Goal: Information Seeking & Learning: Learn about a topic

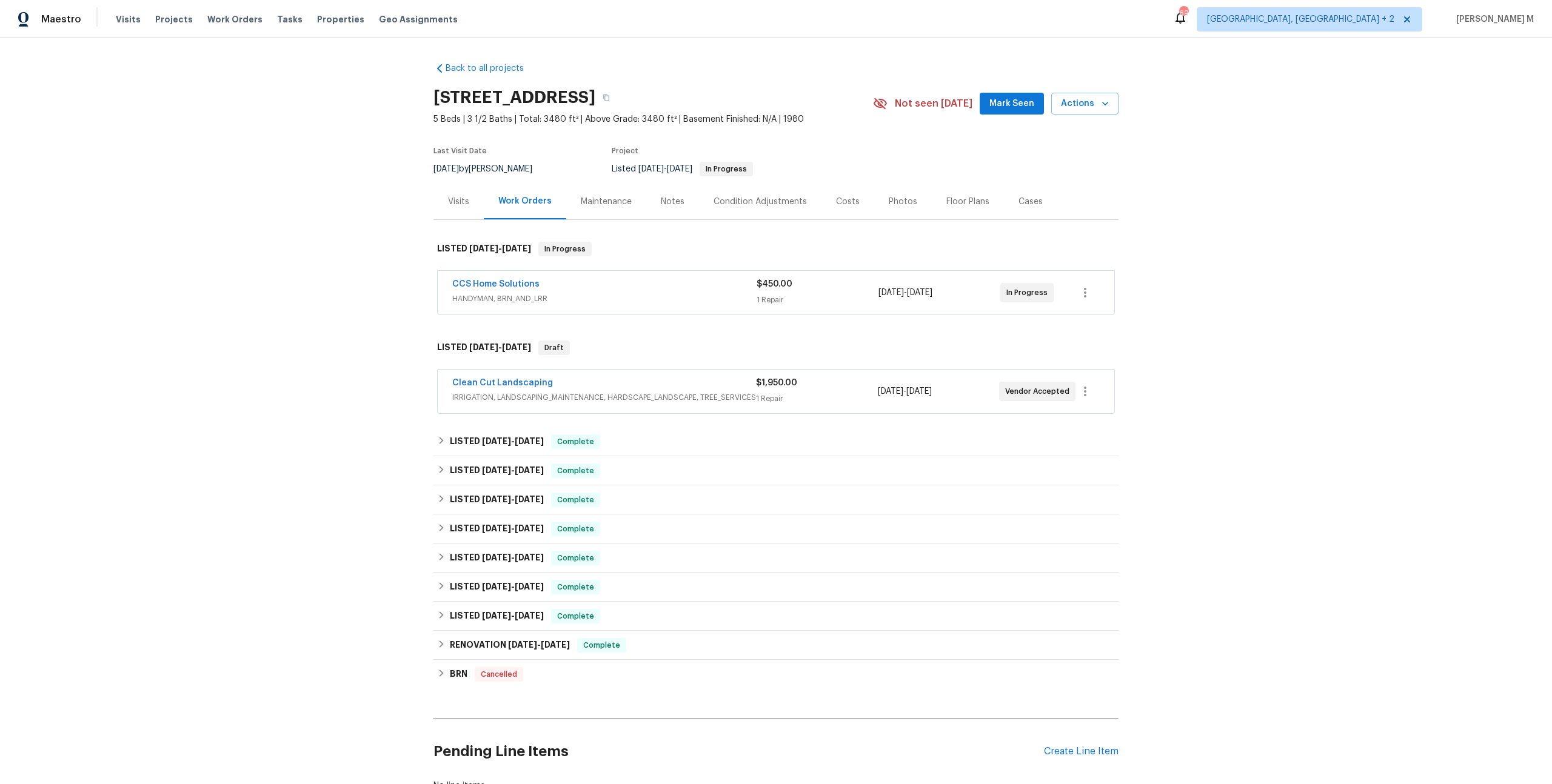
click at [483, 284] on div "CCS Home Solutions" at bounding box center [604, 285] width 304 height 15
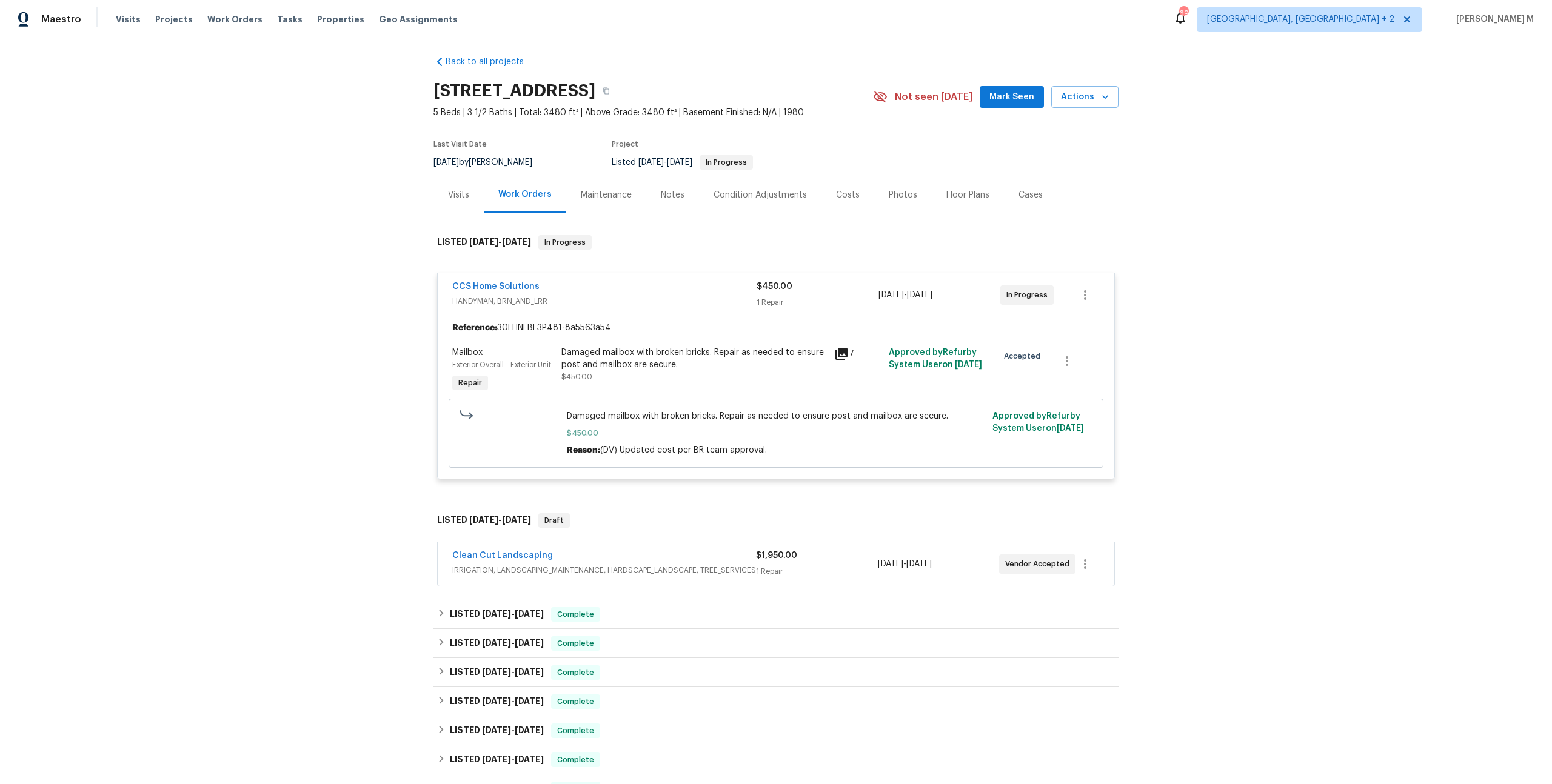
scroll to position [3, 0]
click at [496, 567] on span "IRRIGATION, LANDSCAPING_MAINTENANCE, HARDSCAPE_LANDSCAPE, TREE_SERVICES" at bounding box center [604, 573] width 304 height 12
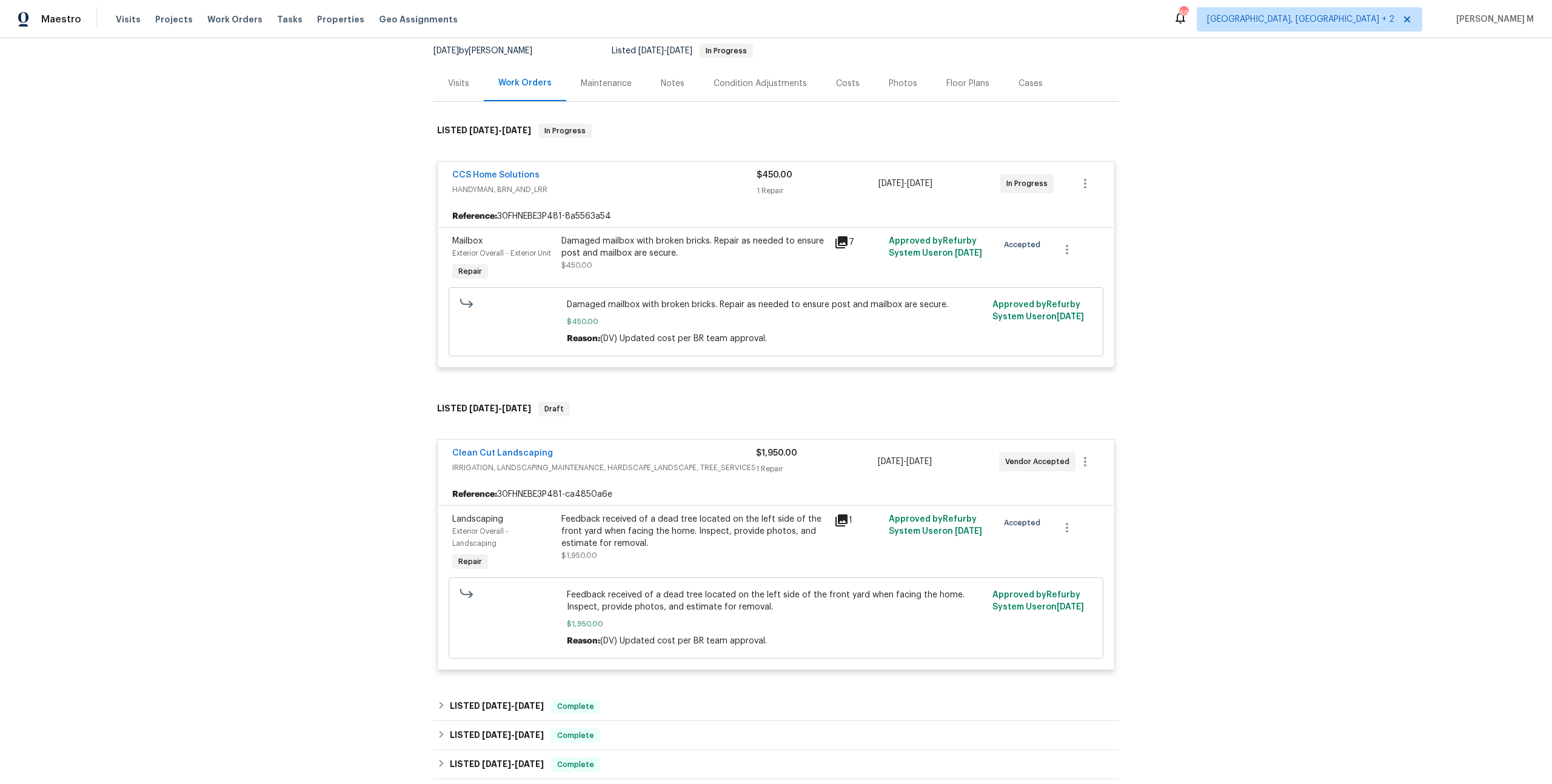
scroll to position [92, 0]
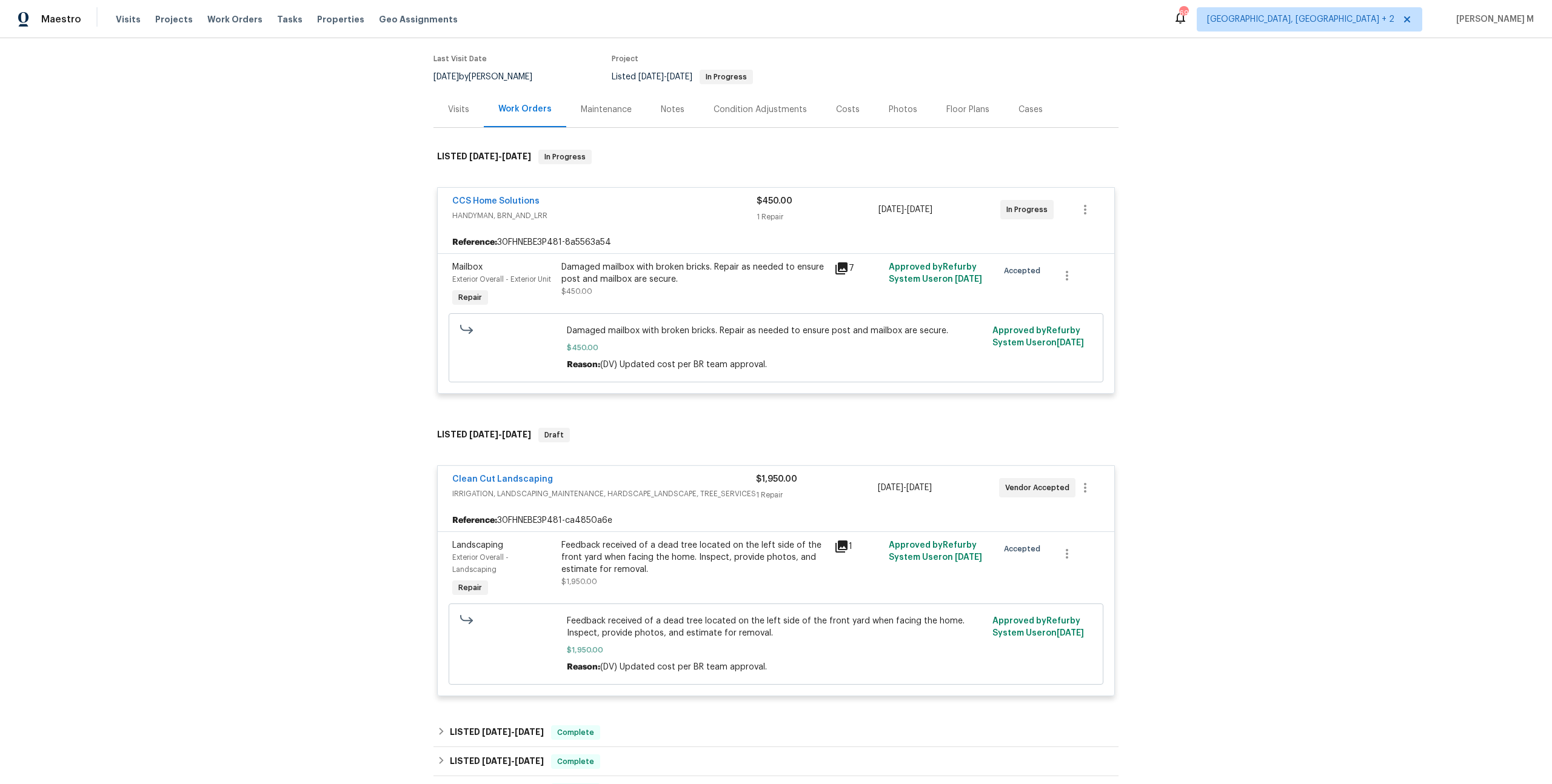
click at [468, 105] on div "Visits" at bounding box center [458, 109] width 50 height 36
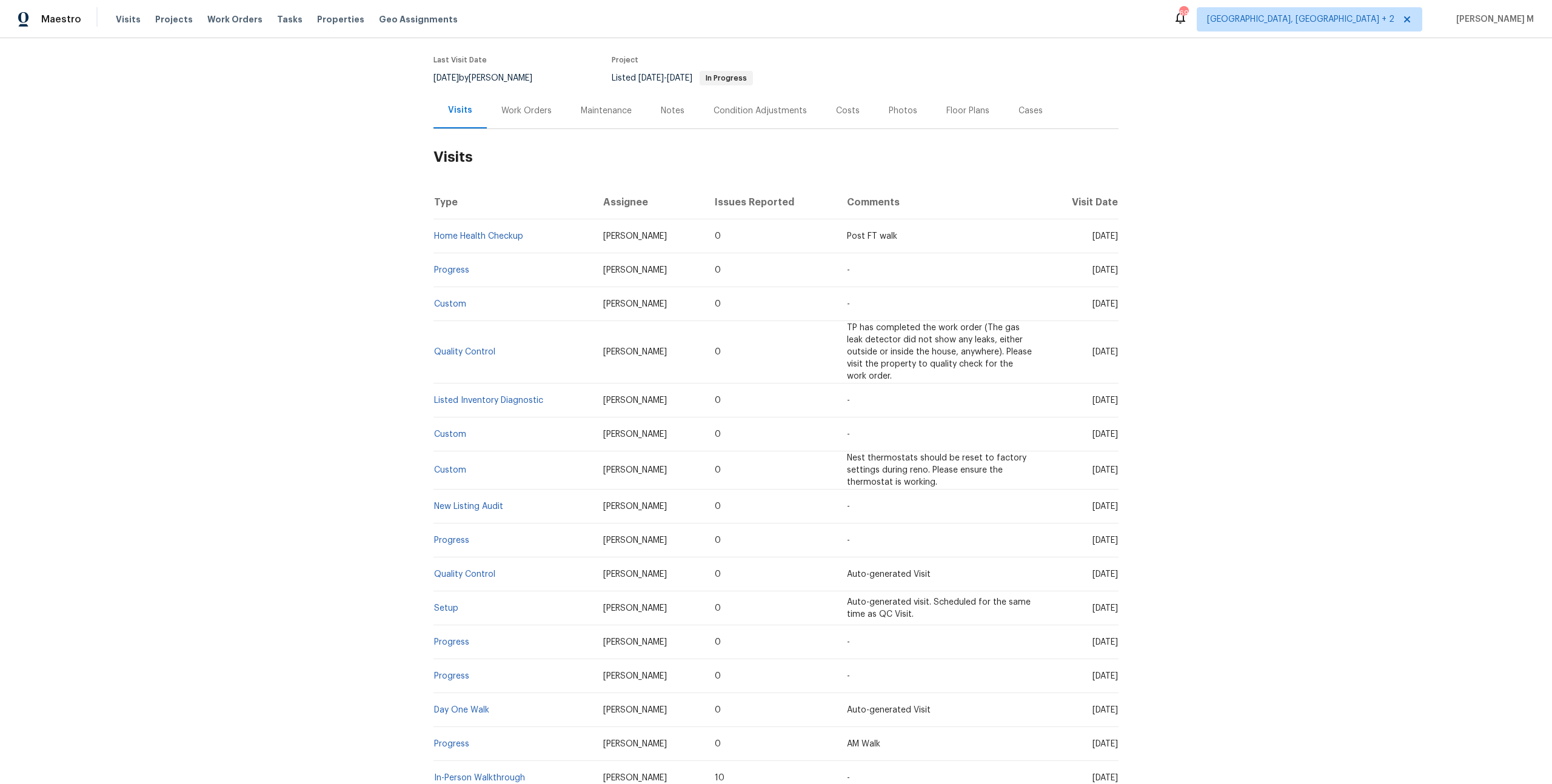
scroll to position [92, 0]
click at [606, 107] on div "Maintenance" at bounding box center [606, 109] width 51 height 12
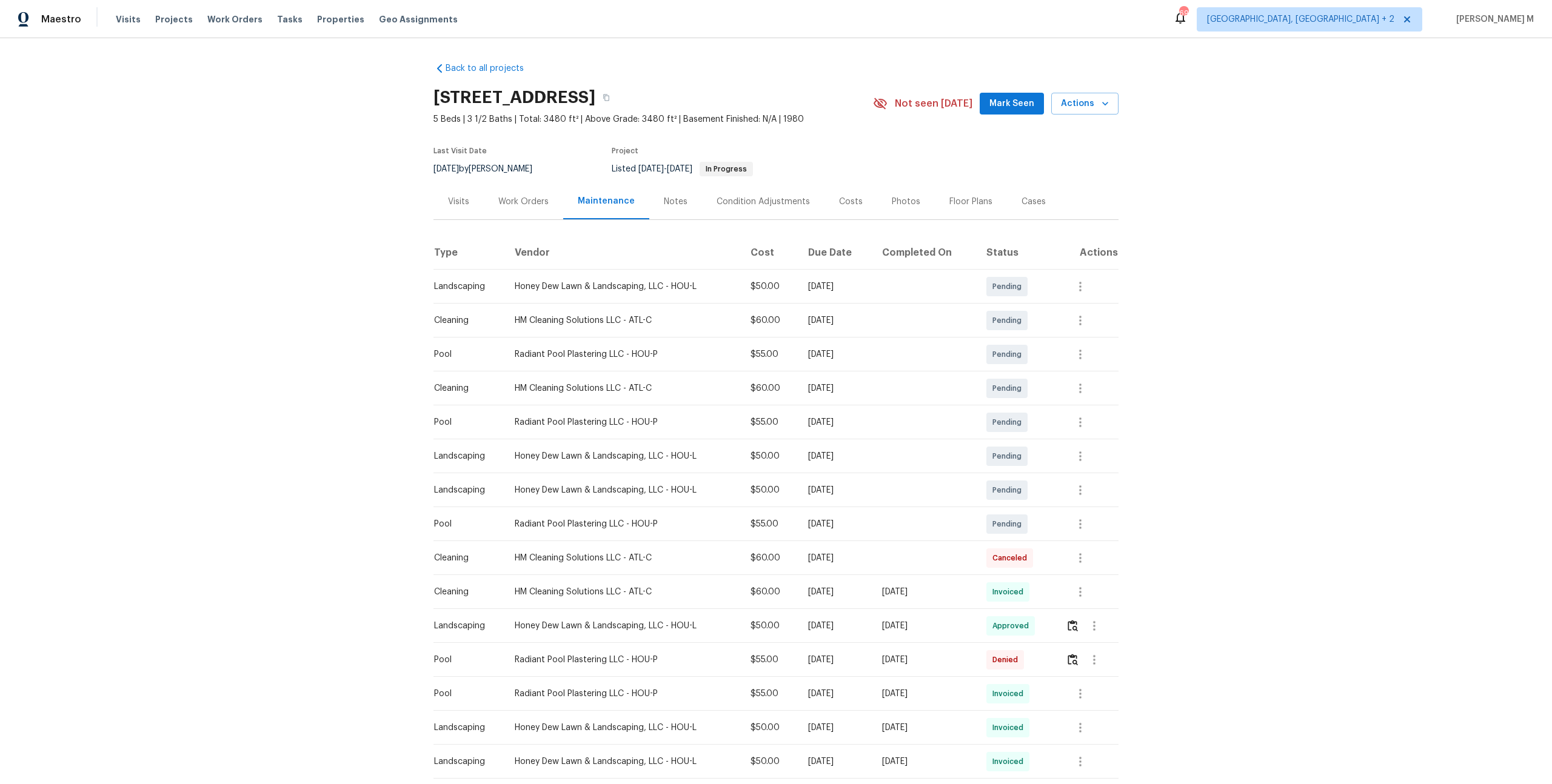
click at [592, 359] on td "Radiant Pool Plastering LLC - HOU-P" at bounding box center [623, 354] width 236 height 34
drag, startPoint x: 512, startPoint y: 348, endPoint x: 603, endPoint y: 348, distance: 91.0
click at [603, 348] on div "Radiant Pool Plastering LLC - HOU-P" at bounding box center [623, 354] width 216 height 12
copy div "Radiant Pool Plastering"
click at [532, 198] on div "Work Orders" at bounding box center [523, 202] width 50 height 12
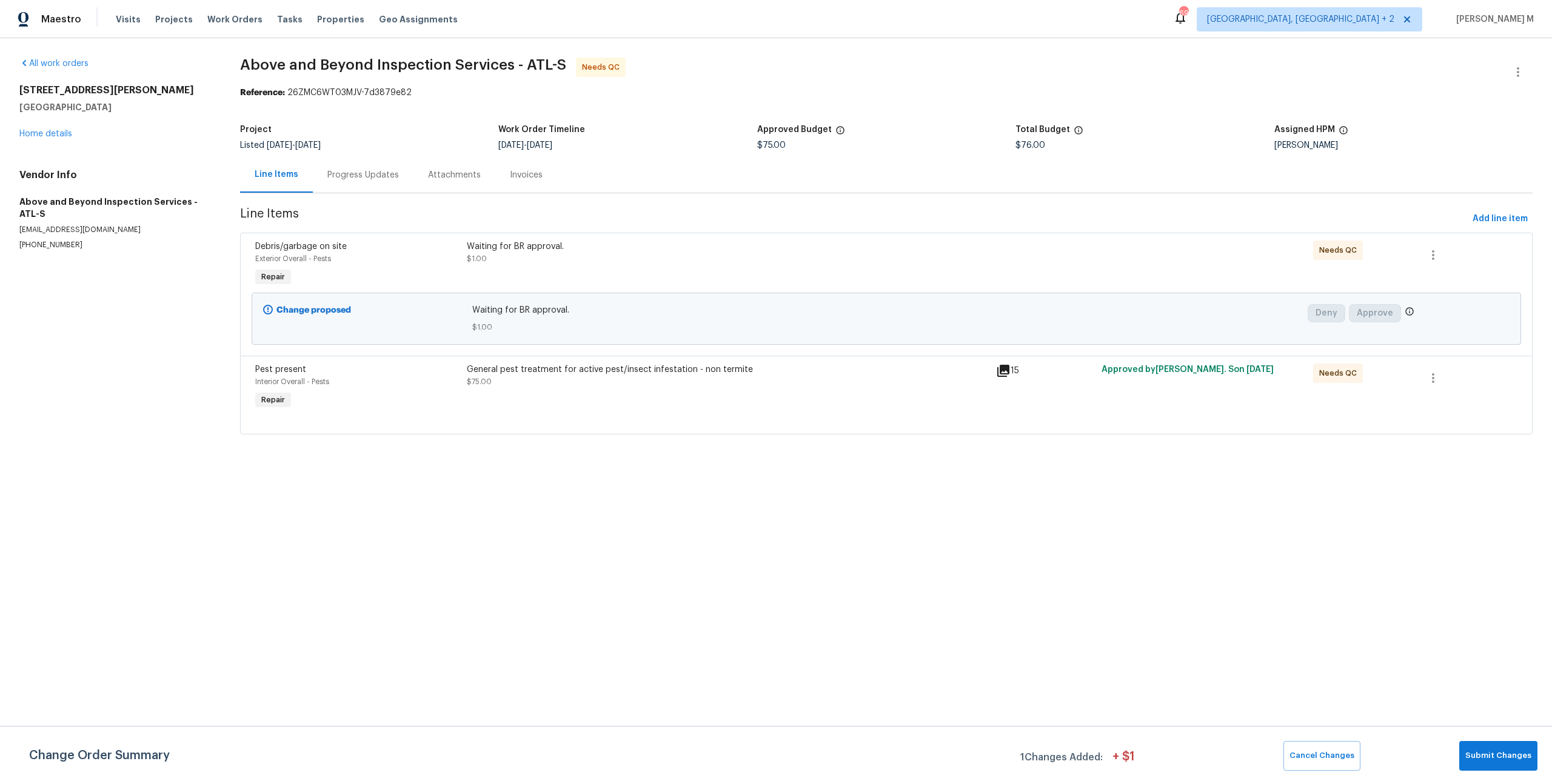
click at [348, 182] on div "Progress Updates" at bounding box center [363, 175] width 101 height 36
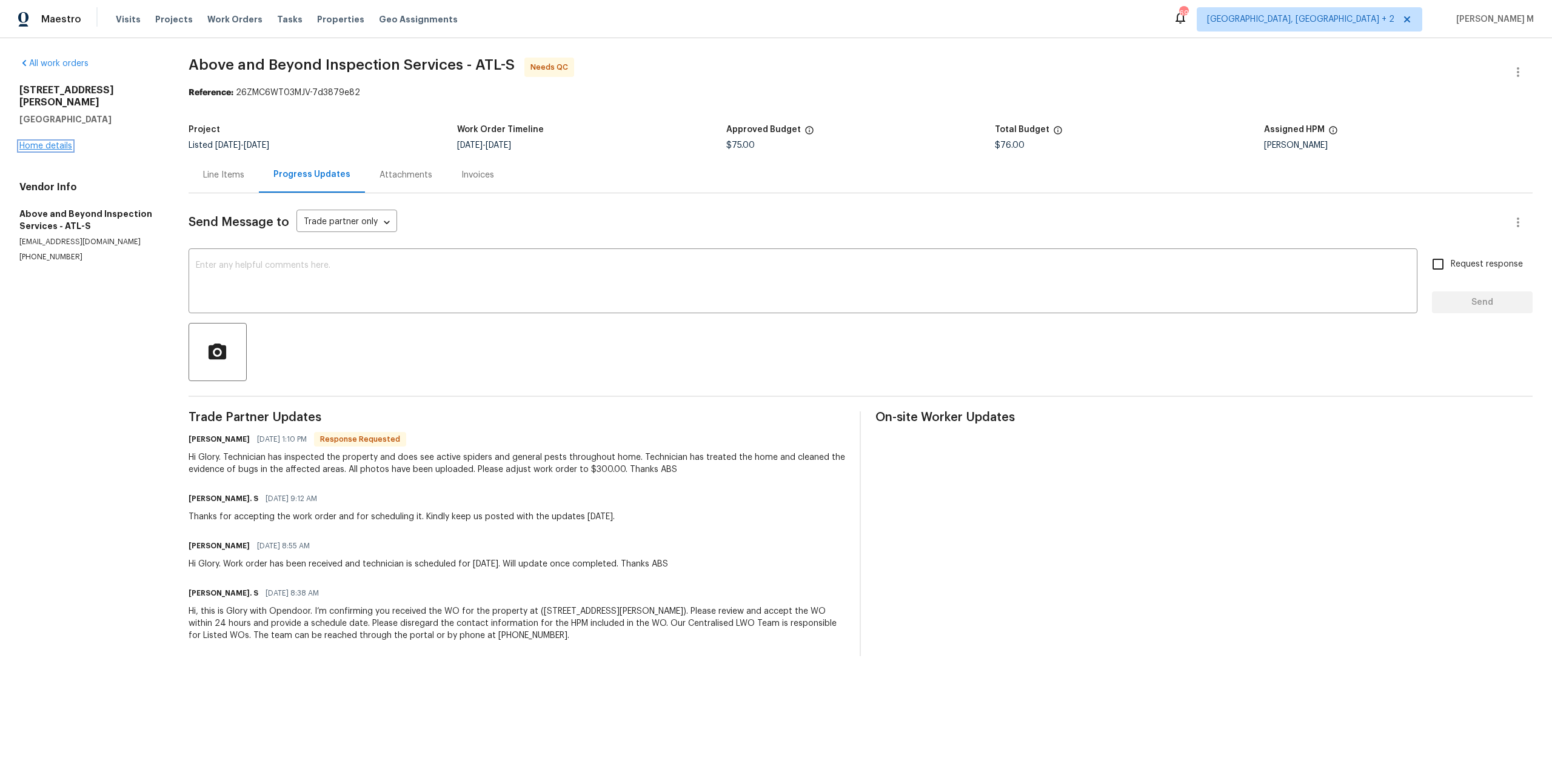
click at [30, 142] on link "Home details" at bounding box center [46, 146] width 53 height 9
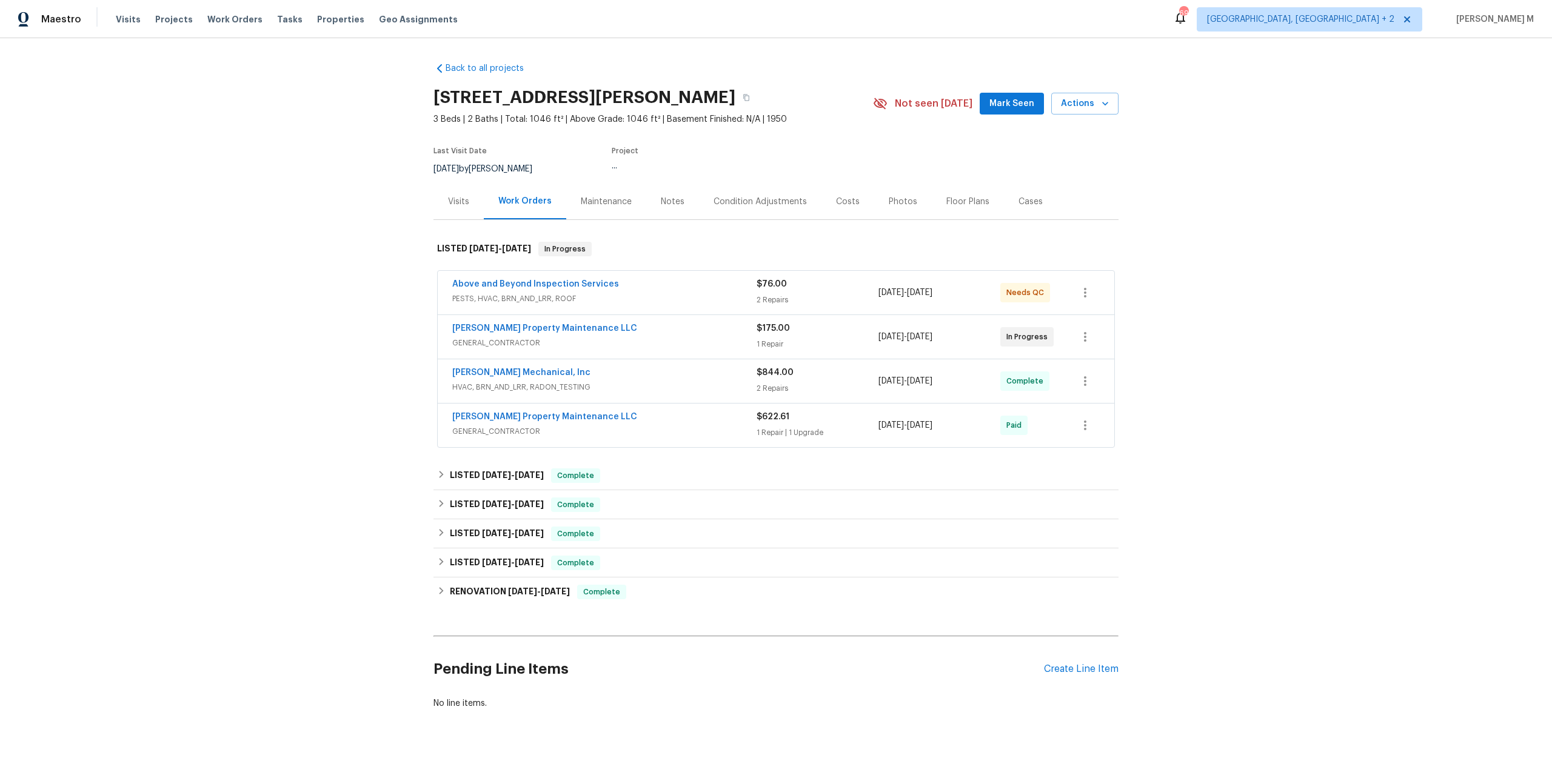
click at [488, 337] on span "GENERAL_CONTRACTOR" at bounding box center [604, 343] width 304 height 12
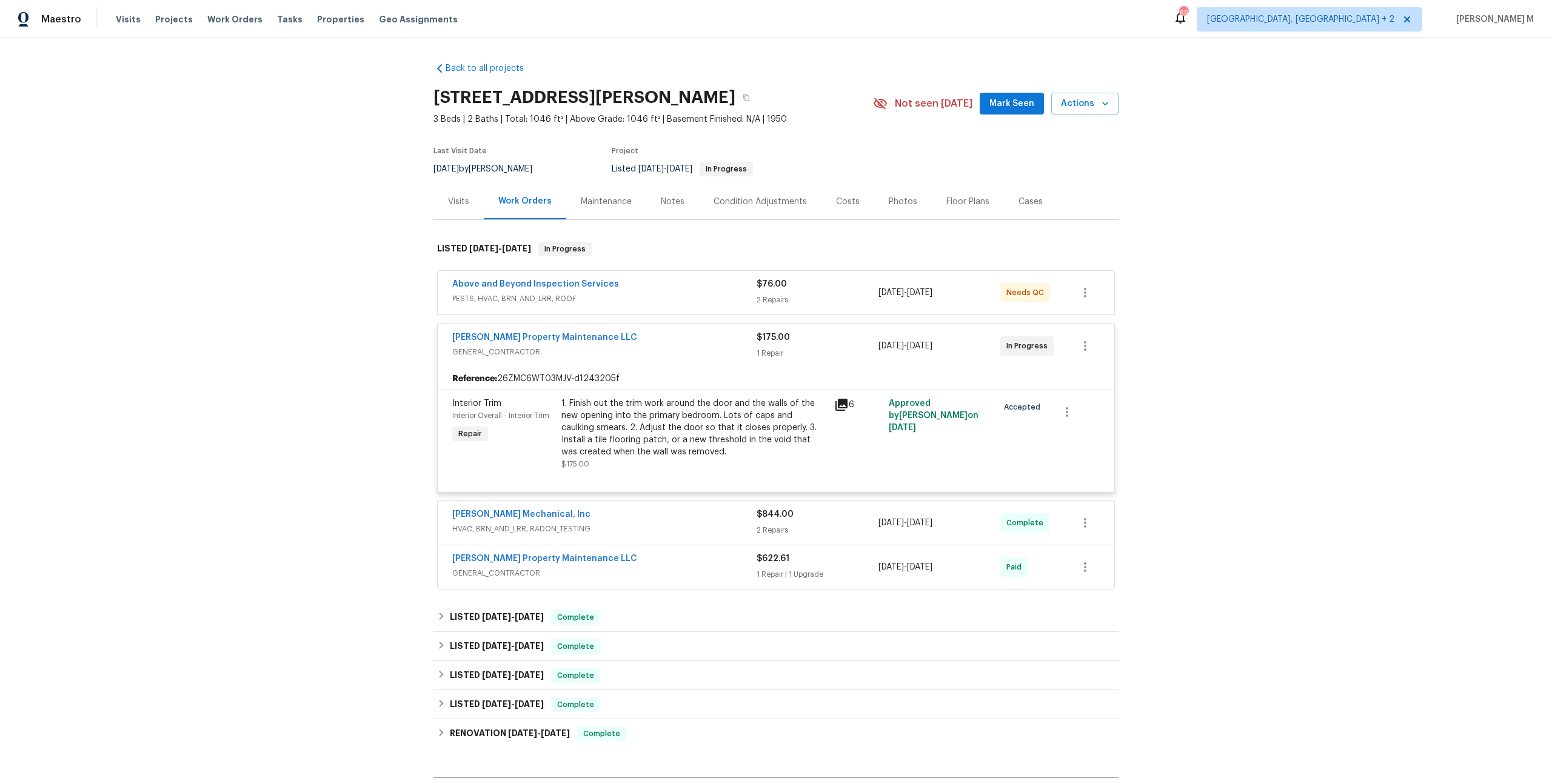
click at [591, 197] on div "Maintenance" at bounding box center [606, 202] width 51 height 12
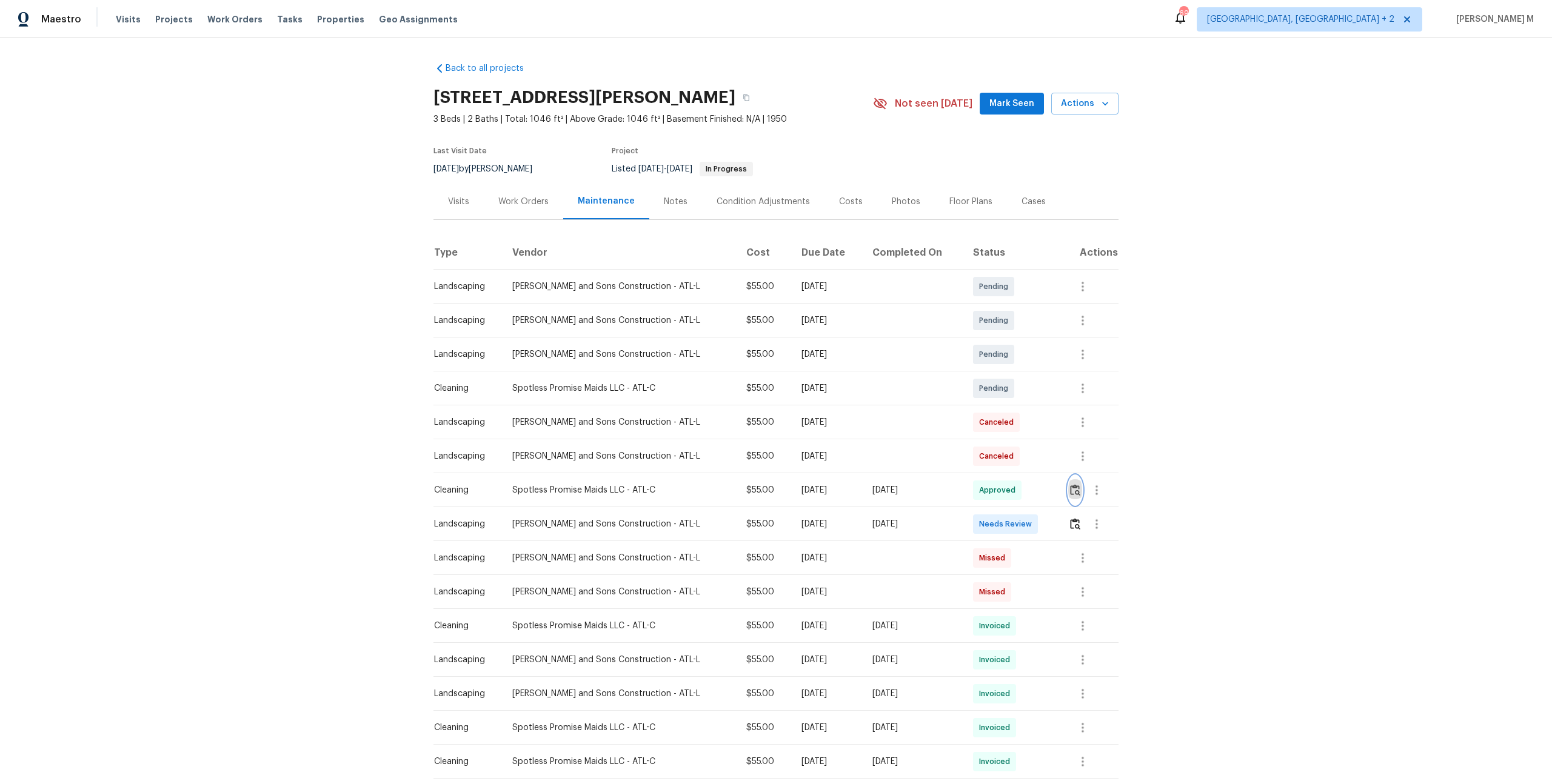
click at [1078, 489] on img "button" at bounding box center [1075, 489] width 10 height 11
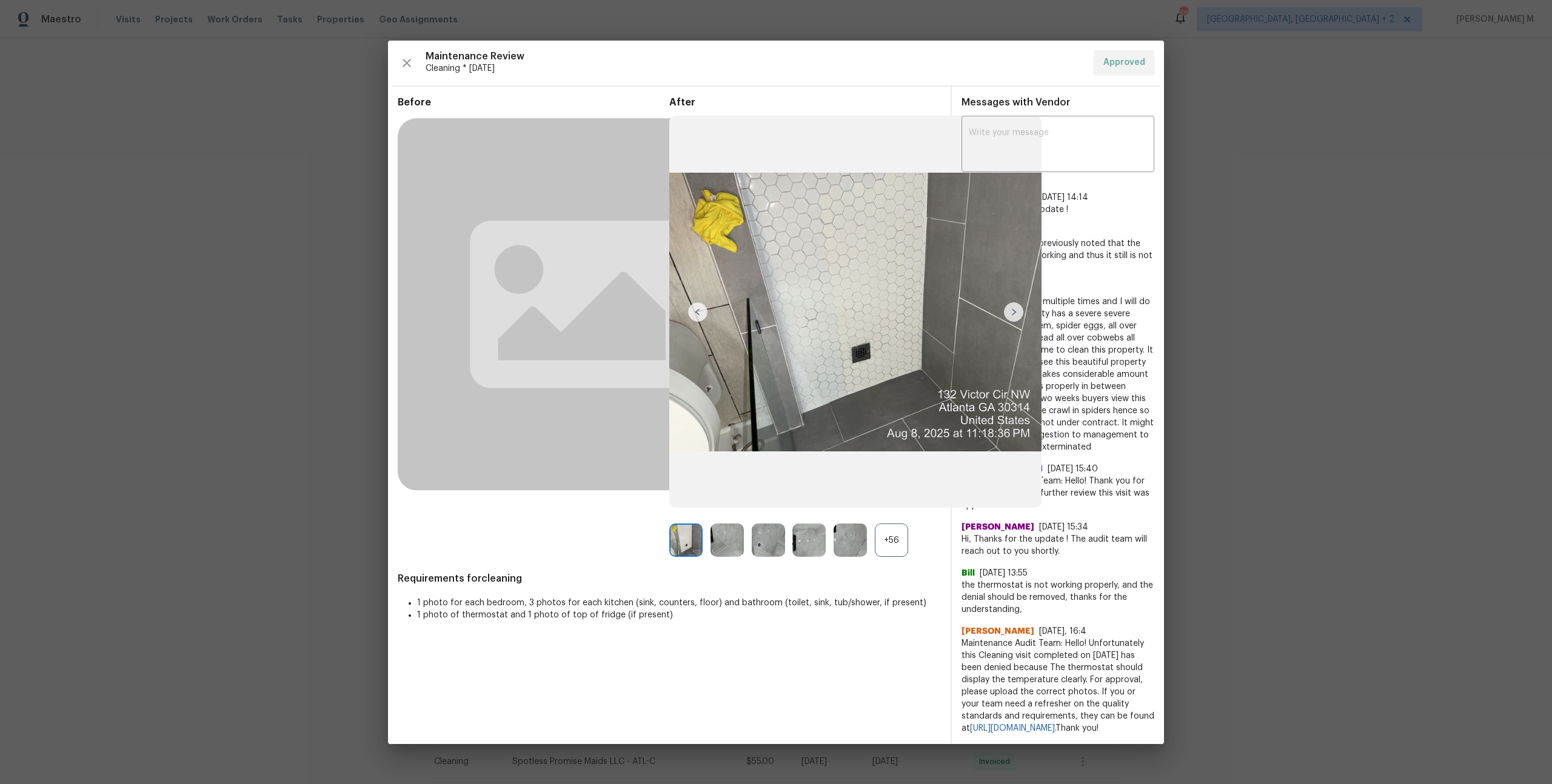
click at [911, 541] on div "+56" at bounding box center [805, 540] width 272 height 33
click at [890, 541] on div "+56" at bounding box center [891, 540] width 33 height 33
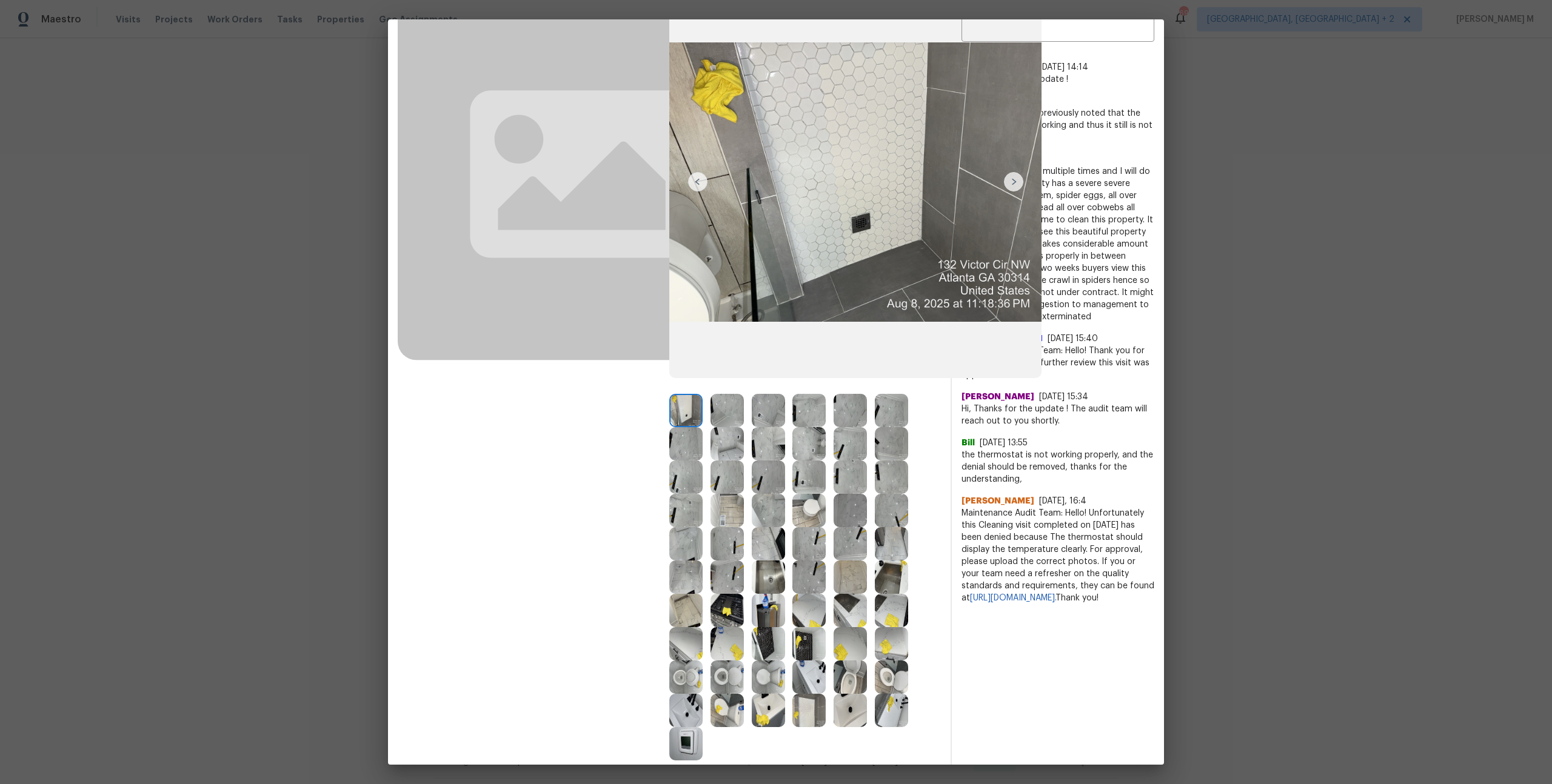
scroll to position [110, 0]
click at [730, 508] on img at bounding box center [727, 509] width 33 height 33
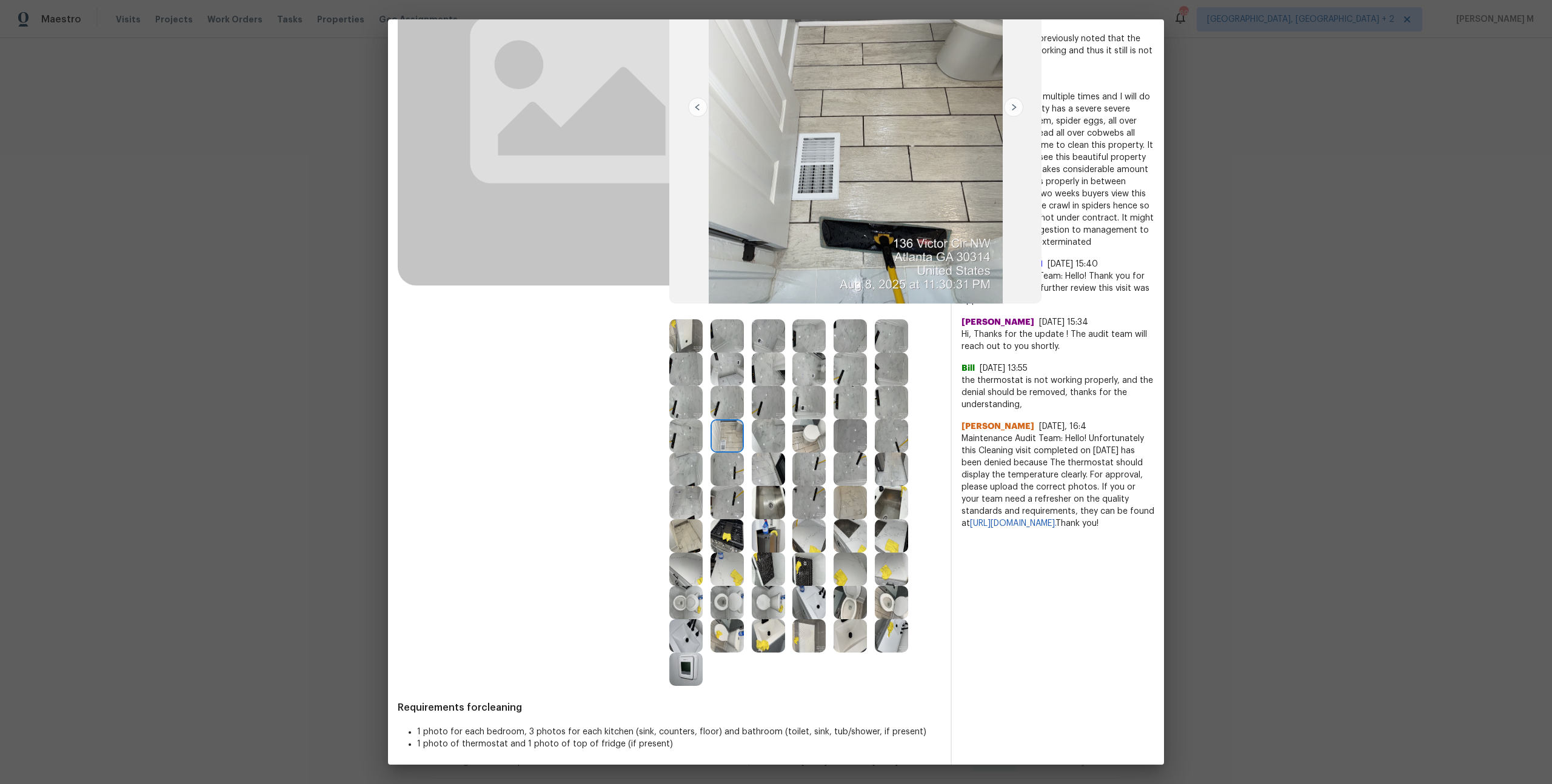
scroll to position [191, 0]
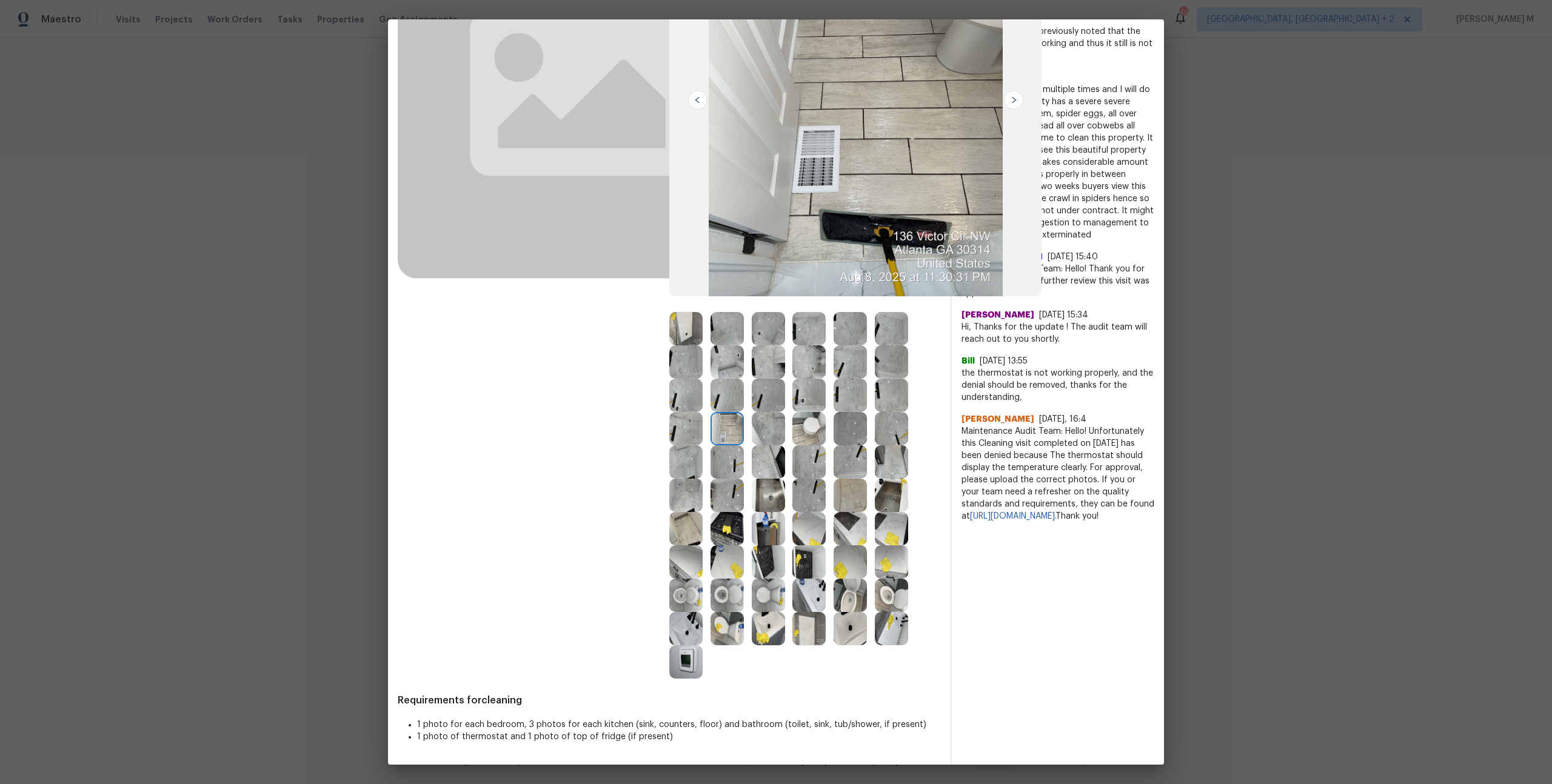
click at [807, 528] on img at bounding box center [809, 529] width 33 height 33
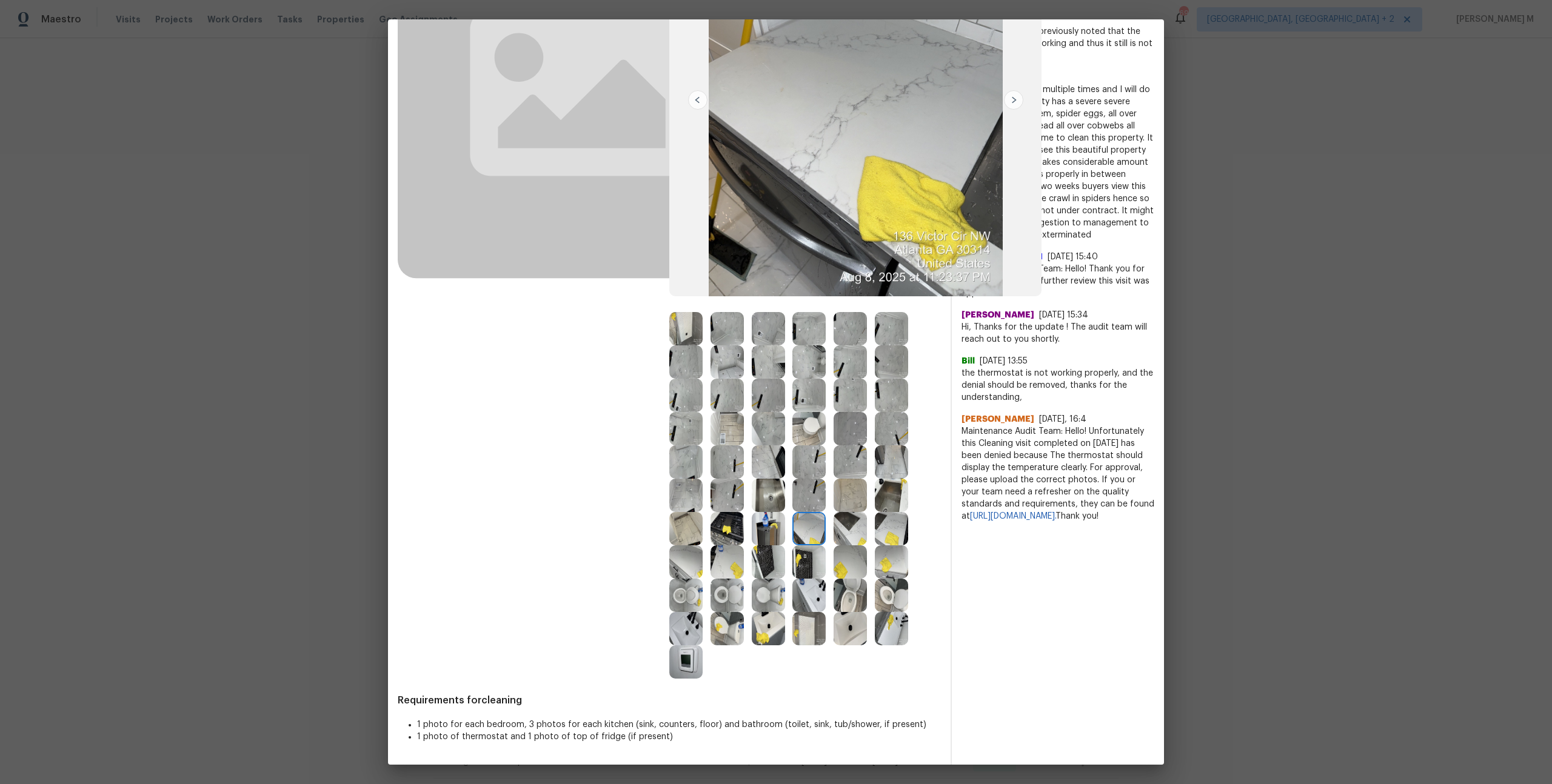
click at [670, 519] on img at bounding box center [686, 529] width 33 height 33
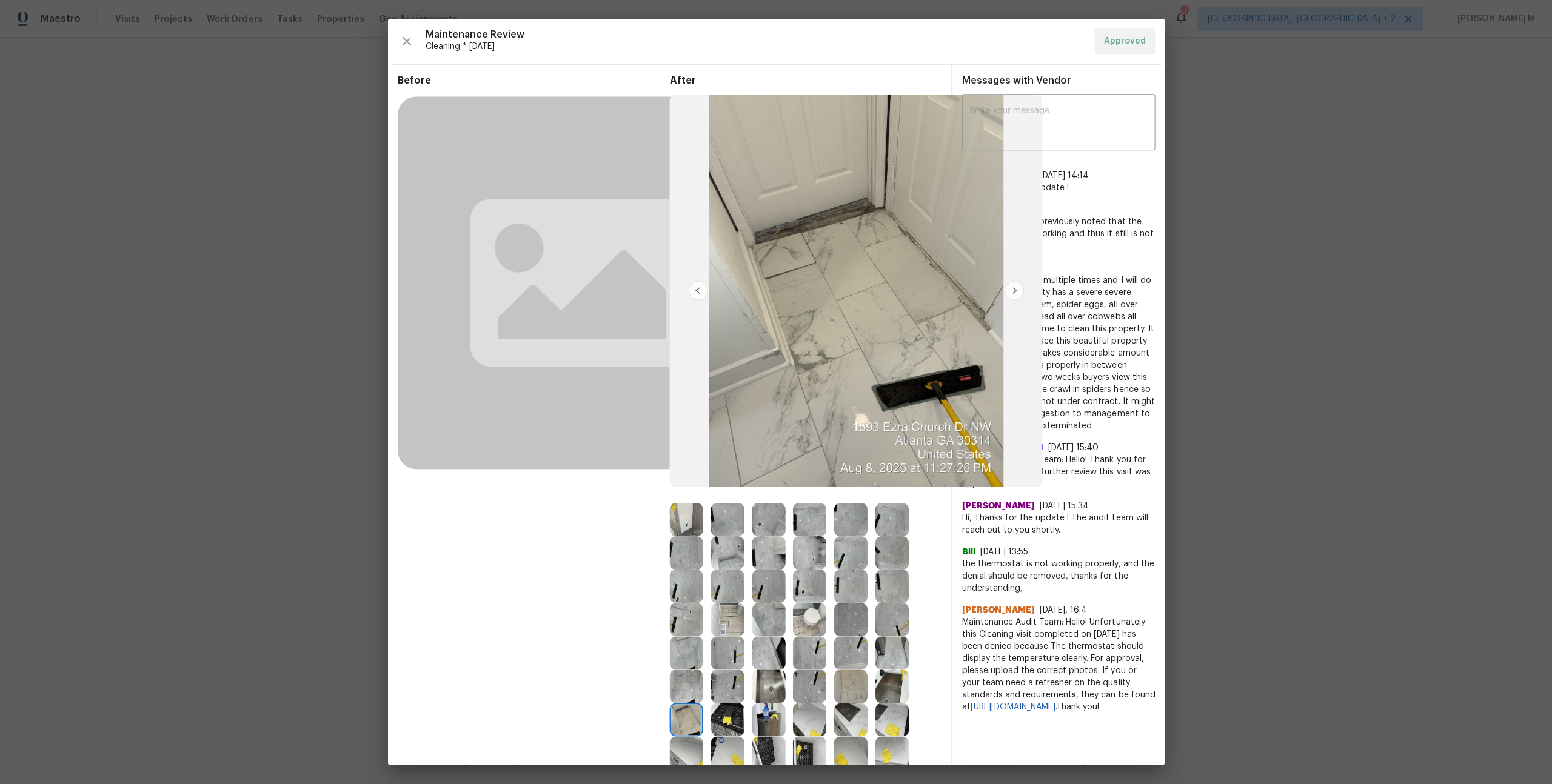
scroll to position [0, 0]
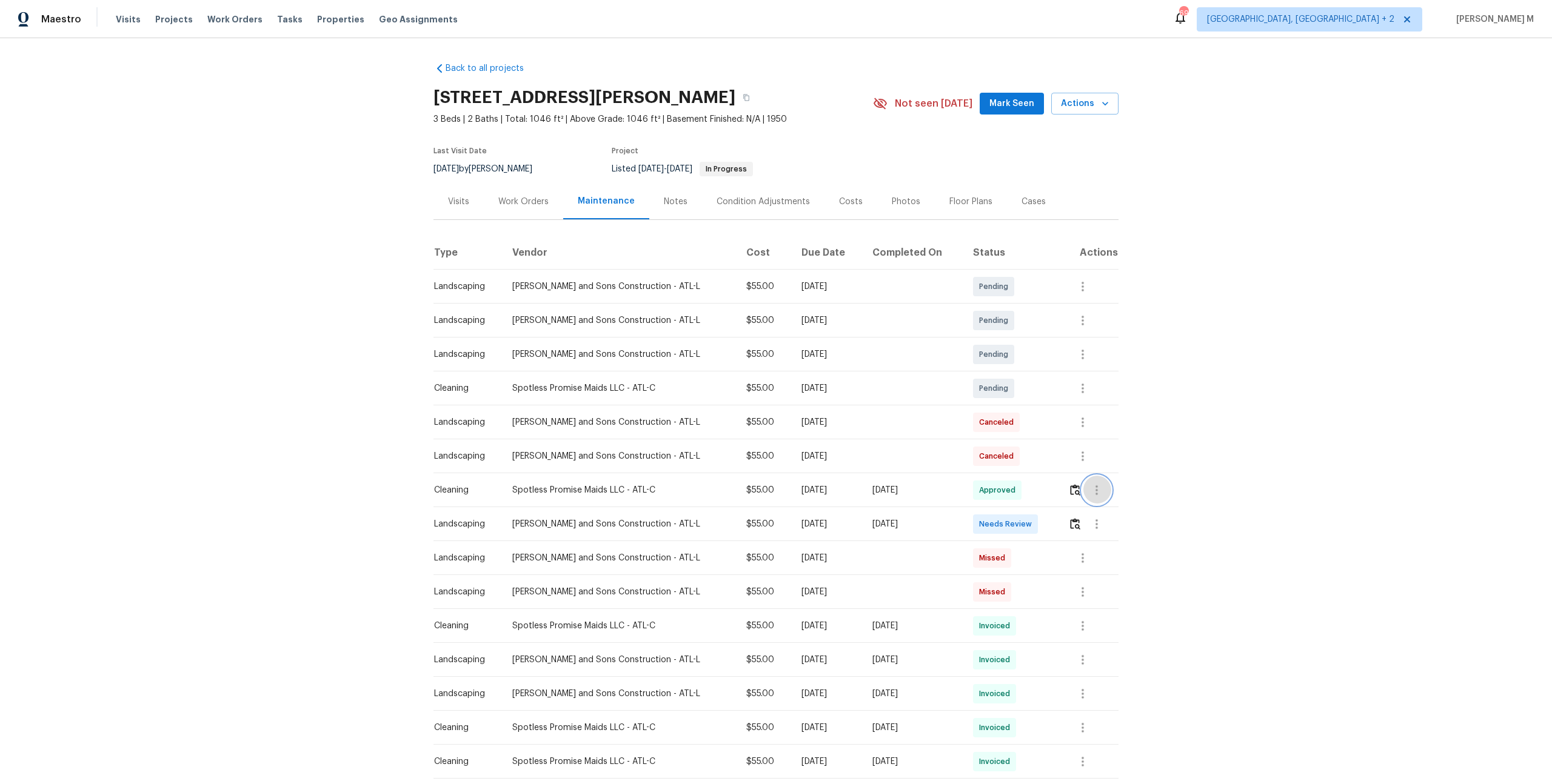
click at [1084, 489] on button "button" at bounding box center [1097, 490] width 29 height 29
click at [1109, 492] on li "Message vendor" at bounding box center [1122, 484] width 85 height 20
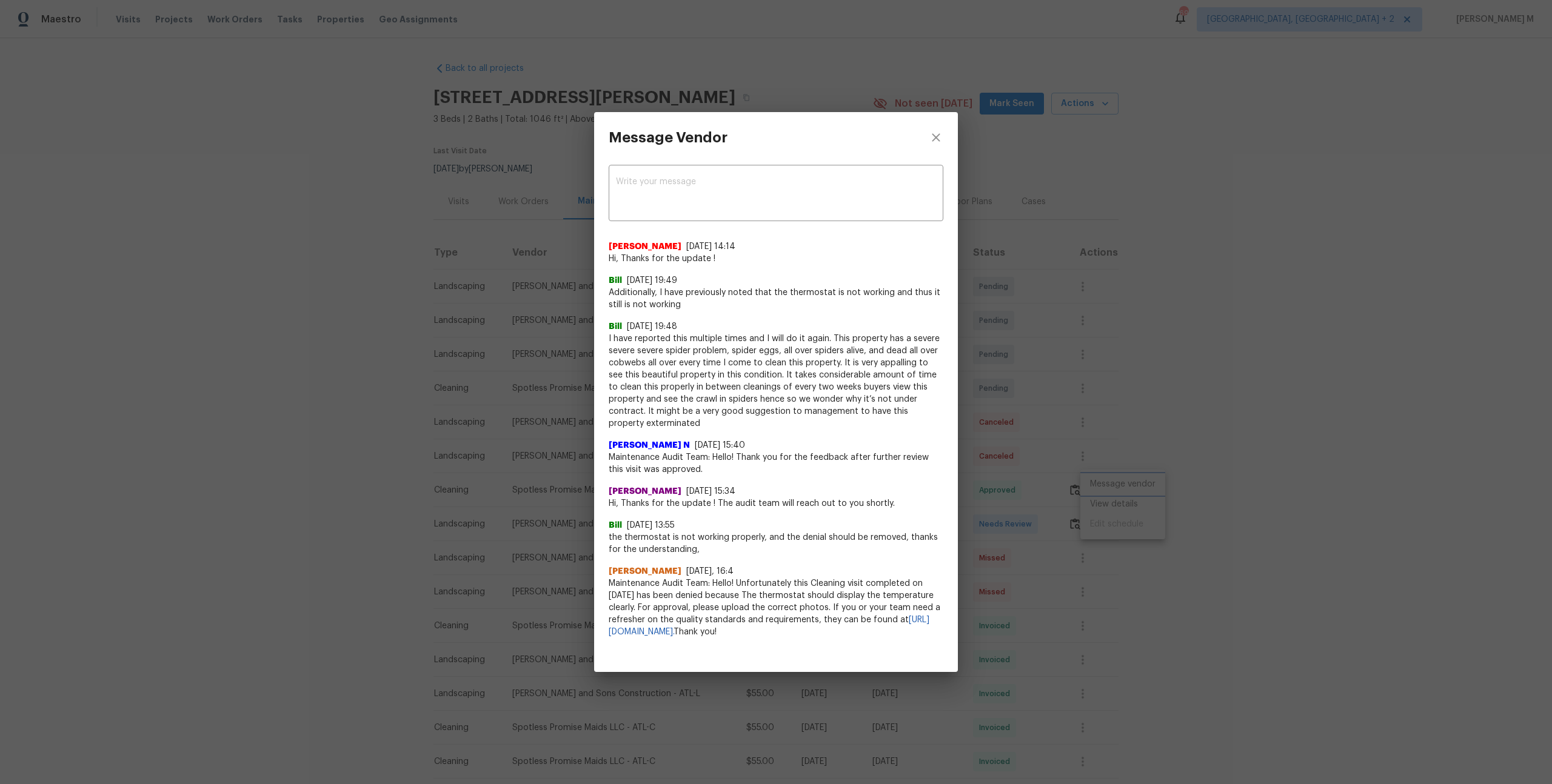
click at [1034, 496] on div "Message Vendor x ​ Akshaya Narayanan 8/10/25, 14:14 Hi, Thanks for the update !…" at bounding box center [776, 392] width 1552 height 784
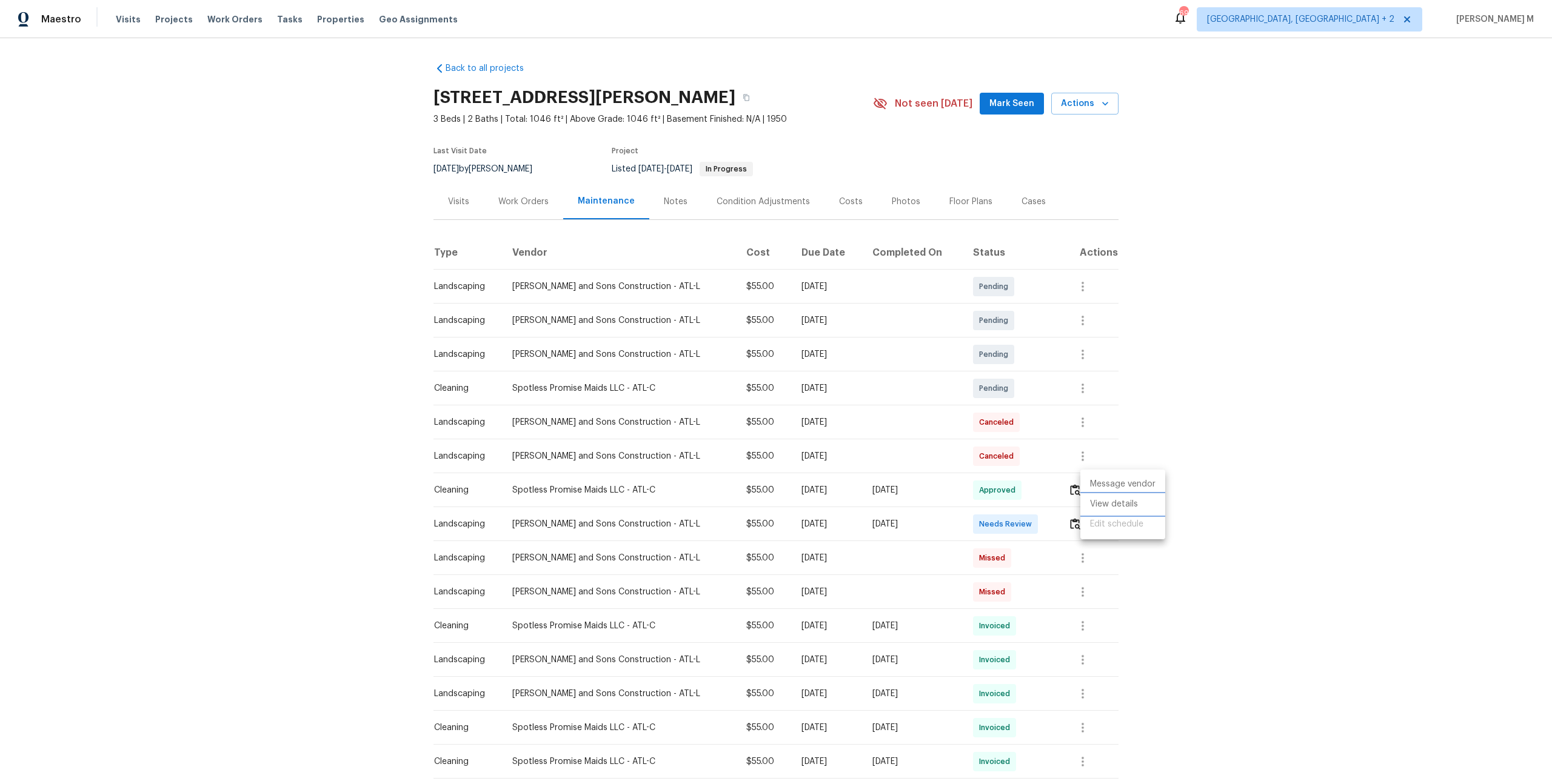
click at [1119, 503] on li "View details" at bounding box center [1122, 504] width 85 height 20
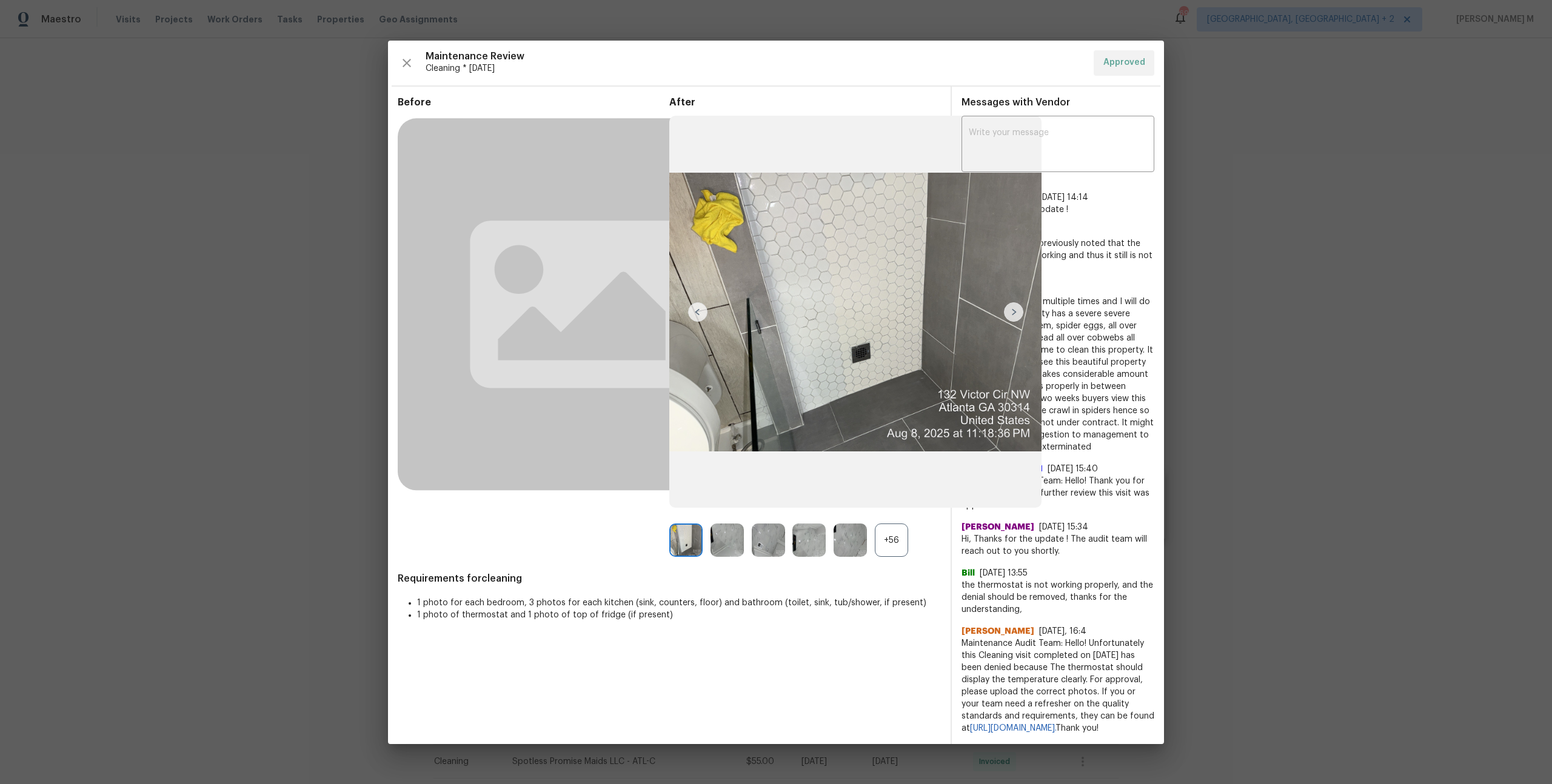
click at [891, 529] on div "+56" at bounding box center [891, 540] width 33 height 33
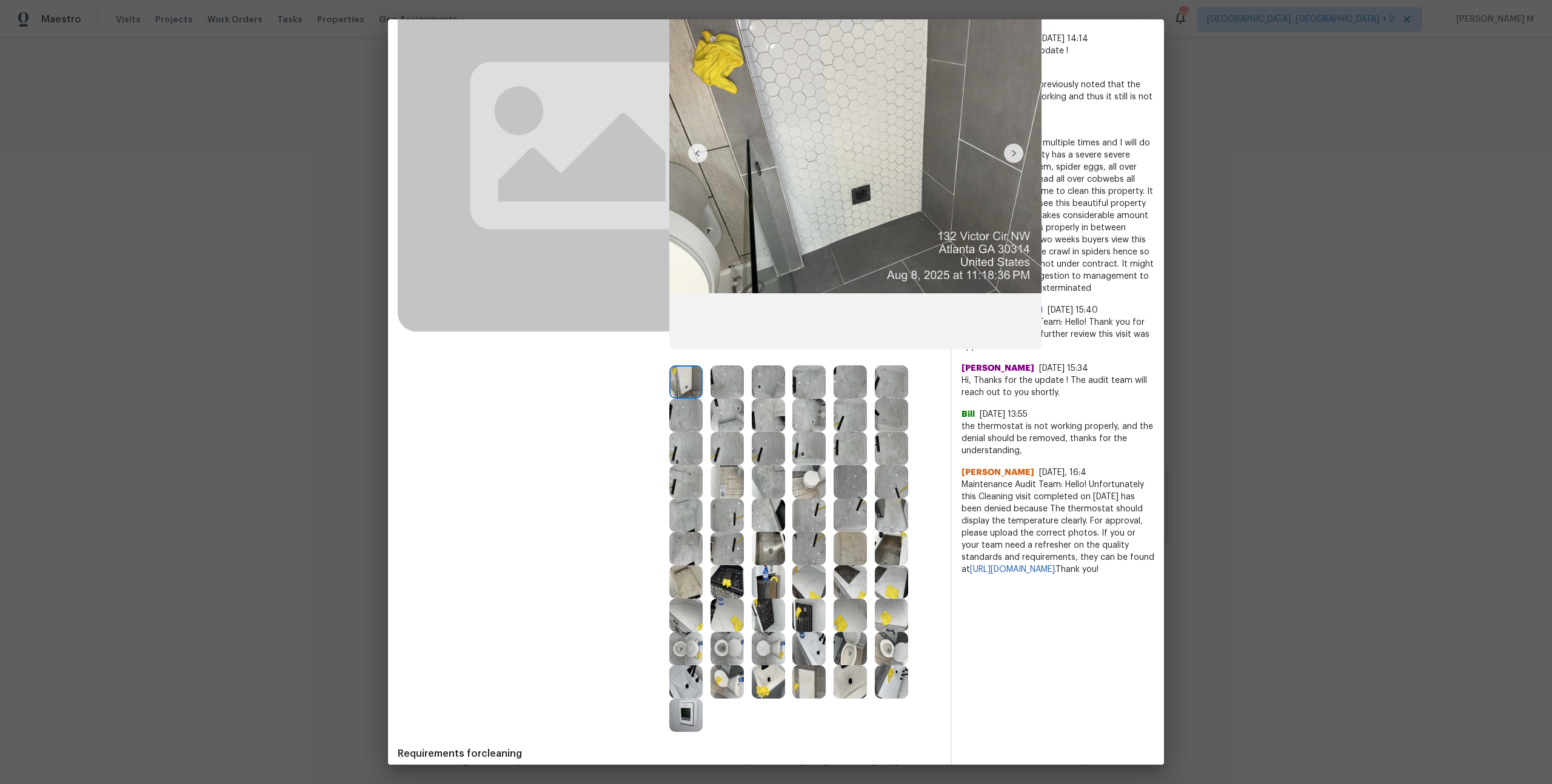
scroll to position [139, 0]
click at [688, 584] on img at bounding box center [686, 581] width 33 height 33
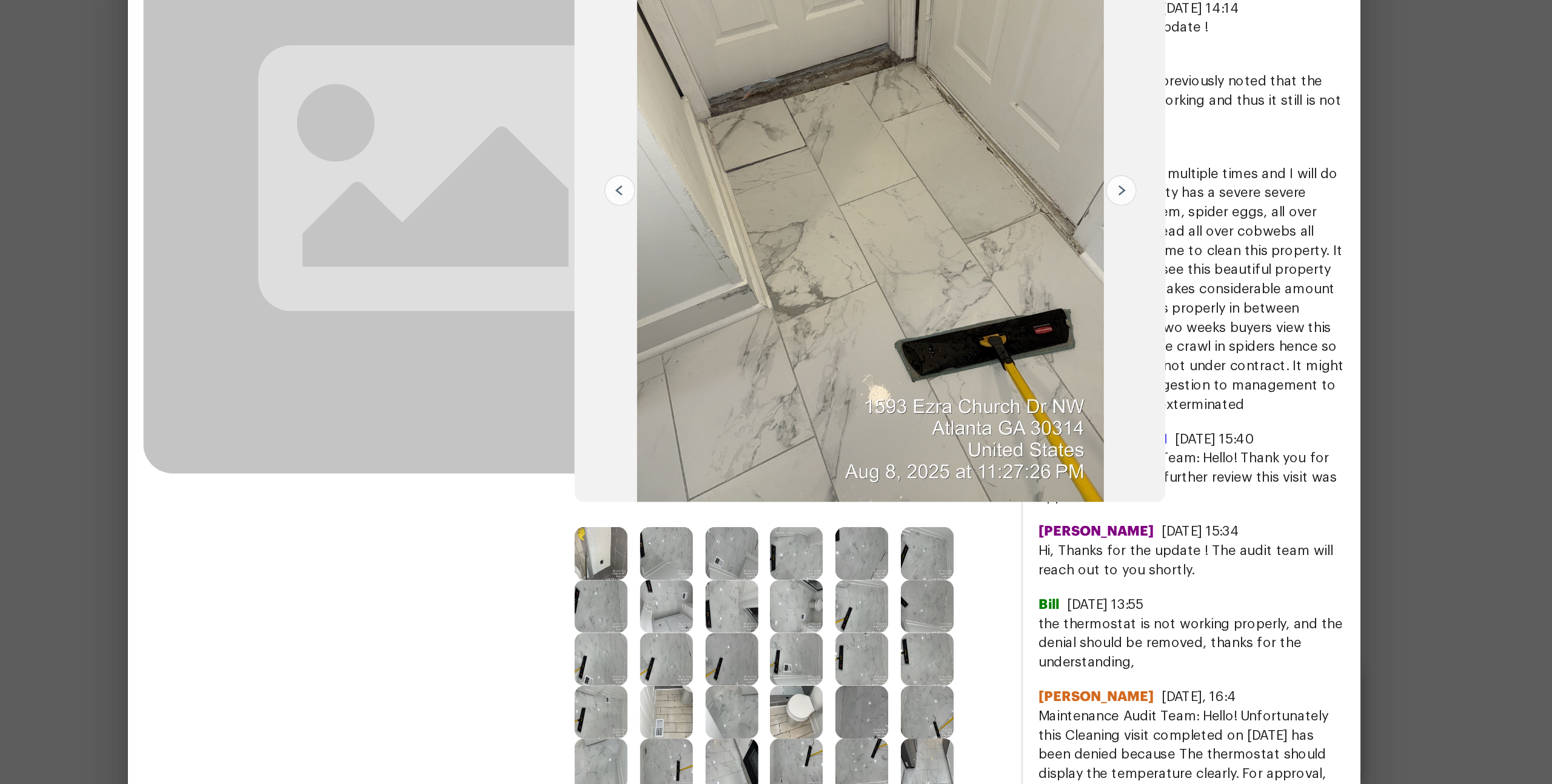
scroll to position [117, 0]
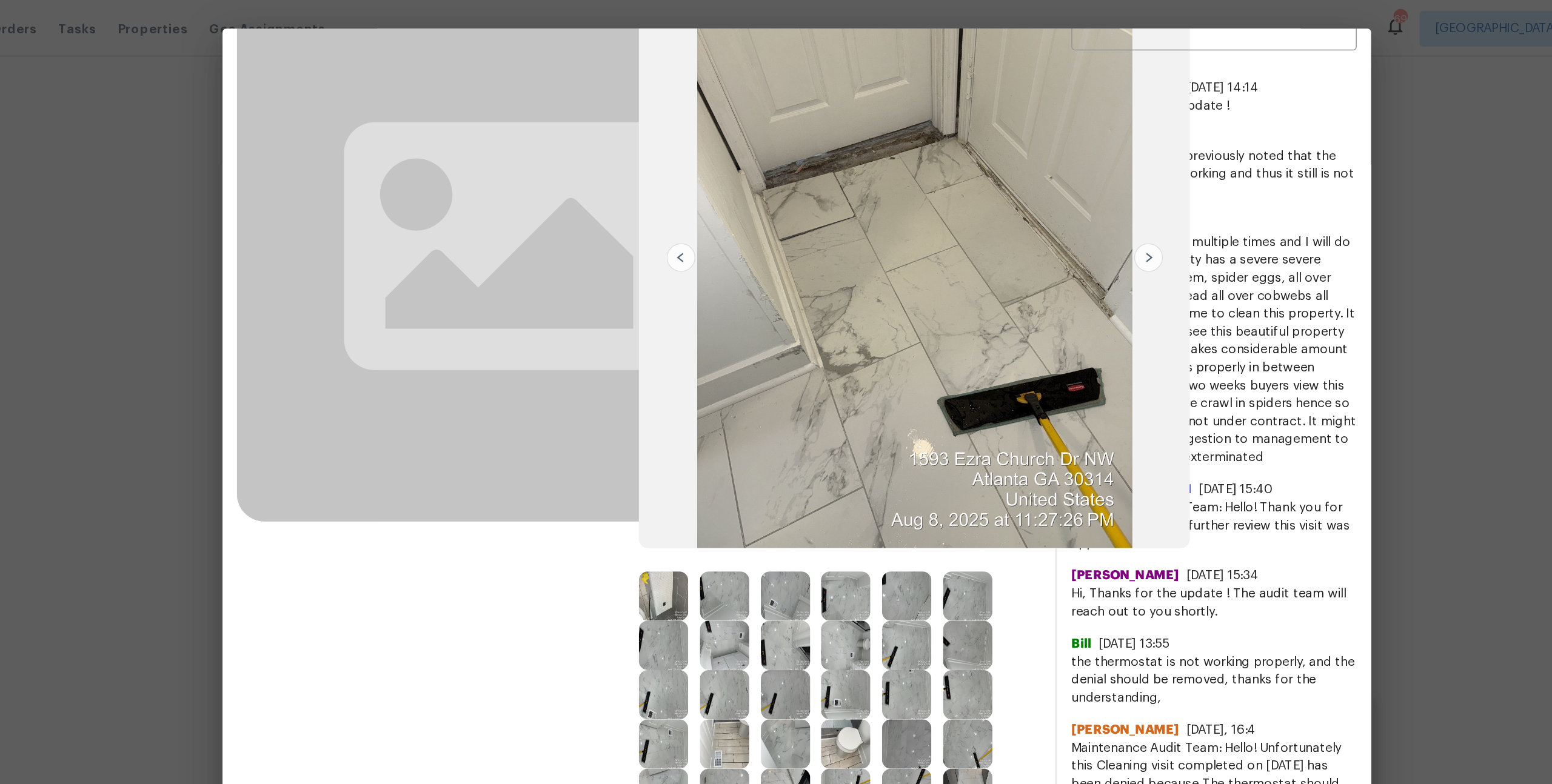
click at [787, 174] on img at bounding box center [856, 173] width 372 height 392
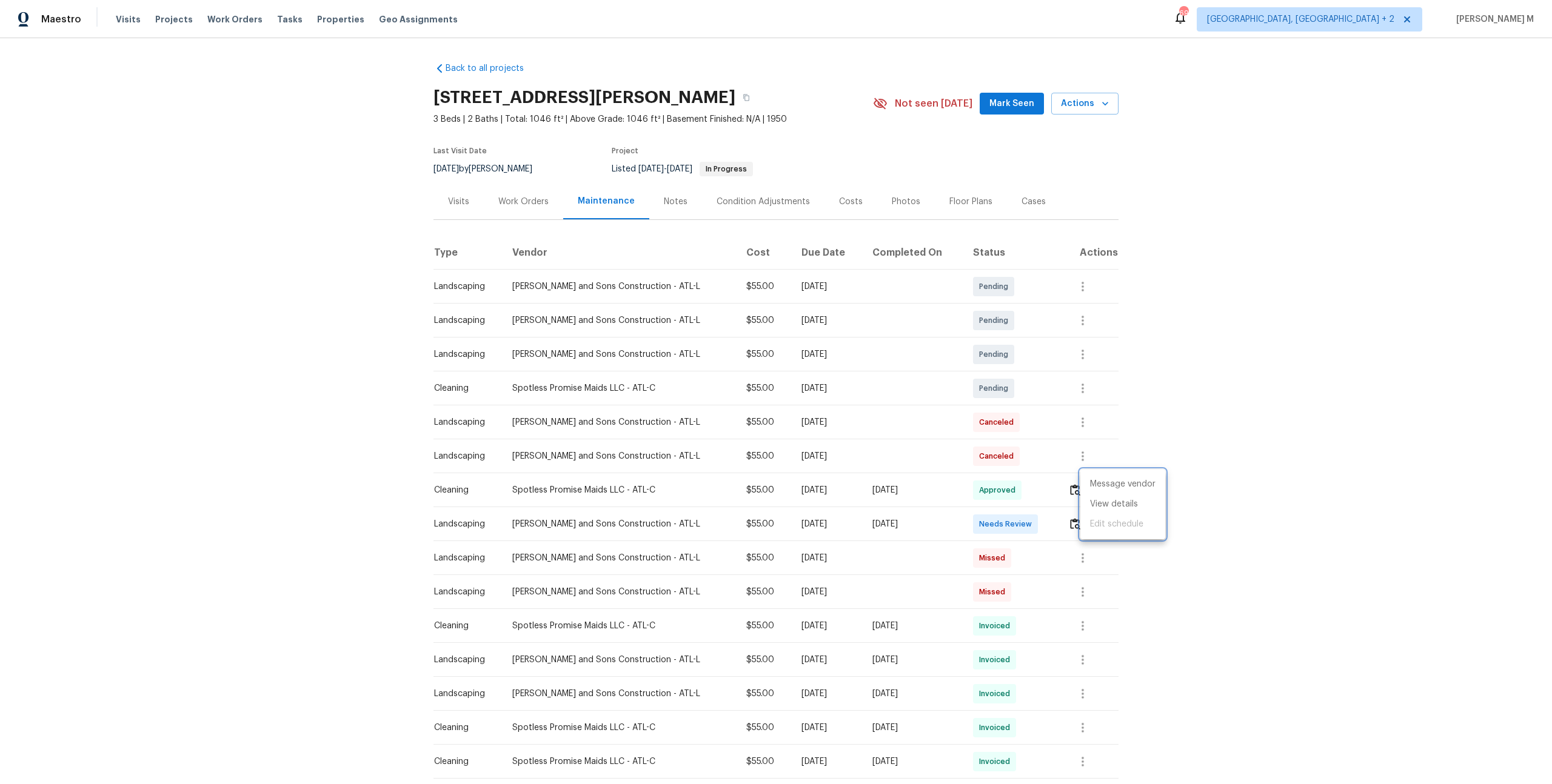
click at [901, 516] on div at bounding box center [776, 392] width 1552 height 784
click at [524, 203] on div "Work Orders" at bounding box center [523, 202] width 79 height 36
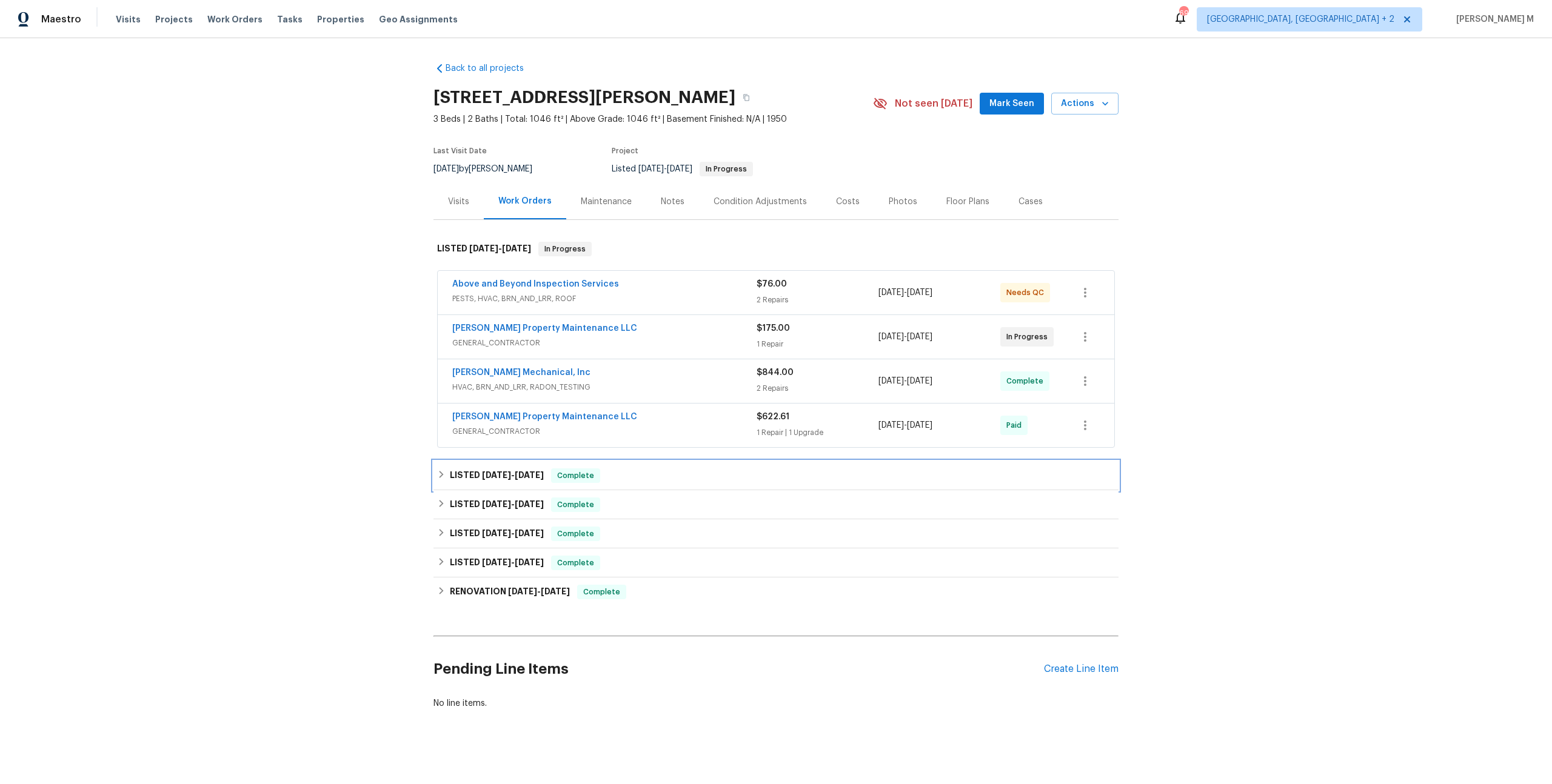
click at [471, 469] on h6 "LISTED 5/14/25 - 5/16/25" at bounding box center [497, 476] width 94 height 15
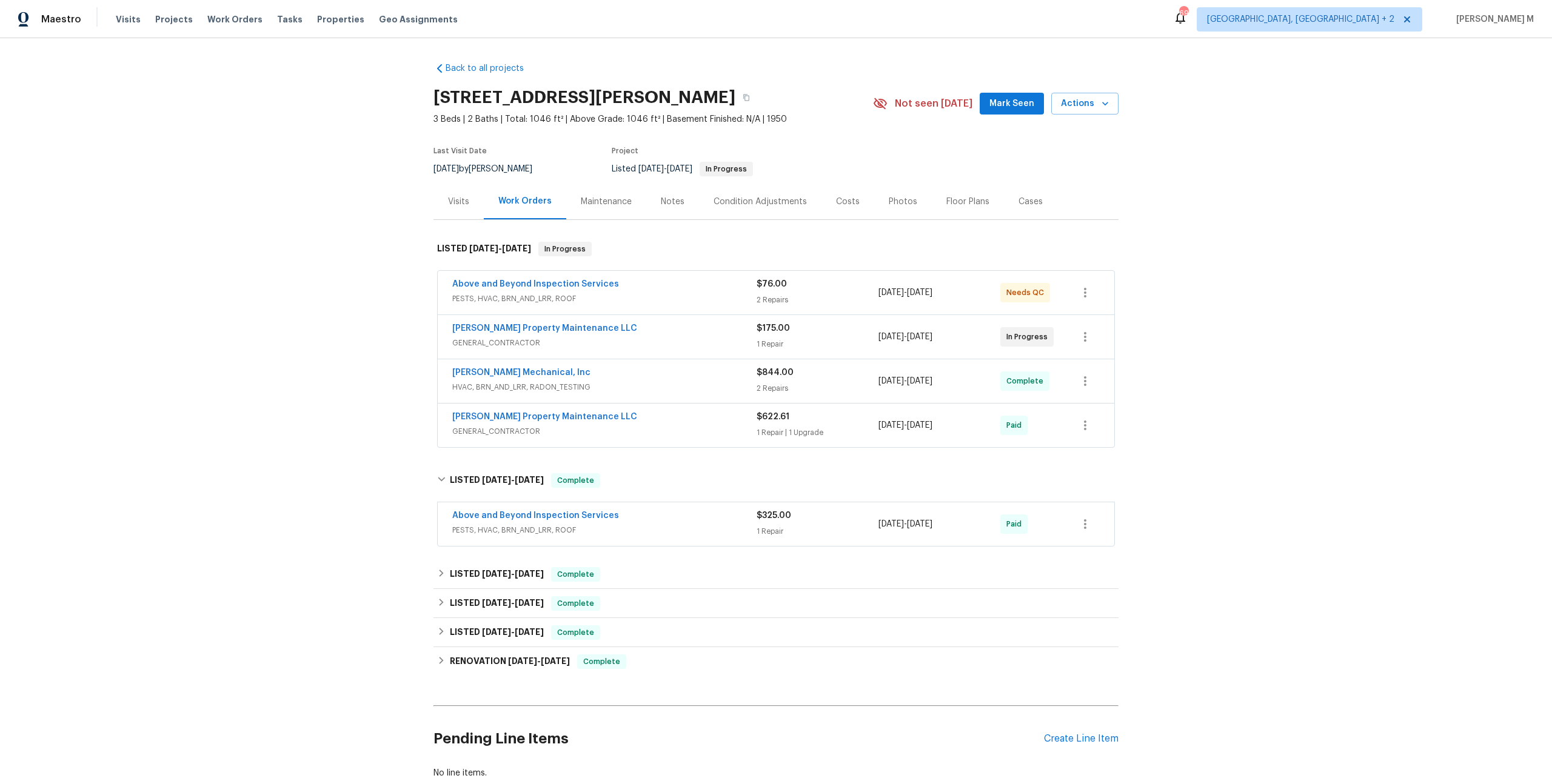
click at [485, 524] on span "PESTS, HVAC, BRN_AND_LRR, ROOF" at bounding box center [604, 530] width 304 height 12
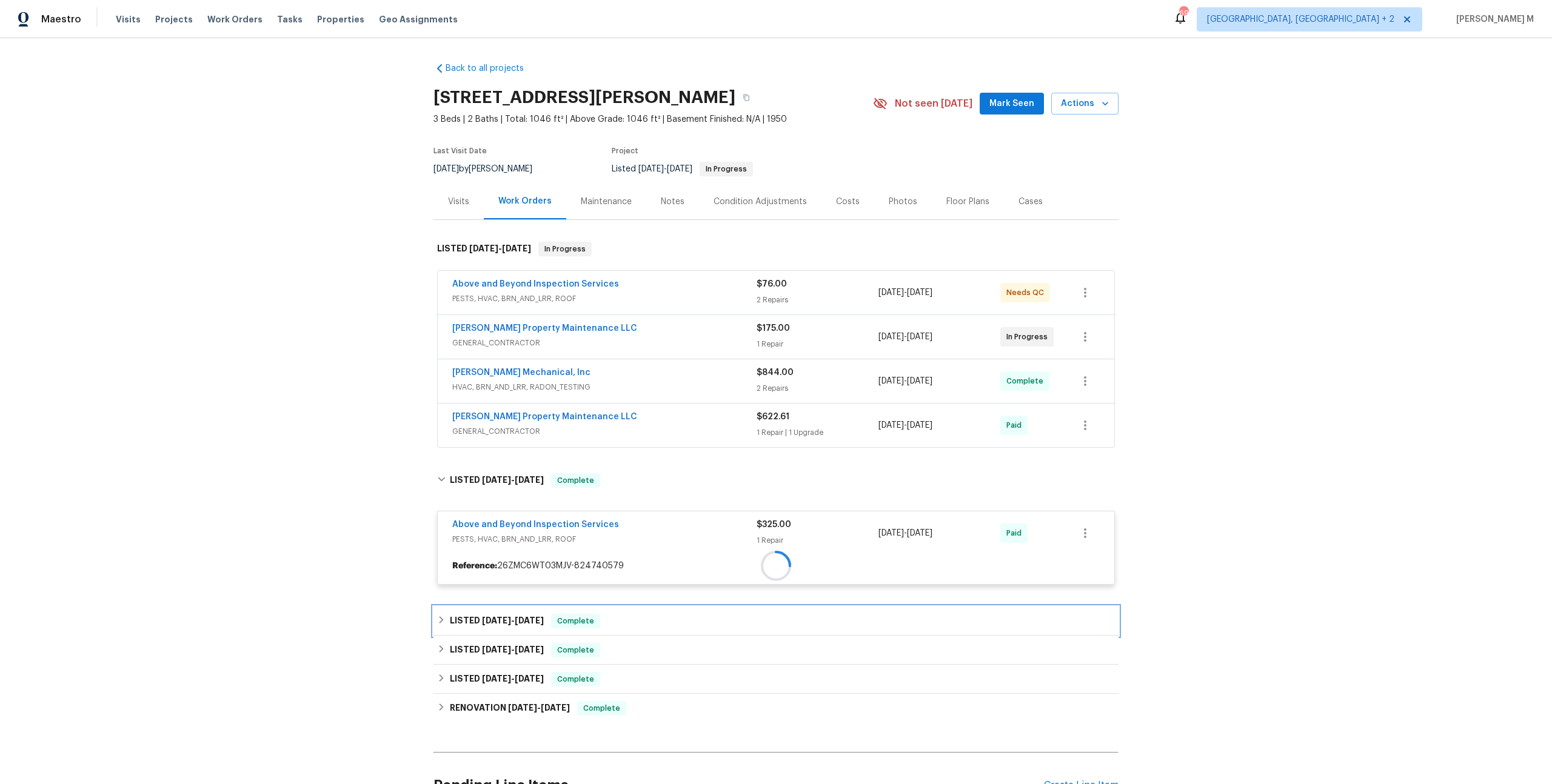
click at [467, 614] on h6 "LISTED 3/11/25 - 3/12/25" at bounding box center [497, 621] width 94 height 15
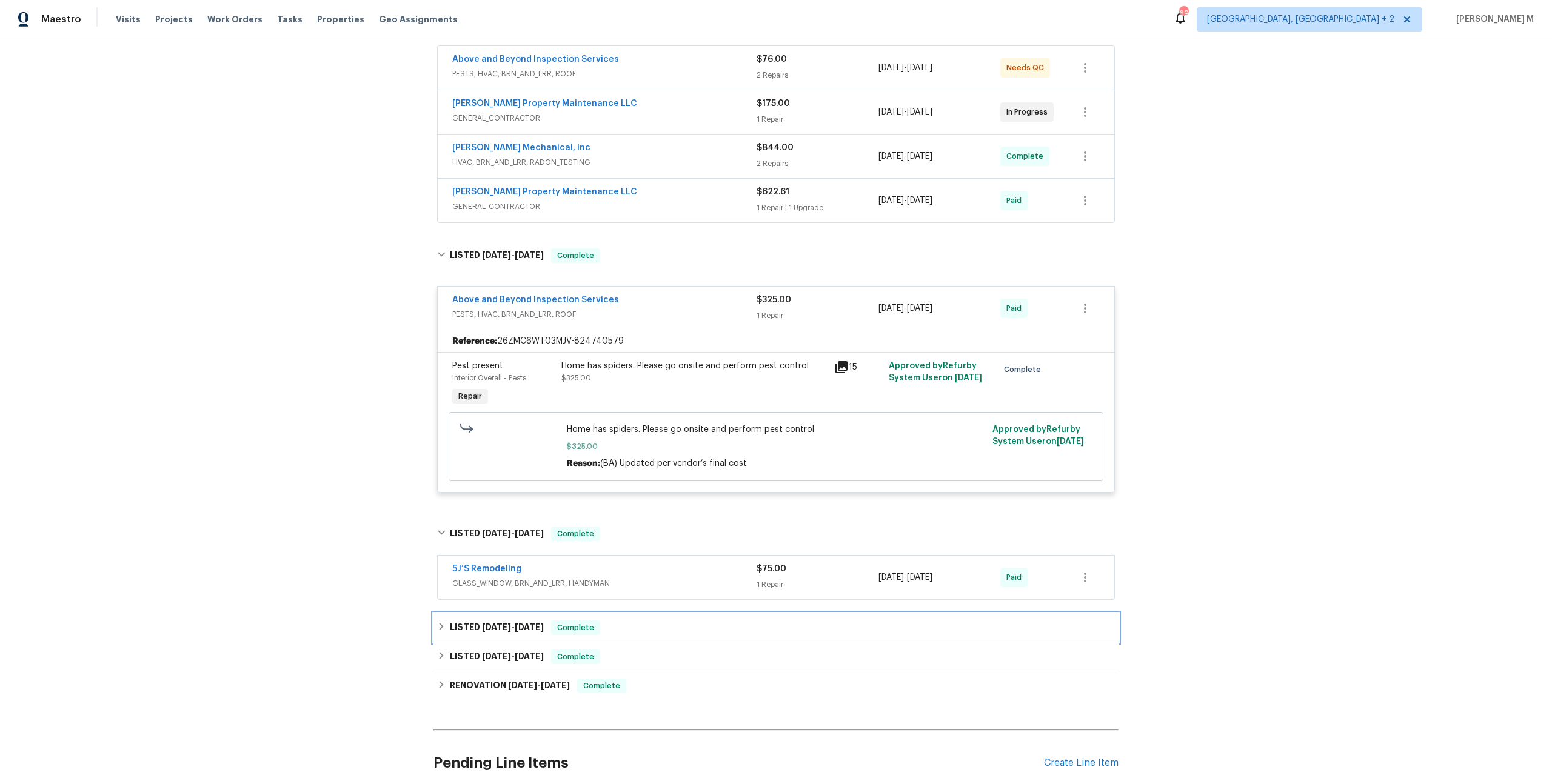
click at [513, 621] on h6 "LISTED 2/12/25 - 2/13/25" at bounding box center [497, 628] width 94 height 15
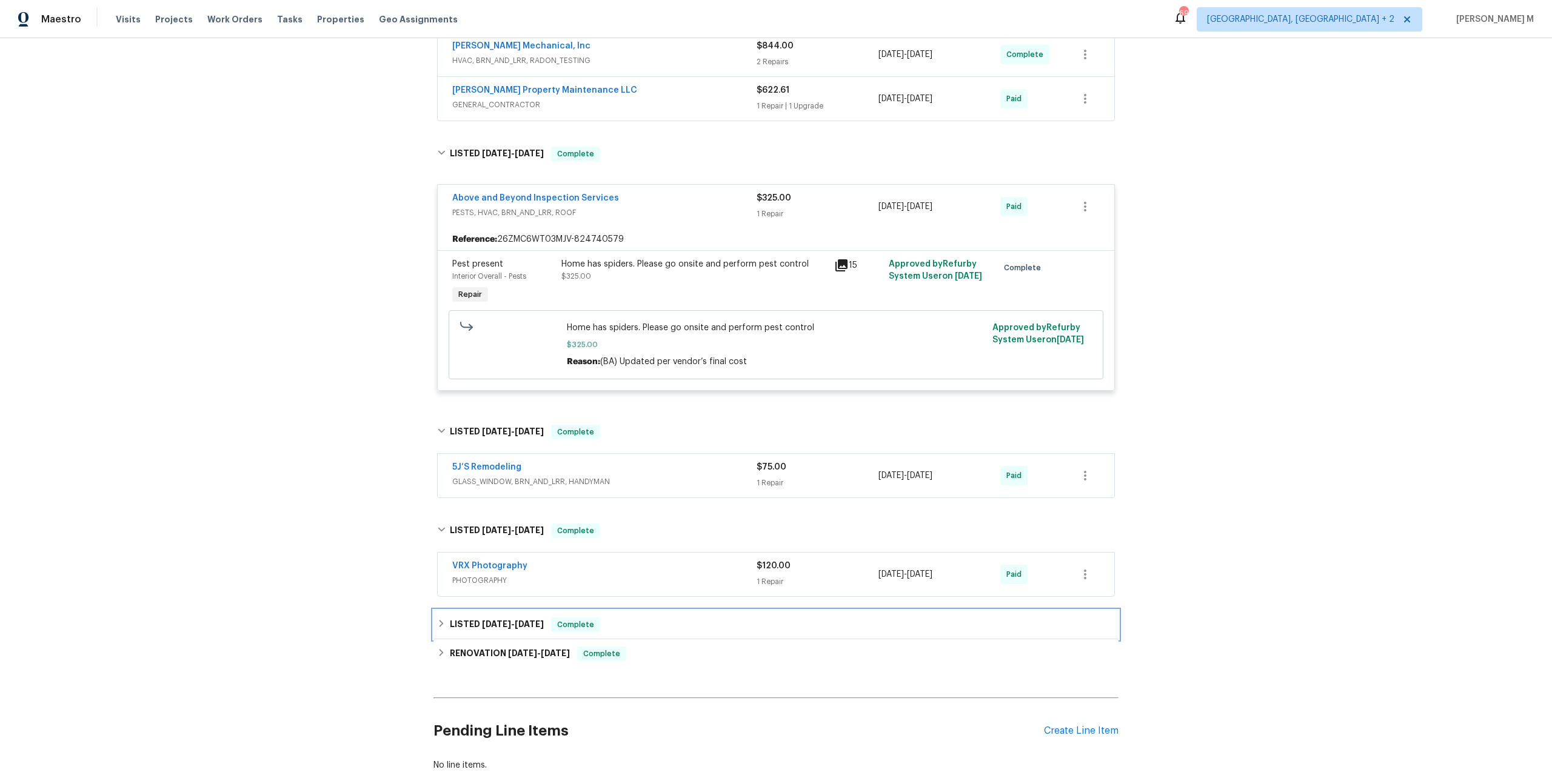
click at [513, 620] on span "12/31/24 - 1/8/25" at bounding box center [512, 624] width 61 height 9
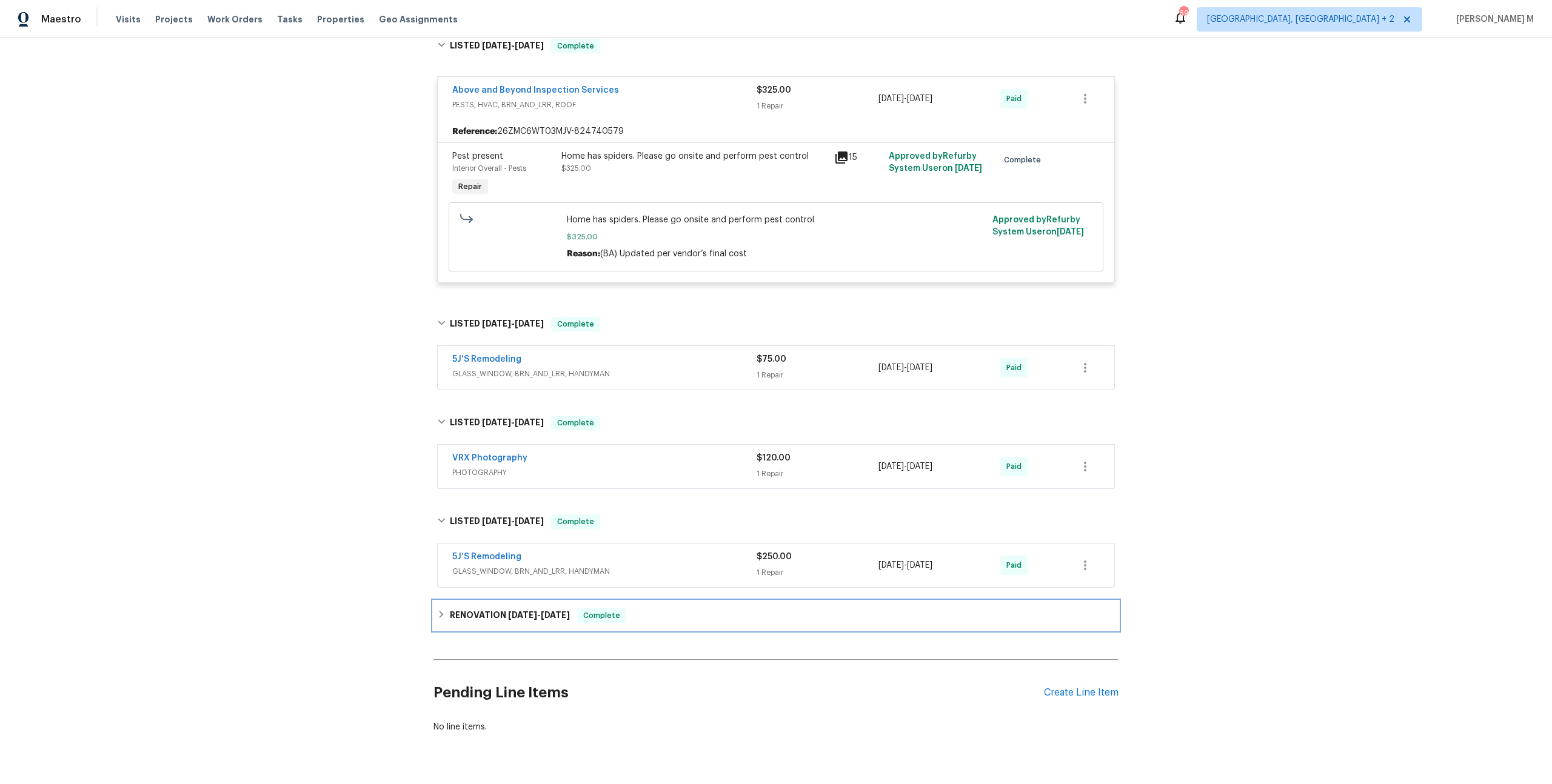
click at [513, 601] on div "RENOVATION 10/29/24 - 11/1/24 Complete" at bounding box center [776, 616] width 685 height 29
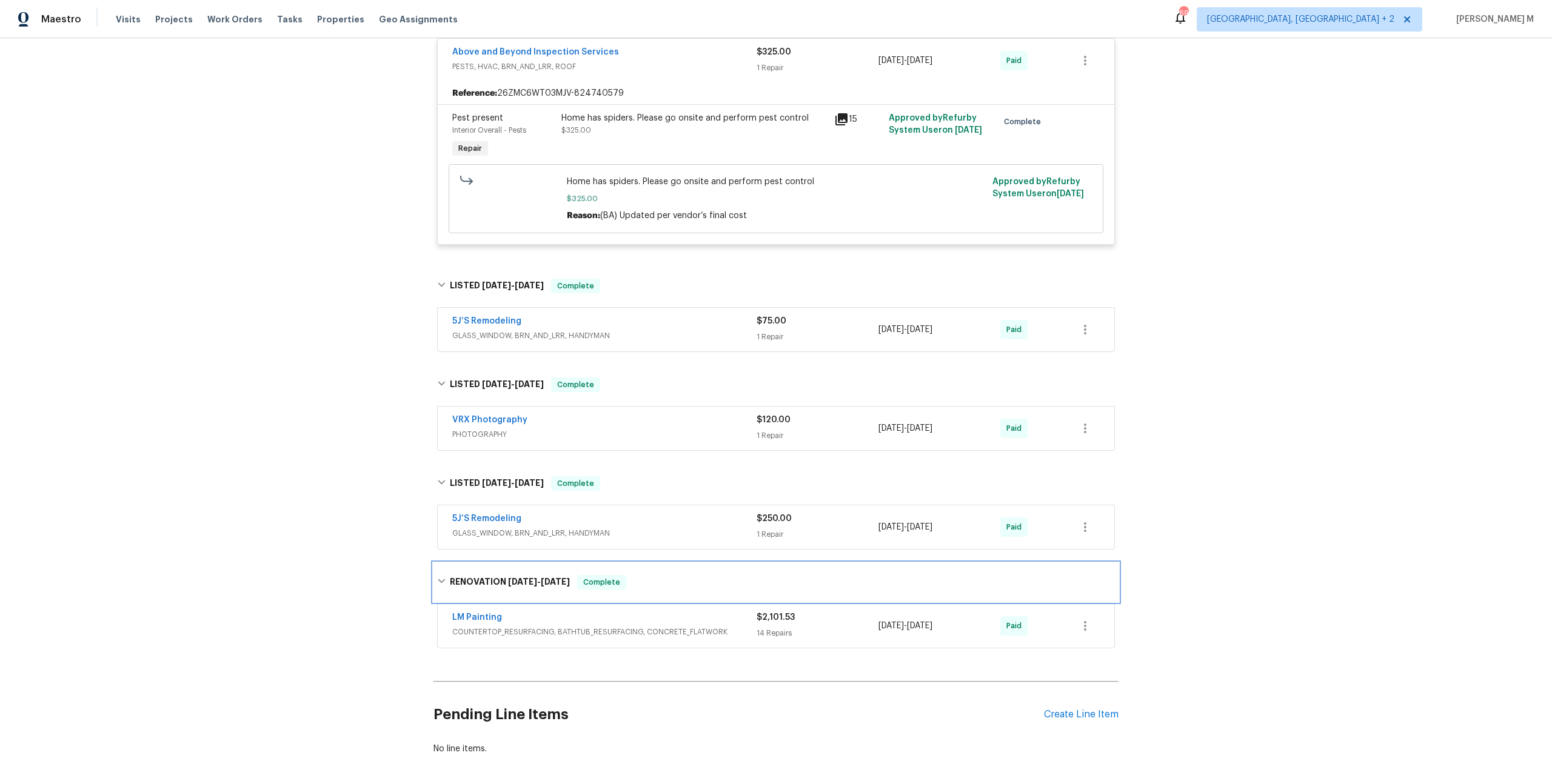
scroll to position [475, 0]
click at [540, 623] on span "COUNTERTOP_RESURFACING, BATHTUB_RESURFACING, CONCRETE_FLATWORK" at bounding box center [604, 629] width 304 height 12
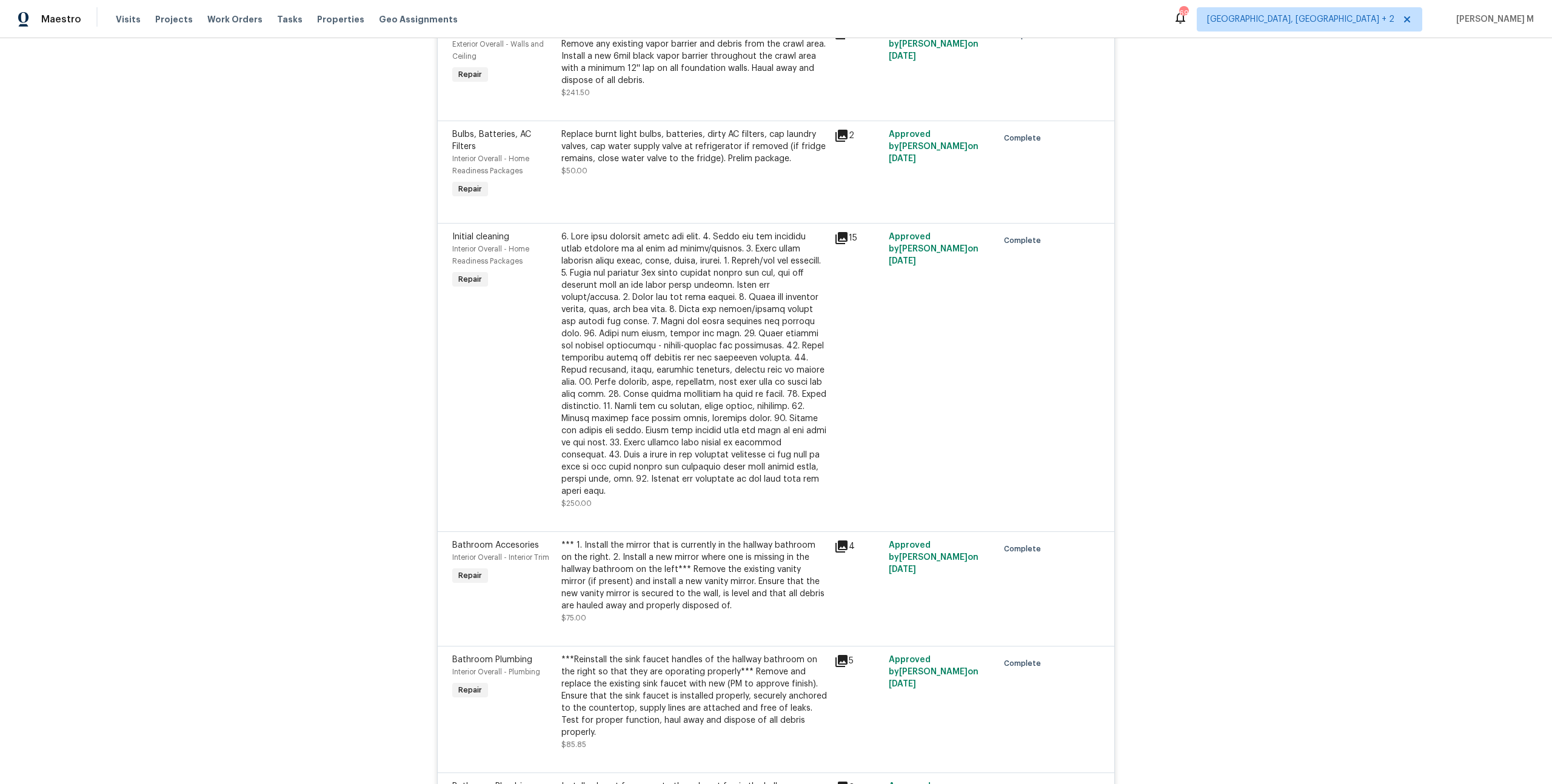
scroll to position [1954, 0]
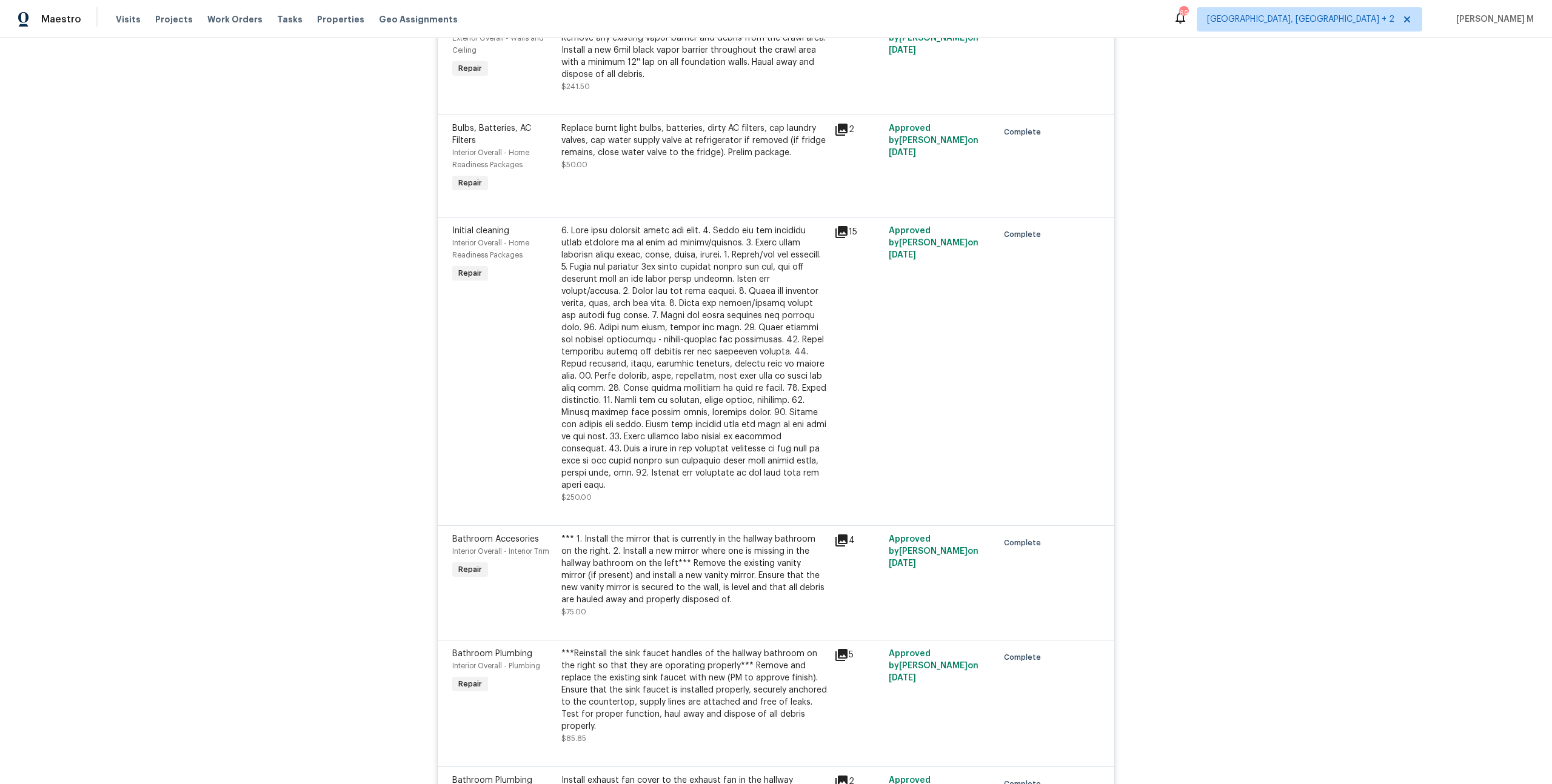
click at [749, 225] on div at bounding box center [694, 358] width 266 height 266
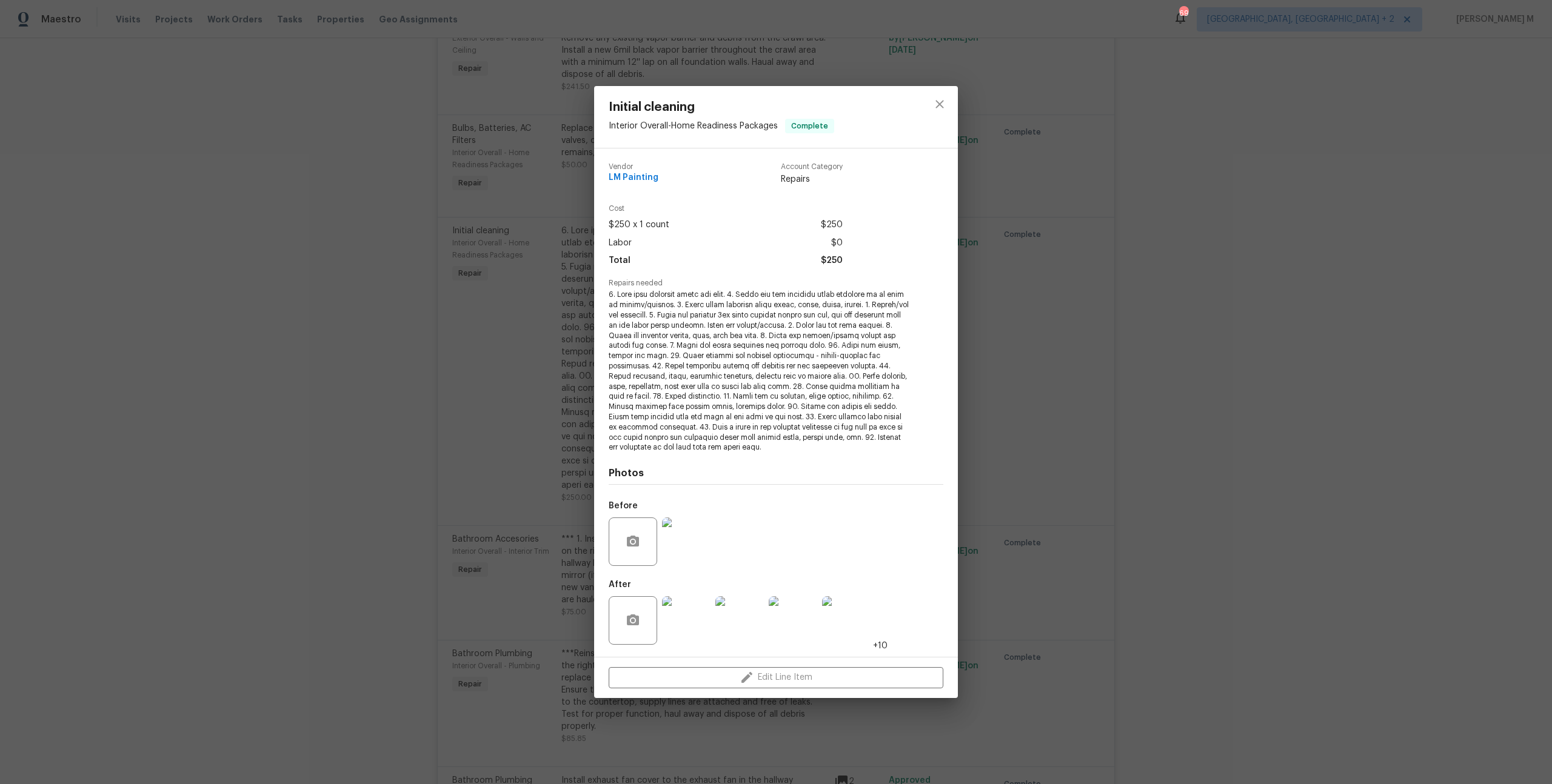
click at [862, 628] on img at bounding box center [846, 620] width 49 height 49
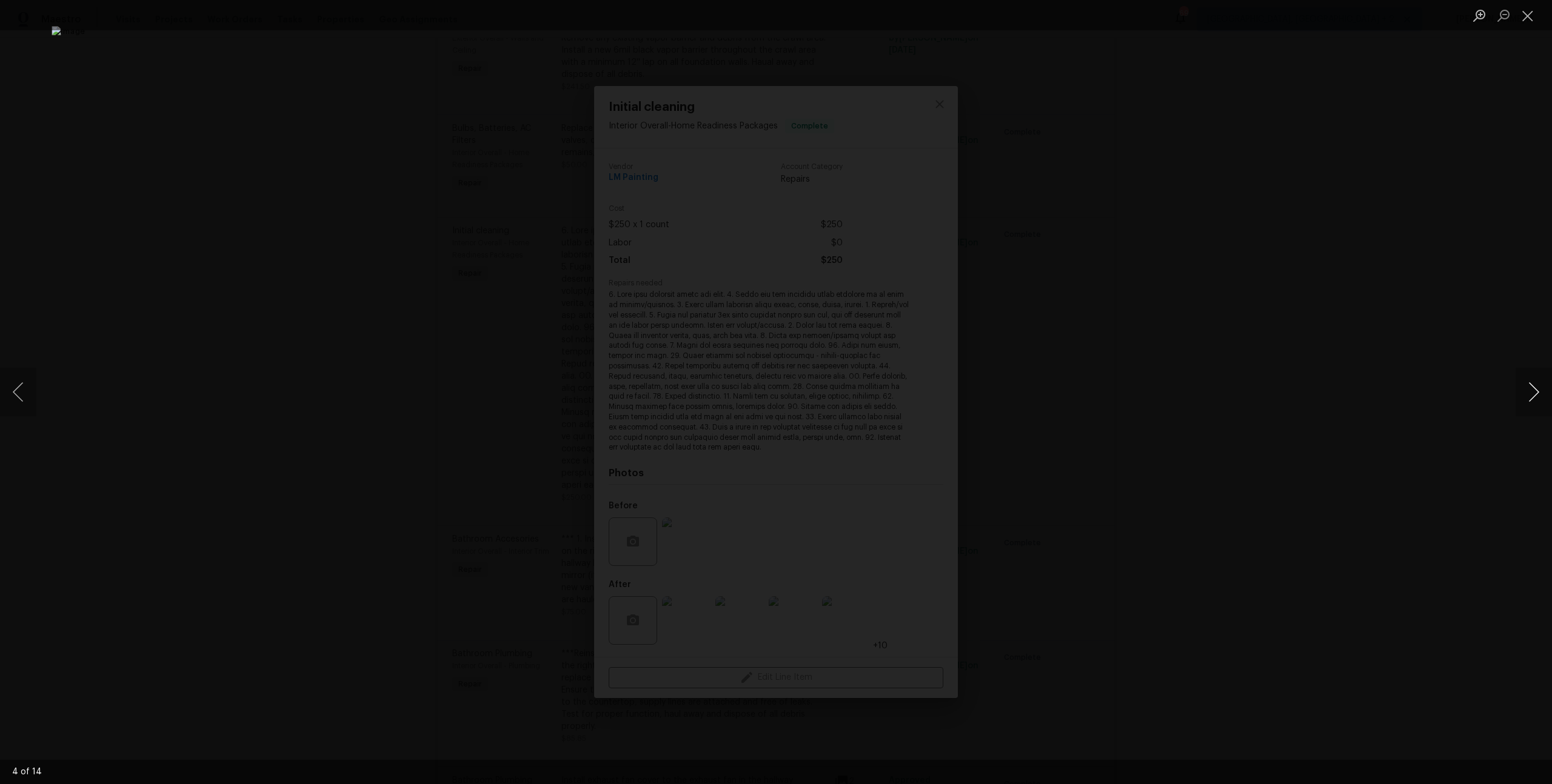
click at [1526, 392] on button "Next image" at bounding box center [1533, 392] width 37 height 49
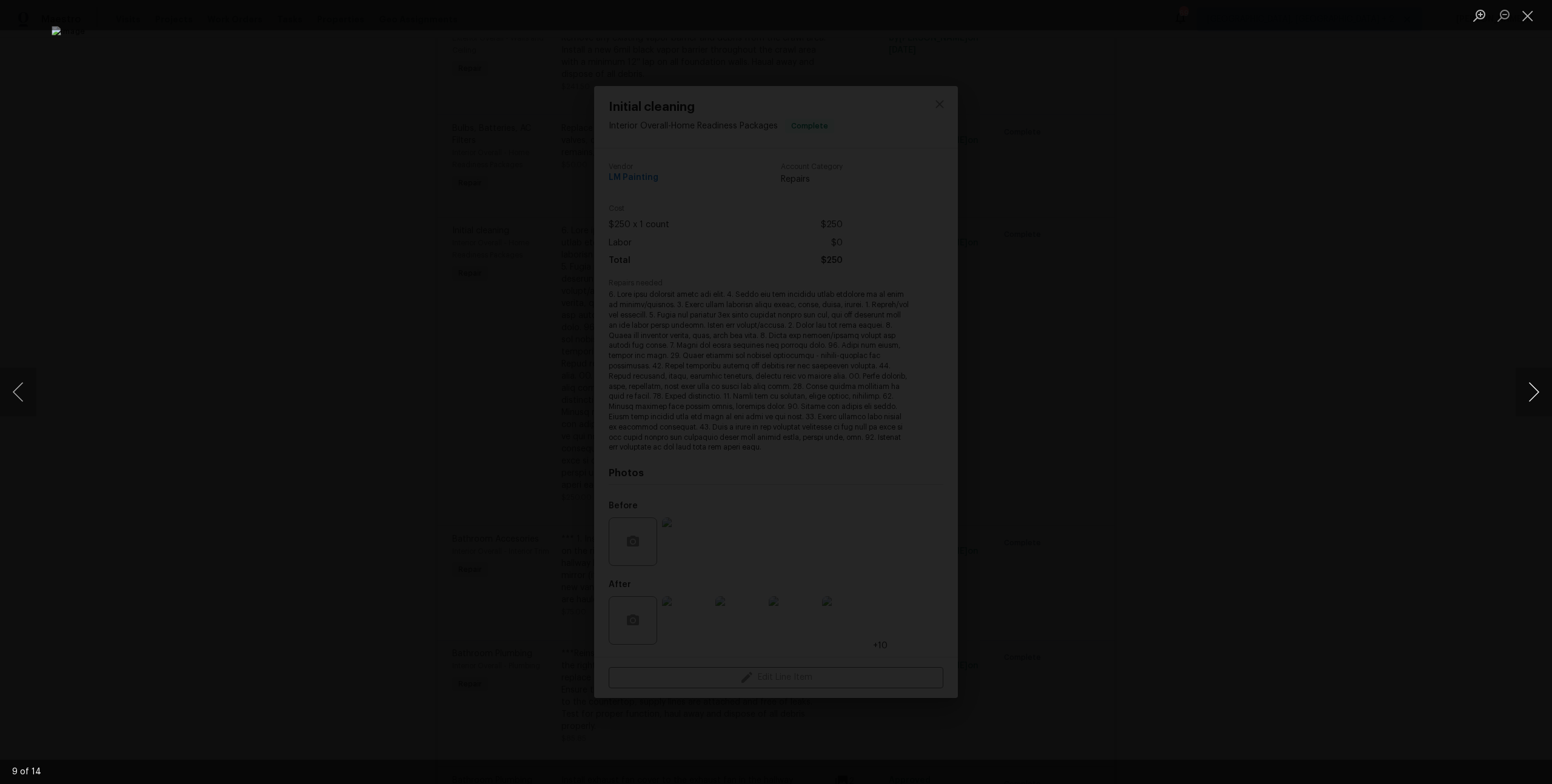
click at [1526, 392] on button "Next image" at bounding box center [1533, 392] width 37 height 49
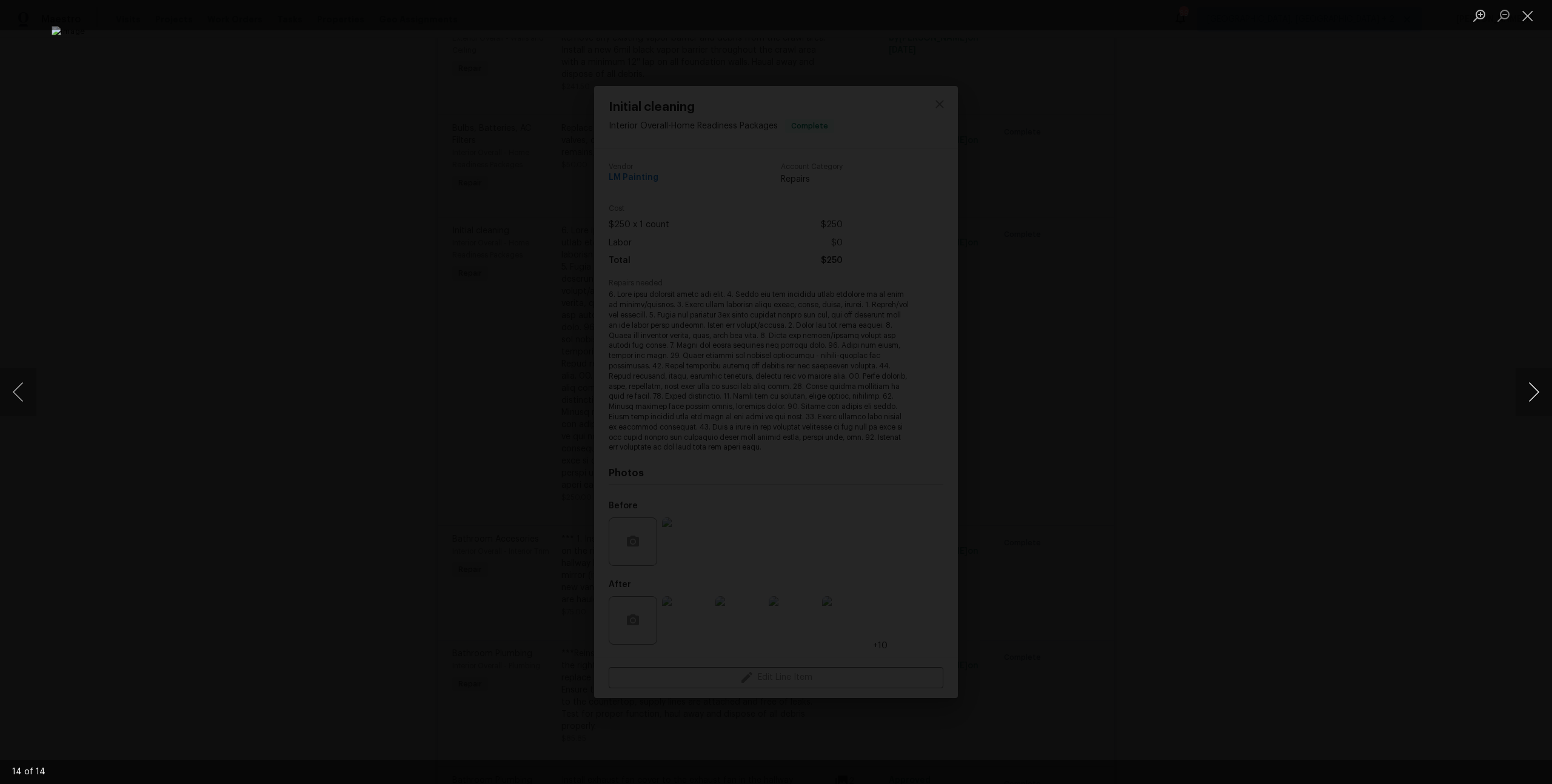
click at [1526, 392] on button "Next image" at bounding box center [1533, 392] width 37 height 49
click at [1331, 256] on div "Lightbox" at bounding box center [776, 392] width 1552 height 784
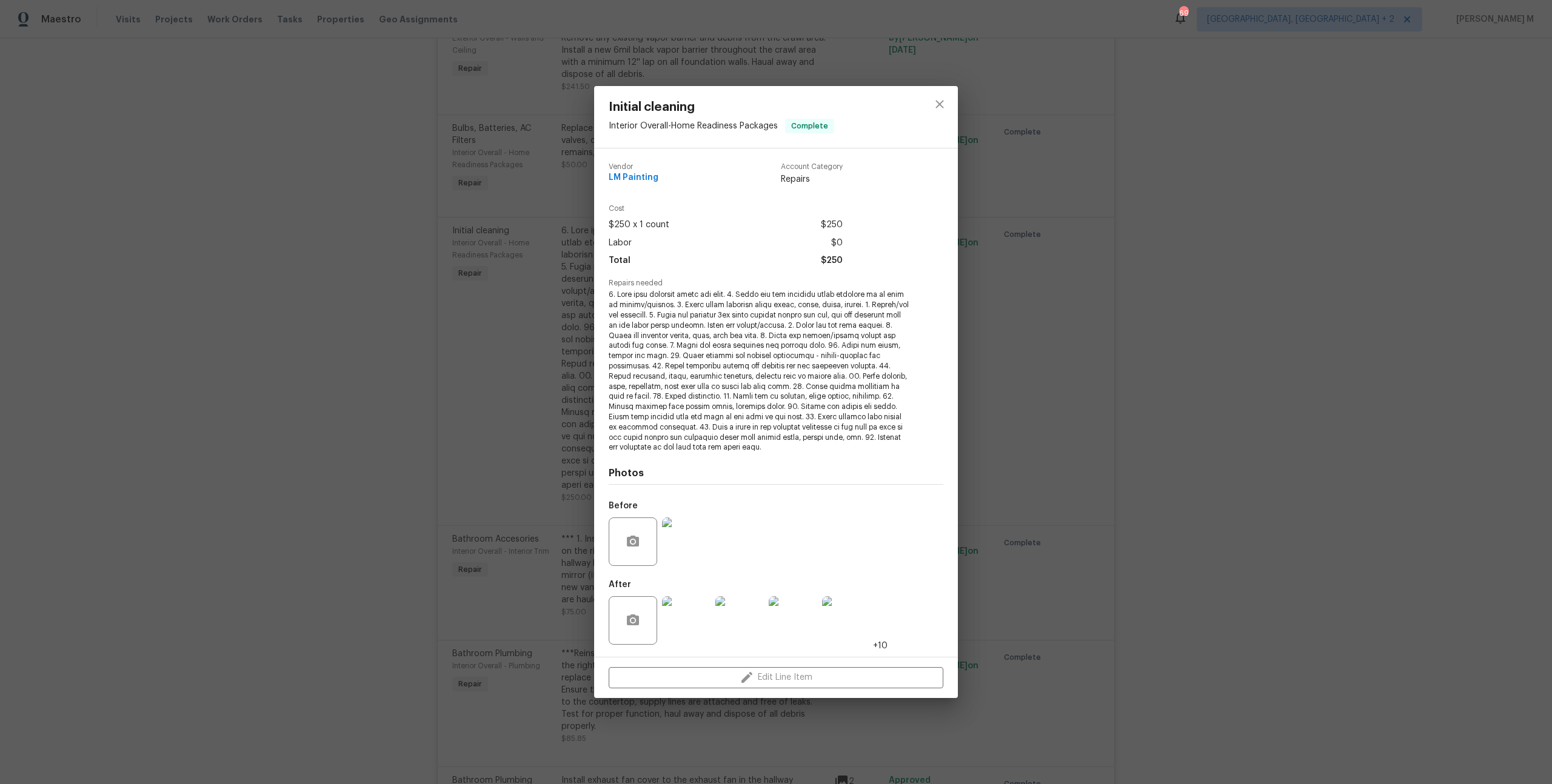
click at [1331, 256] on div "Initial cleaning Interior Overall - Home Readiness Packages Complete Vendor LM …" at bounding box center [776, 392] width 1552 height 784
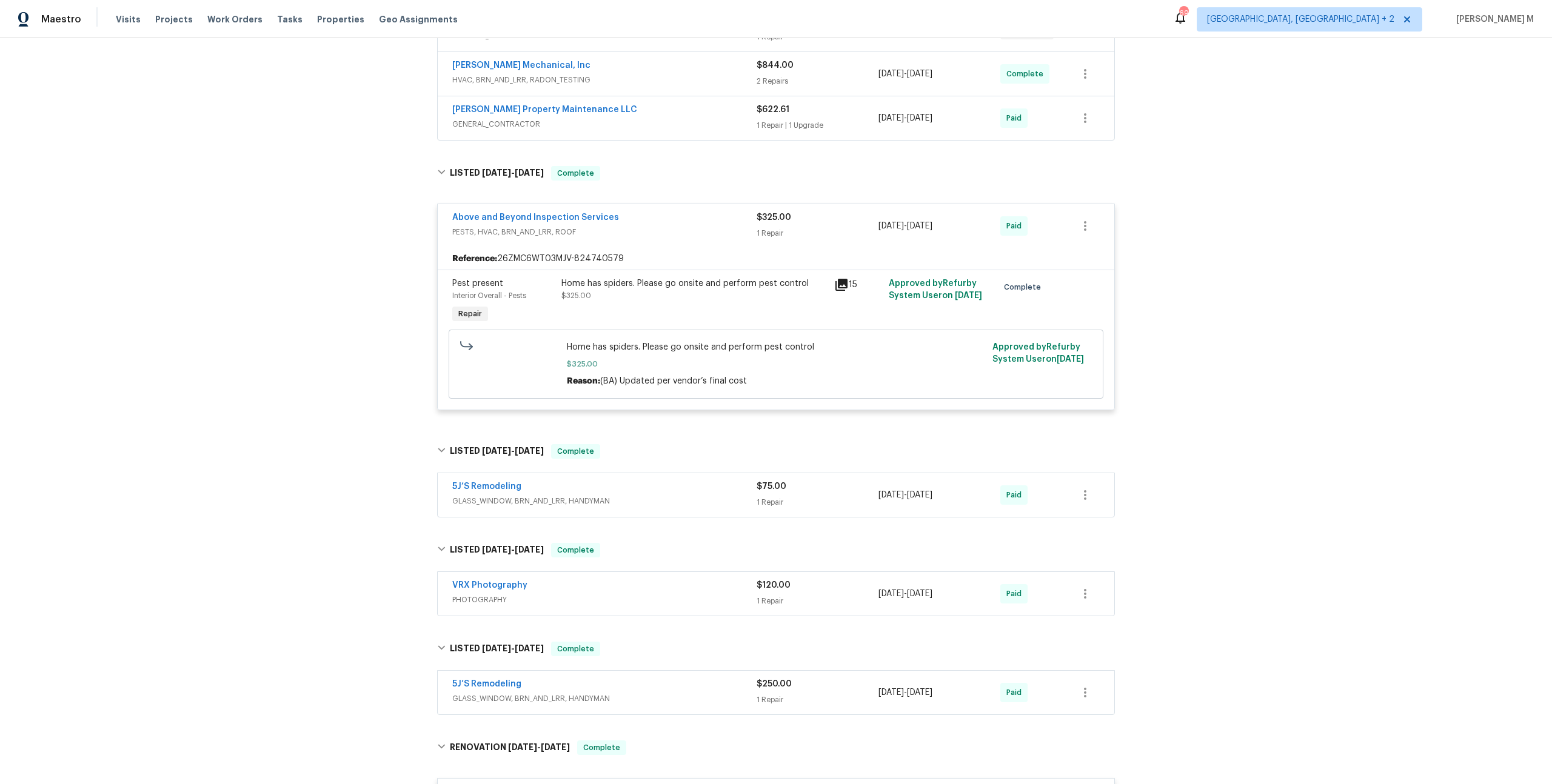
scroll to position [0, 0]
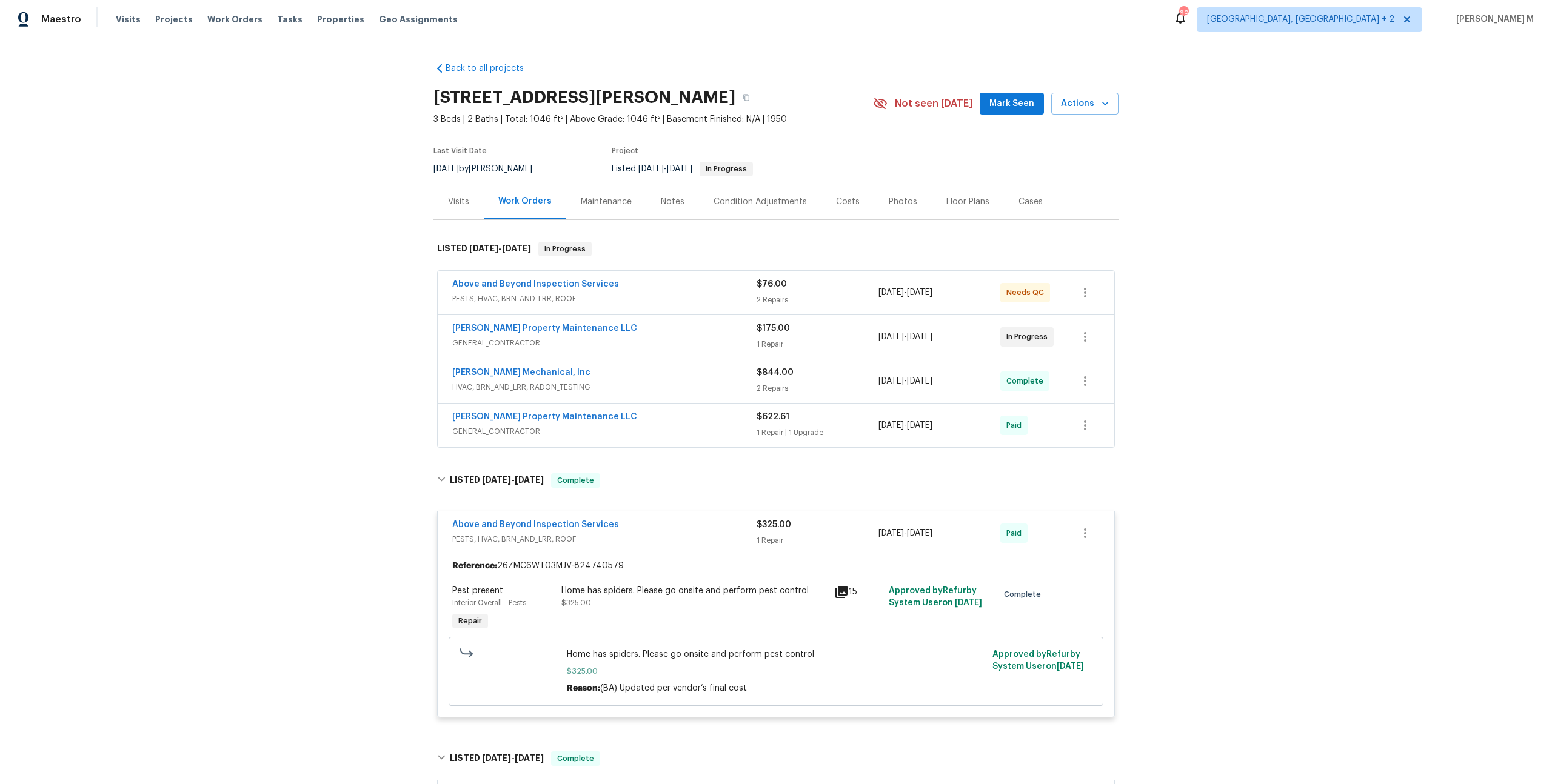
click at [460, 198] on div "Visits" at bounding box center [459, 202] width 21 height 12
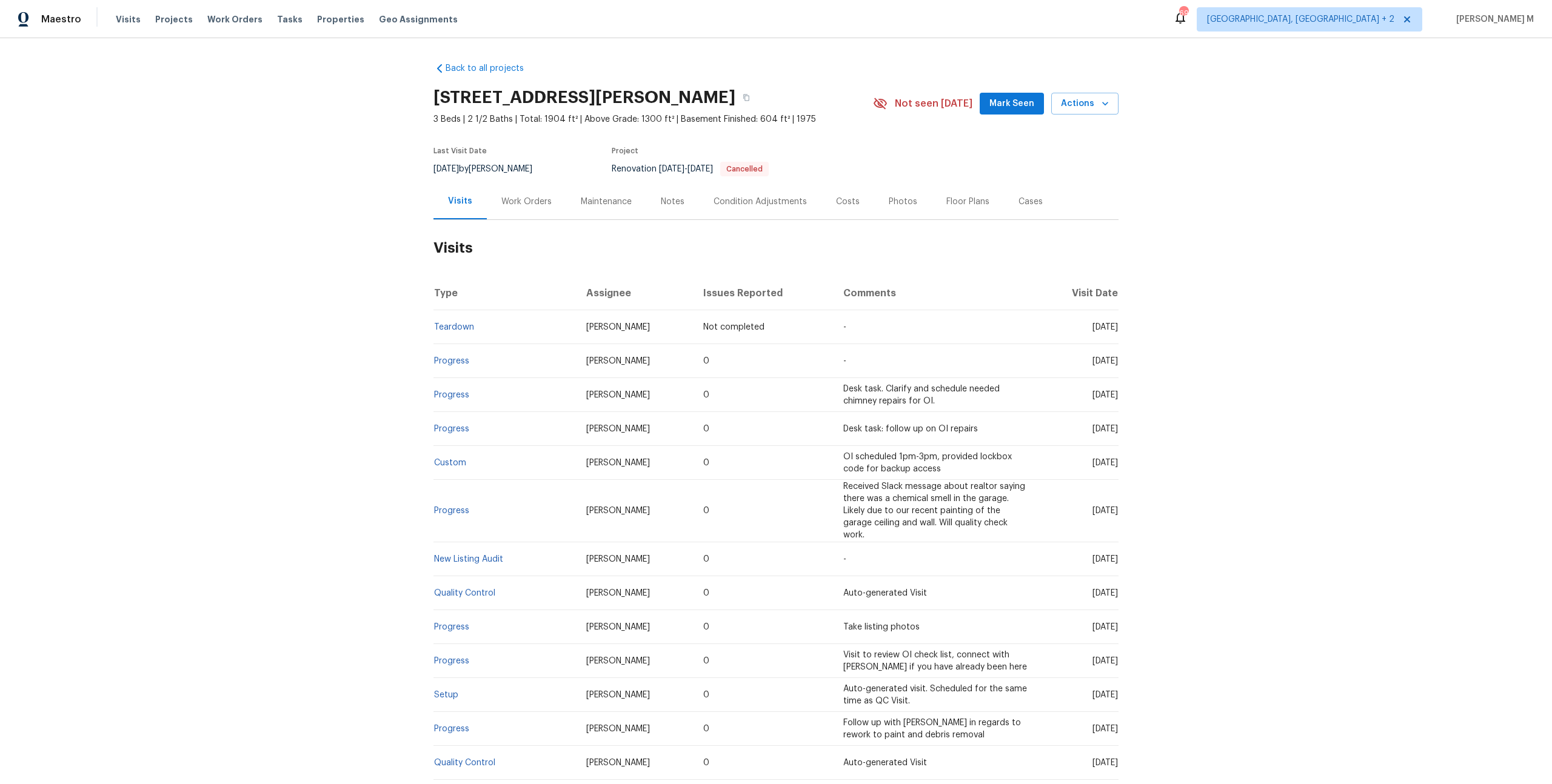
click at [538, 196] on div "Work Orders" at bounding box center [526, 202] width 50 height 12
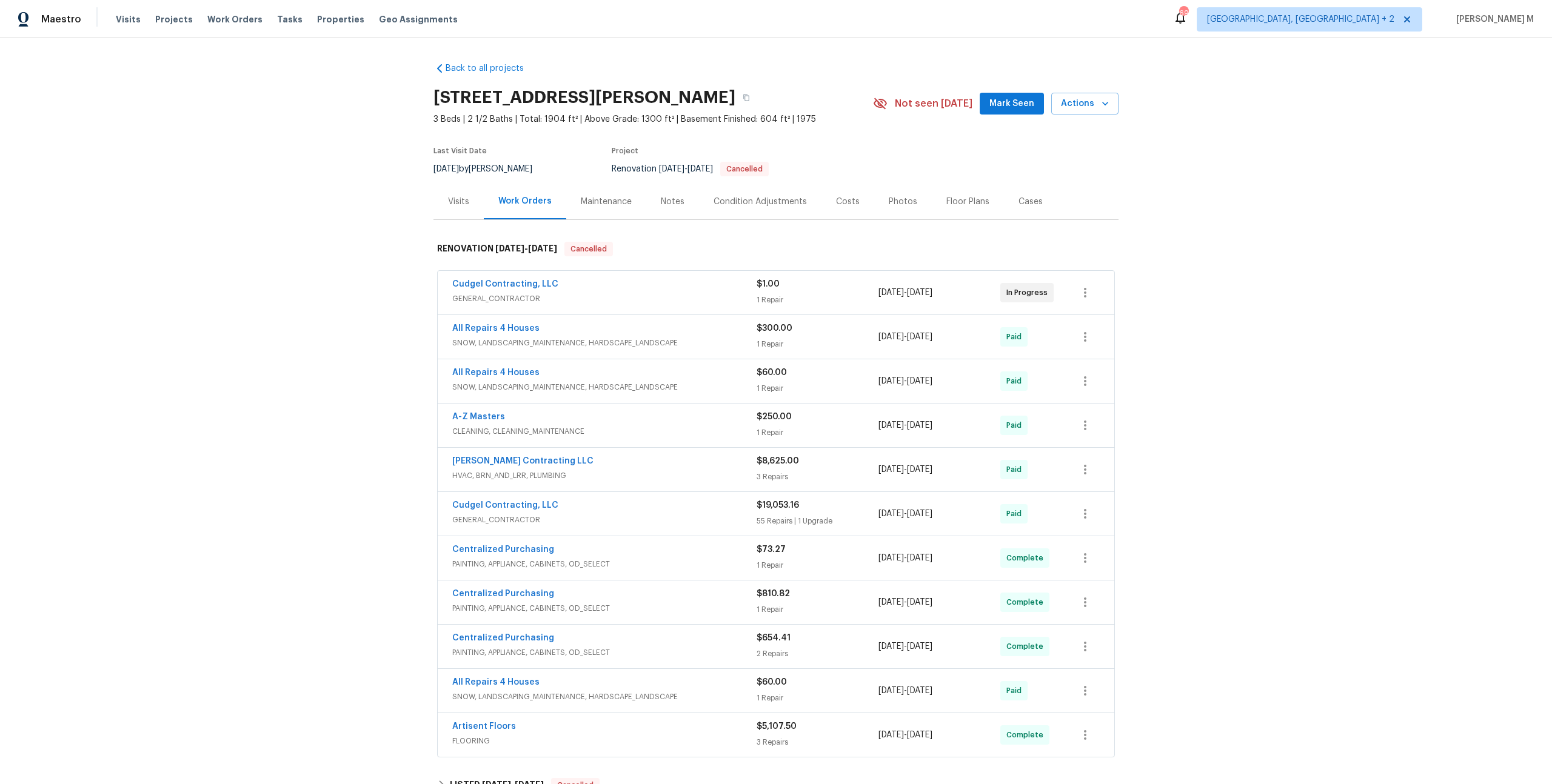
click at [507, 293] on span "GENERAL_CONTRACTOR" at bounding box center [604, 299] width 304 height 12
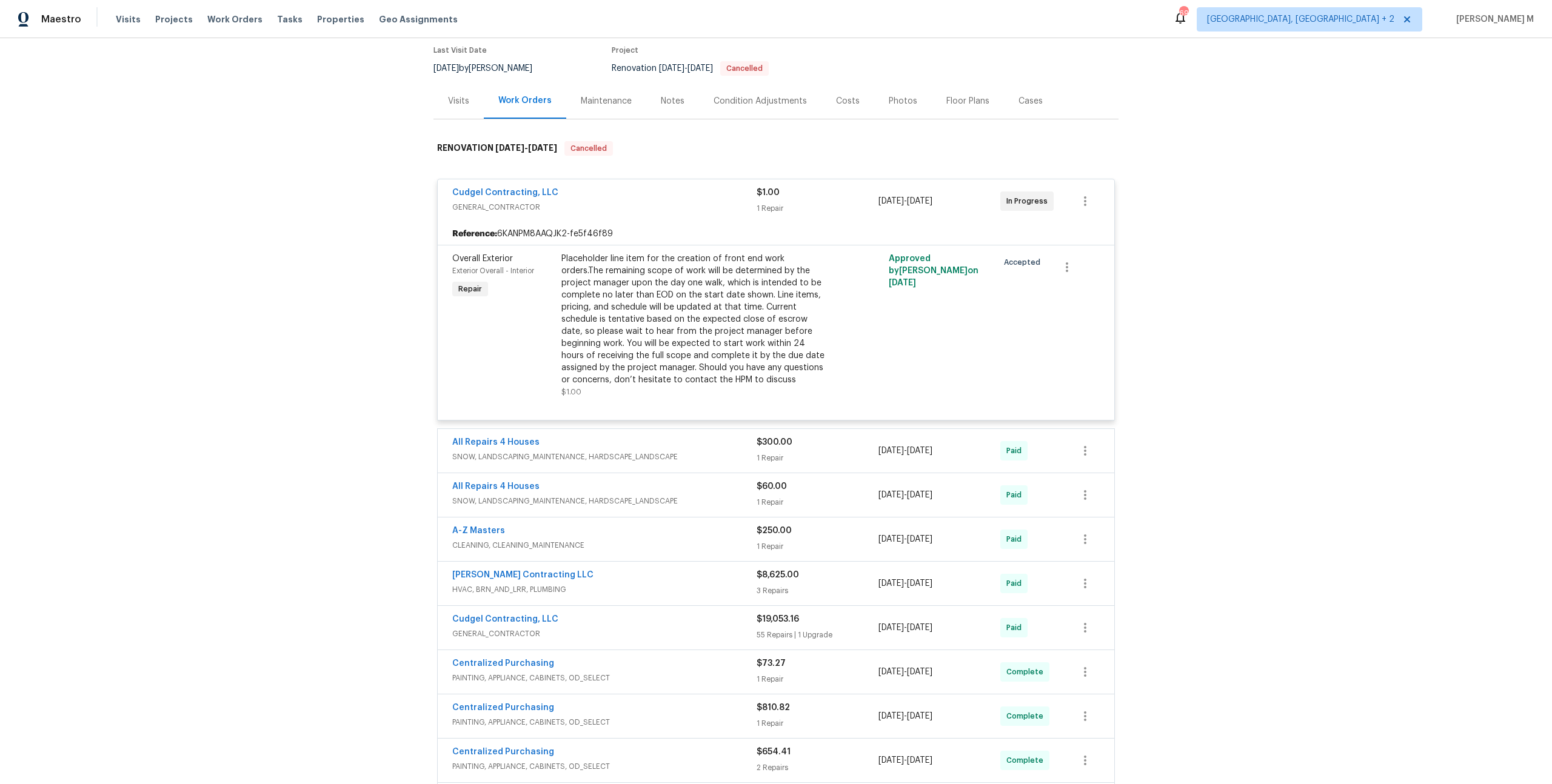
scroll to position [102, 0]
click at [500, 187] on link "Cudgel Contracting, LLC" at bounding box center [505, 191] width 106 height 9
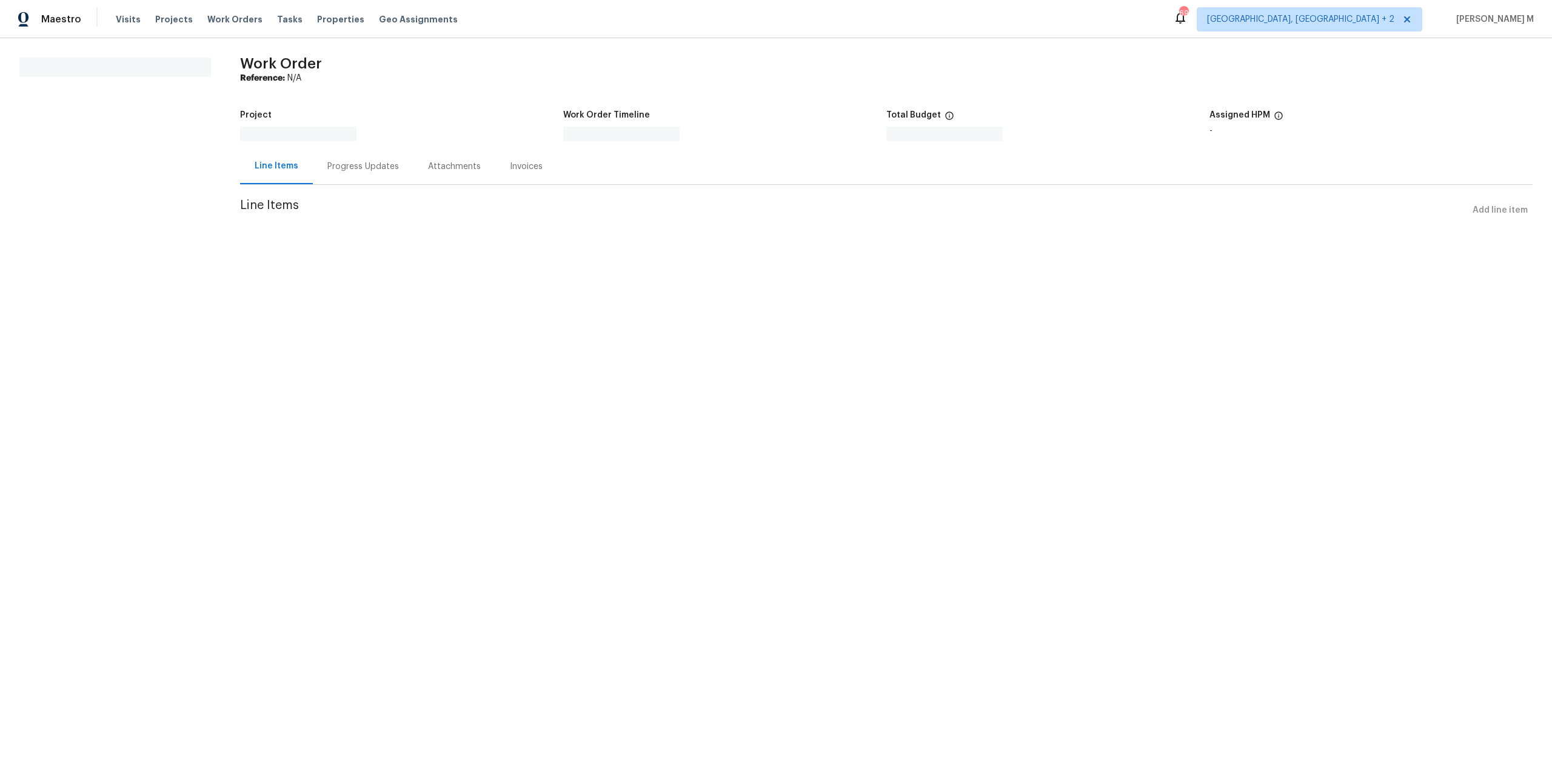
click at [331, 171] on div "Progress Updates" at bounding box center [363, 167] width 72 height 12
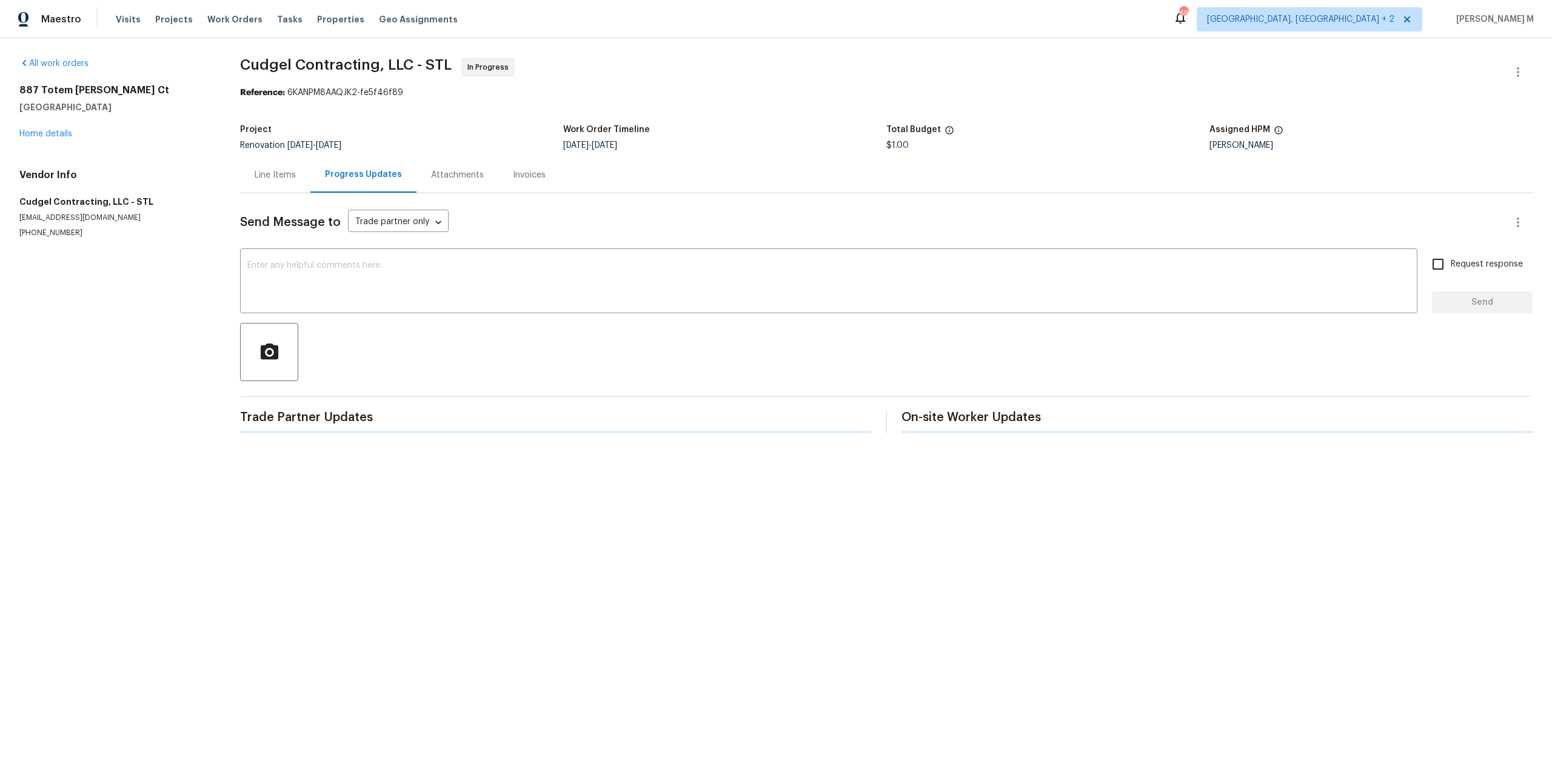
click at [310, 171] on div "Progress Updates" at bounding box center [363, 175] width 106 height 36
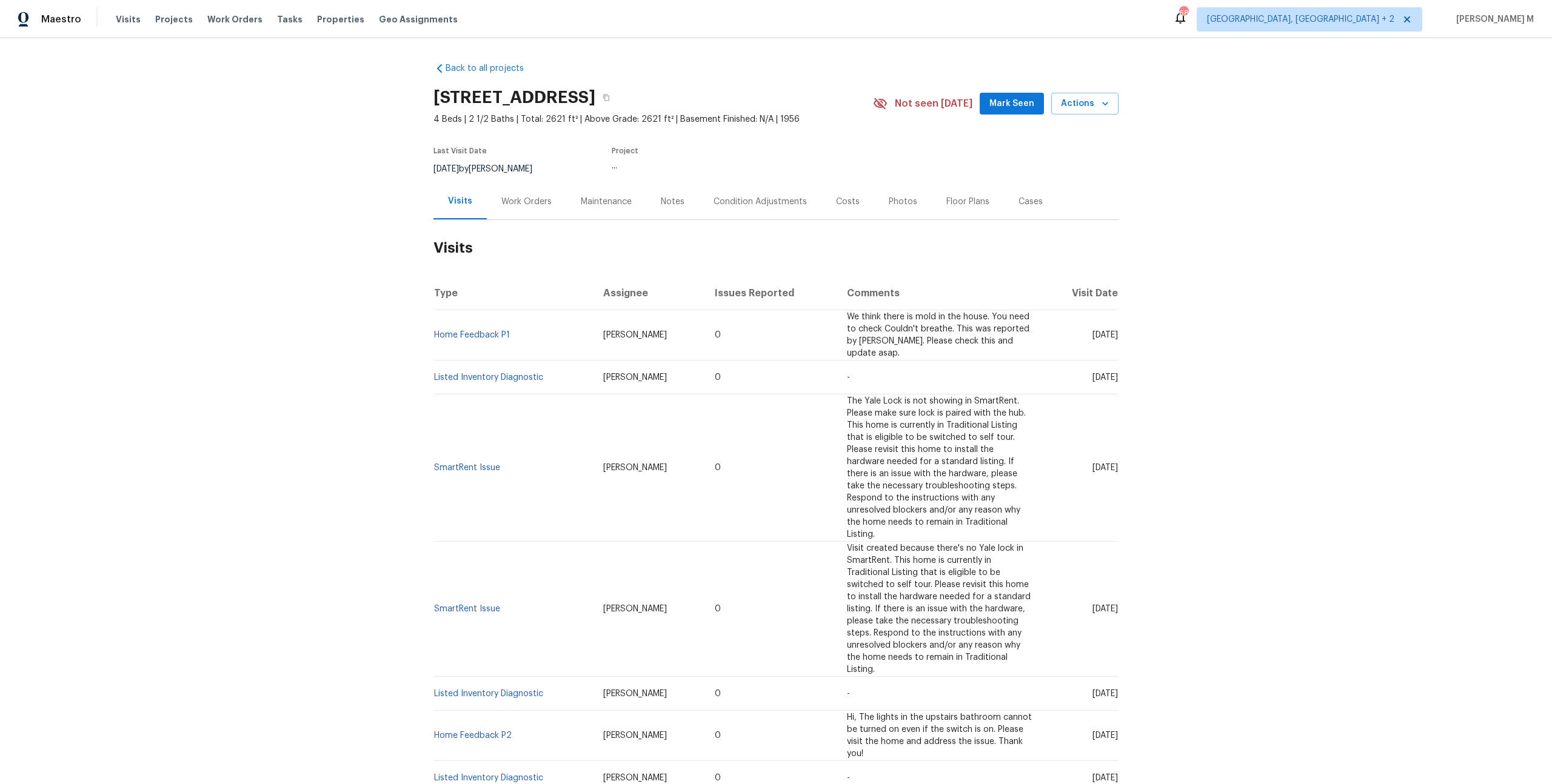
click at [505, 196] on div "Work Orders" at bounding box center [526, 202] width 50 height 12
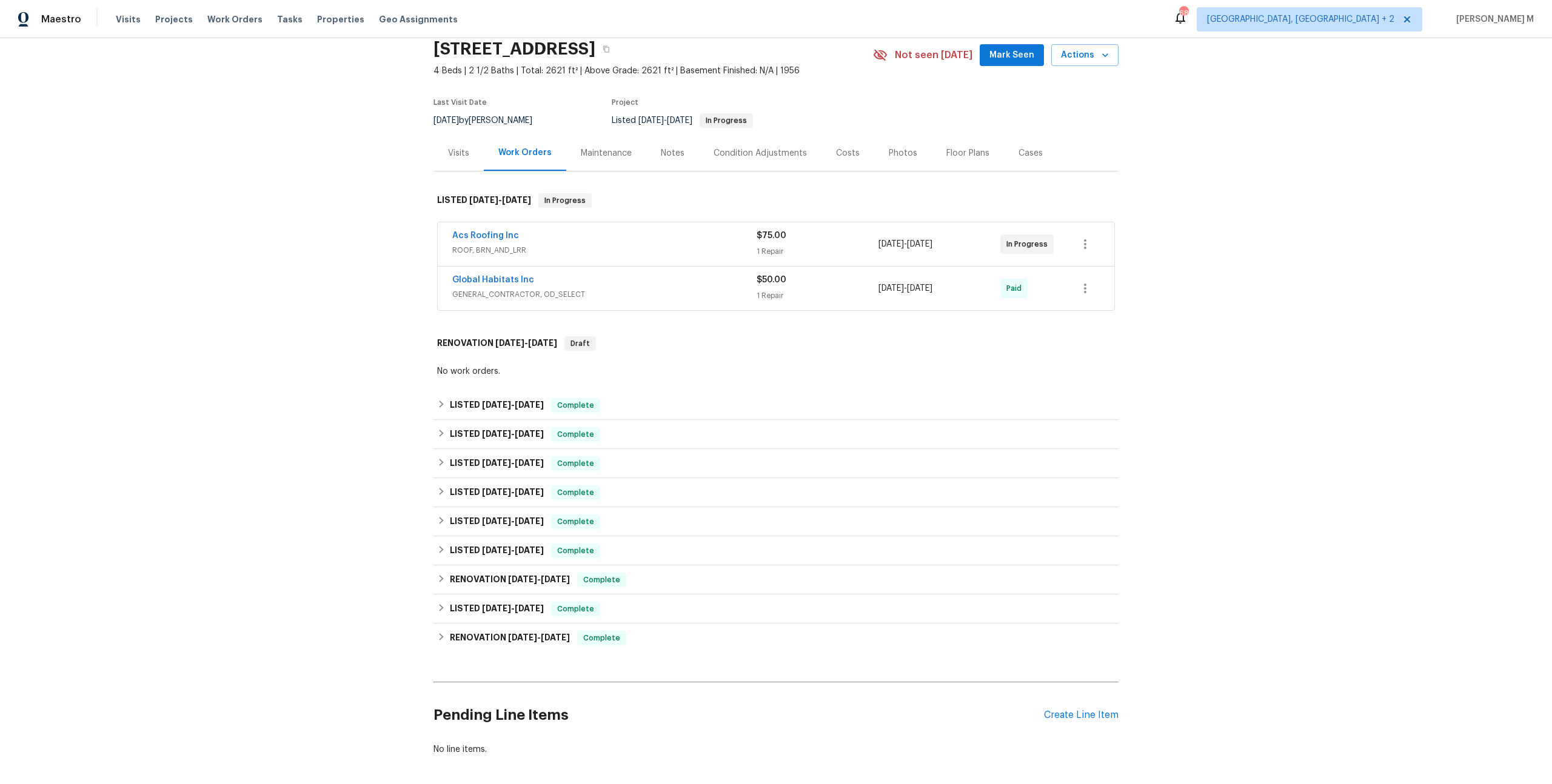
scroll to position [56, 0]
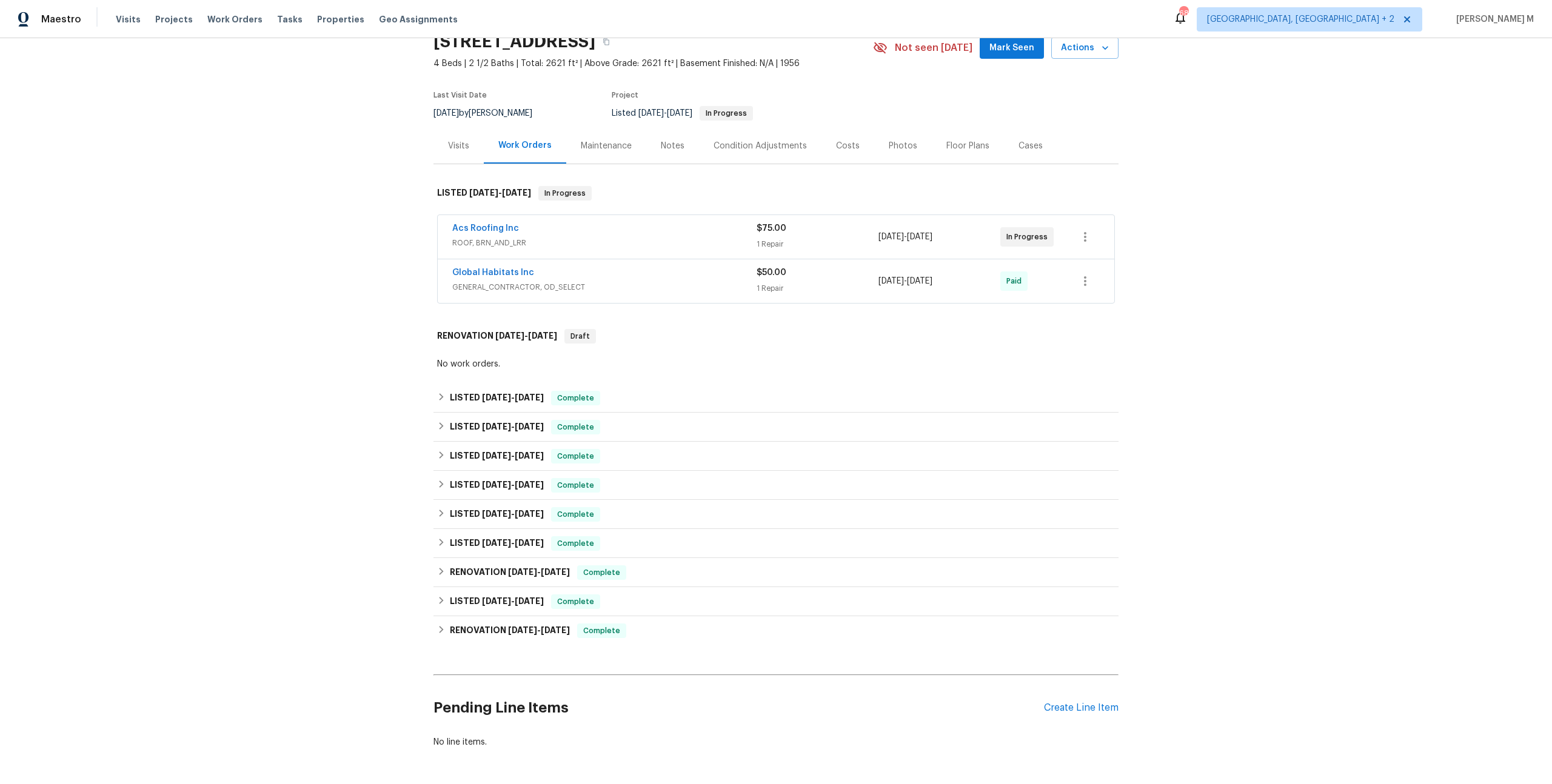
click at [490, 239] on span "ROOF, BRN_AND_LRR" at bounding box center [604, 243] width 304 height 12
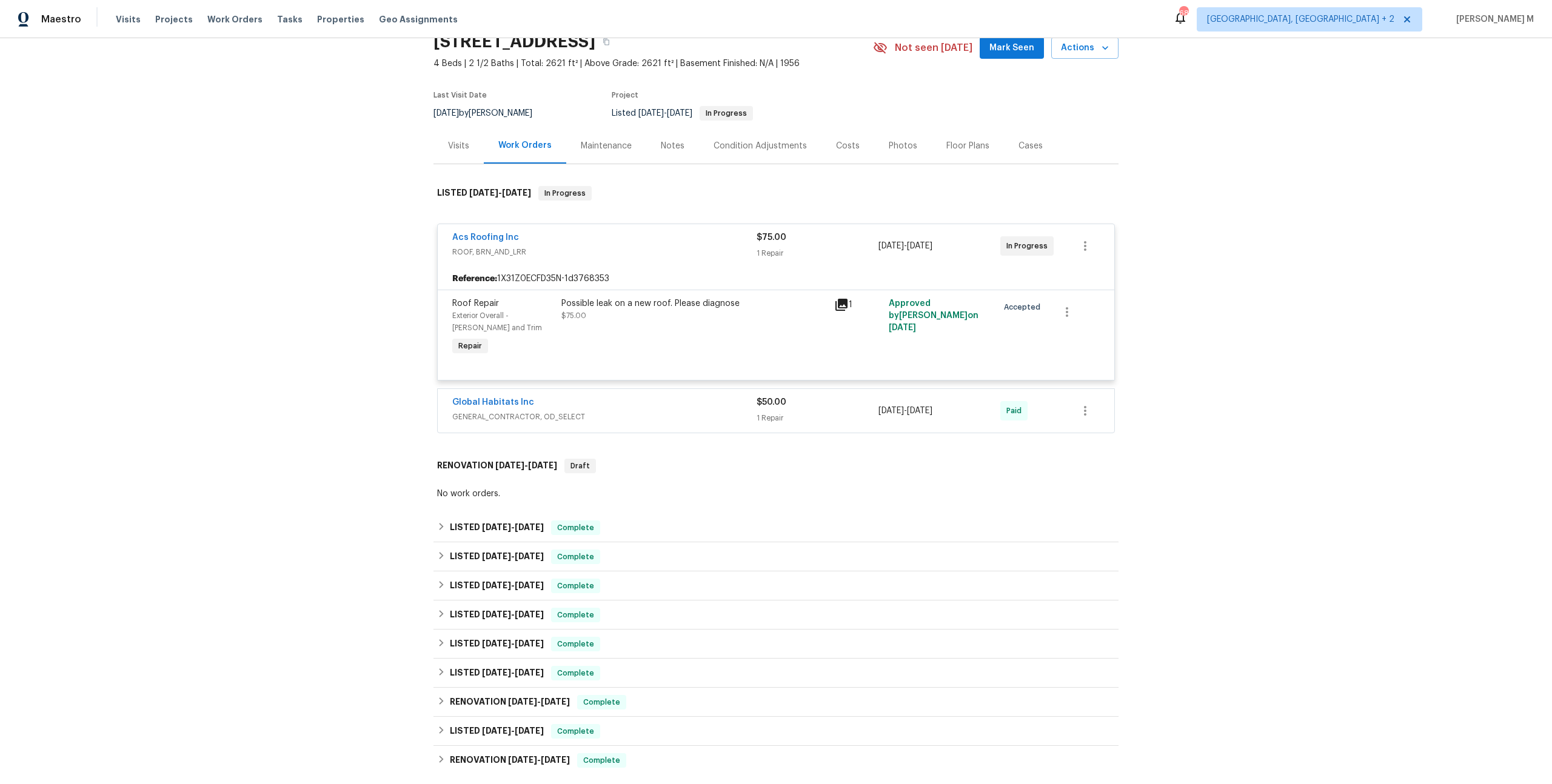
click at [534, 411] on span "GENERAL_CONTRACTOR, OD_SELECT" at bounding box center [604, 417] width 304 height 12
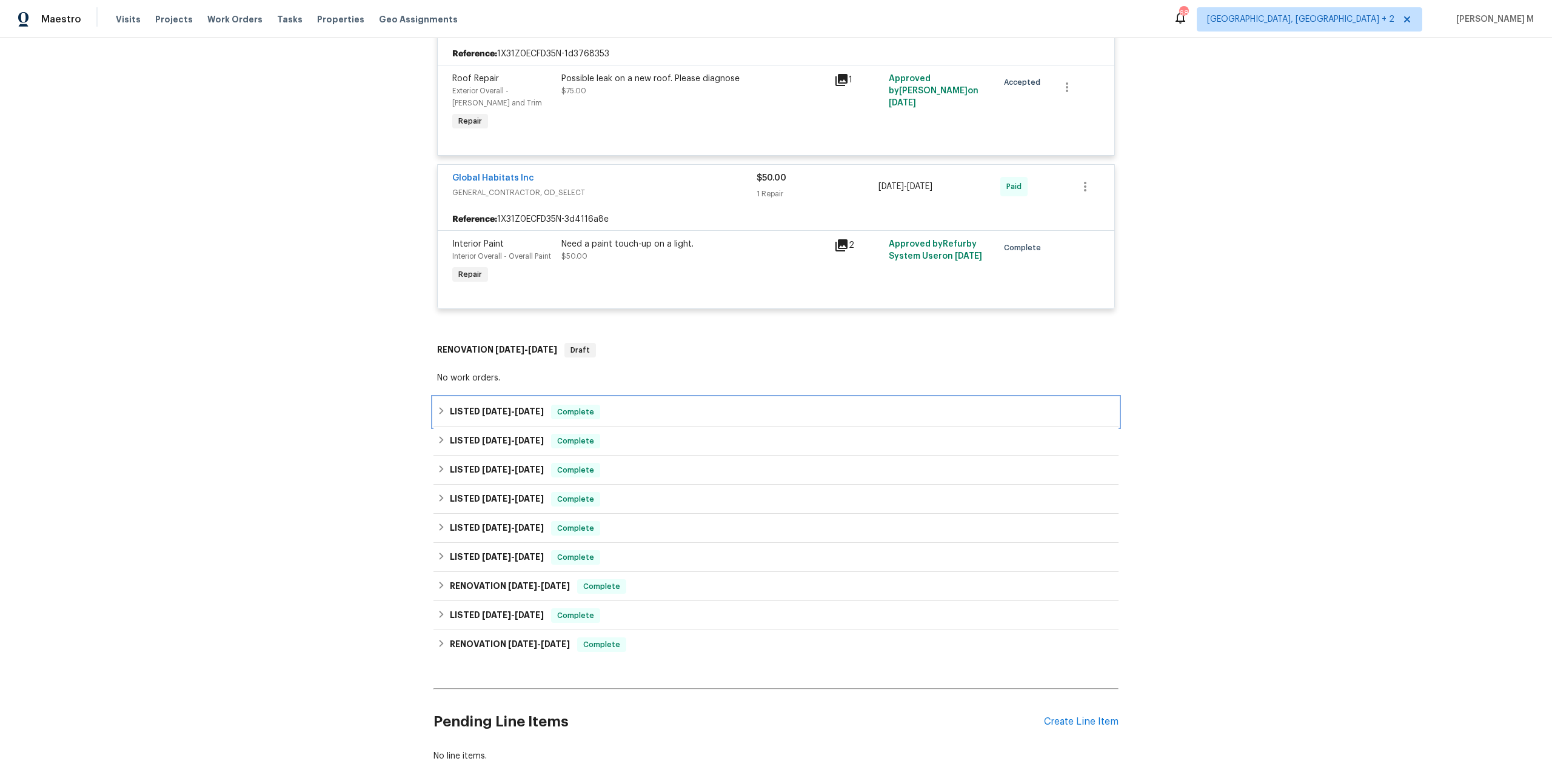
click at [497, 407] on span "7/18/25" at bounding box center [496, 412] width 29 height 9
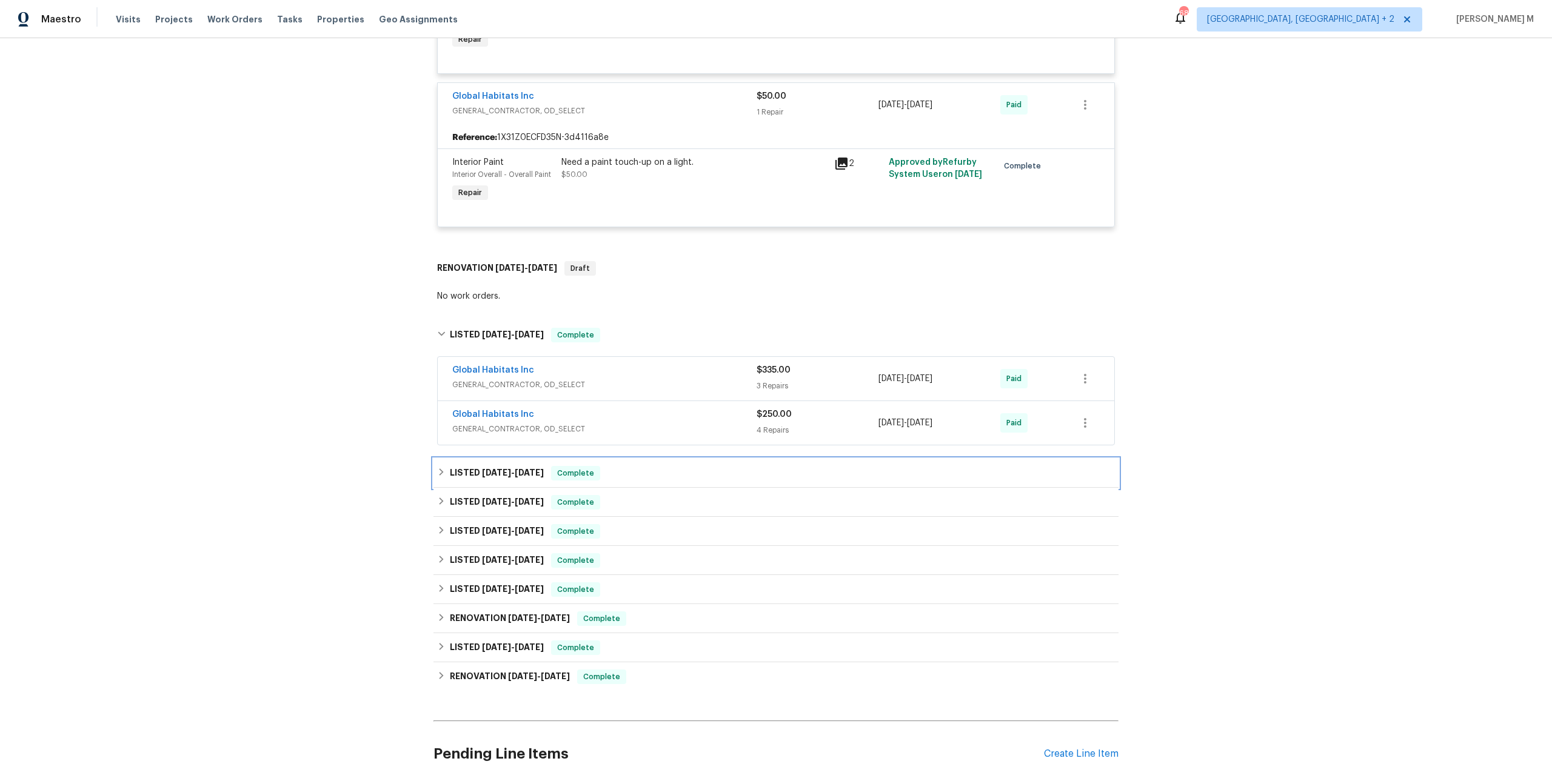
click at [492, 469] on span "6/18/25" at bounding box center [496, 473] width 29 height 9
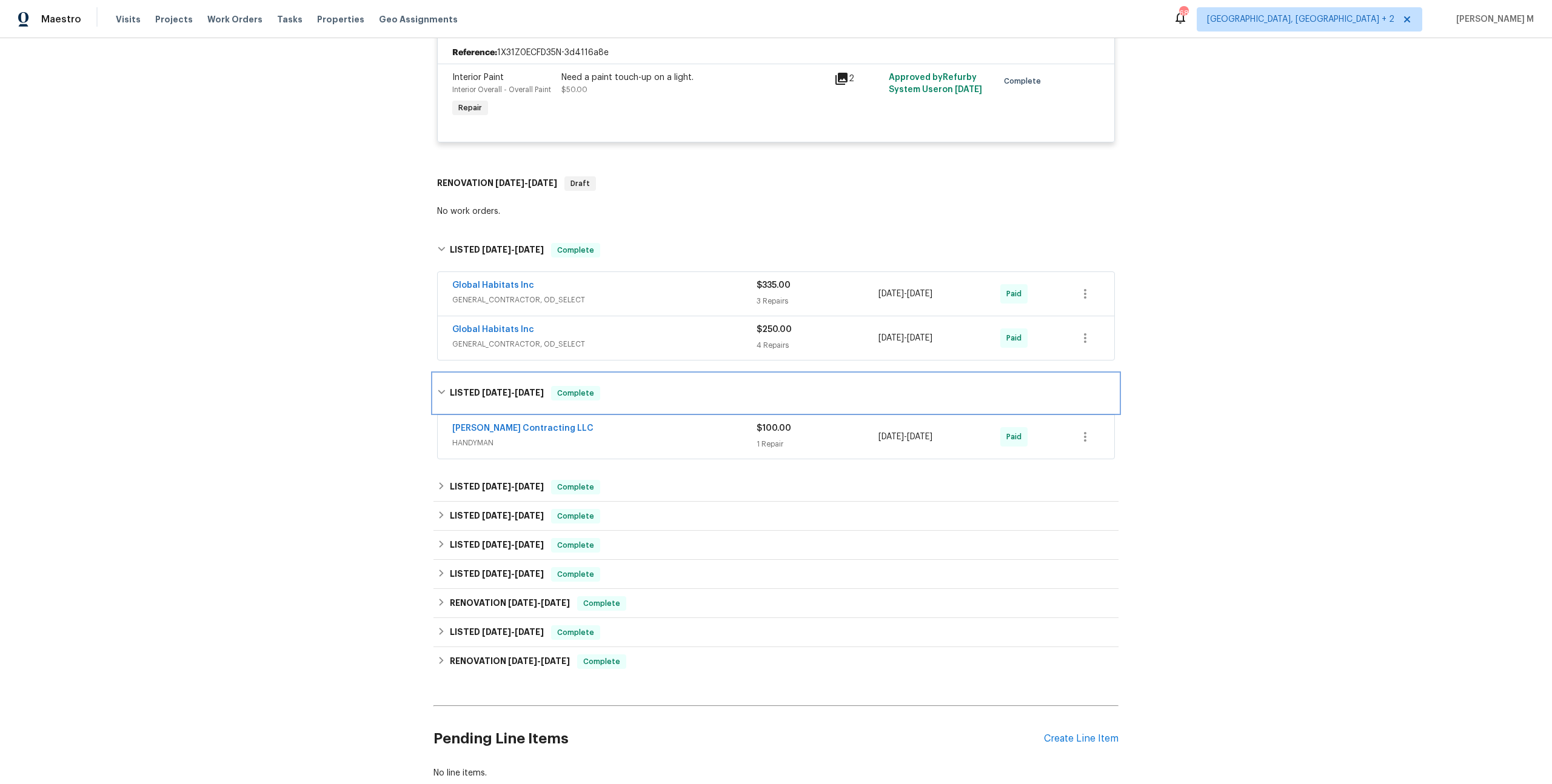
scroll to position [448, 0]
click at [491, 337] on span "GENERAL_CONTRACTOR, OD_SELECT" at bounding box center [604, 343] width 304 height 12
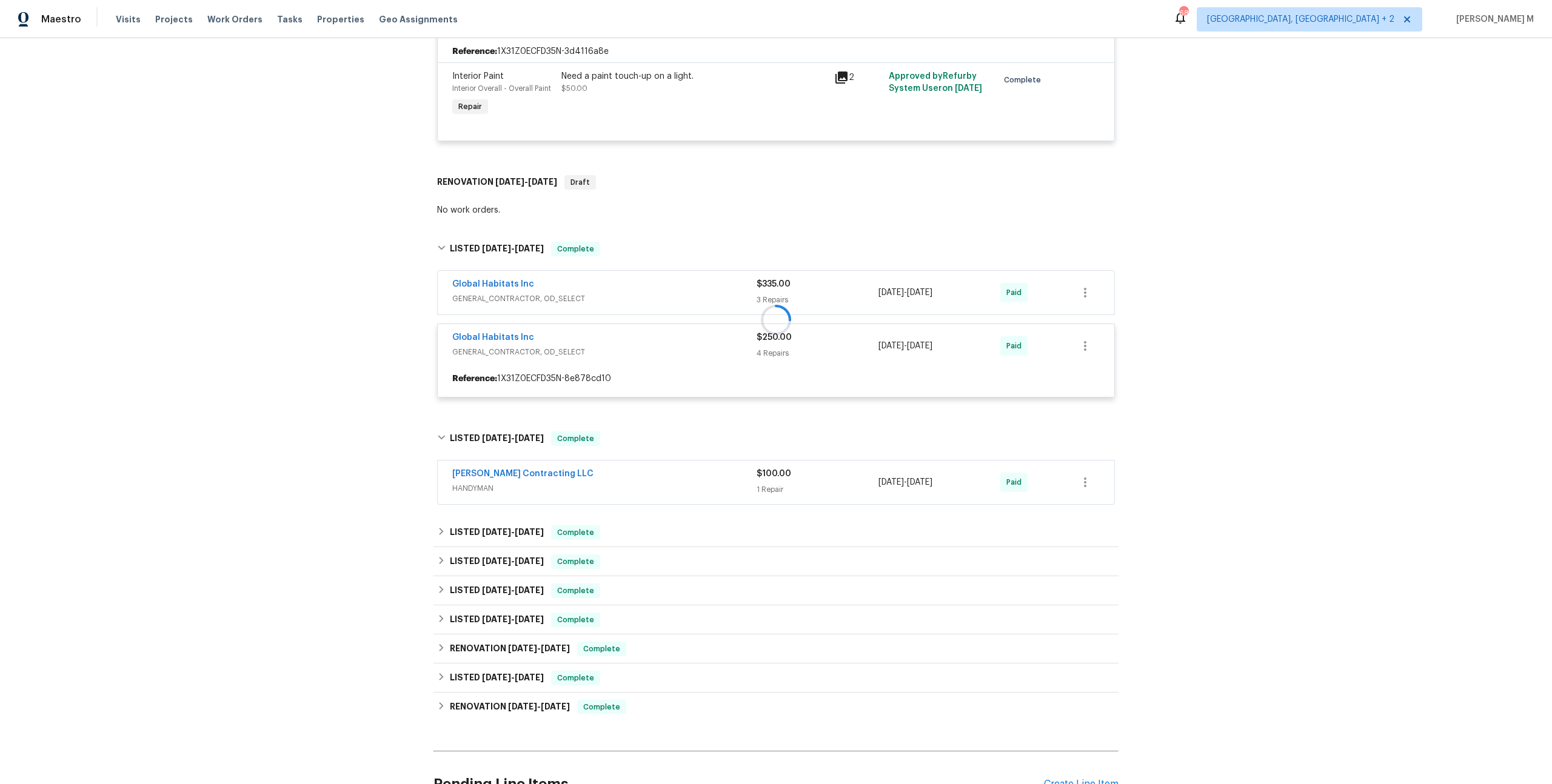
click at [490, 281] on div at bounding box center [776, 319] width 685 height 180
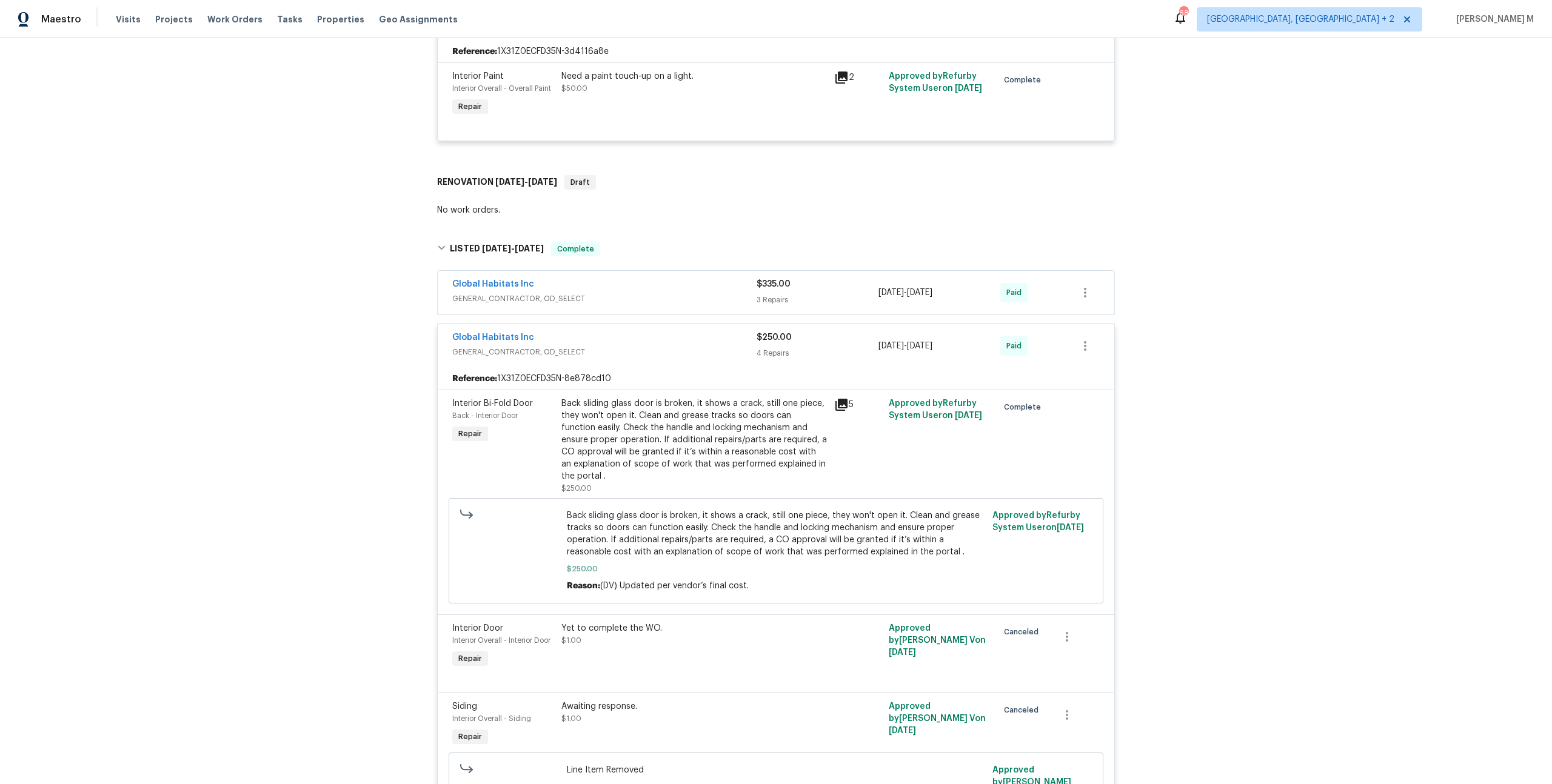
click at [481, 293] on span "GENERAL_CONTRACTOR, OD_SELECT" at bounding box center [604, 299] width 304 height 12
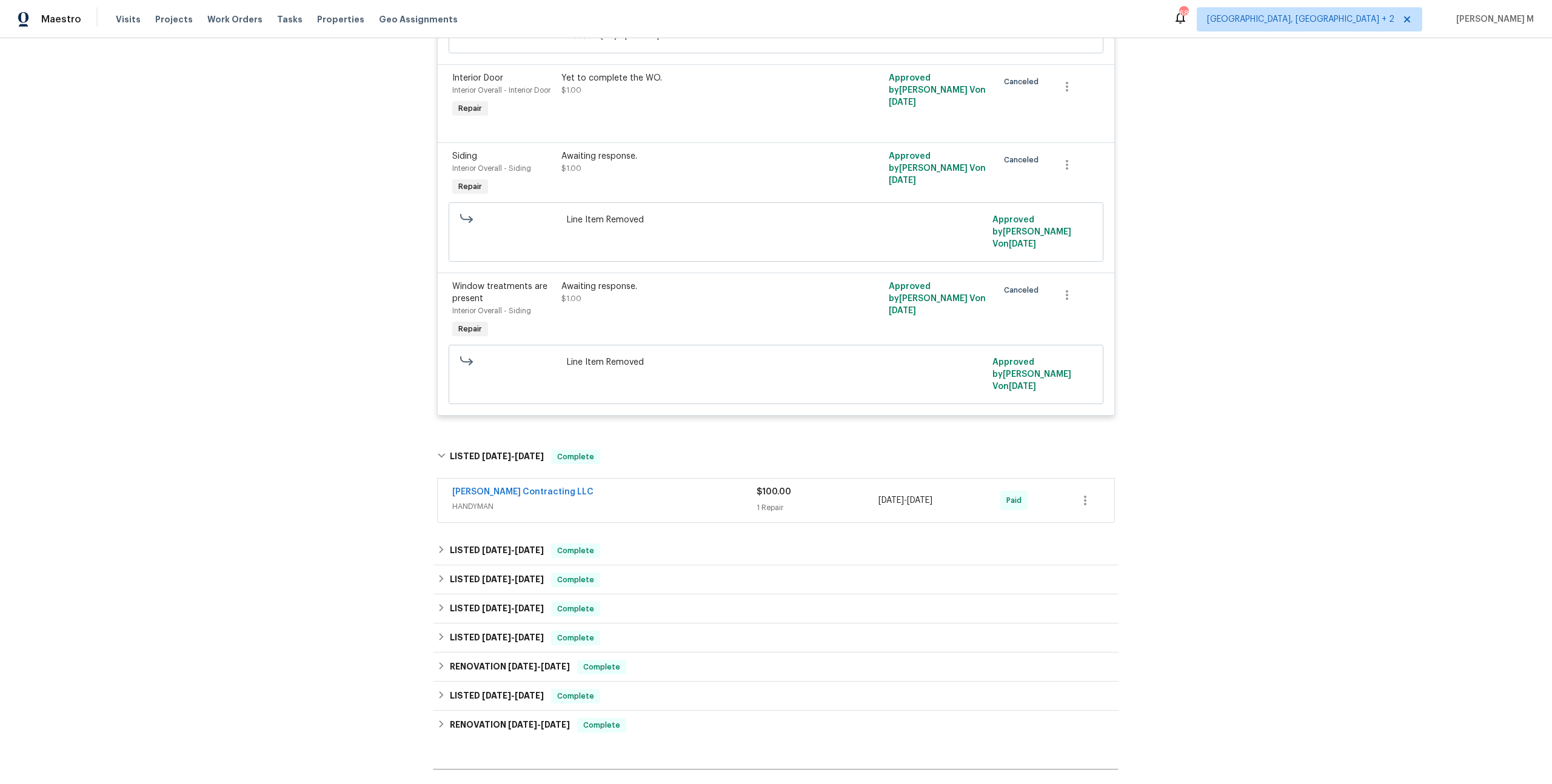
scroll to position [1334, 0]
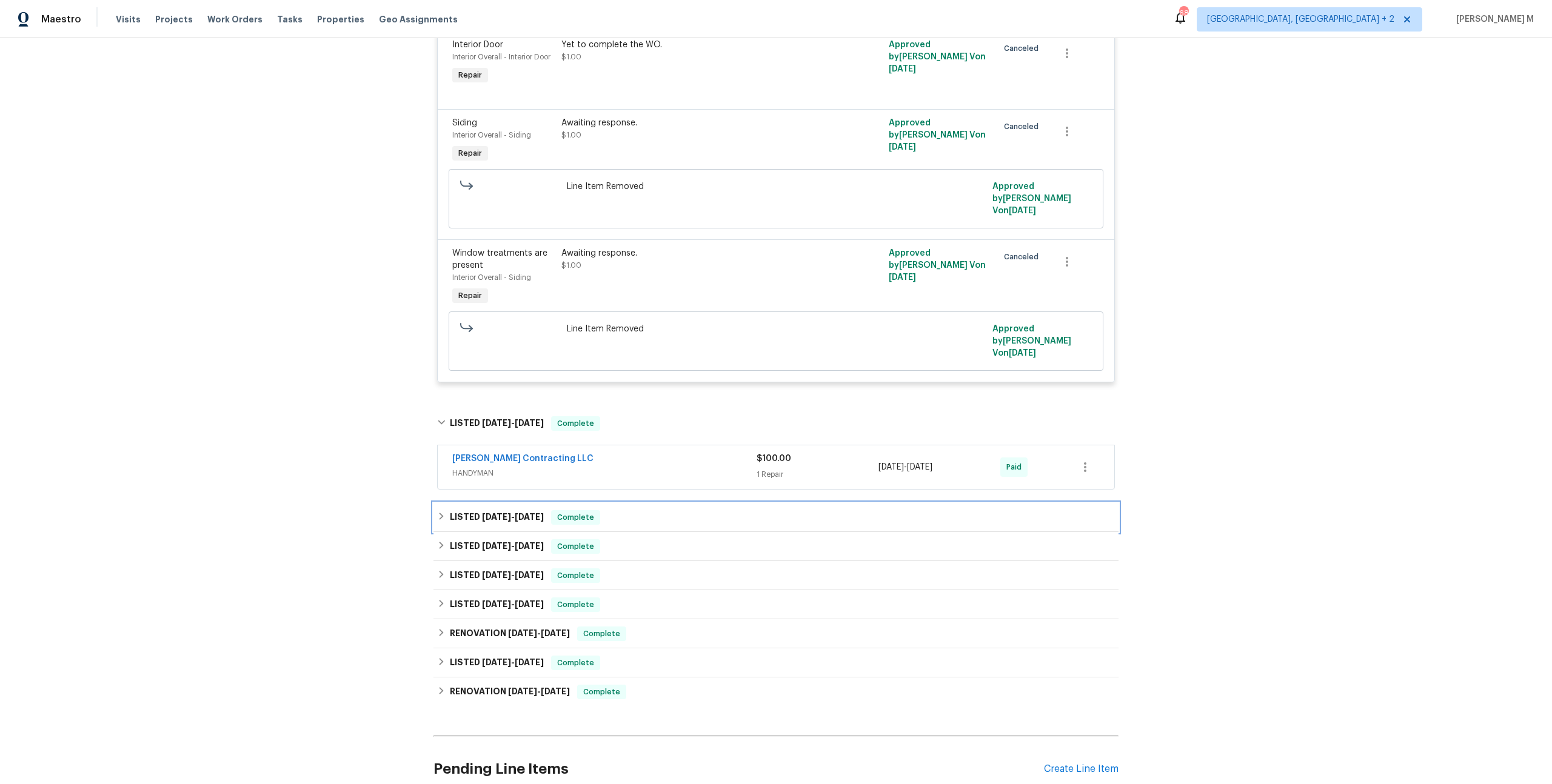
click at [501, 512] on span "6/16/25" at bounding box center [496, 517] width 29 height 9
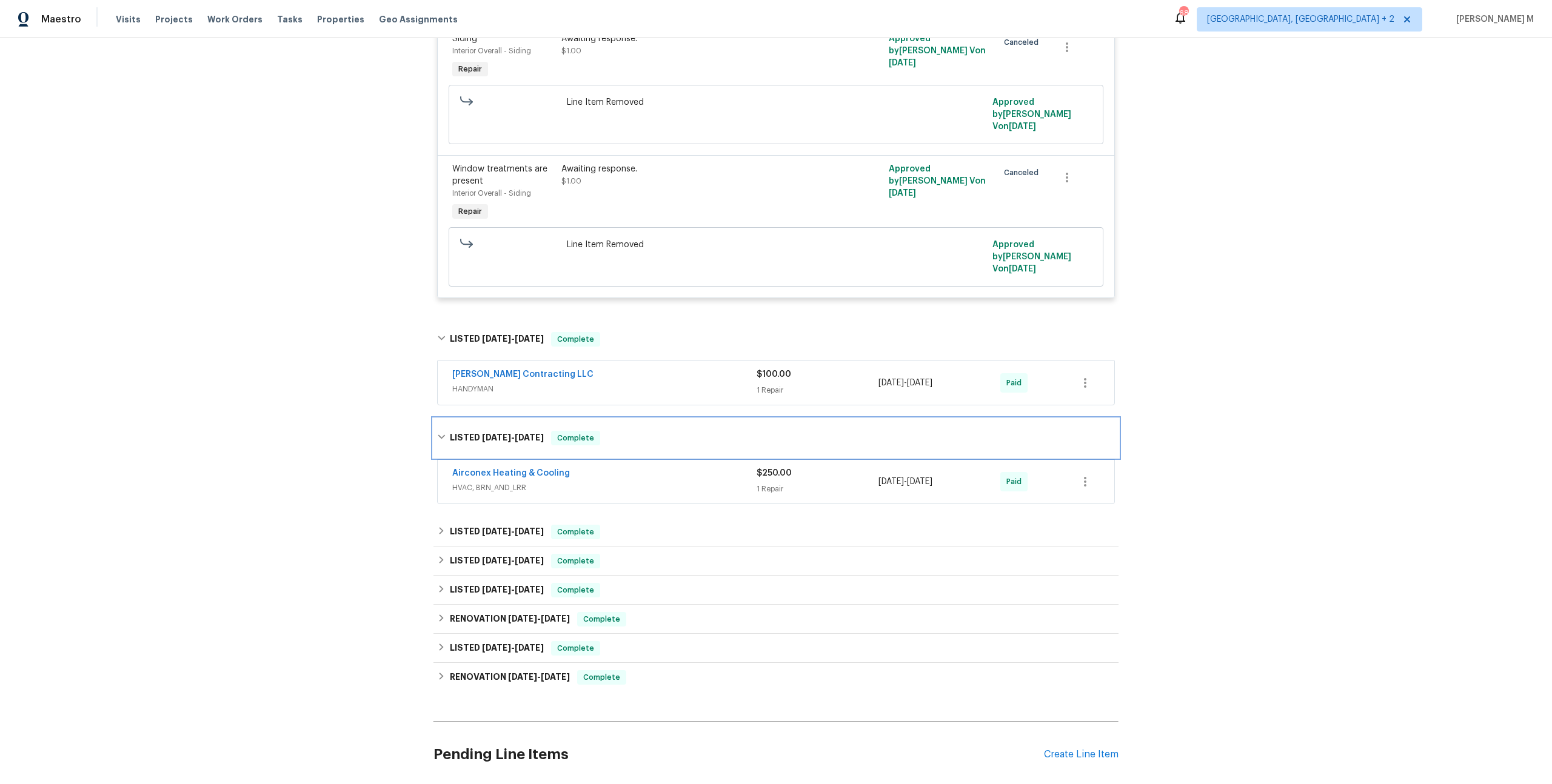
scroll to position [1419, 0]
click at [490, 482] on span "HVAC, BRN_AND_LRR" at bounding box center [604, 488] width 304 height 12
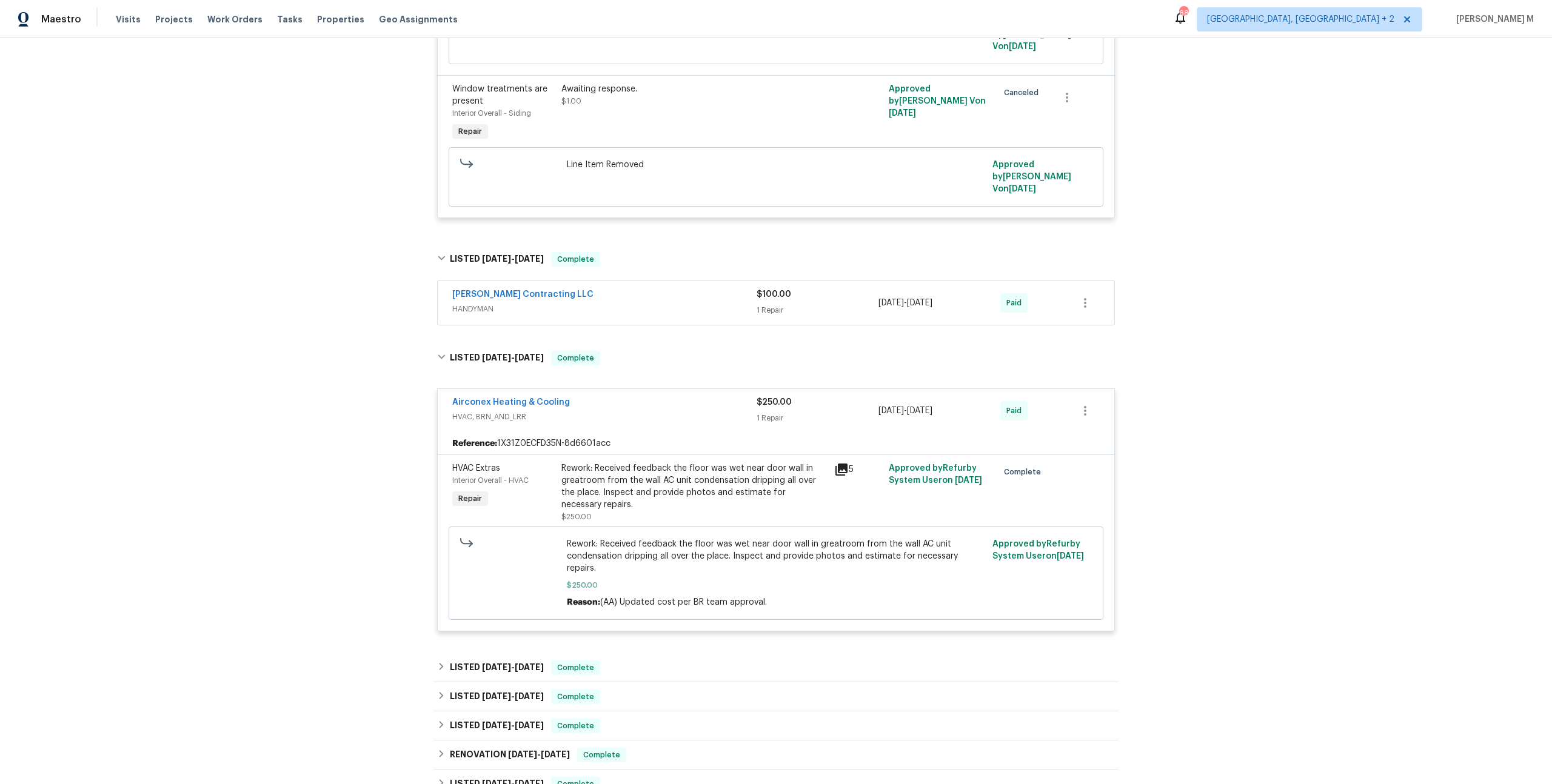
scroll to position [1632, 0]
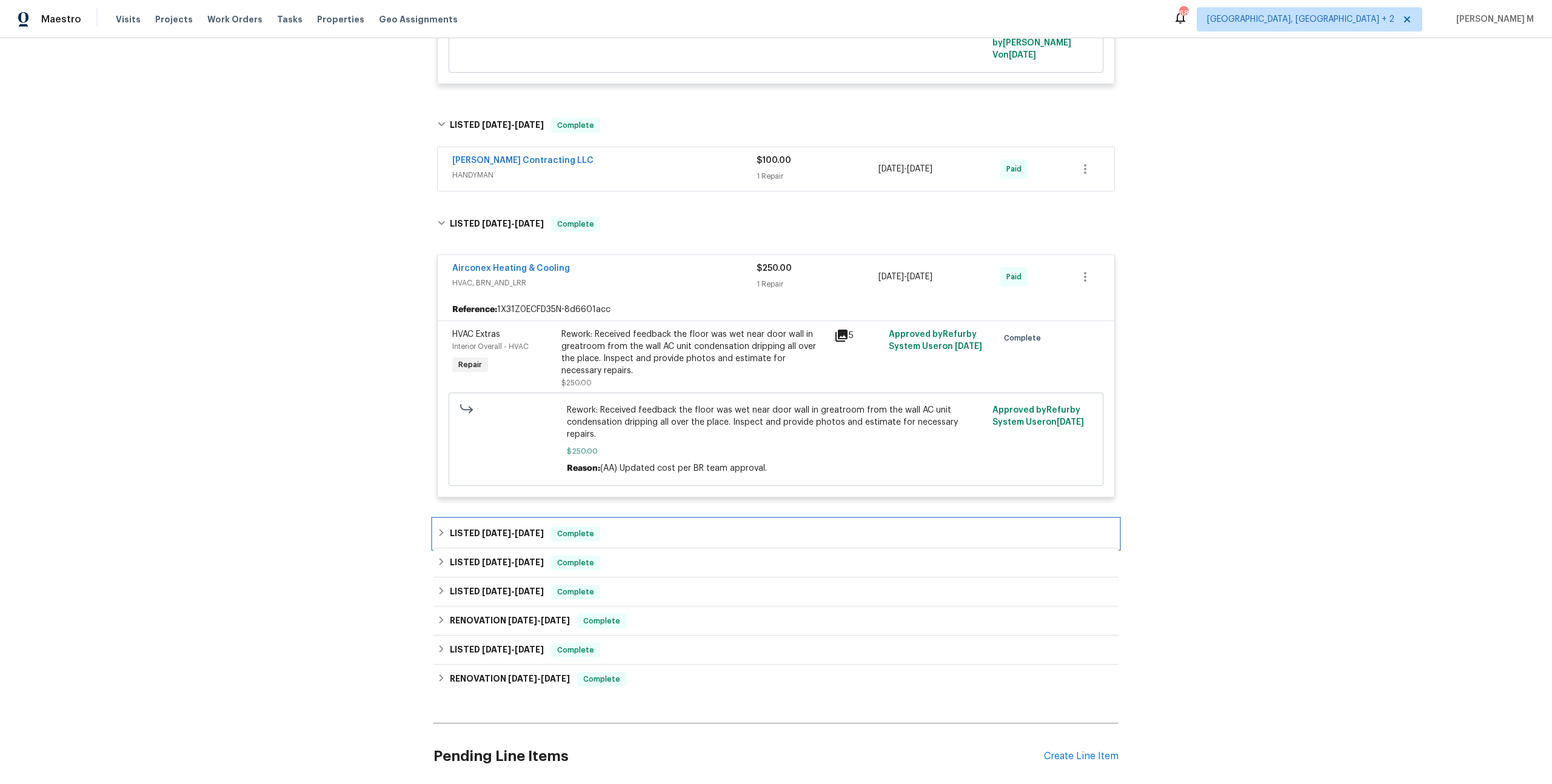
click at [475, 519] on div "LISTED 4/30/25 - 5/29/25 Complete" at bounding box center [776, 534] width 685 height 29
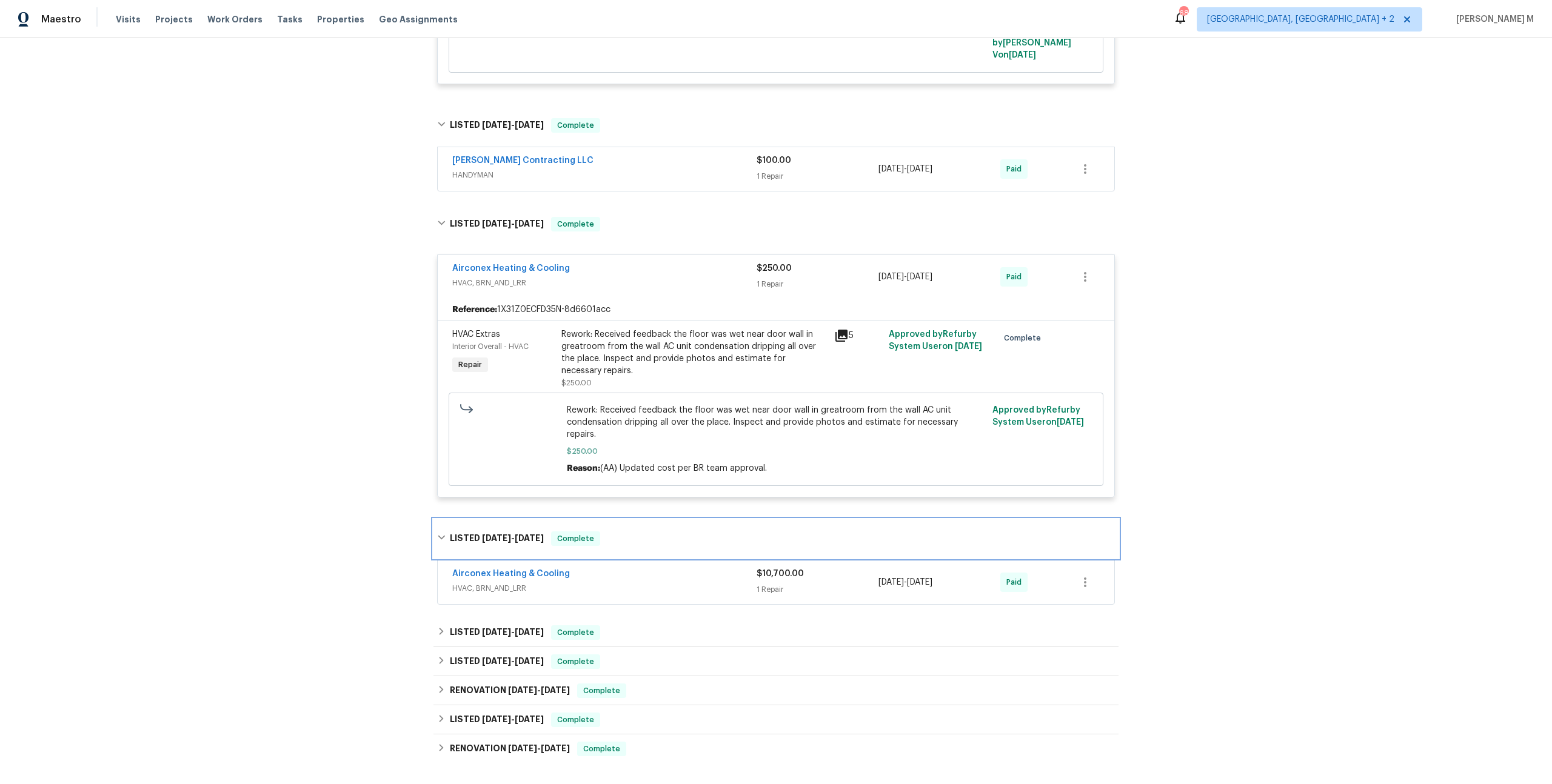
scroll to position [1670, 0]
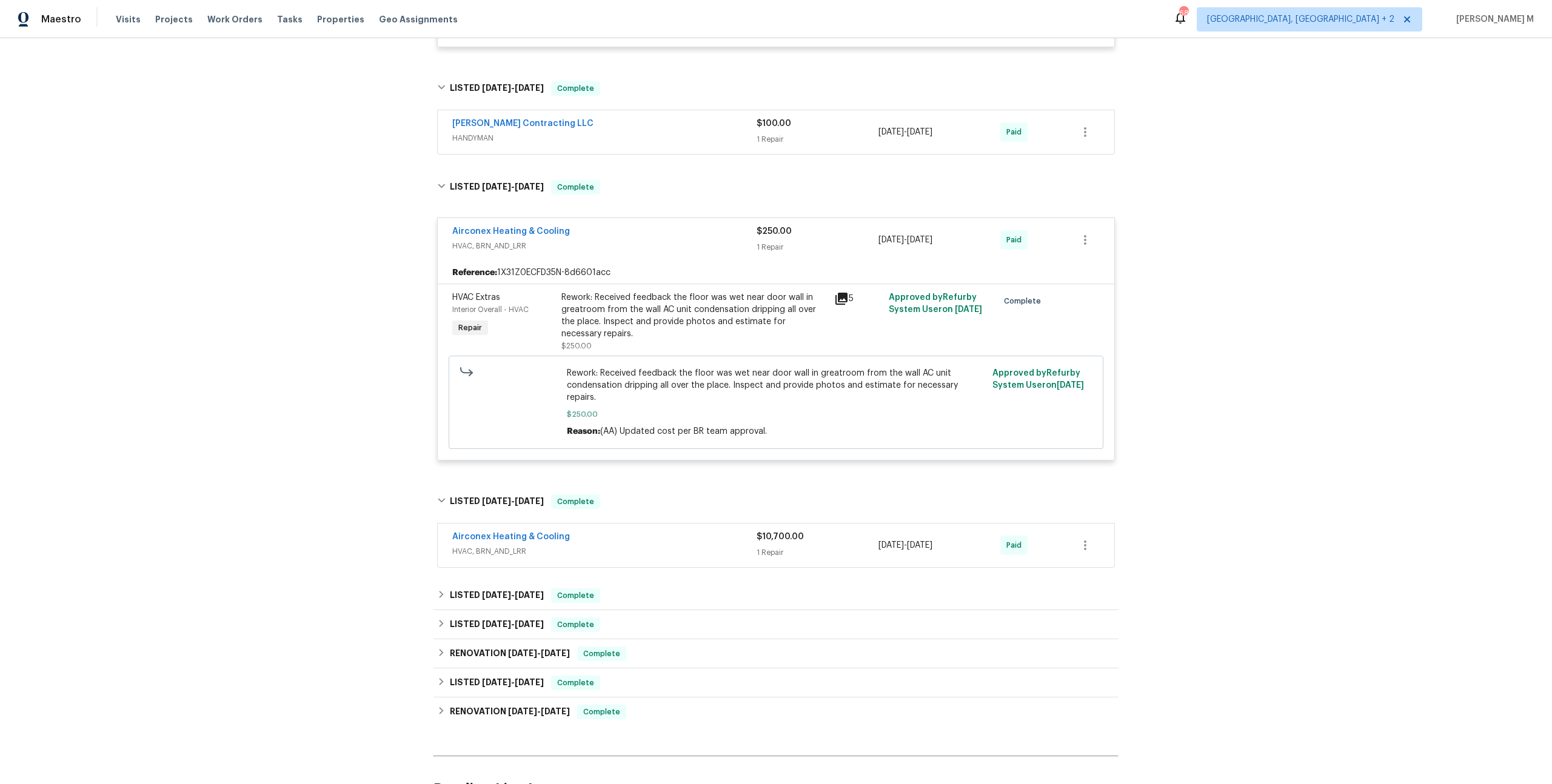
click at [475, 546] on span "HVAC, BRN_AND_LRR" at bounding box center [604, 552] width 304 height 12
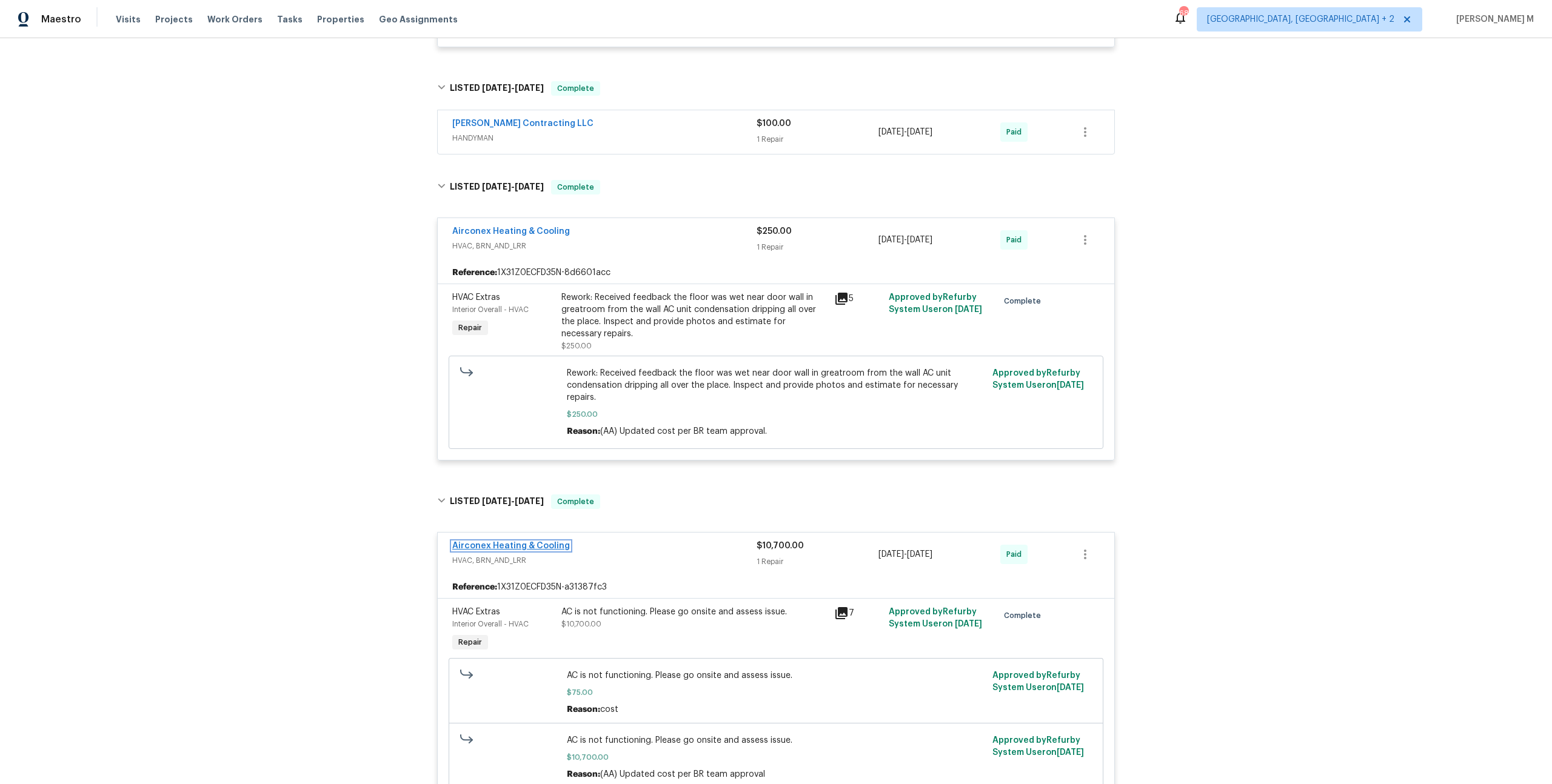
click at [495, 542] on link "Airconex Heating & Cooling" at bounding box center [511, 547] width 118 height 9
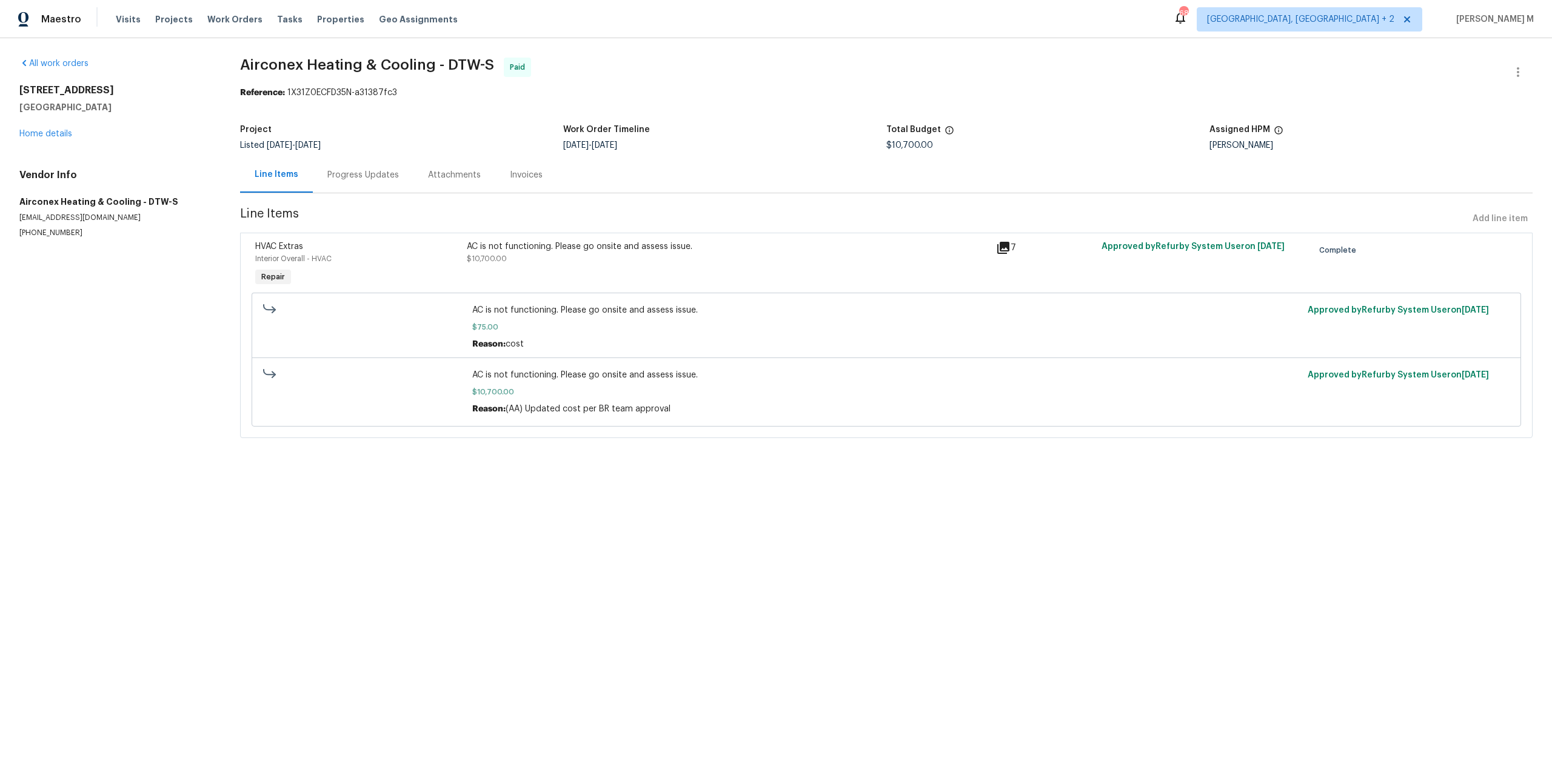
click at [335, 184] on div "Progress Updates" at bounding box center [363, 175] width 101 height 36
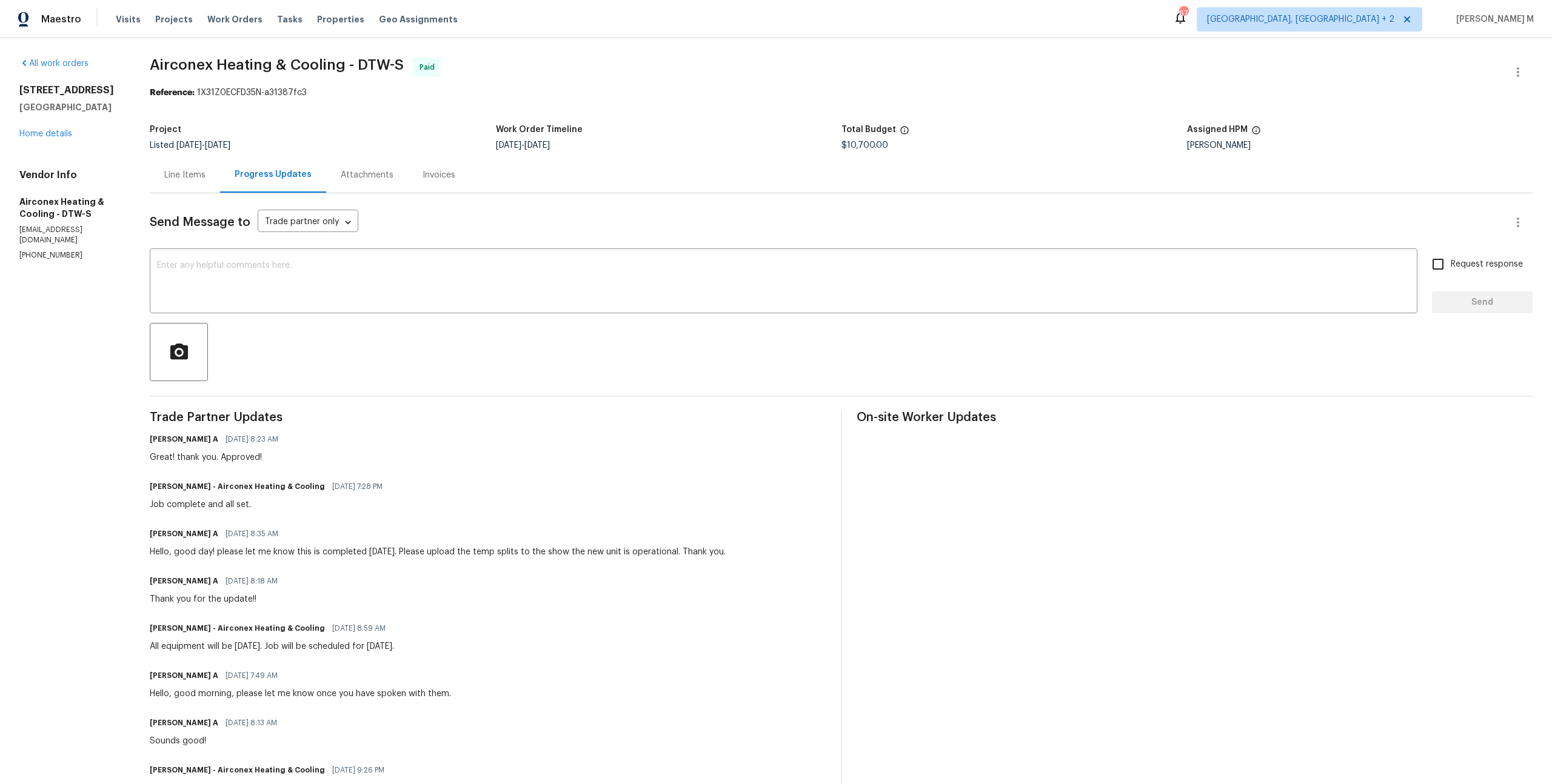
click at [161, 180] on div "Line Items" at bounding box center [184, 175] width 70 height 36
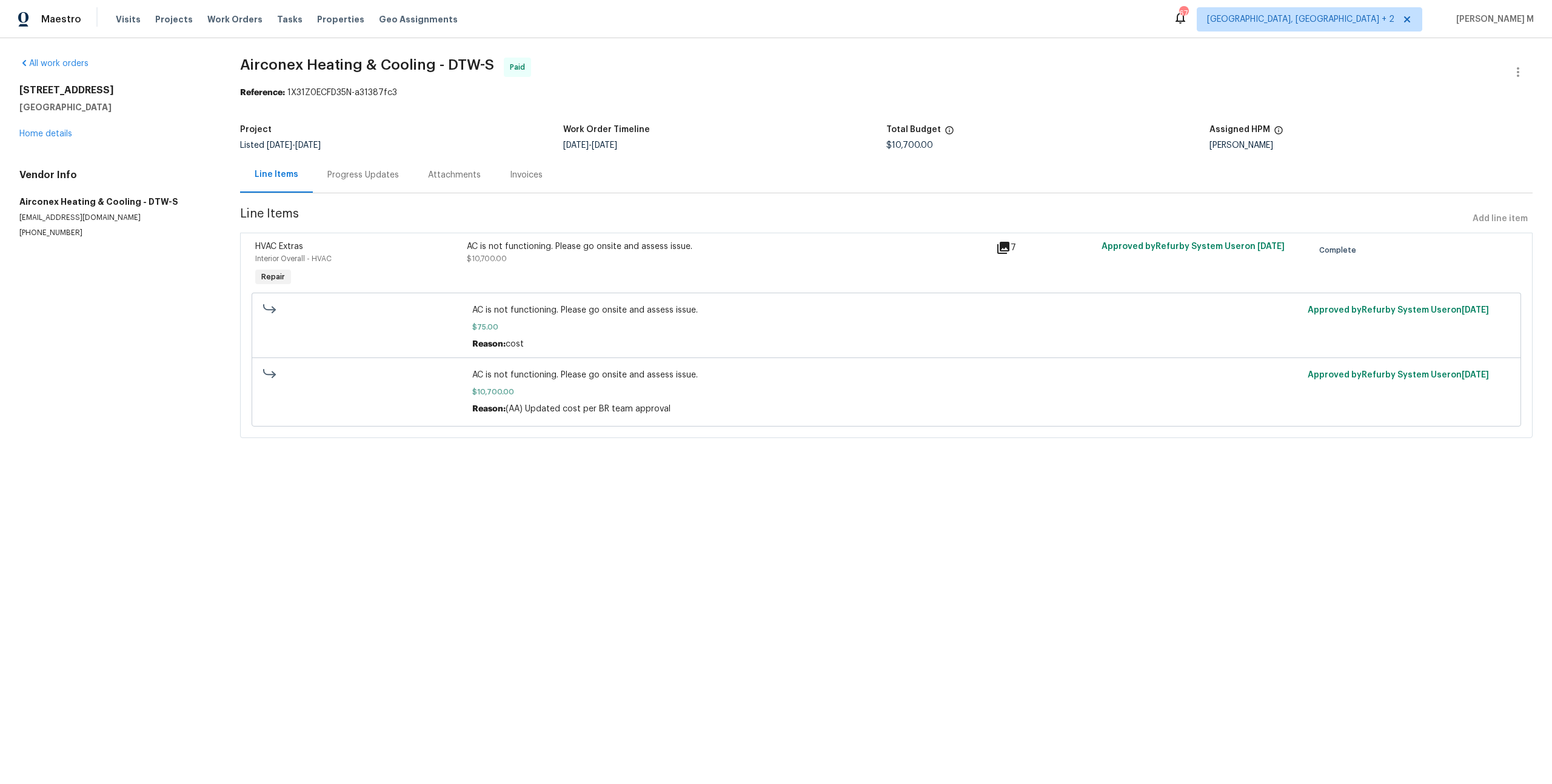
click at [624, 241] on div "AC is not functioning. Please go onsite and assess issue." at bounding box center [728, 247] width 522 height 12
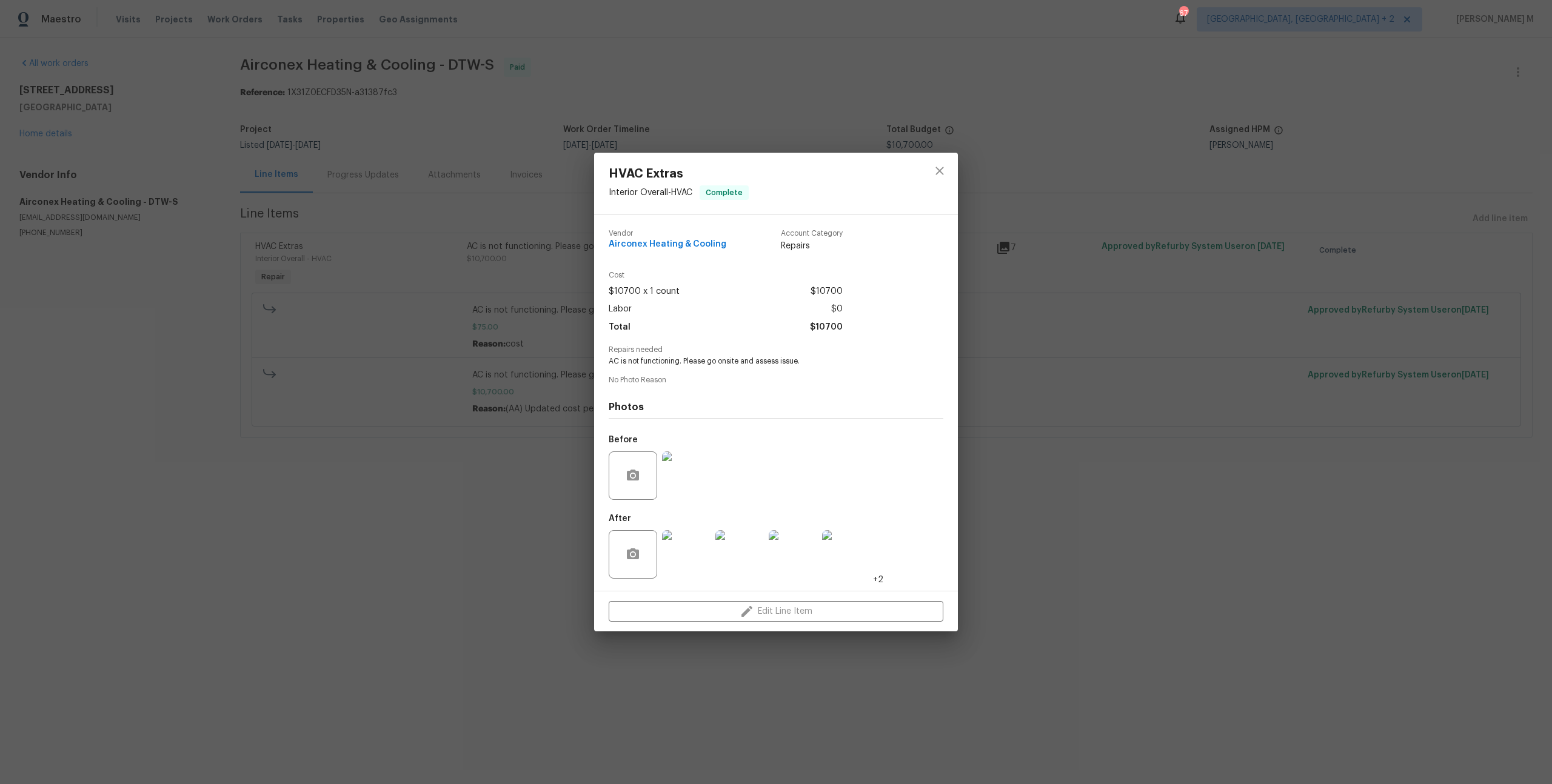
click at [682, 544] on img at bounding box center [686, 554] width 49 height 49
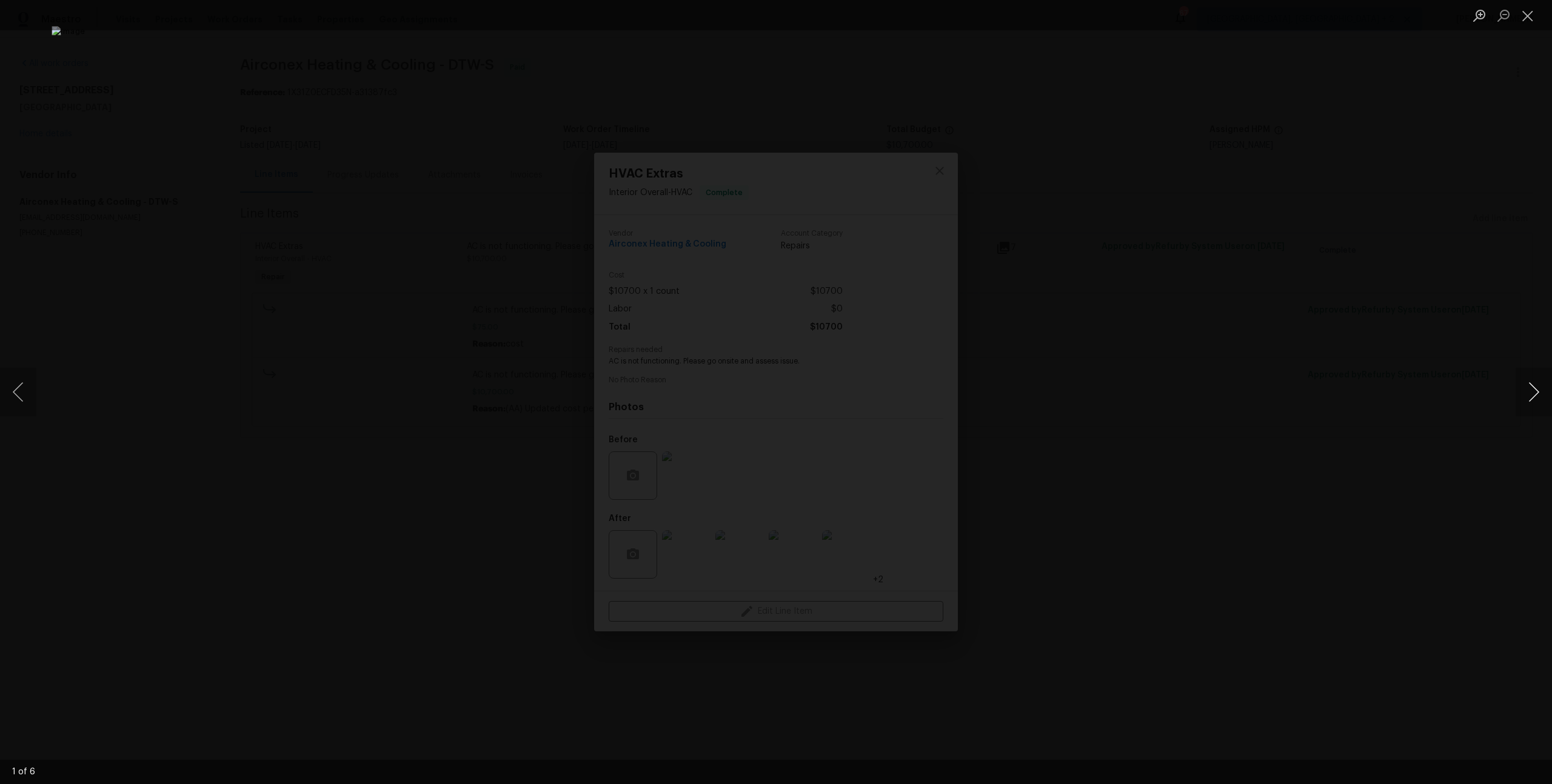
click at [1537, 401] on button "Next image" at bounding box center [1533, 392] width 37 height 49
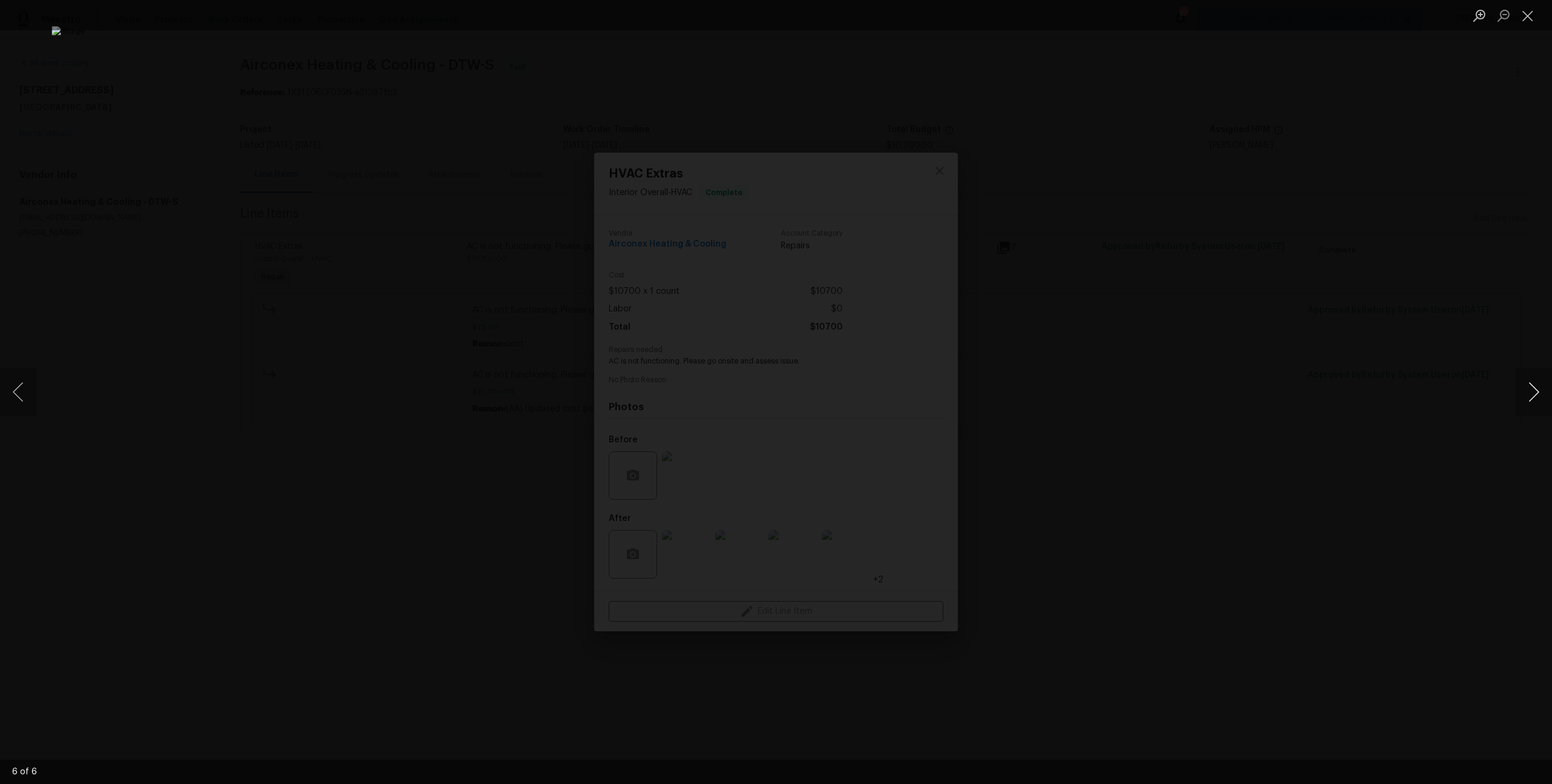
click at [1517, 397] on button "Next image" at bounding box center [1533, 392] width 37 height 49
click at [641, 391] on img "Lightbox" at bounding box center [776, 392] width 1449 height 732
click at [1543, 383] on button "Next image" at bounding box center [1533, 392] width 37 height 49
click at [1538, 385] on button "Next image" at bounding box center [1533, 392] width 37 height 49
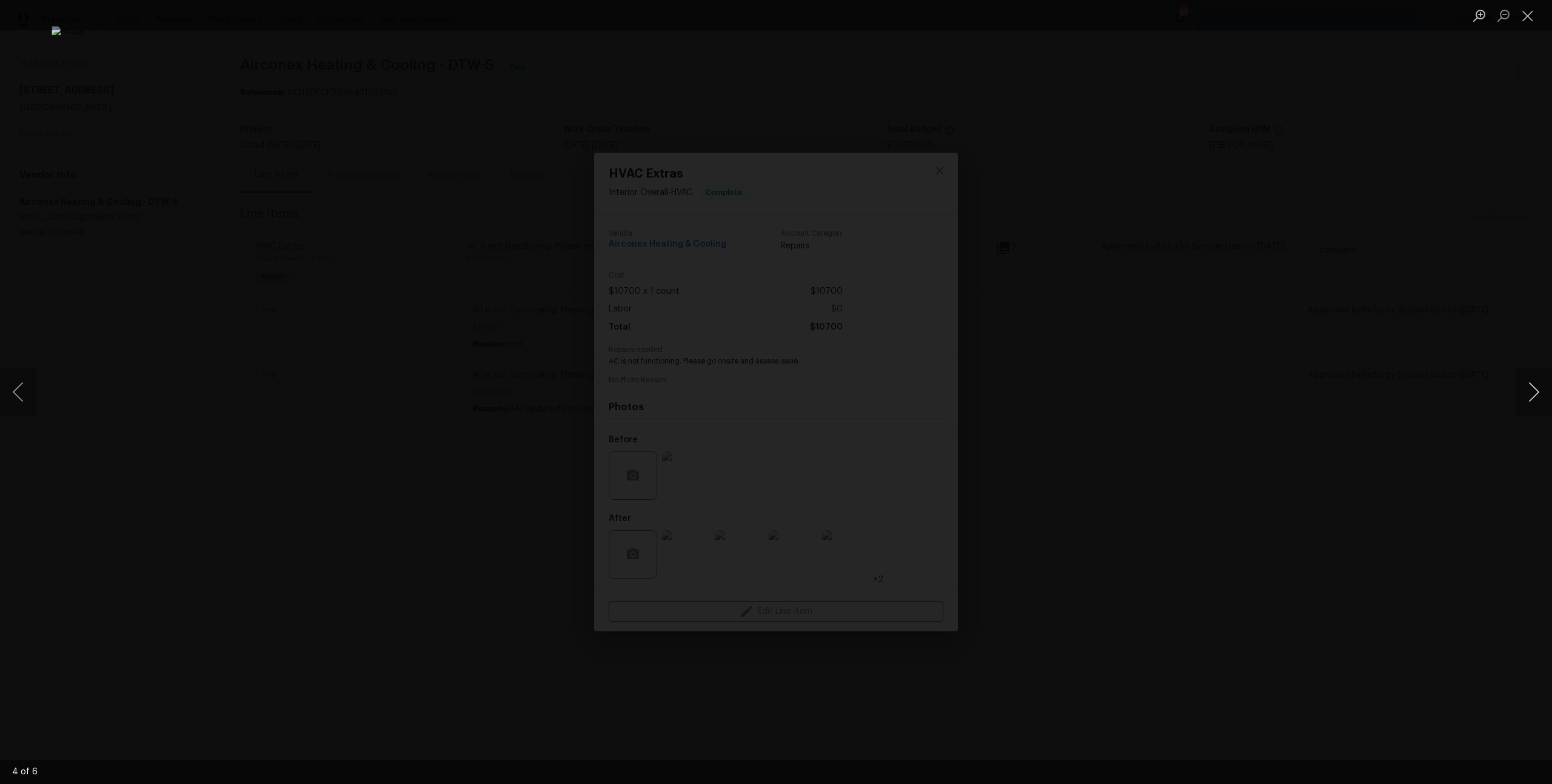
click at [1538, 385] on button "Next image" at bounding box center [1533, 392] width 37 height 49
click at [1540, 388] on button "Next image" at bounding box center [1533, 392] width 37 height 49
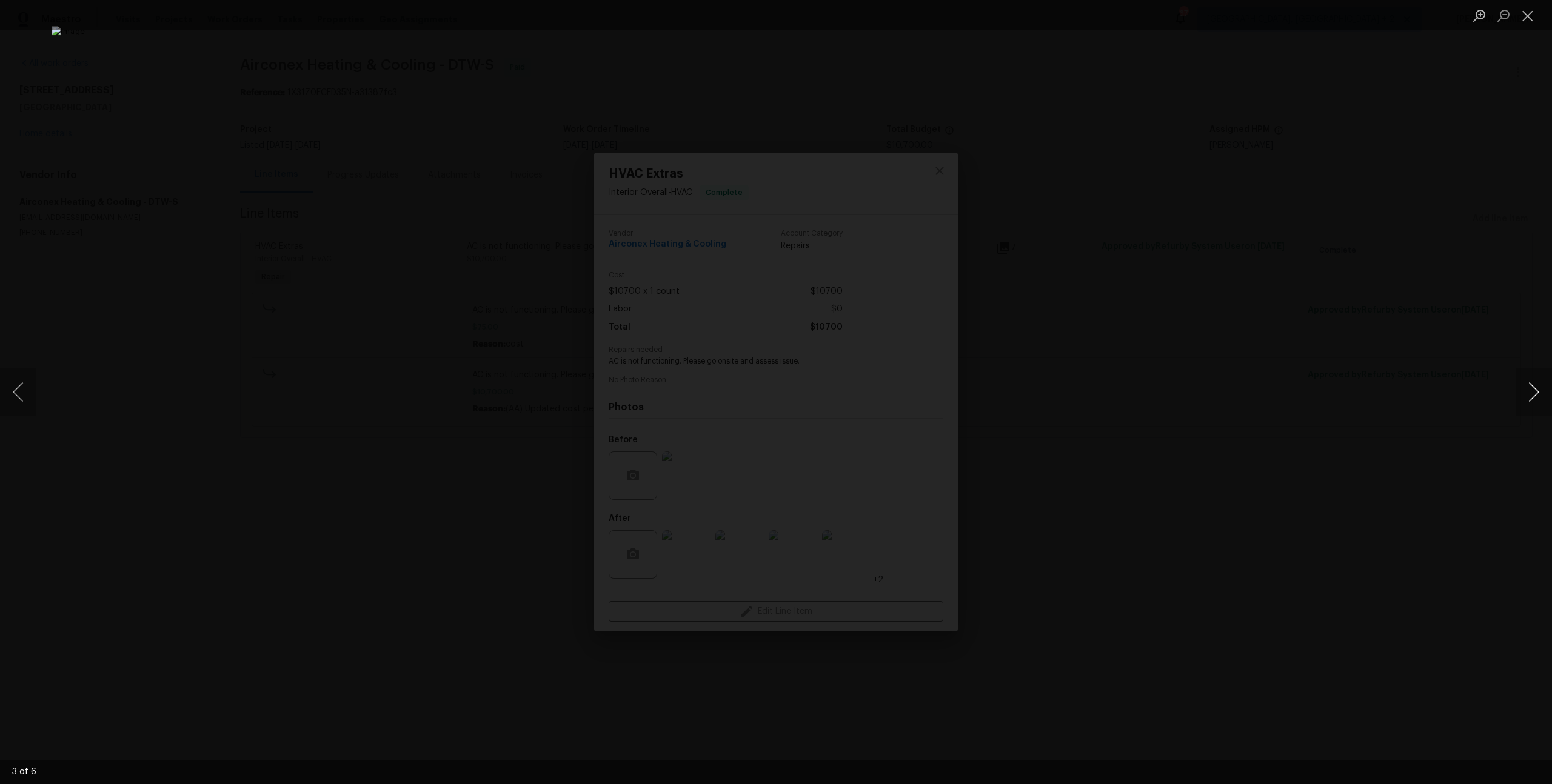
click at [1540, 388] on button "Next image" at bounding box center [1533, 392] width 37 height 49
click at [1430, 294] on div "Lightbox" at bounding box center [776, 392] width 1552 height 784
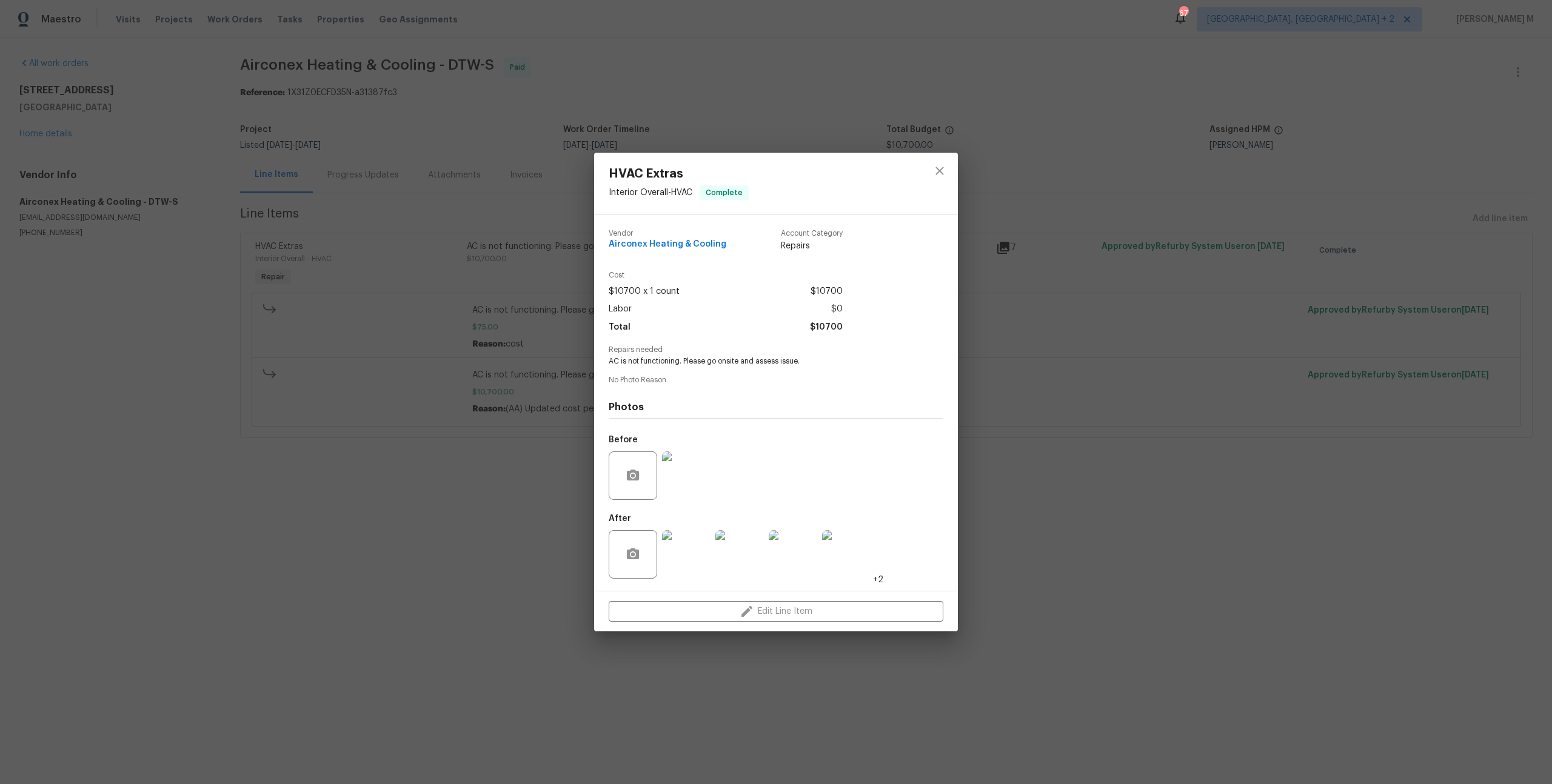
click at [1200, 290] on div "HVAC Extras Interior Overall - HVAC Complete Vendor Airconex Heating & Cooling …" at bounding box center [776, 392] width 1552 height 784
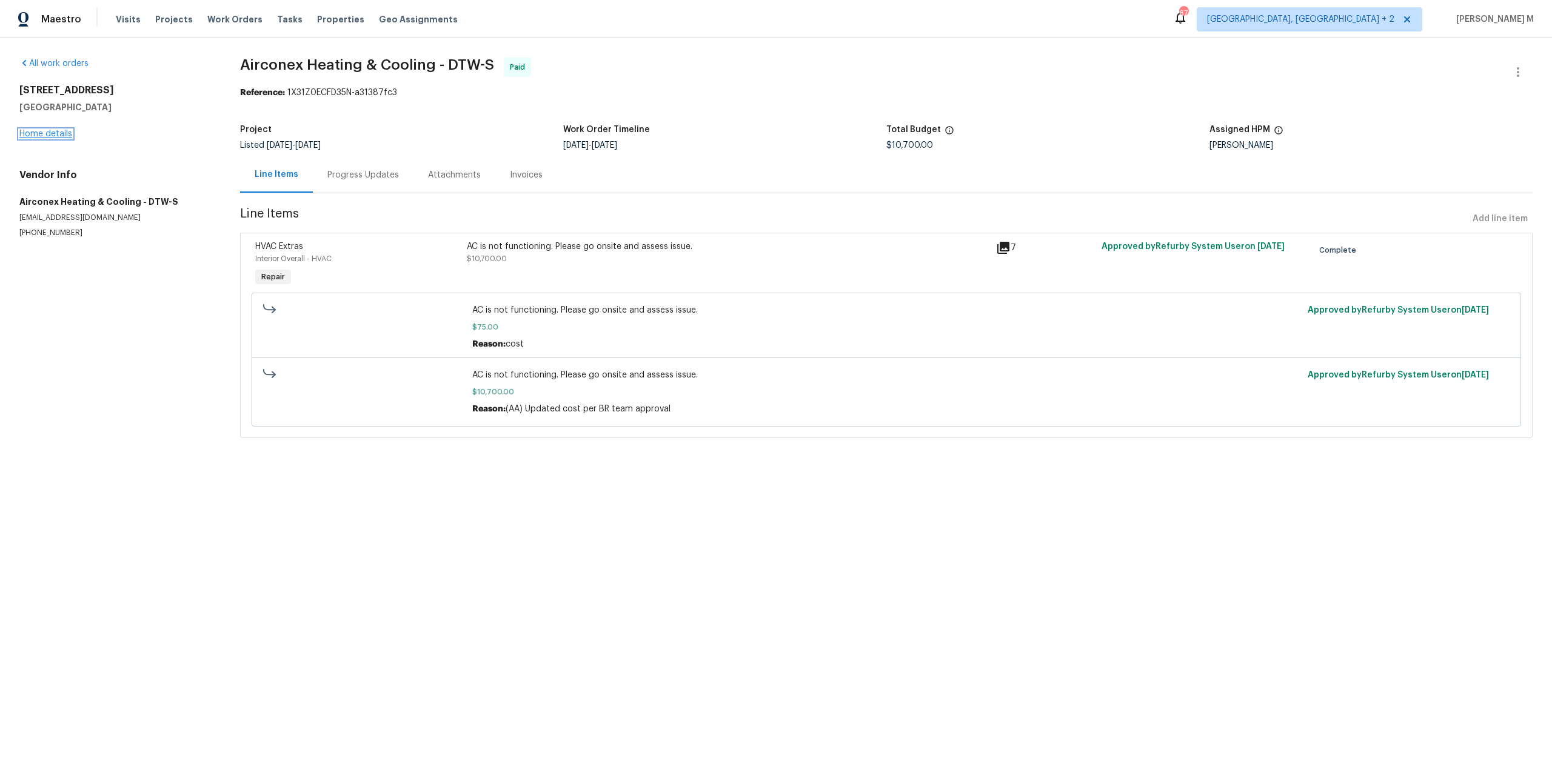
click at [43, 132] on link "Home details" at bounding box center [46, 134] width 53 height 9
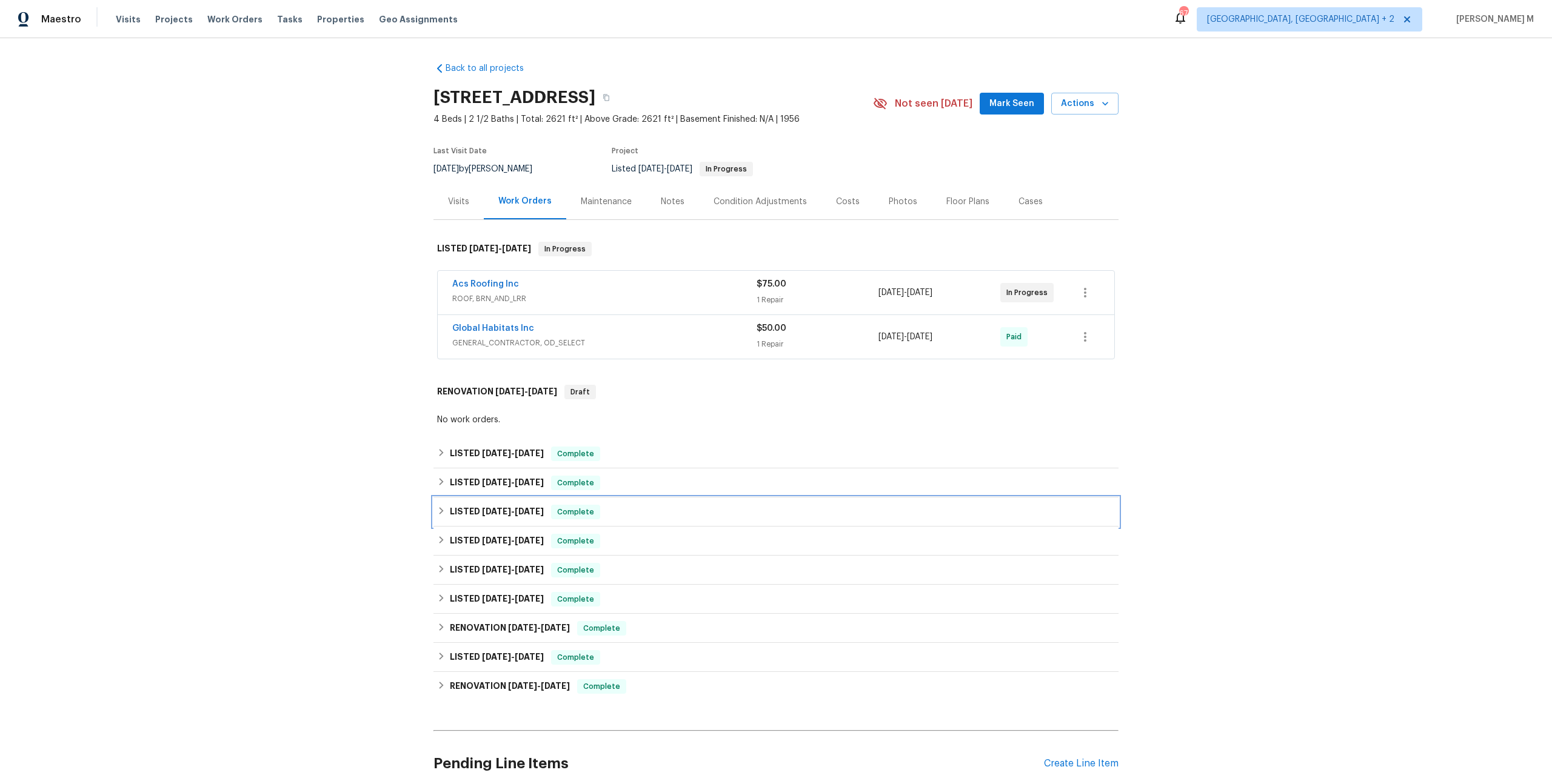
click at [496, 498] on div "LISTED 6/16/25 - 6/18/25 Complete" at bounding box center [776, 512] width 685 height 29
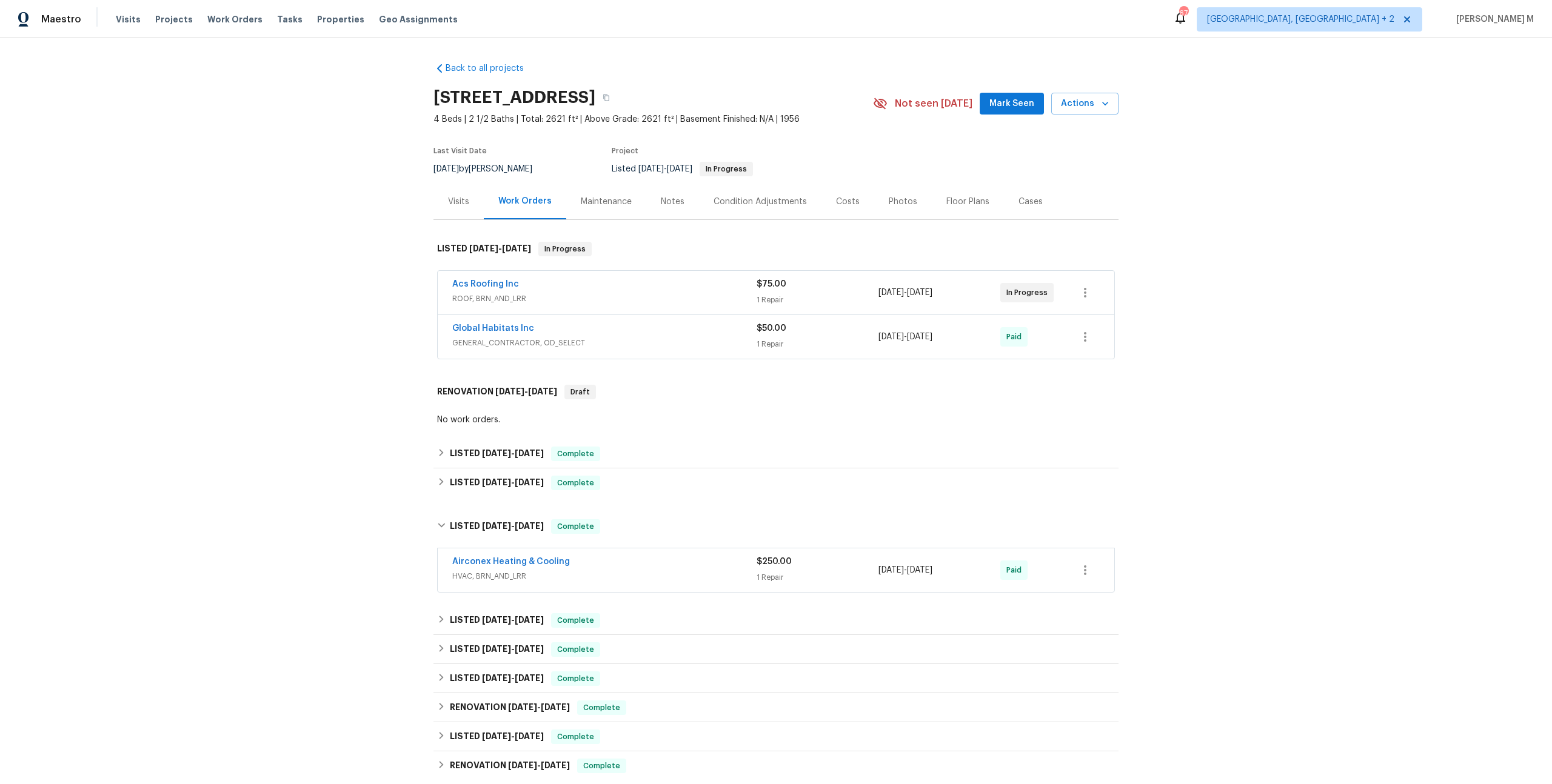
click at [477, 570] on span "HVAC, BRN_AND_LRR" at bounding box center [604, 576] width 304 height 12
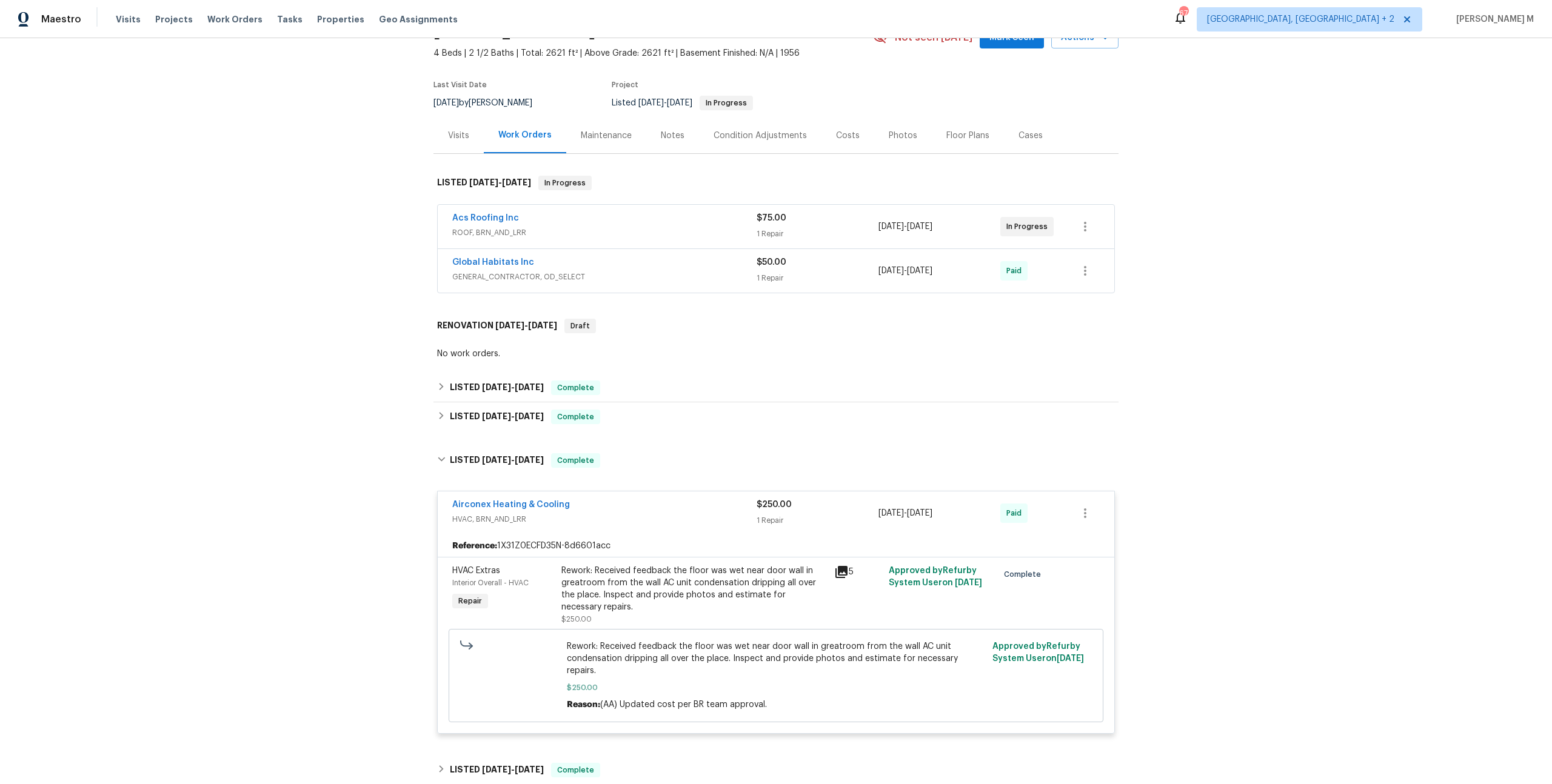
scroll to position [70, 0]
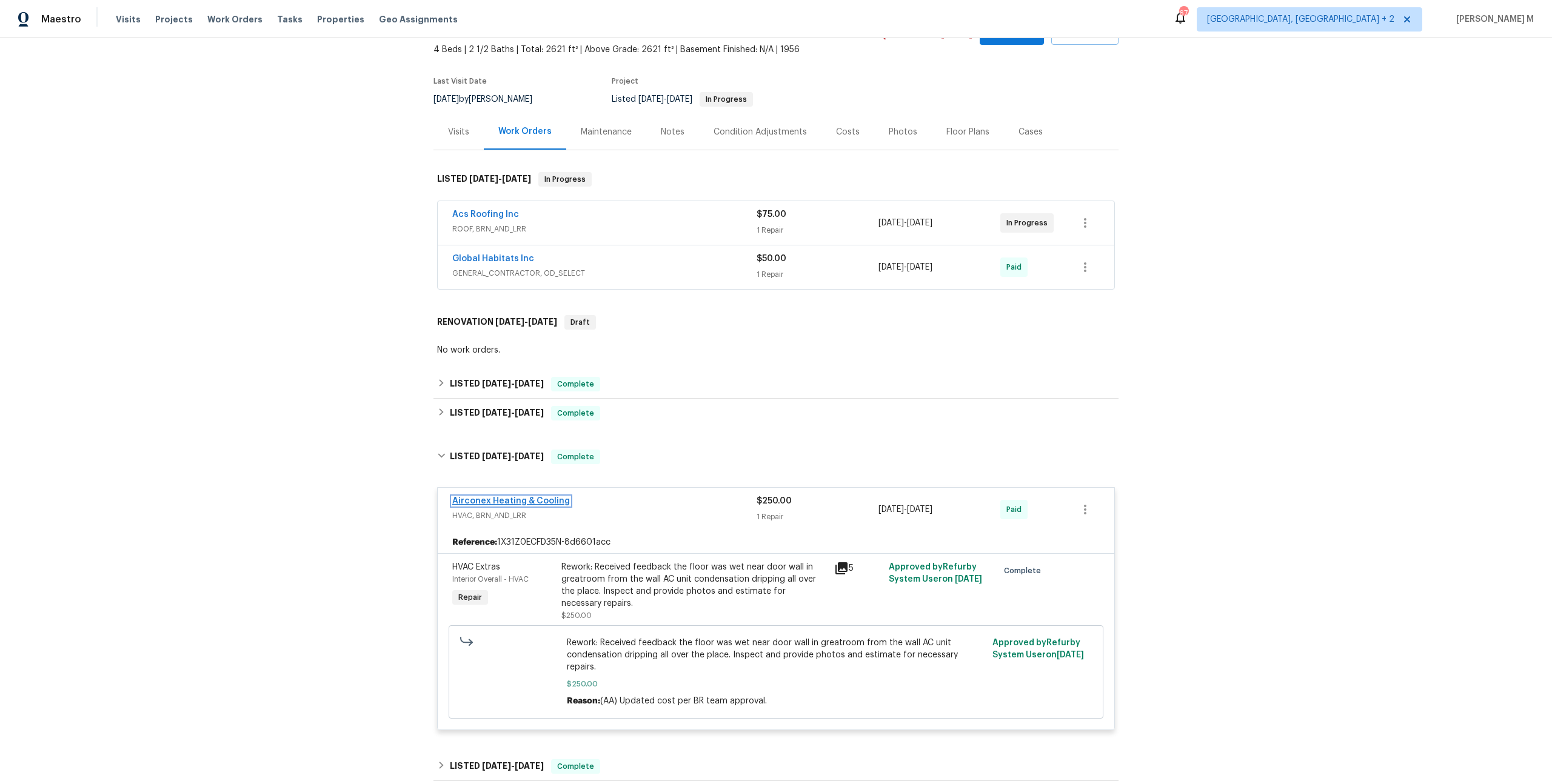
click at [512, 497] on link "Airconex Heating & Cooling" at bounding box center [511, 501] width 118 height 9
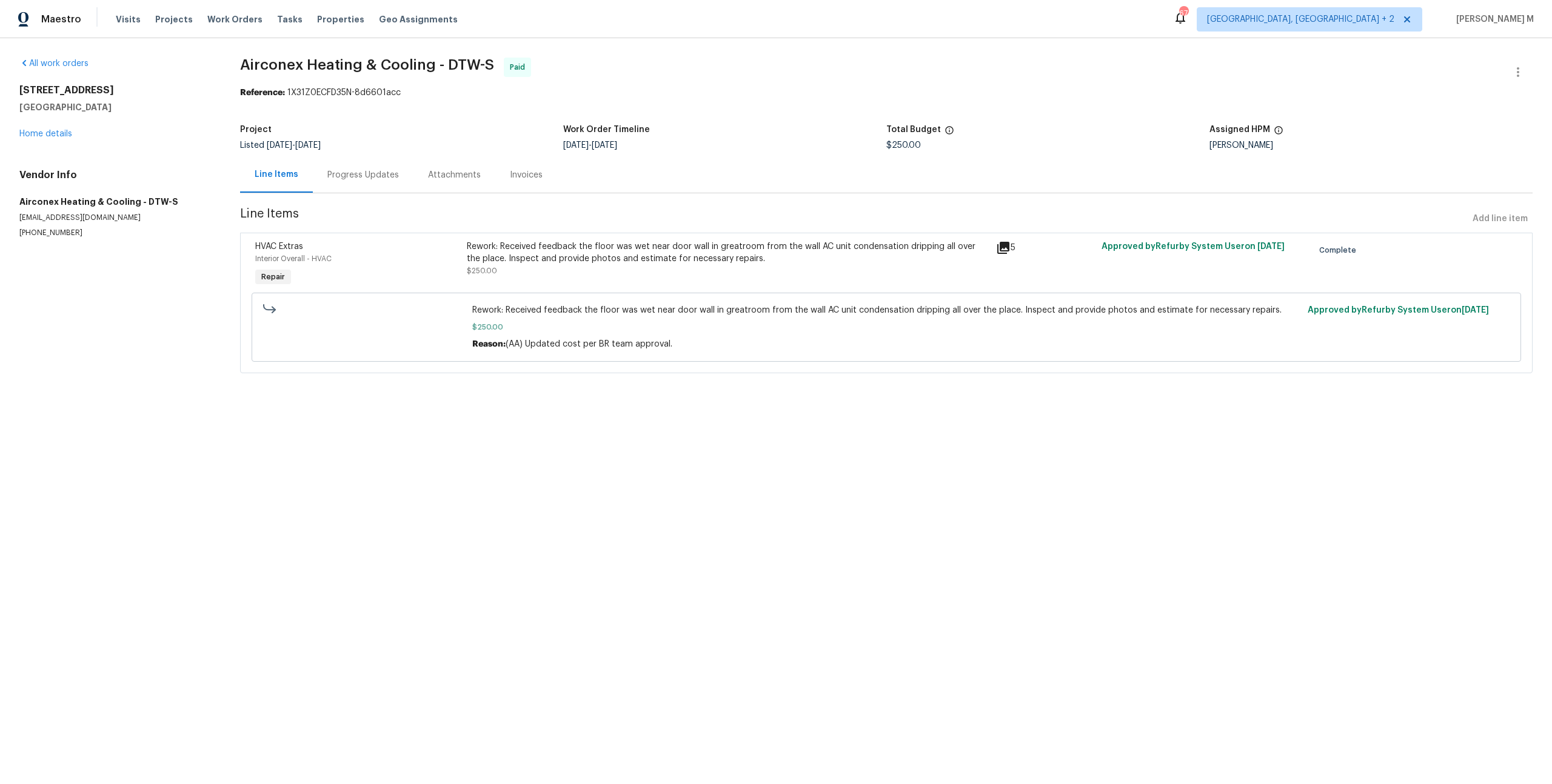
click at [343, 172] on div "Progress Updates" at bounding box center [363, 175] width 72 height 12
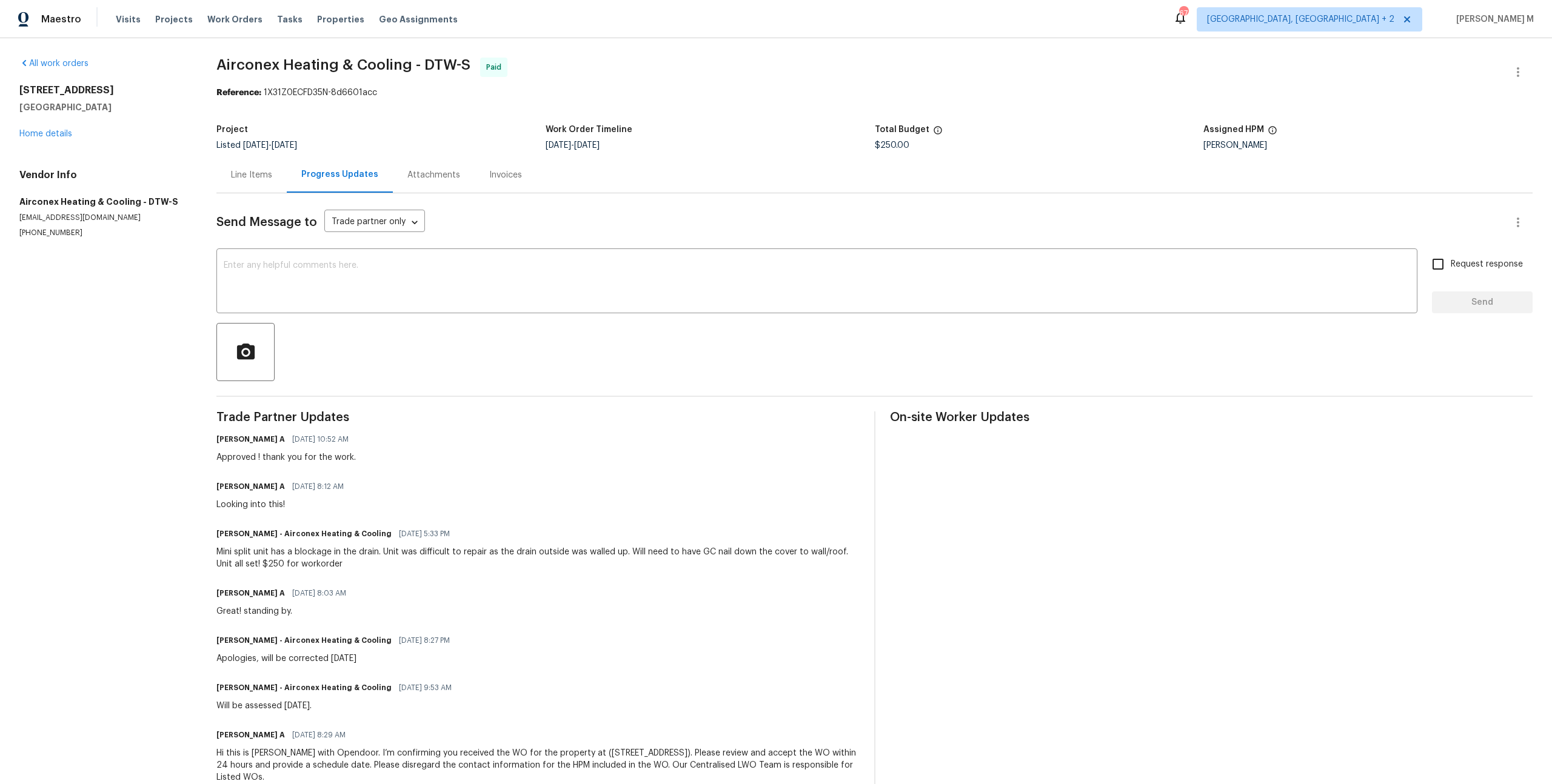
scroll to position [7, 0]
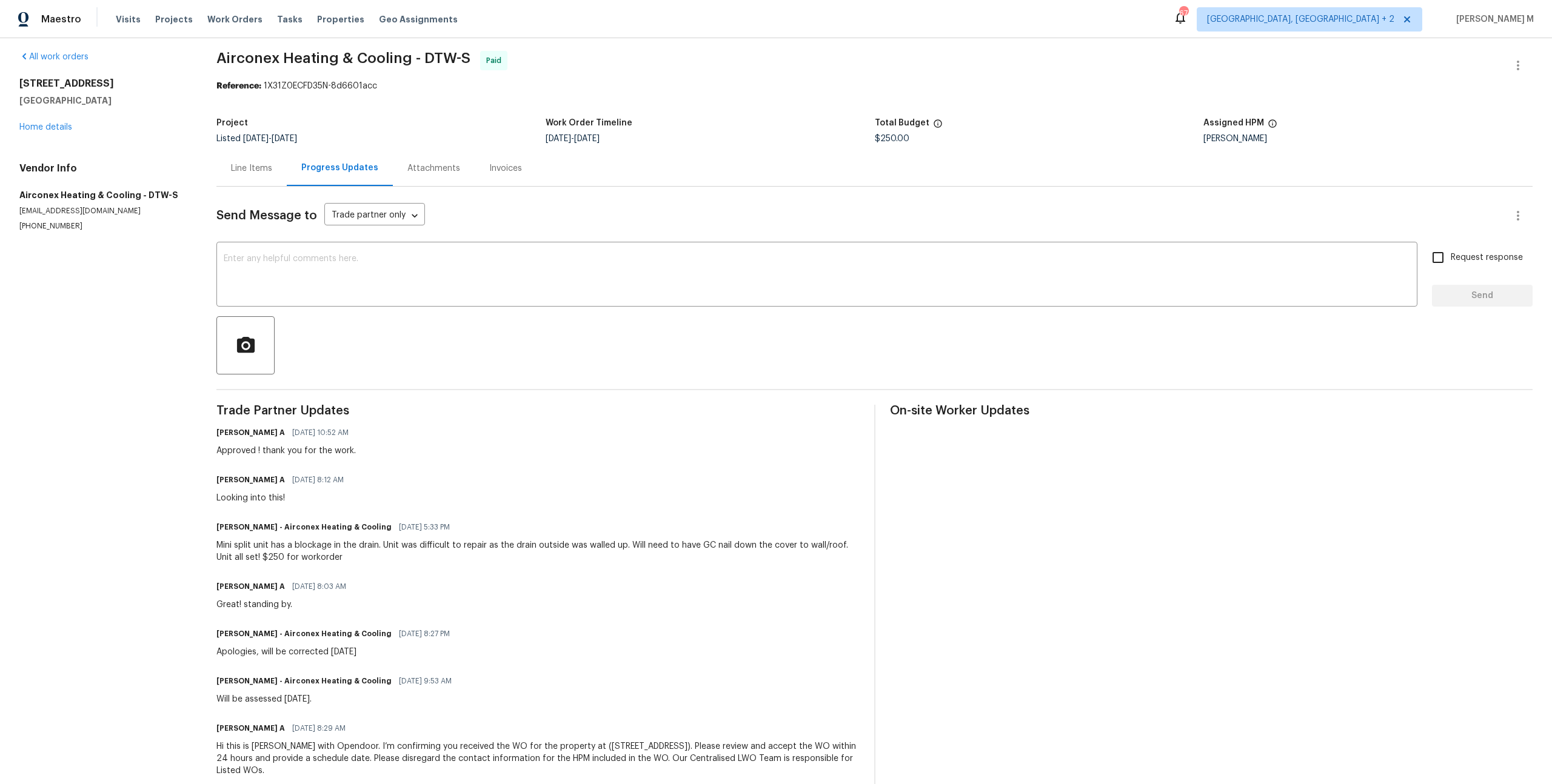
click at [254, 166] on div "Line Items" at bounding box center [251, 168] width 41 height 12
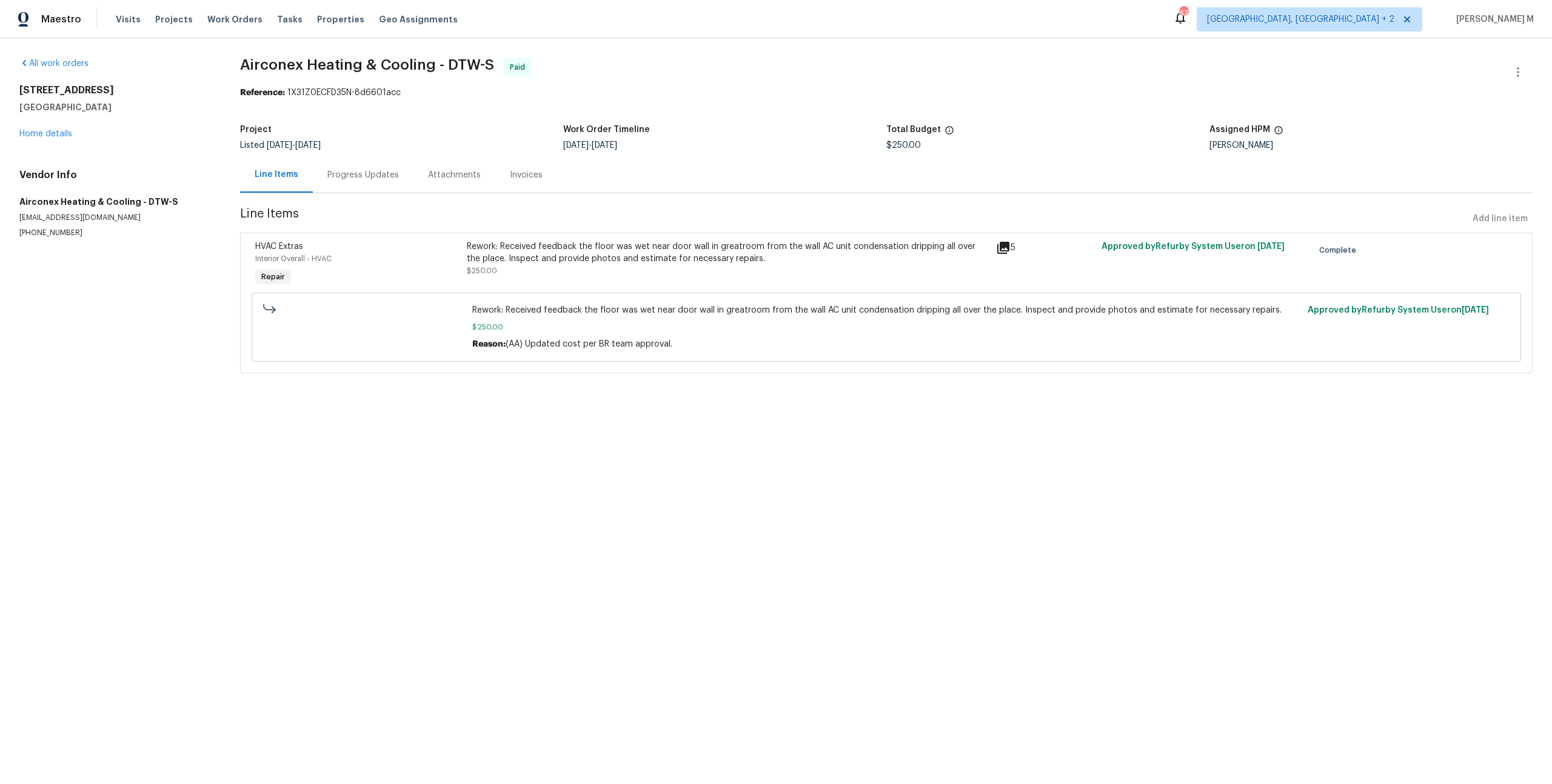
click at [690, 243] on div "Rework: Received feedback the floor was wet near door wall in greatroom from th…" at bounding box center [728, 253] width 522 height 24
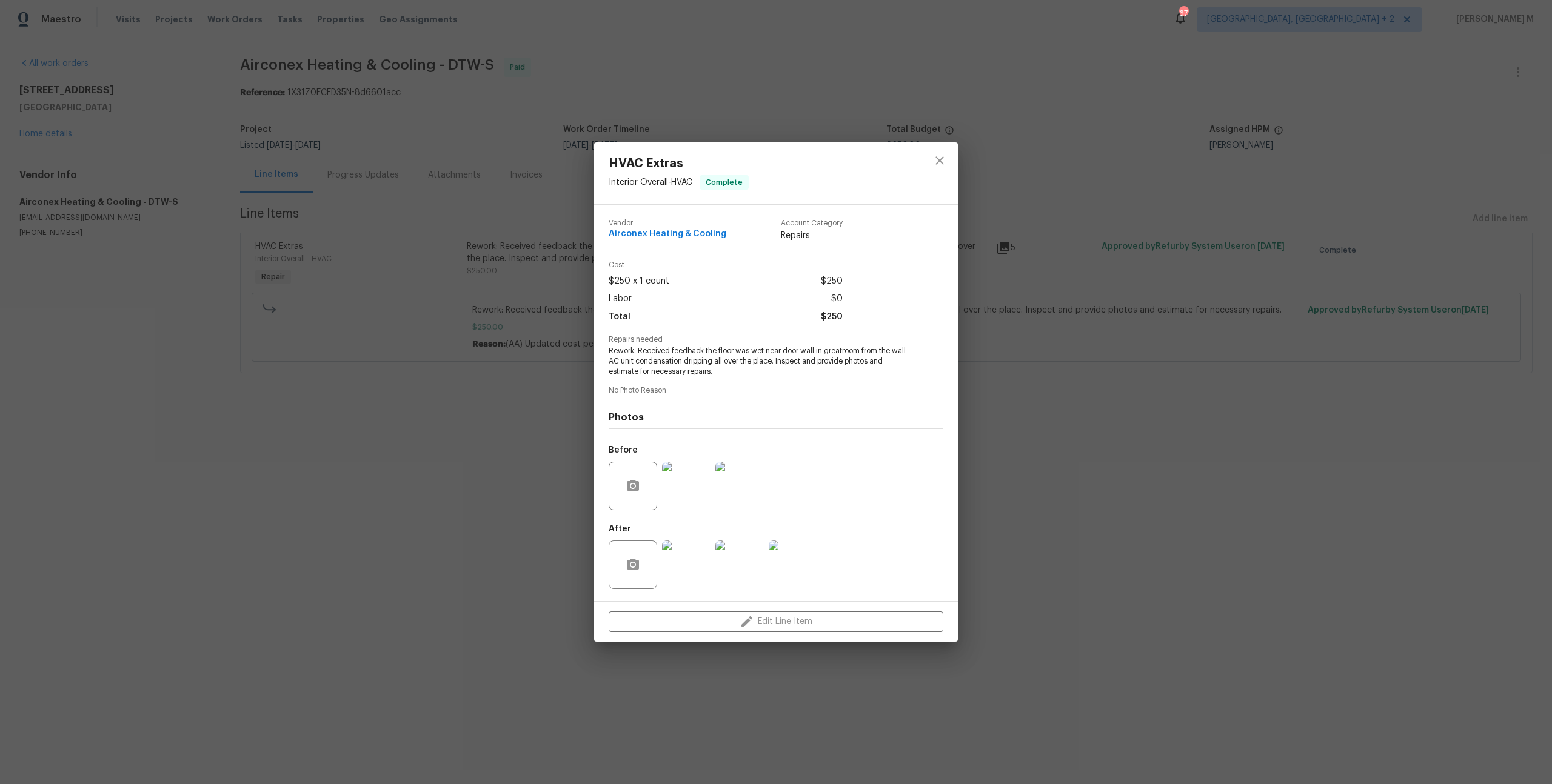
click at [690, 477] on img at bounding box center [686, 486] width 49 height 49
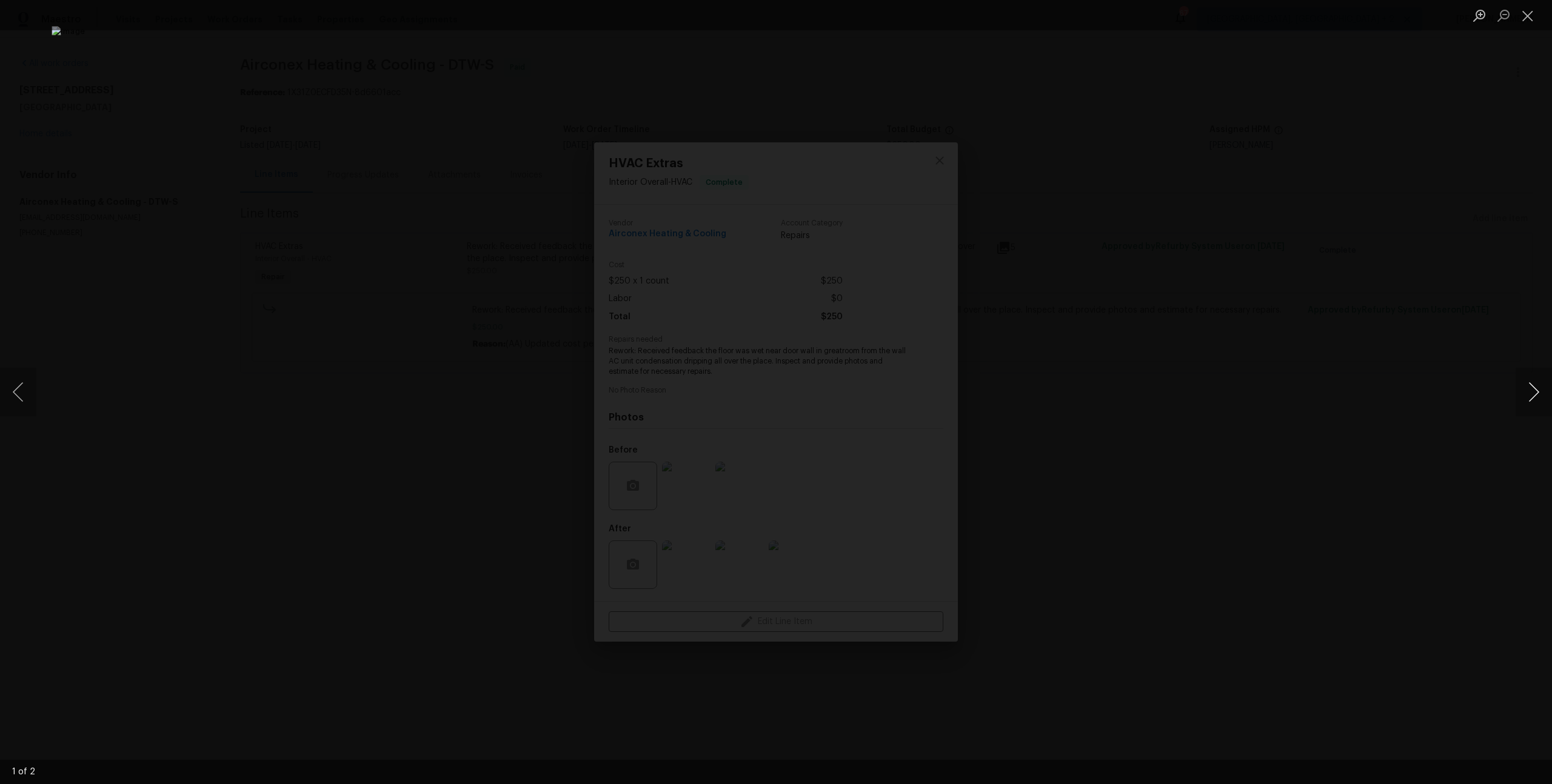
click at [1528, 395] on button "Next image" at bounding box center [1533, 392] width 37 height 49
click at [1451, 293] on div "Lightbox" at bounding box center [776, 392] width 1552 height 784
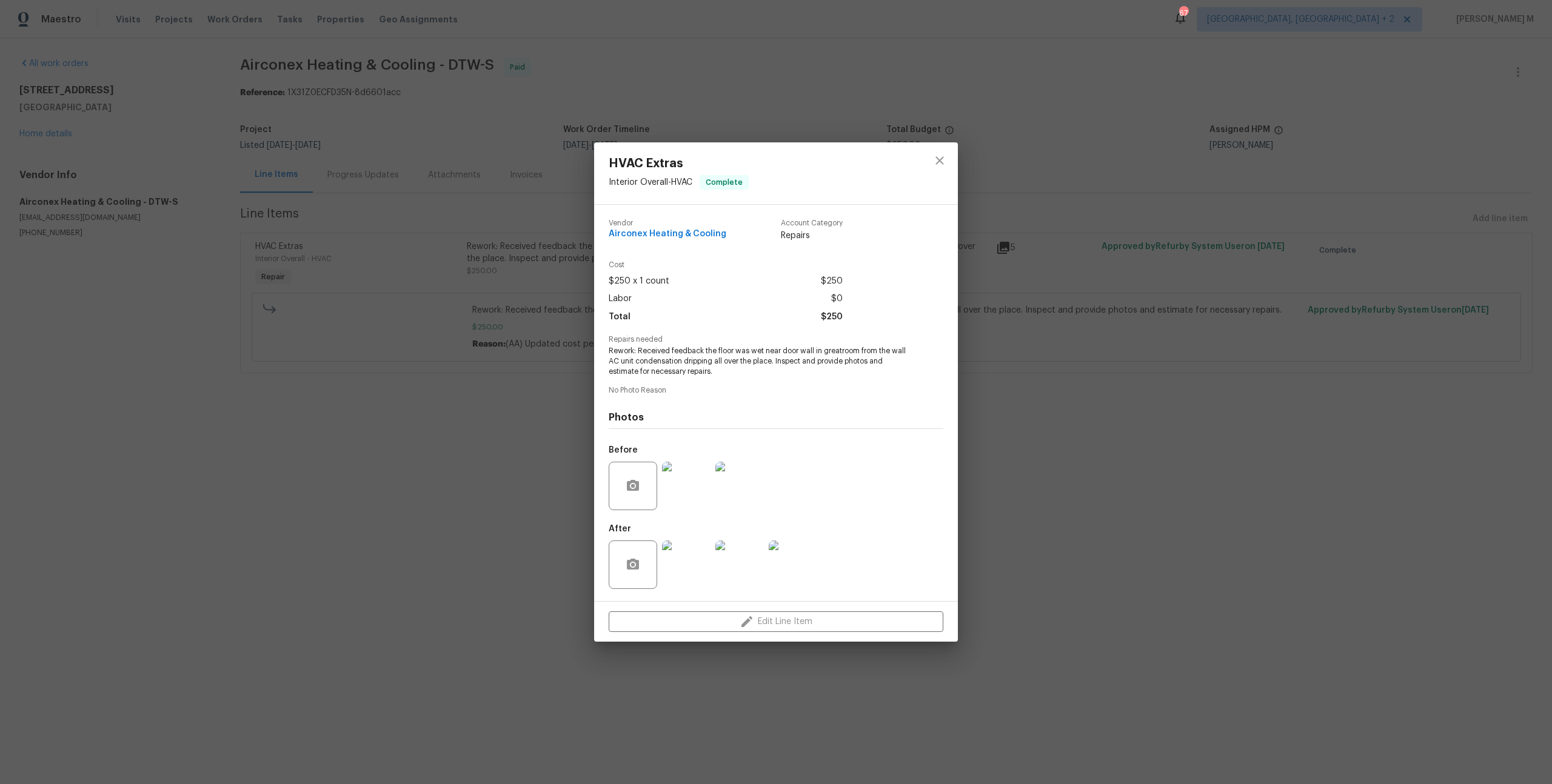
click at [735, 480] on img at bounding box center [740, 486] width 49 height 49
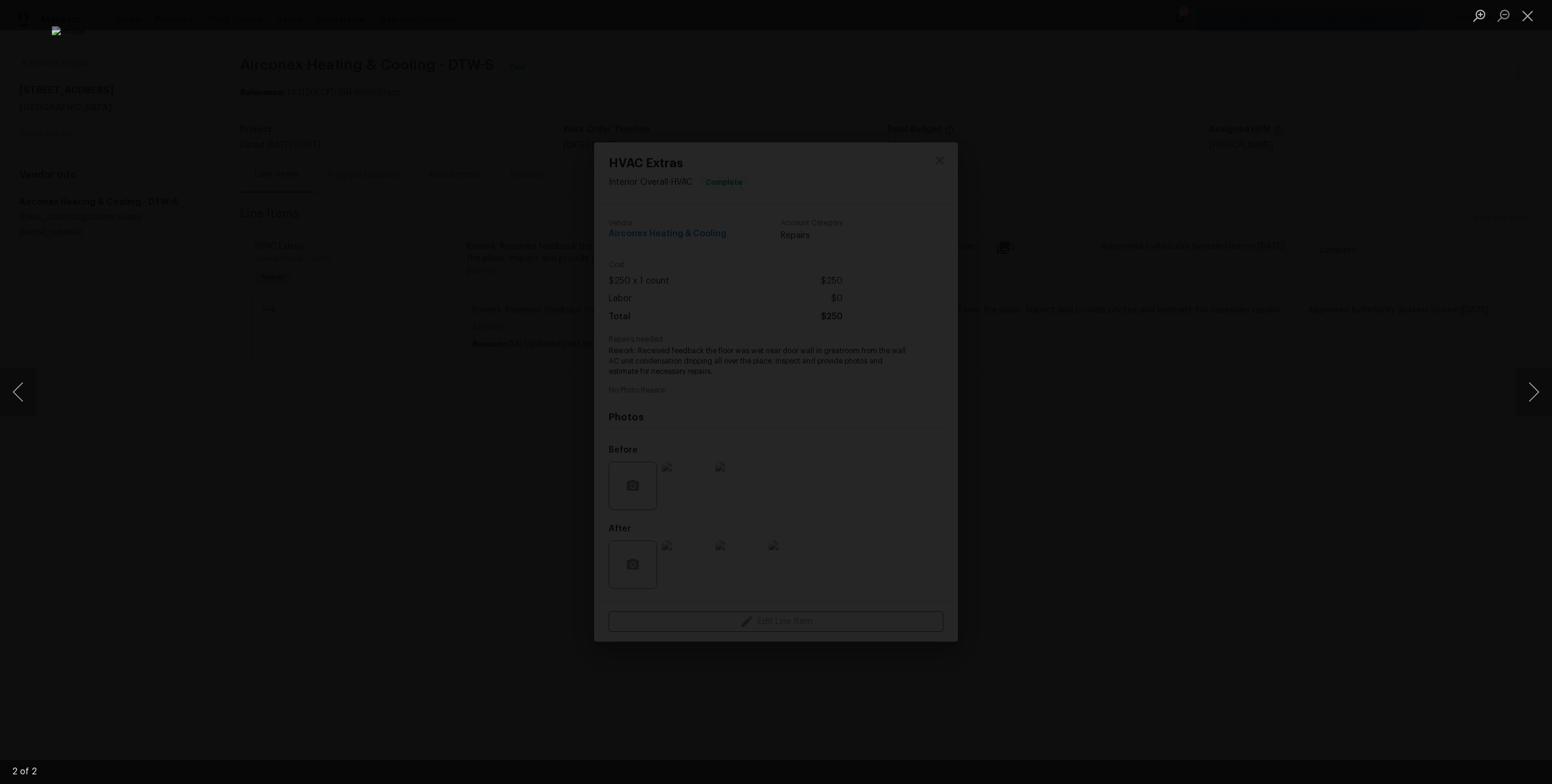
click at [1190, 488] on div "Lightbox" at bounding box center [776, 392] width 1552 height 784
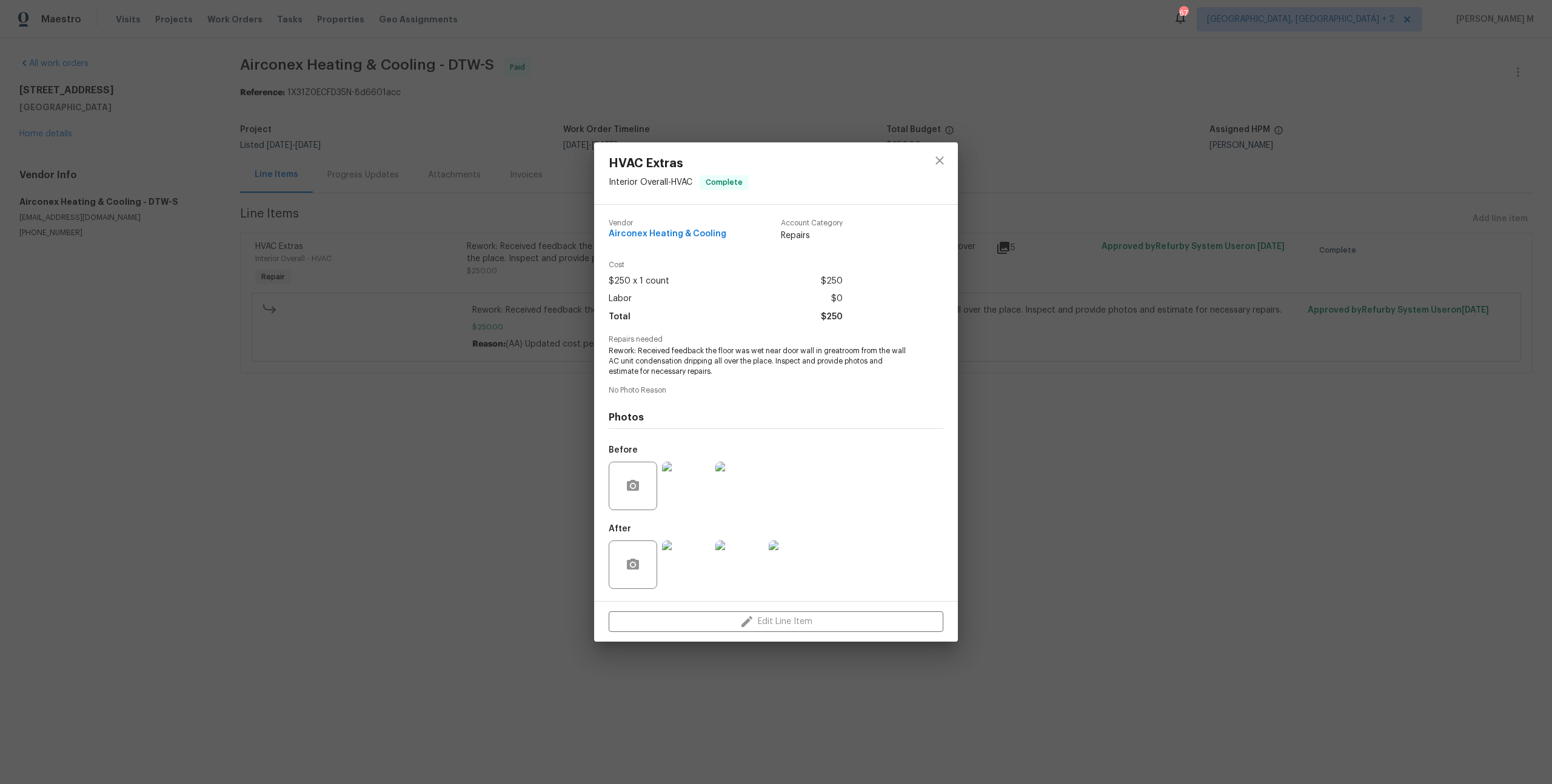
click at [684, 560] on img at bounding box center [686, 565] width 49 height 49
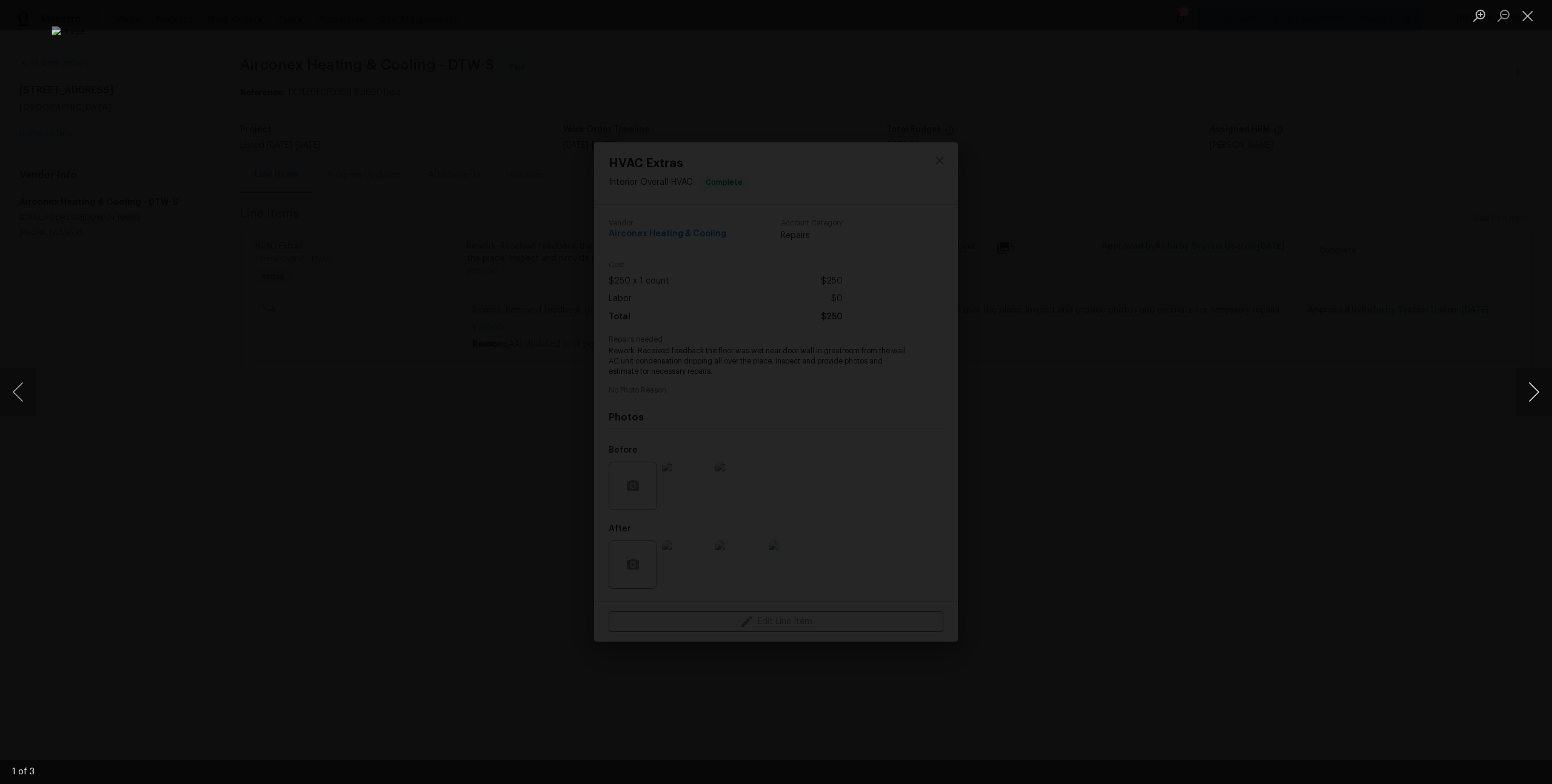
click at [1537, 400] on button "Next image" at bounding box center [1533, 392] width 37 height 49
click at [1251, 223] on div "Lightbox" at bounding box center [776, 392] width 1552 height 784
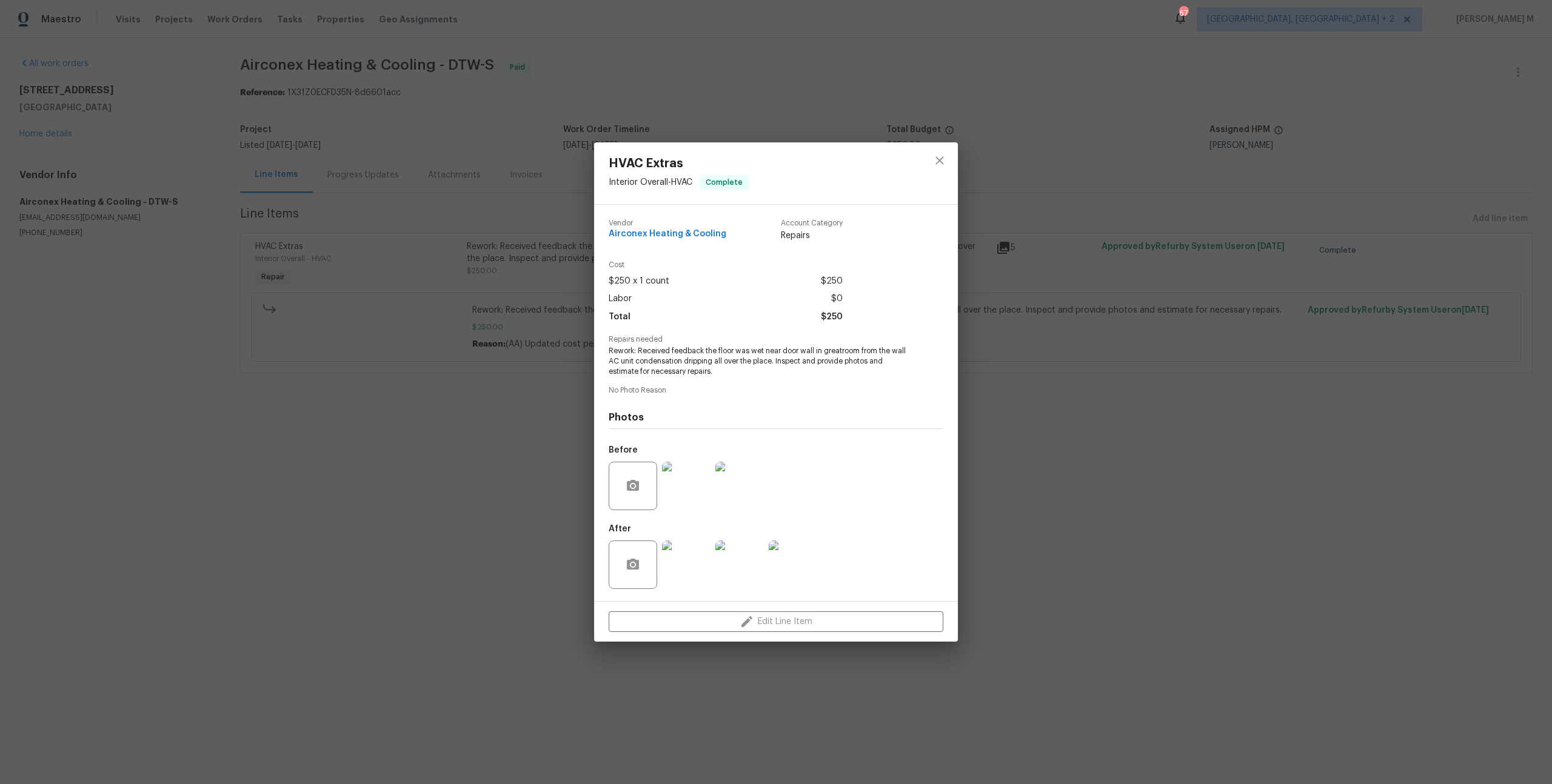
click at [1068, 252] on div "HVAC Extras Interior Overall - HVAC Complete Vendor Airconex Heating & Cooling …" at bounding box center [776, 392] width 1552 height 784
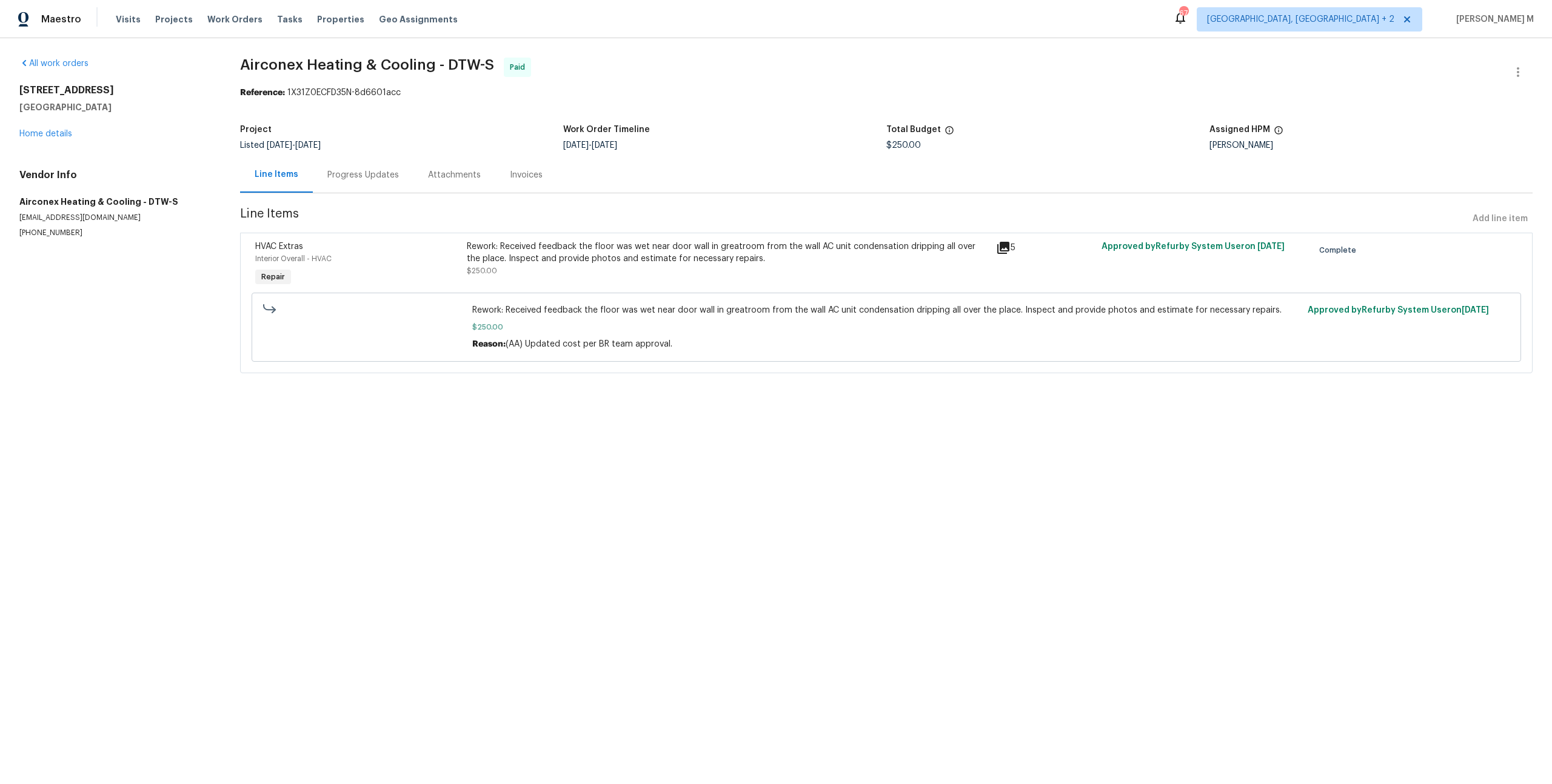
click at [330, 188] on div "Line Items Progress Updates Attachments Invoices" at bounding box center [886, 175] width 1292 height 37
click at [337, 158] on div "Progress Updates" at bounding box center [363, 175] width 101 height 36
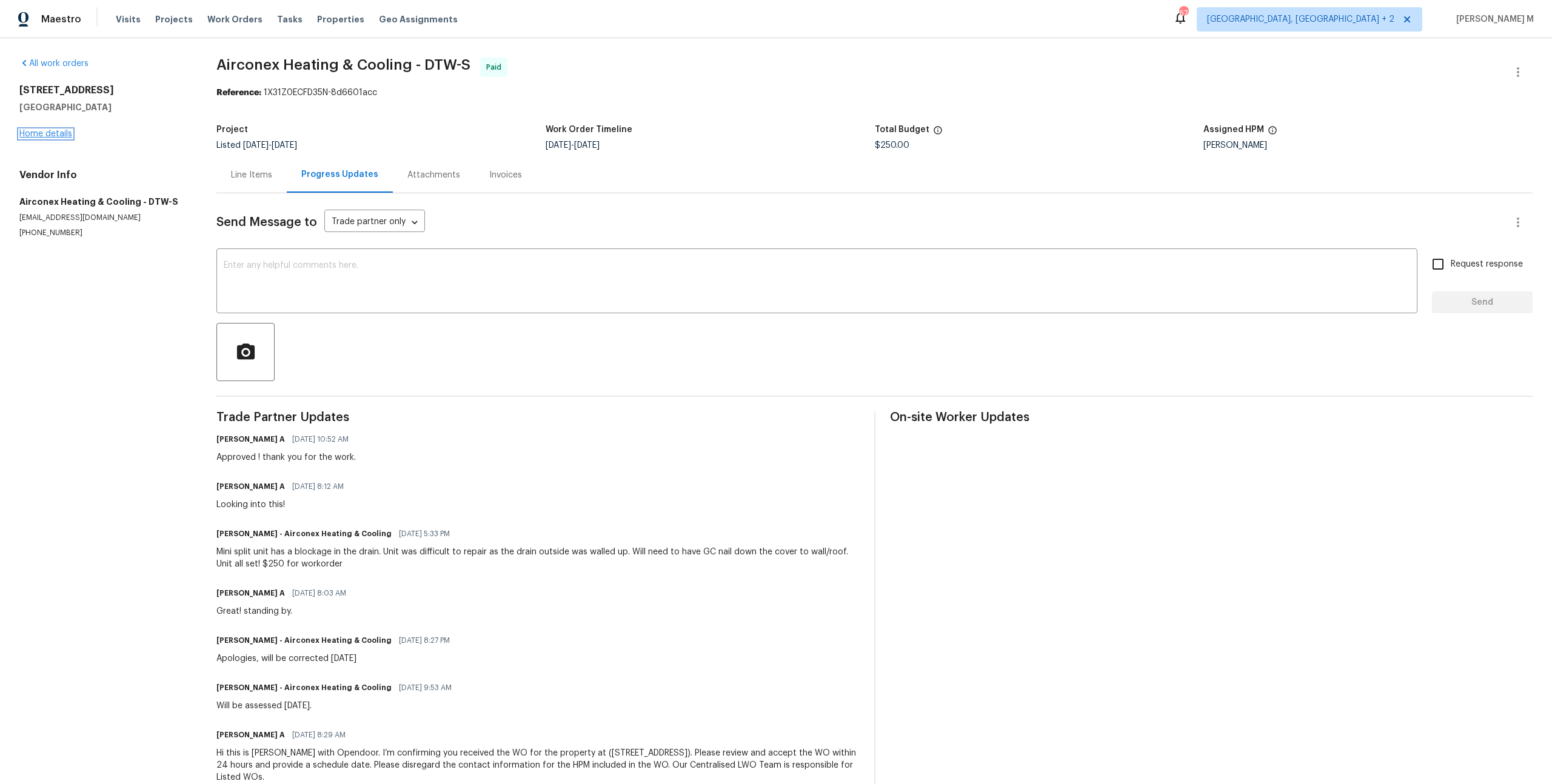
click at [60, 135] on link "Home details" at bounding box center [46, 134] width 53 height 9
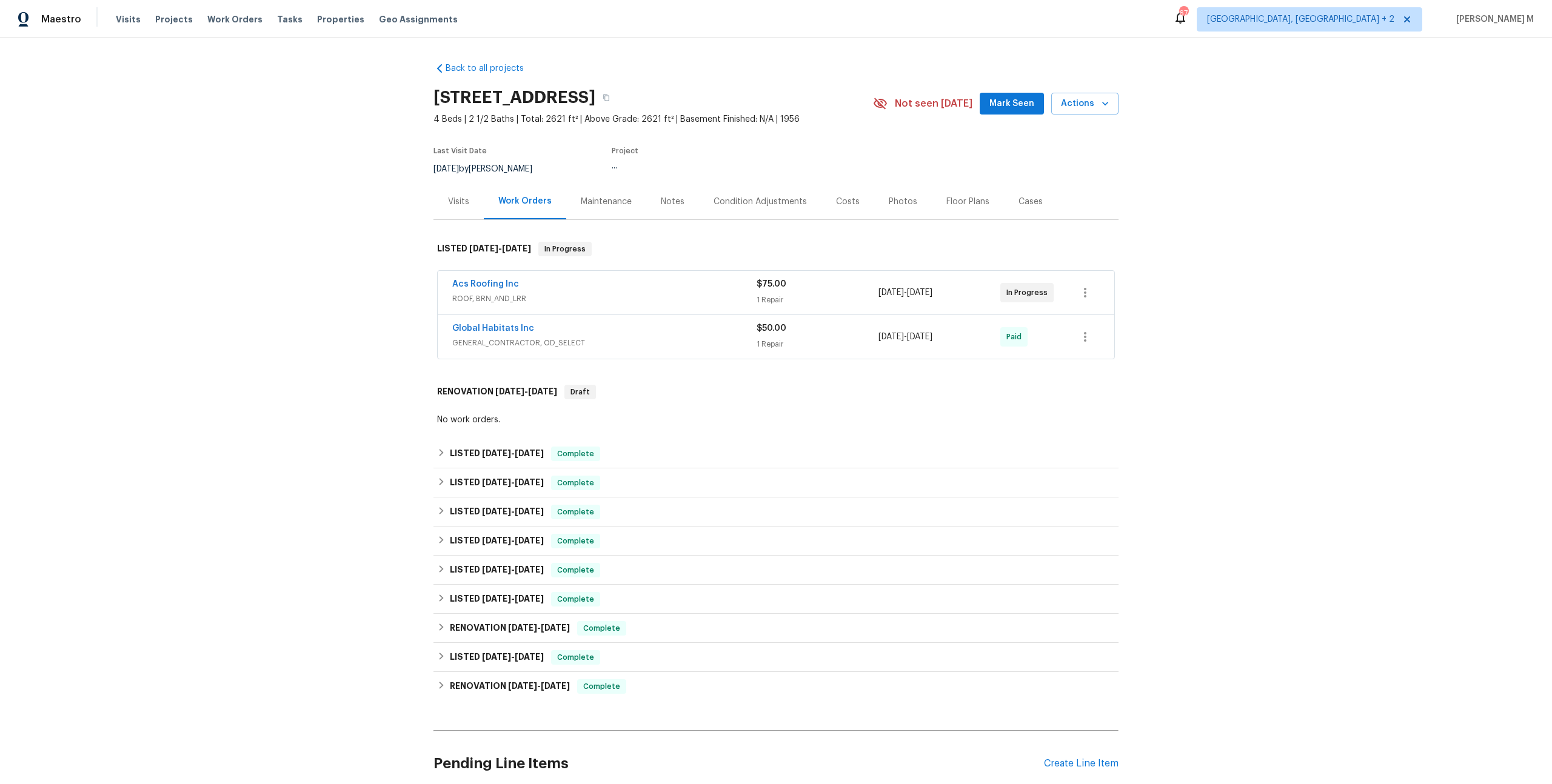
click at [592, 203] on div "Maintenance" at bounding box center [606, 202] width 80 height 36
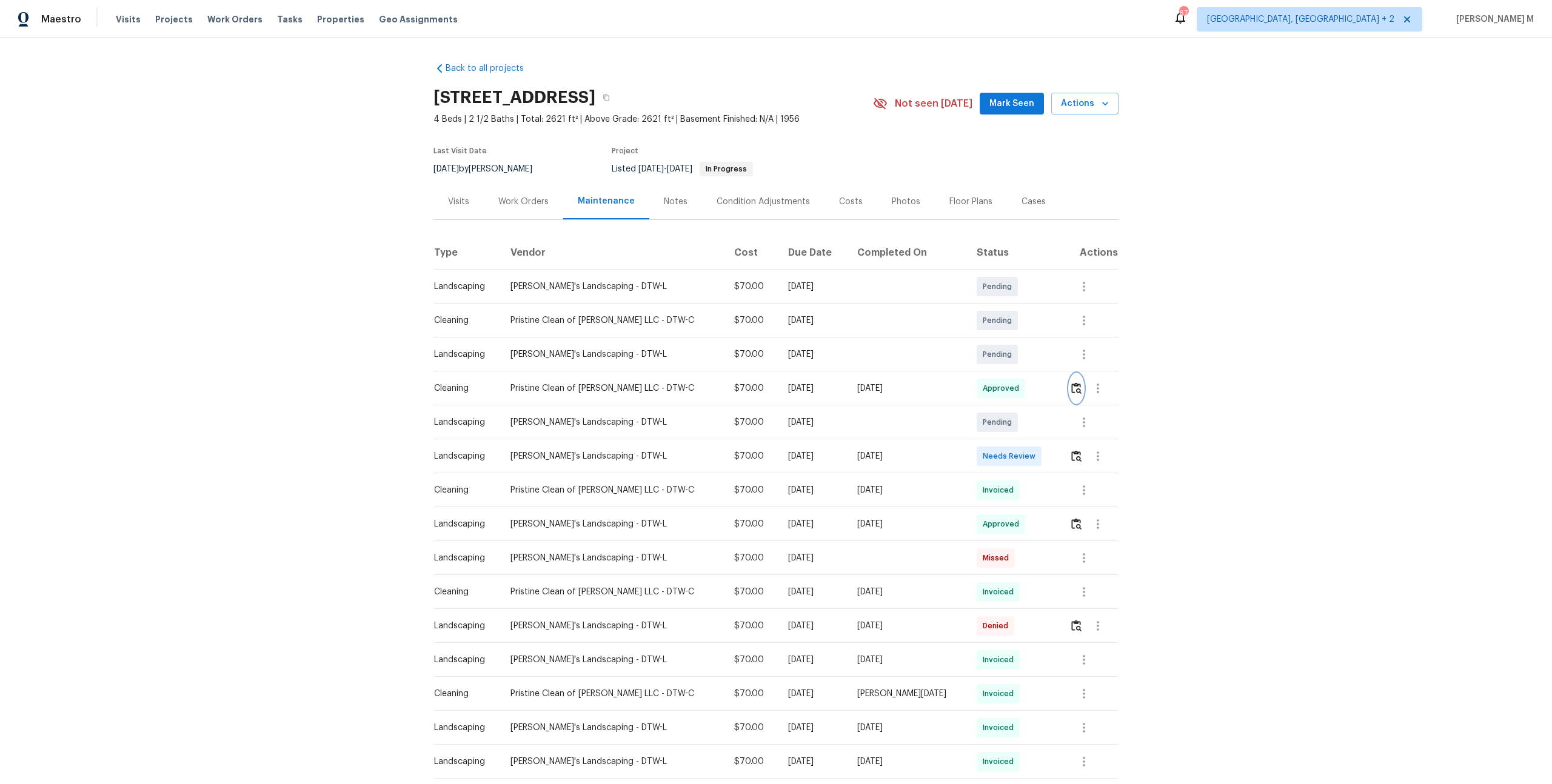
click at [1071, 383] on img "button" at bounding box center [1076, 388] width 10 height 11
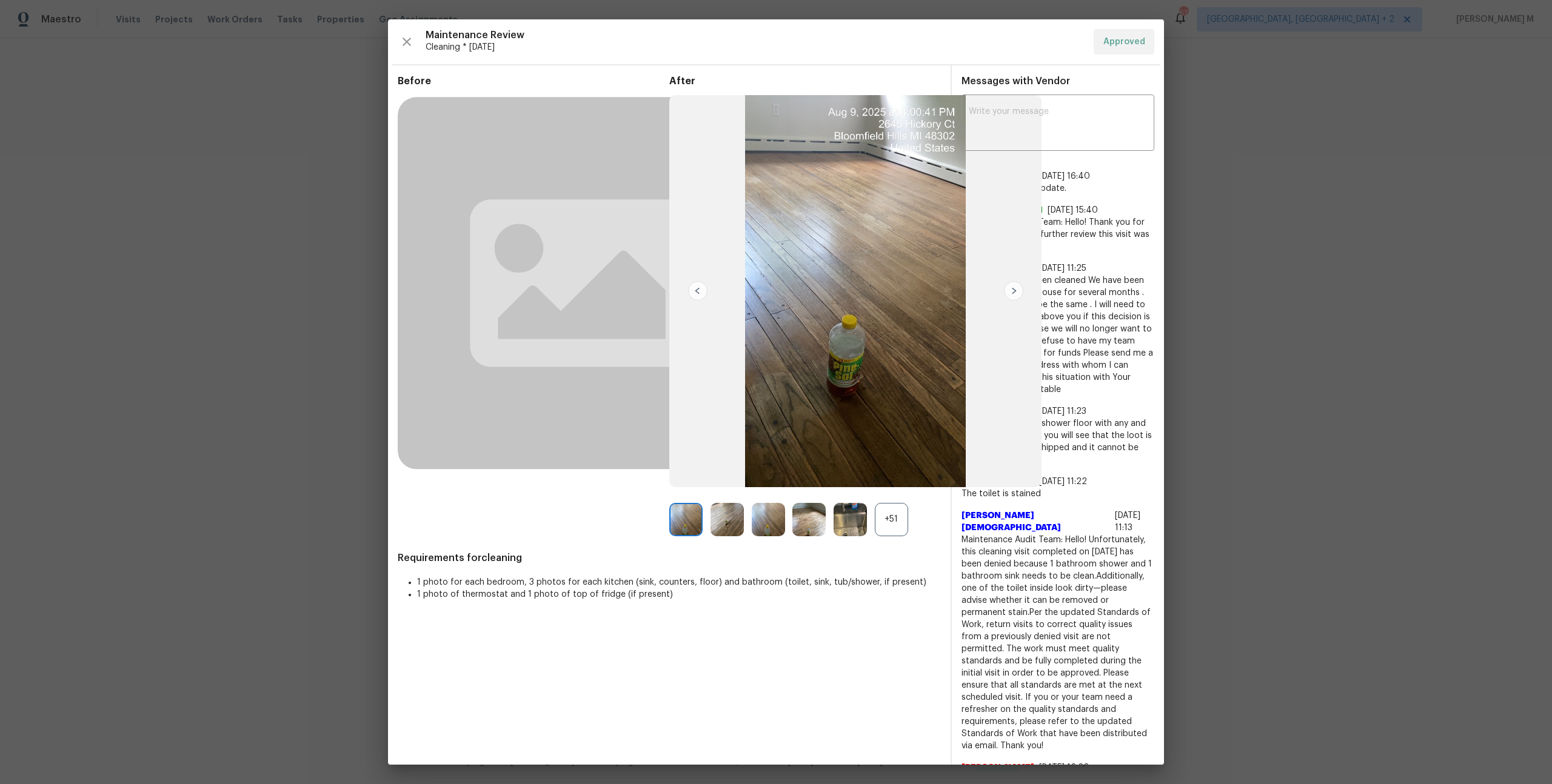
click at [895, 517] on div "+51" at bounding box center [891, 519] width 33 height 33
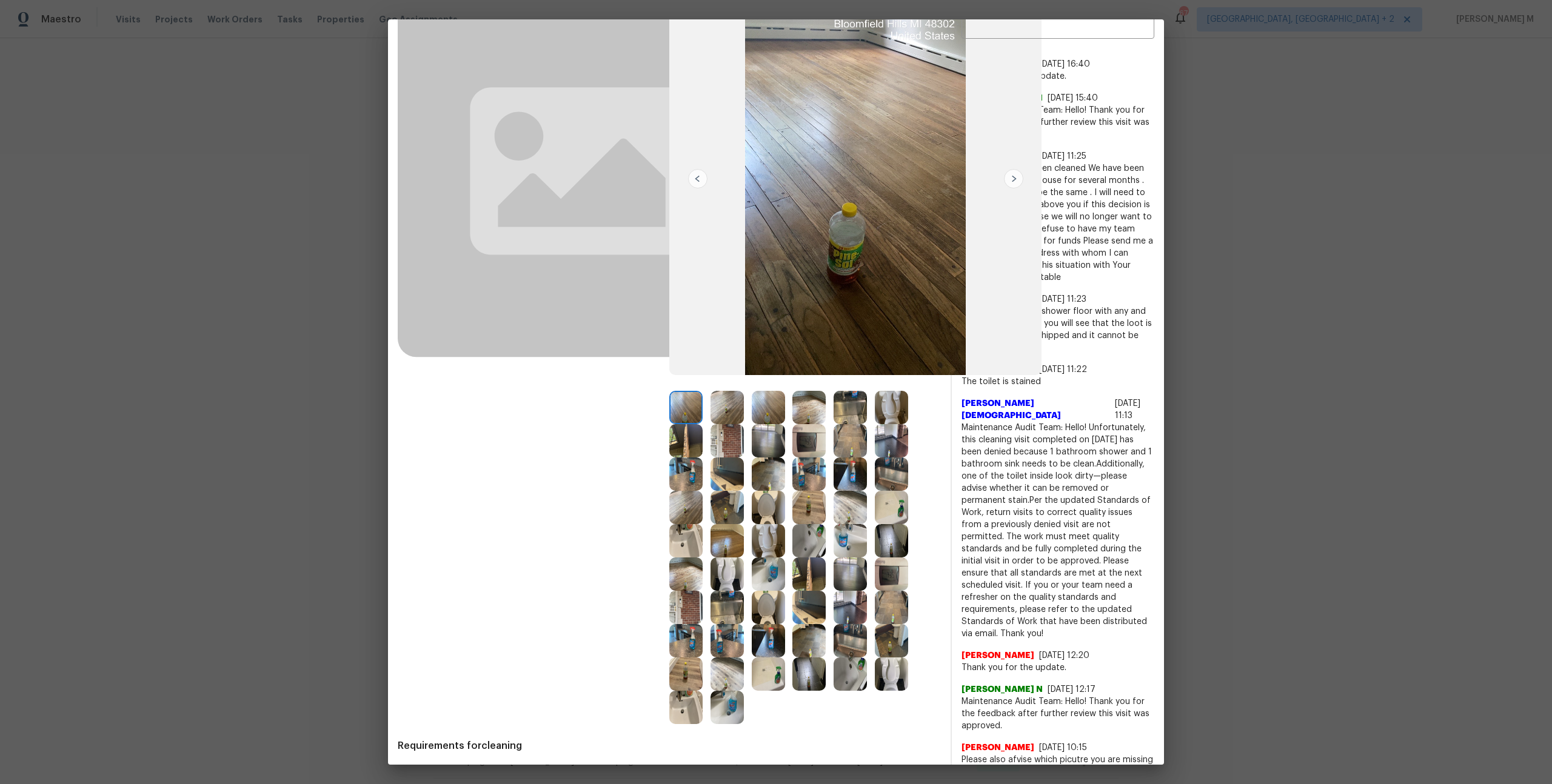
scroll to position [120, 0]
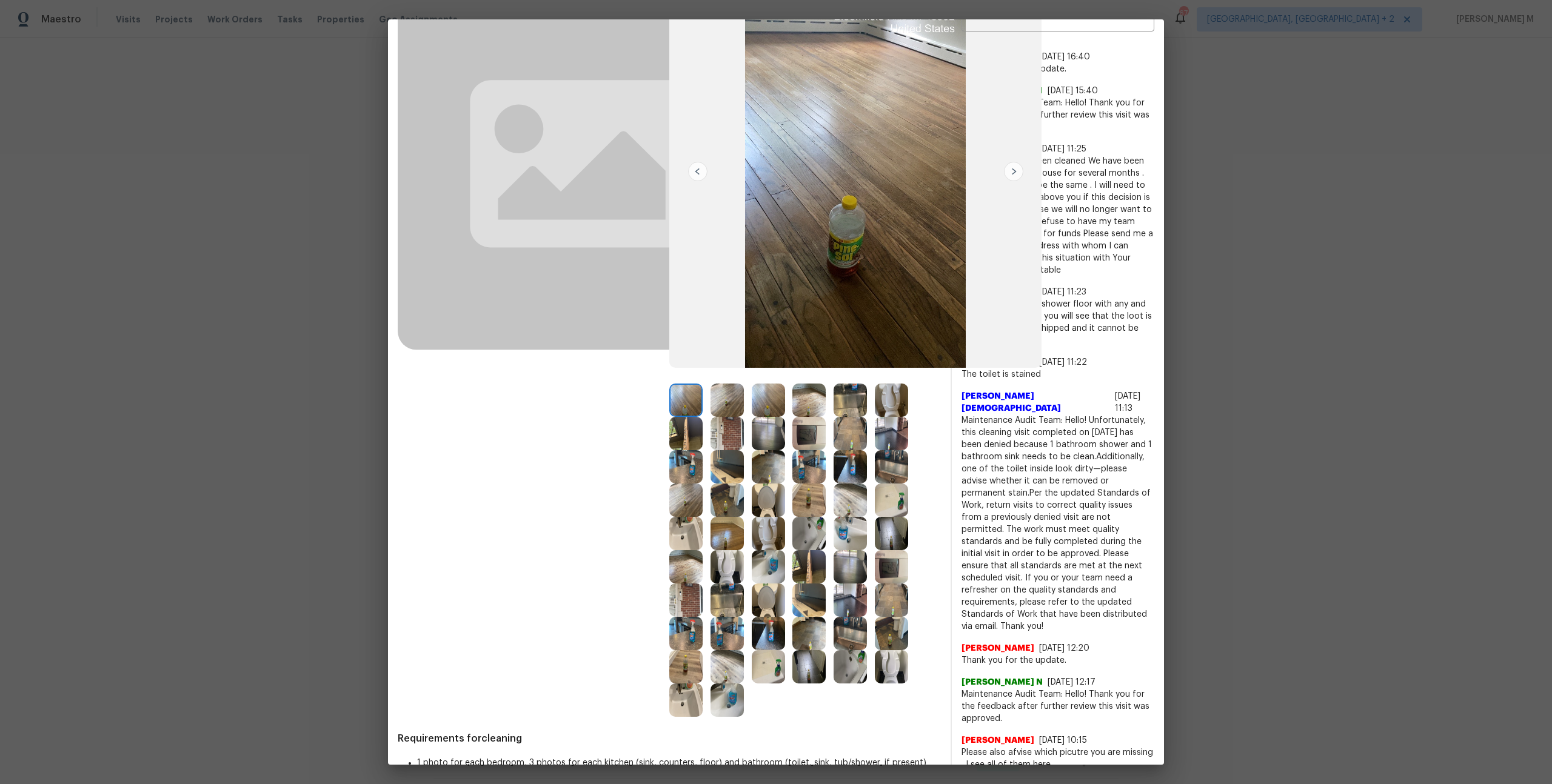
click at [688, 575] on img at bounding box center [686, 566] width 33 height 33
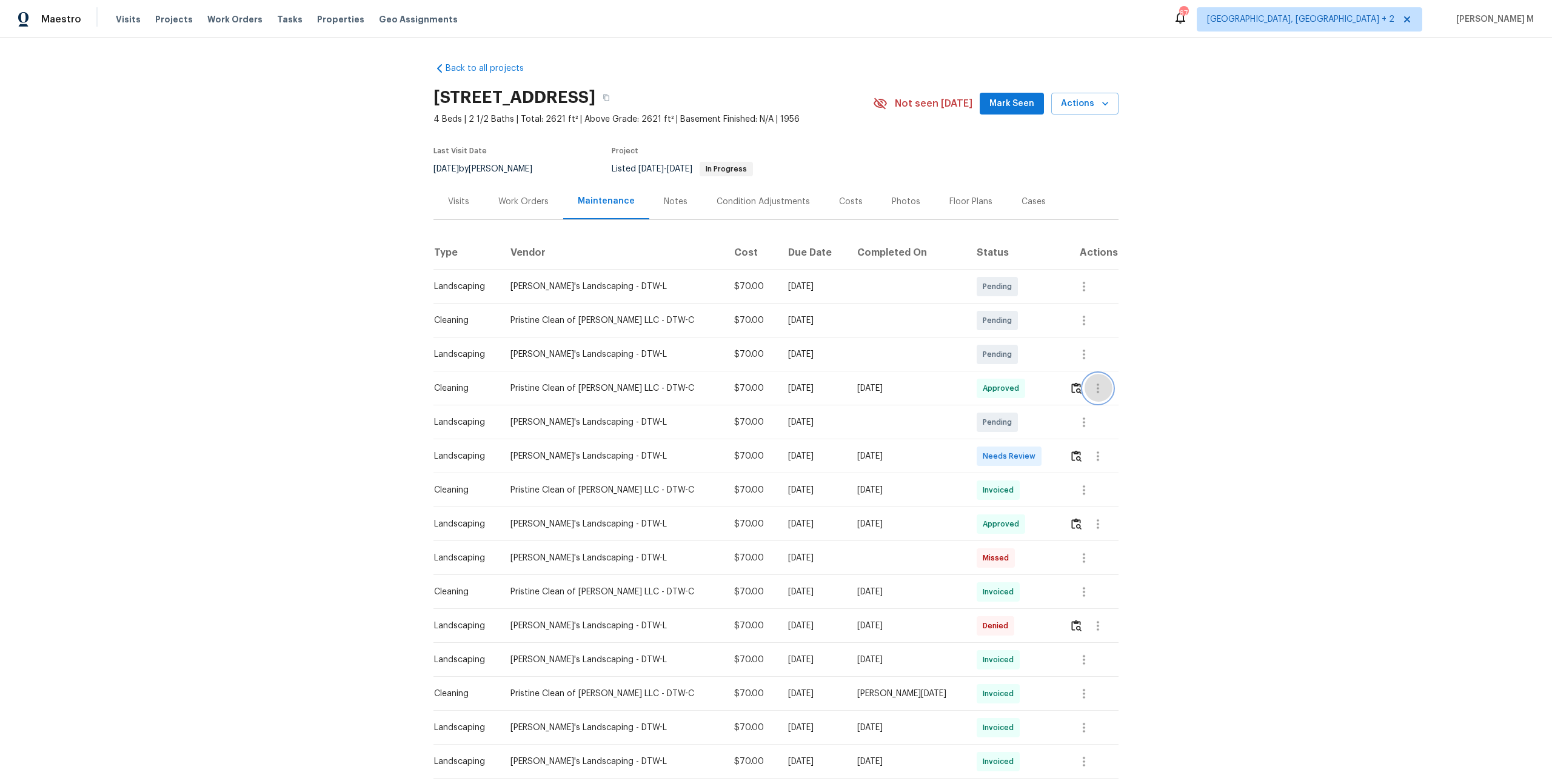
click at [1098, 390] on button "button" at bounding box center [1098, 389] width 29 height 29
click at [1098, 388] on li "Message vendor" at bounding box center [1121, 383] width 85 height 20
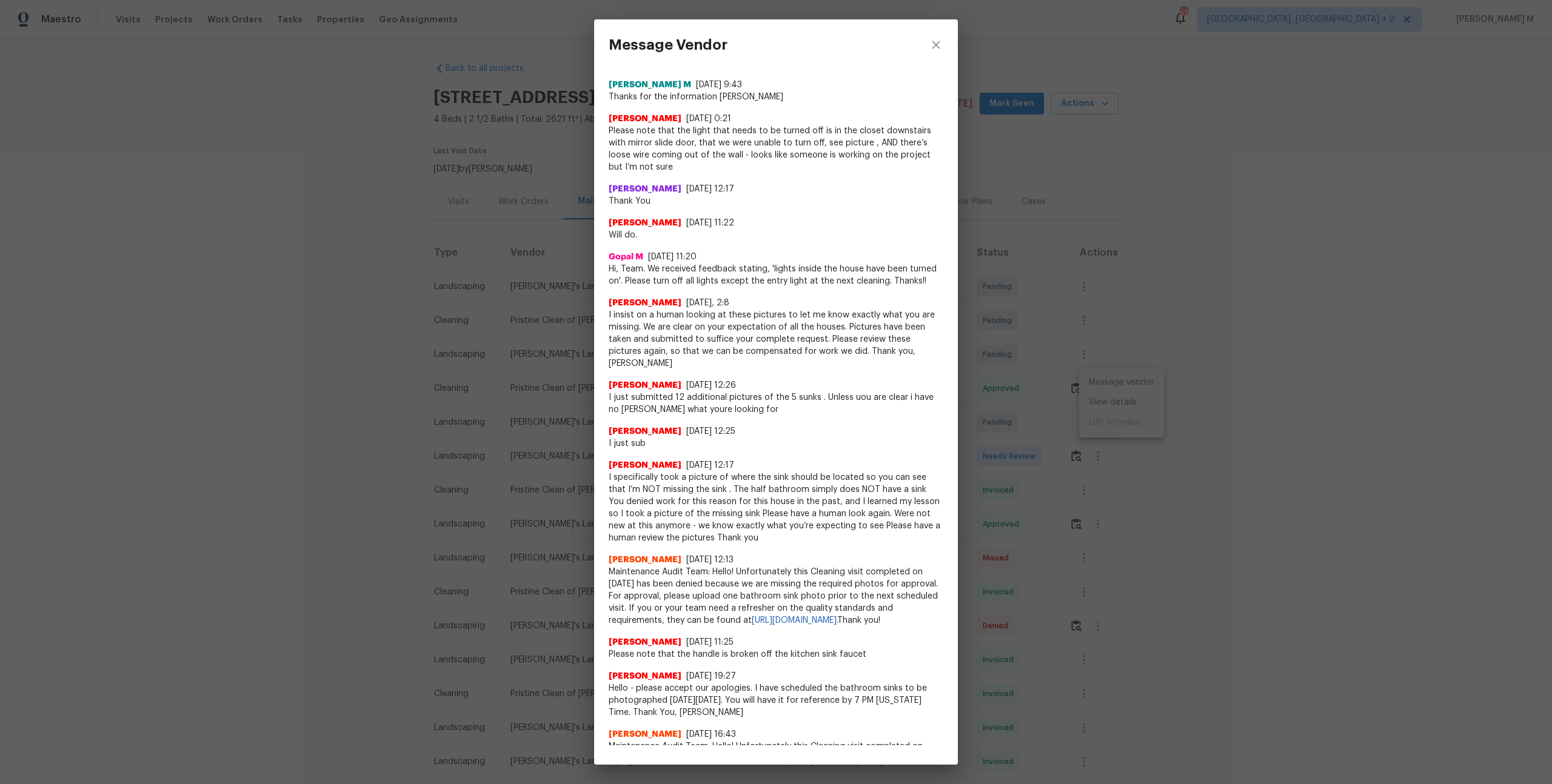
scroll to position [1281, 0]
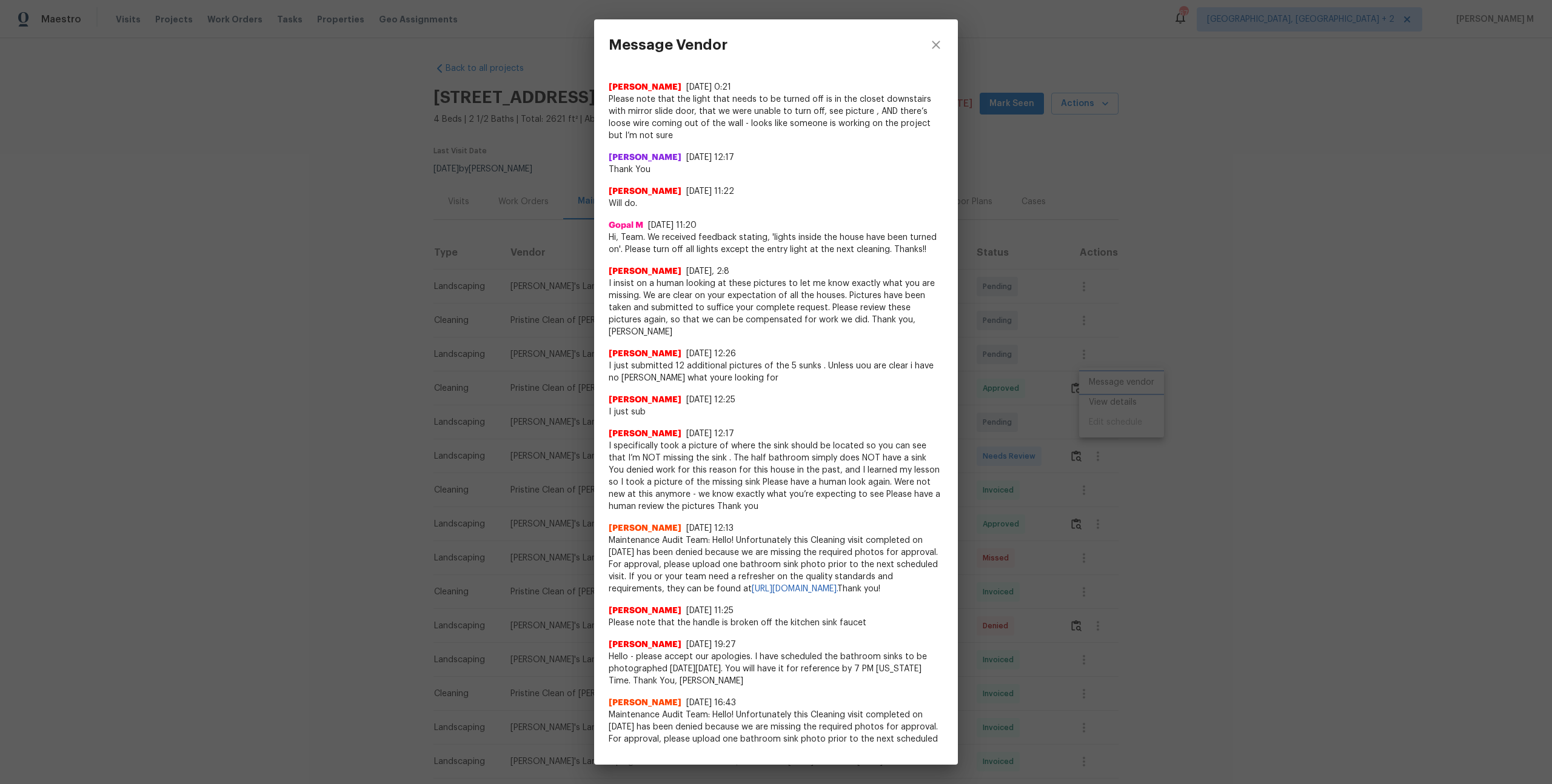
click at [1012, 547] on div "Message Vendor x ​ Sandy Stoian 7/30/25, 16:40 Thank you for the update. Nijant…" at bounding box center [776, 392] width 1552 height 784
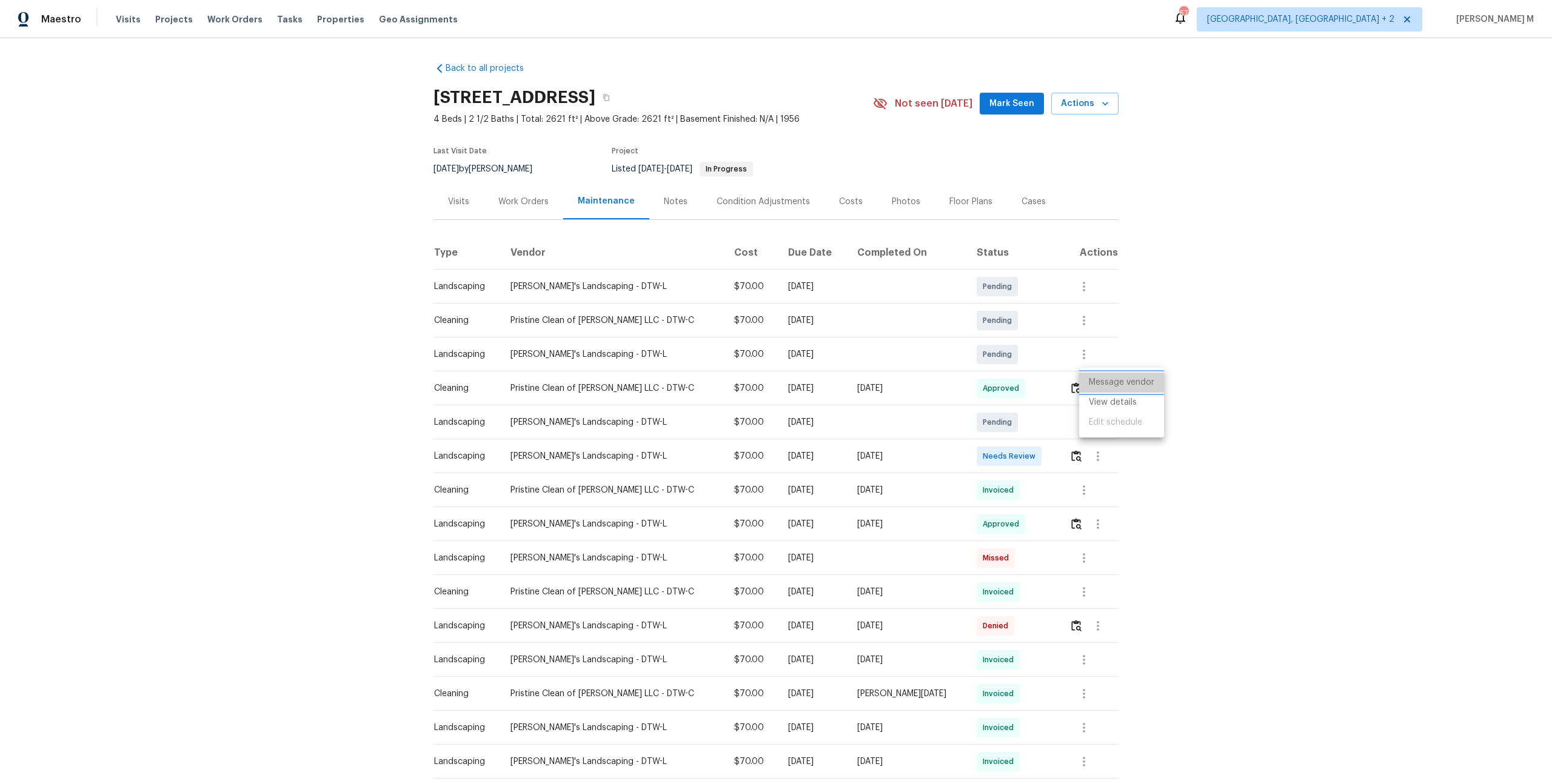
click at [1141, 381] on li "Message vendor" at bounding box center [1121, 383] width 85 height 20
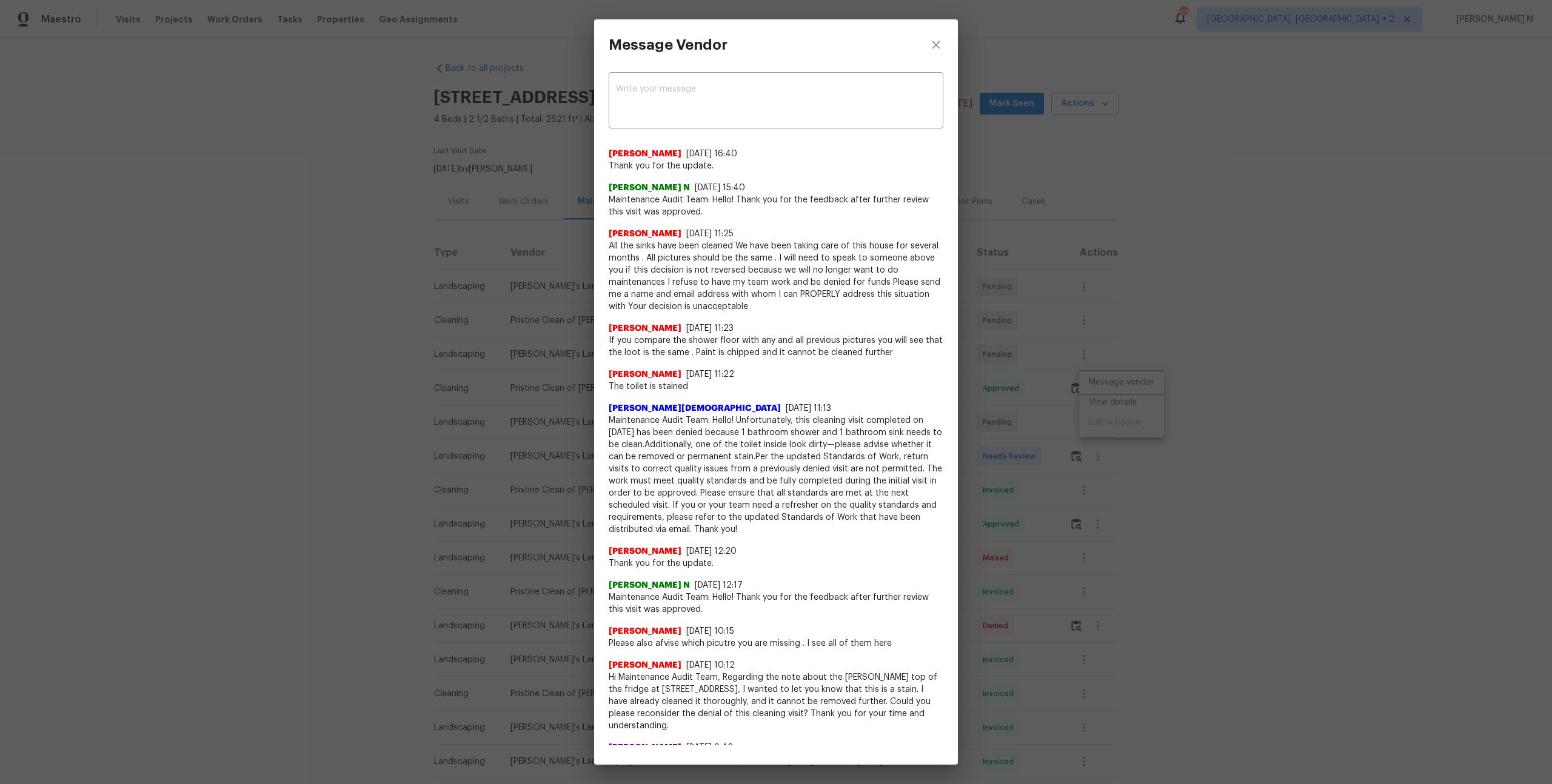
click at [1119, 392] on div "Message Vendor x ​ Sandy Stoian 7/30/25, 16:40 Thank you for the update. Nijant…" at bounding box center [776, 392] width 1552 height 784
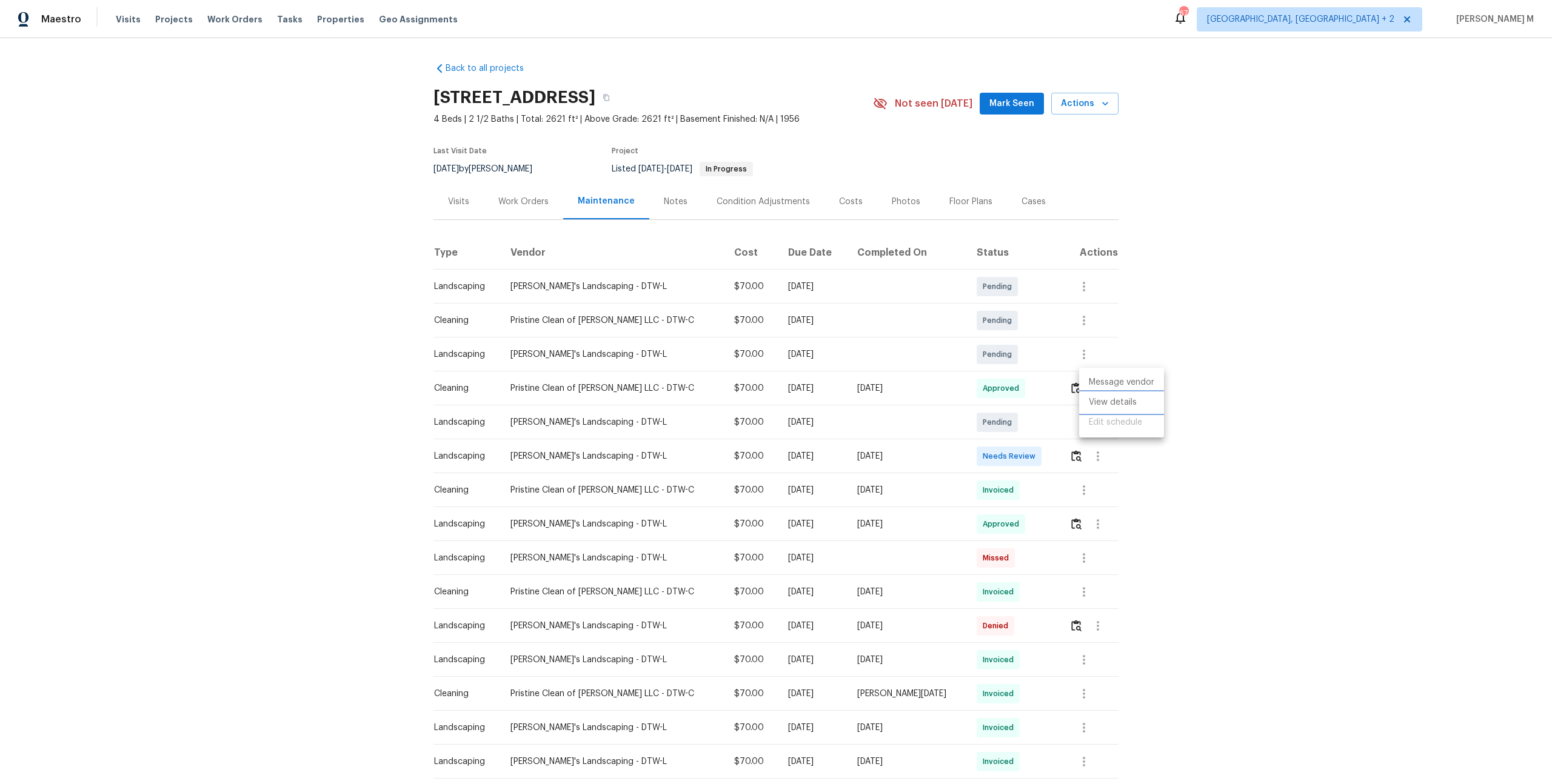
click at [1118, 401] on li "View details" at bounding box center [1121, 402] width 85 height 20
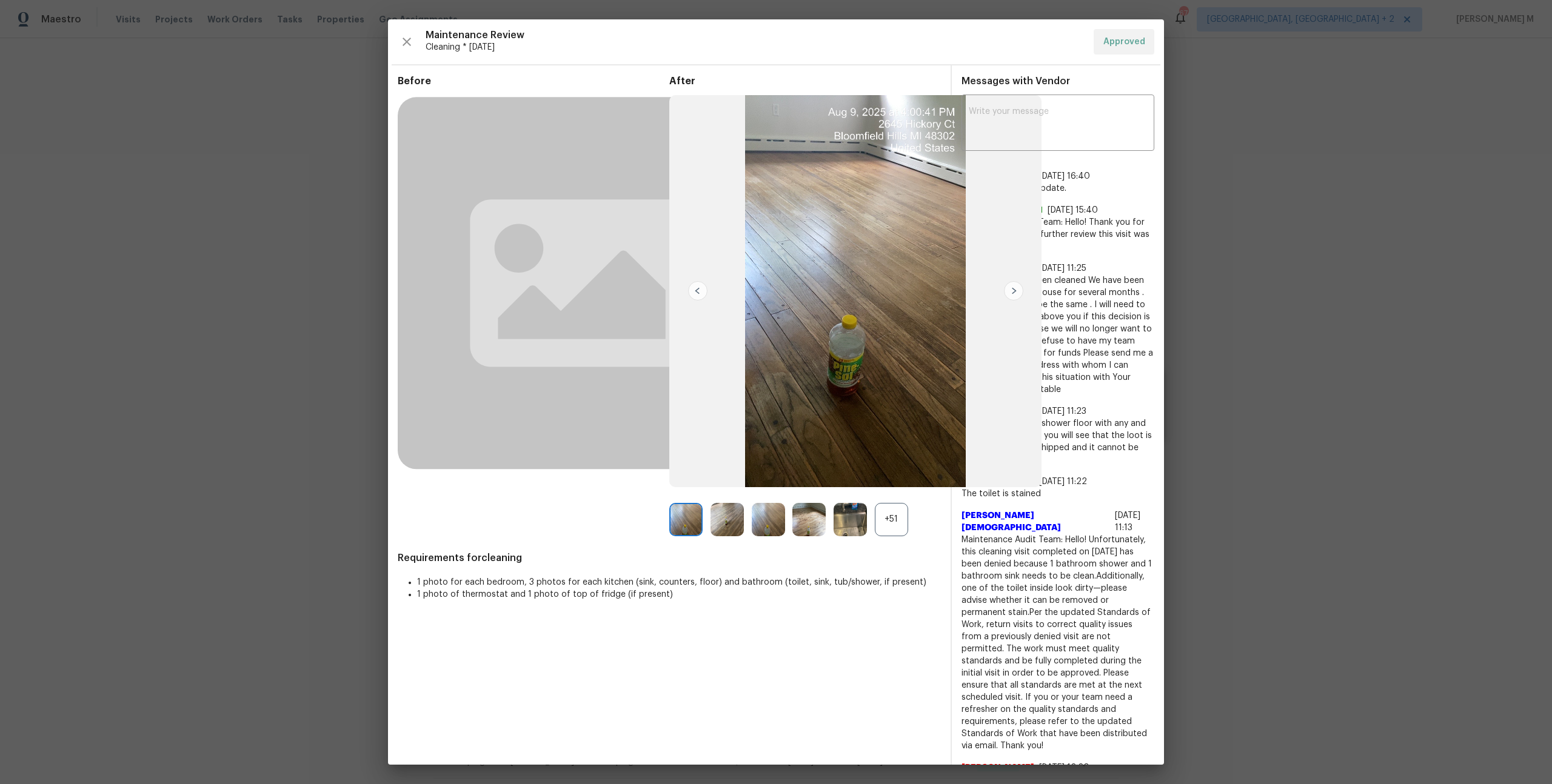
click at [1010, 291] on img at bounding box center [1013, 290] width 20 height 20
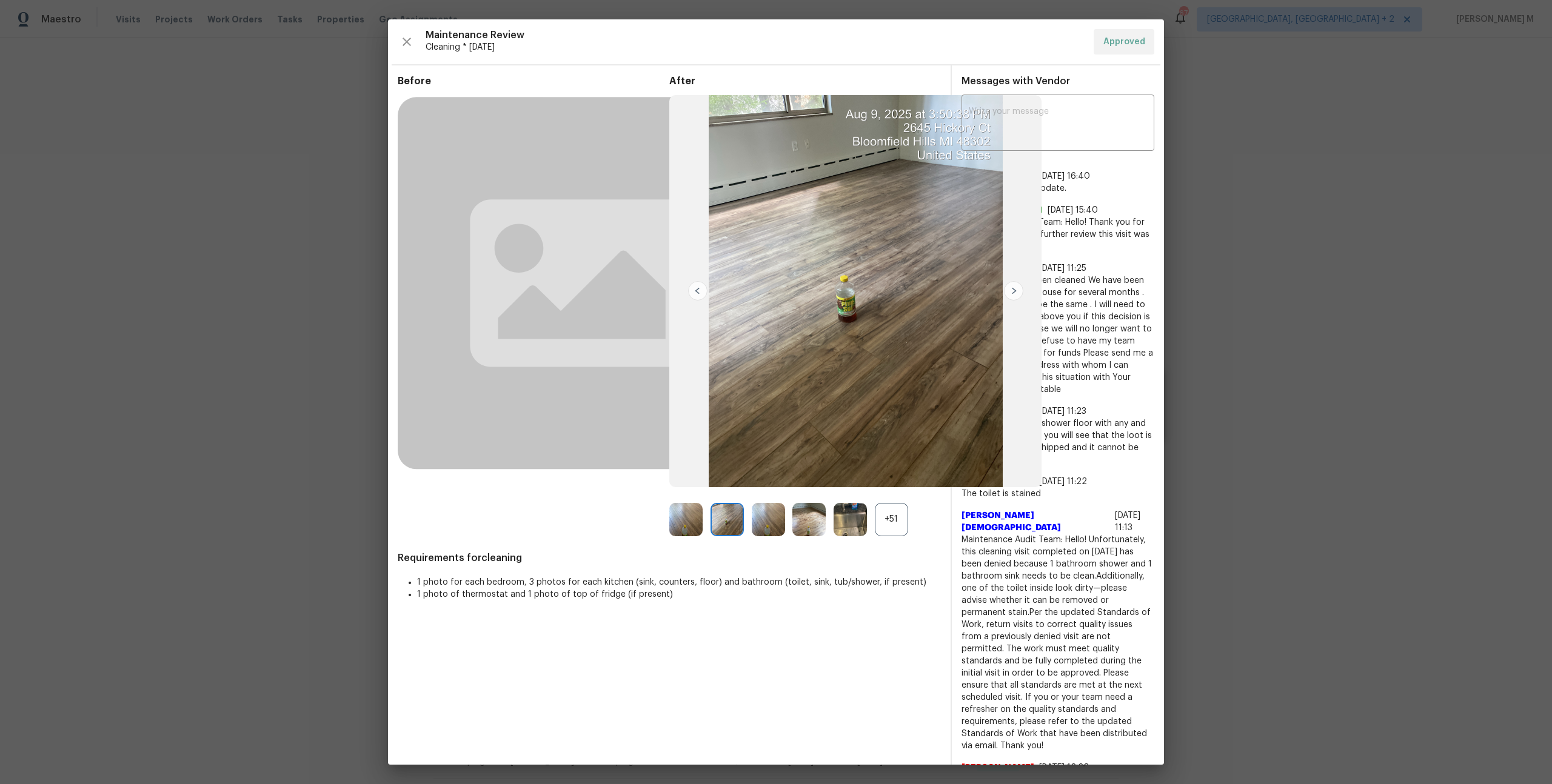
click at [889, 524] on div "+51" at bounding box center [891, 519] width 33 height 33
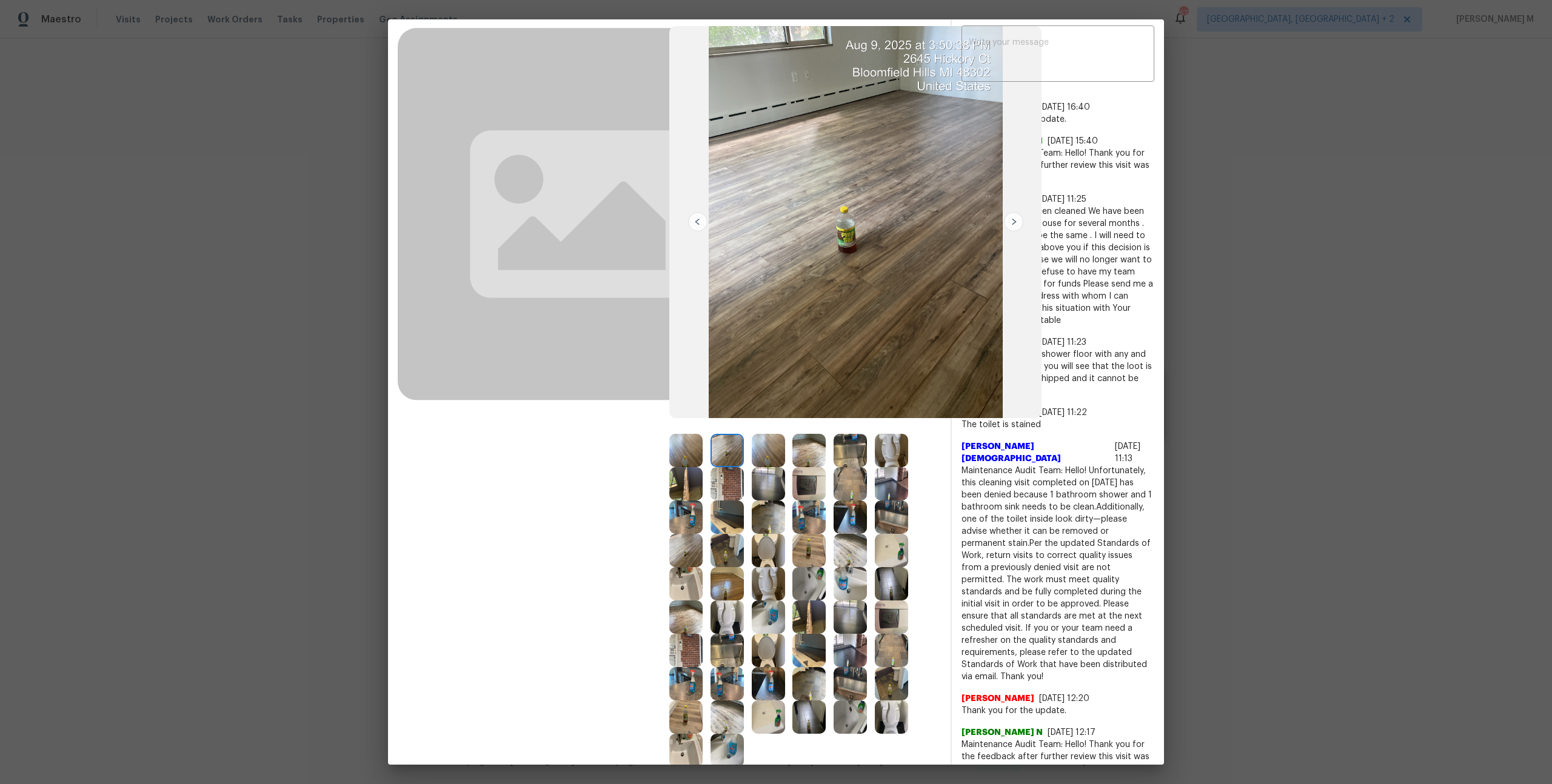
scroll to position [72, 0]
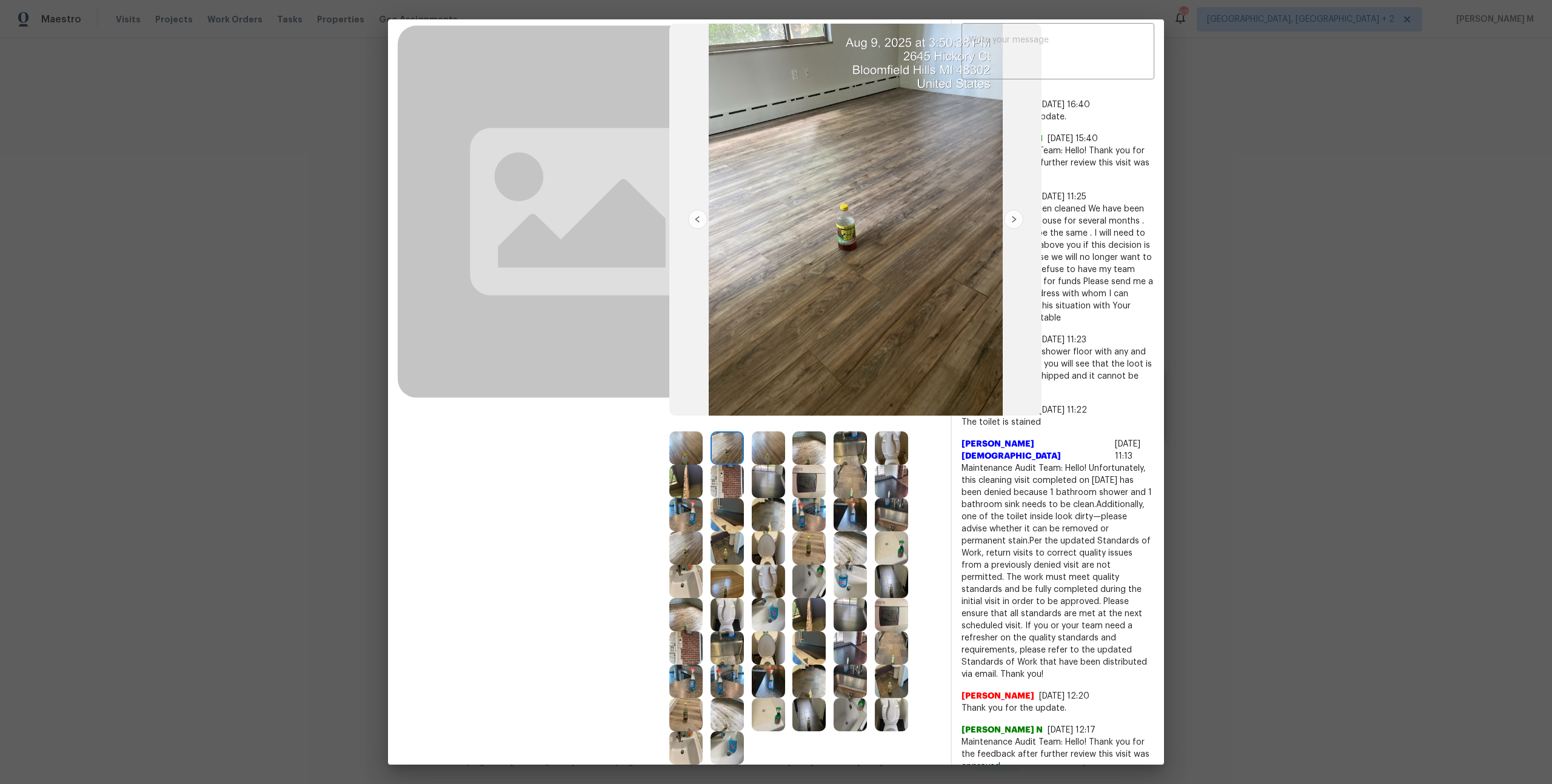
click at [719, 574] on img at bounding box center [727, 581] width 33 height 33
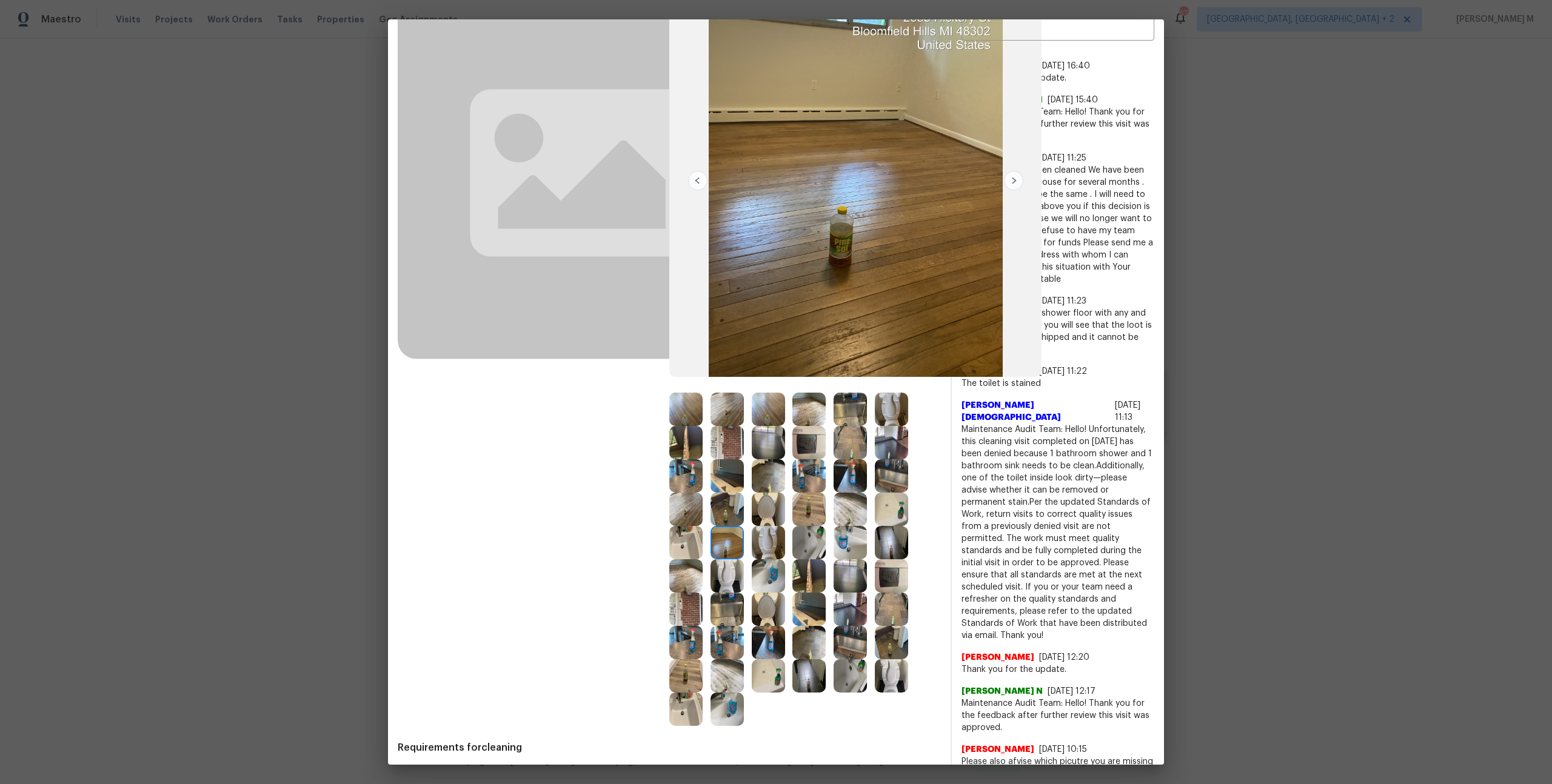
scroll to position [116, 0]
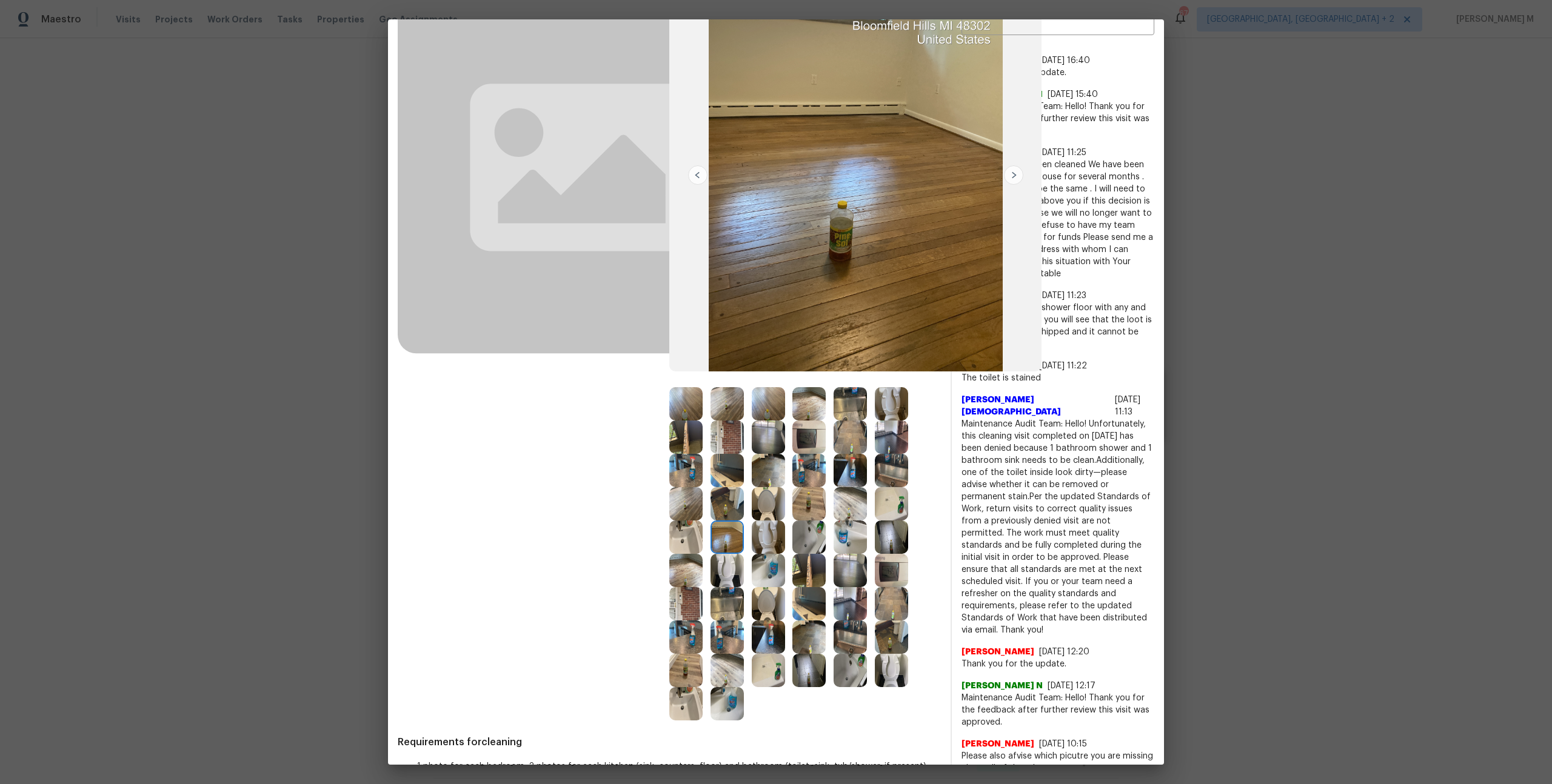
click at [697, 598] on img at bounding box center [686, 604] width 33 height 33
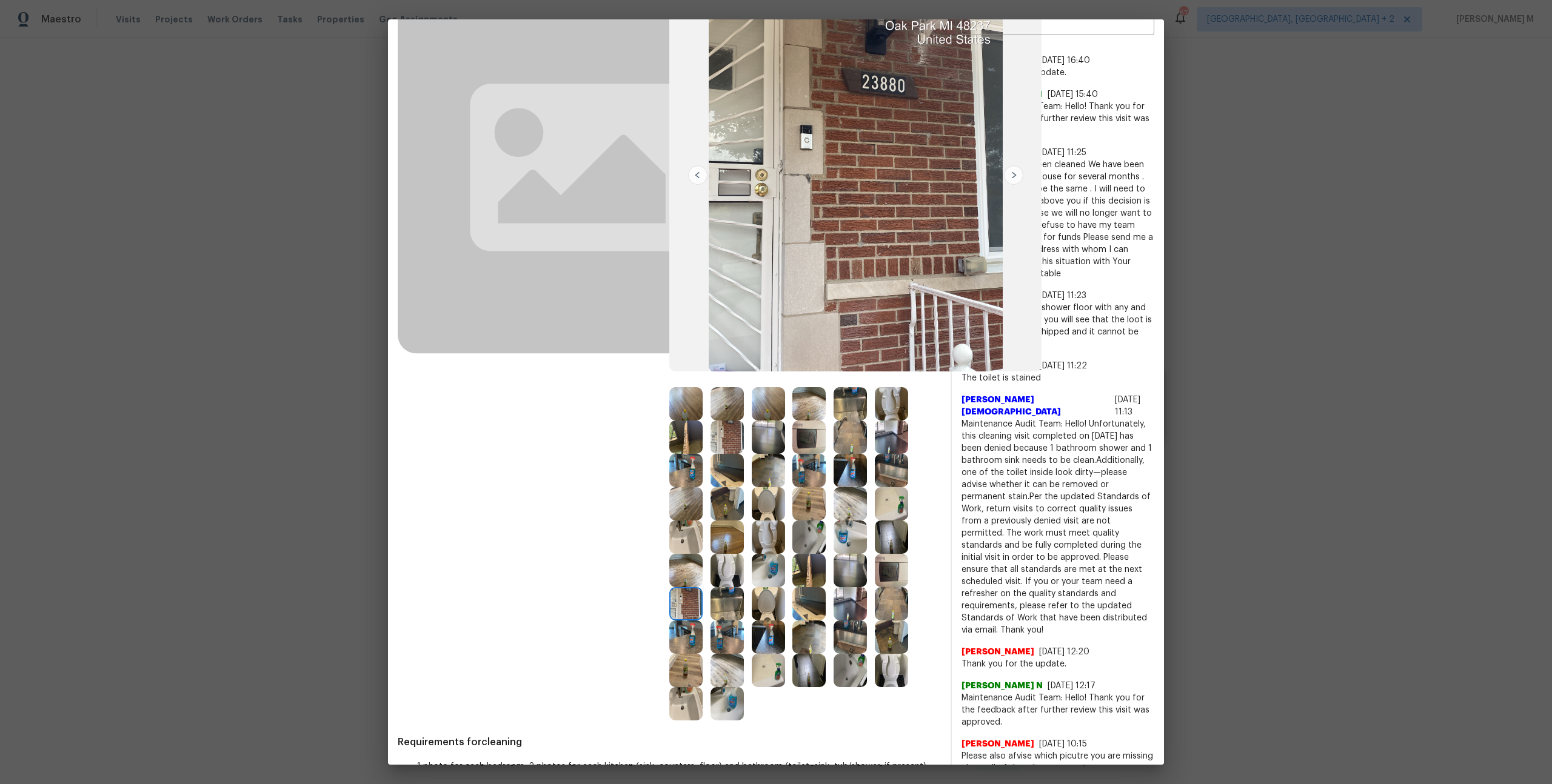
click at [684, 562] on img at bounding box center [686, 570] width 33 height 33
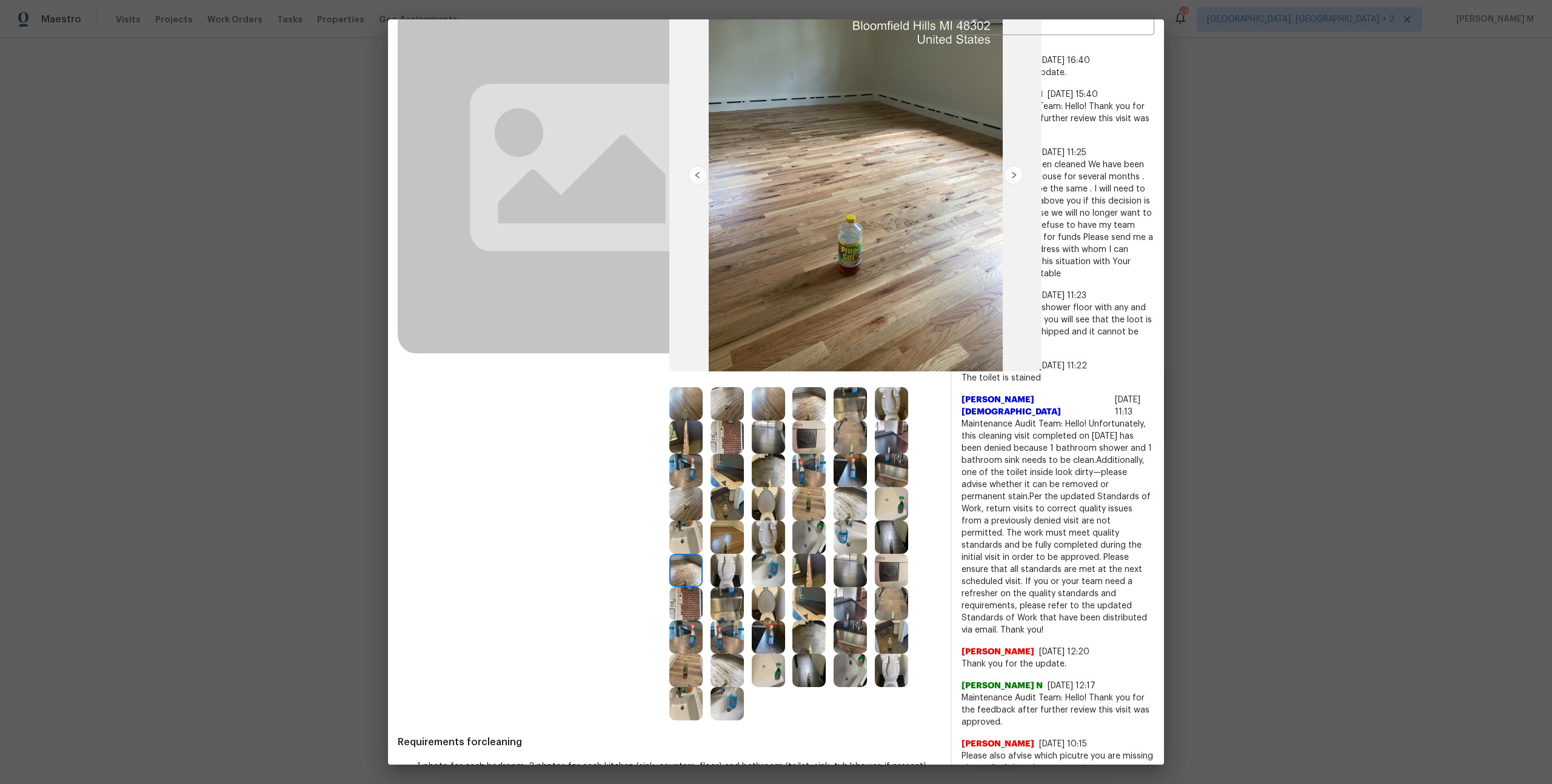
click at [690, 495] on img at bounding box center [686, 504] width 33 height 33
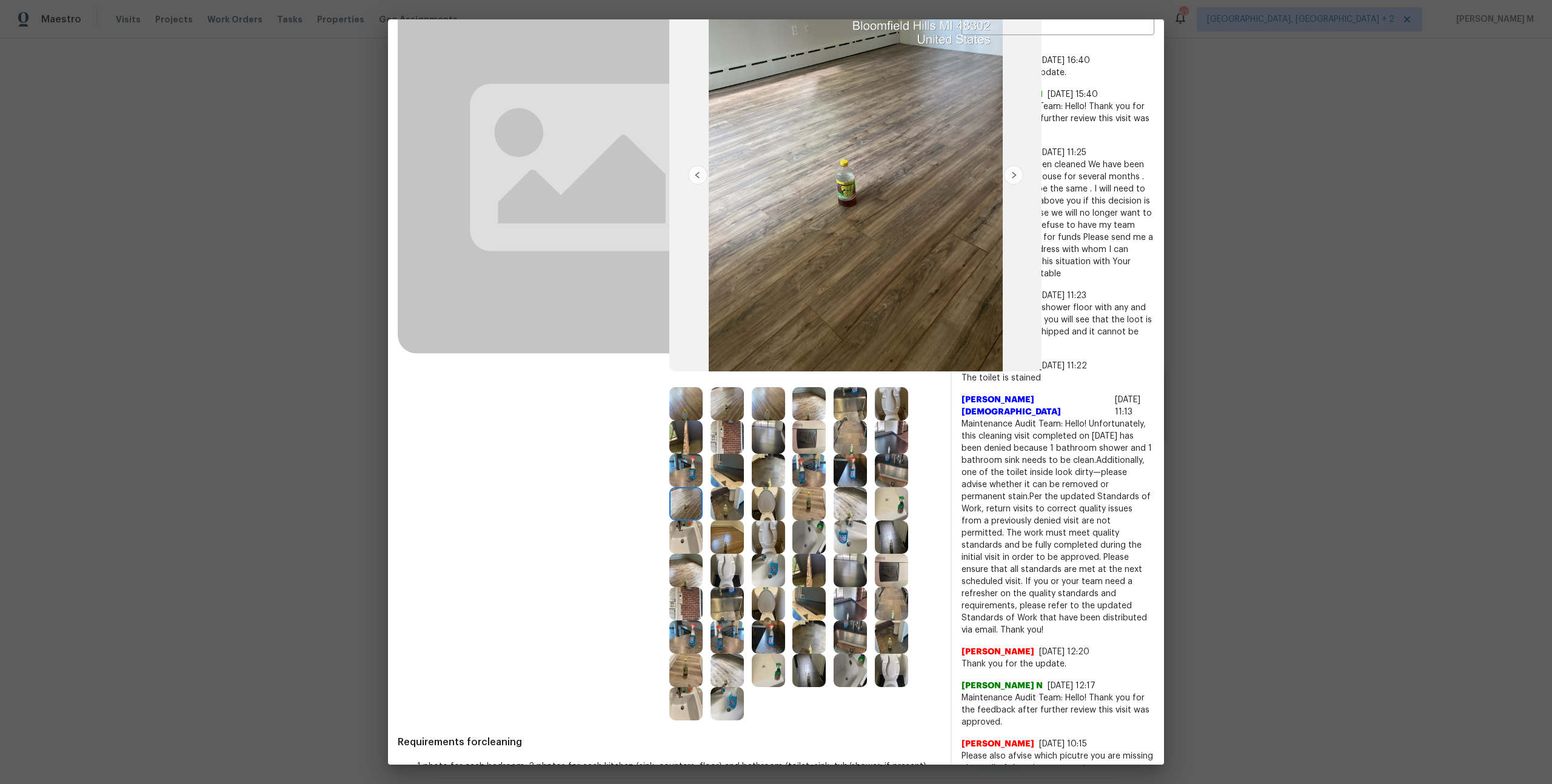
click at [740, 454] on img at bounding box center [727, 471] width 33 height 33
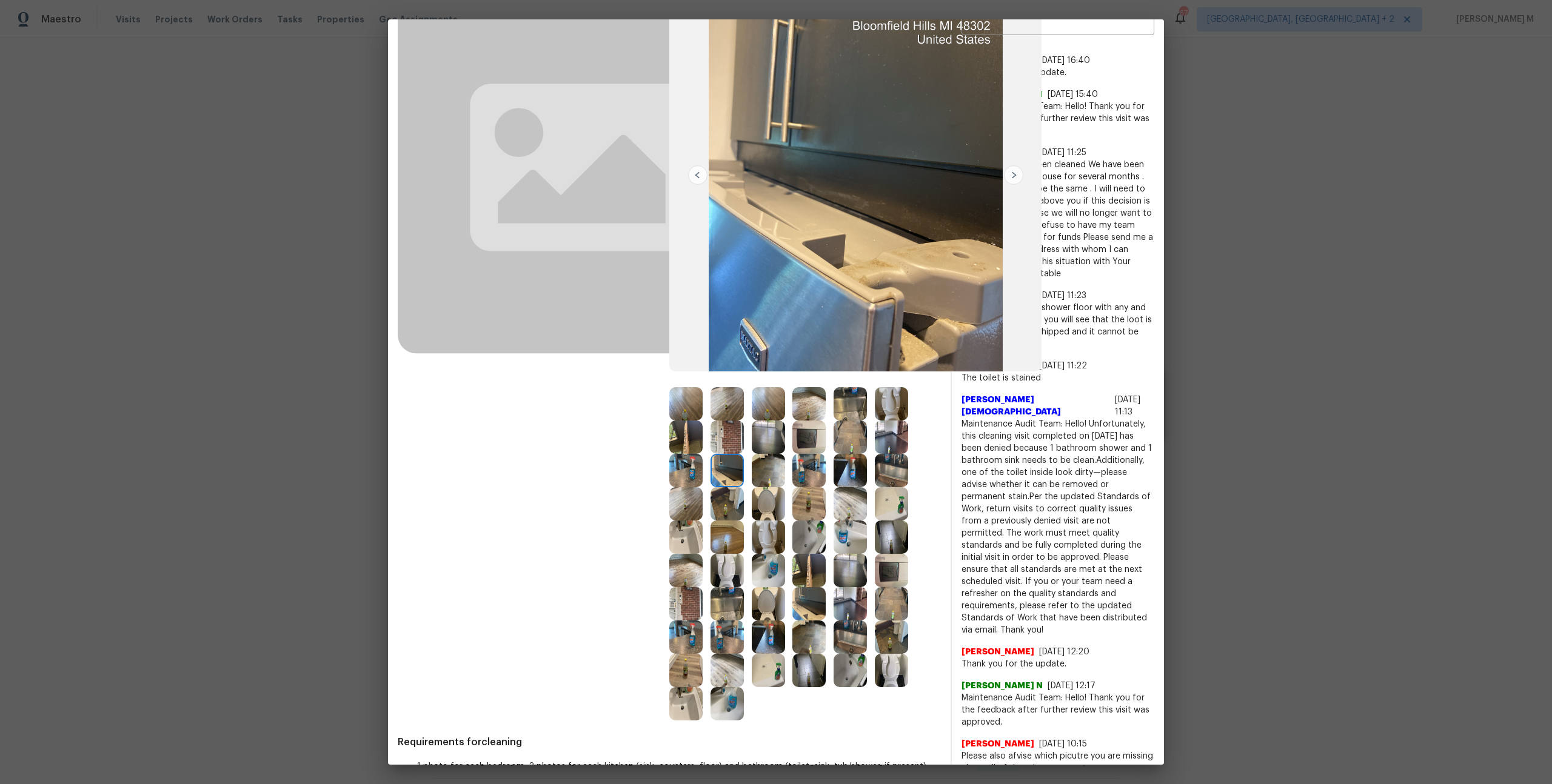
click at [794, 405] on img at bounding box center [809, 404] width 33 height 33
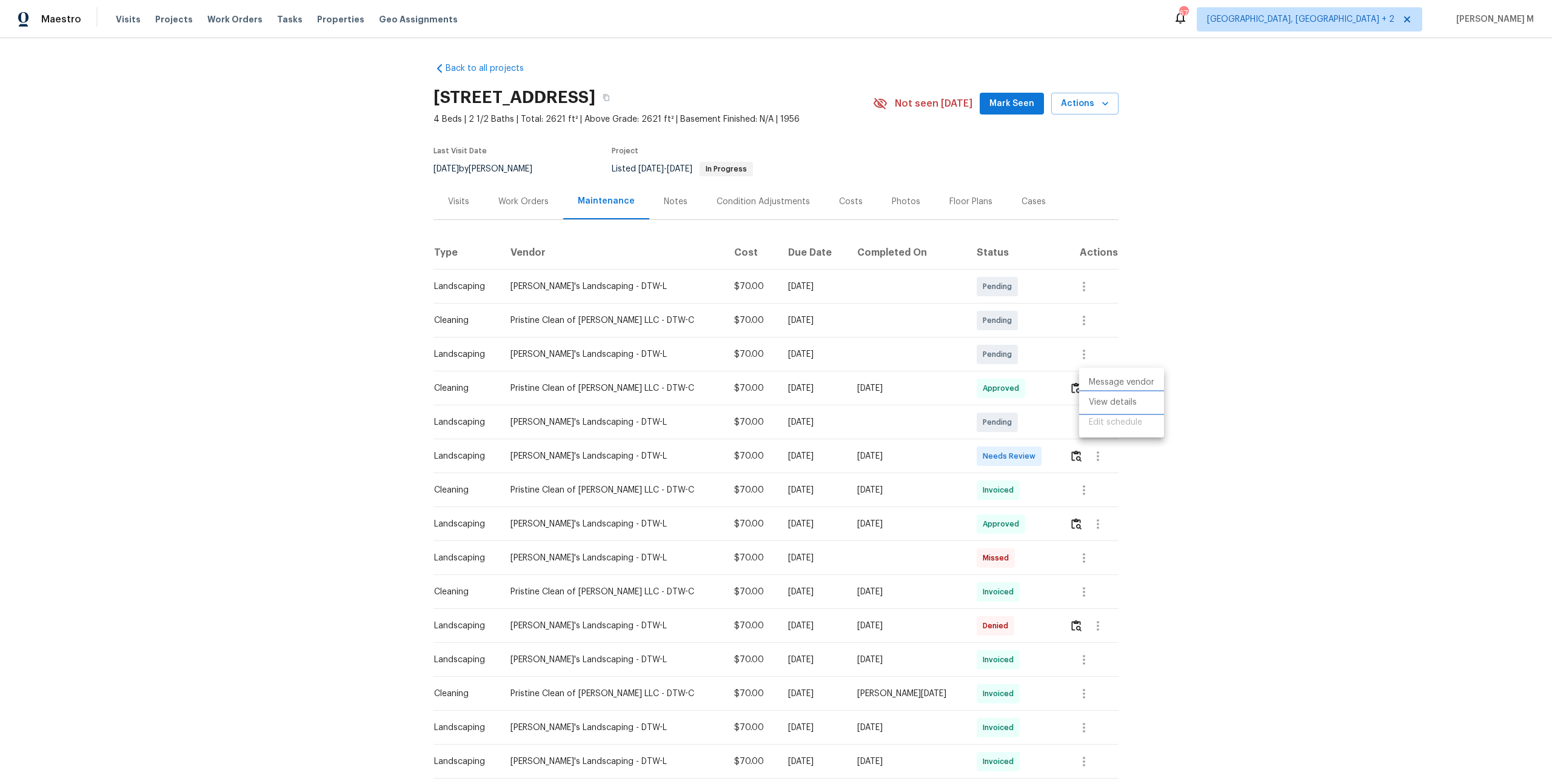
click at [1125, 398] on li "View details" at bounding box center [1121, 402] width 85 height 20
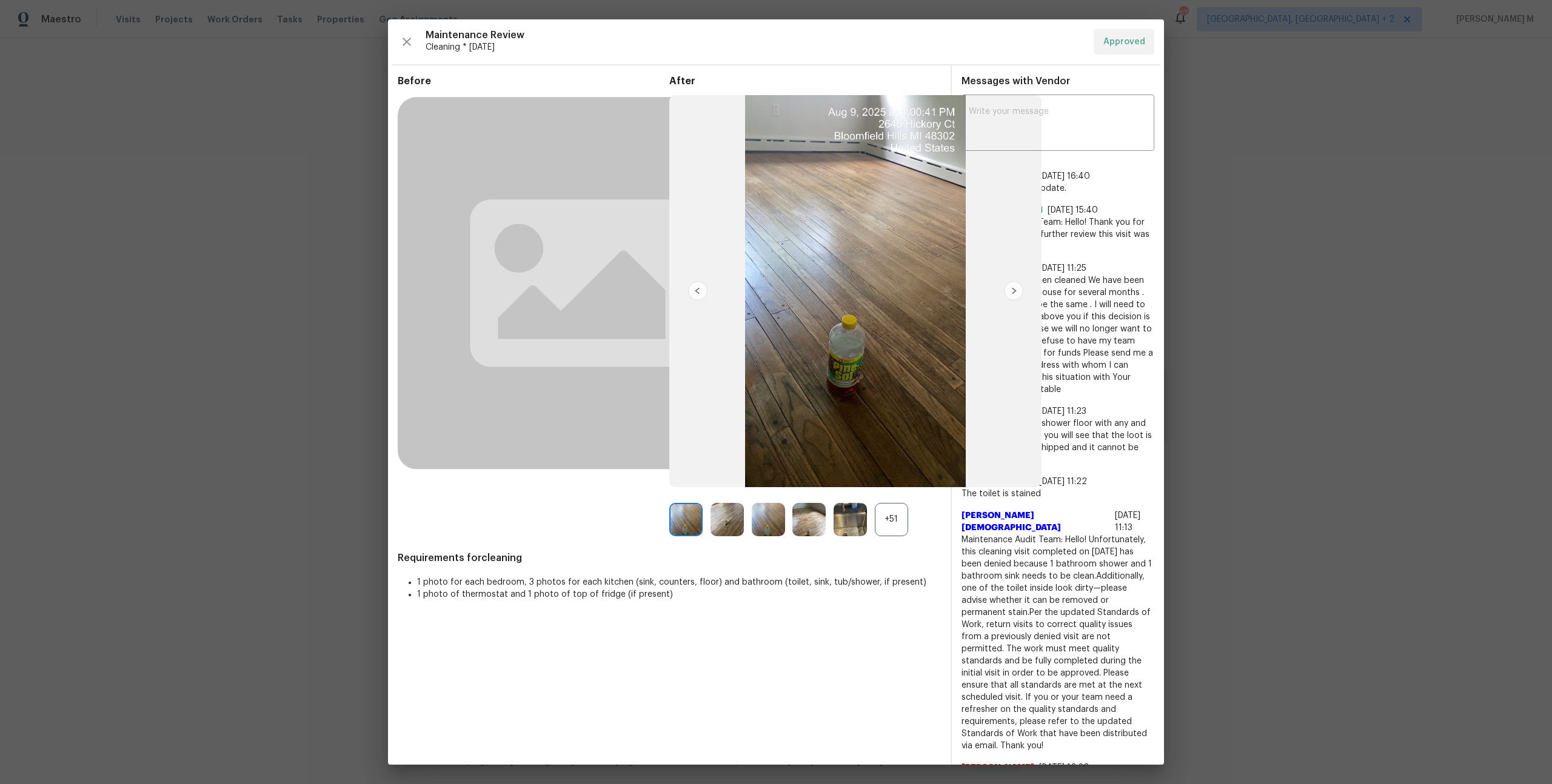
click at [891, 524] on div "+51" at bounding box center [891, 519] width 33 height 33
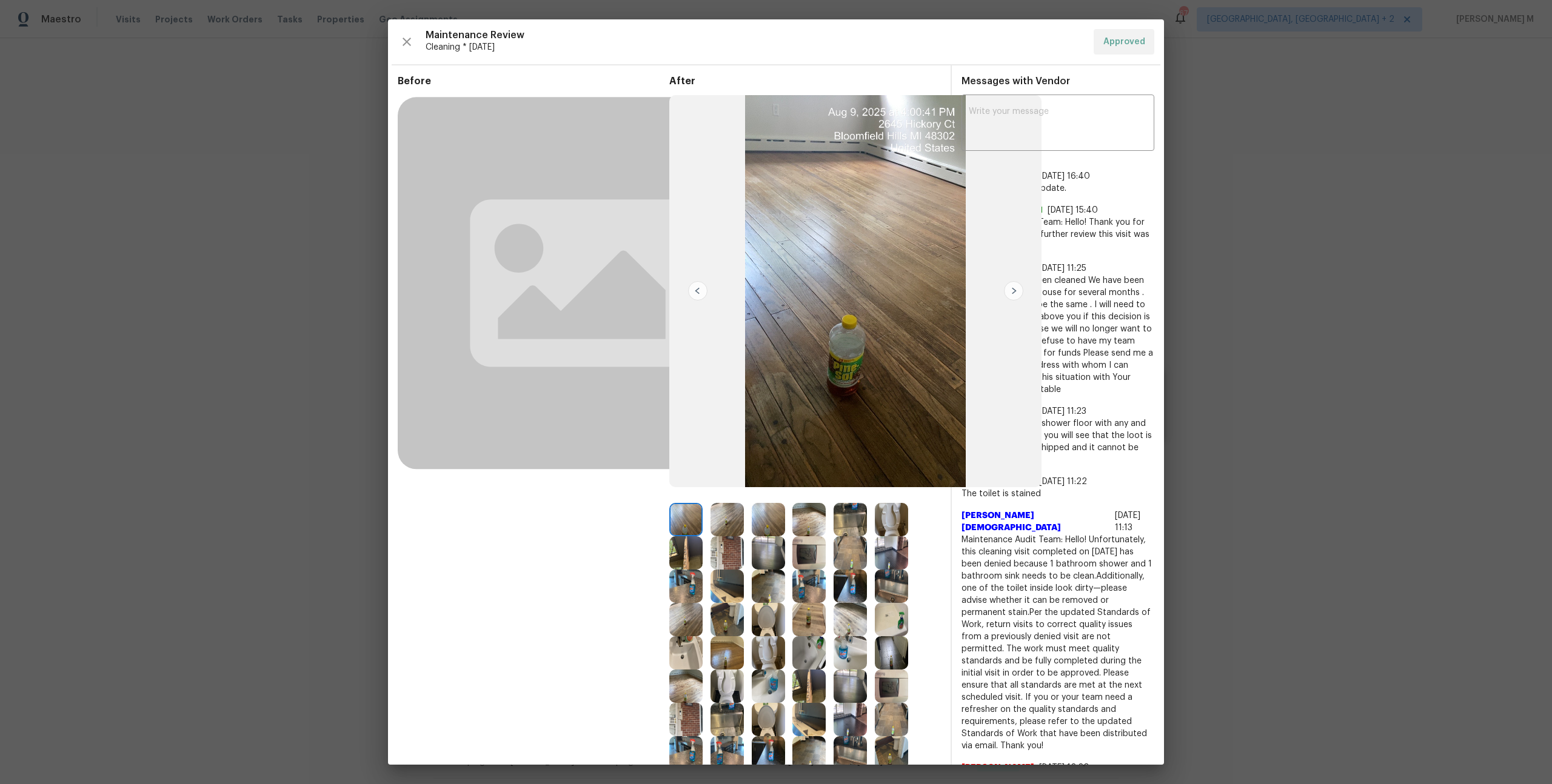
click at [893, 550] on img at bounding box center [891, 553] width 33 height 33
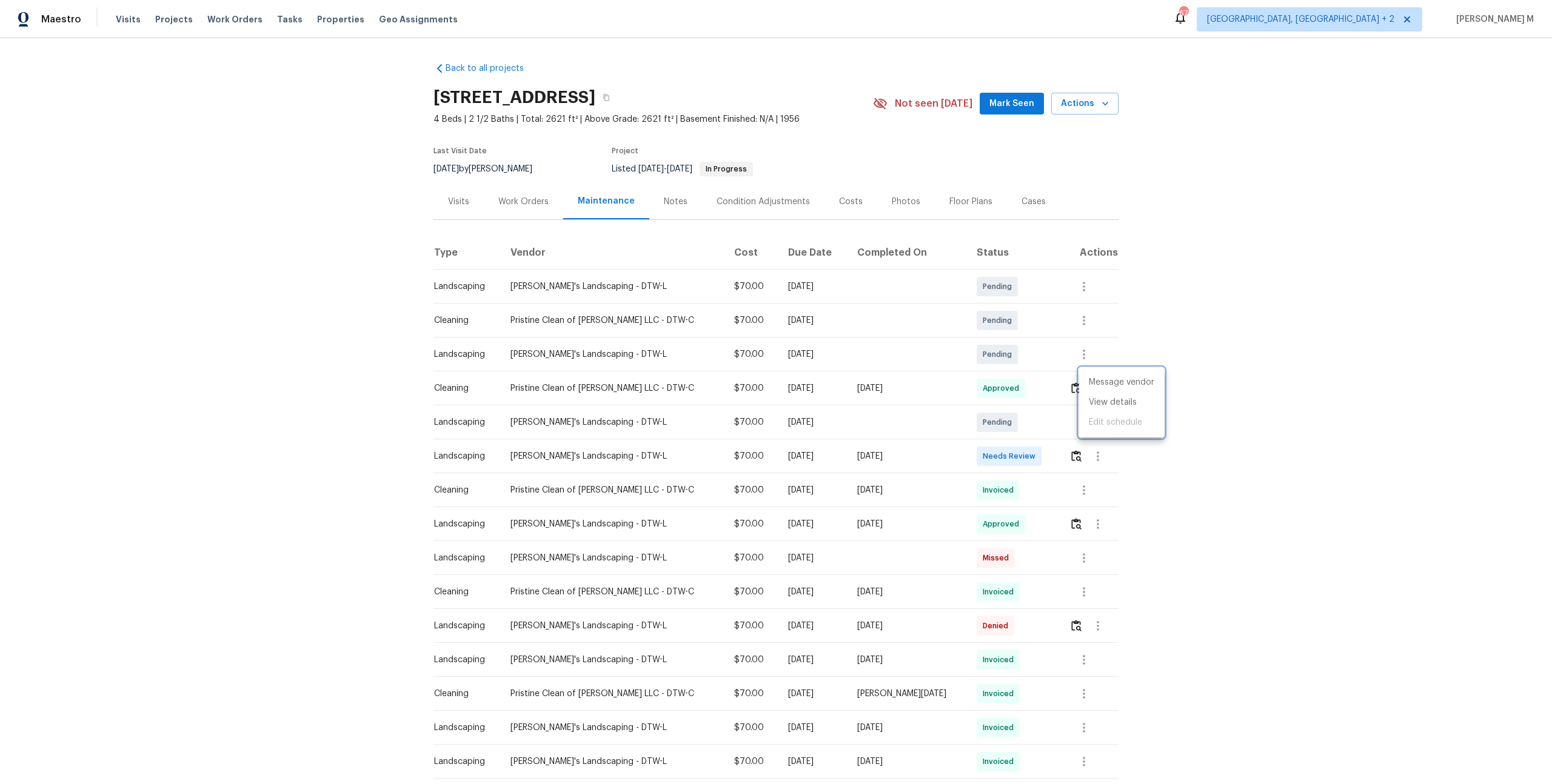
click at [519, 207] on div at bounding box center [776, 392] width 1552 height 784
click at [519, 207] on div "Work Orders" at bounding box center [523, 202] width 79 height 36
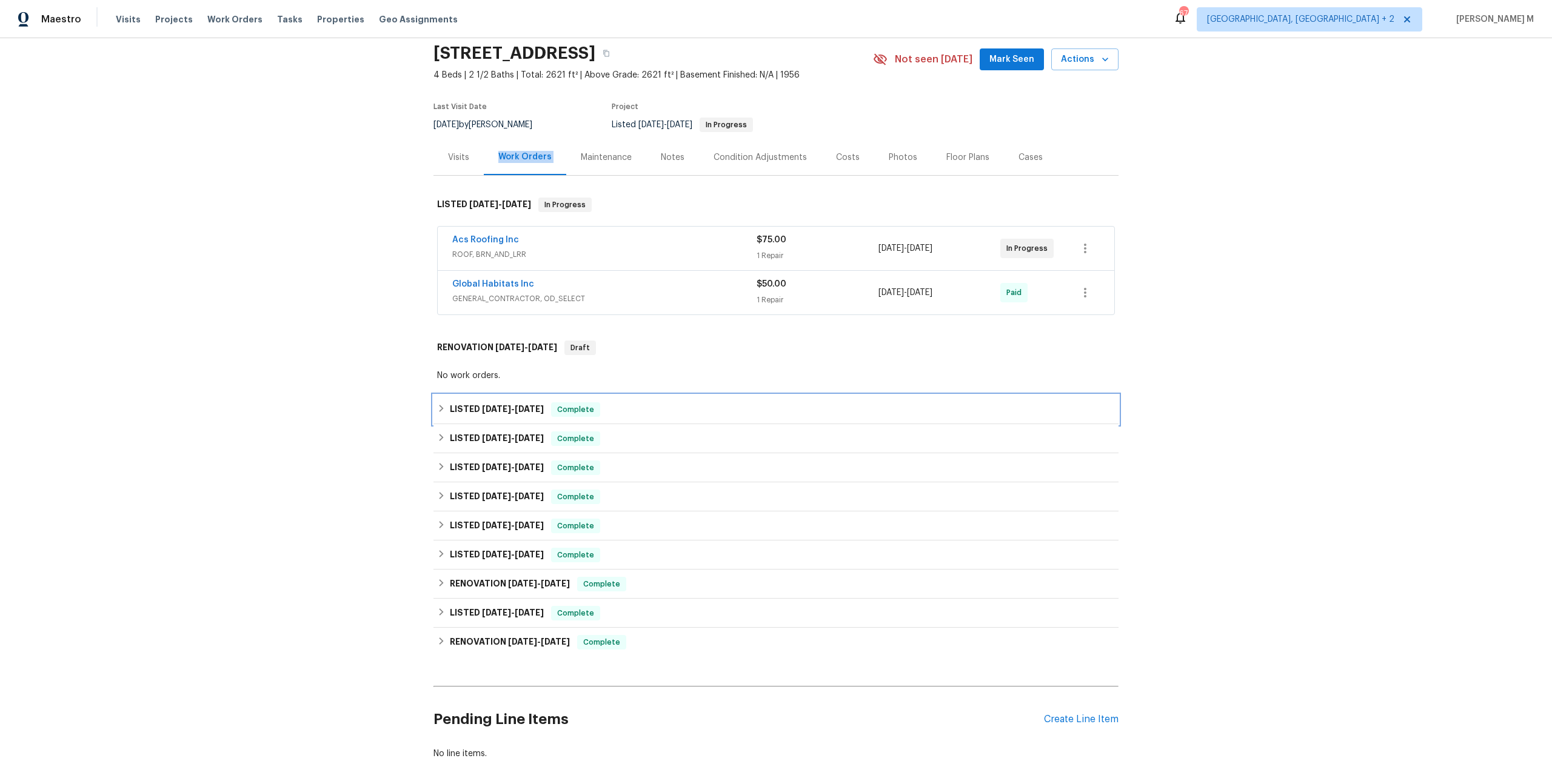
click at [501, 405] on span "[DATE]" at bounding box center [496, 409] width 29 height 9
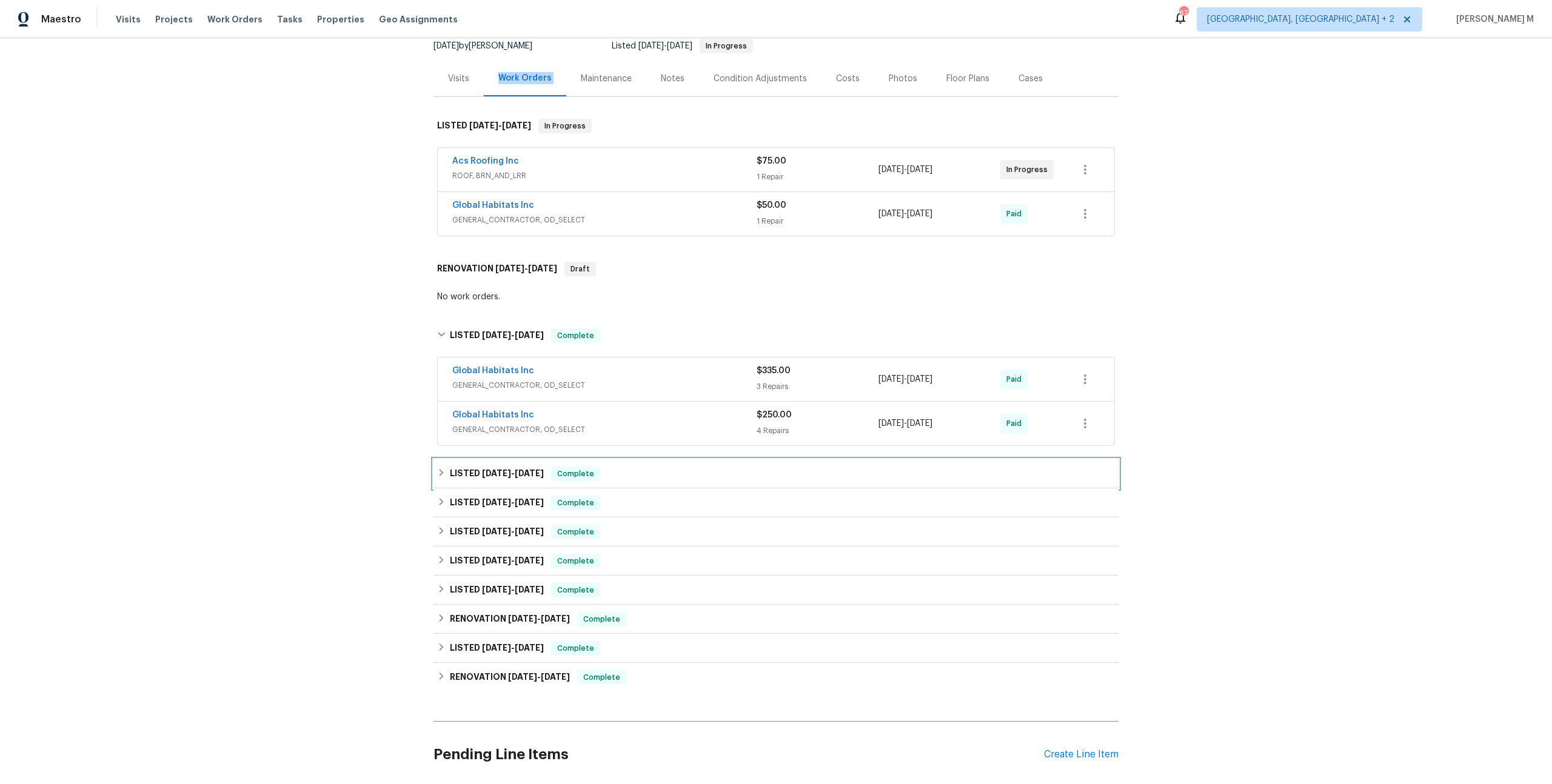
click at [483, 469] on span "6/18/25" at bounding box center [496, 473] width 29 height 9
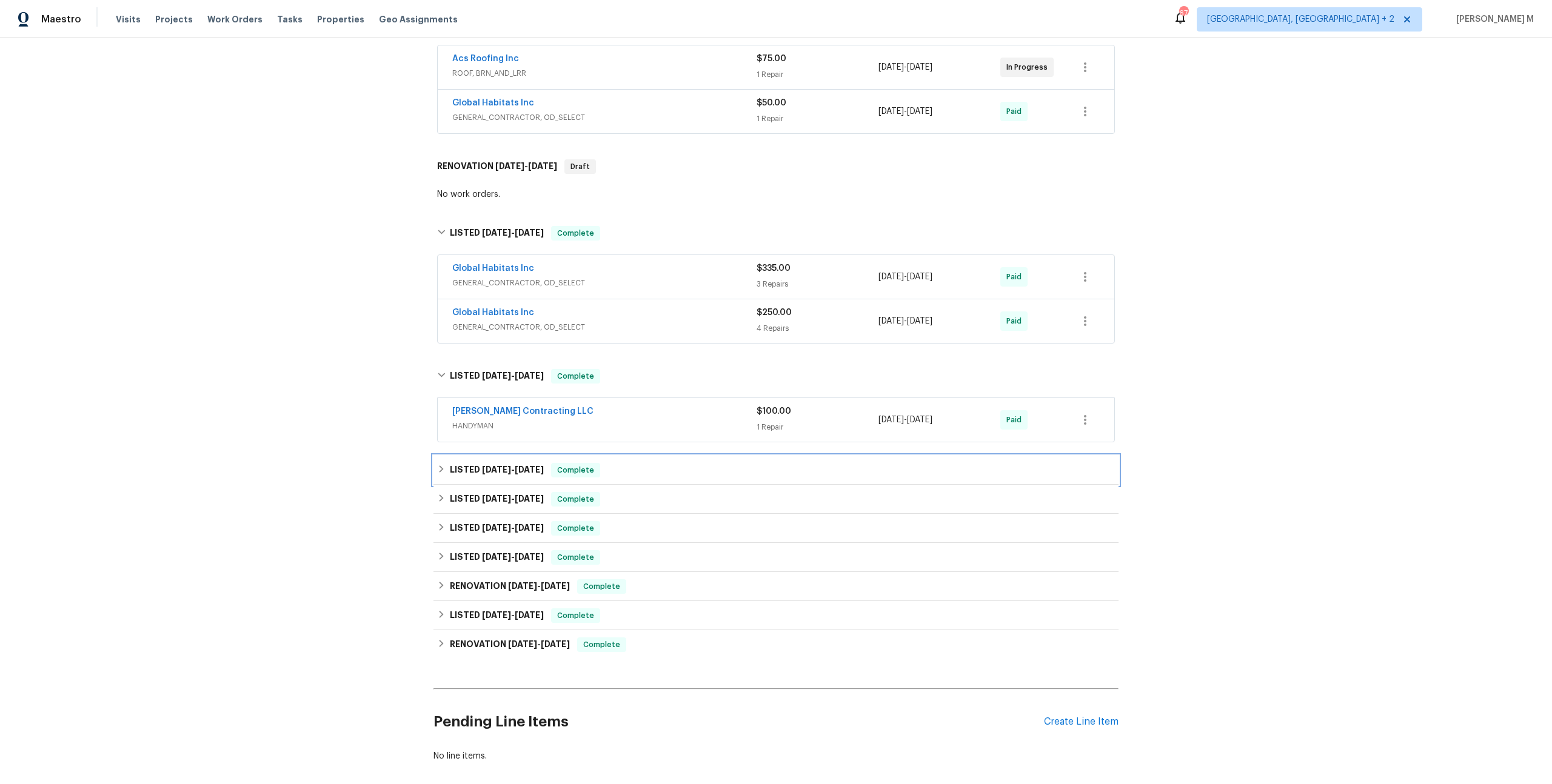
click at [483, 465] on span "6/16/25" at bounding box center [496, 470] width 29 height 9
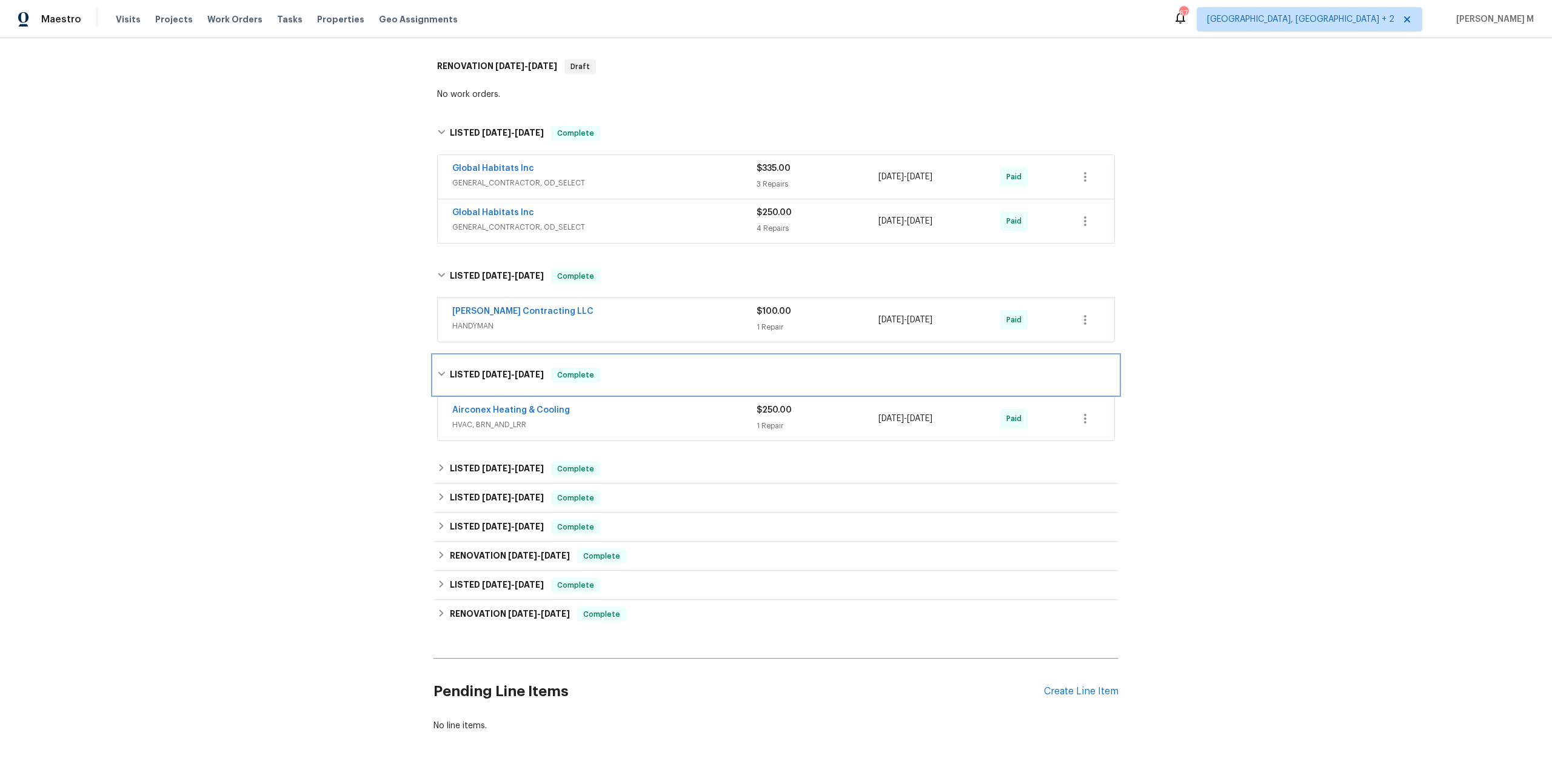
scroll to position [329, 0]
drag, startPoint x: 565, startPoint y: 389, endPoint x: 433, endPoint y: 389, distance: 132.0
click at [433, 392] on div "Airconex Heating & Cooling HVAC, BRN_AND_LRR $250.00 1 Repair 6/16/2025 - 6/18/…" at bounding box center [776, 417] width 685 height 50
copy link "Airconex Heating & Cooling"
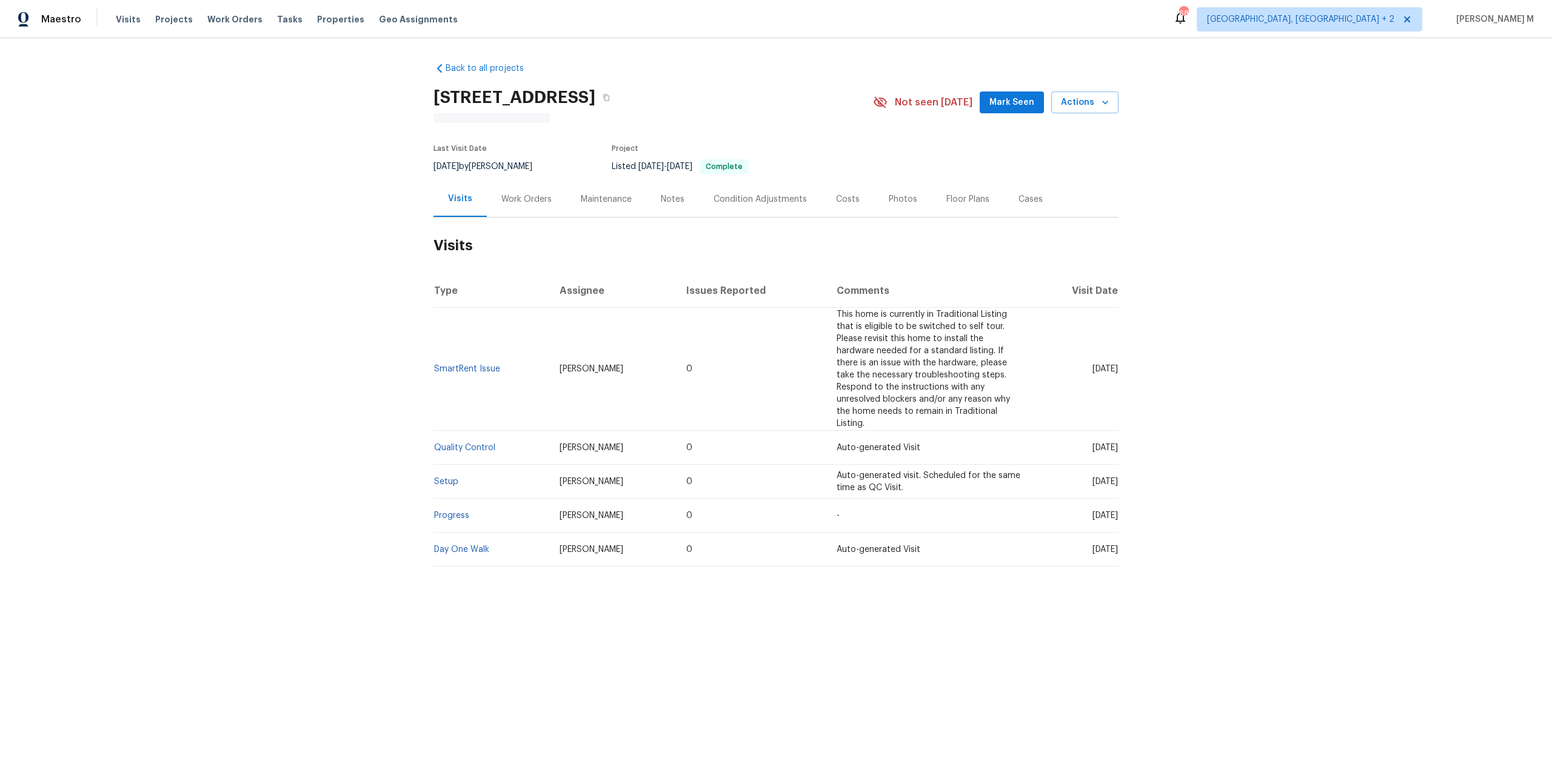
click at [542, 198] on div "Work Orders" at bounding box center [526, 199] width 50 height 12
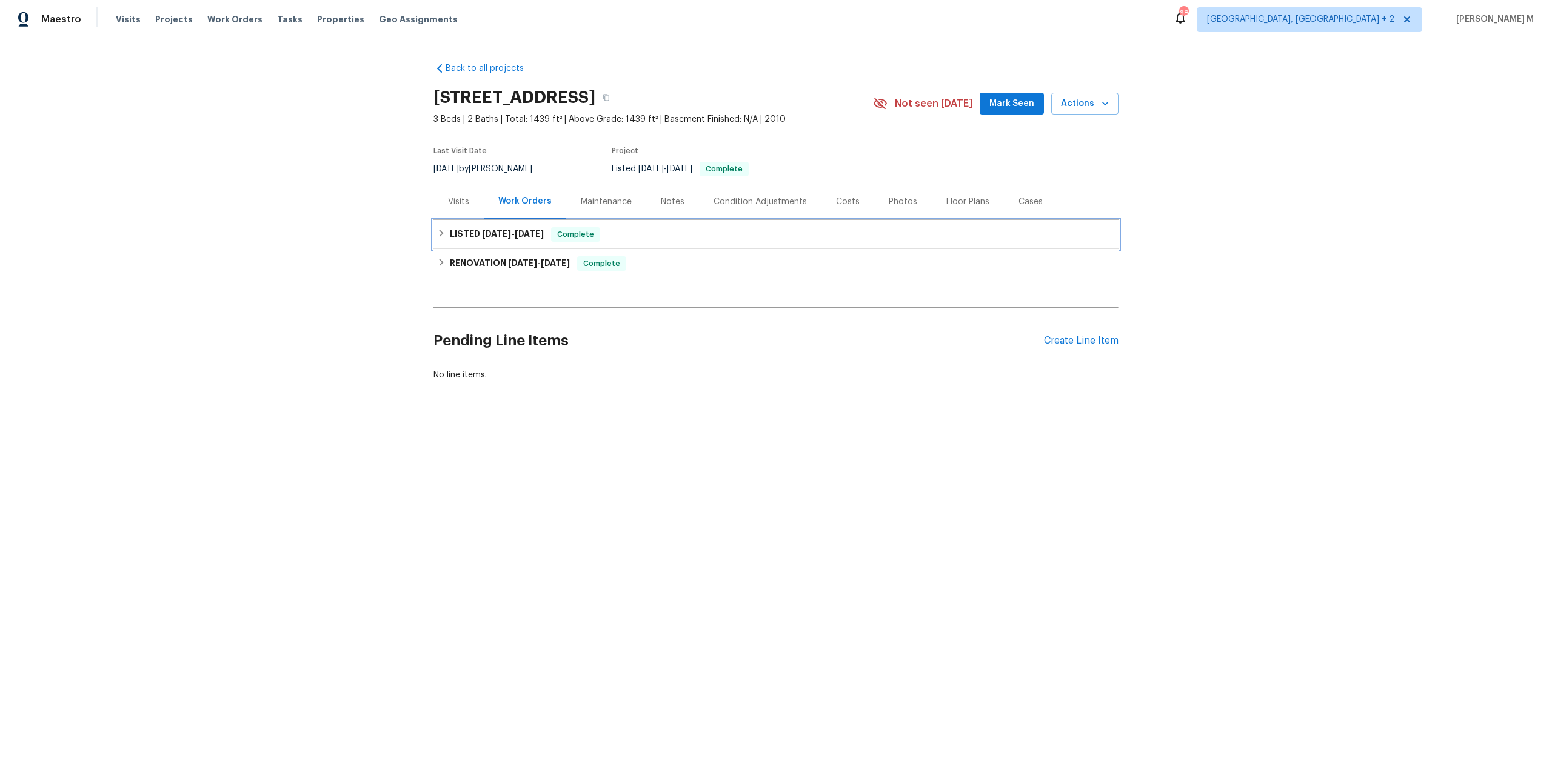
click at [502, 241] on div "LISTED 2/19/25 - 3/6/25 Complete" at bounding box center [776, 235] width 685 height 29
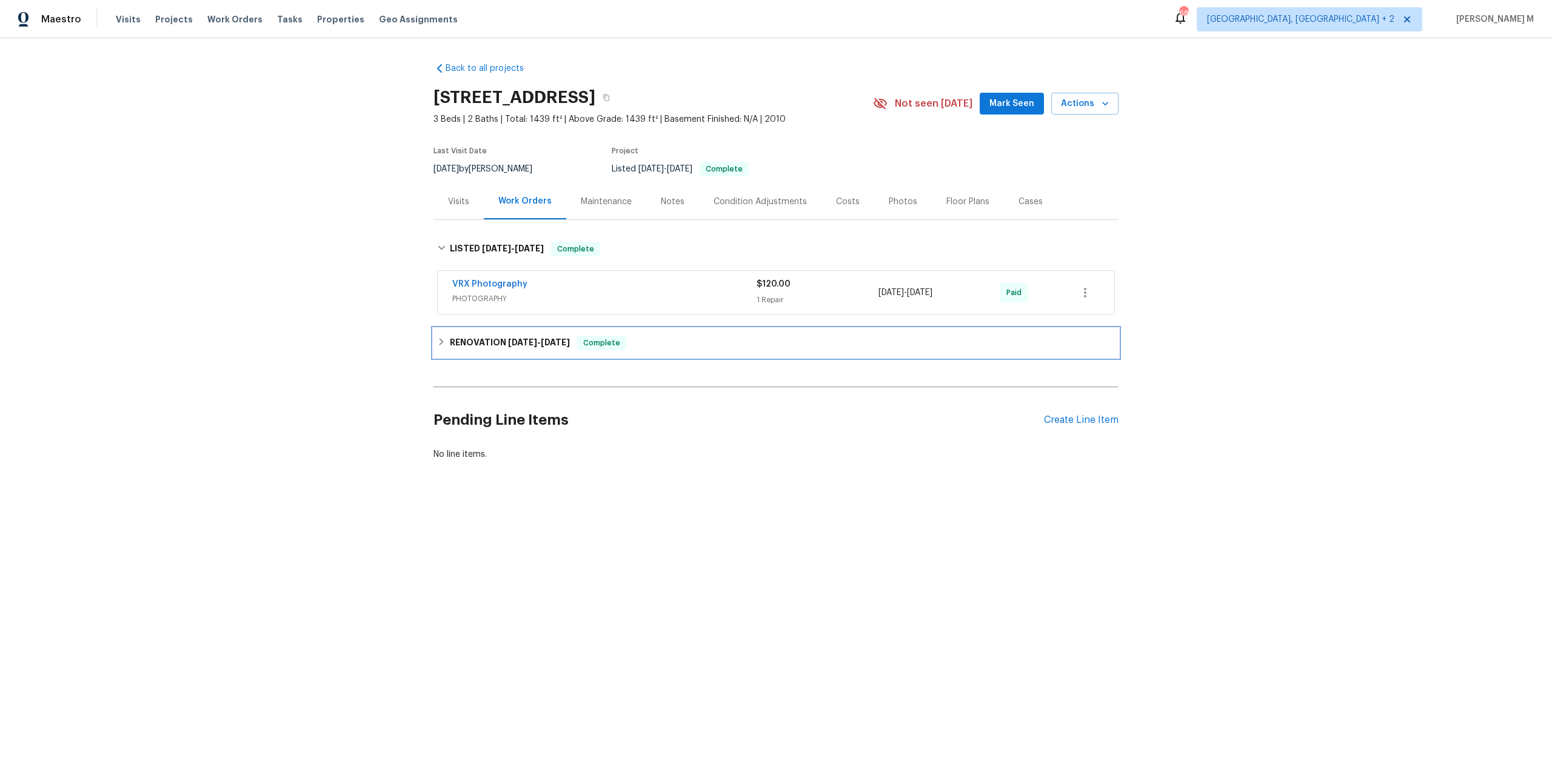
click at [471, 329] on div "RENOVATION 2/10/25 - 2/13/25 Complete" at bounding box center [776, 343] width 685 height 29
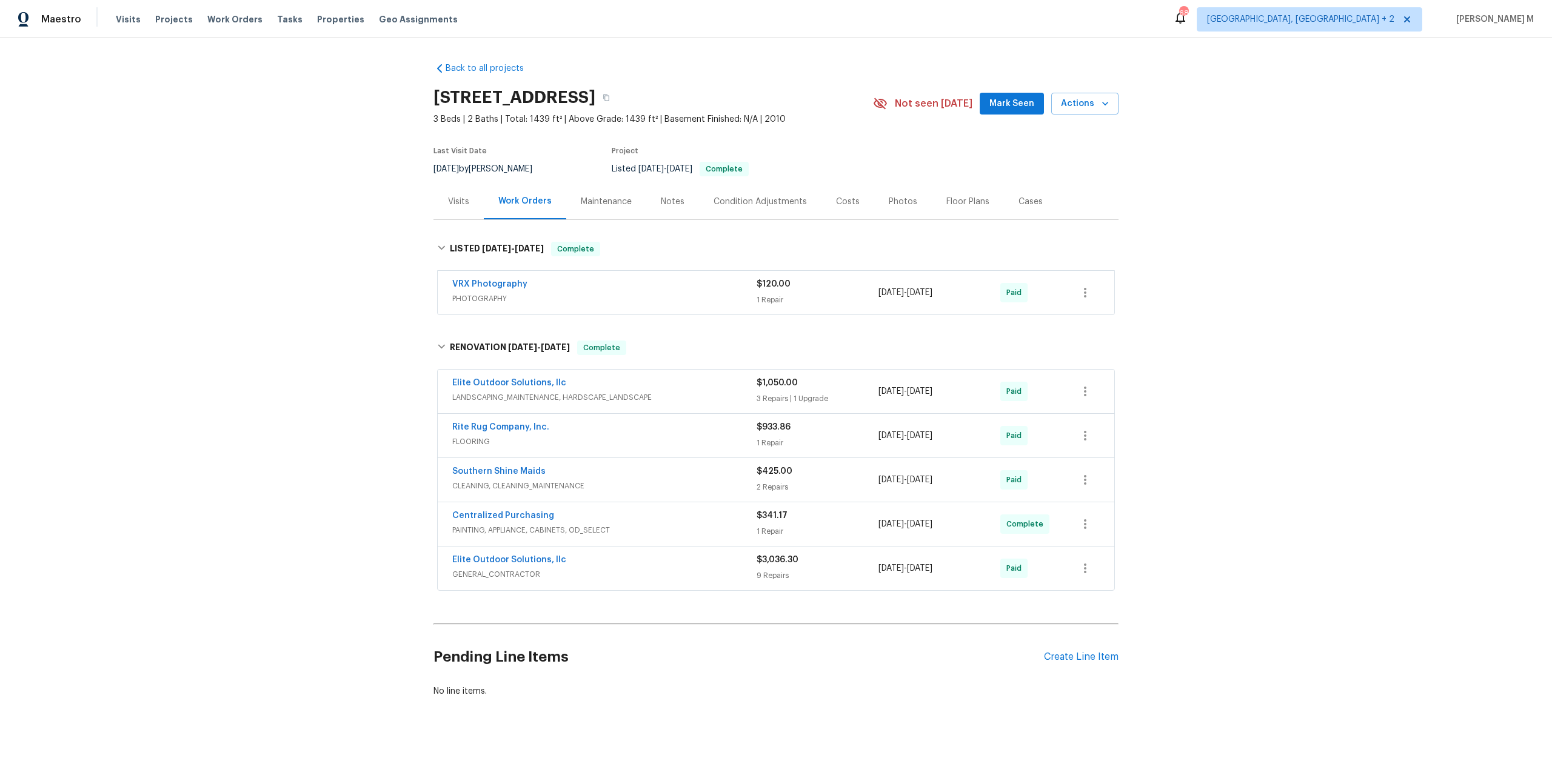
click at [501, 392] on span "LANDSCAPING_MAINTENANCE, HARDSCAPE_LANDSCAPE" at bounding box center [604, 398] width 304 height 12
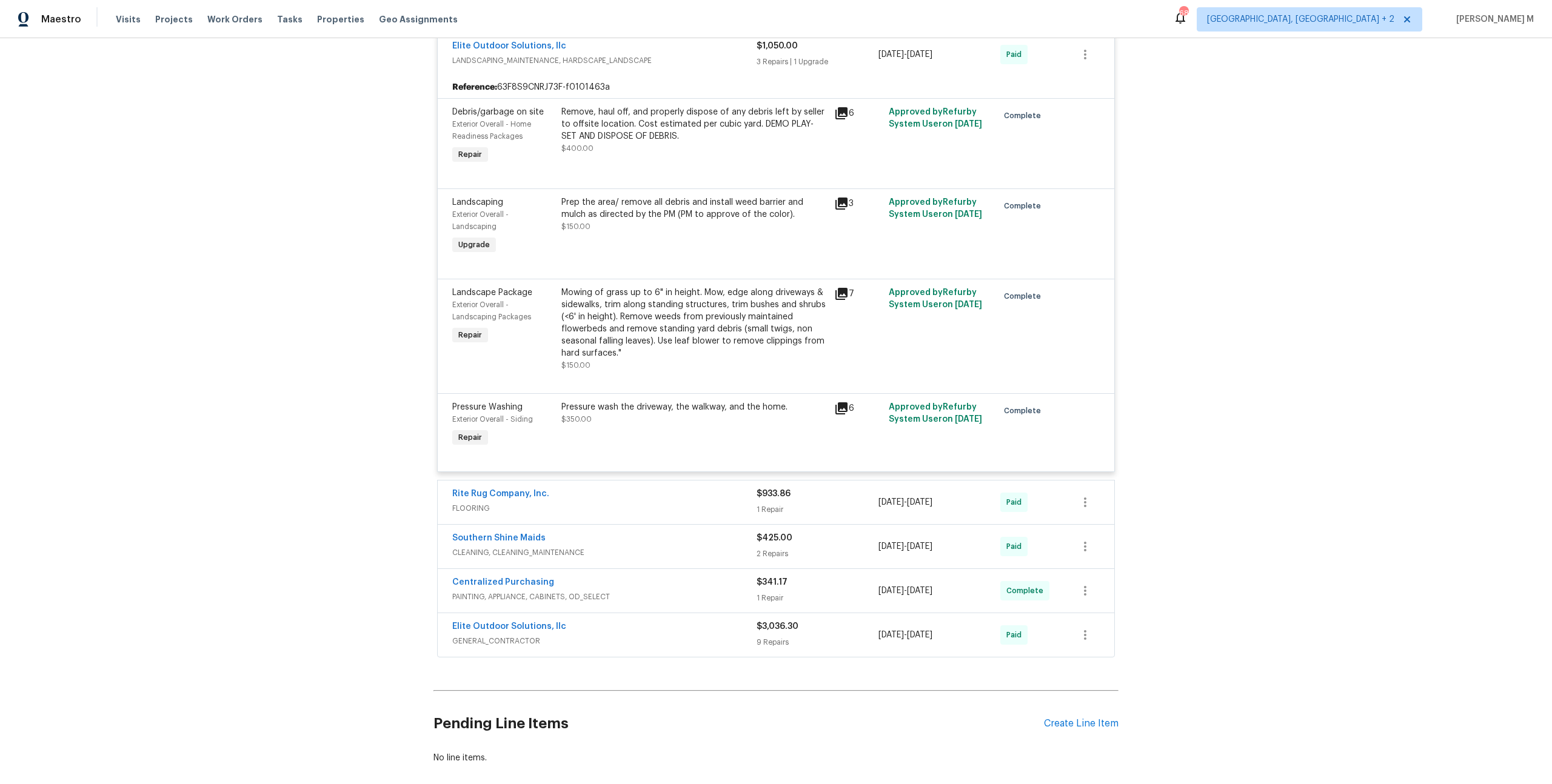
scroll to position [361, 0]
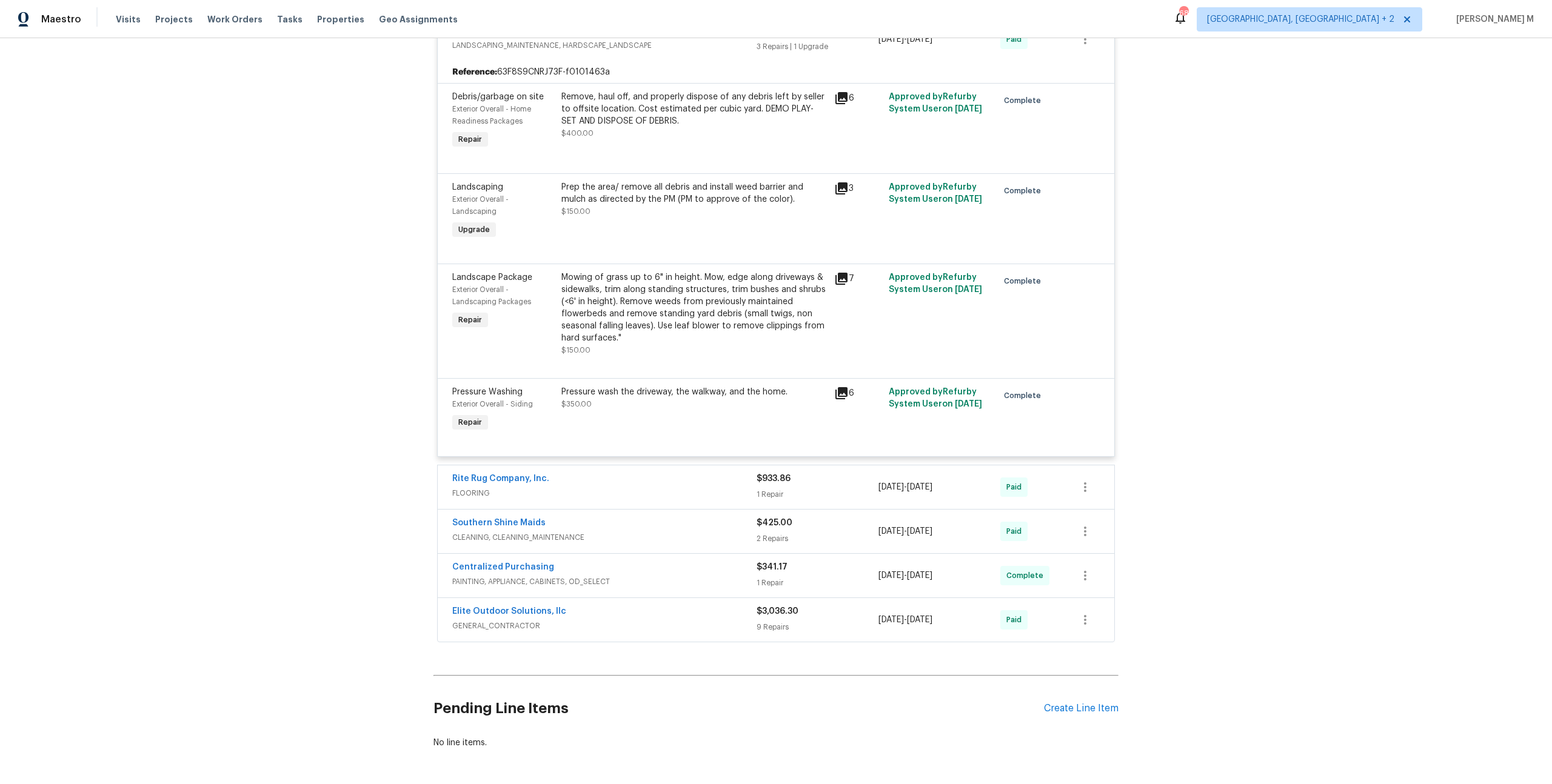
click at [490, 488] on span "FLOORING" at bounding box center [604, 494] width 304 height 12
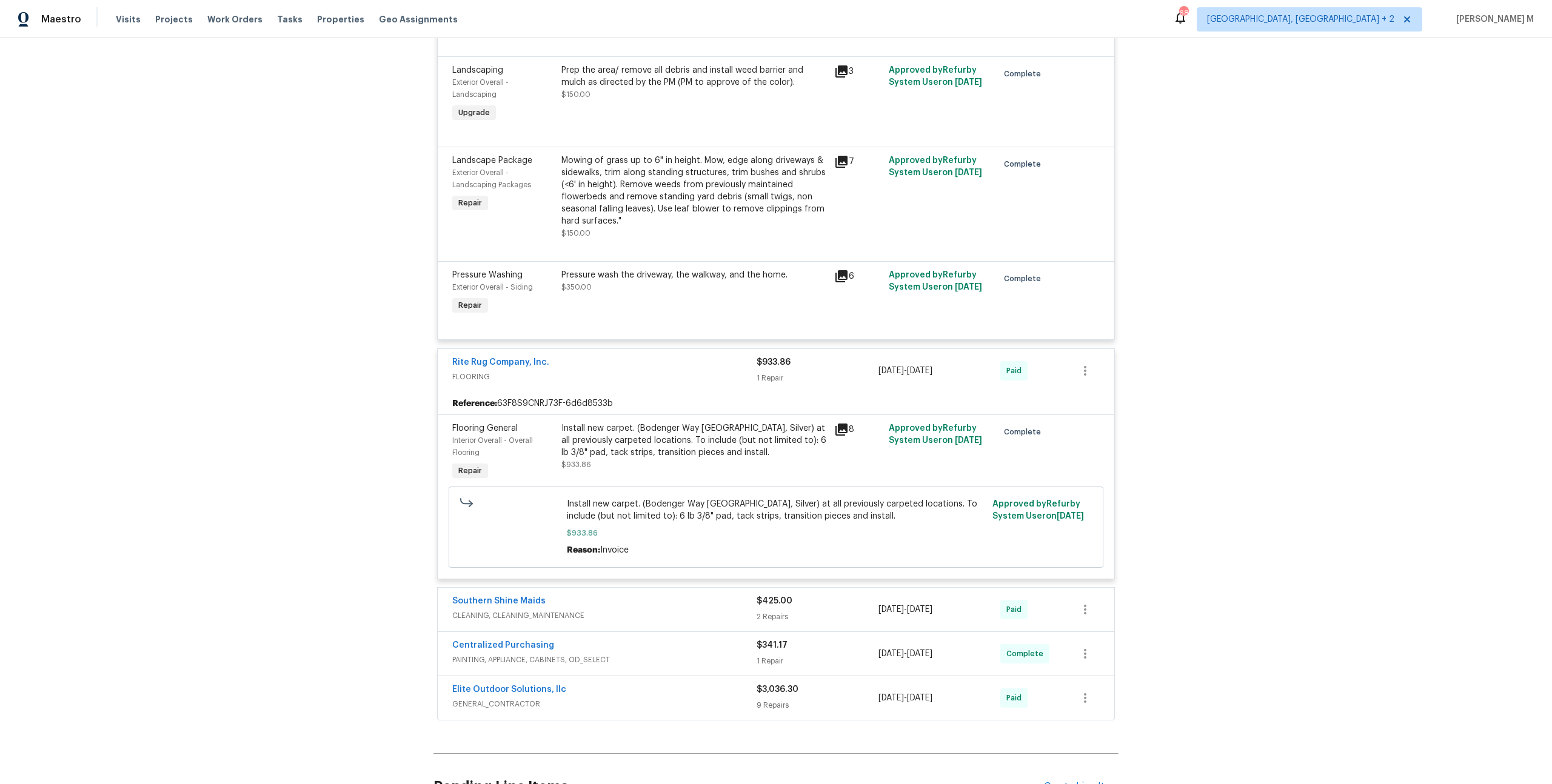
scroll to position [559, 0]
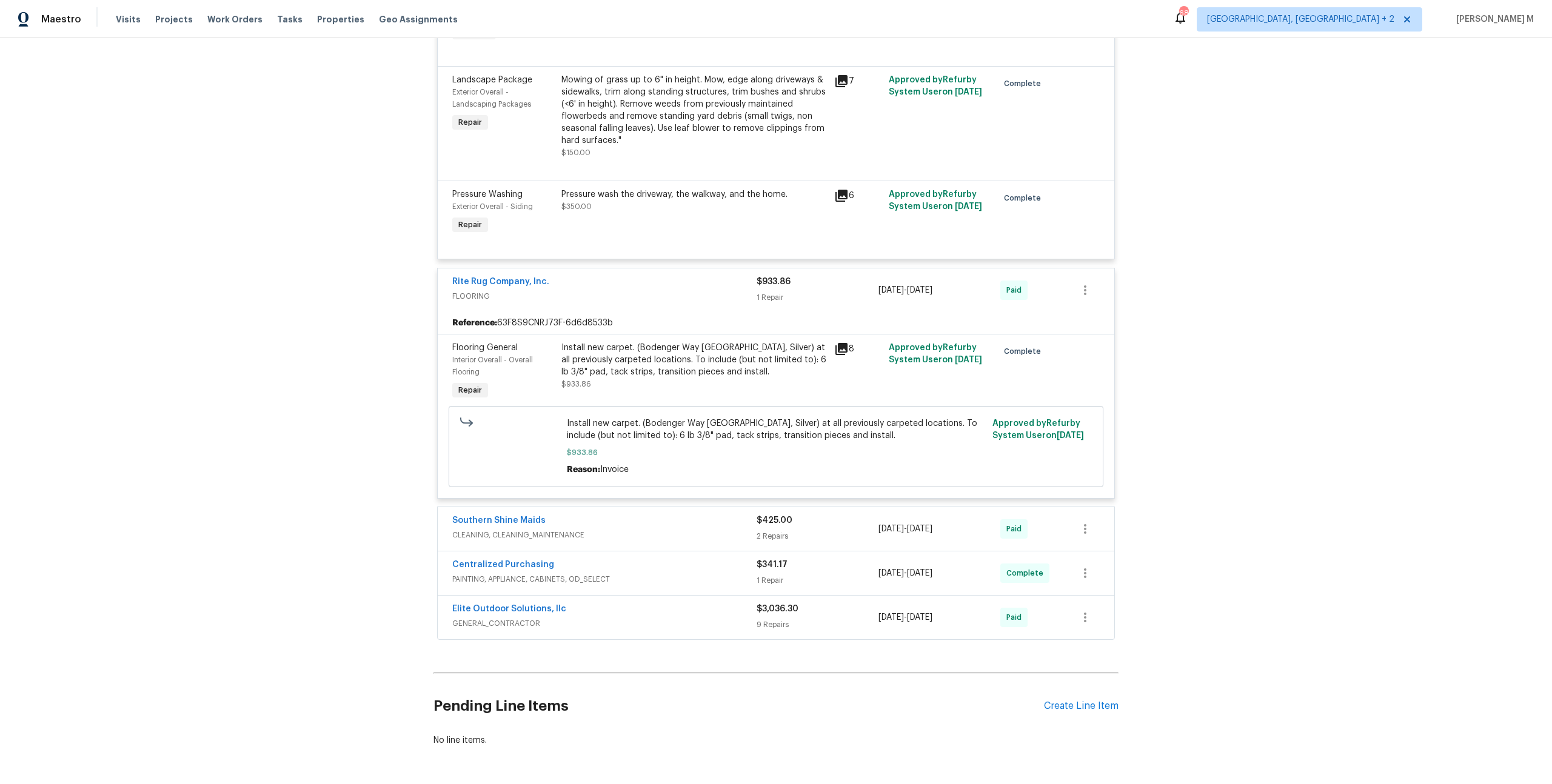
click at [498, 510] on div "Southern Shine Maids CLEANING, CLEANING_MAINTENANCE $425.00 2 Repairs 2/10/2025…" at bounding box center [776, 529] width 676 height 44
click at [512, 529] on span "CLEANING, CLEANING_MAINTENANCE" at bounding box center [604, 535] width 304 height 12
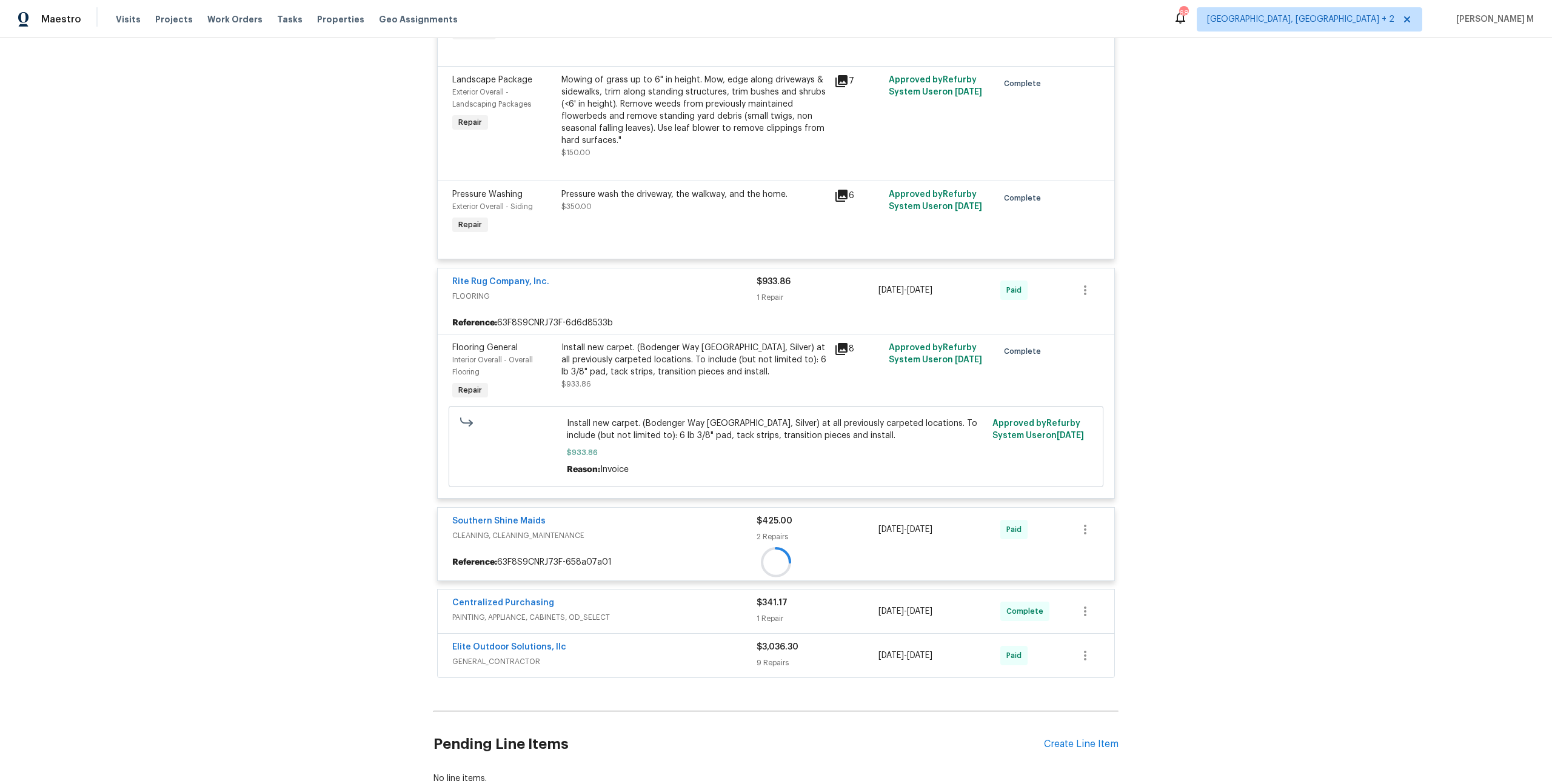
scroll to position [596, 0]
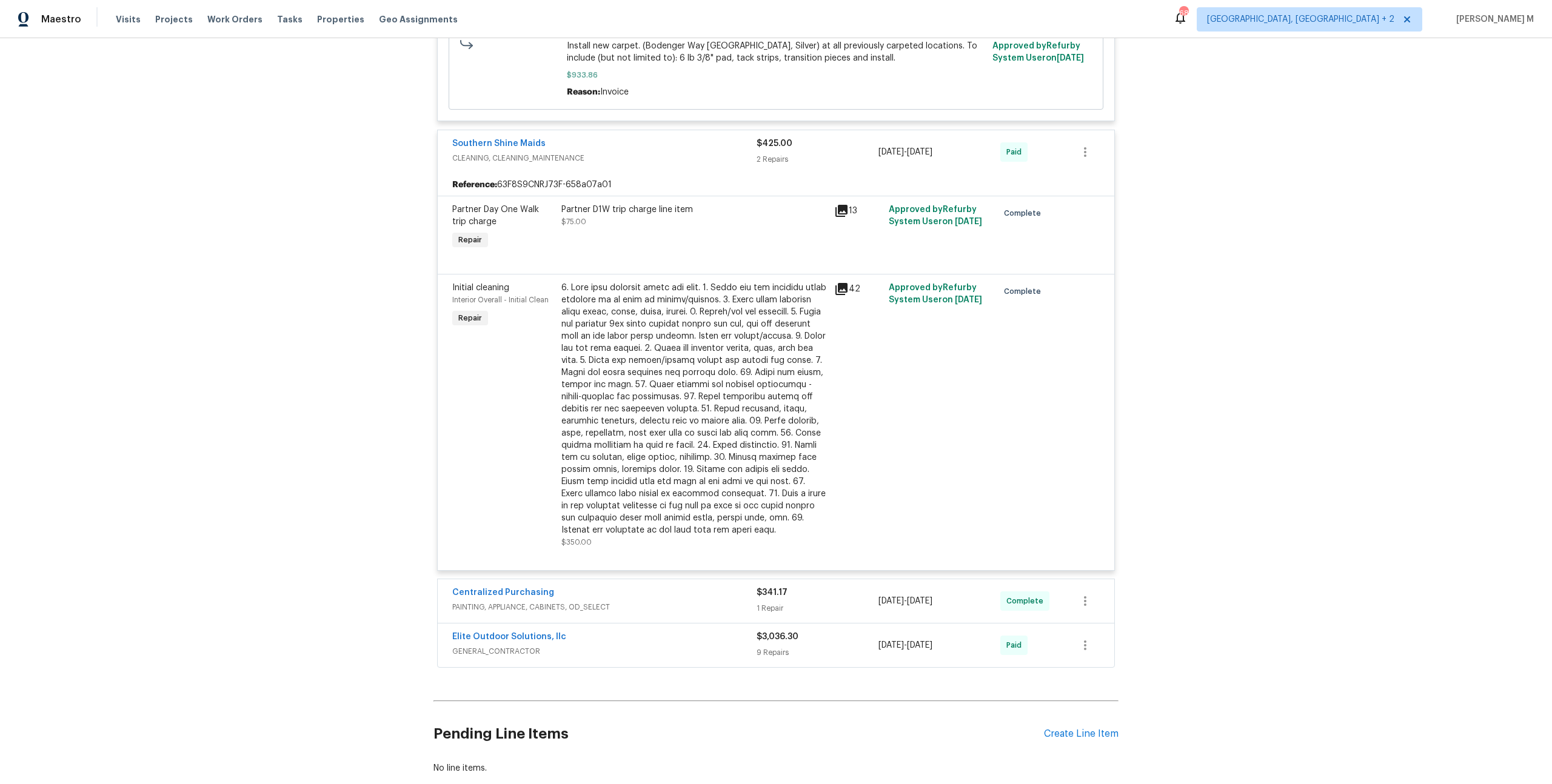
click at [488, 601] on span "PAINTING, APPLIANCE, CABINETS, OD_SELECT" at bounding box center [604, 607] width 304 height 12
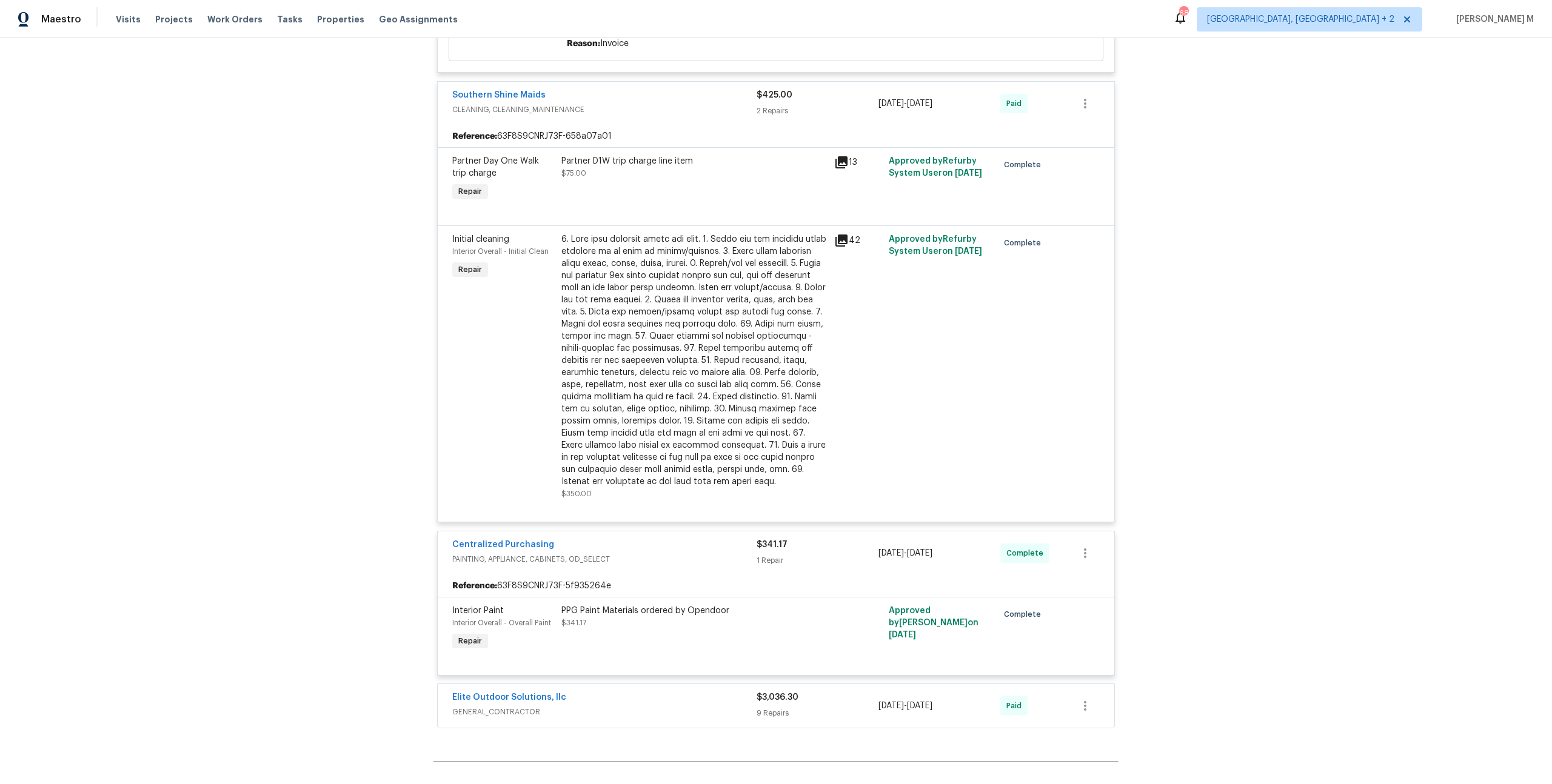
scroll to position [1055, 0]
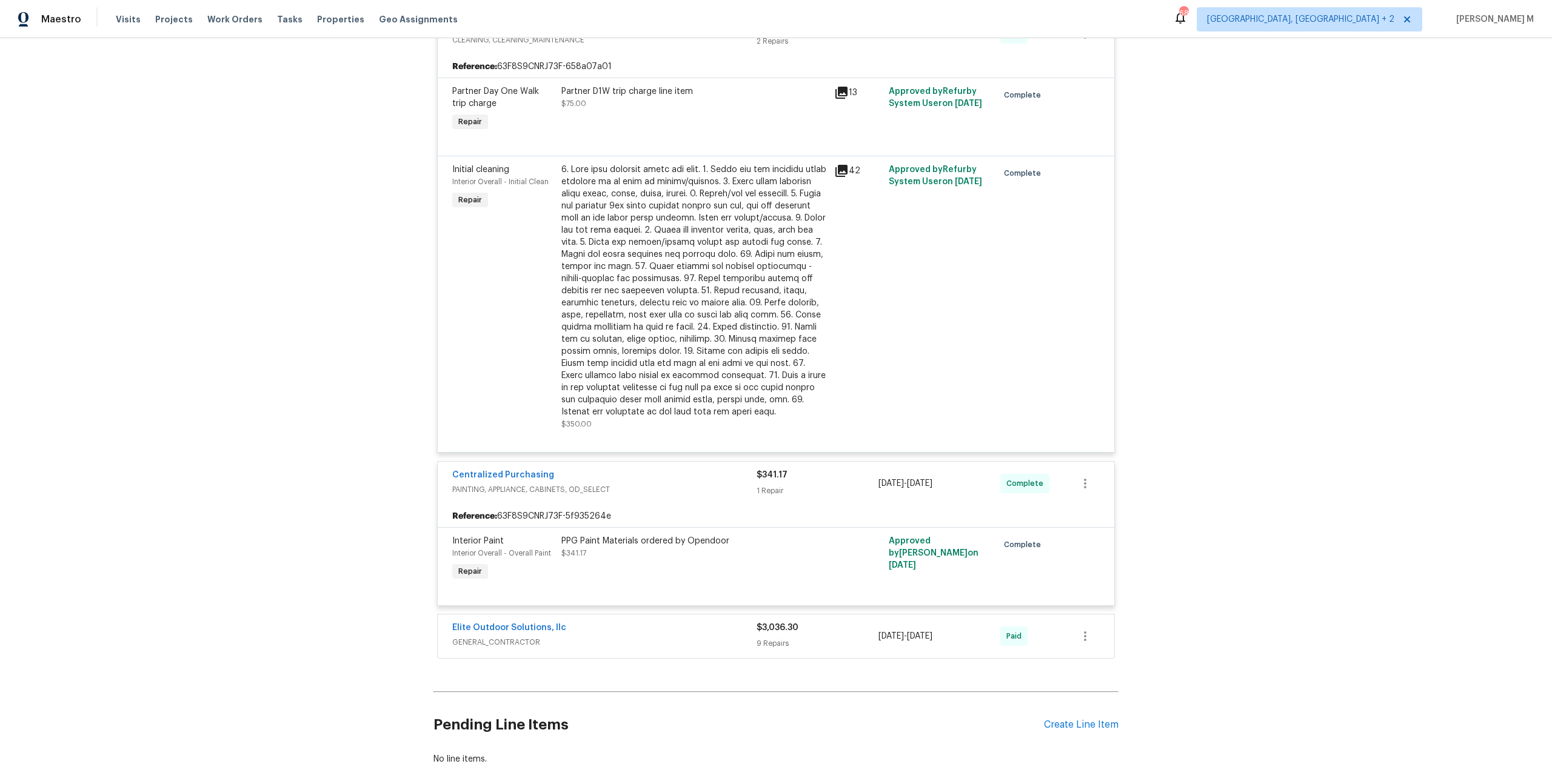
click at [489, 636] on span "GENERAL_CONTRACTOR" at bounding box center [604, 642] width 304 height 12
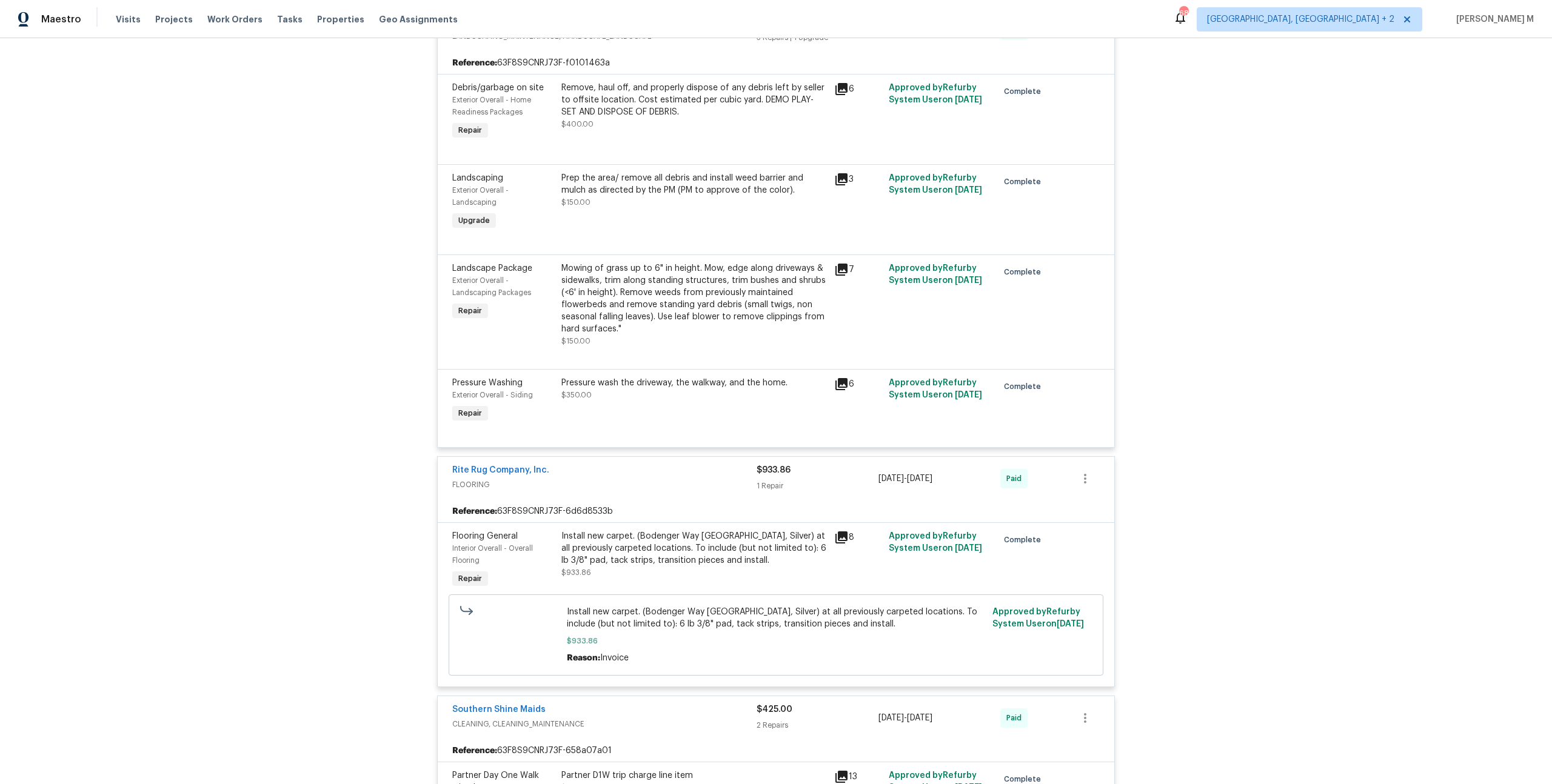
scroll to position [0, 0]
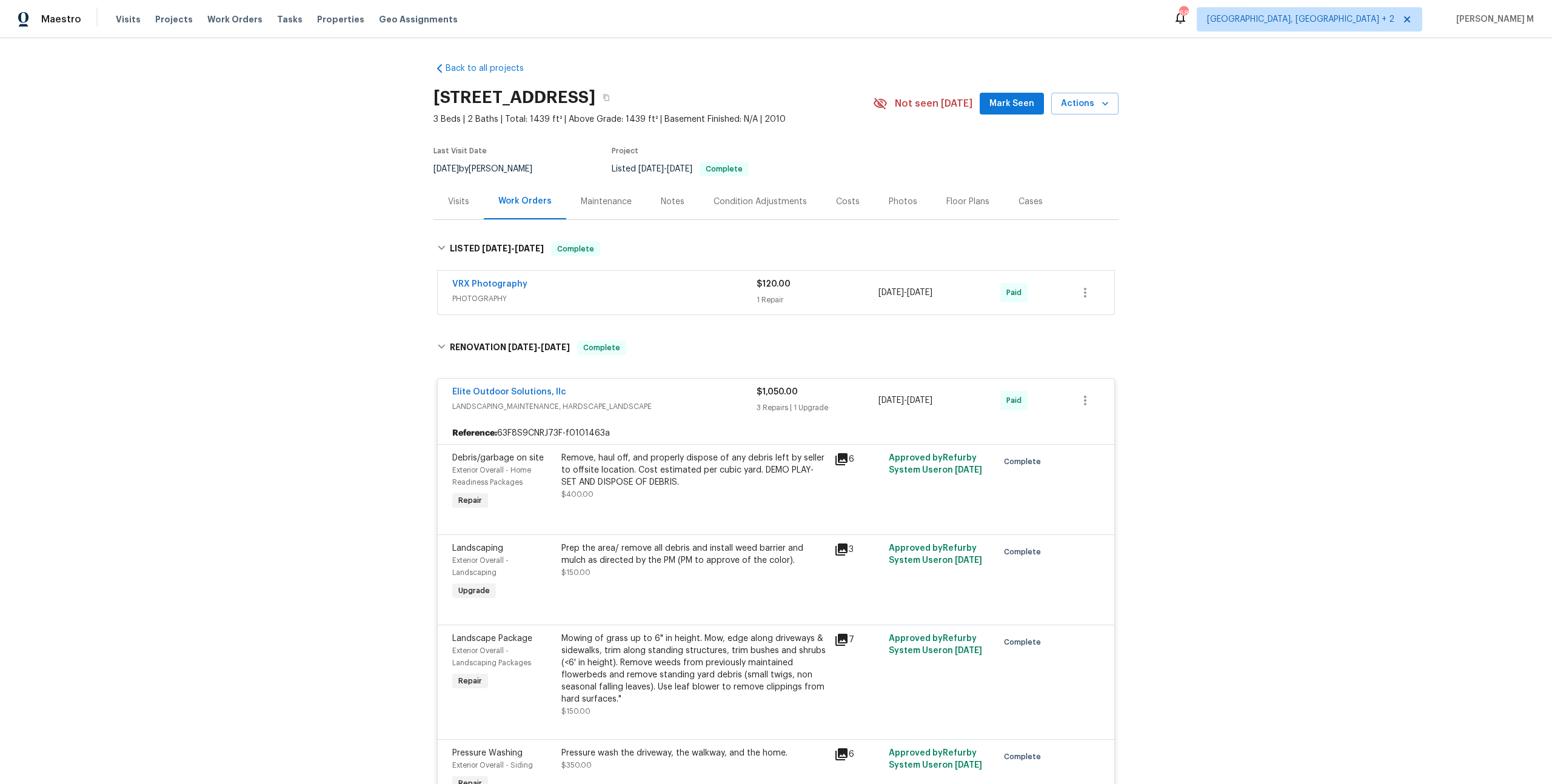
click at [366, 191] on div "Back to all projects 10 Maplecroft St, Greenville, SC 29609 3 Beds | 2 Baths | …" at bounding box center [776, 412] width 1552 height 746
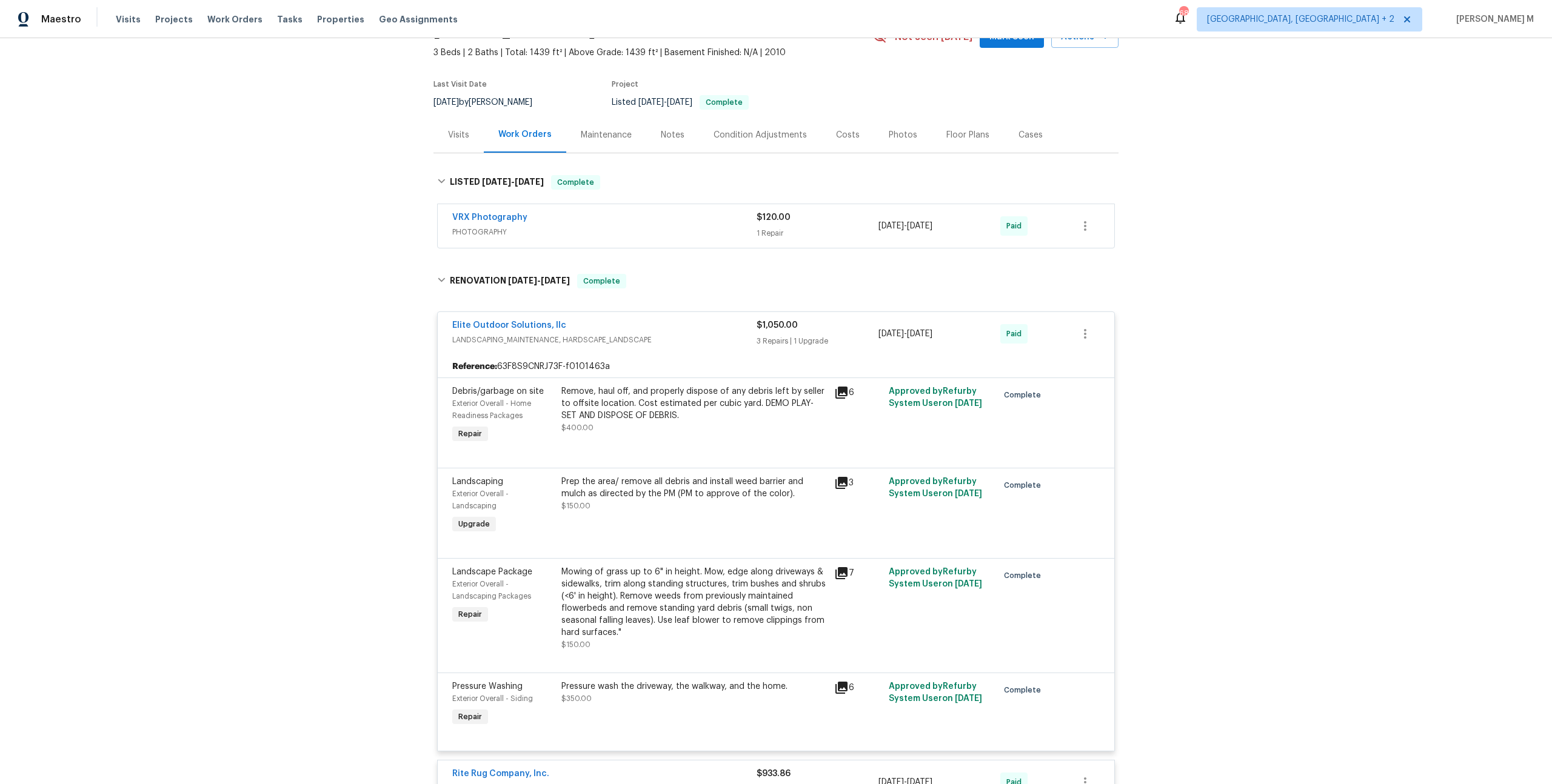
scroll to position [66, 0]
click at [604, 136] on div "Maintenance" at bounding box center [606, 136] width 80 height 36
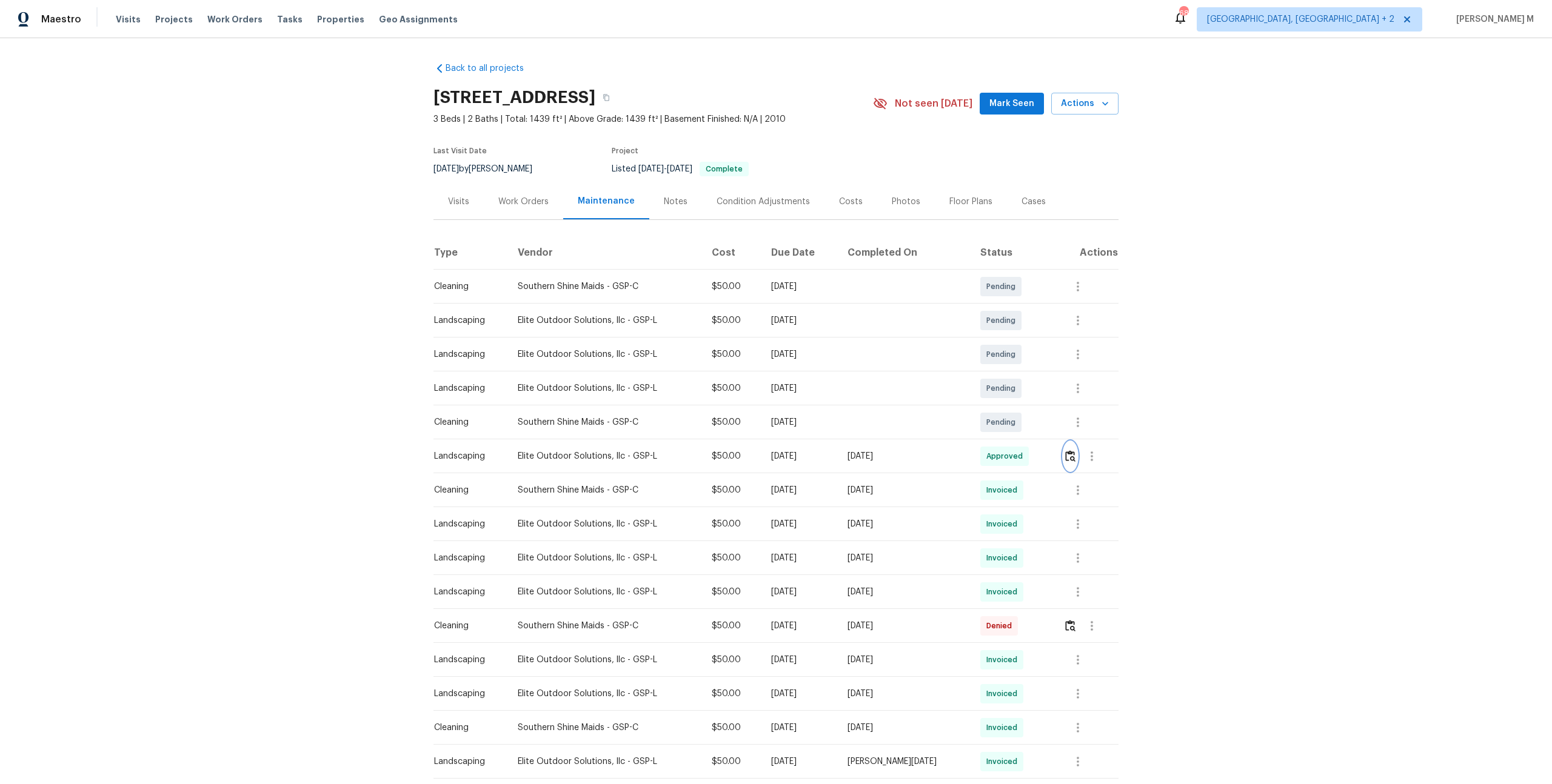
click at [1077, 450] on button "button" at bounding box center [1070, 456] width 14 height 29
click at [1077, 483] on icon "button" at bounding box center [1077, 490] width 15 height 15
click at [1098, 507] on li "View details" at bounding box center [1106, 504] width 85 height 20
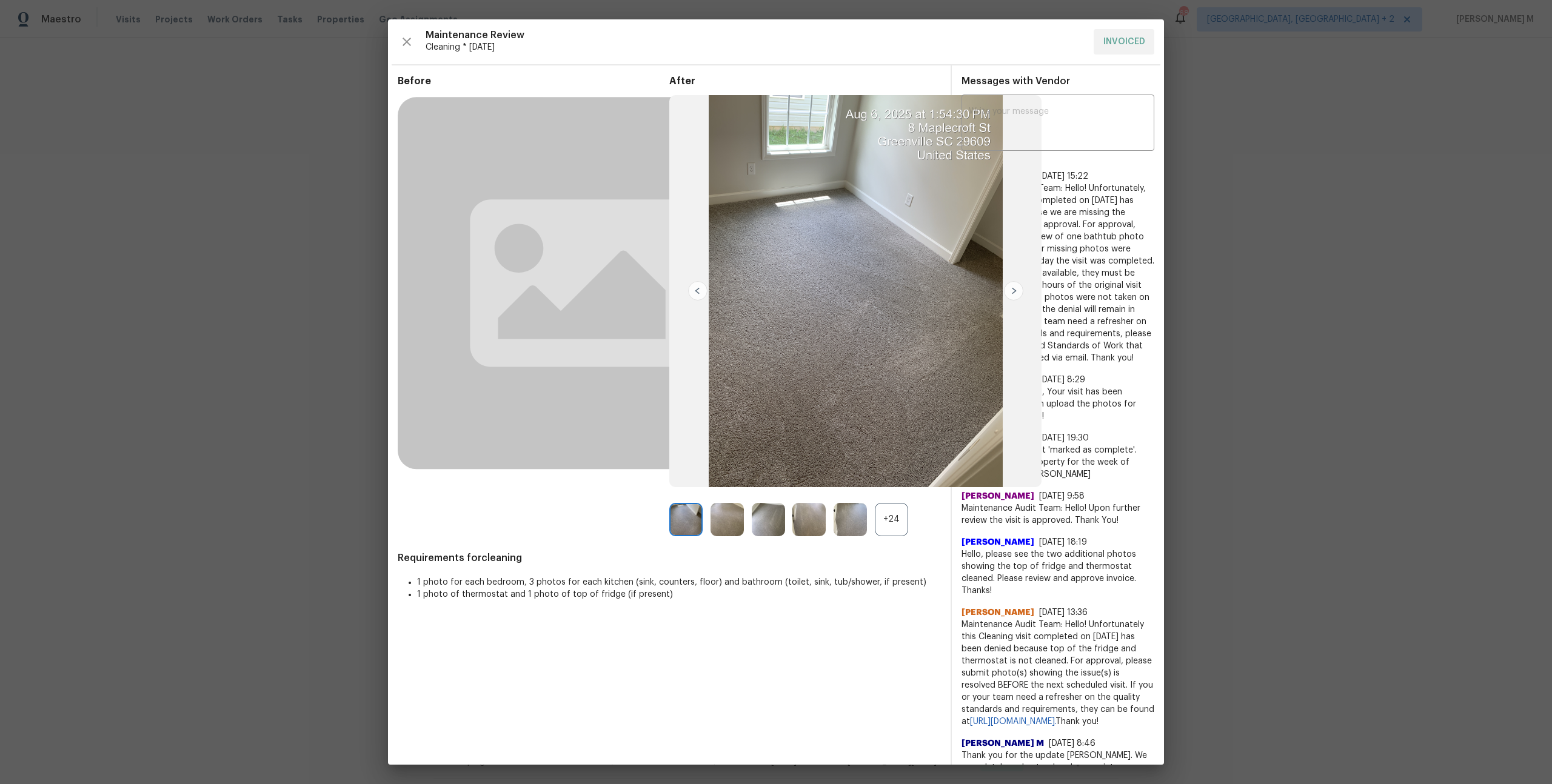
click at [893, 507] on div "+24" at bounding box center [891, 519] width 33 height 33
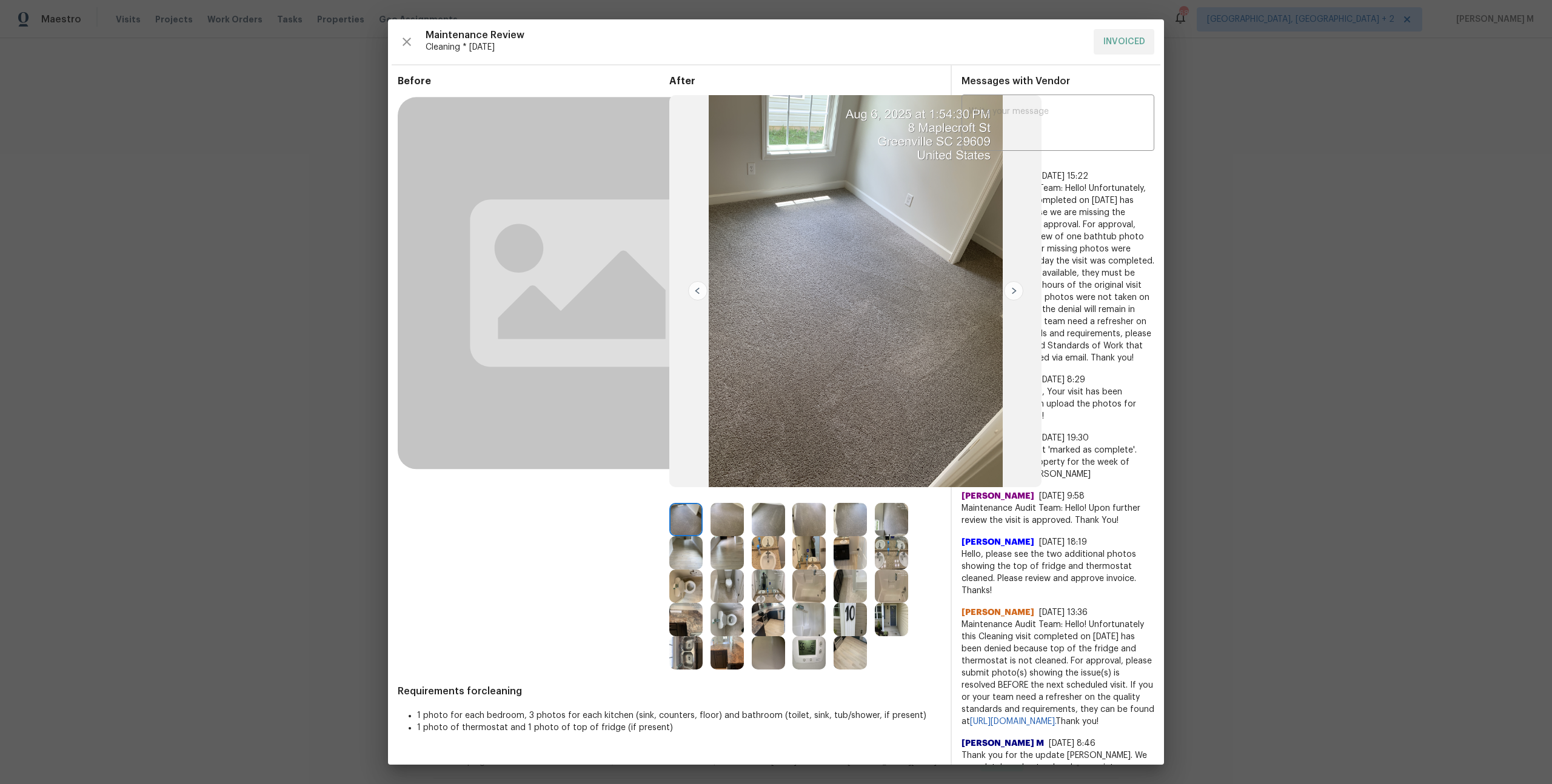
click at [1013, 282] on img at bounding box center [1013, 290] width 20 height 20
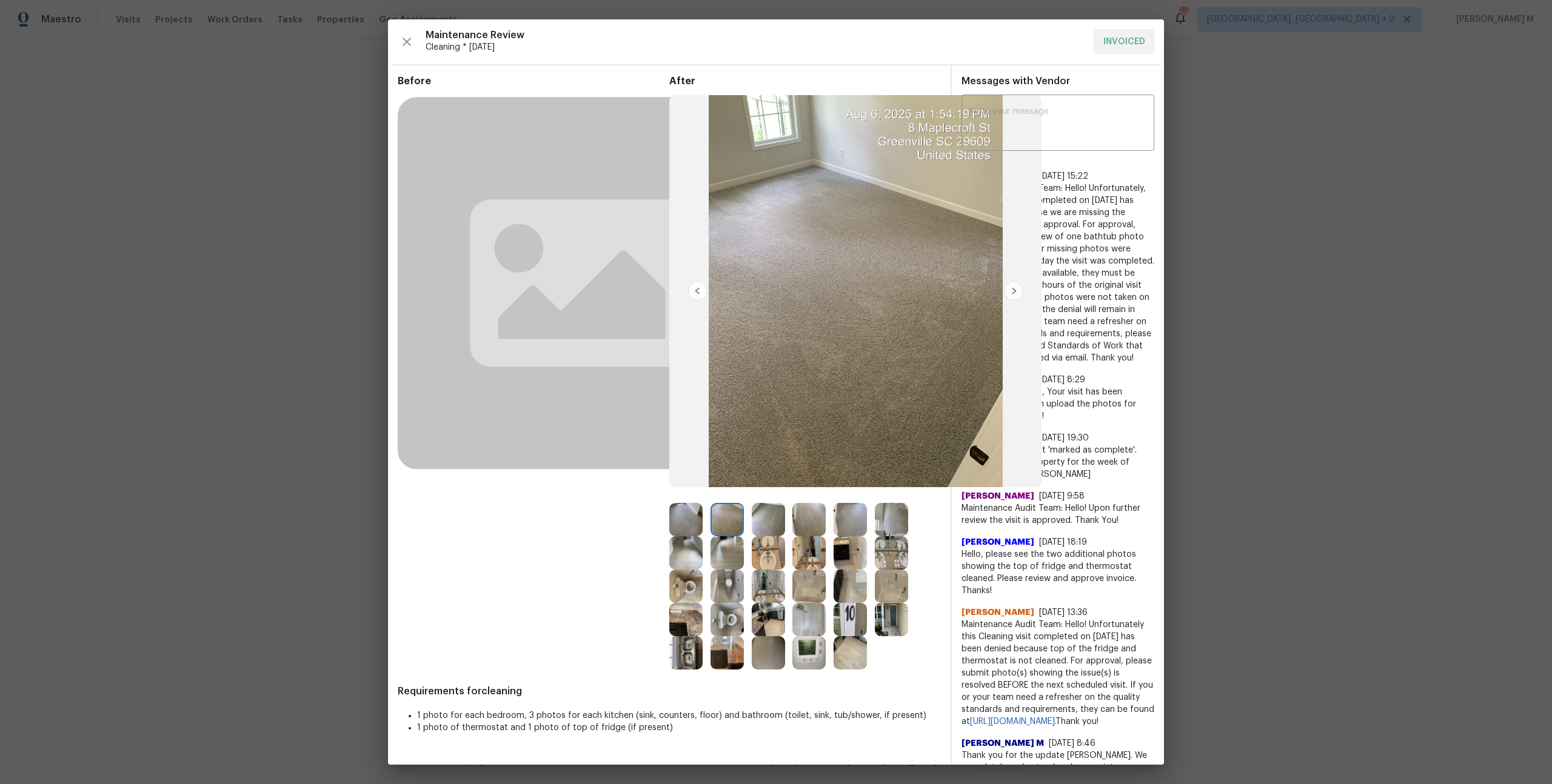
click at [858, 654] on img at bounding box center [850, 652] width 33 height 33
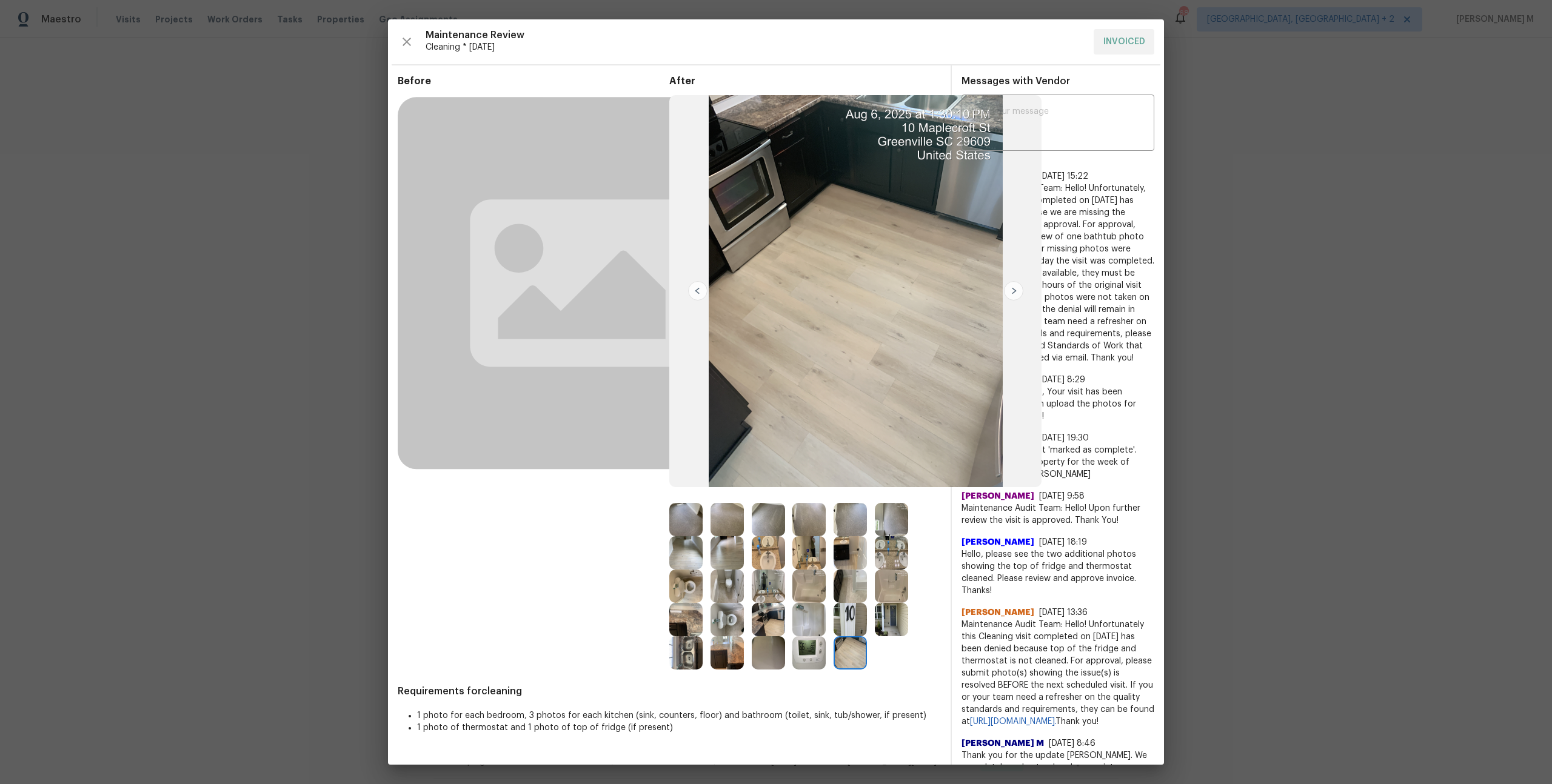
click at [764, 587] on img at bounding box center [768, 586] width 33 height 33
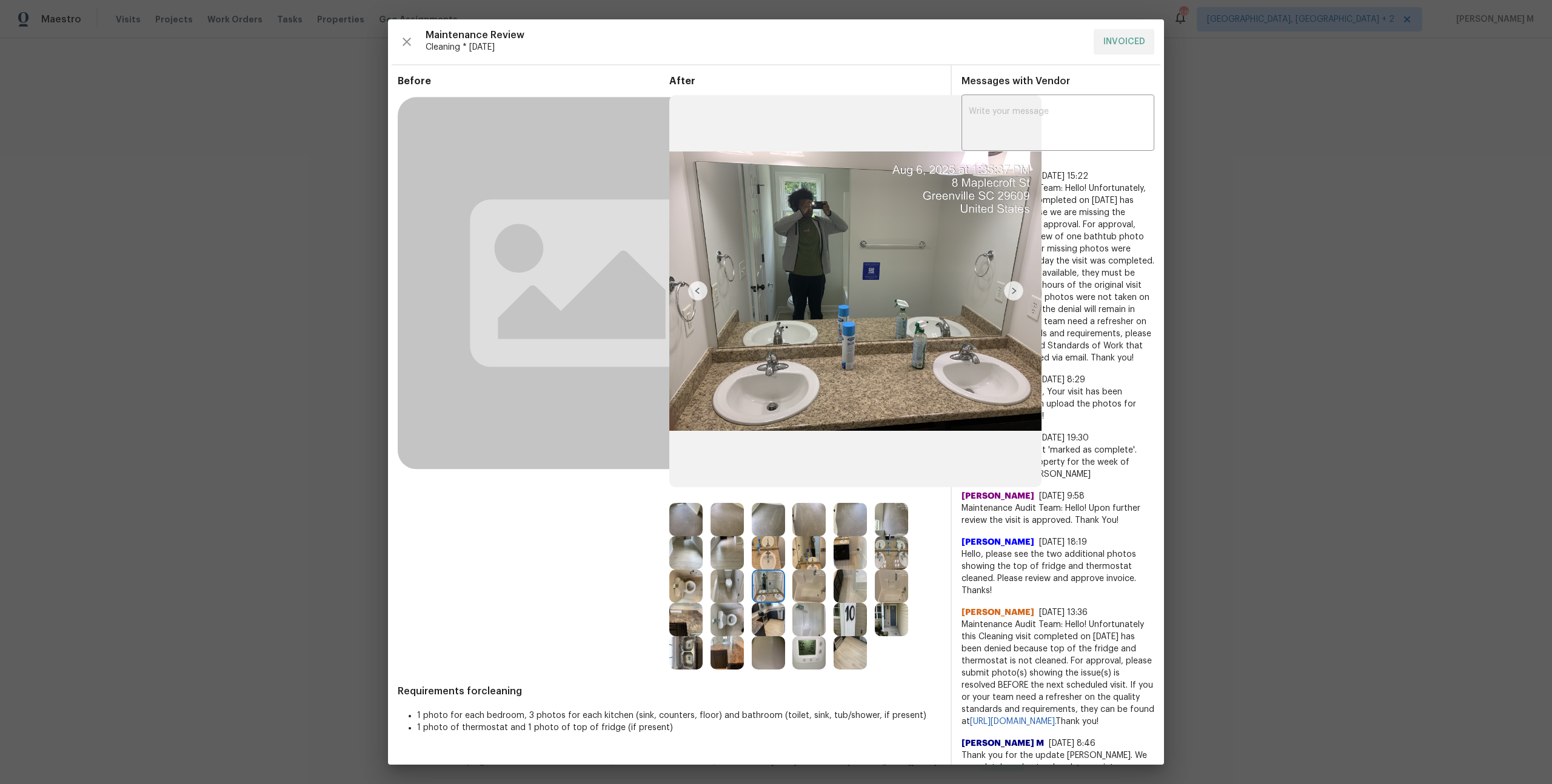
click at [1128, 43] on div "Maintenance Review Cleaning * Wed, Aug 06 INVOICED" at bounding box center [776, 42] width 757 height 26
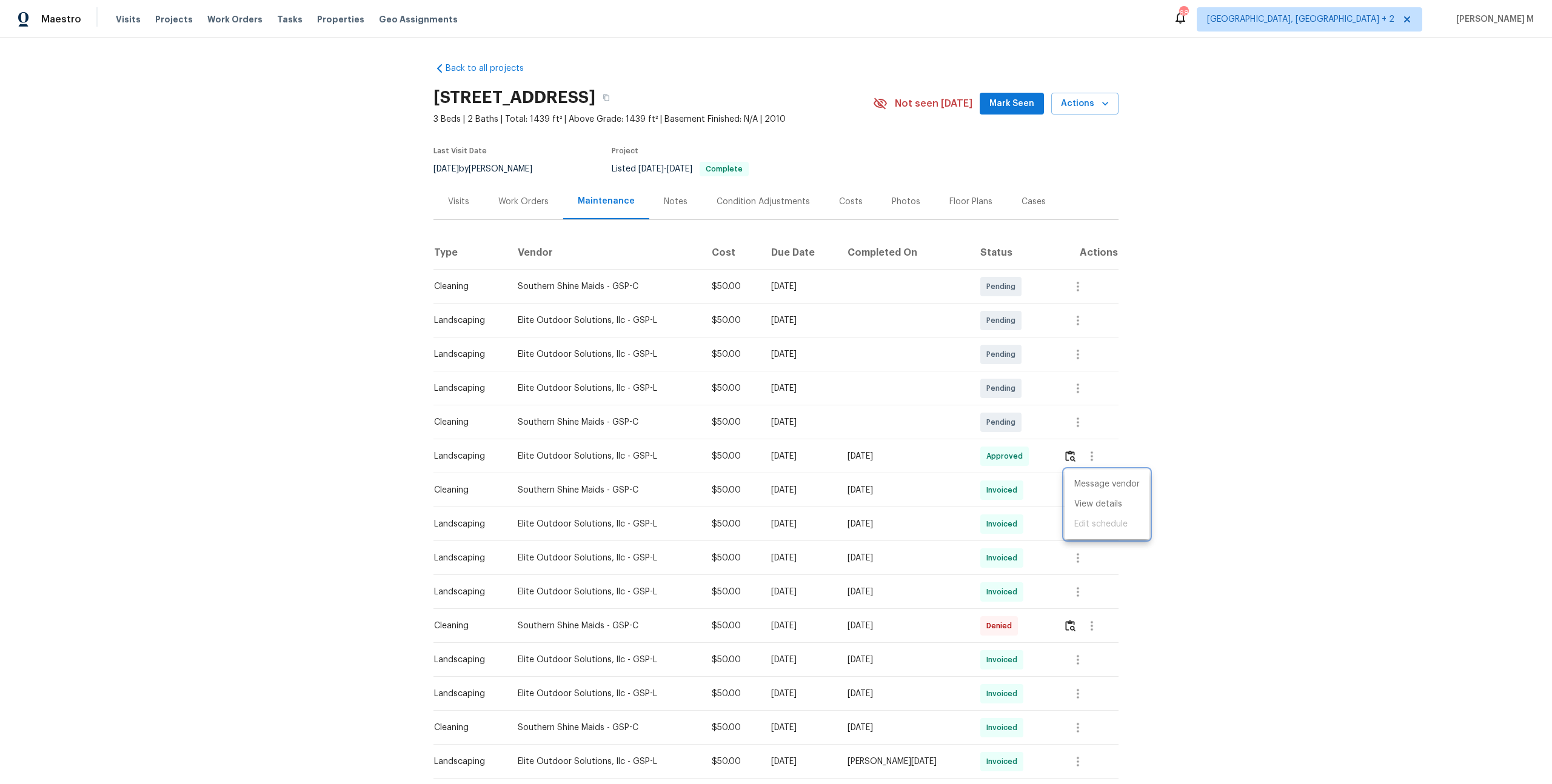
click at [1206, 389] on div at bounding box center [776, 392] width 1552 height 784
click at [532, 211] on div "Work Orders" at bounding box center [523, 202] width 79 height 36
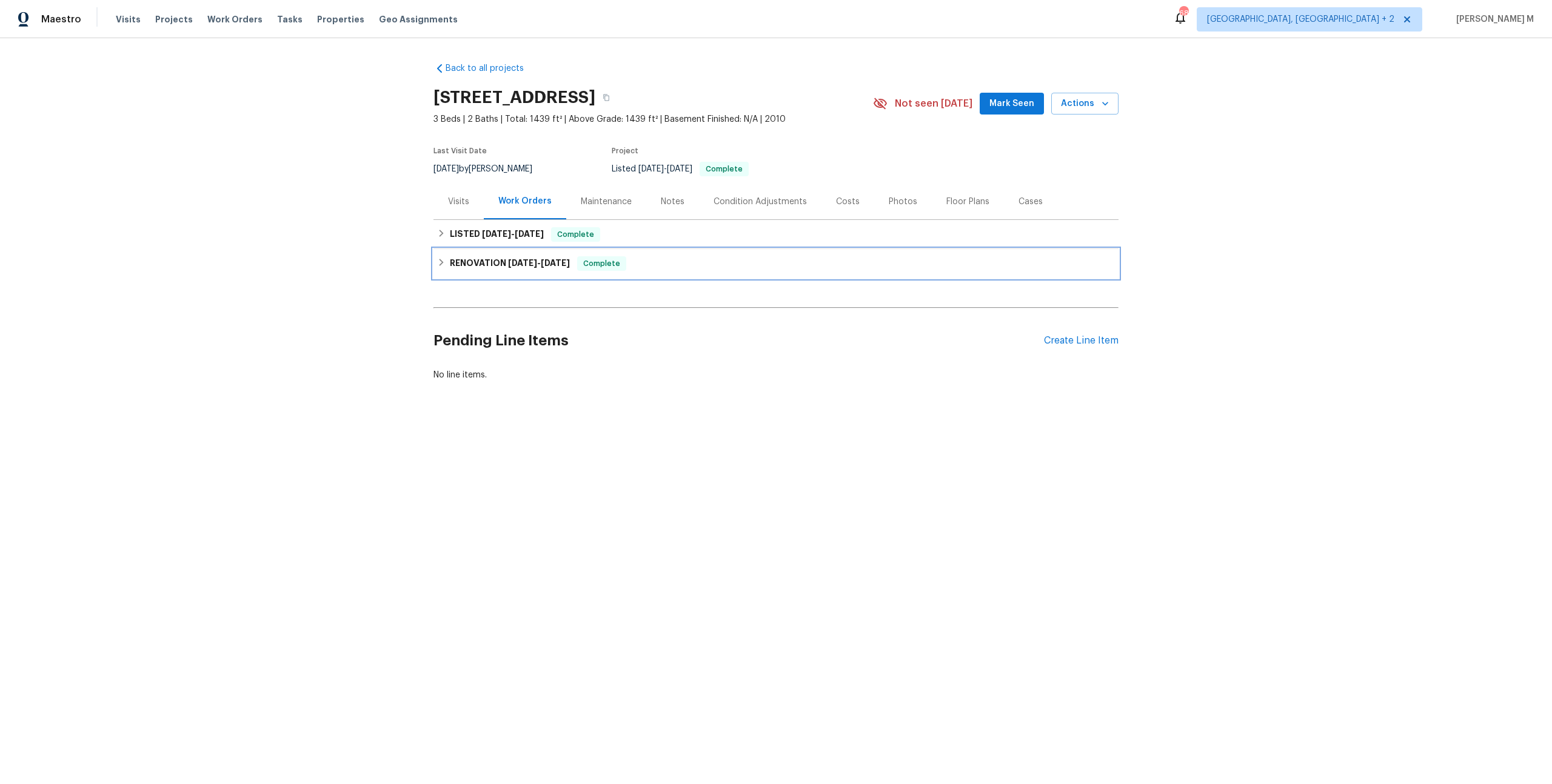
click at [482, 256] on h6 "RENOVATION 2/10/25 - 2/13/25" at bounding box center [510, 263] width 120 height 15
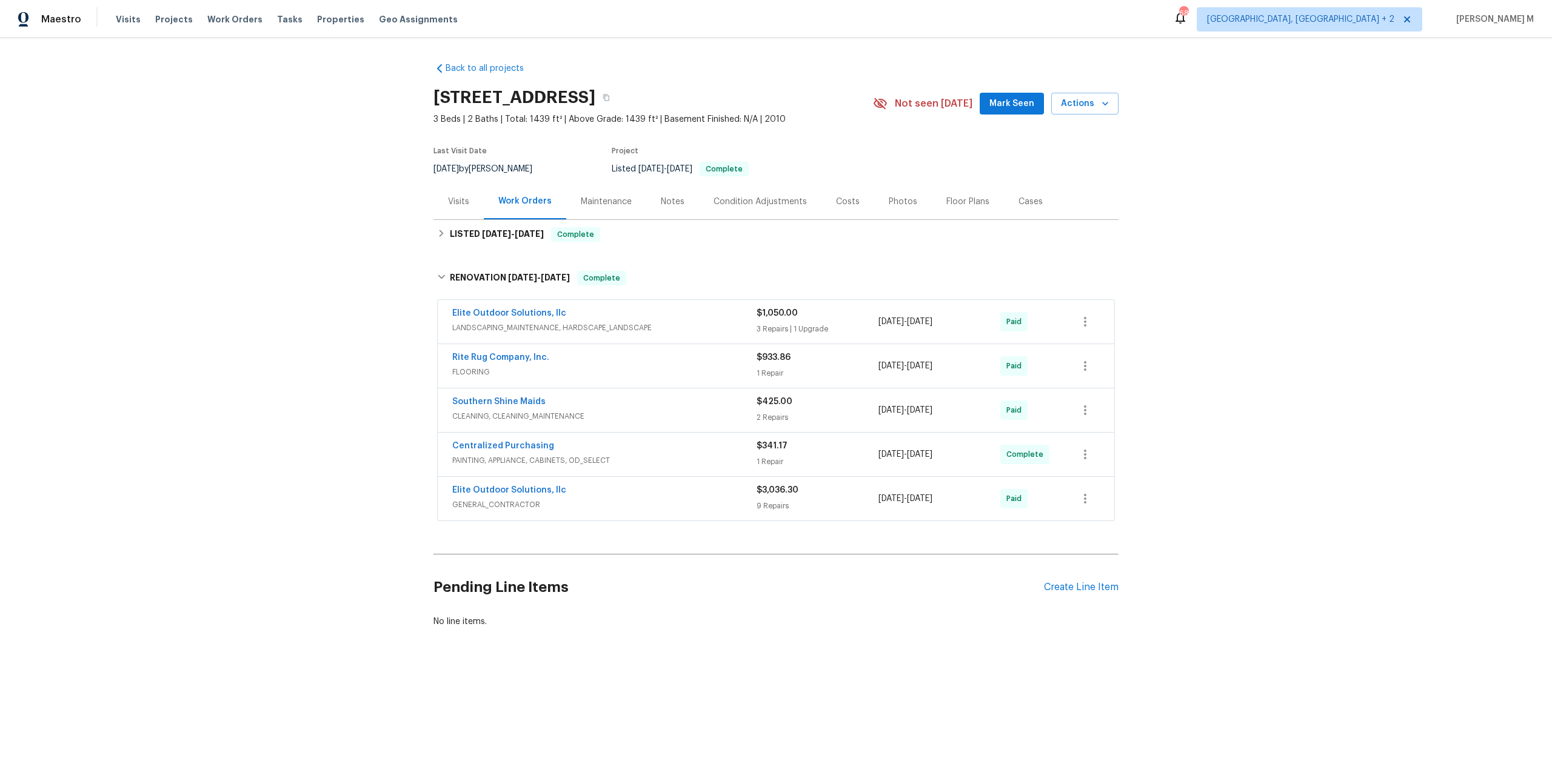
click at [547, 193] on div "Work Orders" at bounding box center [524, 202] width 83 height 36
click at [604, 196] on div "Maintenance" at bounding box center [606, 202] width 51 height 12
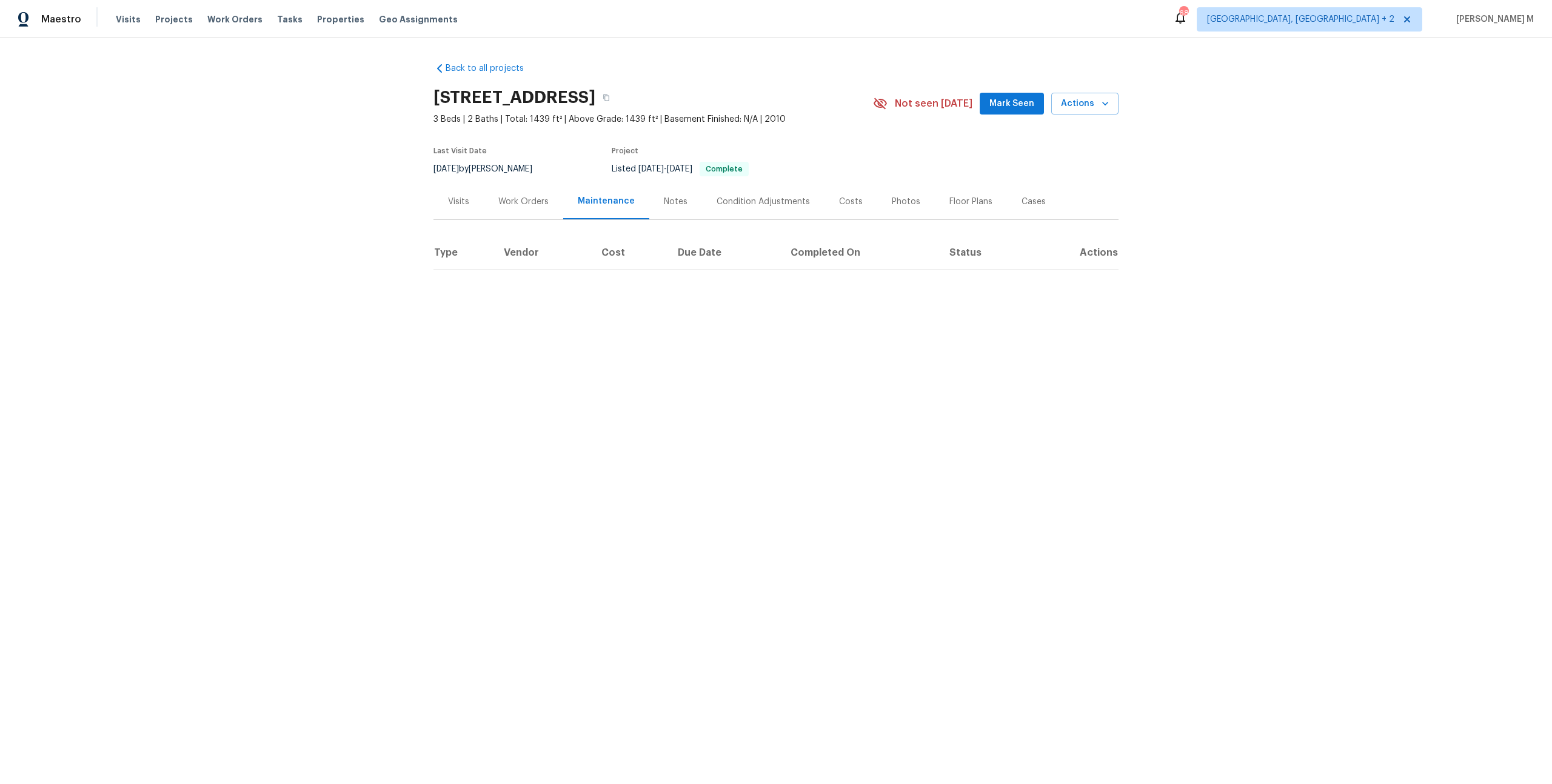
click at [519, 201] on div "Work Orders" at bounding box center [523, 202] width 50 height 12
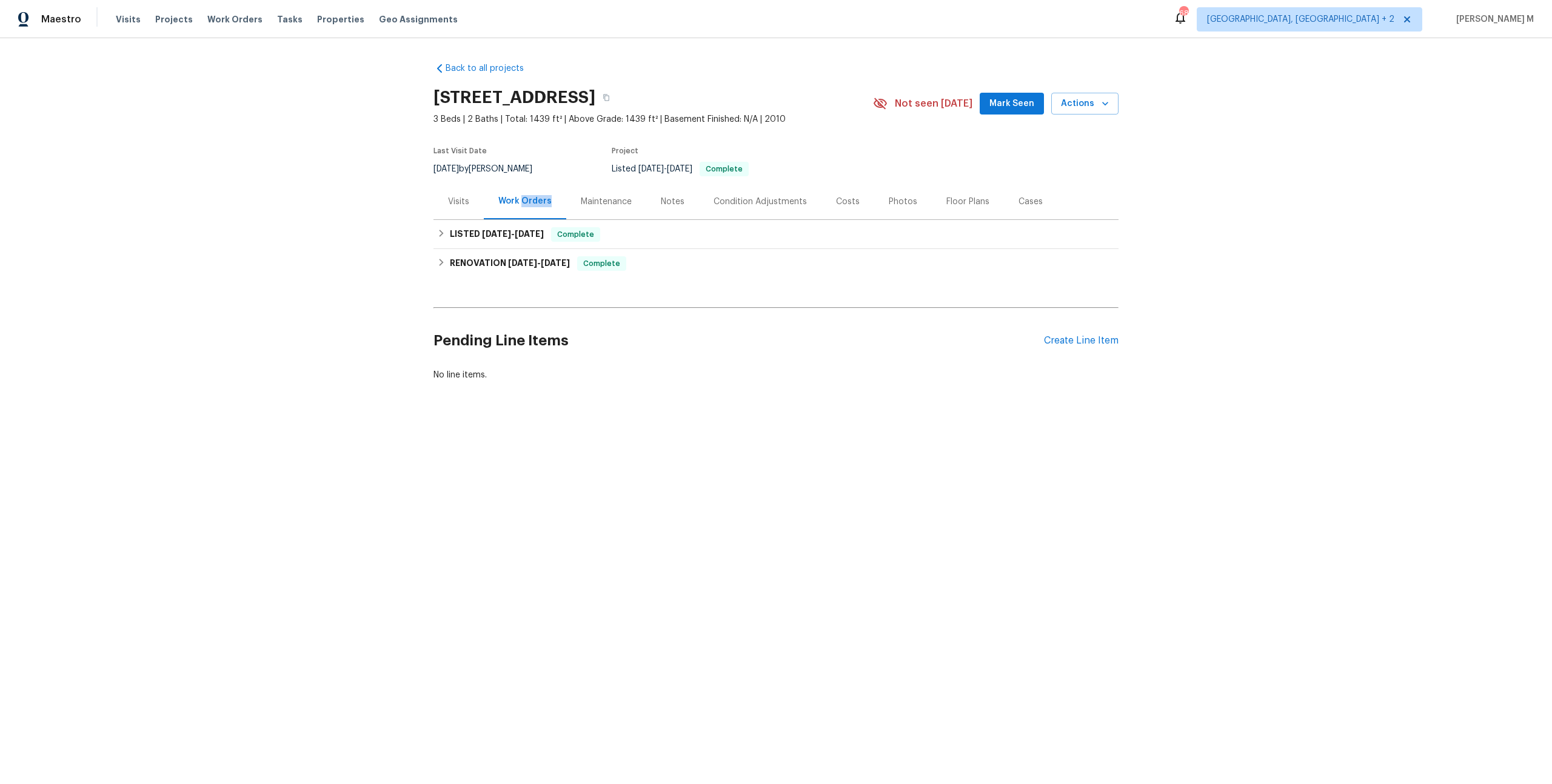
click at [519, 201] on div "Work Orders" at bounding box center [524, 202] width 53 height 12
click at [487, 190] on div "Work Orders" at bounding box center [524, 202] width 83 height 36
click at [460, 196] on div "Visits" at bounding box center [459, 202] width 21 height 12
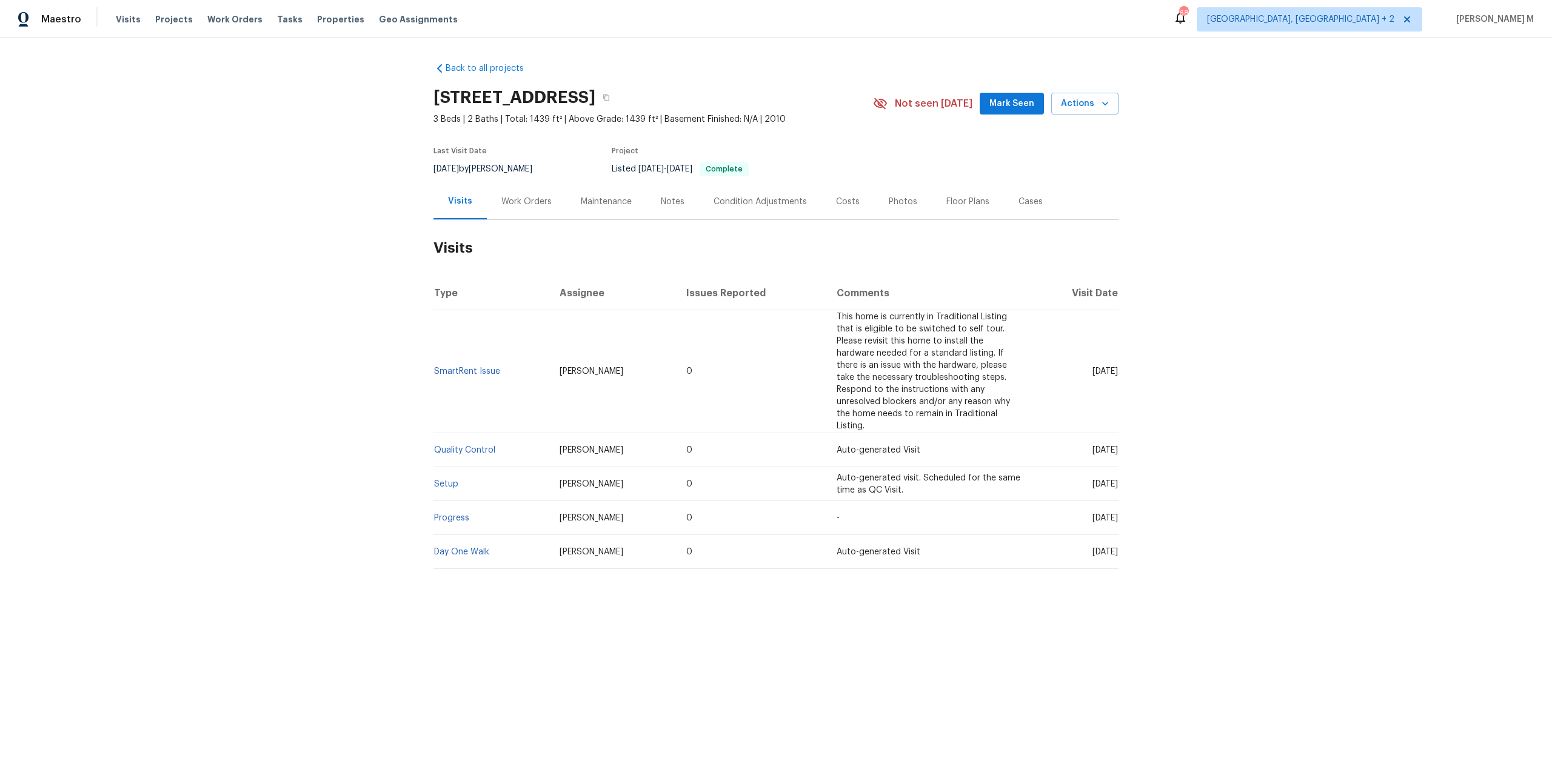
click at [581, 196] on div "Maintenance" at bounding box center [606, 202] width 51 height 12
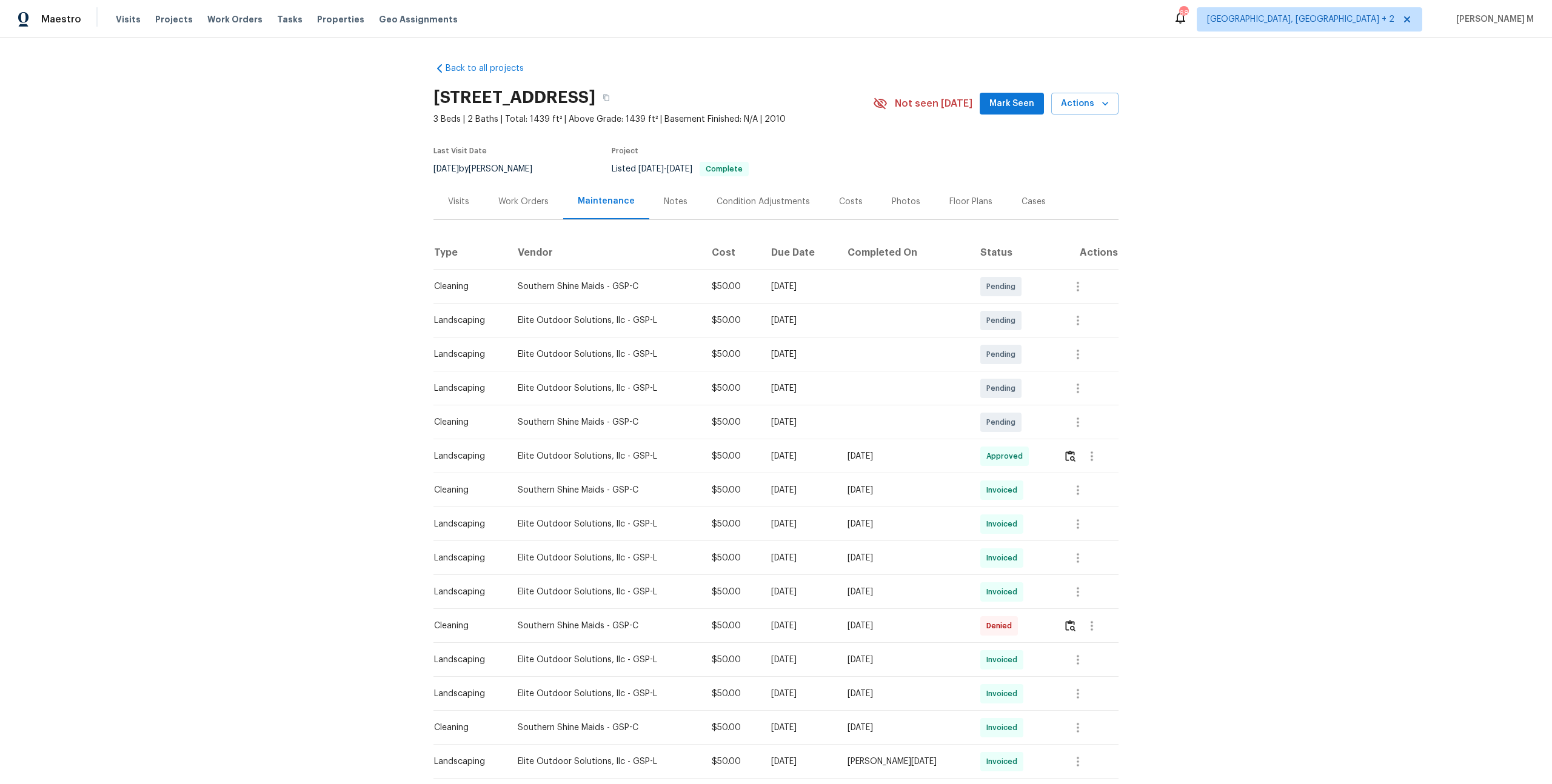
click at [960, 184] on div "Floor Plans" at bounding box center [970, 202] width 72 height 36
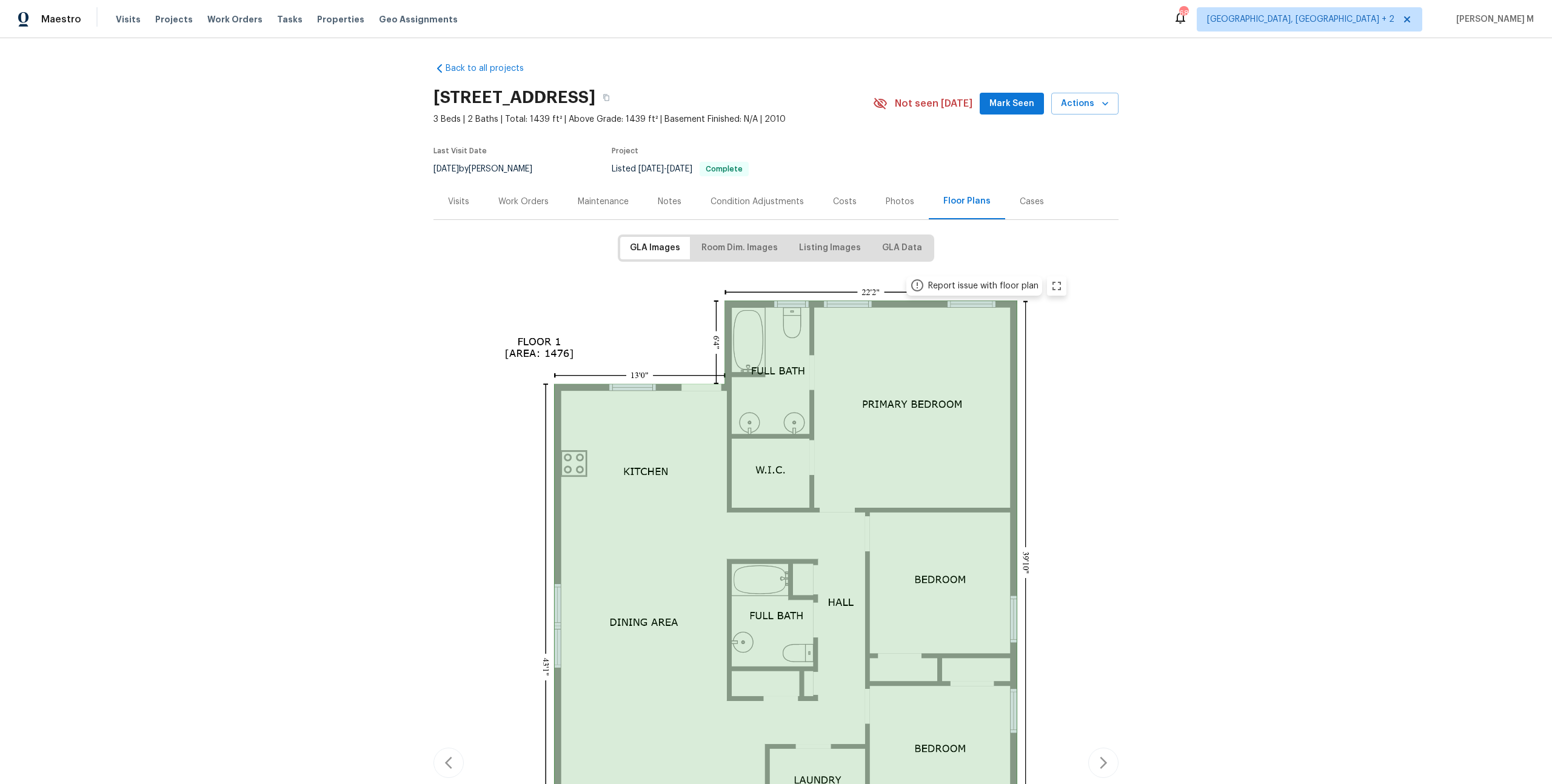
click at [285, 319] on div "Back to all projects 10 Maplecroft St, Greenville, SC 29609 3 Beds | 2 Baths | …" at bounding box center [776, 412] width 1552 height 746
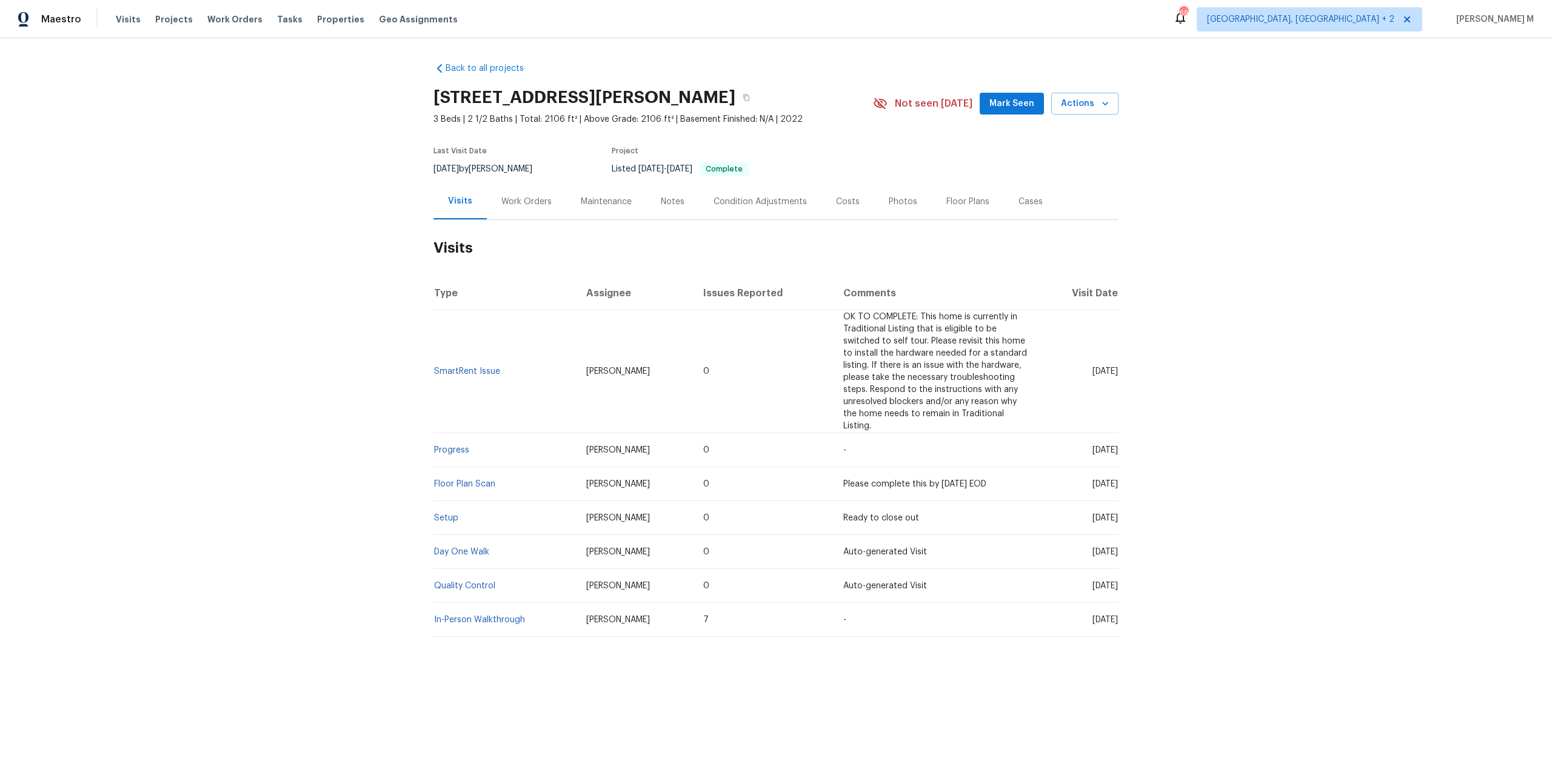
click at [525, 196] on div "Work Orders" at bounding box center [526, 202] width 50 height 12
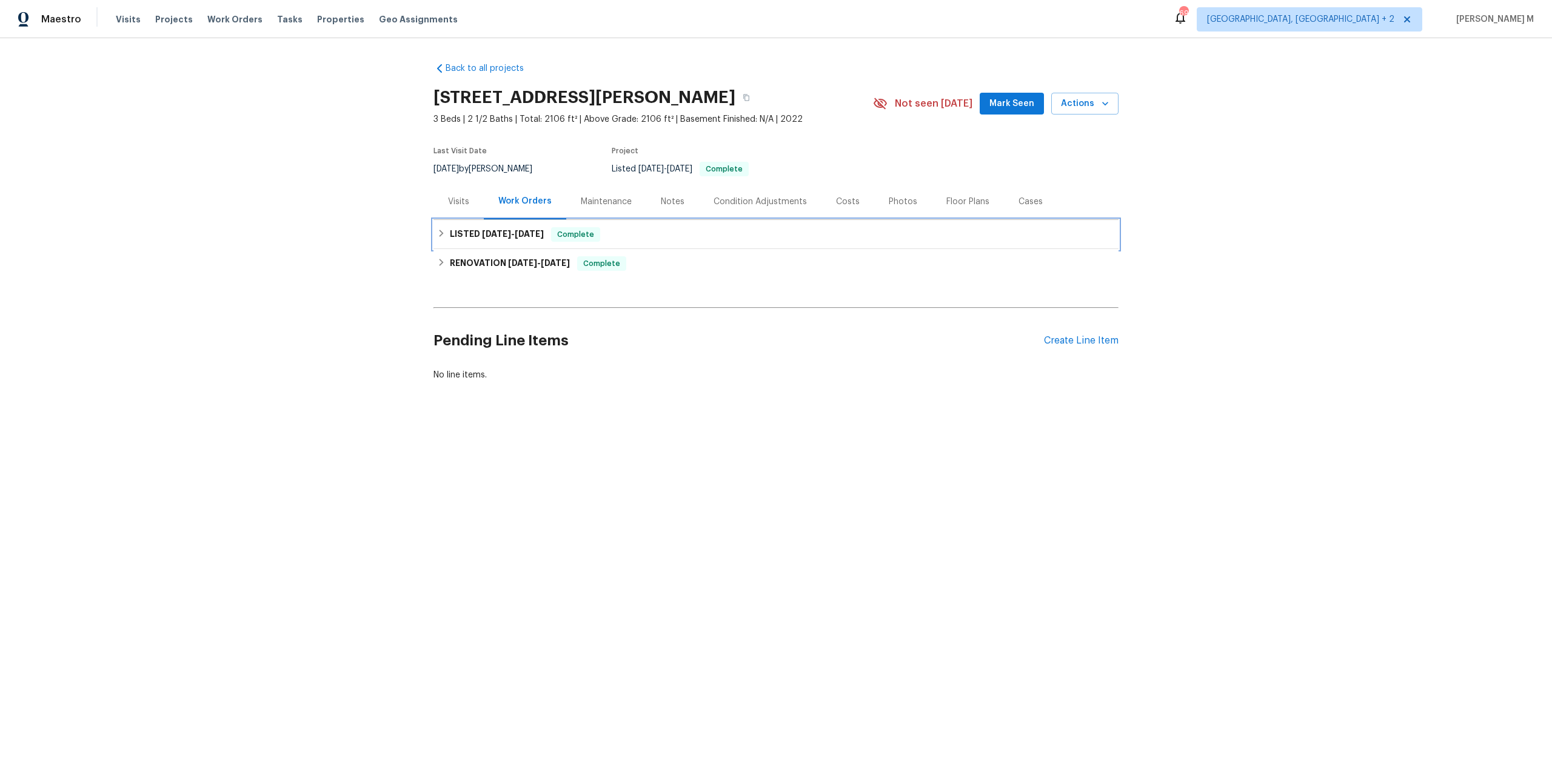
click at [501, 236] on div "LISTED [DATE] - [DATE] Complete" at bounding box center [776, 235] width 685 height 29
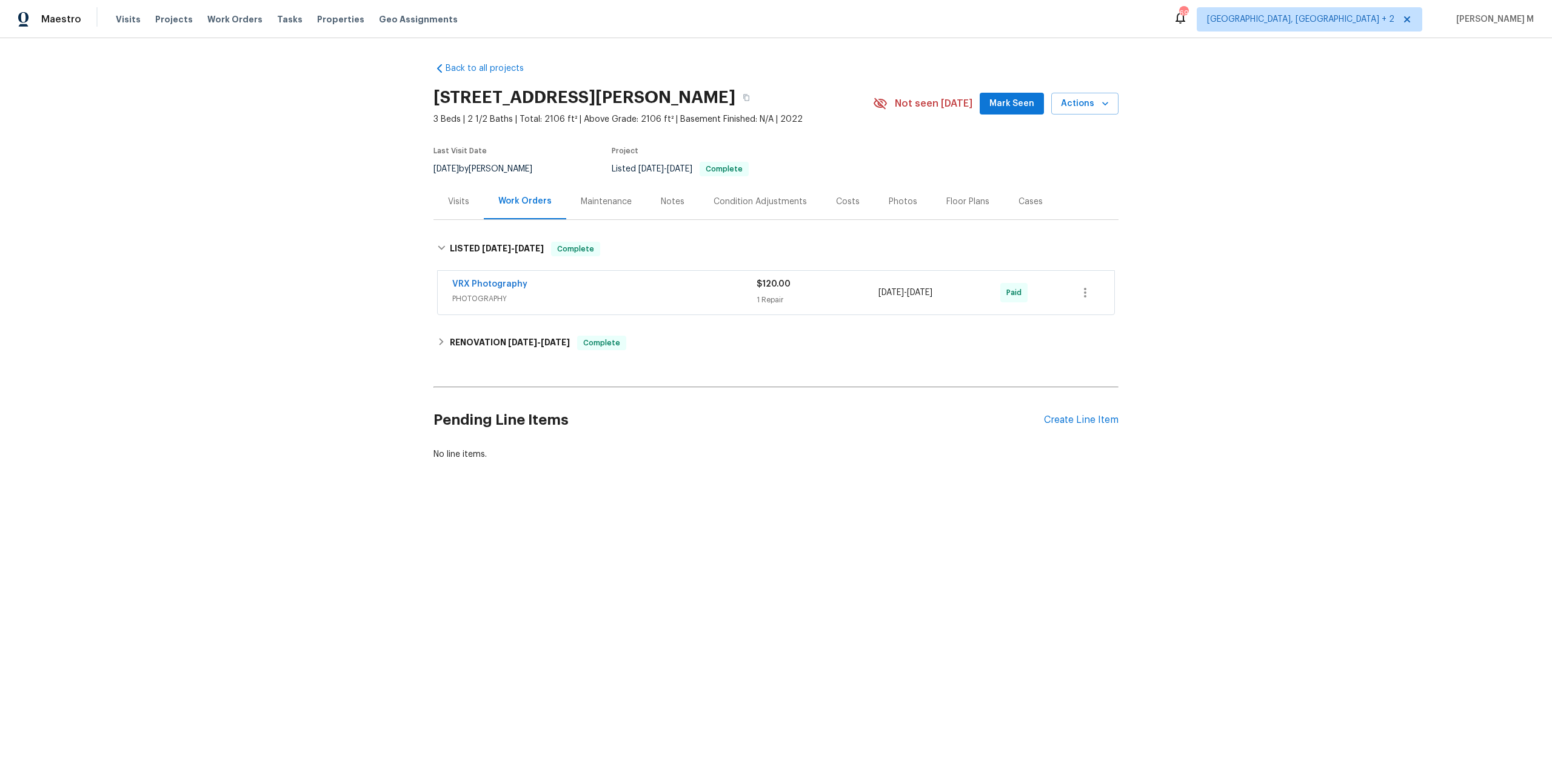
click at [497, 319] on div "Back to all projects [STREET_ADDRESS][PERSON_NAME] 3 Beds | 2 1/2 Baths | Total…" at bounding box center [776, 261] width 685 height 418
click at [497, 346] on div "RENOVATION [DATE] - [DATE] Complete" at bounding box center [776, 343] width 685 height 29
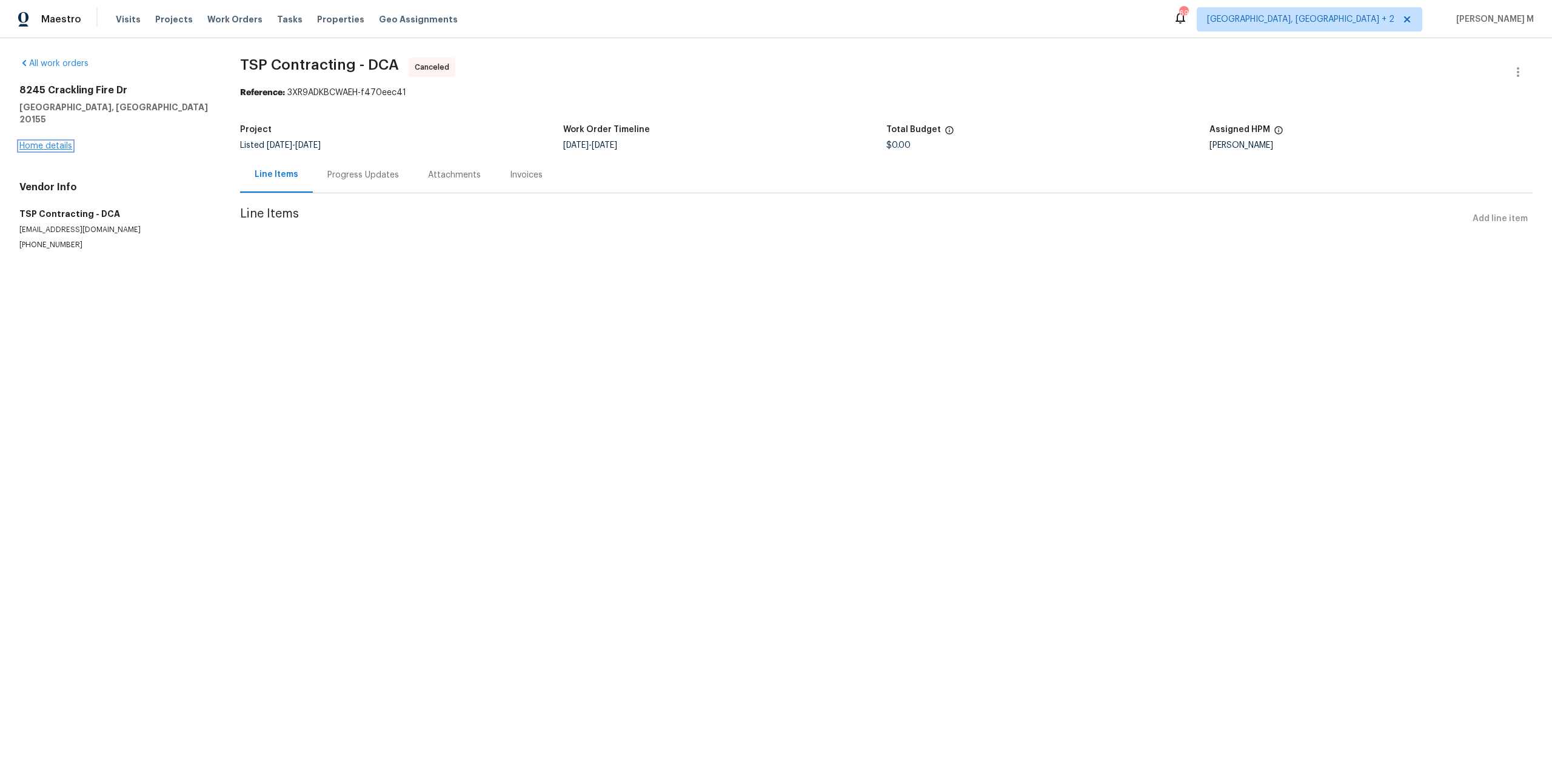
click at [59, 142] on link "Home details" at bounding box center [46, 146] width 53 height 9
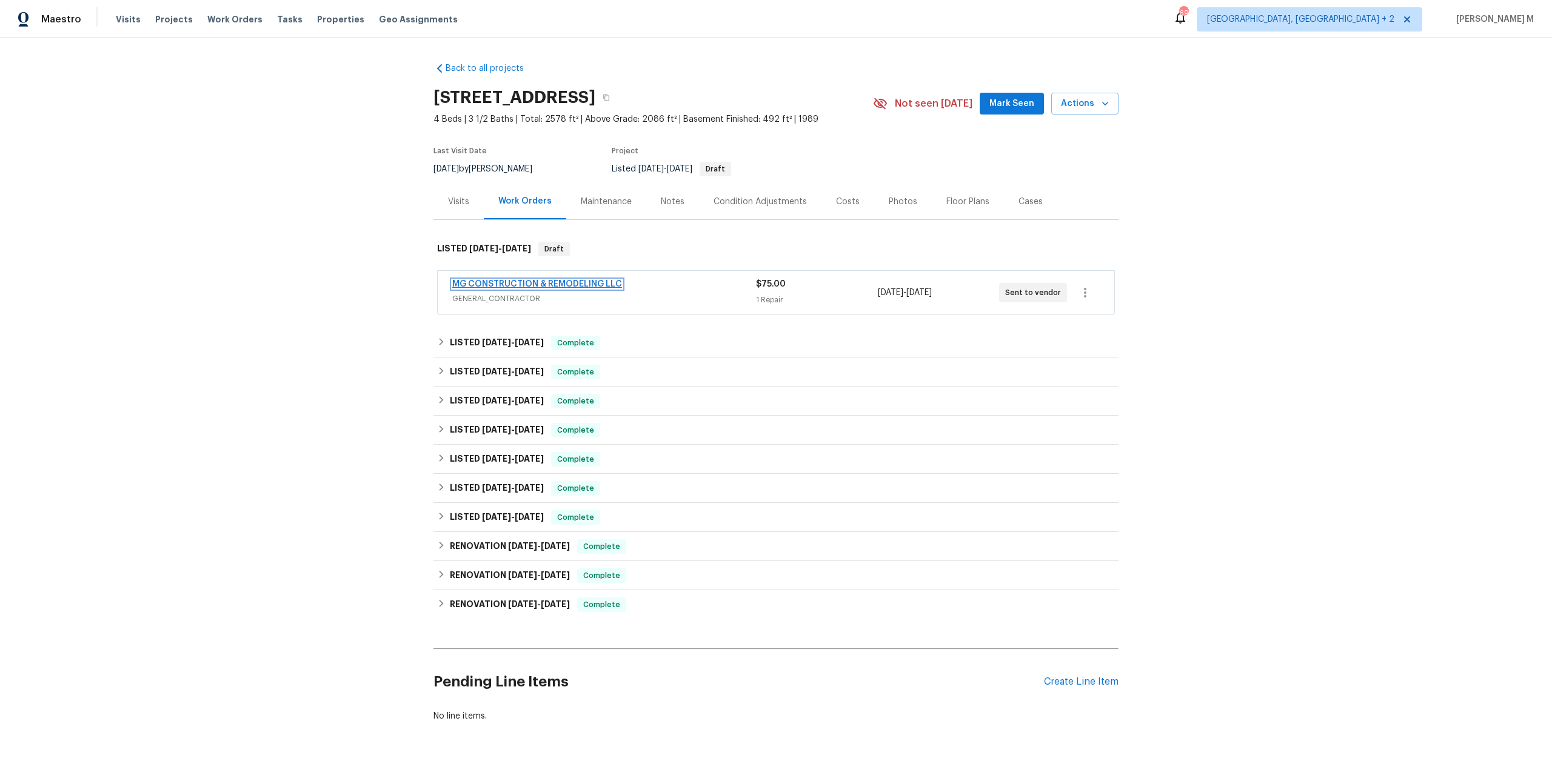
click at [530, 280] on link "MG CONSTRUCTION & REMODELING LLC" at bounding box center [536, 284] width 170 height 9
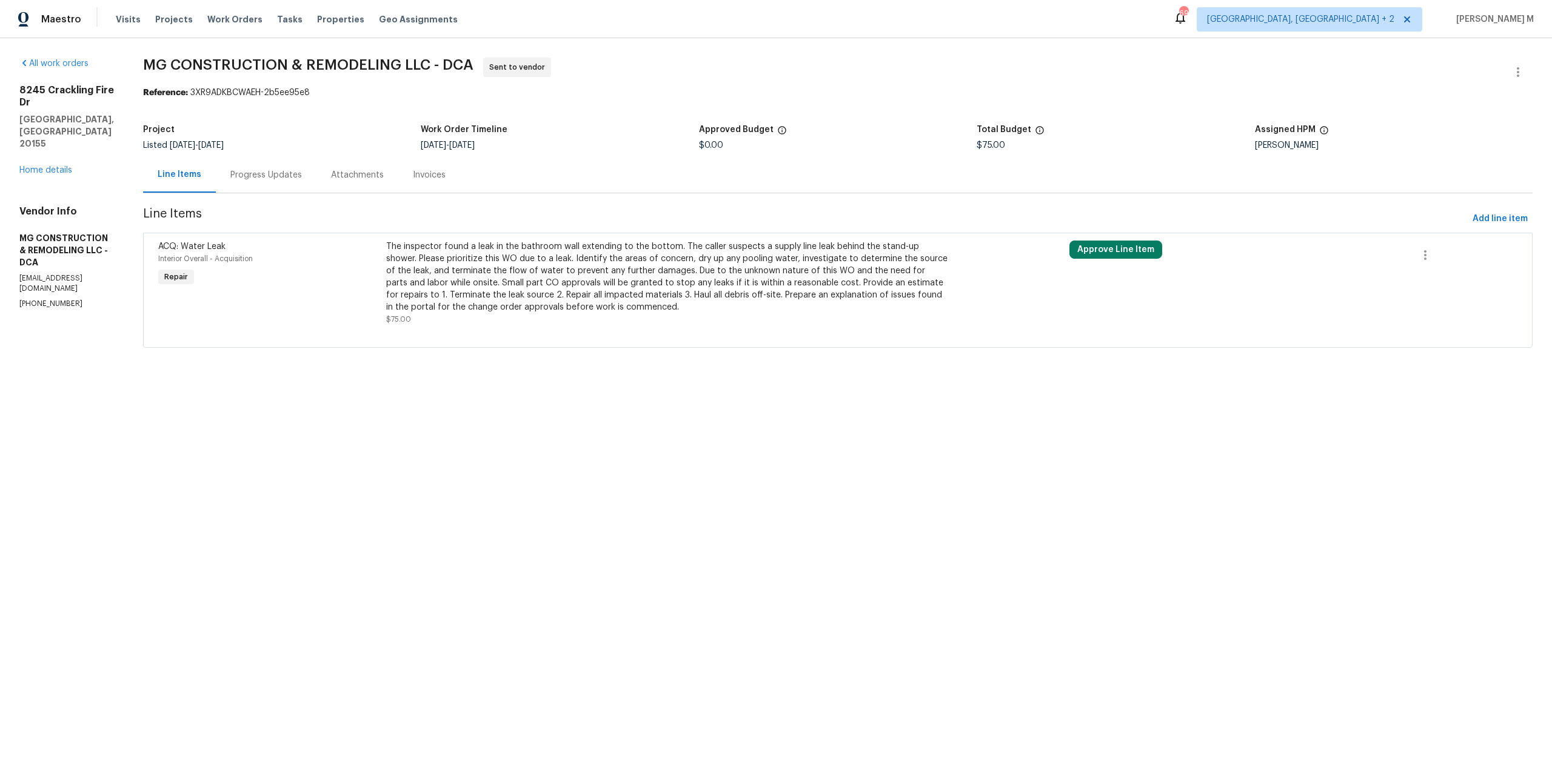
click at [316, 188] on div "Progress Updates" at bounding box center [266, 175] width 101 height 36
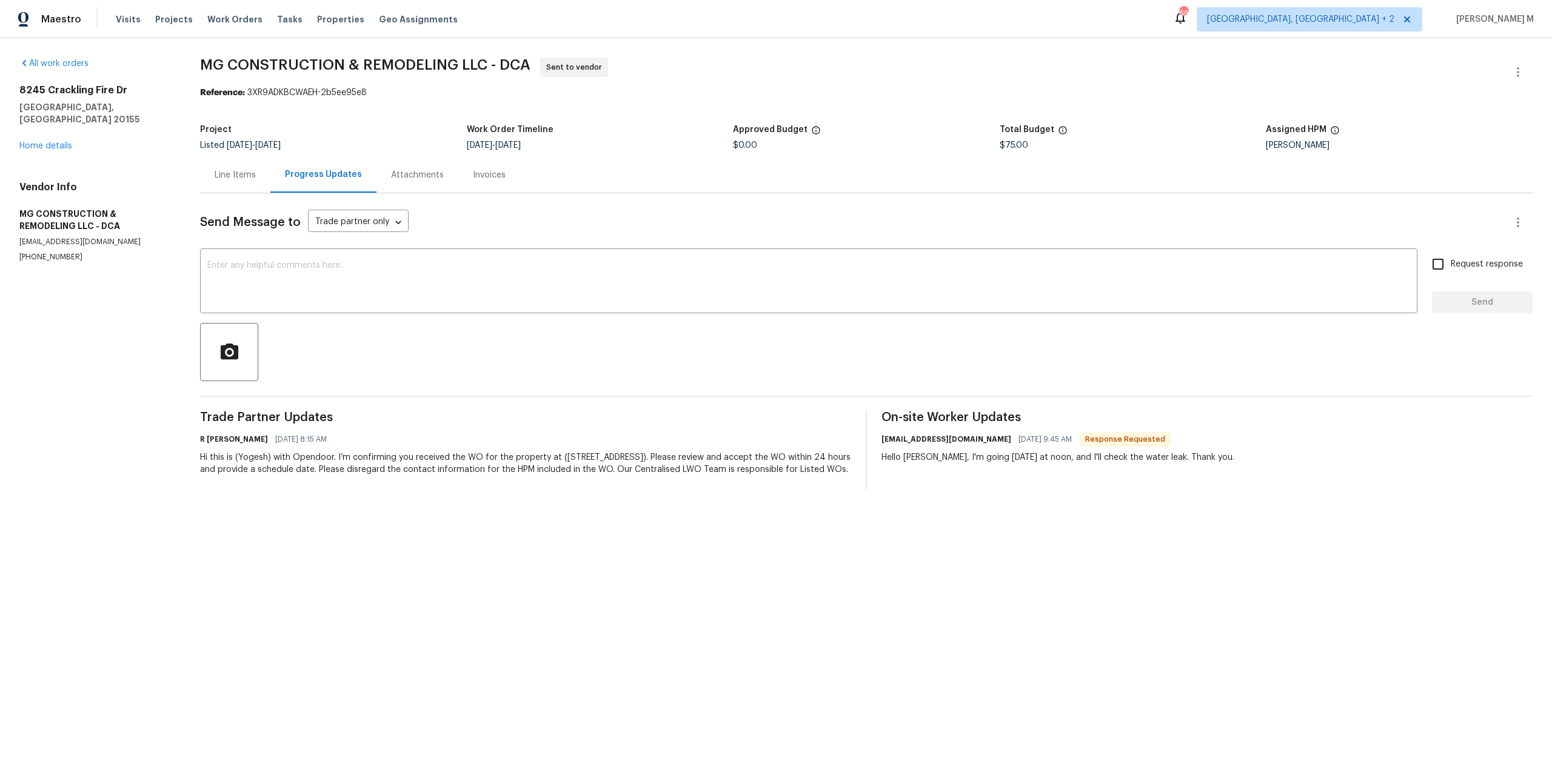
click at [237, 161] on div "Line Items" at bounding box center [235, 175] width 70 height 36
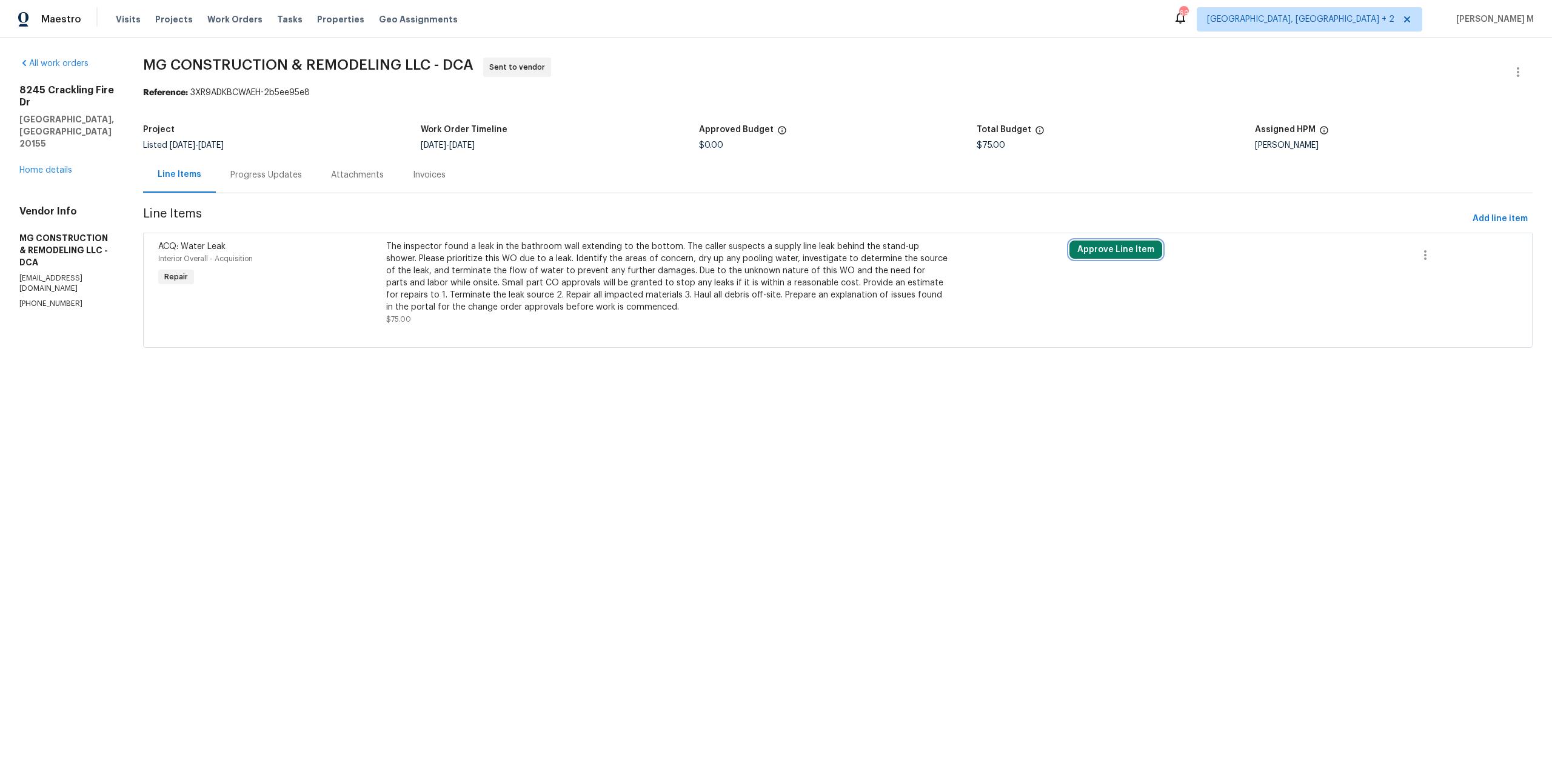
click at [1109, 247] on button "Approve Line Item" at bounding box center [1116, 249] width 93 height 18
click at [922, 265] on div "Are you sure you want to approve this line item? Approve Cancel" at bounding box center [972, 243] width 214 height 66
click at [928, 256] on button "Approve" at bounding box center [937, 255] width 73 height 24
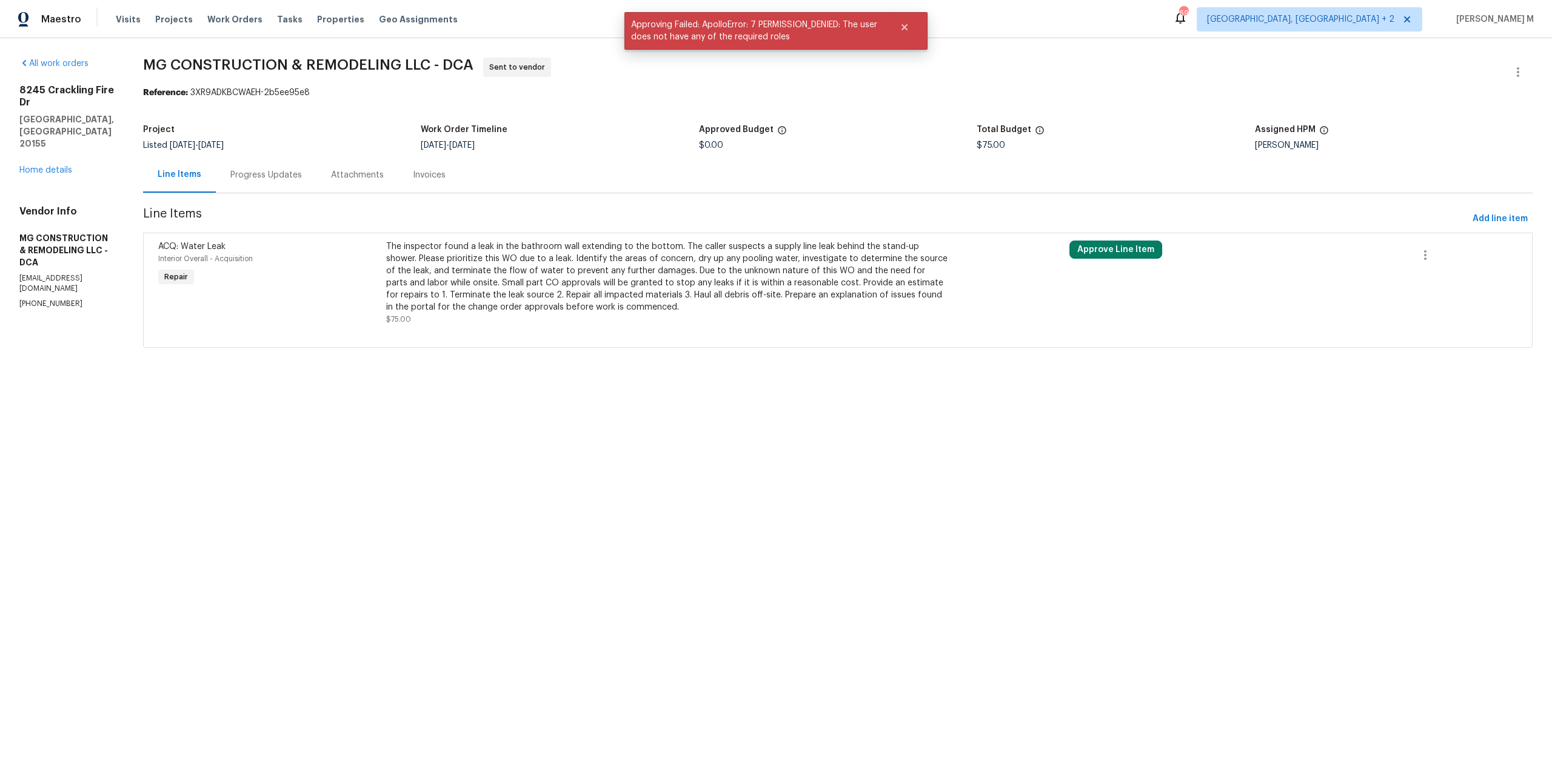
click at [638, 340] on section "MG CONSTRUCTION & REMODELING LLC - DCA Sent to vendor Reference: 3XR9ADKBCWAEH-…" at bounding box center [838, 209] width 1390 height 305
click at [291, 169] on div "Progress Updates" at bounding box center [266, 175] width 72 height 12
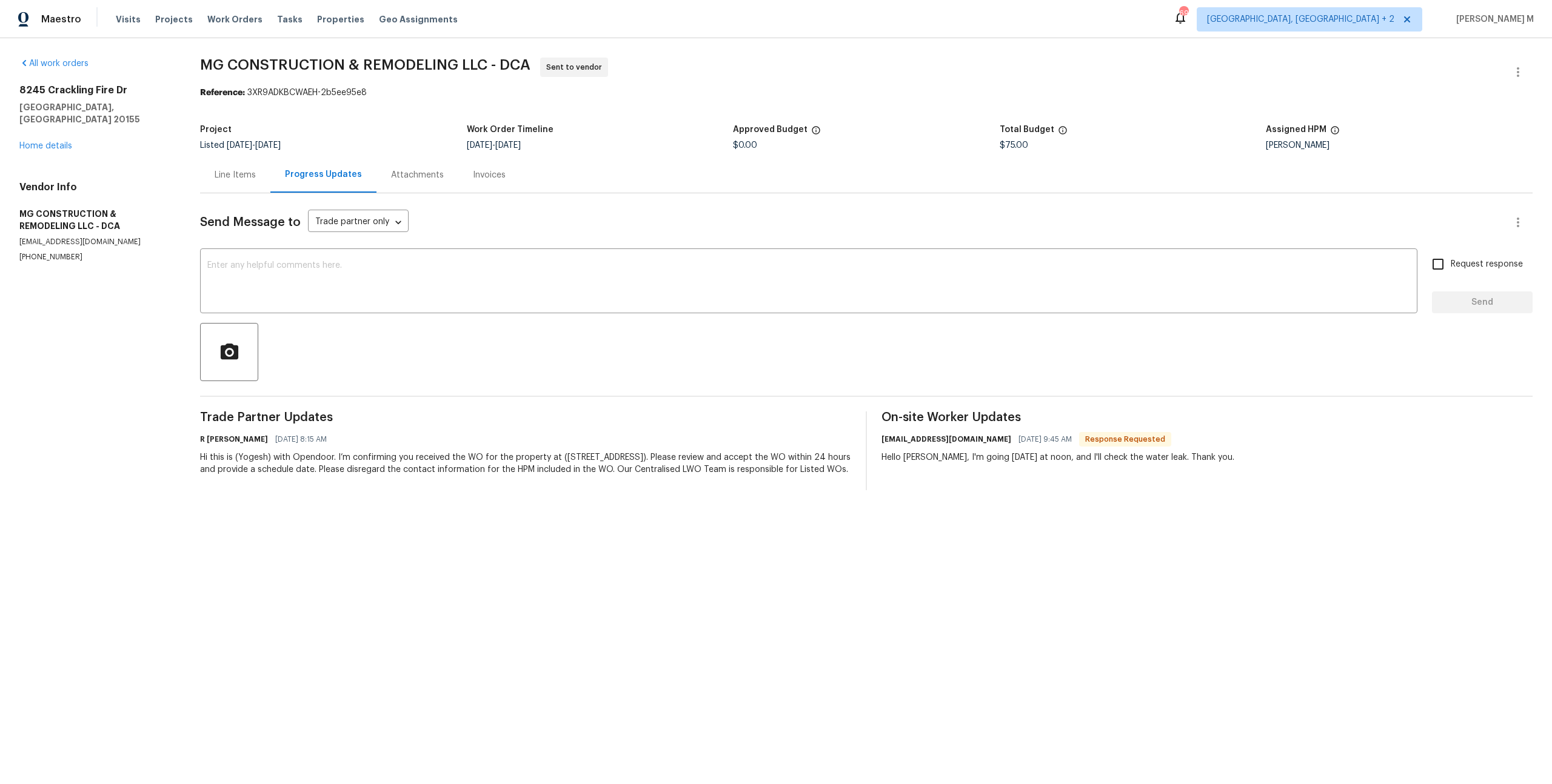
click at [550, 431] on div "R [PERSON_NAME] [DATE] 8:15 AM" at bounding box center [525, 440] width 651 height 17
click at [231, 169] on div "Line Items" at bounding box center [235, 175] width 41 height 12
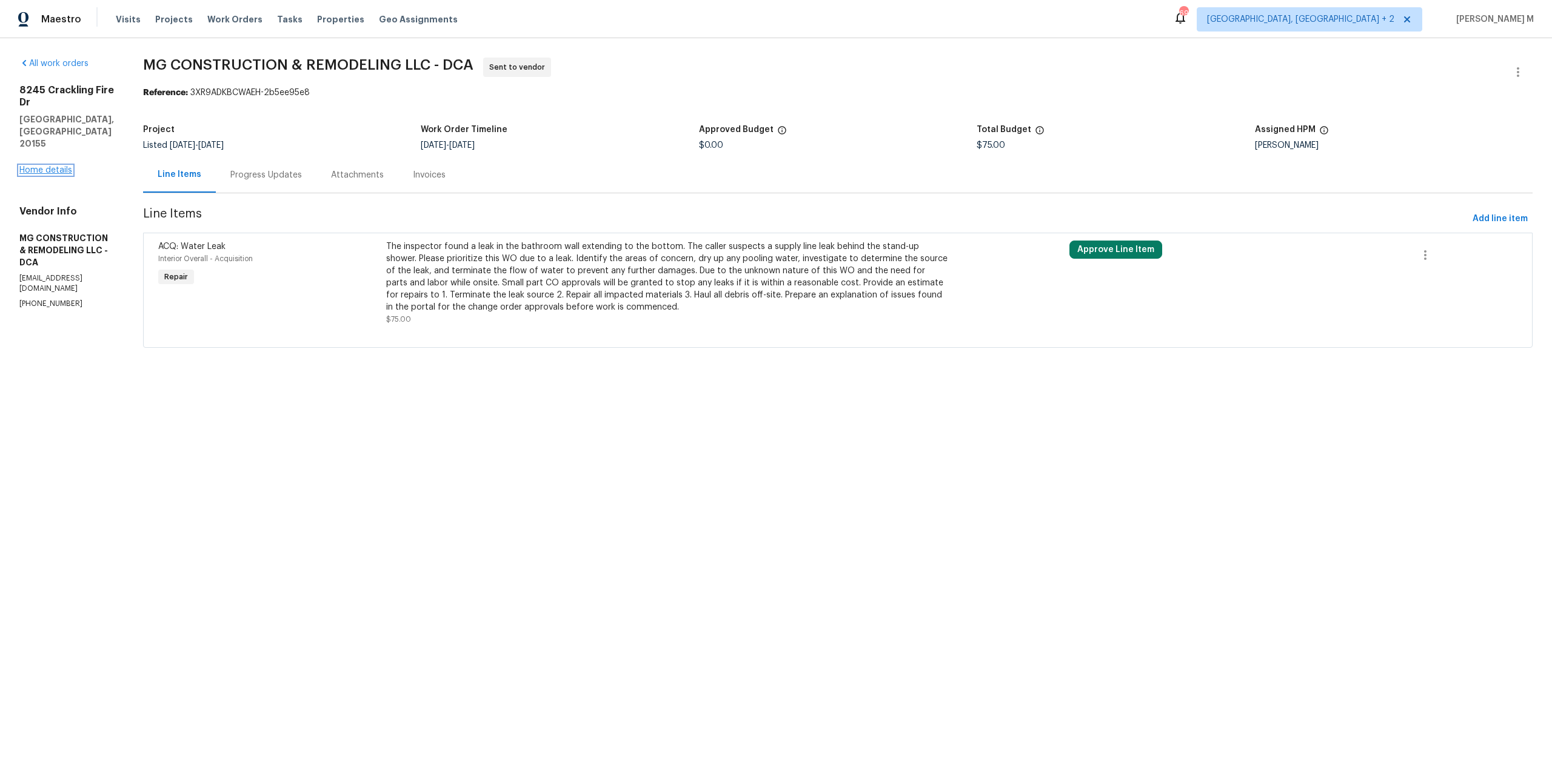
click at [56, 166] on link "Home details" at bounding box center [46, 170] width 53 height 9
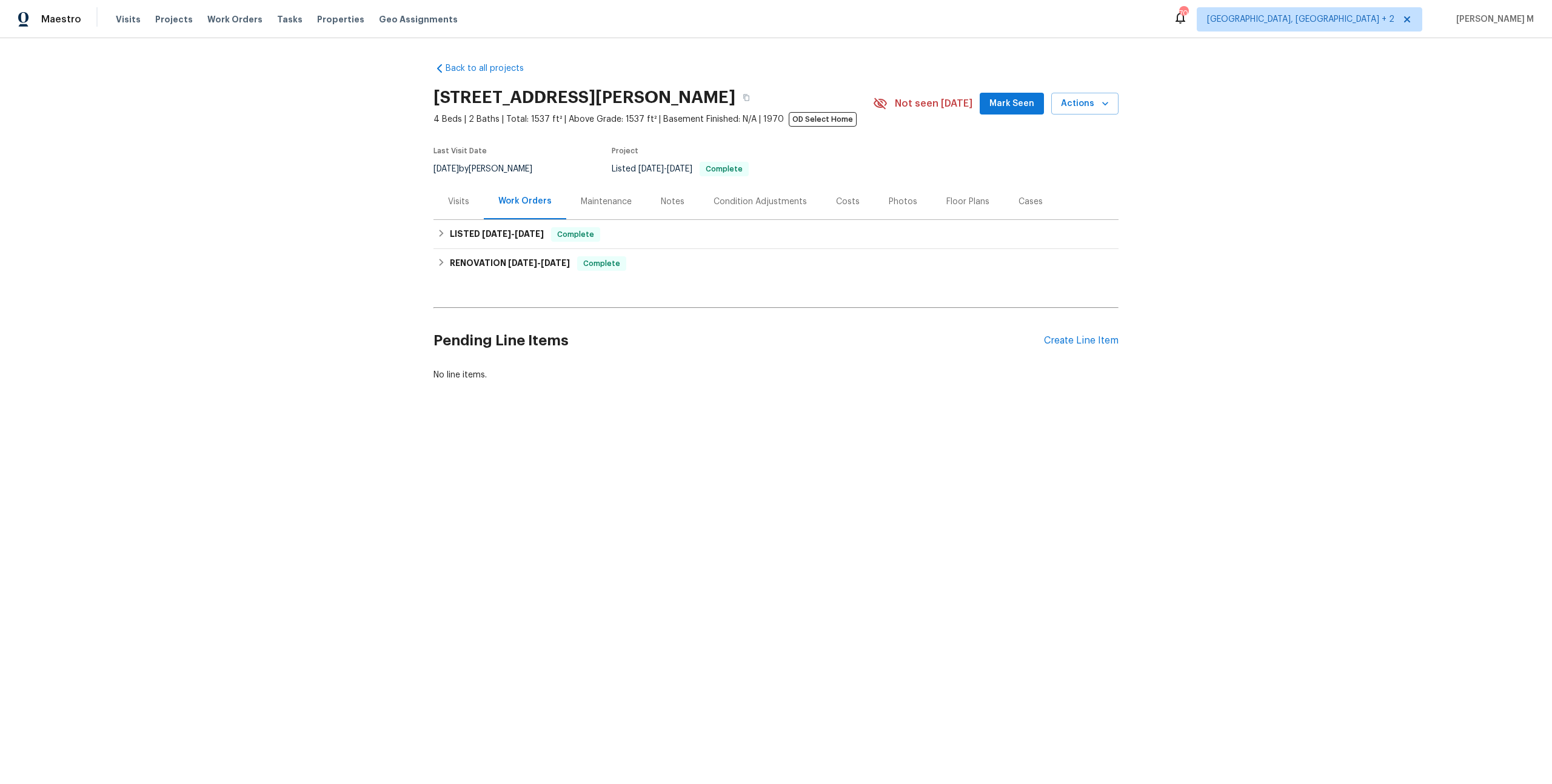
click at [583, 202] on div "Maintenance" at bounding box center [606, 202] width 80 height 36
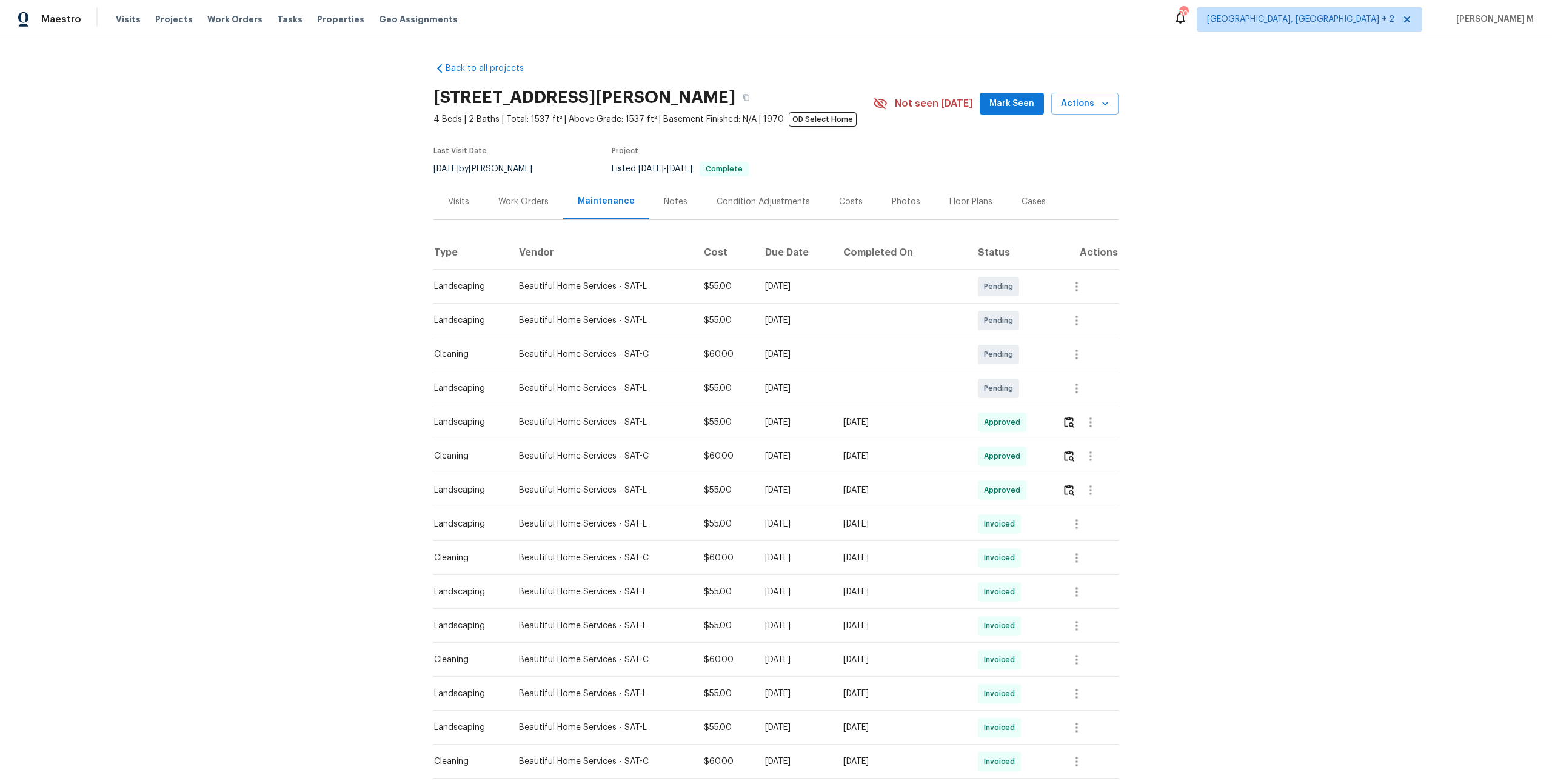
click at [503, 170] on div "[DATE] by [PERSON_NAME]" at bounding box center [489, 169] width 114 height 15
click at [503, 207] on div "Work Orders" at bounding box center [523, 202] width 79 height 36
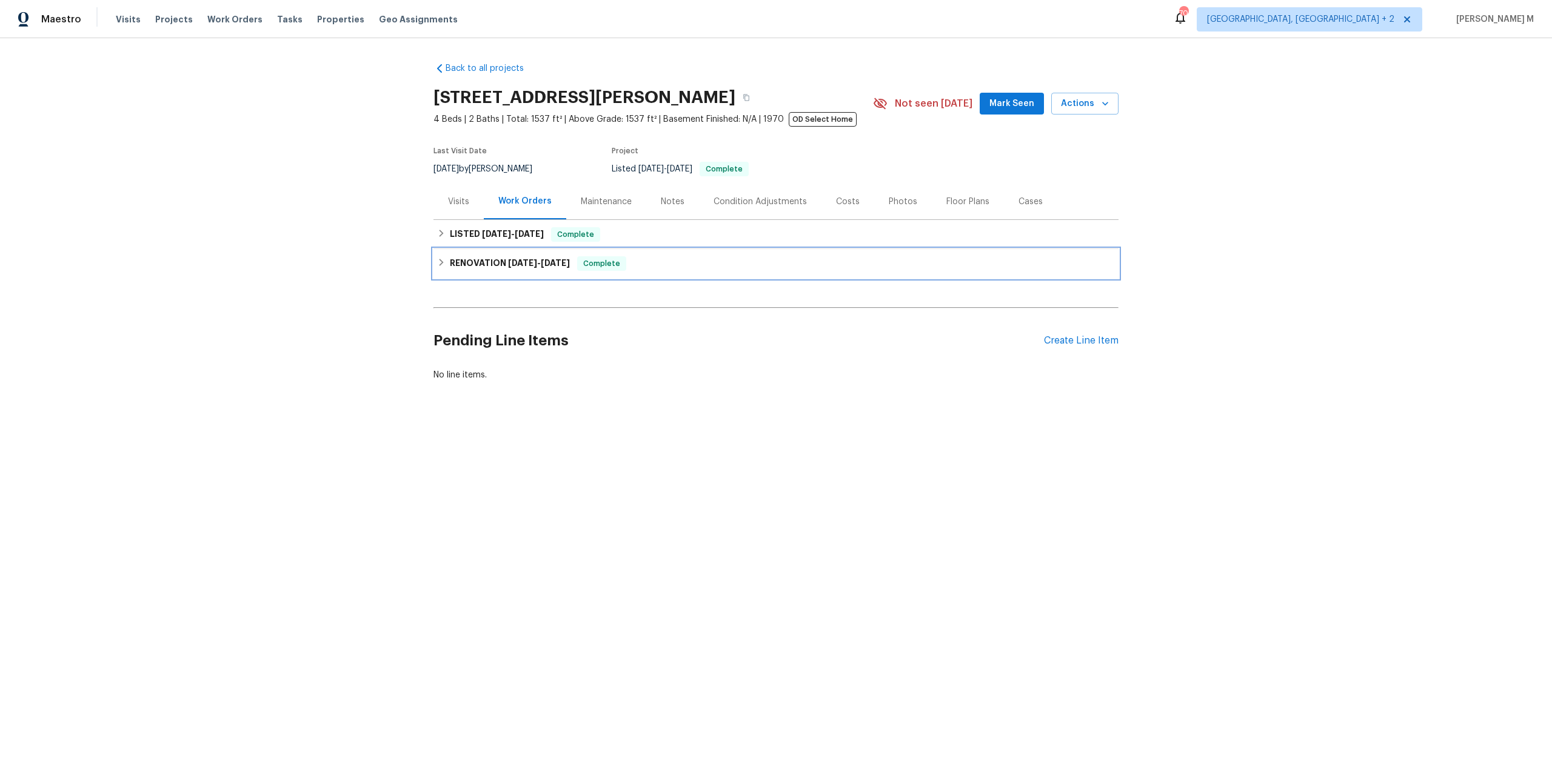
click at [483, 258] on h6 "RENOVATION [DATE] - [DATE]" at bounding box center [510, 263] width 120 height 15
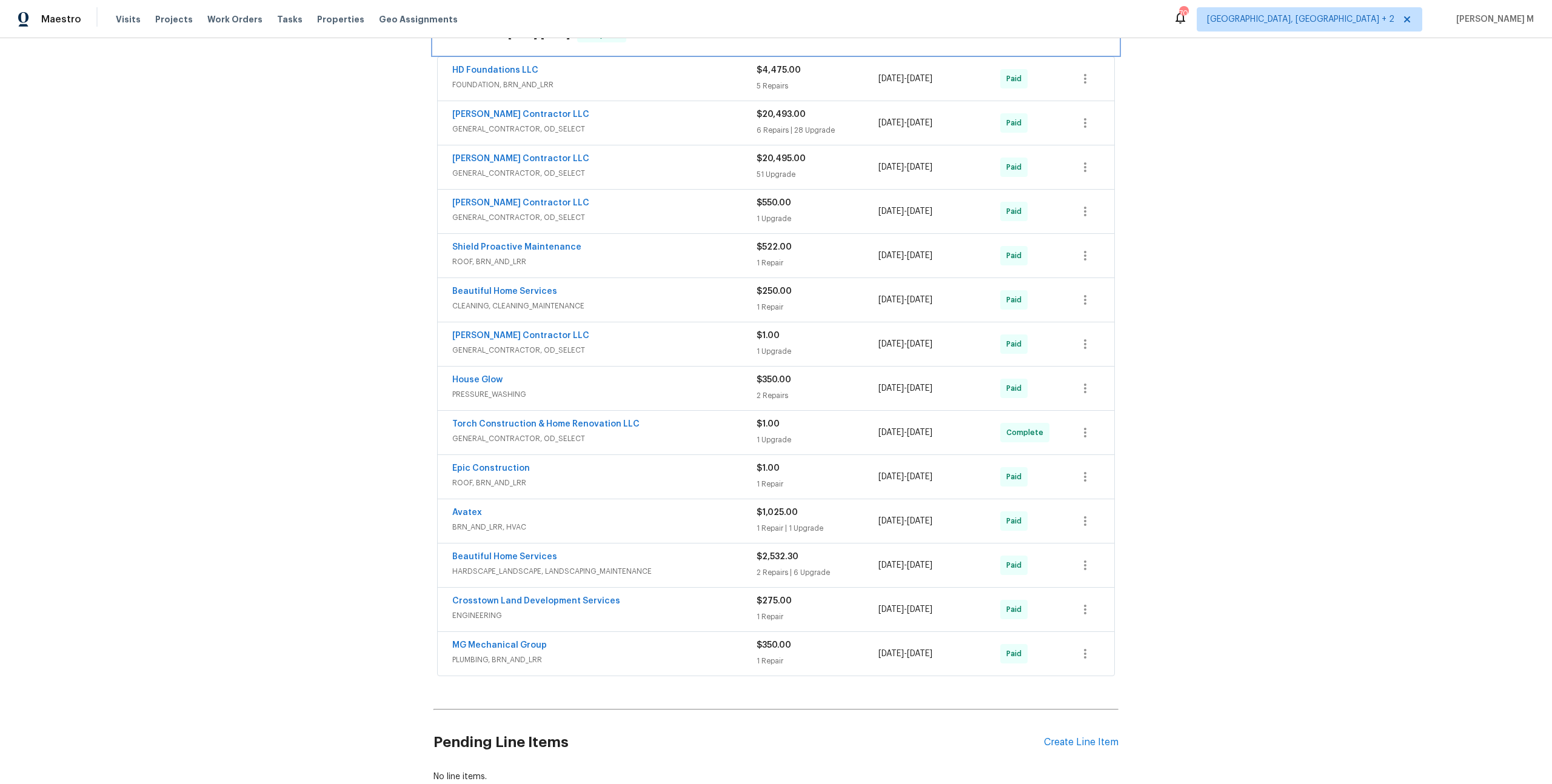
scroll to position [245, 0]
click at [492, 607] on span "ENGINEERING" at bounding box center [604, 613] width 304 height 12
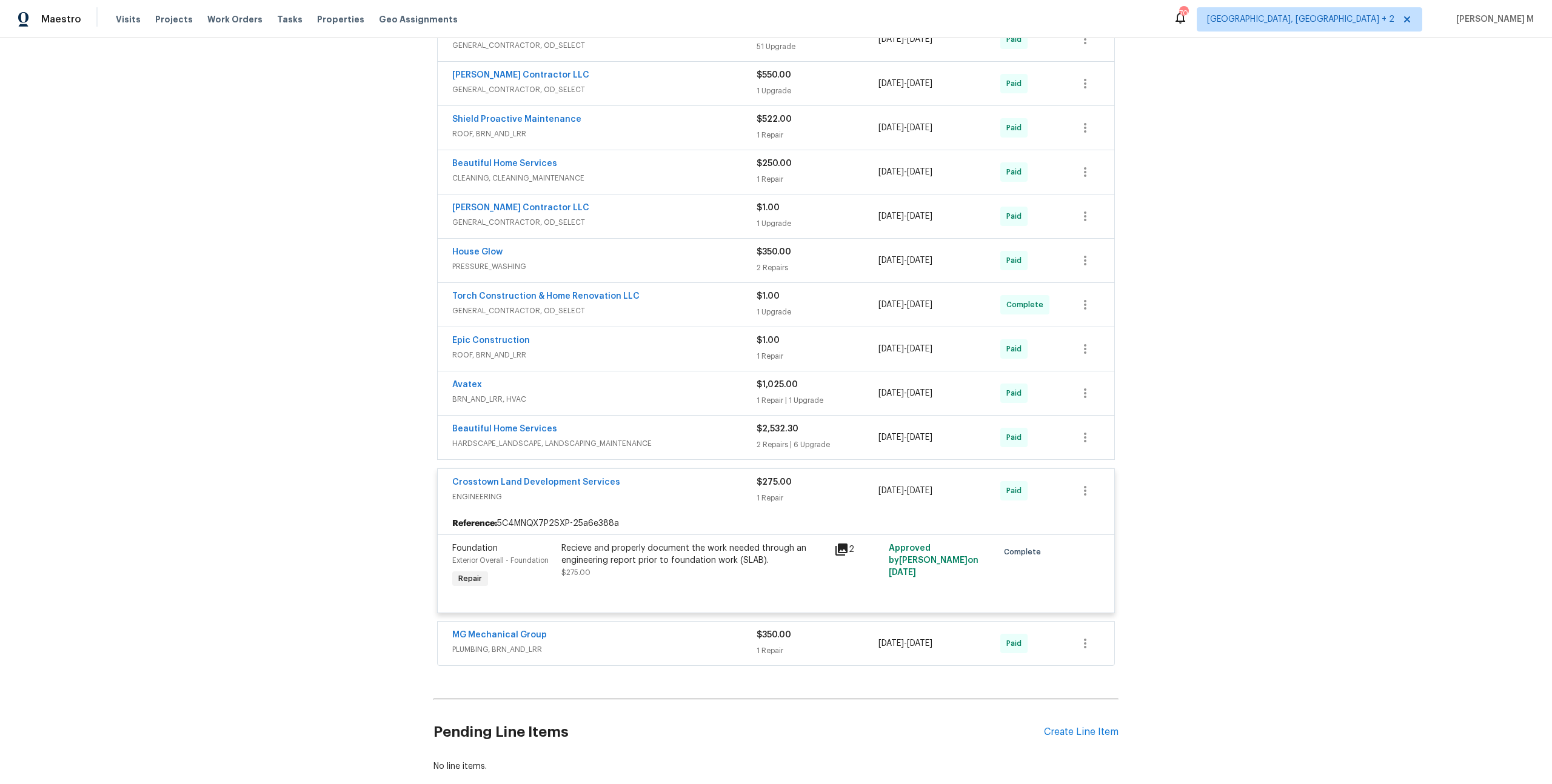
scroll to position [402, 0]
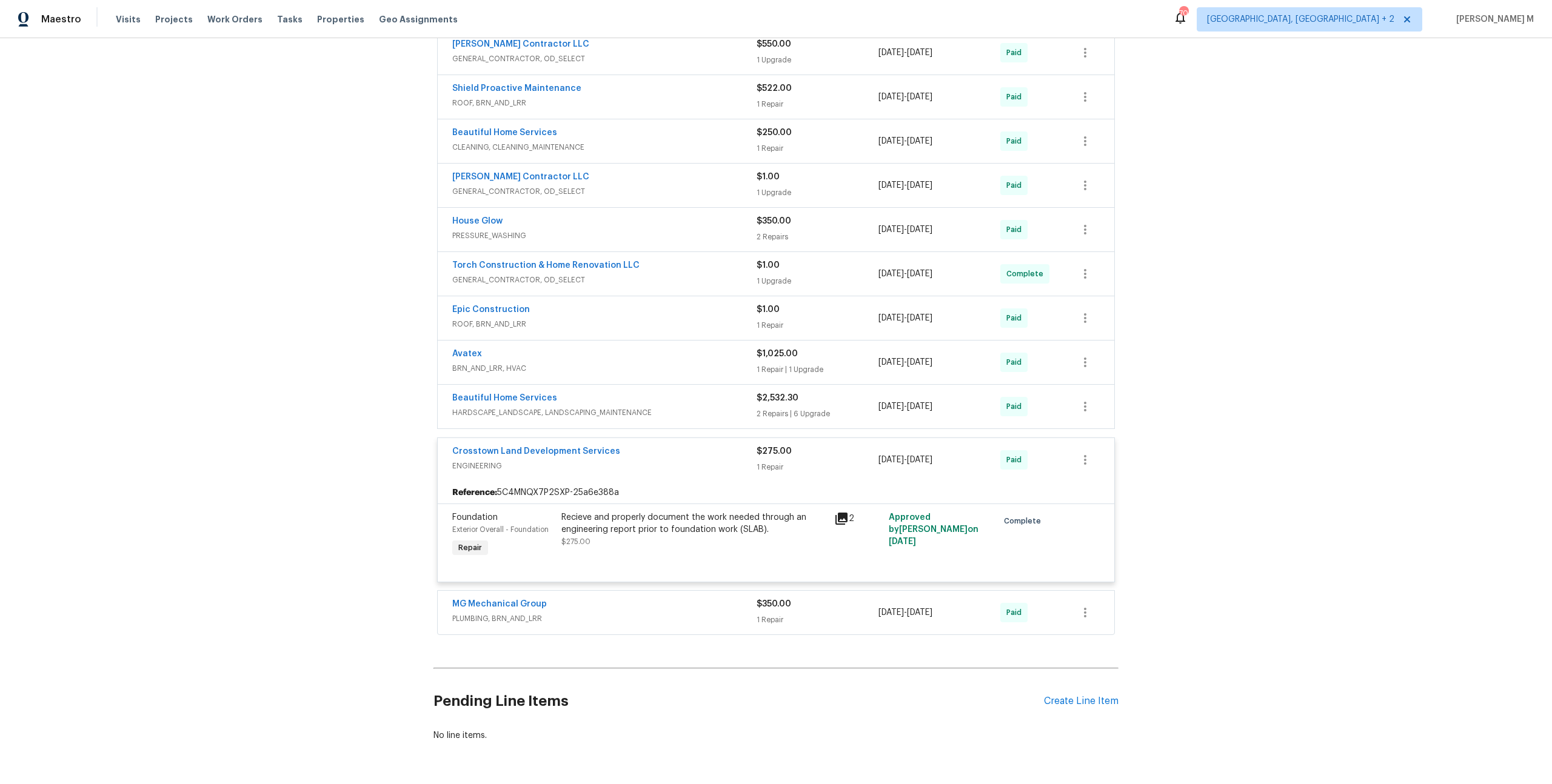
click at [485, 599] on div "MG Mechanical Group" at bounding box center [604, 606] width 304 height 15
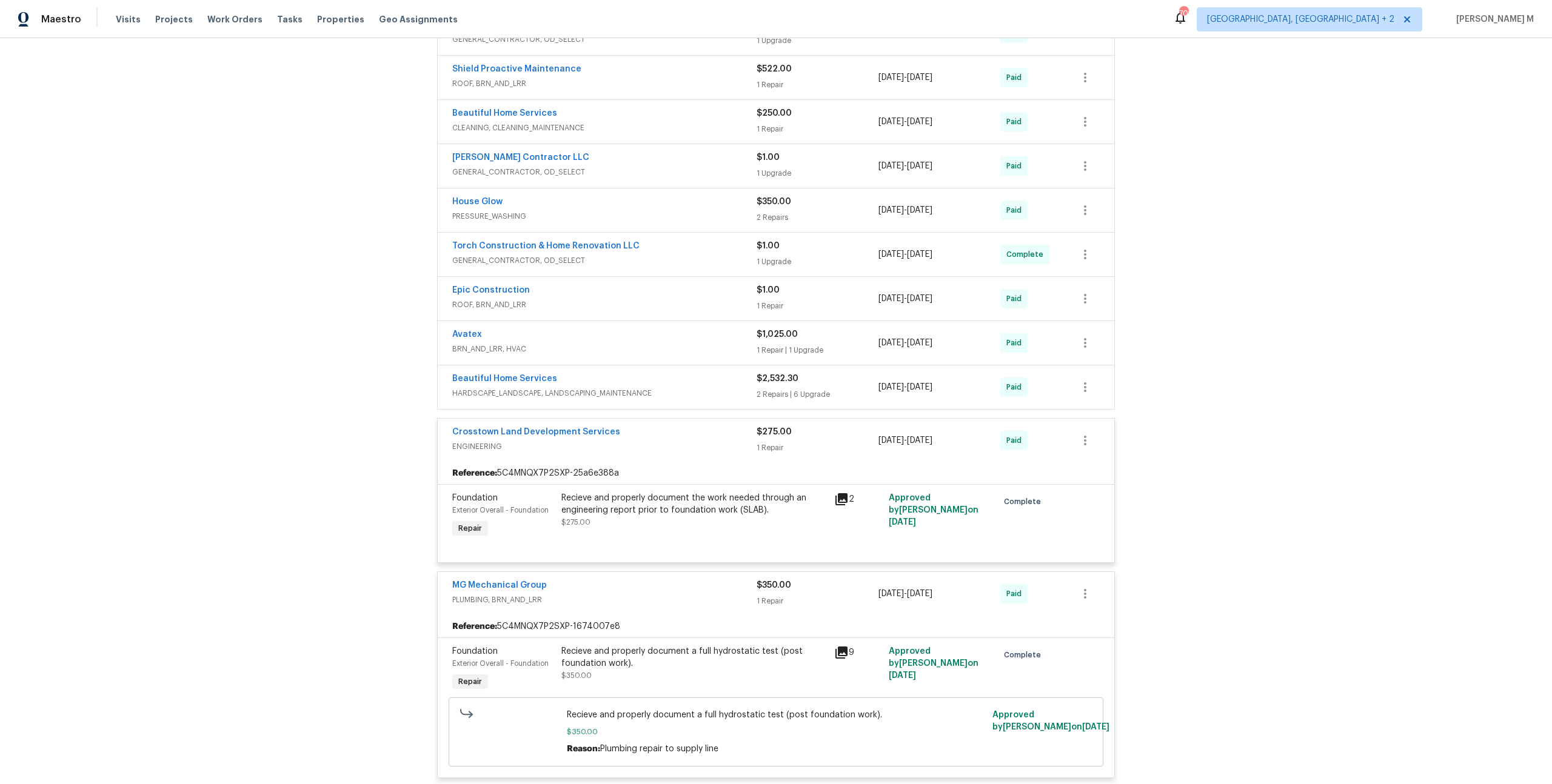
scroll to position [423, 0]
click at [676, 490] on div "Recieve and properly document the work needed through an engineering report pri…" at bounding box center [694, 502] width 266 height 24
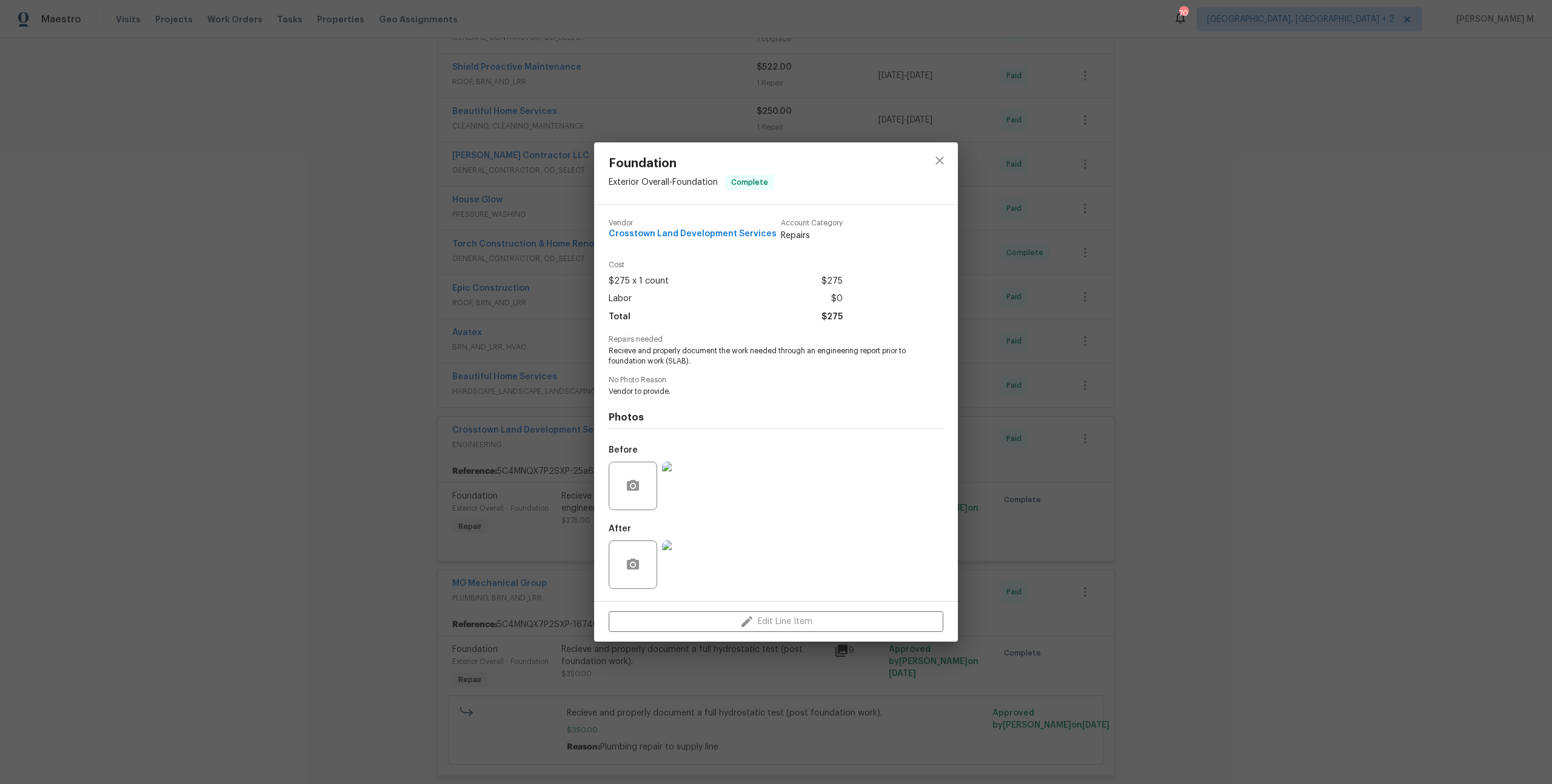
click at [678, 491] on img at bounding box center [686, 486] width 49 height 49
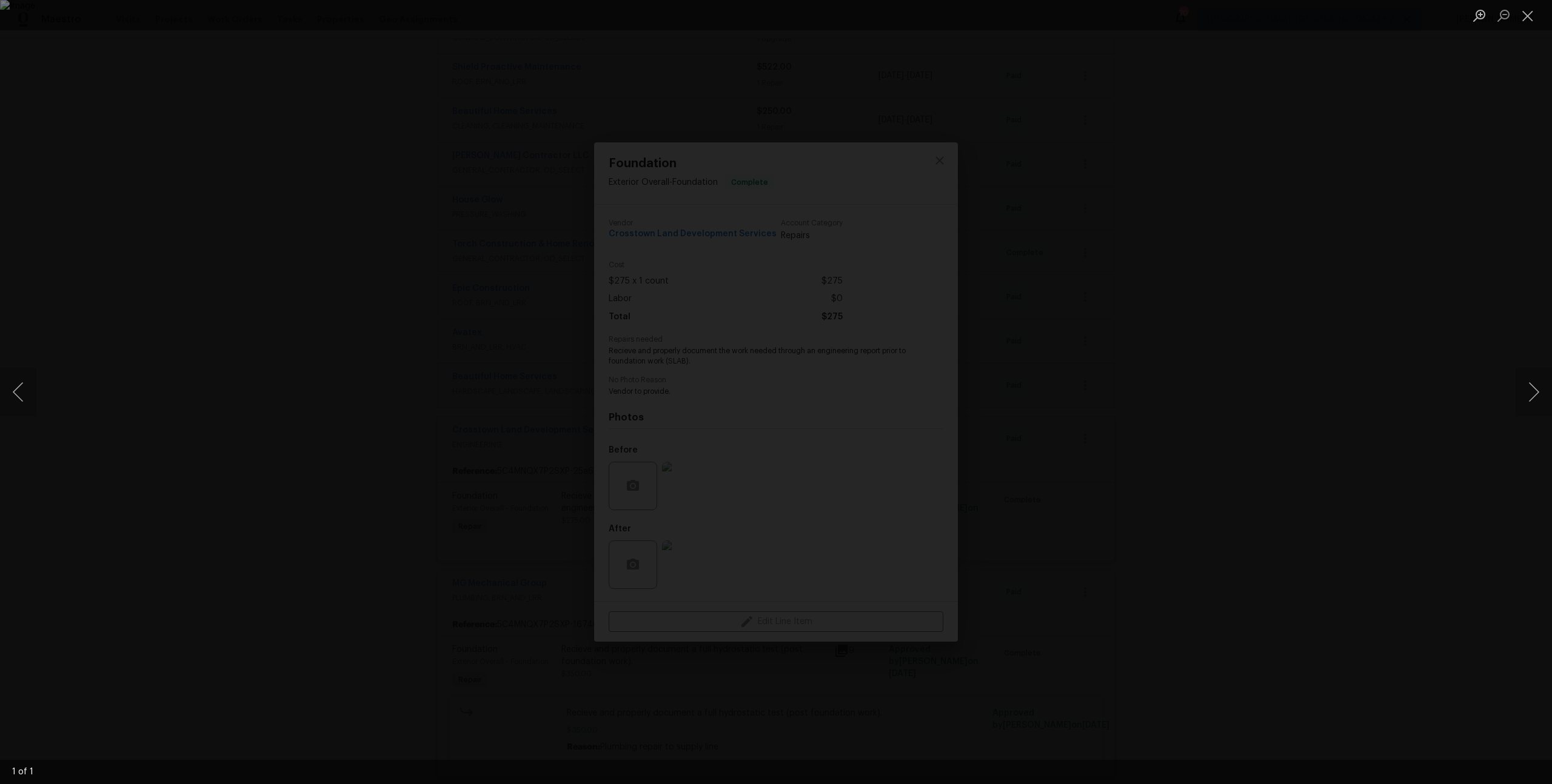
click at [1111, 443] on div "Lightbox" at bounding box center [776, 392] width 1552 height 784
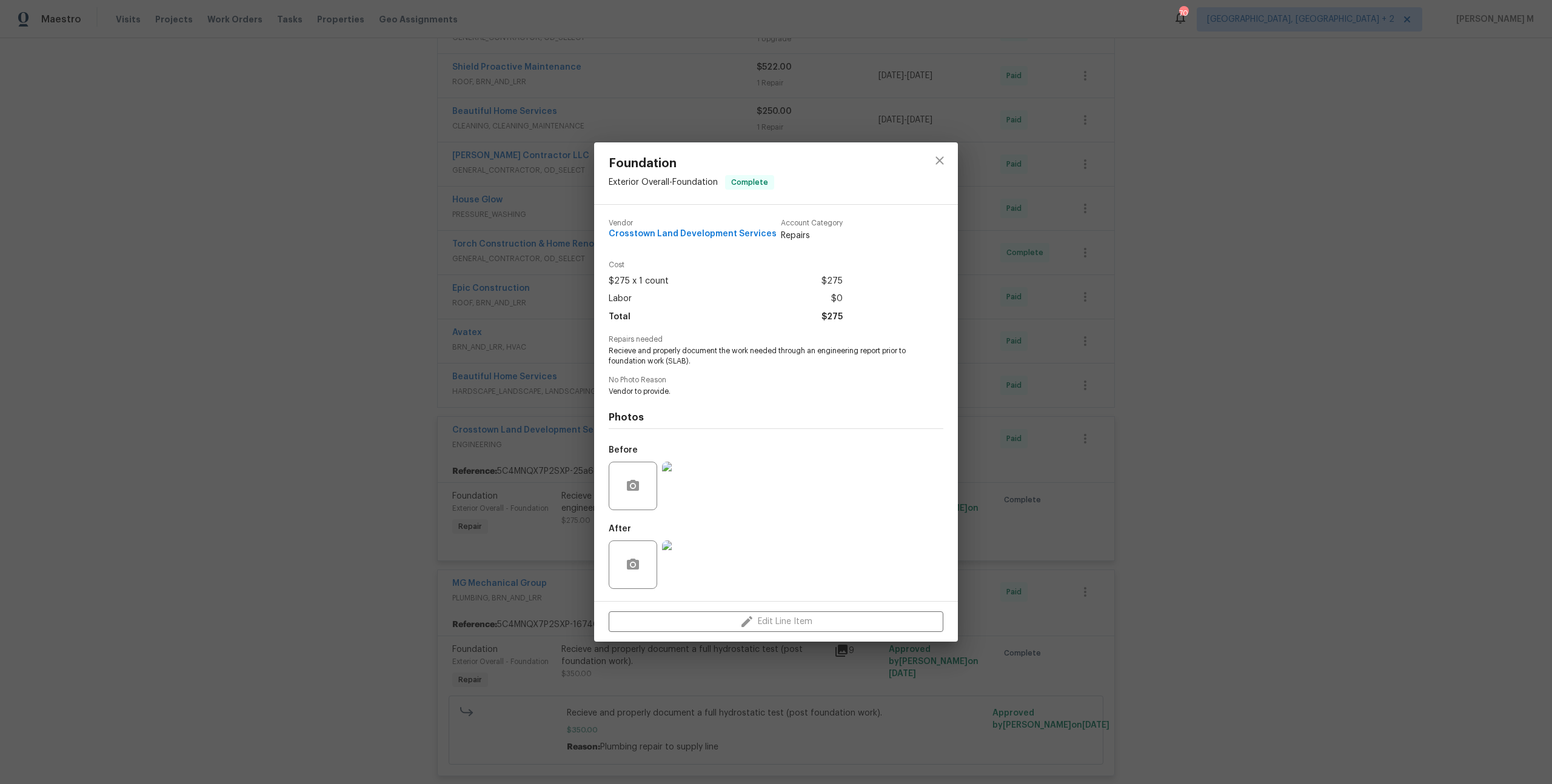
click at [1049, 420] on div "Foundation Exterior Overall - Foundation Complete Vendor Crosstown Land Develop…" at bounding box center [776, 392] width 1552 height 784
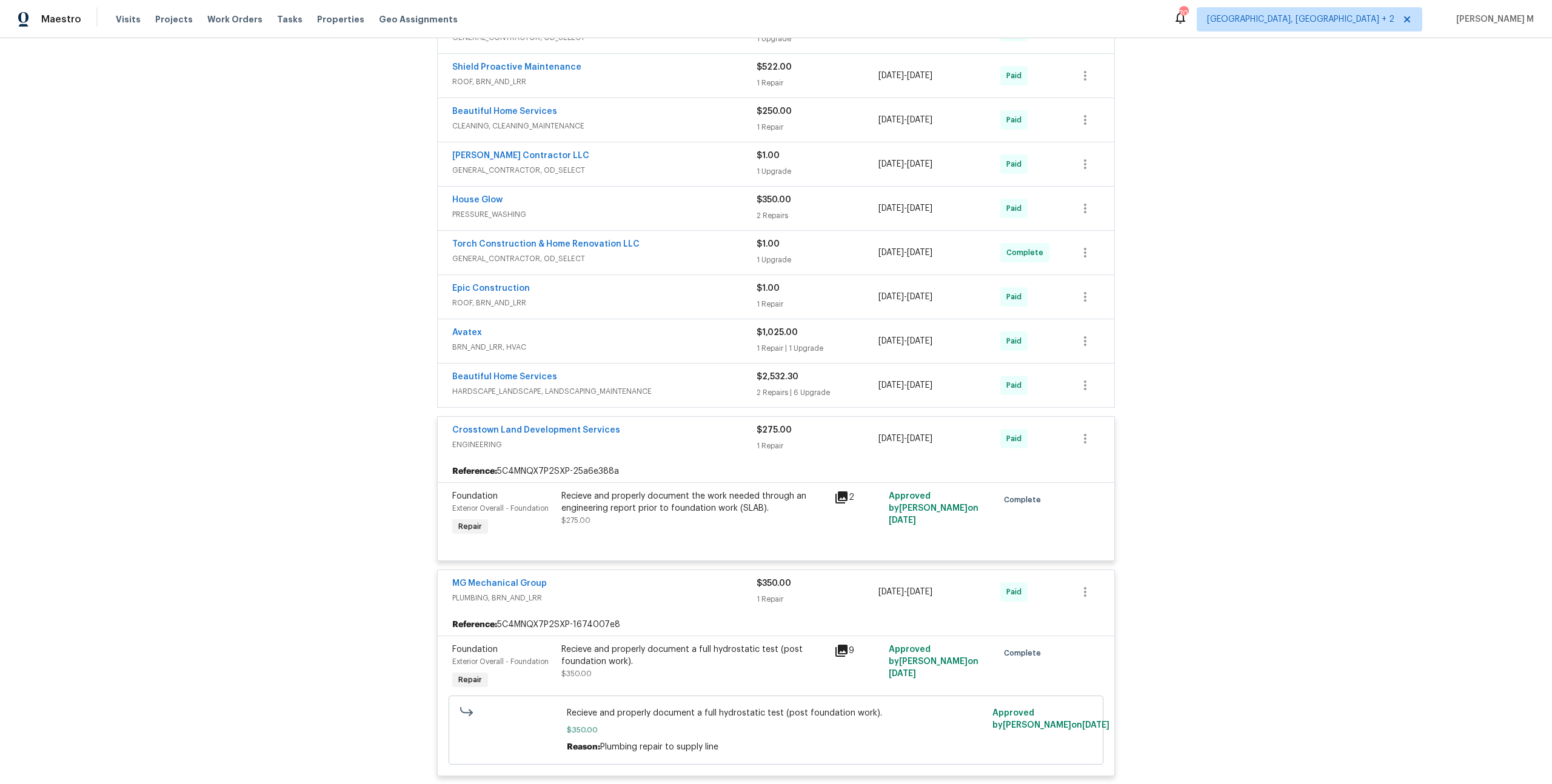
click at [534, 385] on span "HARDSCAPE_LANDSCAPE, LANDSCAPING_MAINTENANCE" at bounding box center [604, 391] width 304 height 12
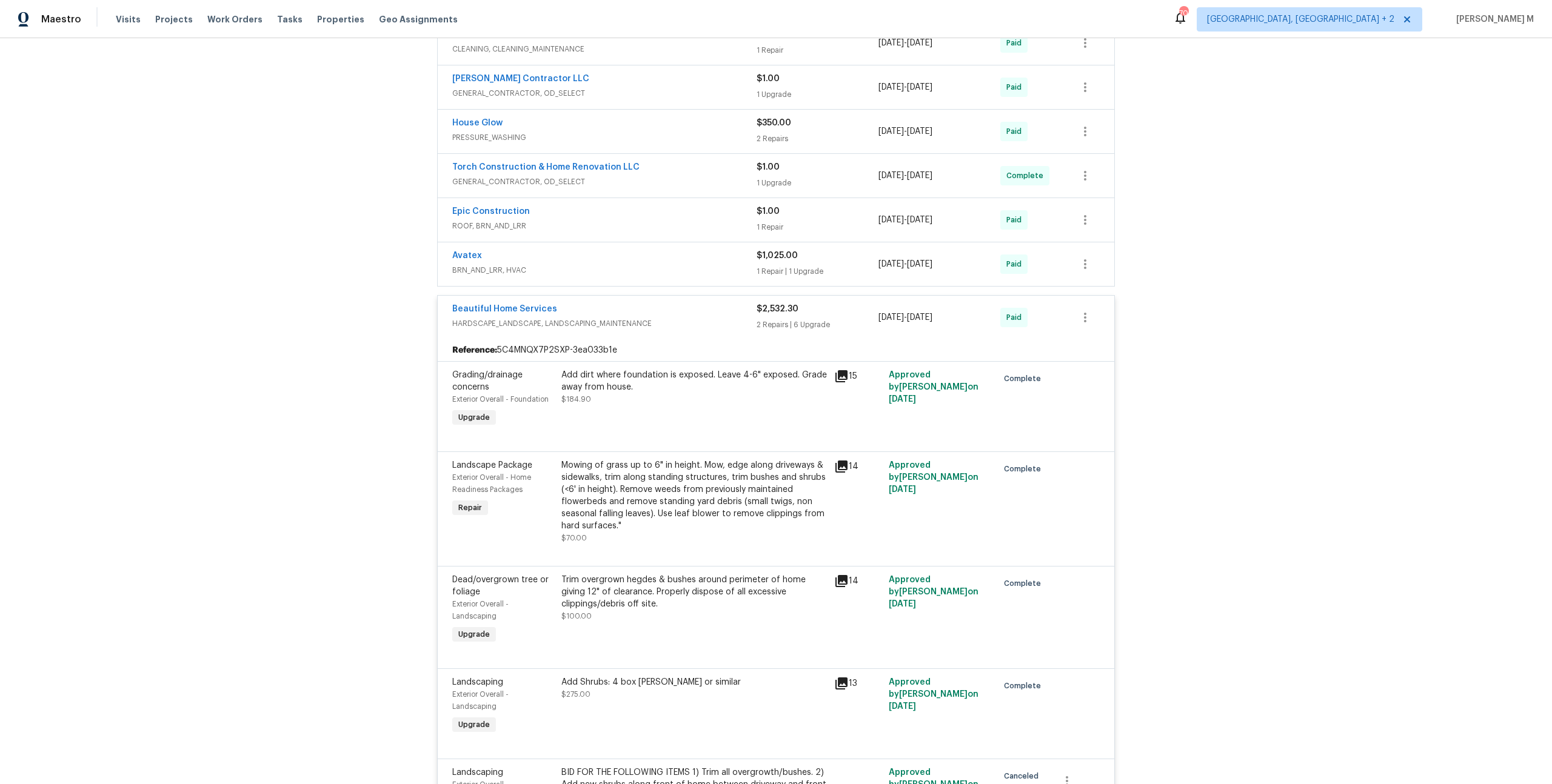
scroll to position [502, 0]
click at [630, 377] on div "Add dirt where foundation is exposed. Leave 4-6" exposed. Grade away from house…" at bounding box center [694, 396] width 272 height 67
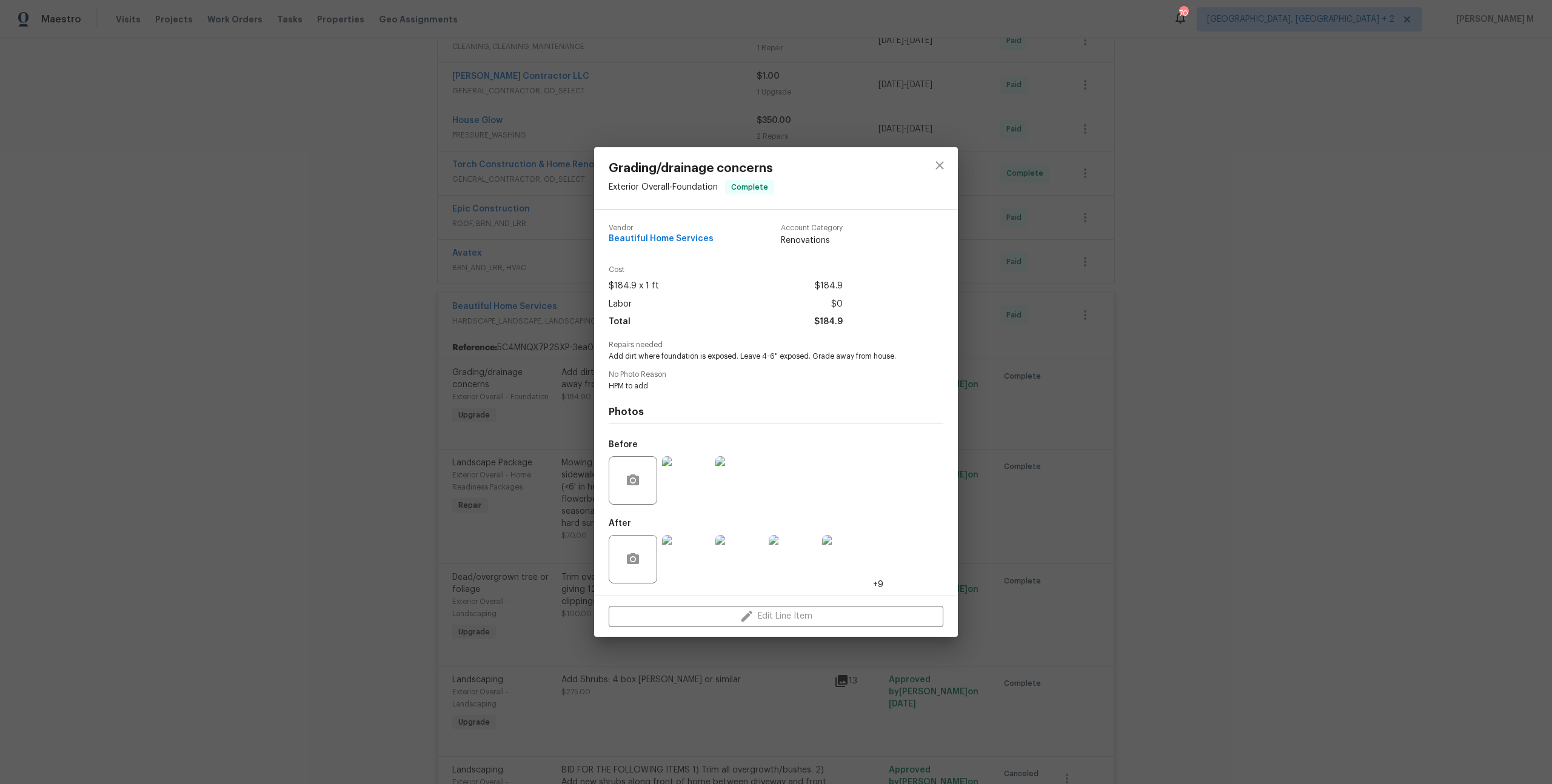
click at [693, 473] on img at bounding box center [686, 480] width 49 height 49
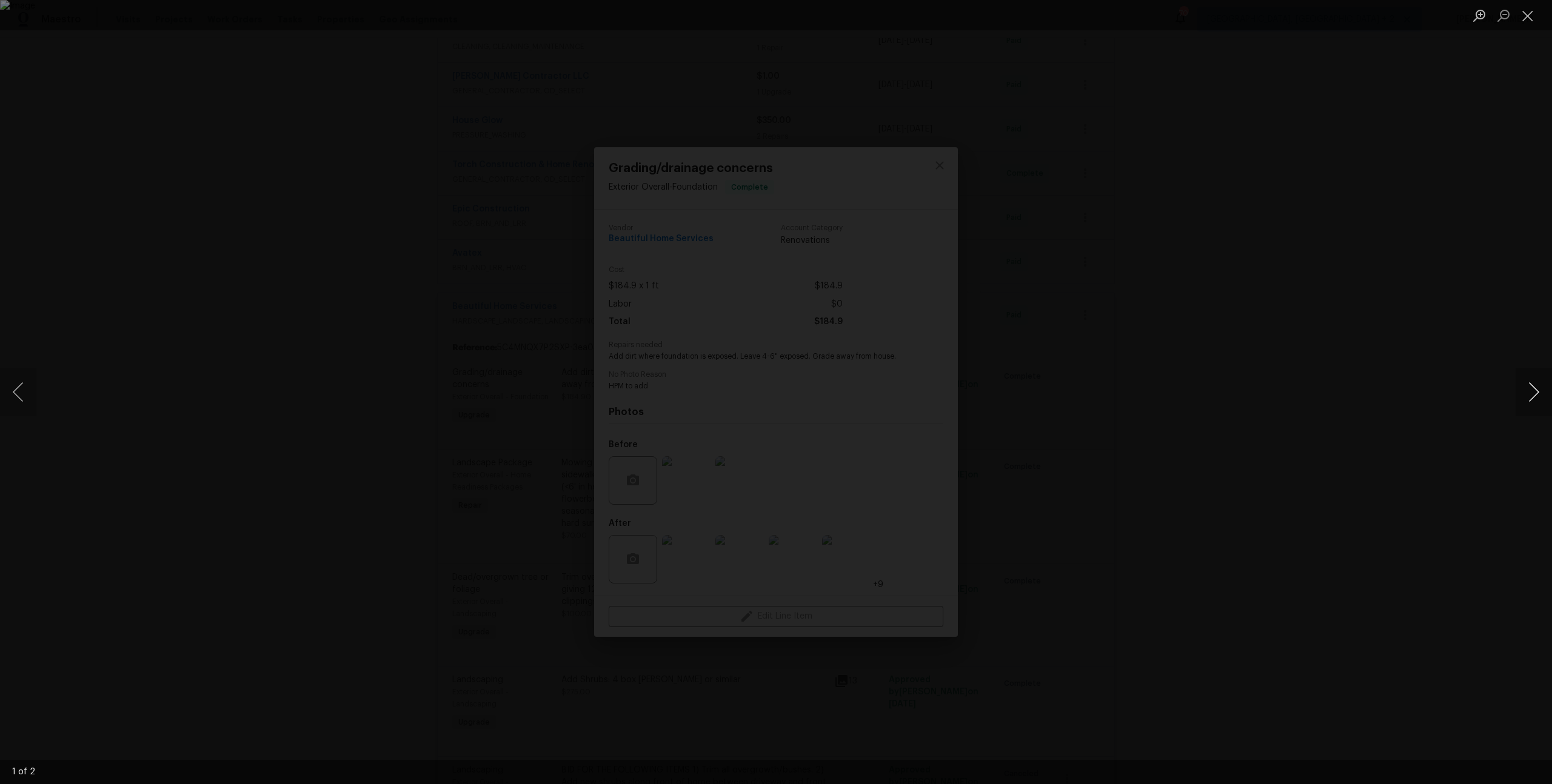
click at [1531, 399] on button "Next image" at bounding box center [1533, 392] width 37 height 49
click at [1194, 338] on div "Lightbox" at bounding box center [776, 392] width 1552 height 784
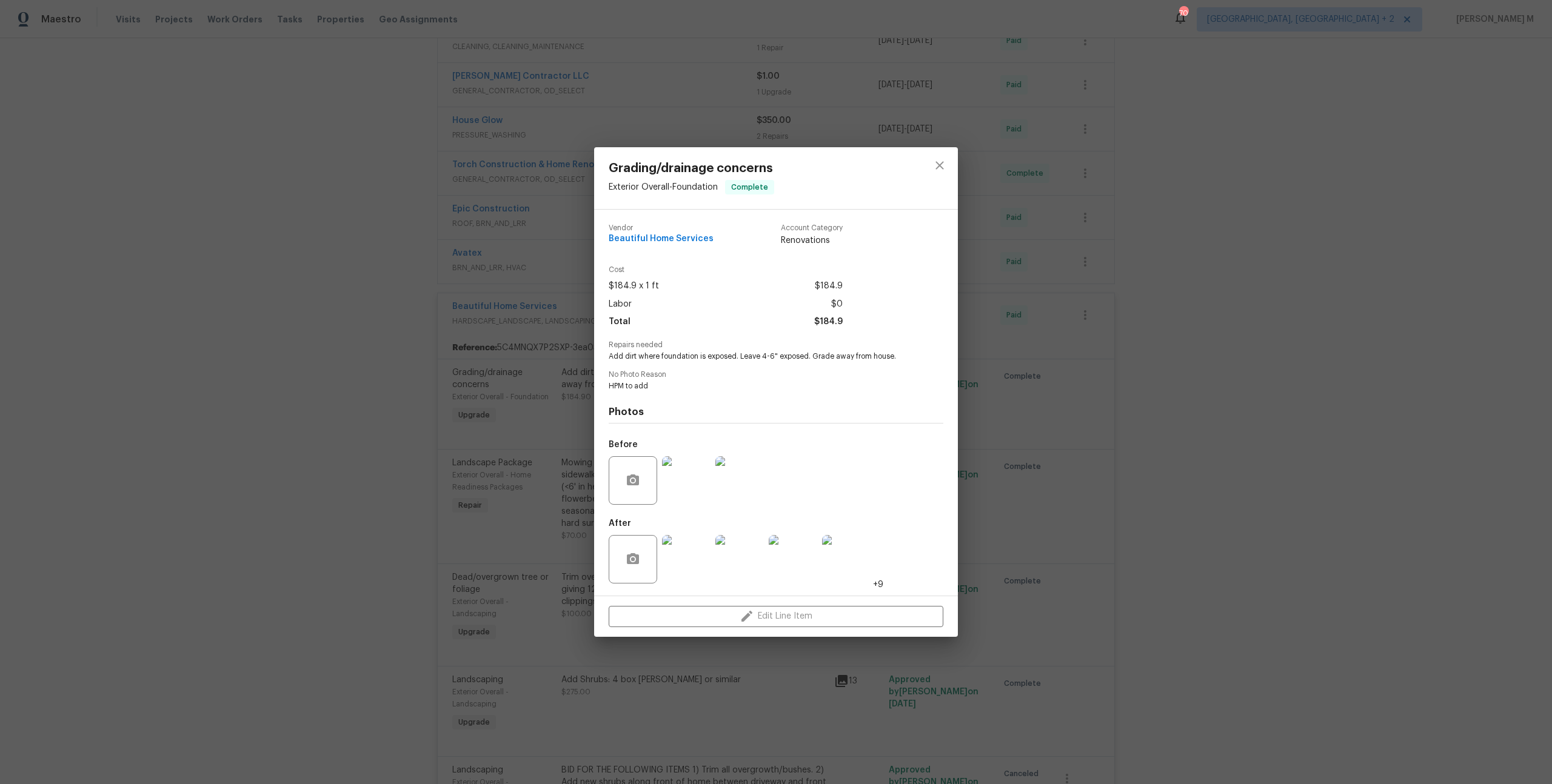
click at [723, 479] on img at bounding box center [740, 480] width 49 height 49
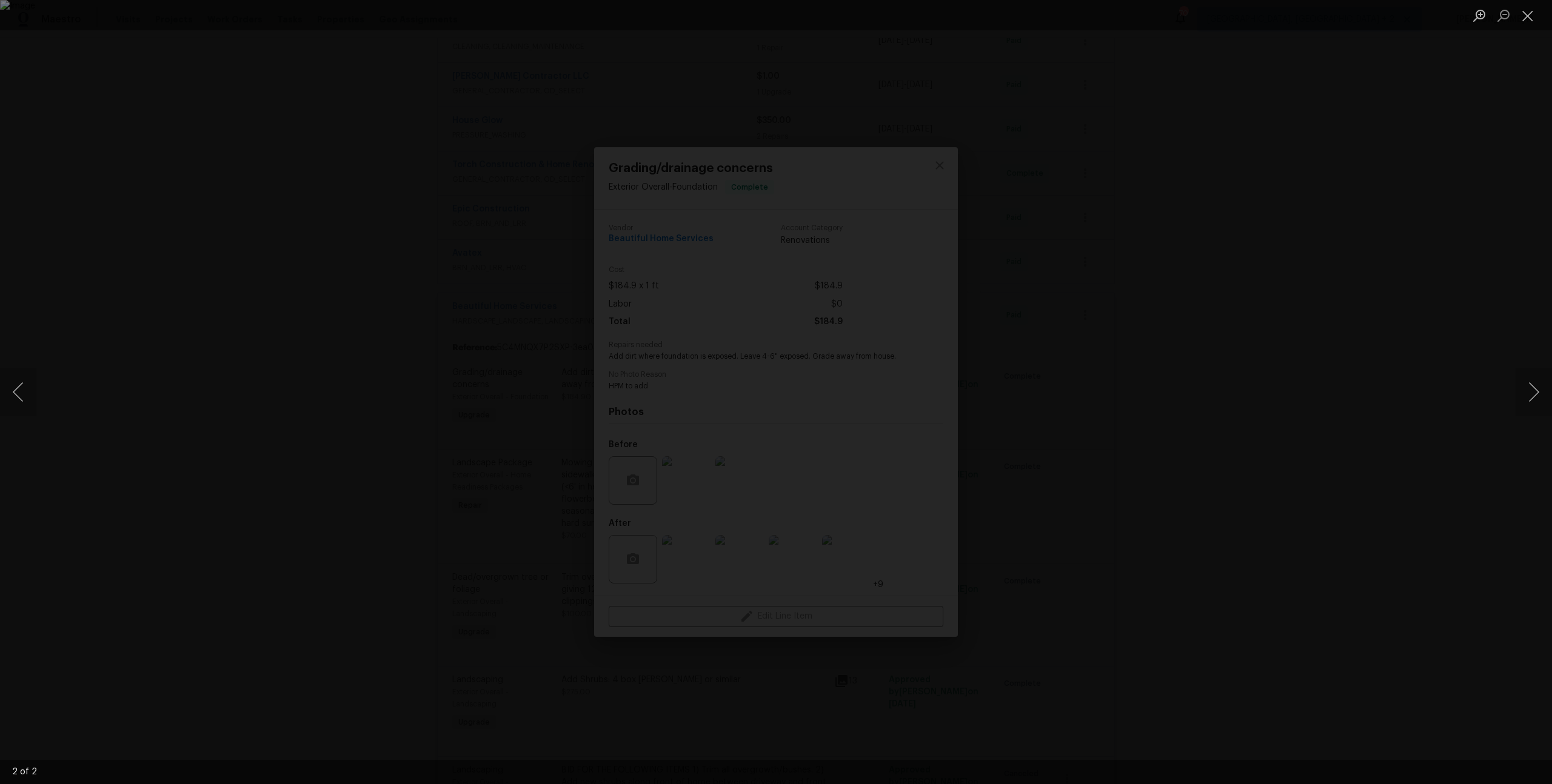
click at [1160, 418] on div "Lightbox" at bounding box center [776, 392] width 1552 height 784
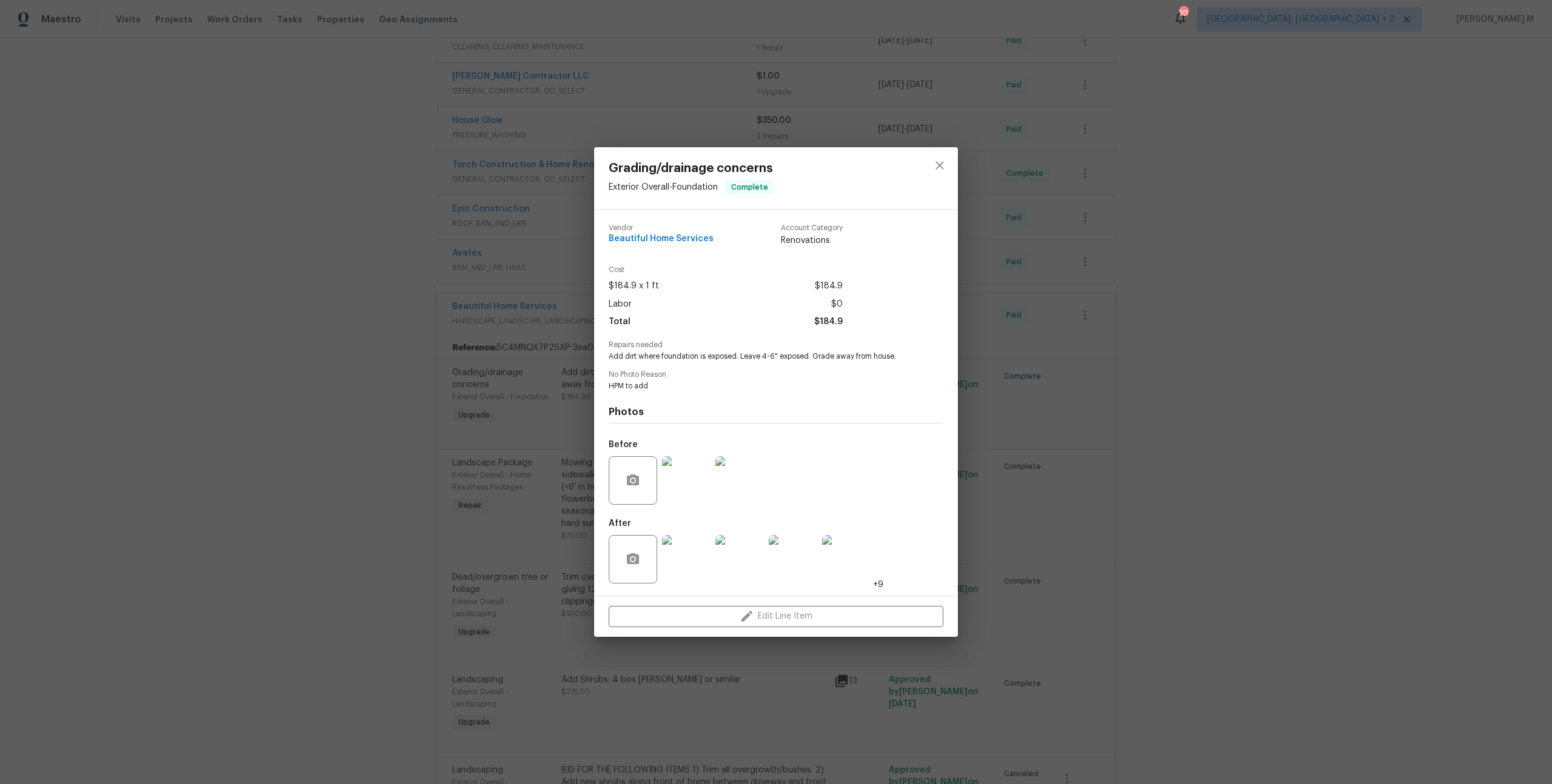
click at [745, 489] on img at bounding box center [740, 480] width 49 height 49
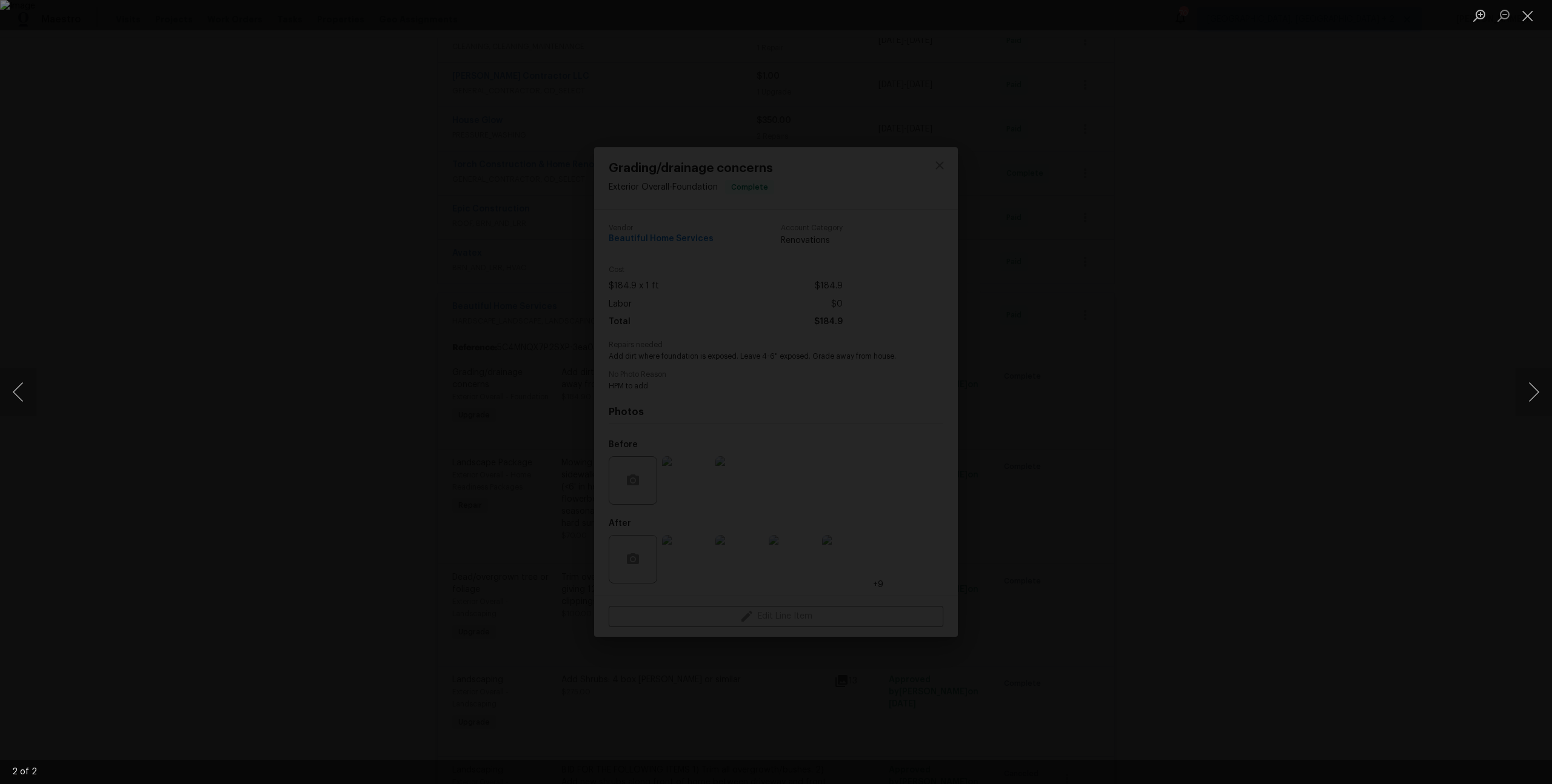
click at [1150, 419] on div "Lightbox" at bounding box center [776, 392] width 1552 height 784
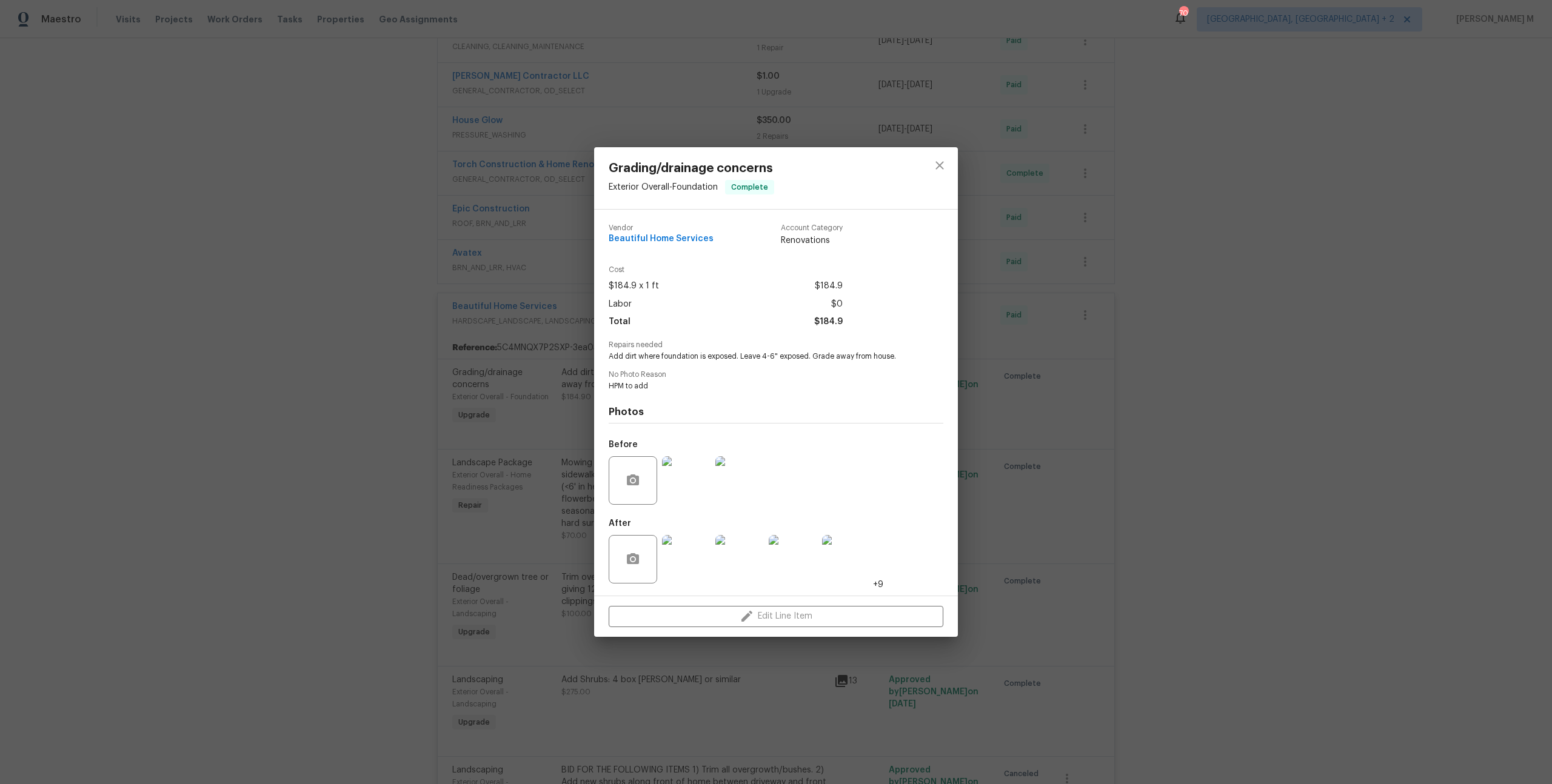
click at [686, 546] on img at bounding box center [686, 559] width 49 height 49
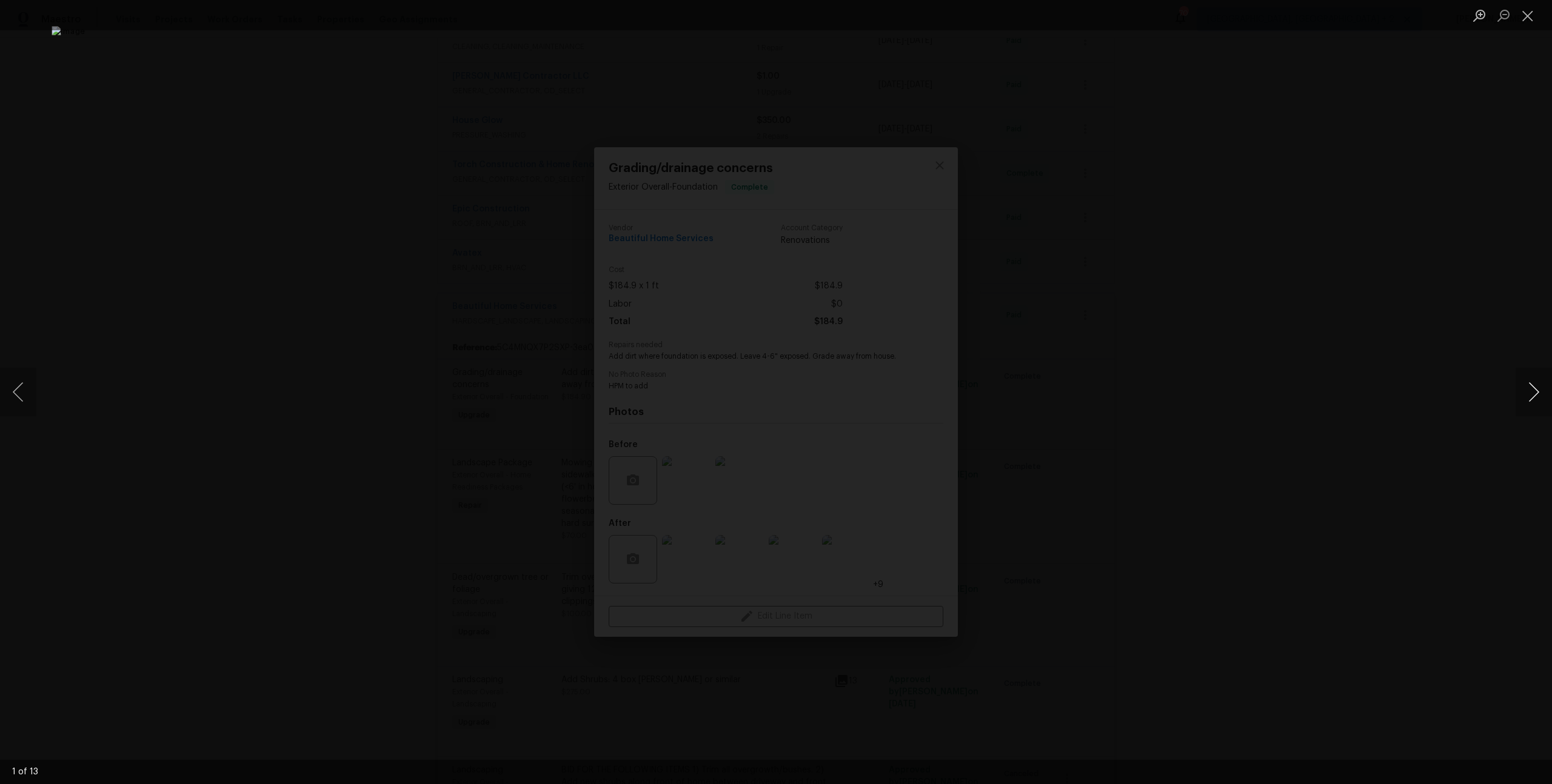
click at [1528, 397] on button "Next image" at bounding box center [1533, 392] width 37 height 49
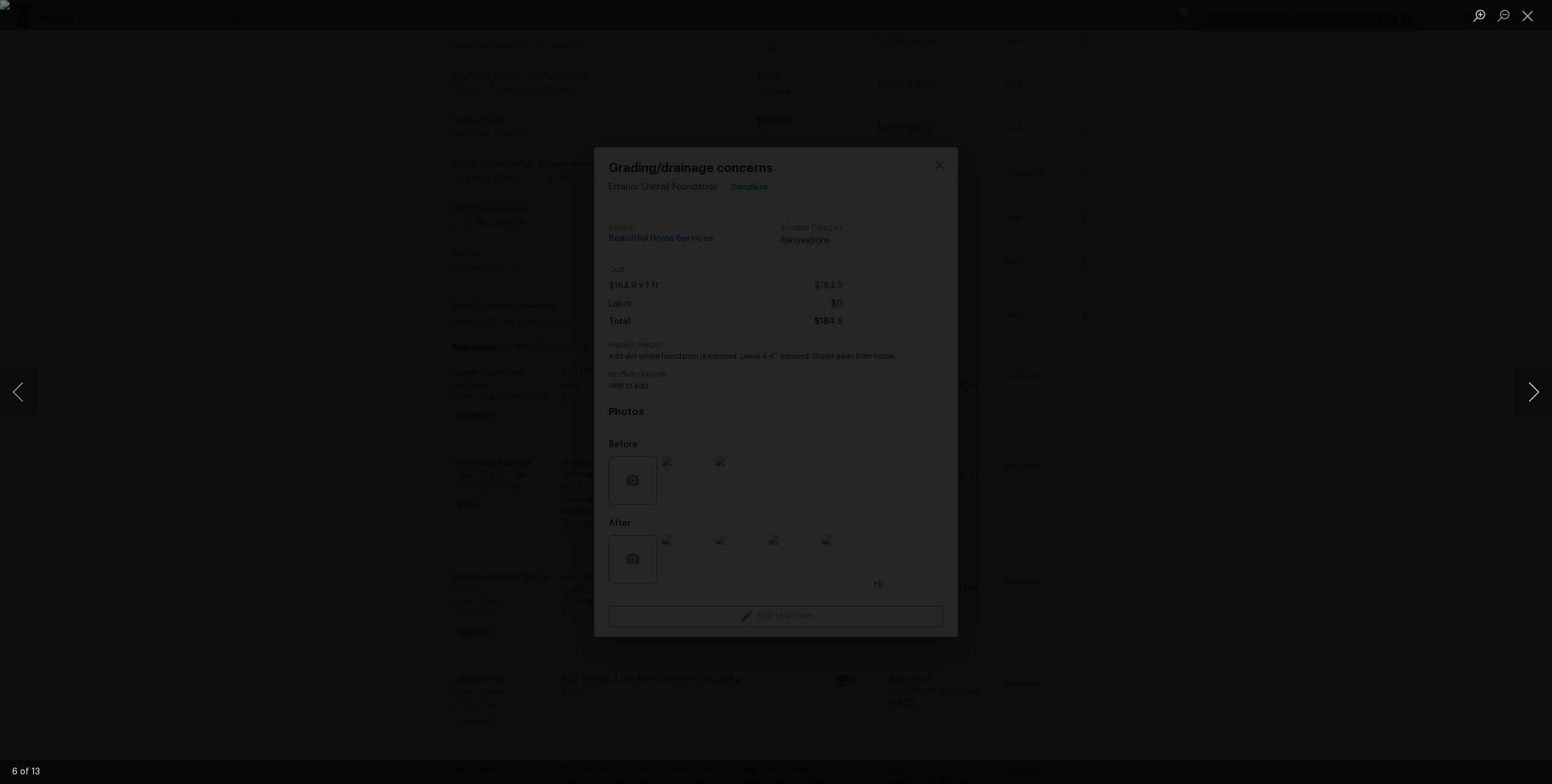
click at [1528, 397] on button "Next image" at bounding box center [1533, 392] width 37 height 49
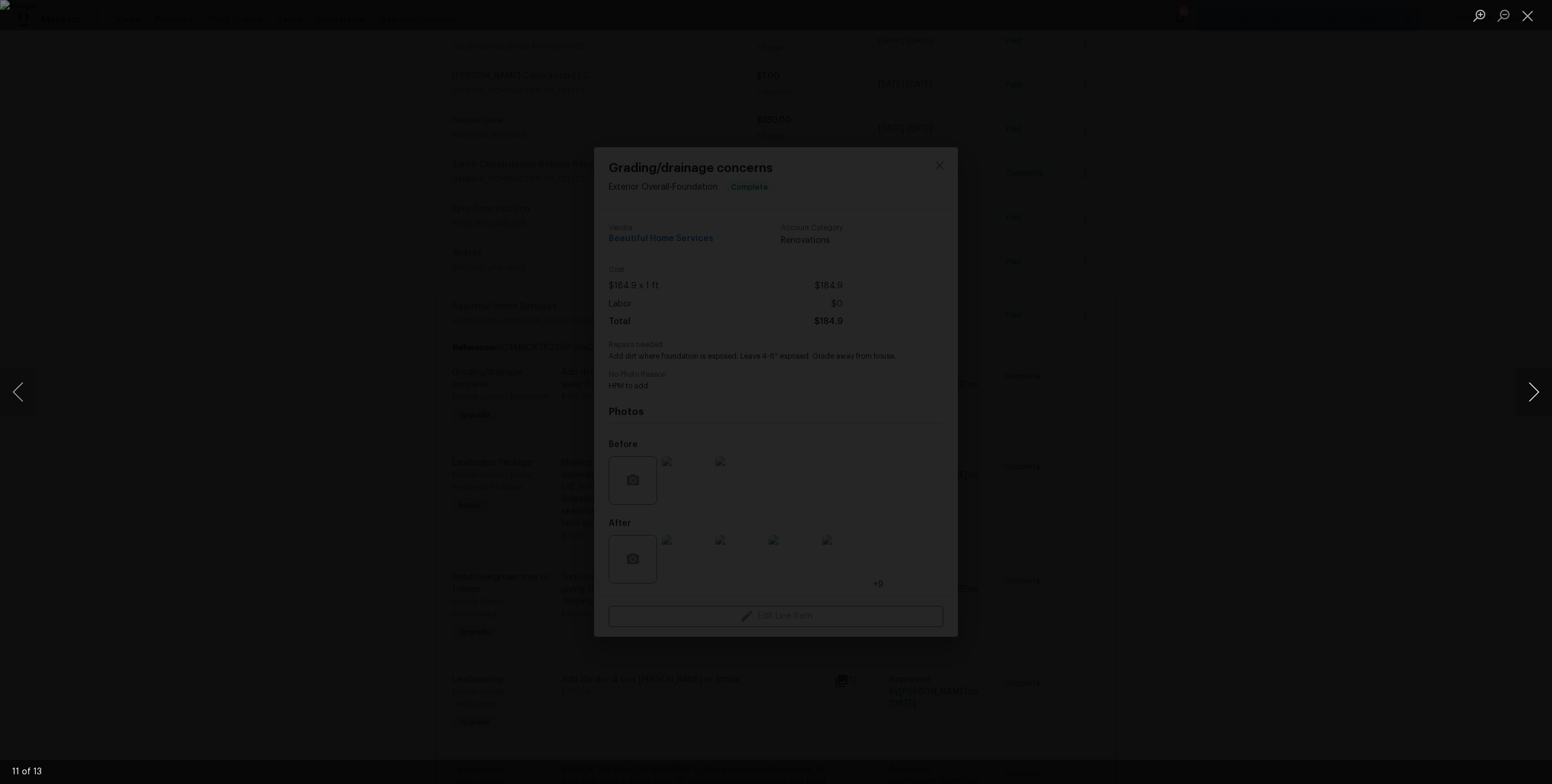
click at [1528, 397] on button "Next image" at bounding box center [1533, 392] width 37 height 49
click at [1197, 273] on div "Lightbox" at bounding box center [776, 392] width 1552 height 784
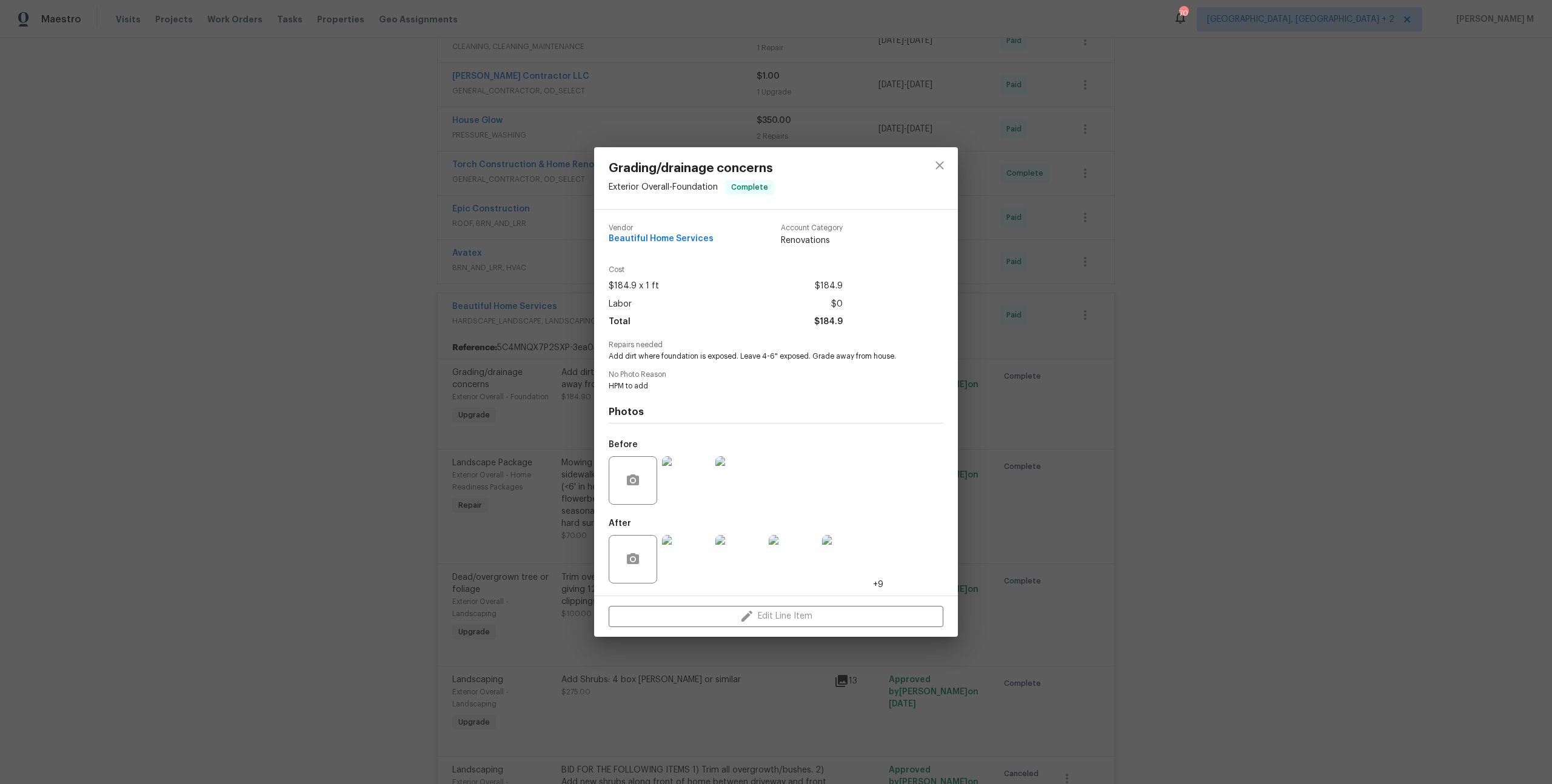
click at [1012, 301] on div "Grading/drainage concerns Exterior Overall - Foundation Complete Vendor Beautif…" at bounding box center [776, 392] width 1552 height 784
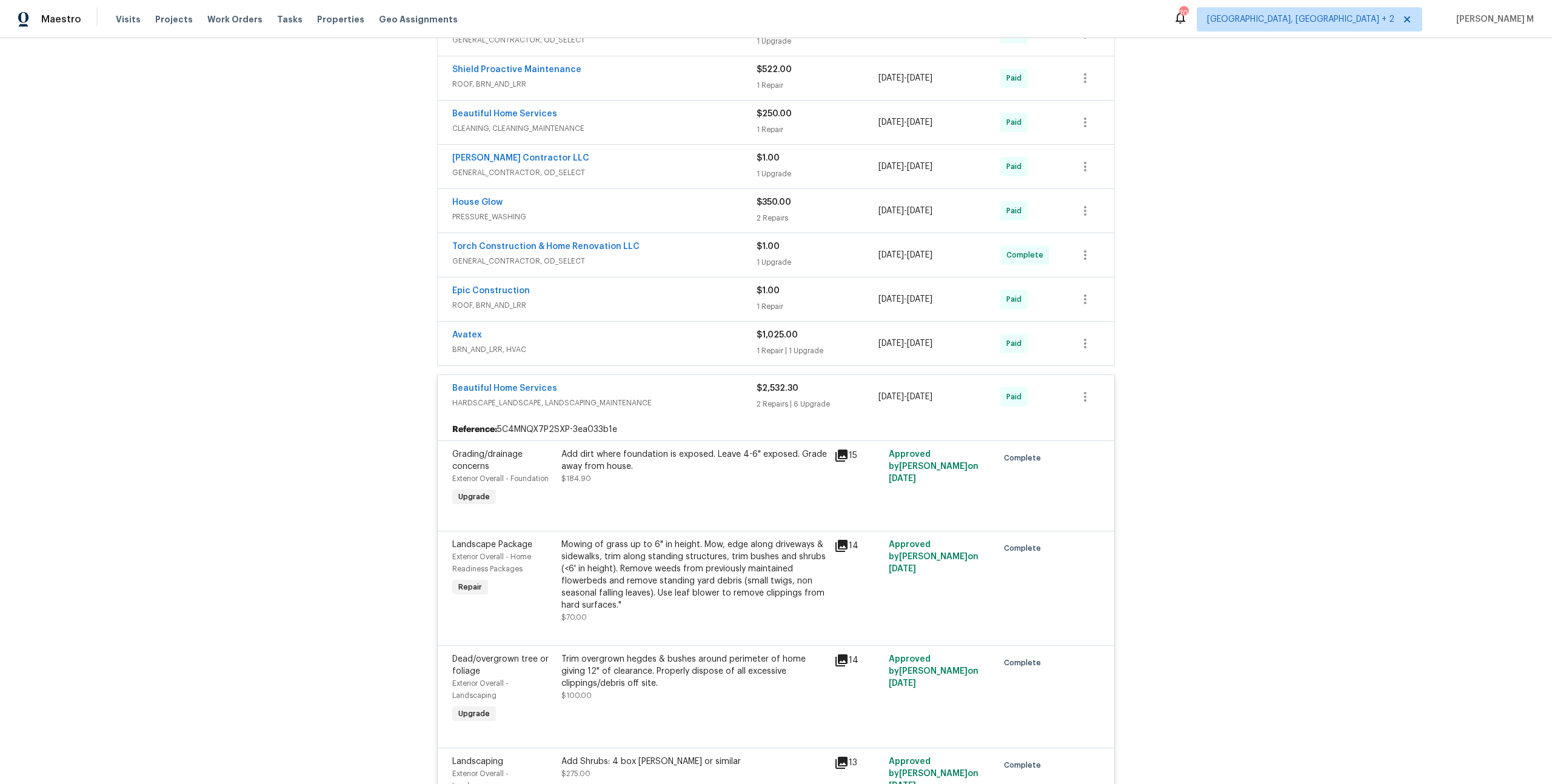
scroll to position [420, 0]
click at [465, 344] on span "BRN_AND_LRR, HVAC" at bounding box center [604, 350] width 304 height 12
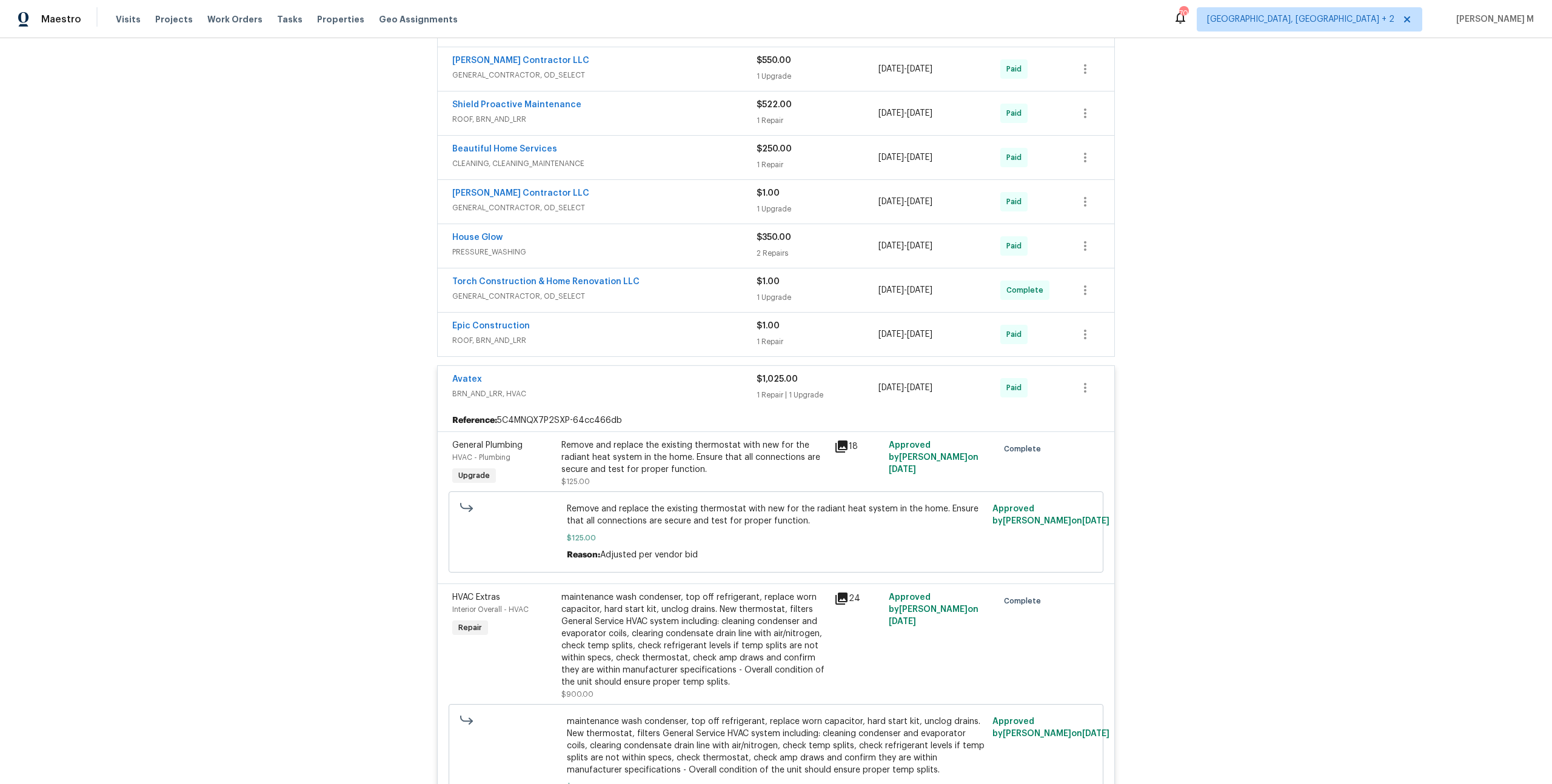
scroll to position [385, 0]
click at [473, 325] on div "Epic Construction ROOF, BRN_AND_LRR" at bounding box center [604, 335] width 304 height 29
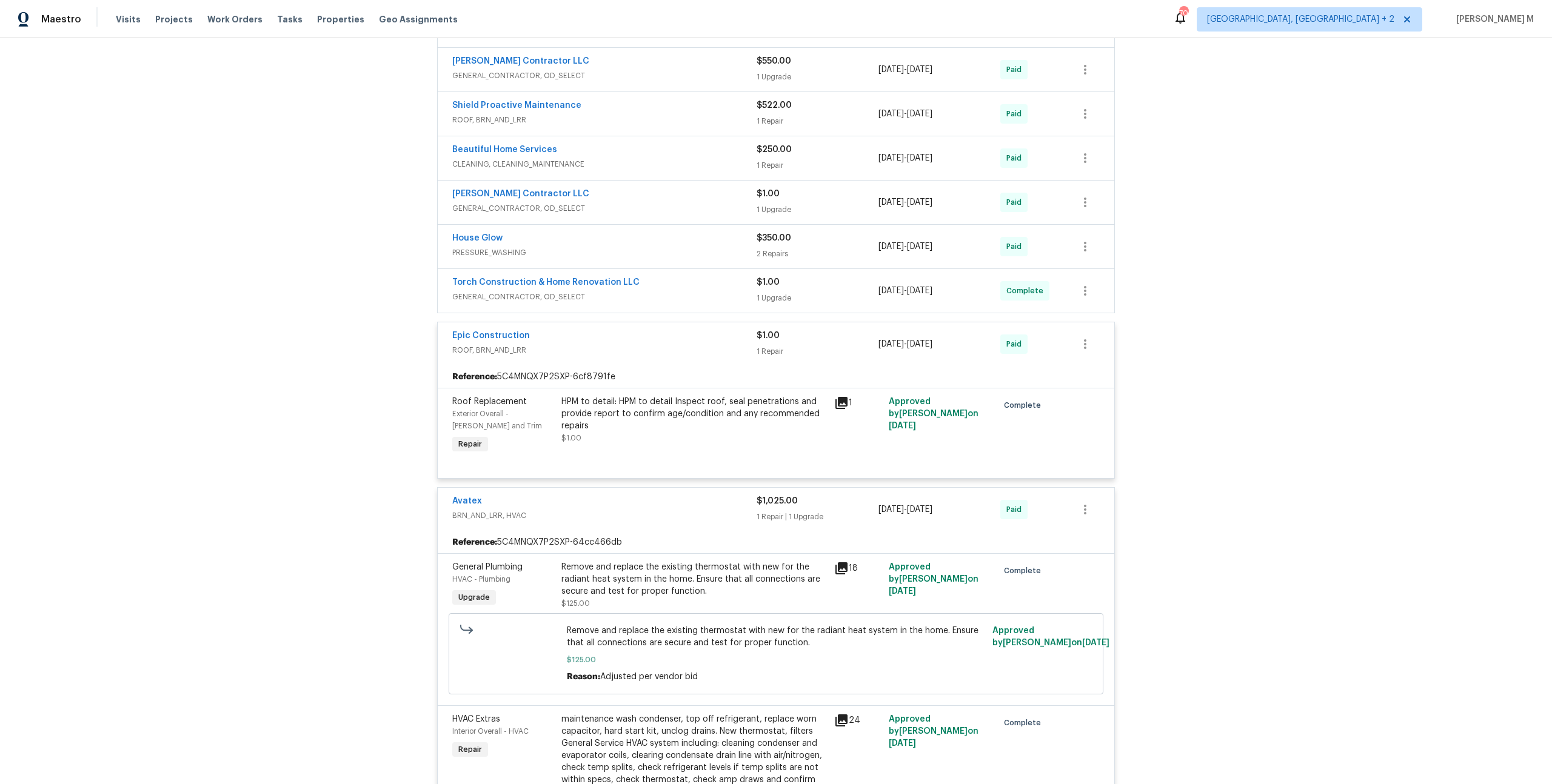
click at [478, 291] on span "GENERAL_CONTRACTOR, OD_SELECT" at bounding box center [604, 297] width 304 height 12
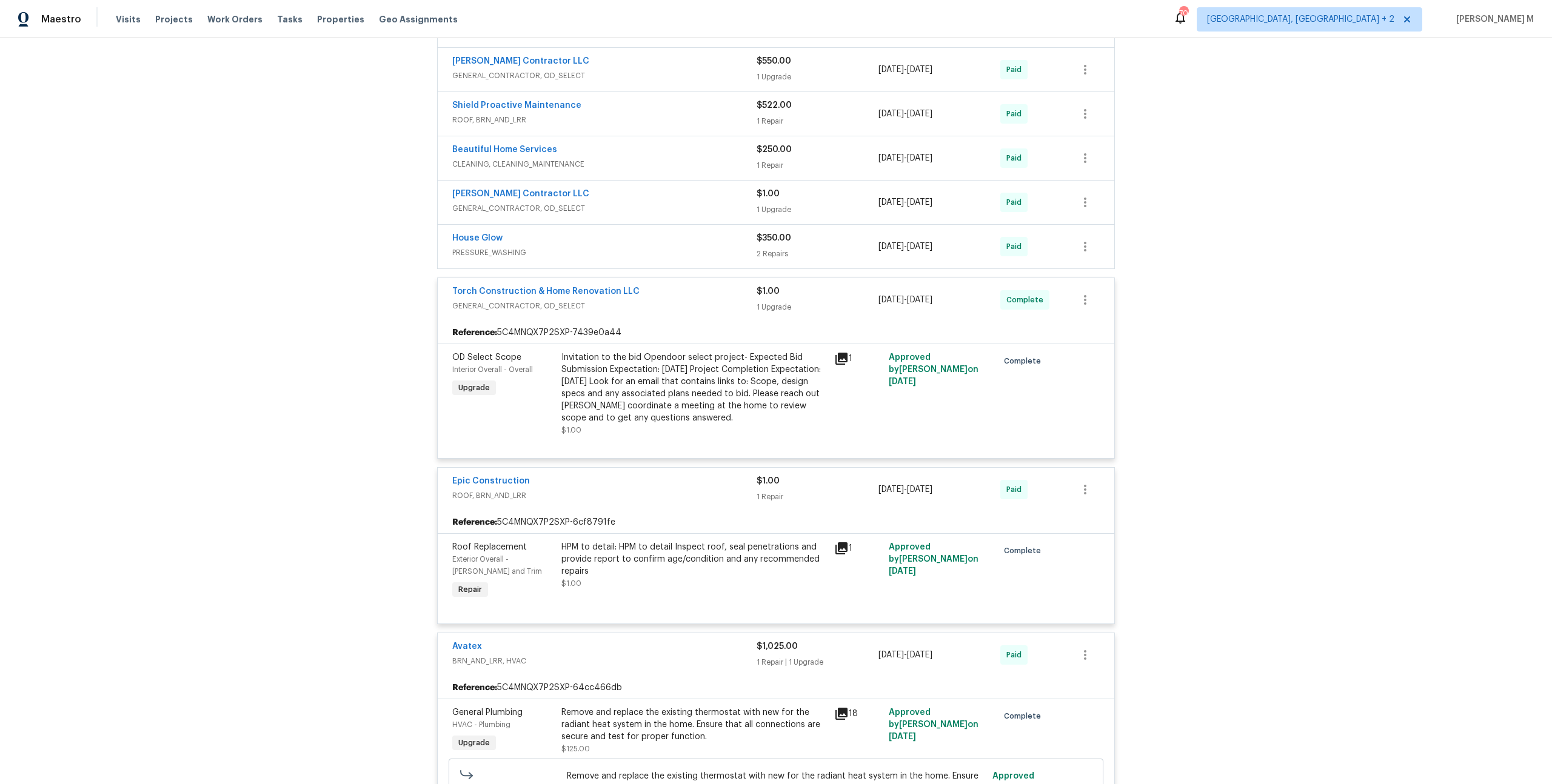
click at [479, 247] on span "PRESSURE_WASHING" at bounding box center [604, 253] width 304 height 12
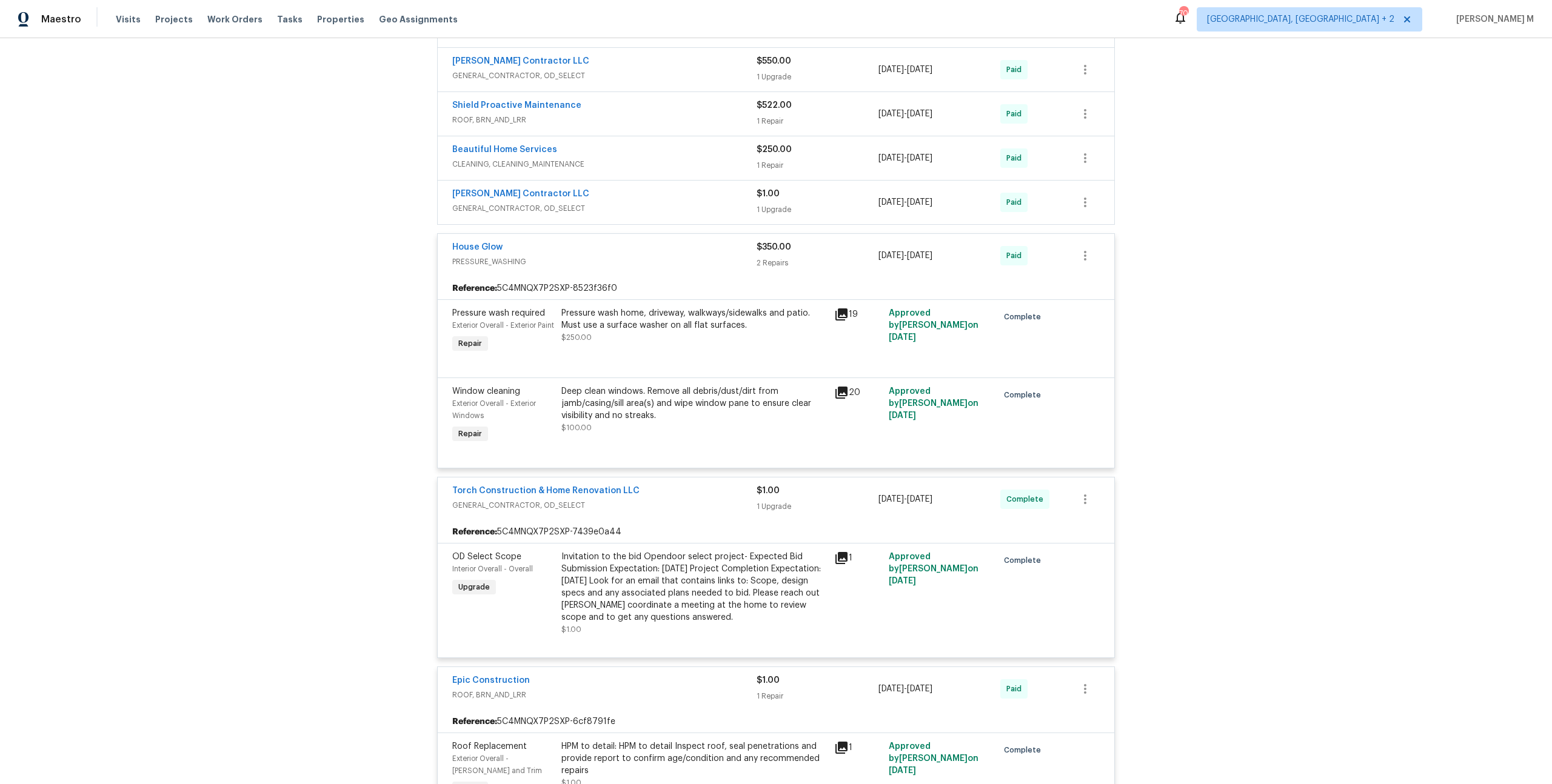
click at [492, 202] on span "GENERAL_CONTRACTOR, OD_SELECT" at bounding box center [604, 208] width 304 height 12
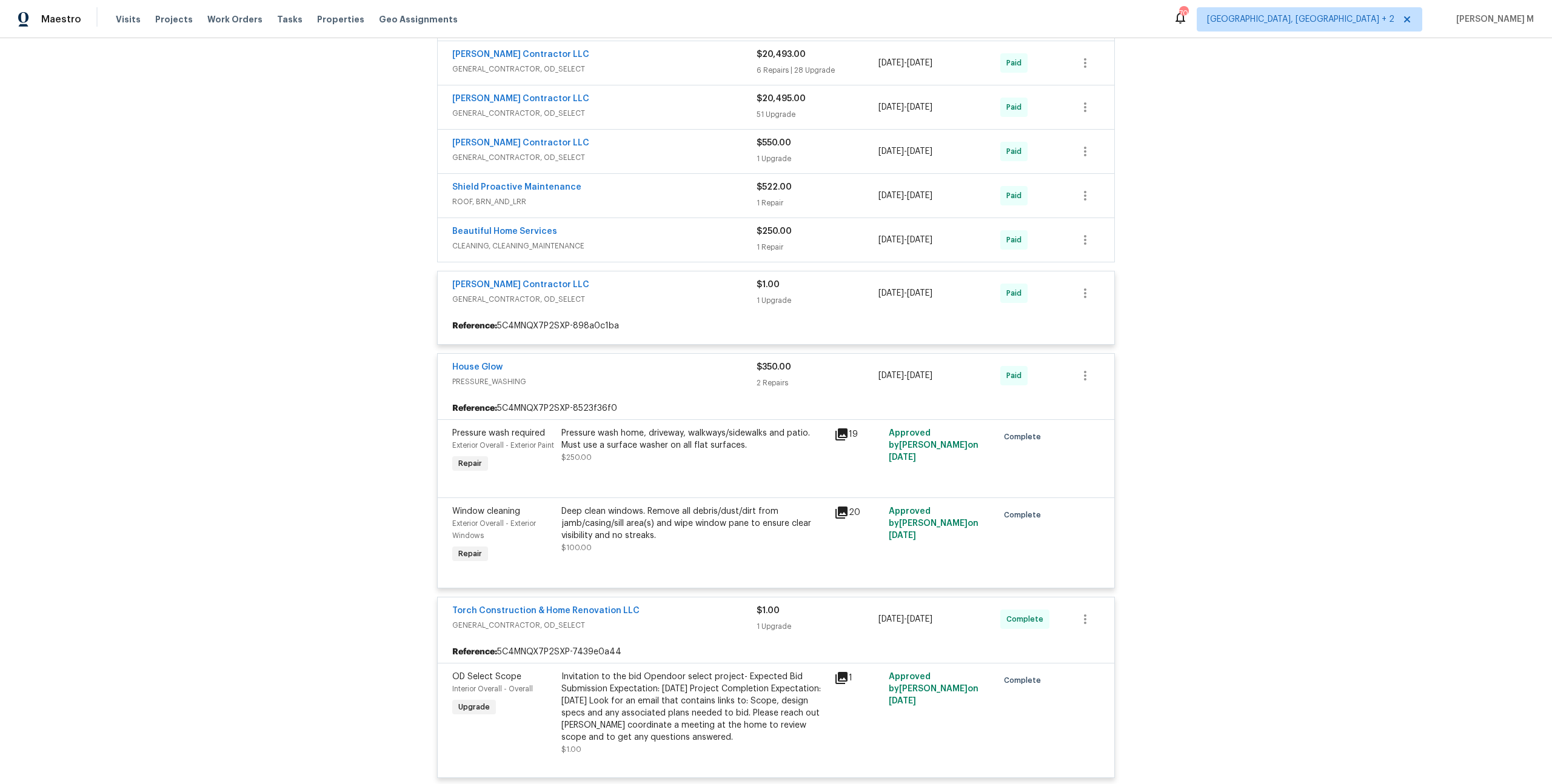
scroll to position [301, 0]
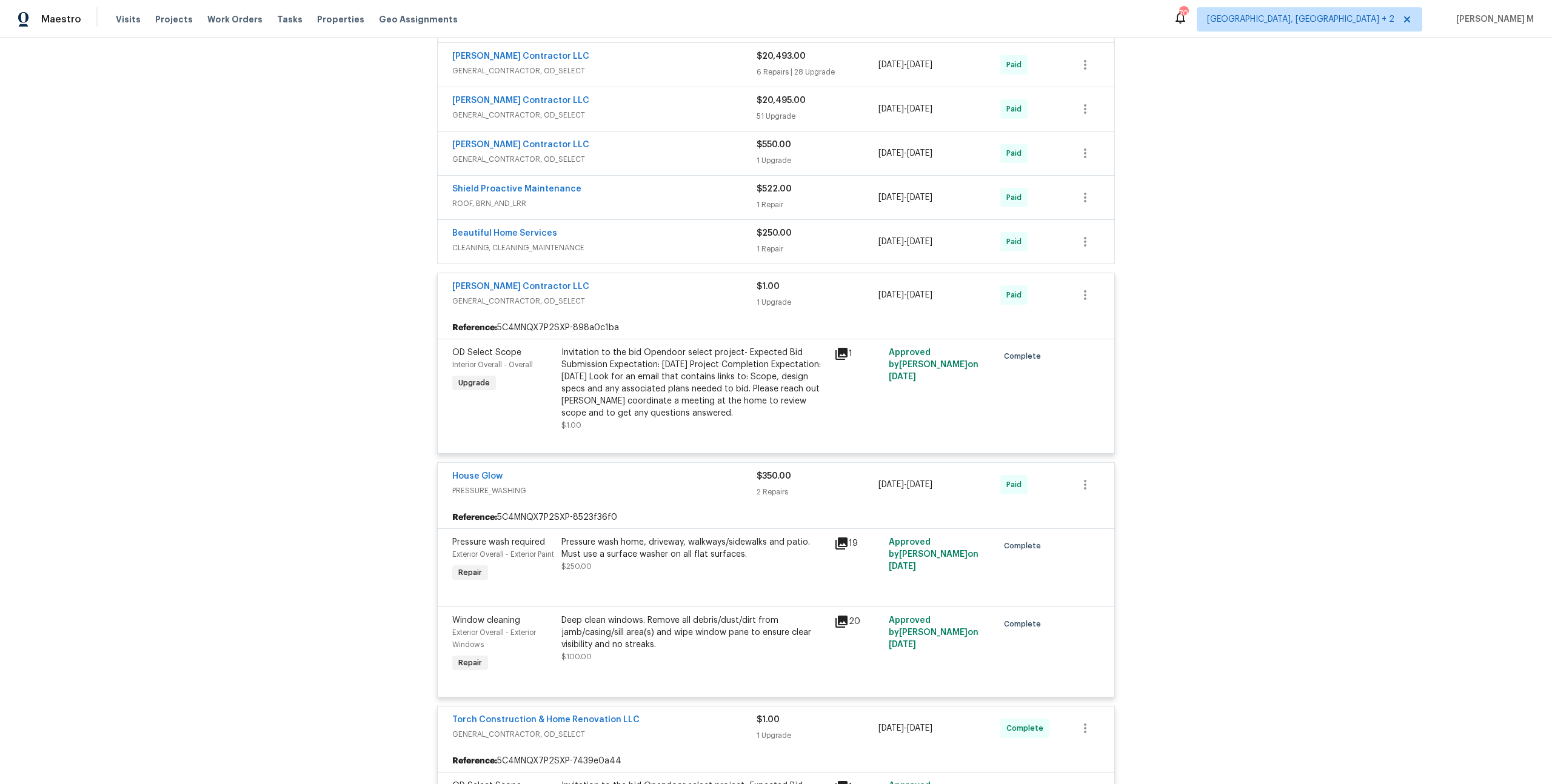
click at [471, 109] on span "GENERAL_CONTRACTOR, OD_SELECT" at bounding box center [604, 115] width 304 height 12
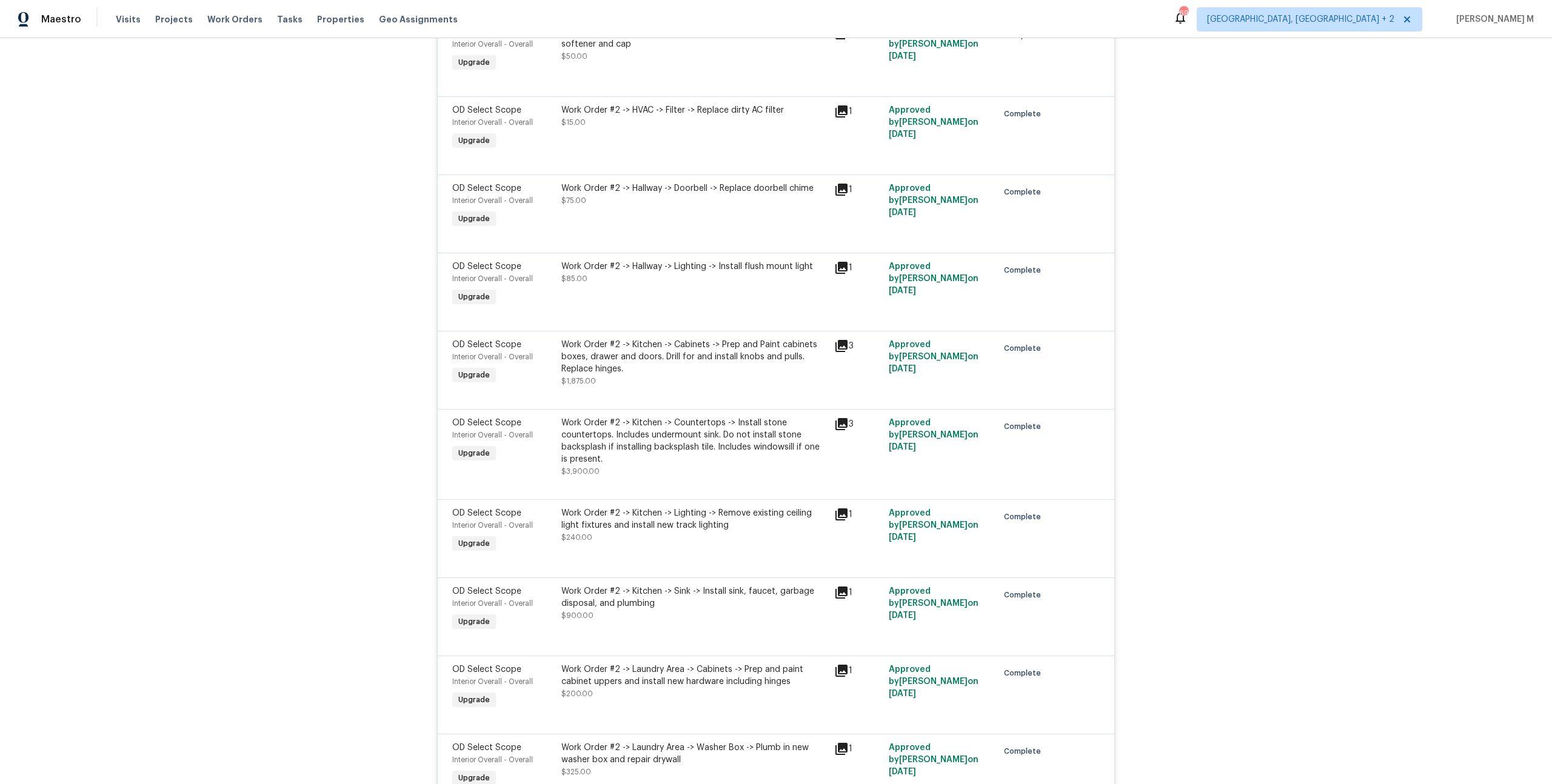
scroll to position [2090, 0]
click at [620, 336] on div "Work Order #2 -> Kitchen -> Cabinets -> Prep and Paint cabinets boxes, drawer a…" at bounding box center [694, 354] width 266 height 37
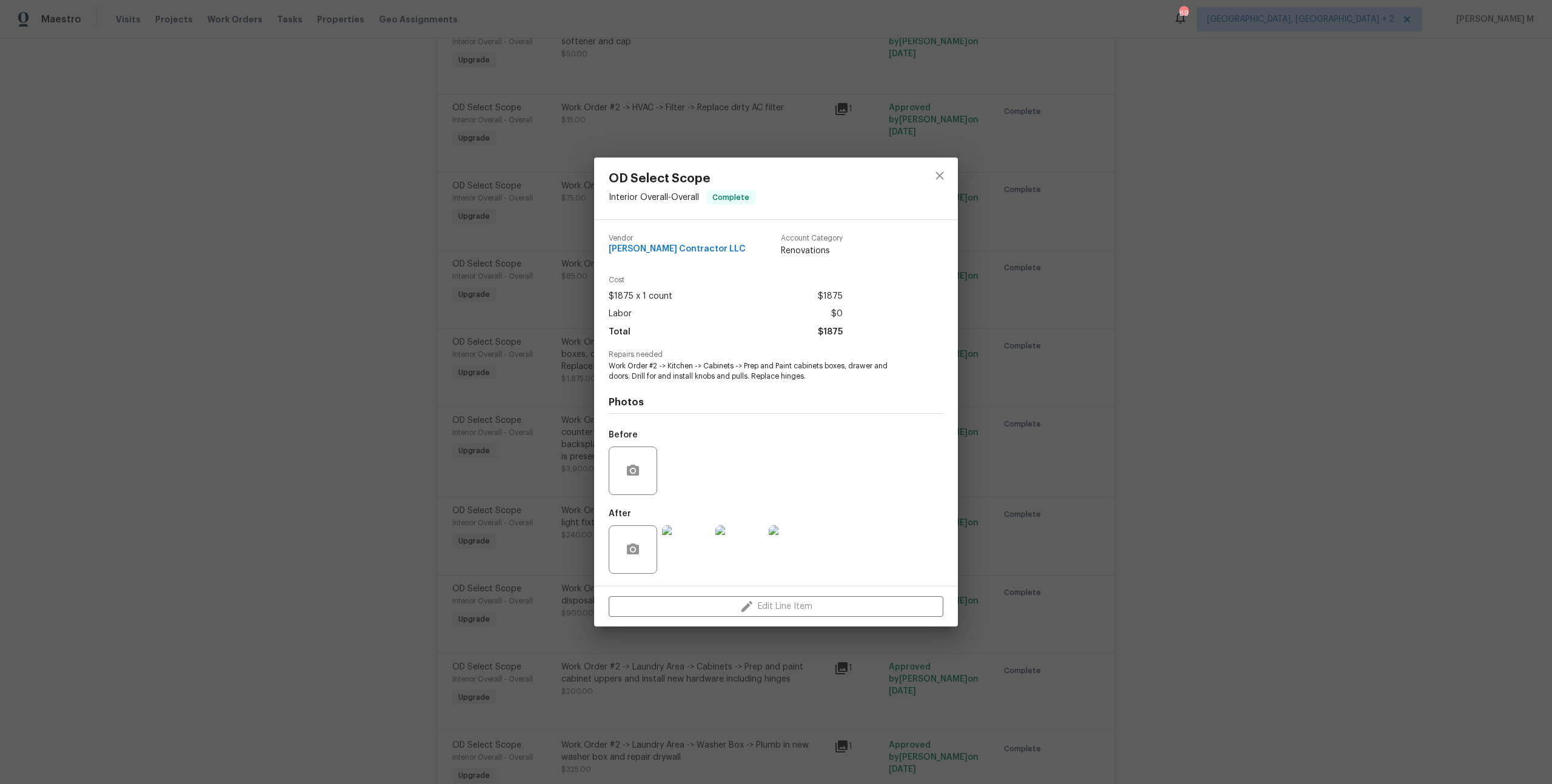
click at [1060, 442] on div "OD Select Scope Interior Overall - Overall Complete Vendor Mario Suarez Contrac…" at bounding box center [776, 392] width 1552 height 784
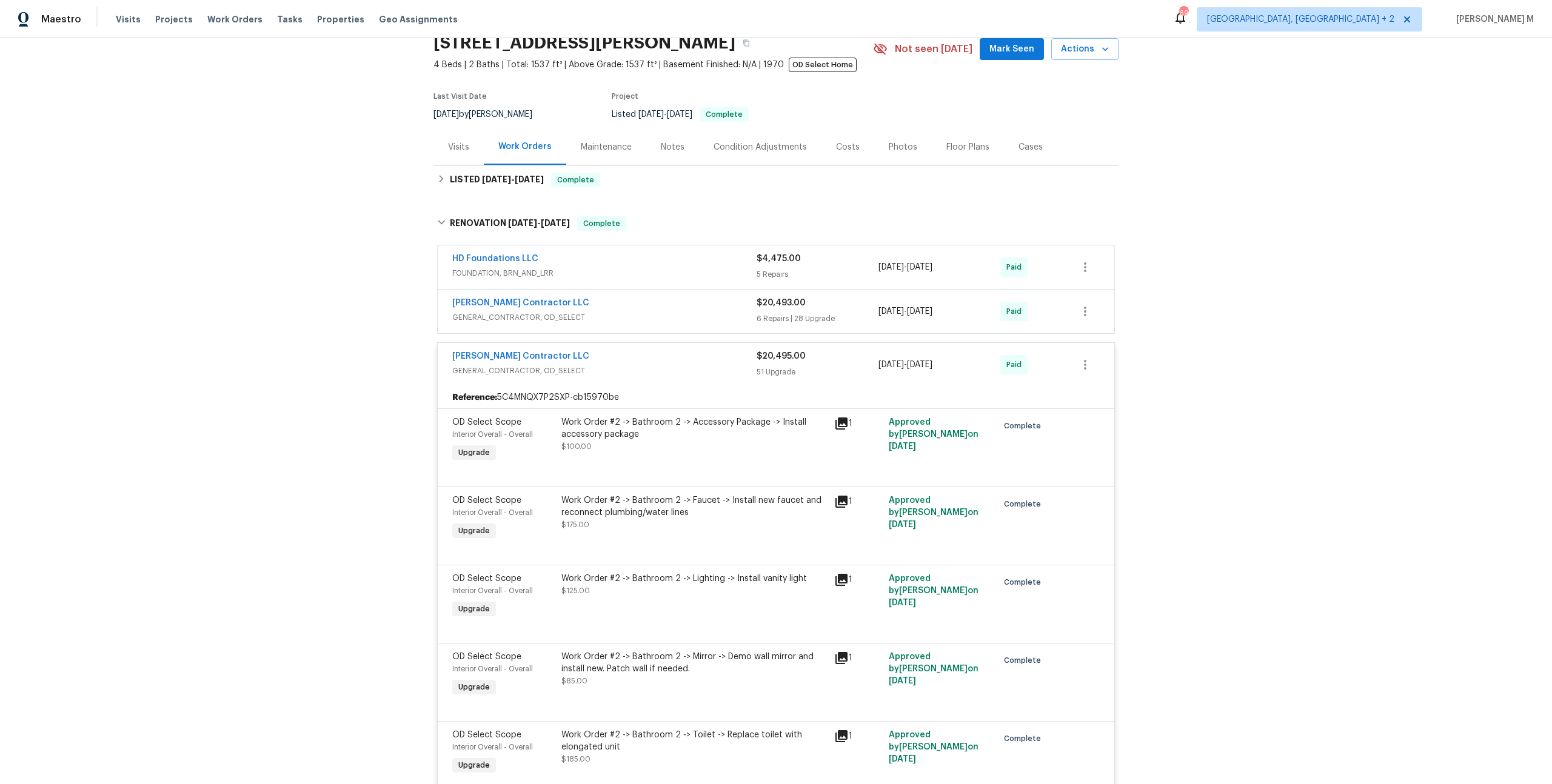
scroll to position [0, 0]
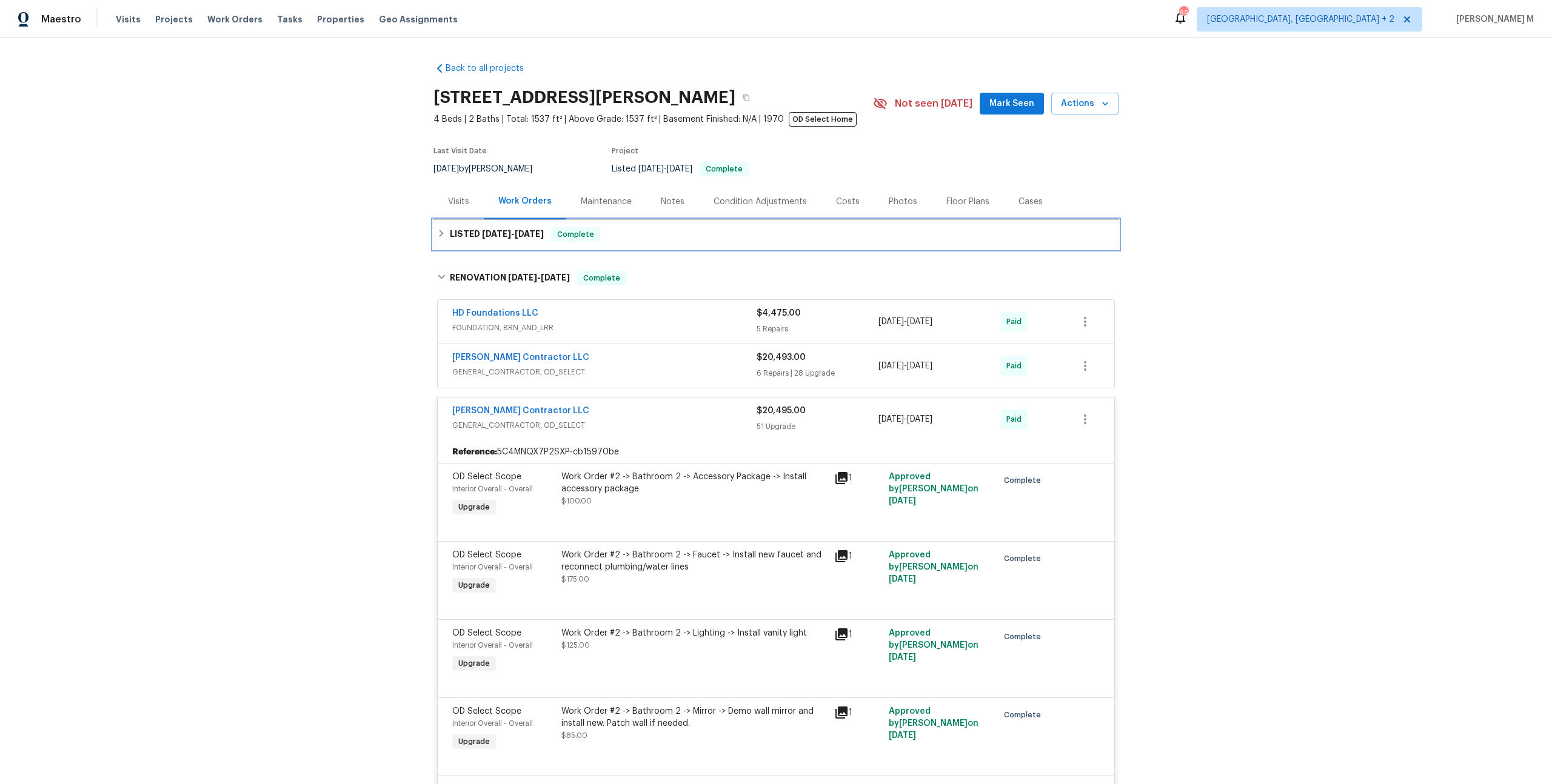
click at [501, 220] on div "LISTED 7/18/25 - 8/8/25 Complete" at bounding box center [776, 235] width 685 height 29
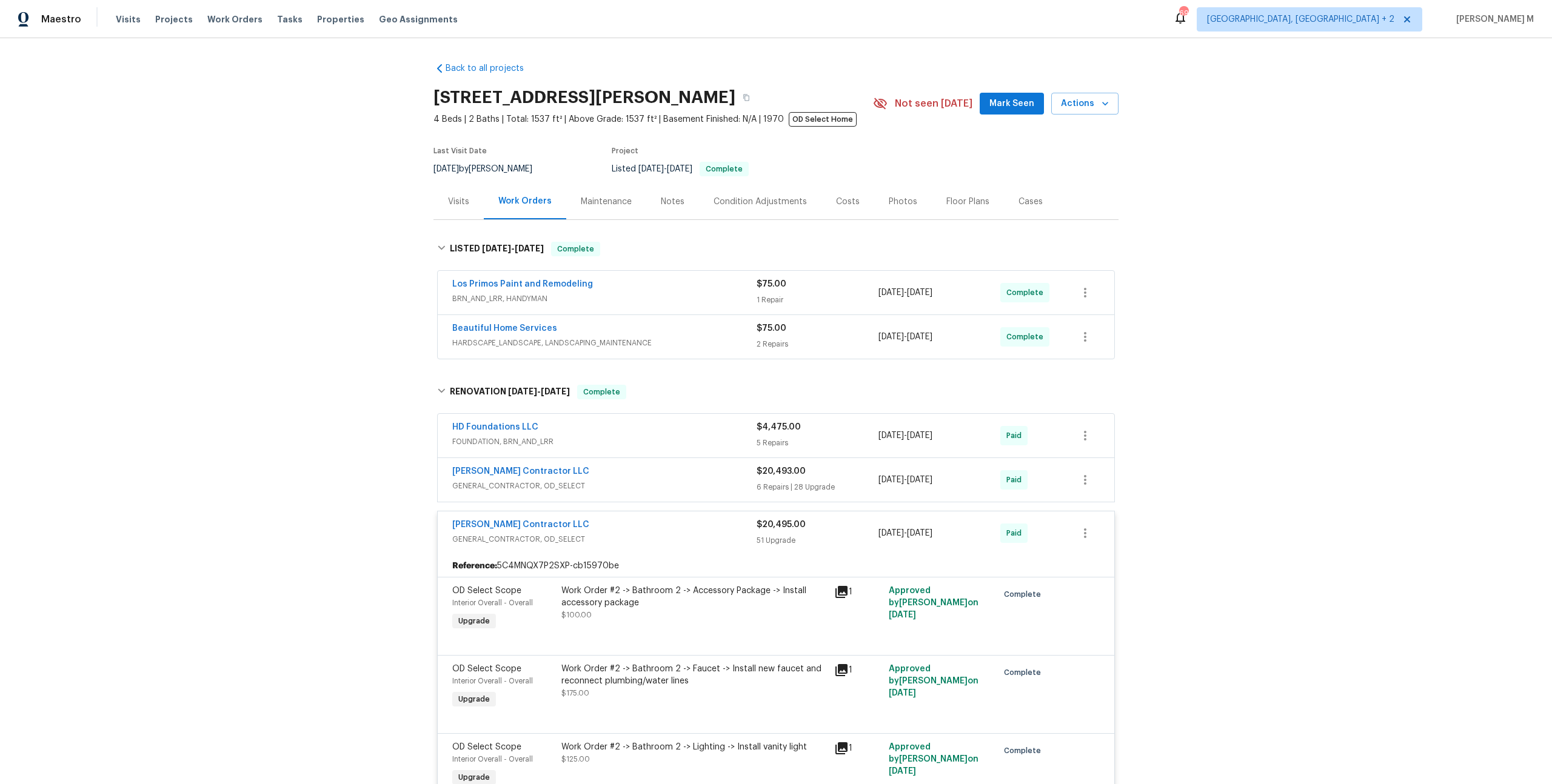
click at [487, 294] on span "BRN_AND_LRR, HANDYMAN" at bounding box center [604, 299] width 304 height 12
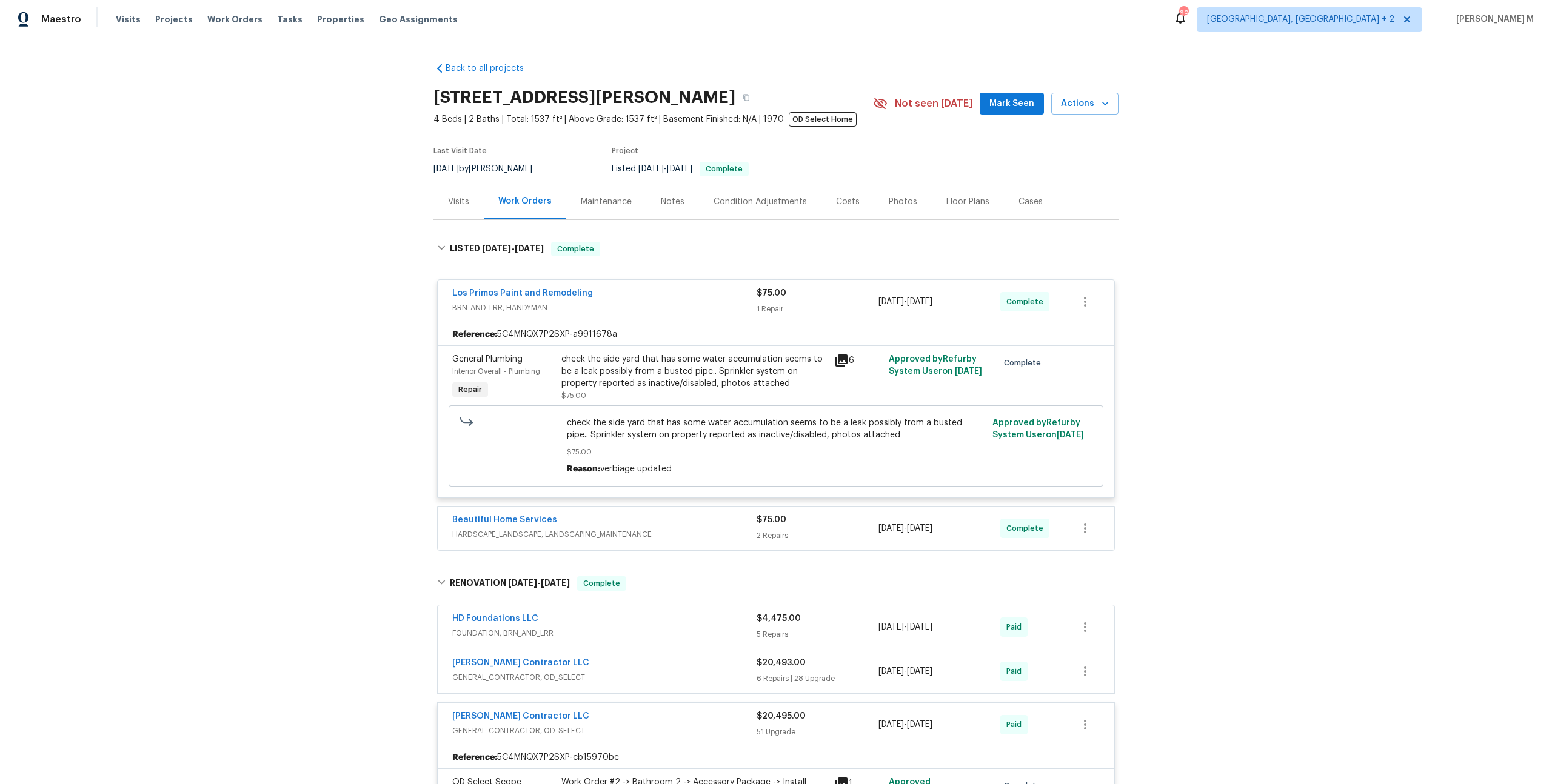
click at [524, 529] on span "HARDSCAPE_LANDSCAPE, LANDSCAPING_MAINTENANCE" at bounding box center [604, 535] width 304 height 12
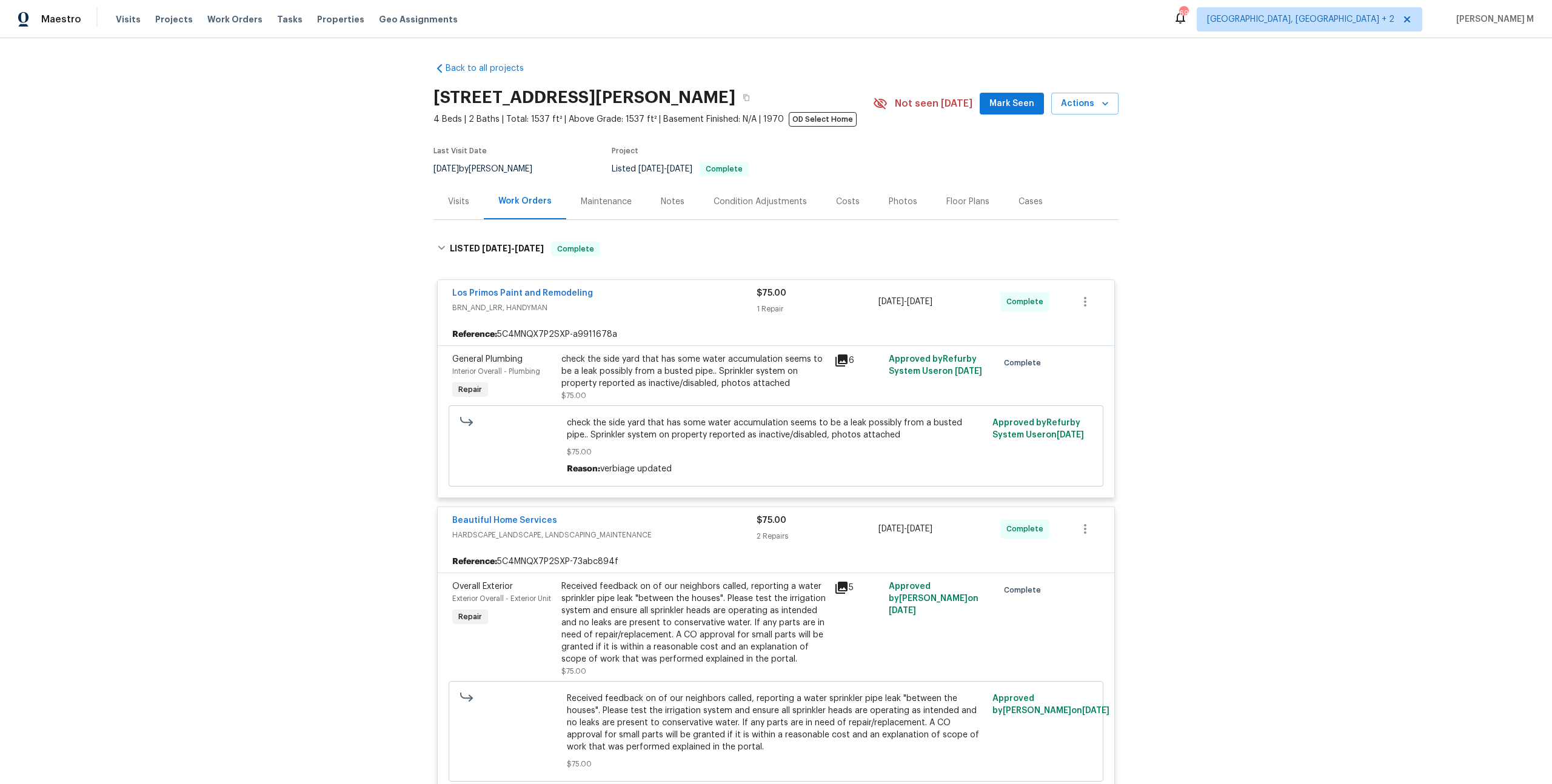
click at [586, 196] on div "Maintenance" at bounding box center [606, 202] width 51 height 12
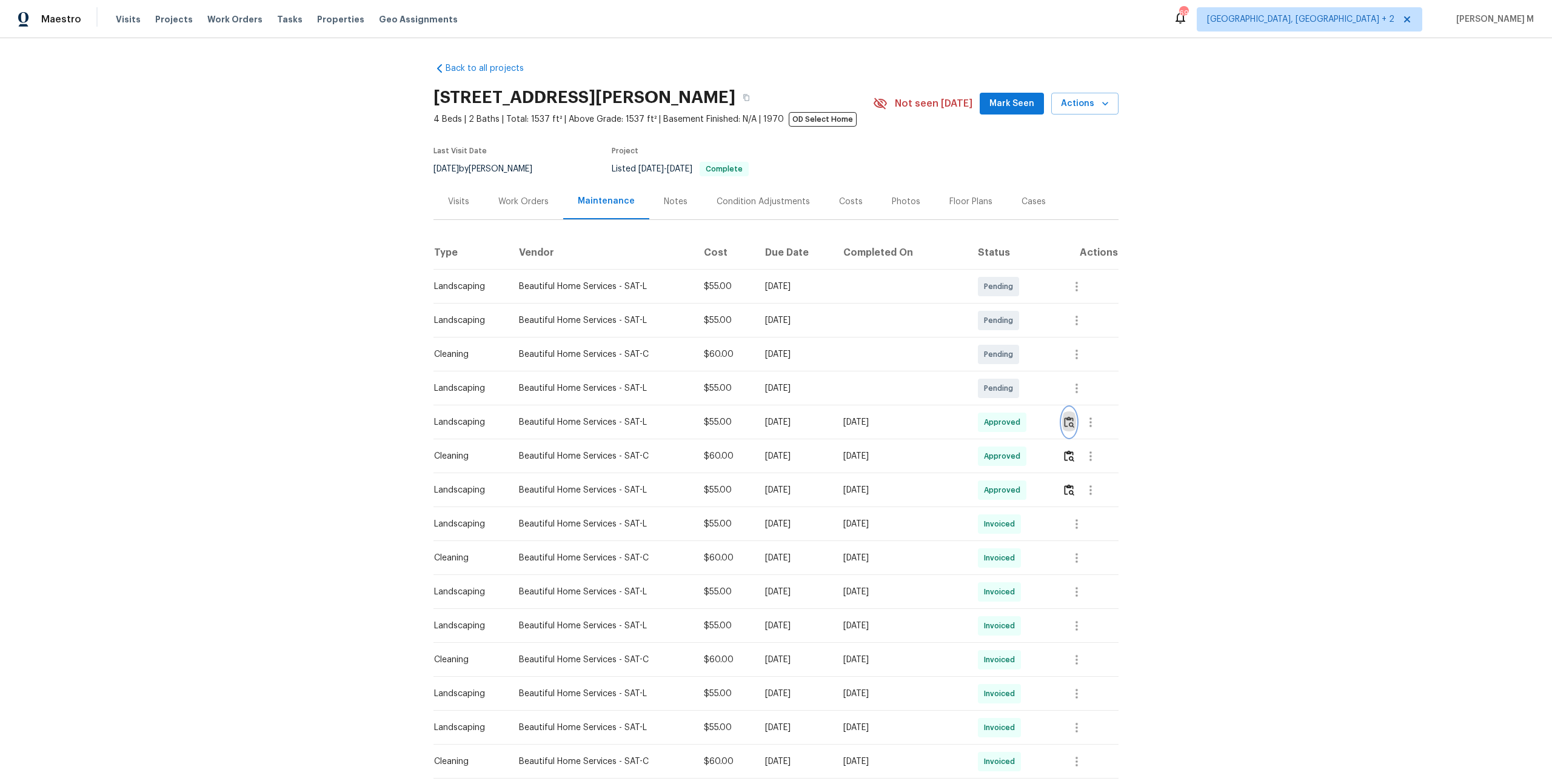
click at [1073, 425] on button "button" at bounding box center [1069, 423] width 14 height 29
click at [1075, 456] on button "button" at bounding box center [1069, 456] width 14 height 29
click at [1097, 452] on icon "button" at bounding box center [1090, 456] width 15 height 15
click at [1102, 448] on li "Message vendor" at bounding box center [1119, 450] width 85 height 20
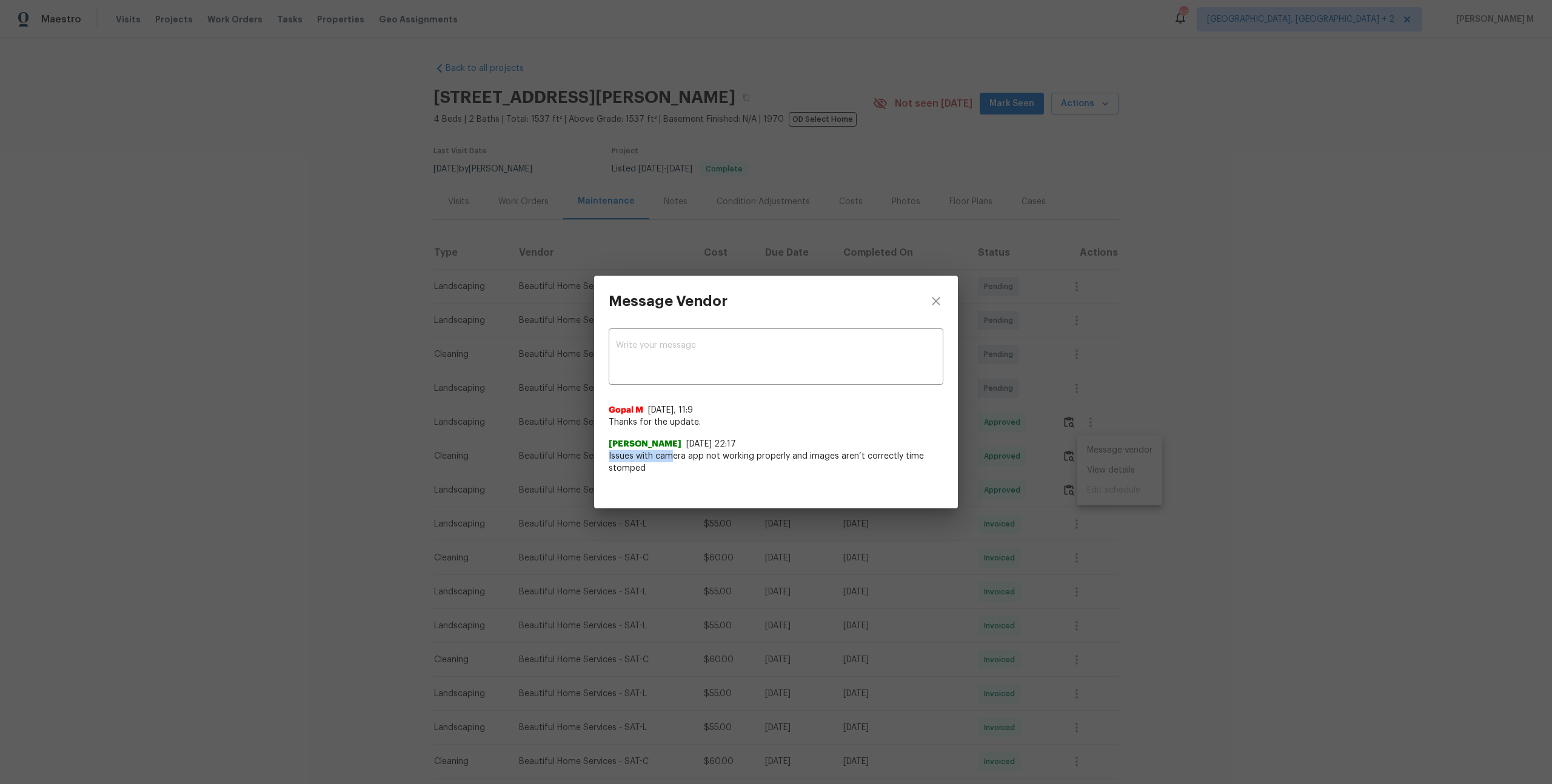
drag, startPoint x: 609, startPoint y: 458, endPoint x: 670, endPoint y: 459, distance: 61.0
click at [671, 459] on span "Issues with camera app not working properly and images aren’t correctly time st…" at bounding box center [776, 462] width 335 height 24
click at [1196, 477] on div "Message Vendor x ​ Gopal M 6/2/25, 11:9 Thanks for the update. Sonia Mariscal 6…" at bounding box center [776, 392] width 1552 height 784
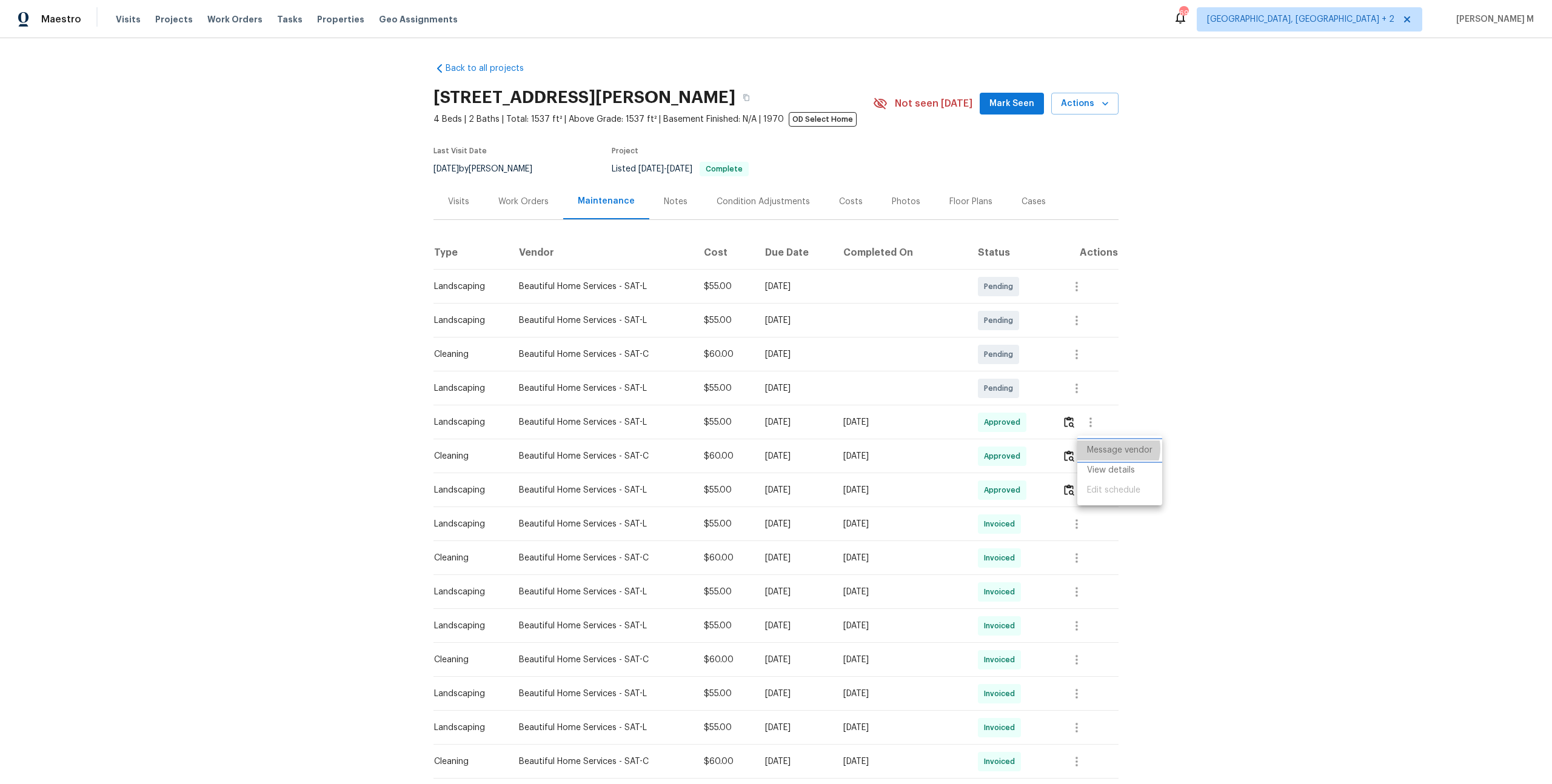
click at [1116, 448] on li "Message vendor" at bounding box center [1119, 450] width 85 height 20
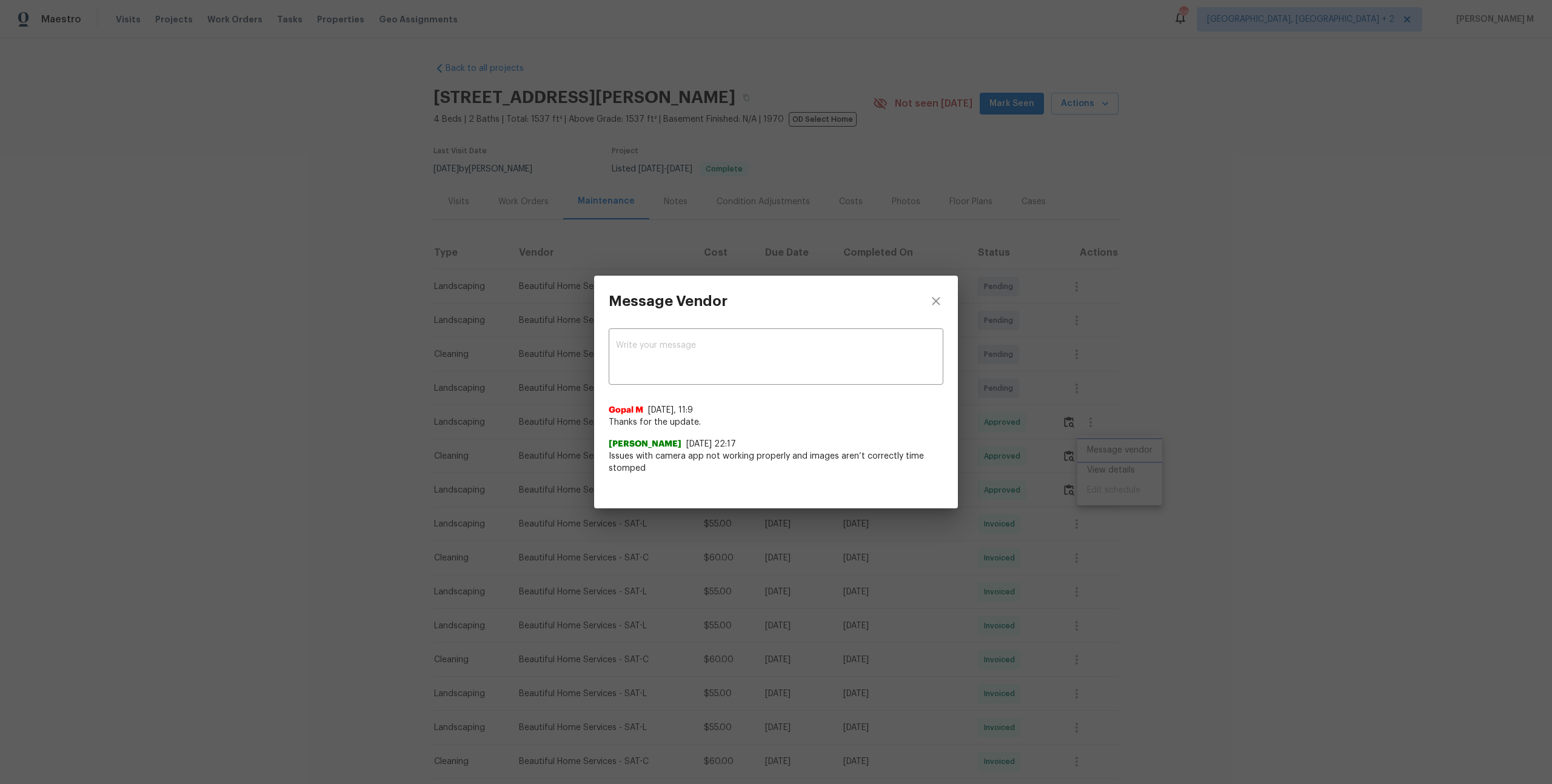
click at [1127, 445] on div "Message Vendor x ​ Gopal M 6/2/25, 11:9 Thanks for the update. Sonia Mariscal 6…" at bounding box center [776, 392] width 1552 height 784
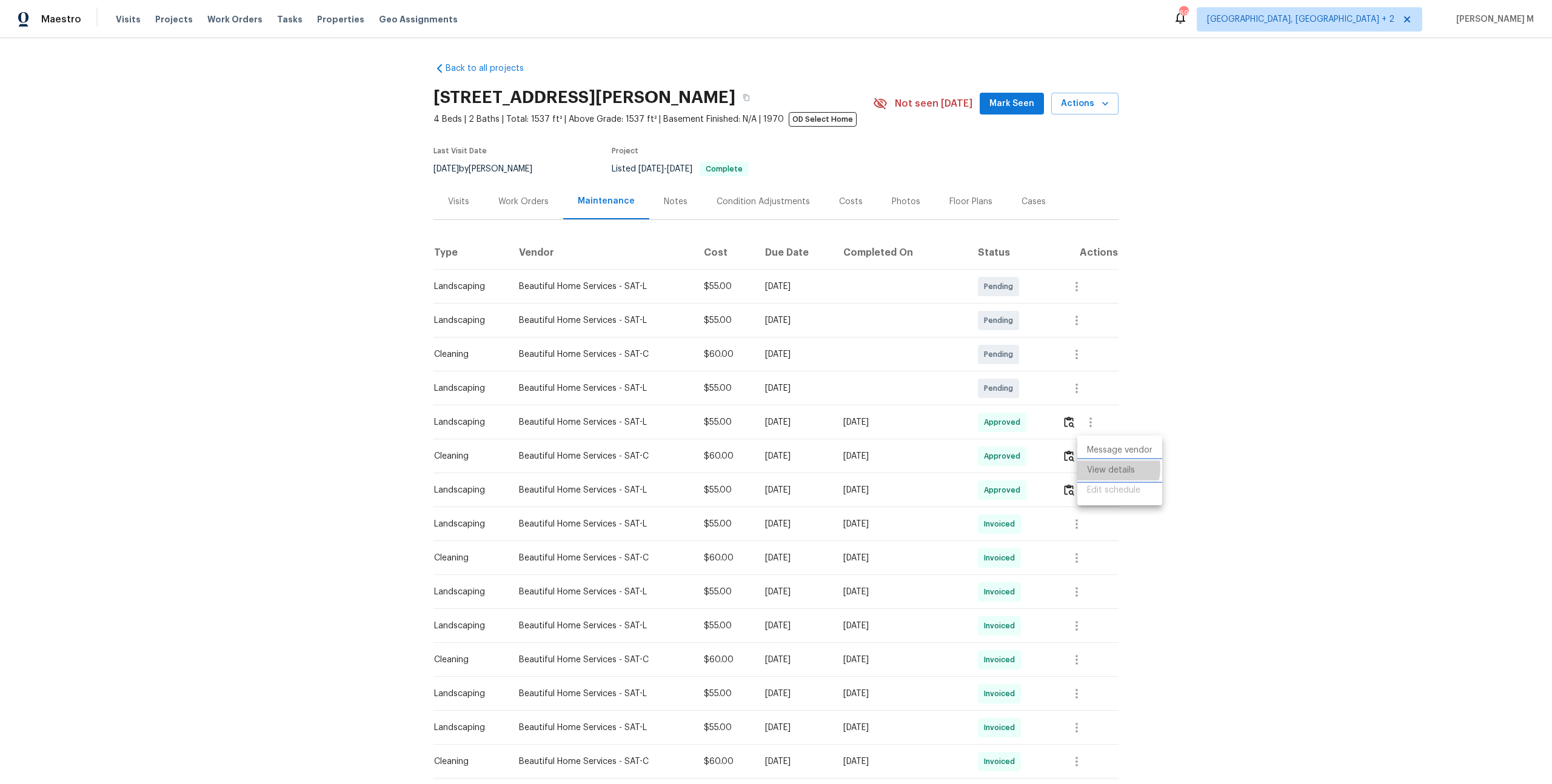
click at [1114, 468] on li "View details" at bounding box center [1119, 470] width 85 height 20
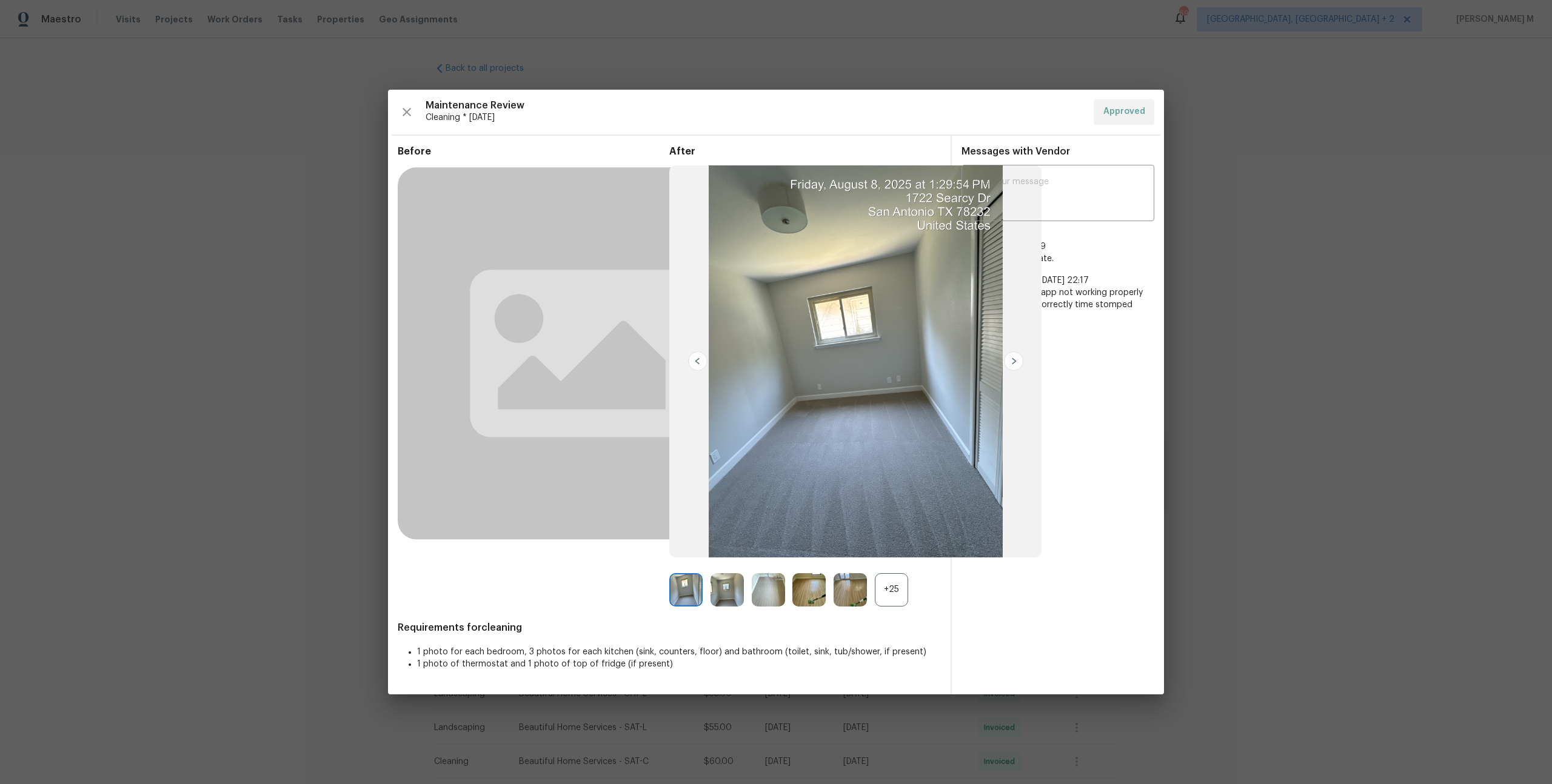
click at [894, 587] on div "+25" at bounding box center [891, 589] width 33 height 33
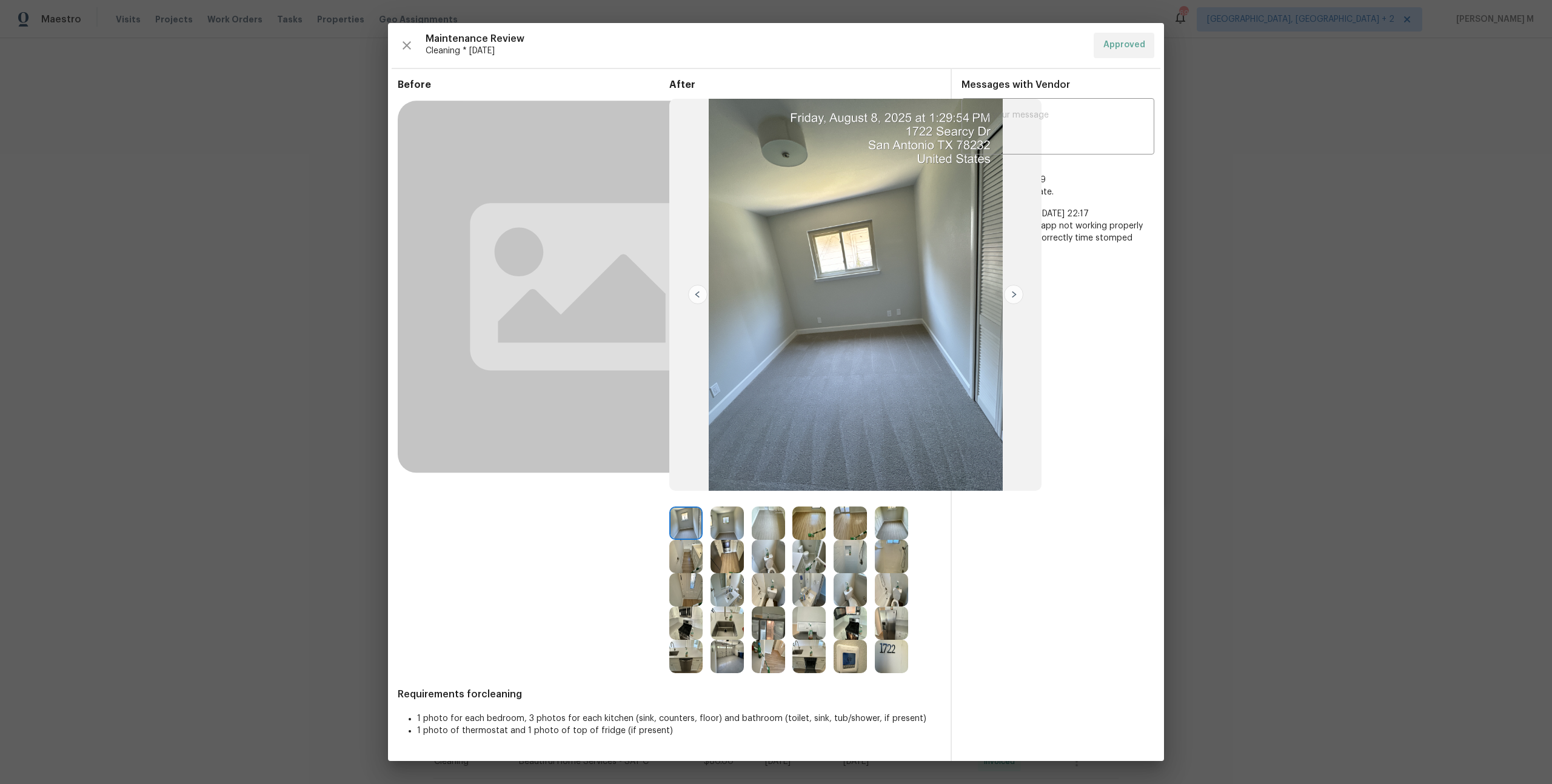
click at [731, 520] on img at bounding box center [727, 523] width 33 height 33
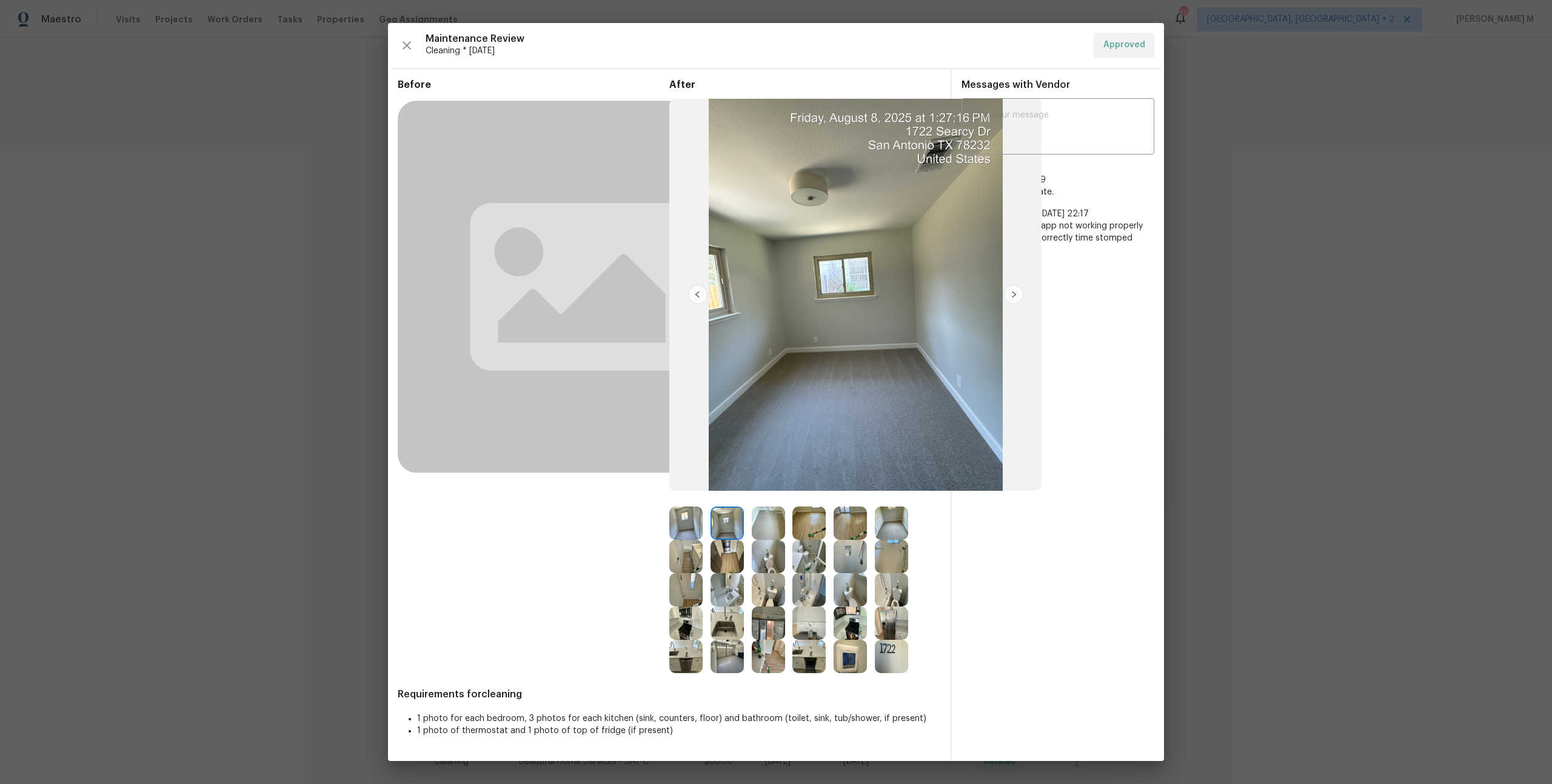
click at [774, 529] on img at bounding box center [768, 523] width 33 height 33
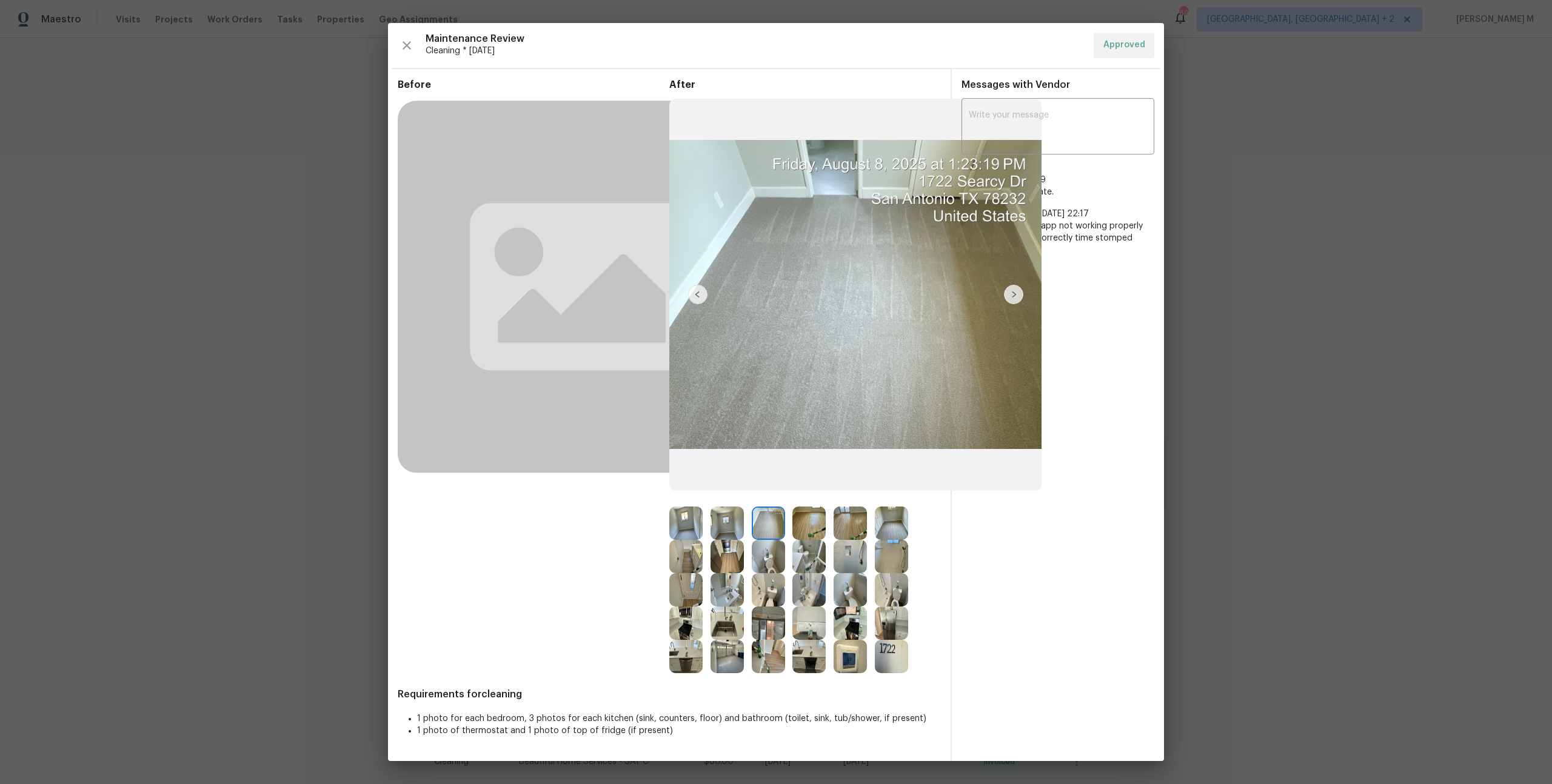
click at [829, 529] on div at bounding box center [813, 523] width 41 height 33
click at [810, 527] on img at bounding box center [809, 523] width 33 height 33
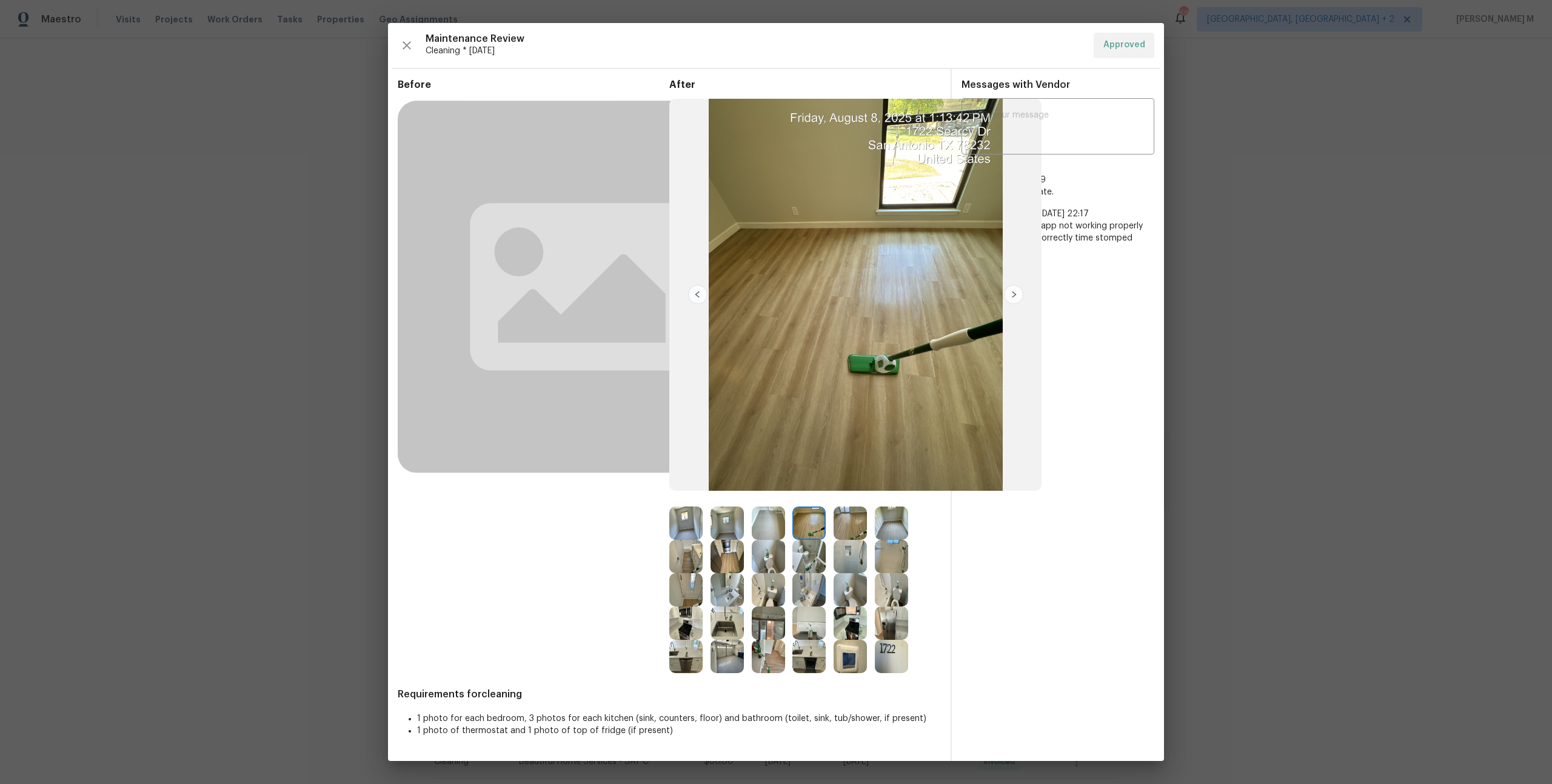
click at [846, 524] on img at bounding box center [850, 523] width 33 height 33
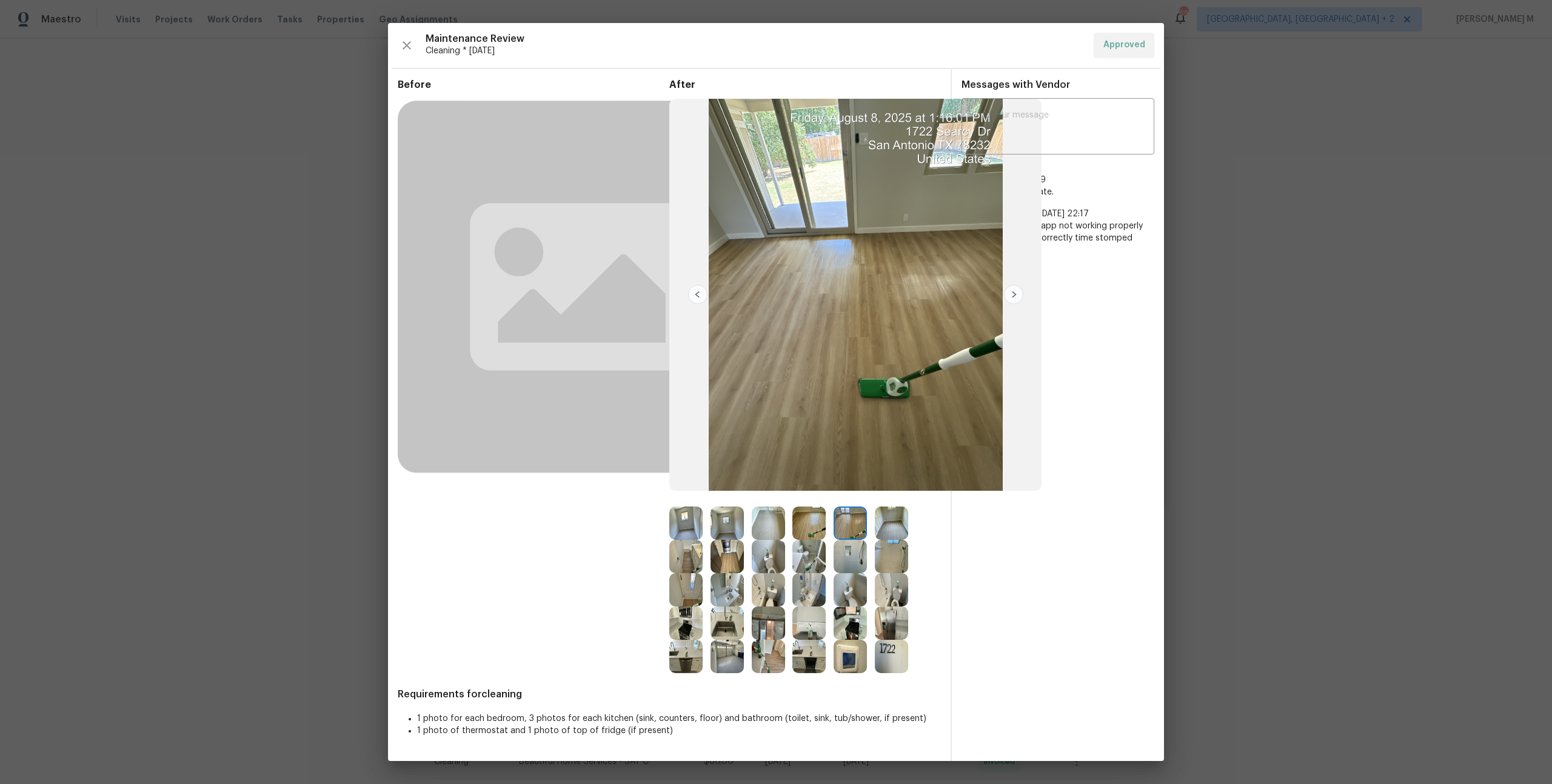
click at [885, 525] on img at bounding box center [891, 523] width 33 height 33
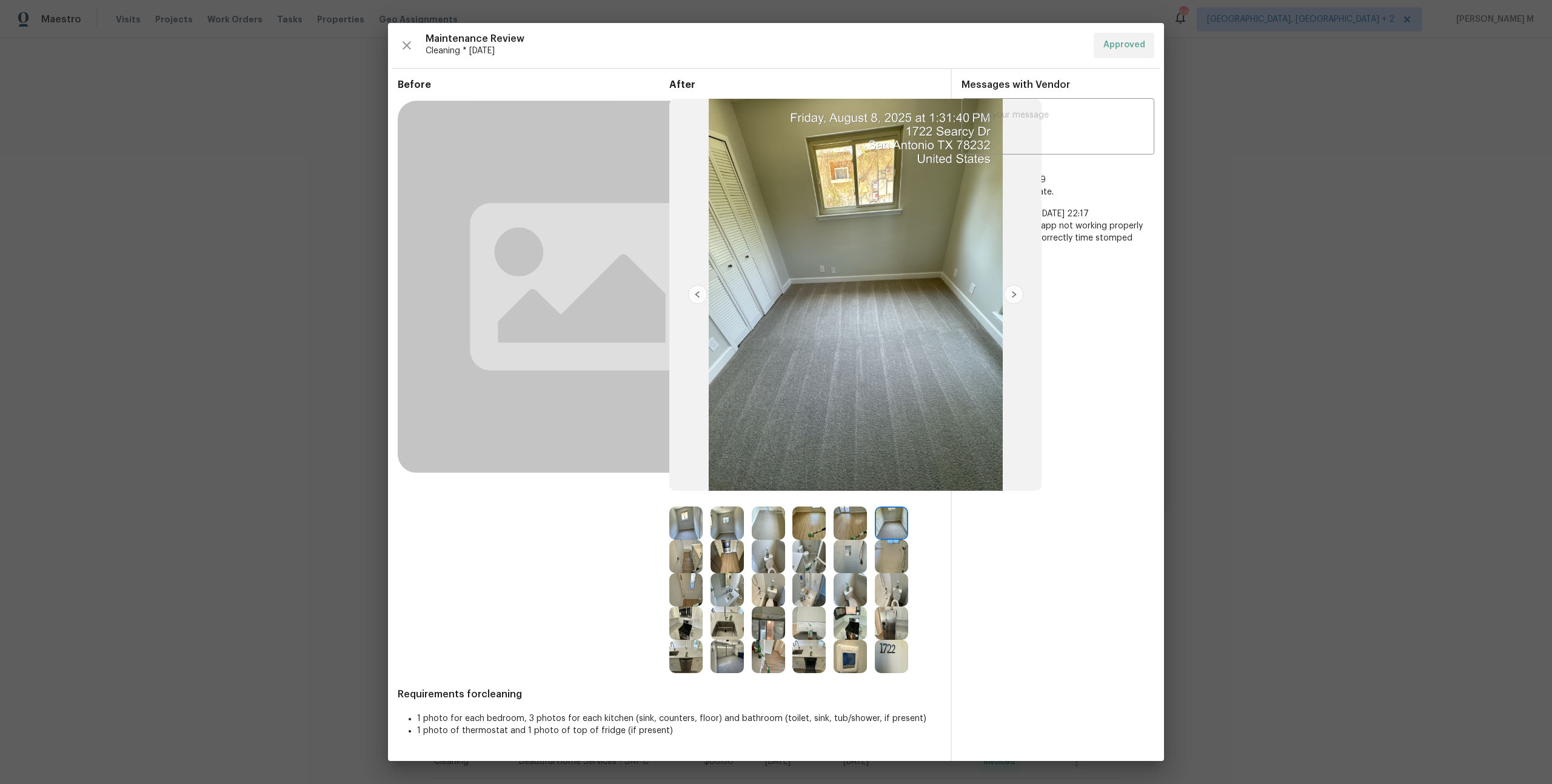
click at [722, 537] on img at bounding box center [727, 523] width 33 height 33
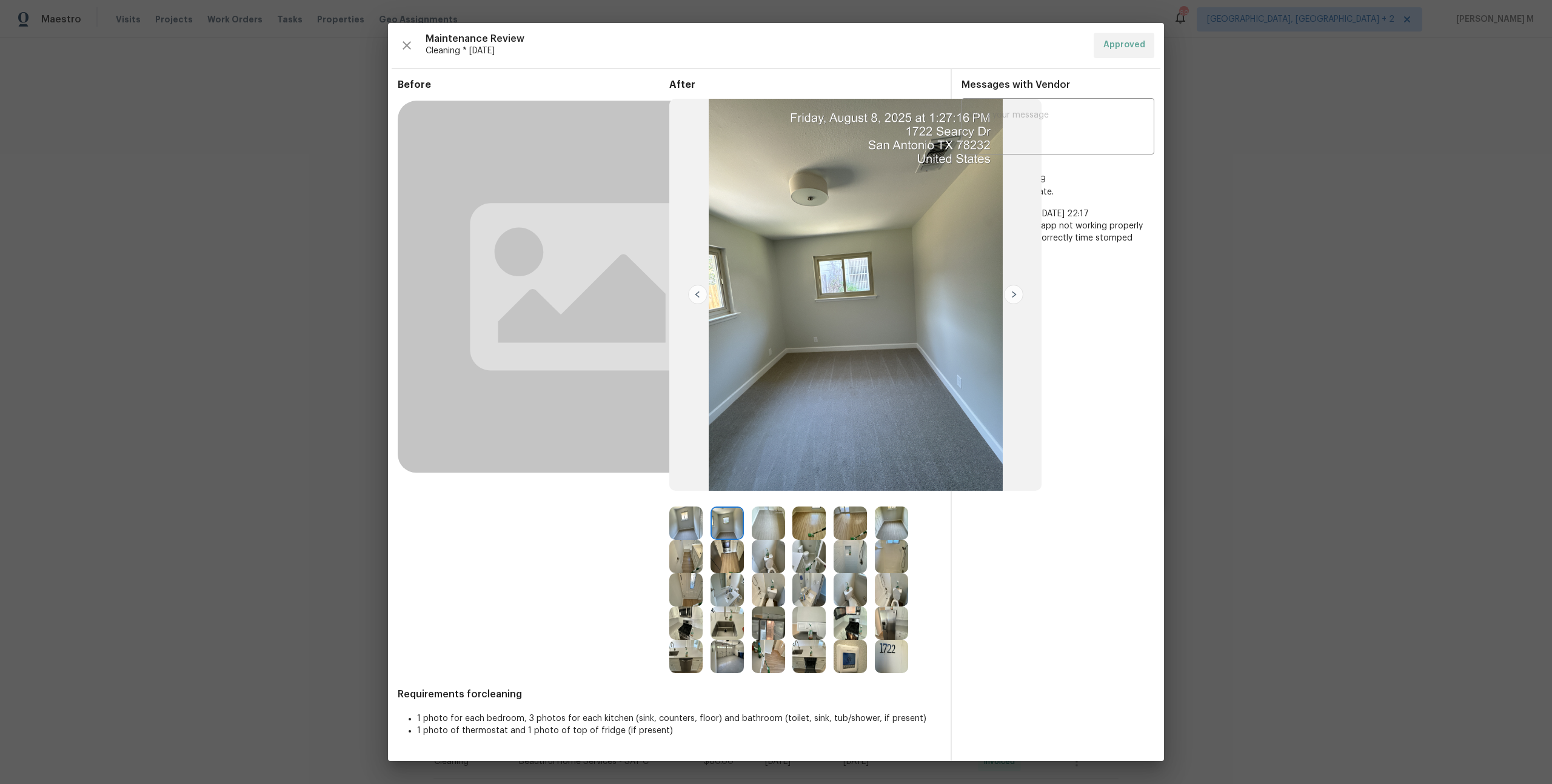
click at [717, 554] on img at bounding box center [727, 556] width 33 height 33
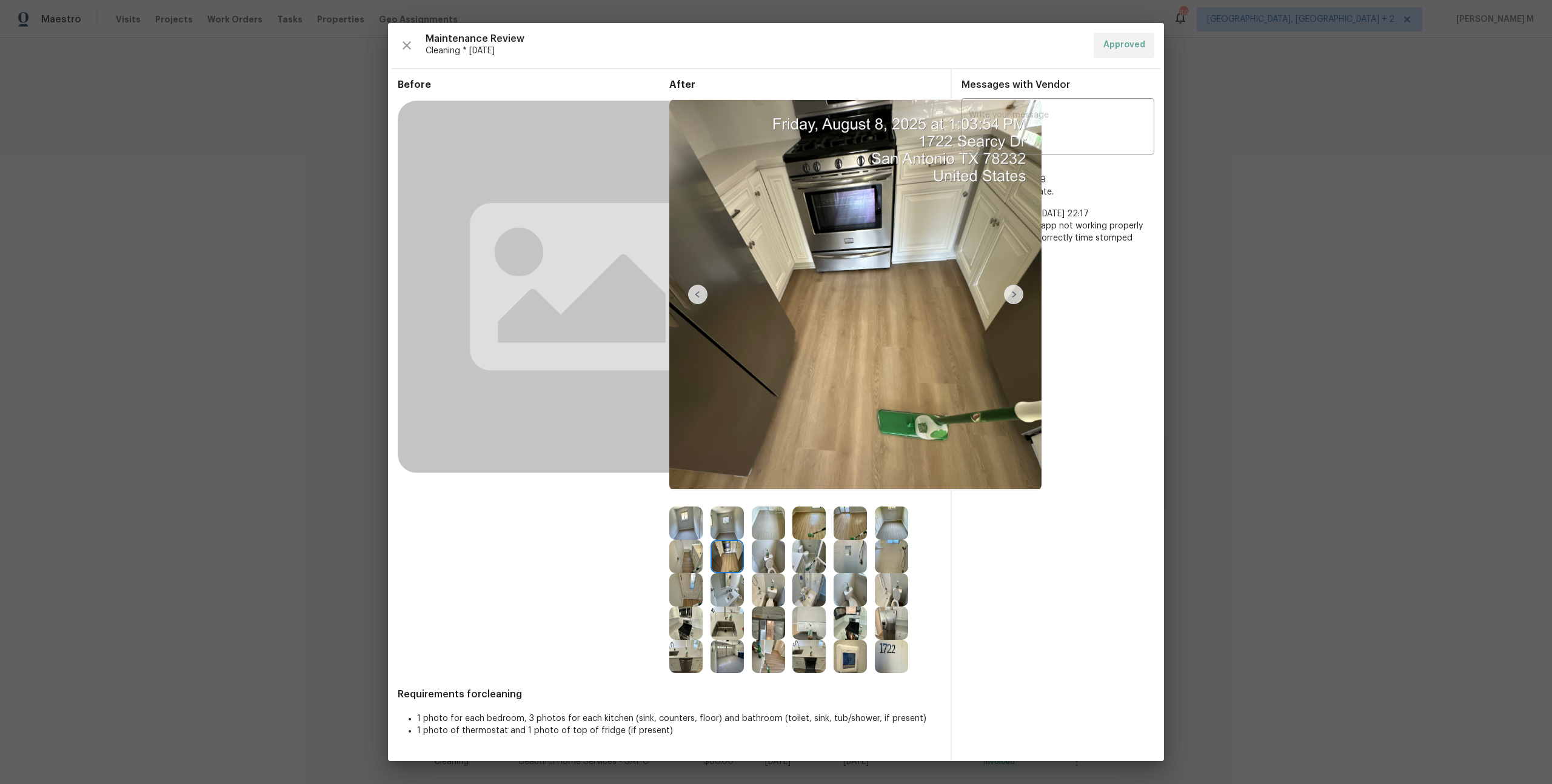
click at [687, 583] on img at bounding box center [686, 589] width 33 height 33
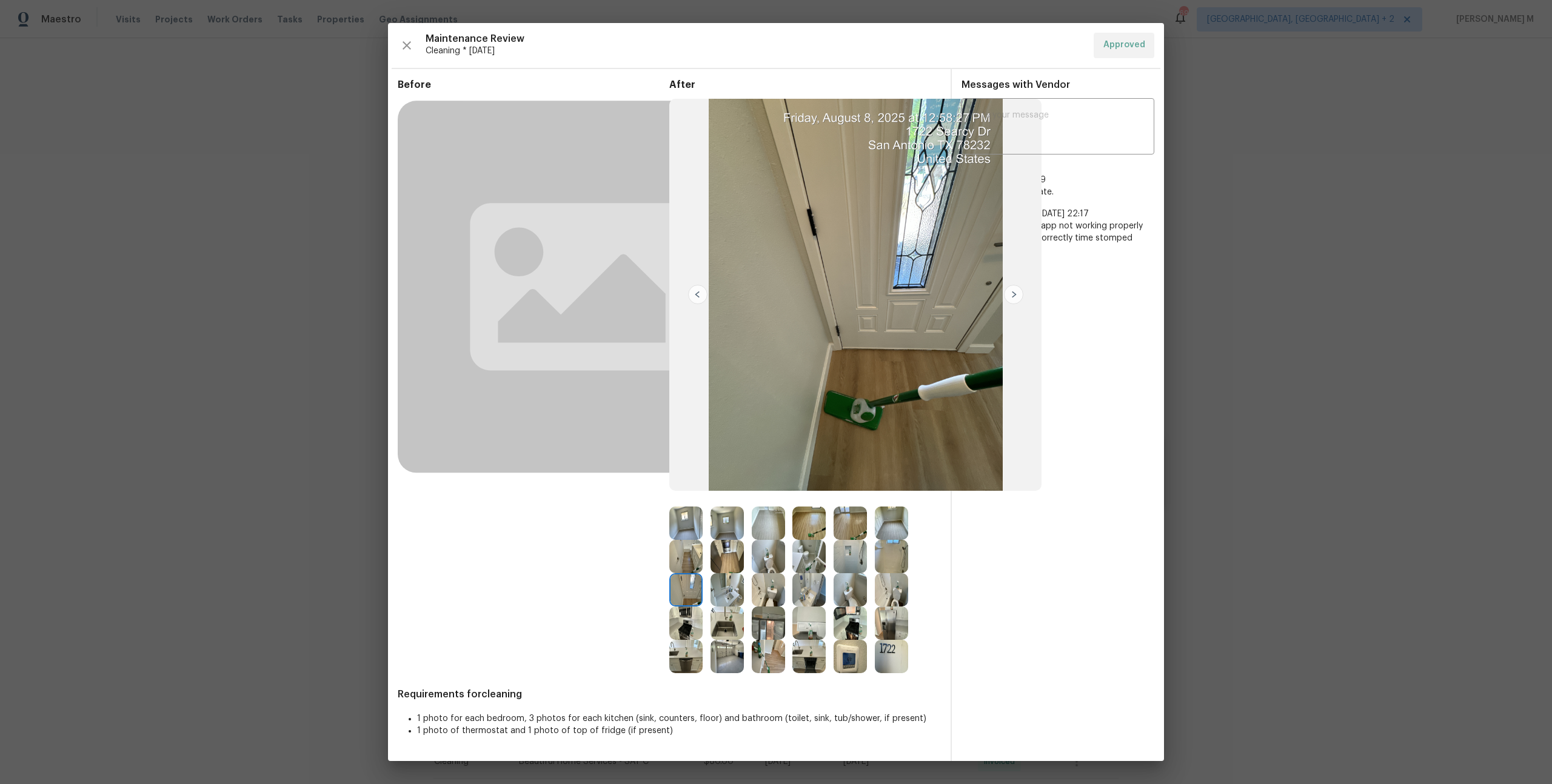
click at [760, 659] on img at bounding box center [768, 657] width 33 height 33
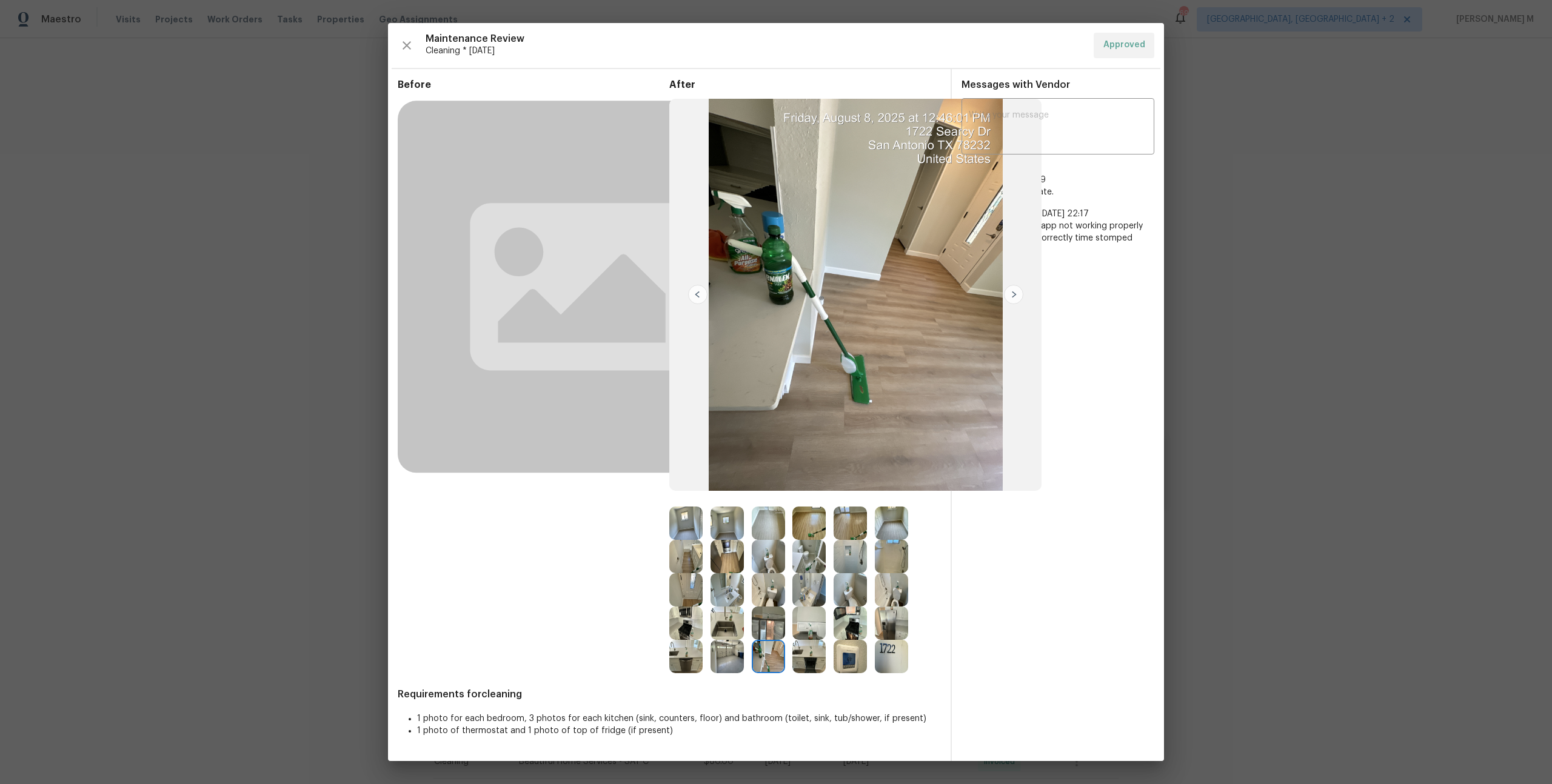
click at [580, 622] on div "Before" at bounding box center [534, 376] width 272 height 594
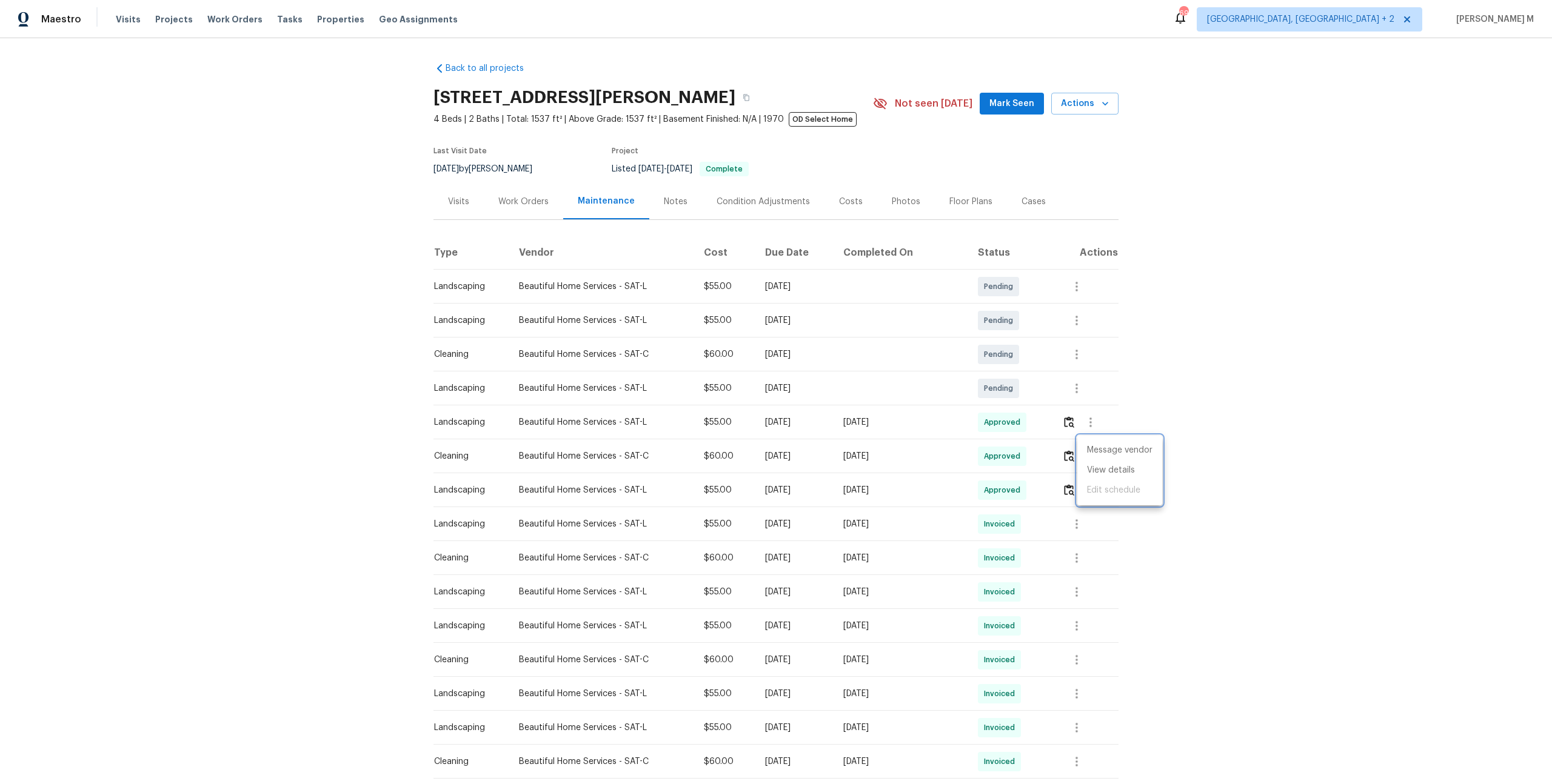
click at [904, 448] on div at bounding box center [776, 392] width 1552 height 784
click at [1075, 551] on icon "button" at bounding box center [1076, 558] width 15 height 15
click at [1078, 565] on li "View details" at bounding box center [1105, 572] width 85 height 20
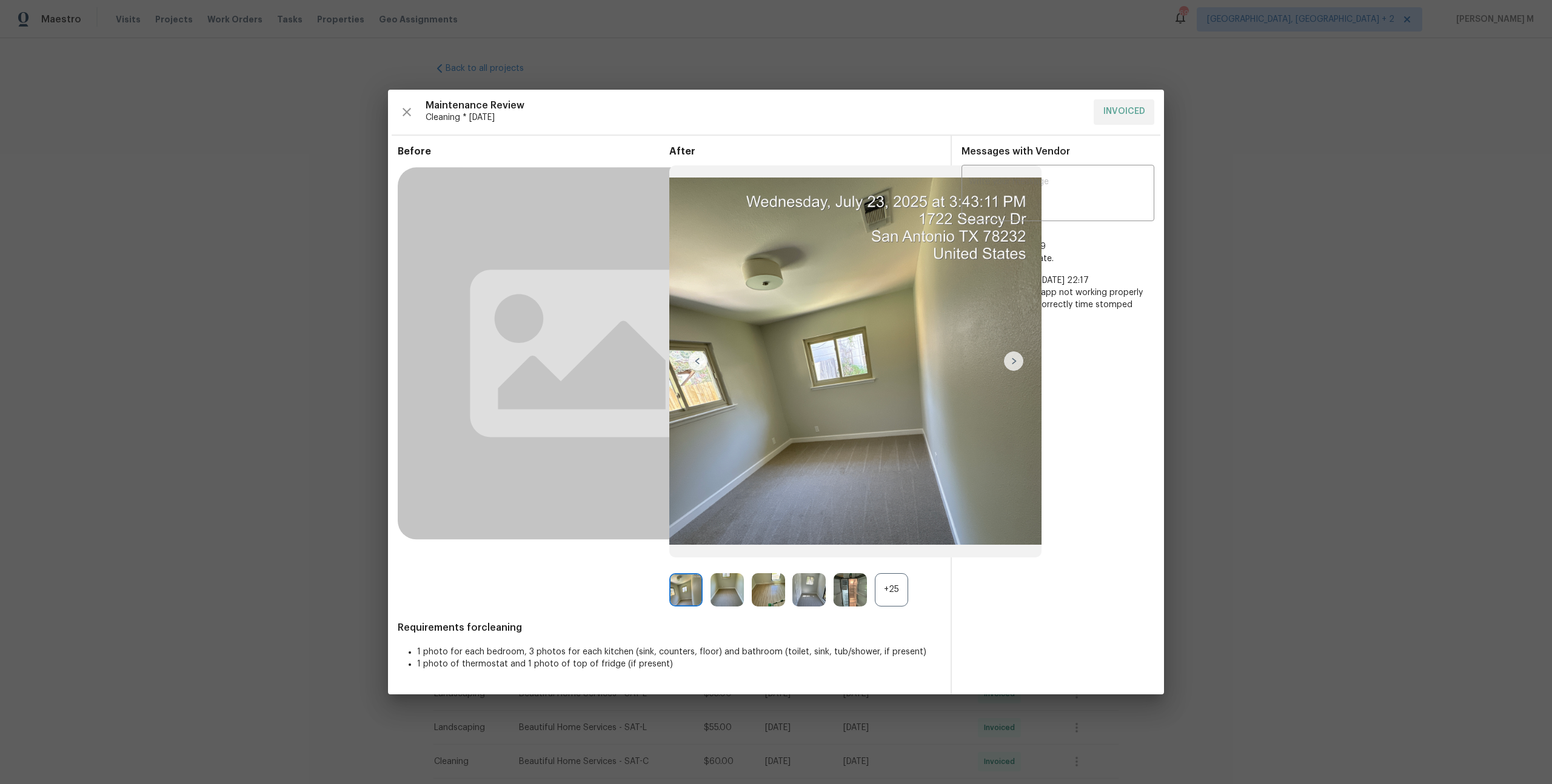
click at [895, 591] on div "+25" at bounding box center [891, 589] width 33 height 33
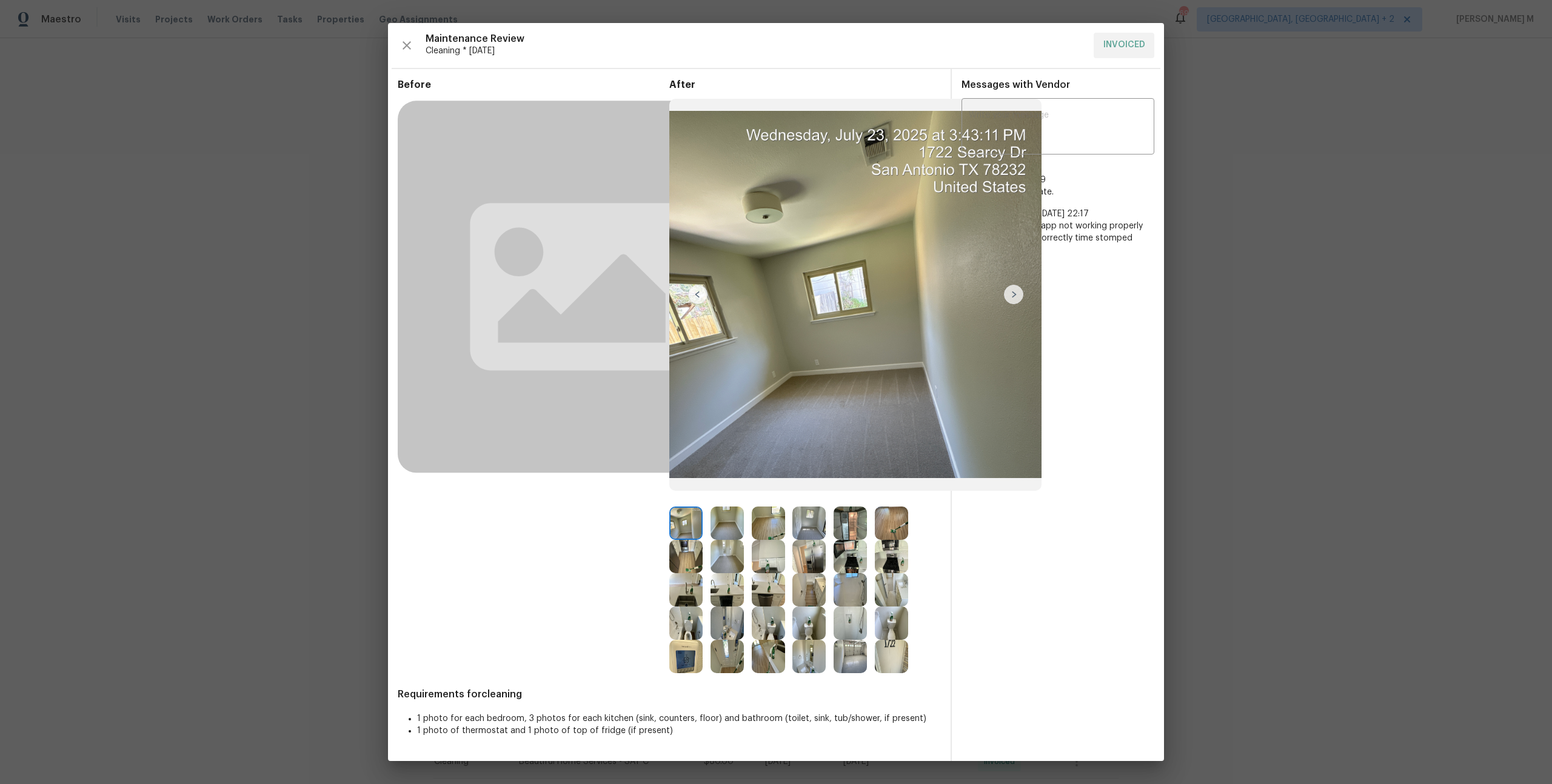
click at [890, 517] on img at bounding box center [891, 523] width 33 height 33
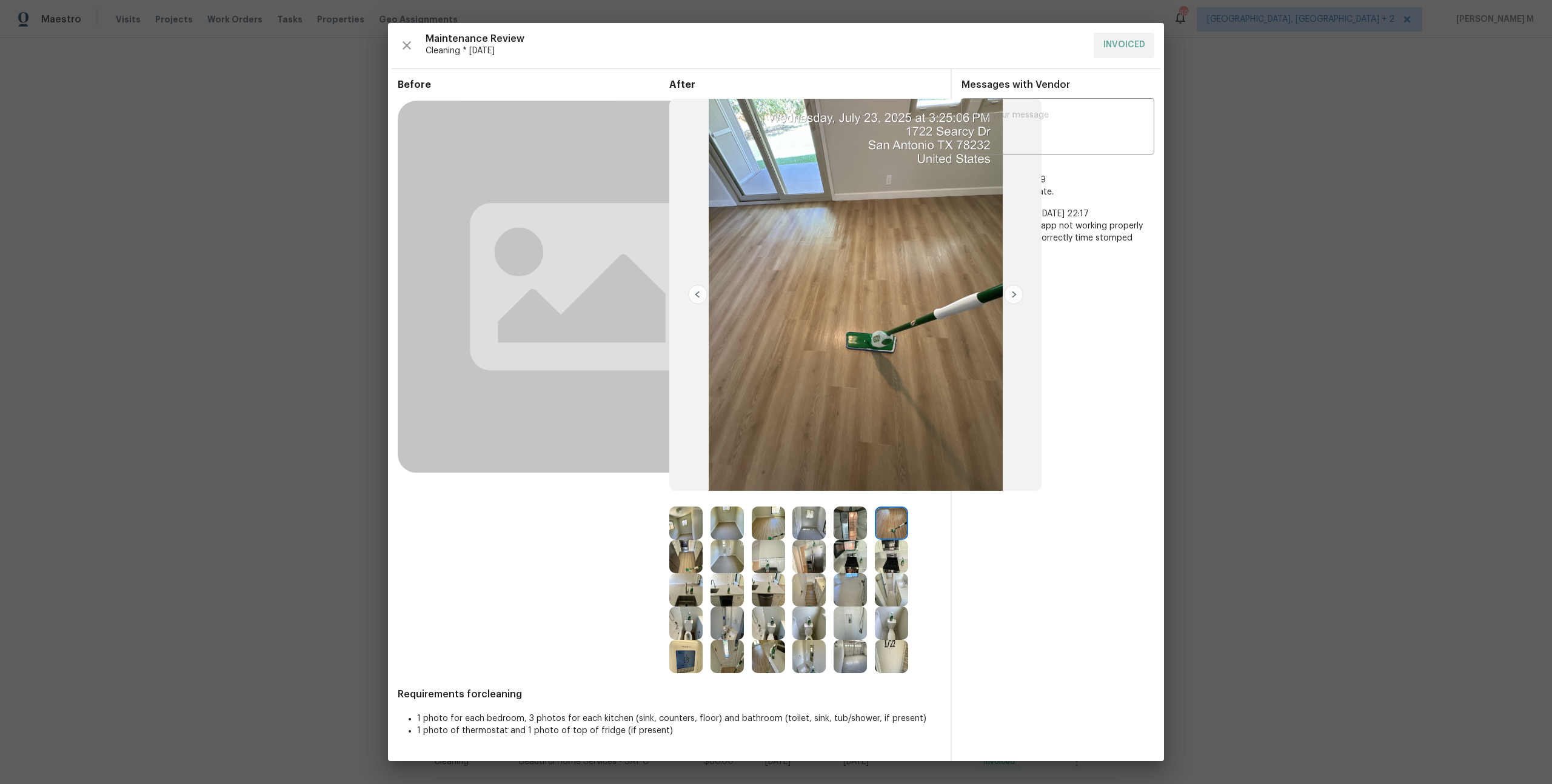
click at [697, 565] on img at bounding box center [686, 556] width 33 height 33
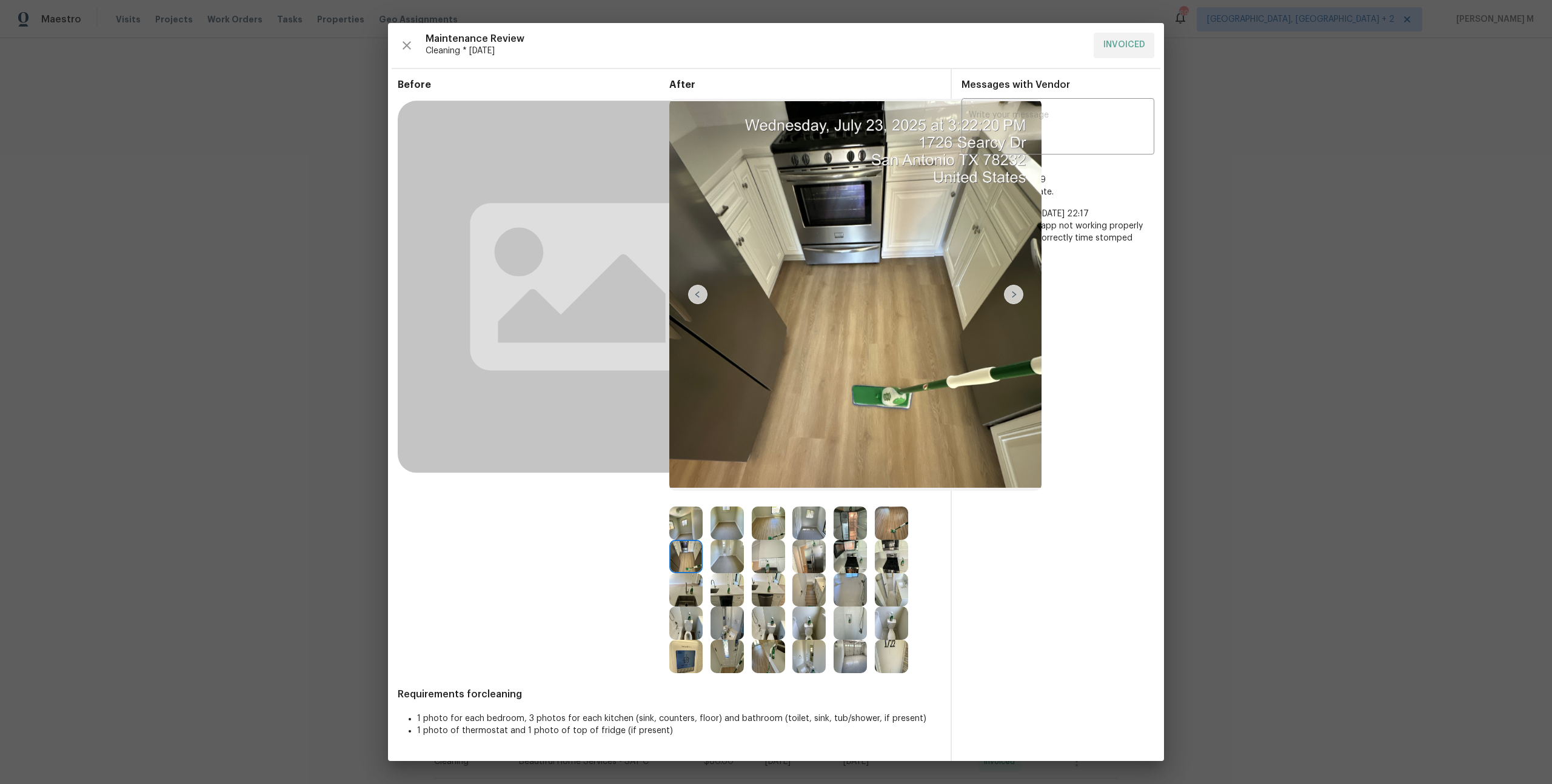
drag, startPoint x: 1106, startPoint y: 604, endPoint x: 1151, endPoint y: 605, distance: 45.0
click at [1151, 605] on div "Messages with Vendor x ​ Gopal M 6/2/25, 11:9 Thanks for the update. Sonia Mari…" at bounding box center [1057, 415] width 212 height 693
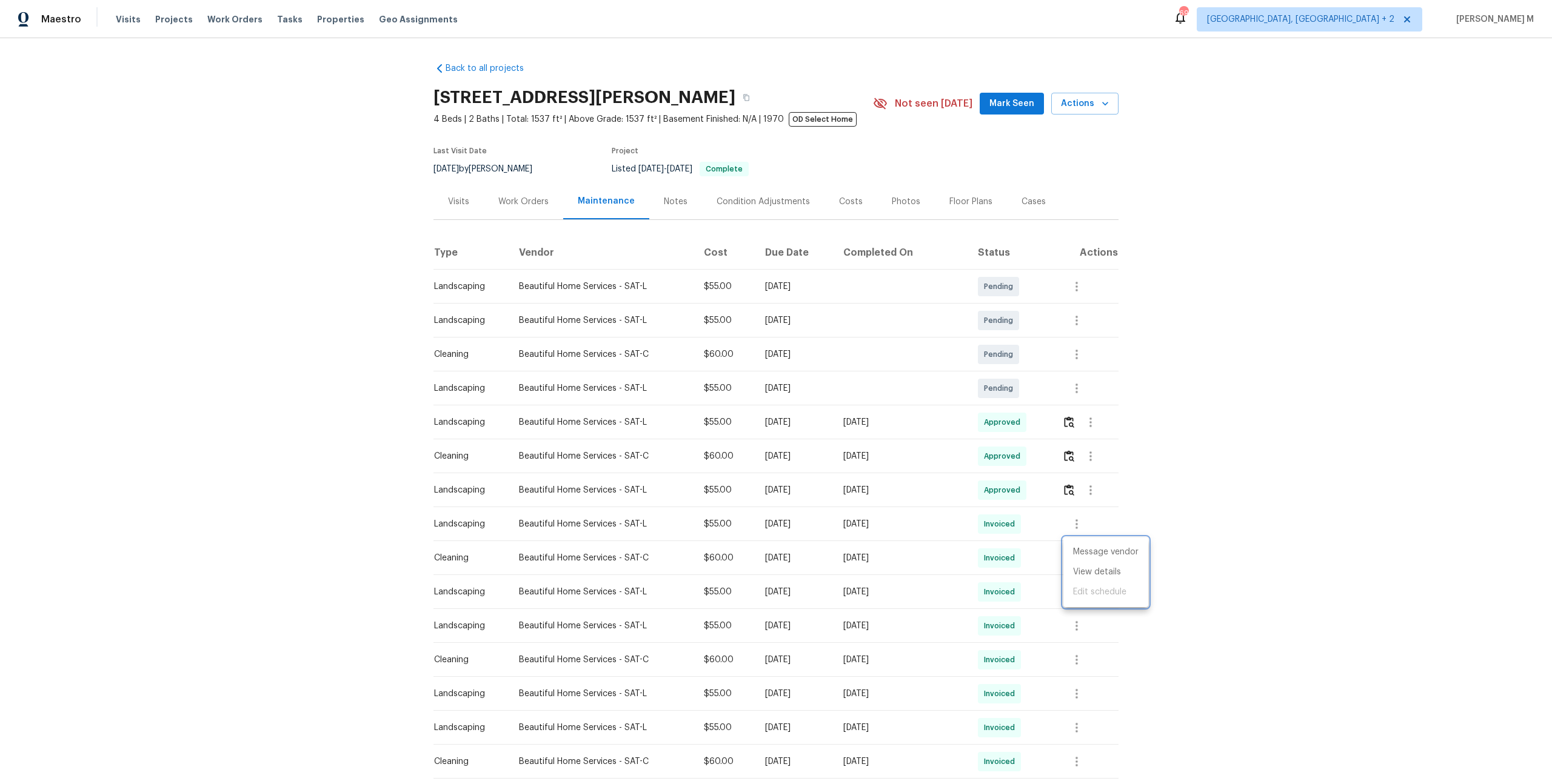
click at [277, 197] on div at bounding box center [776, 392] width 1552 height 784
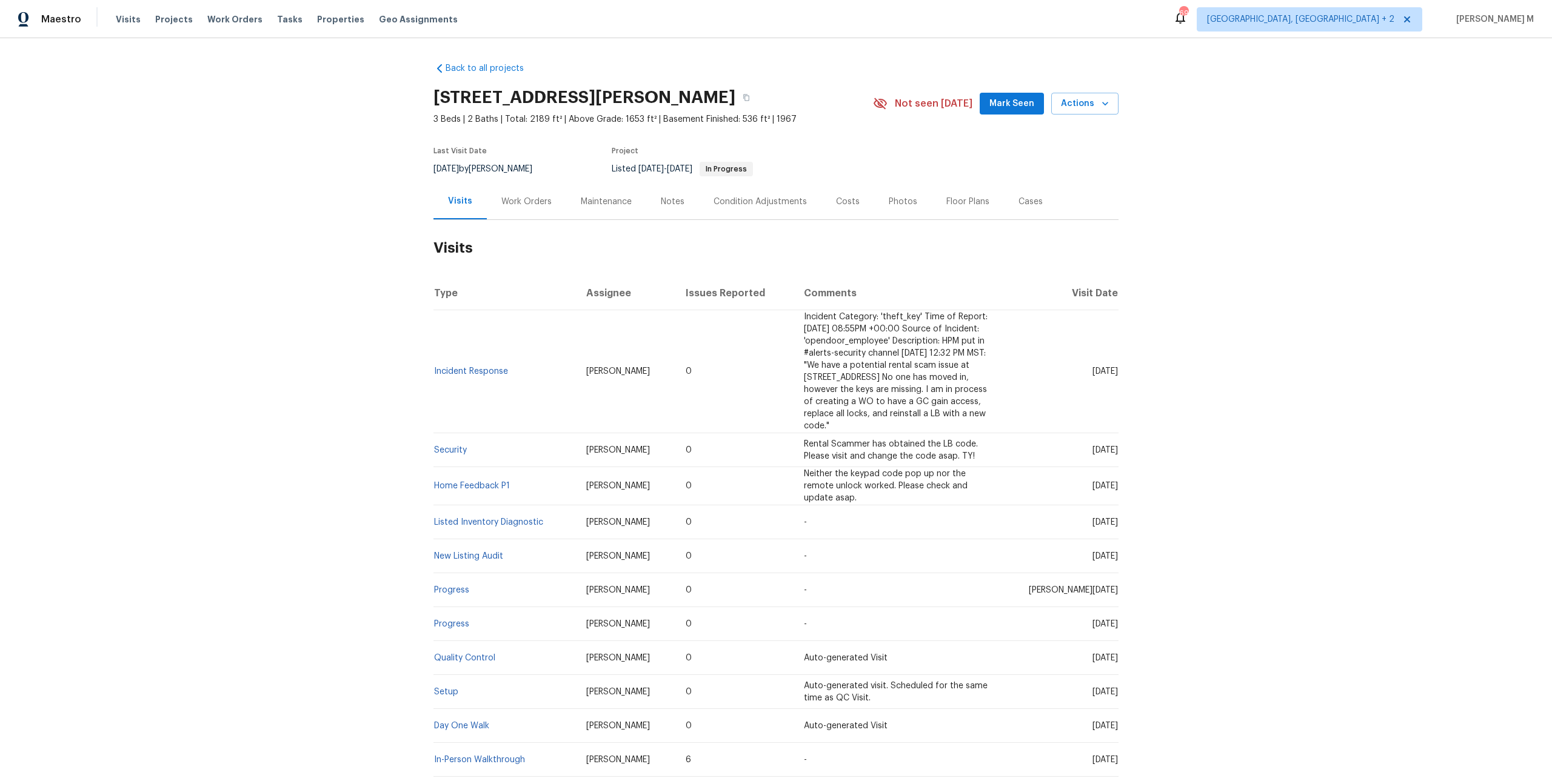
click at [525, 196] on div "Work Orders" at bounding box center [526, 202] width 50 height 12
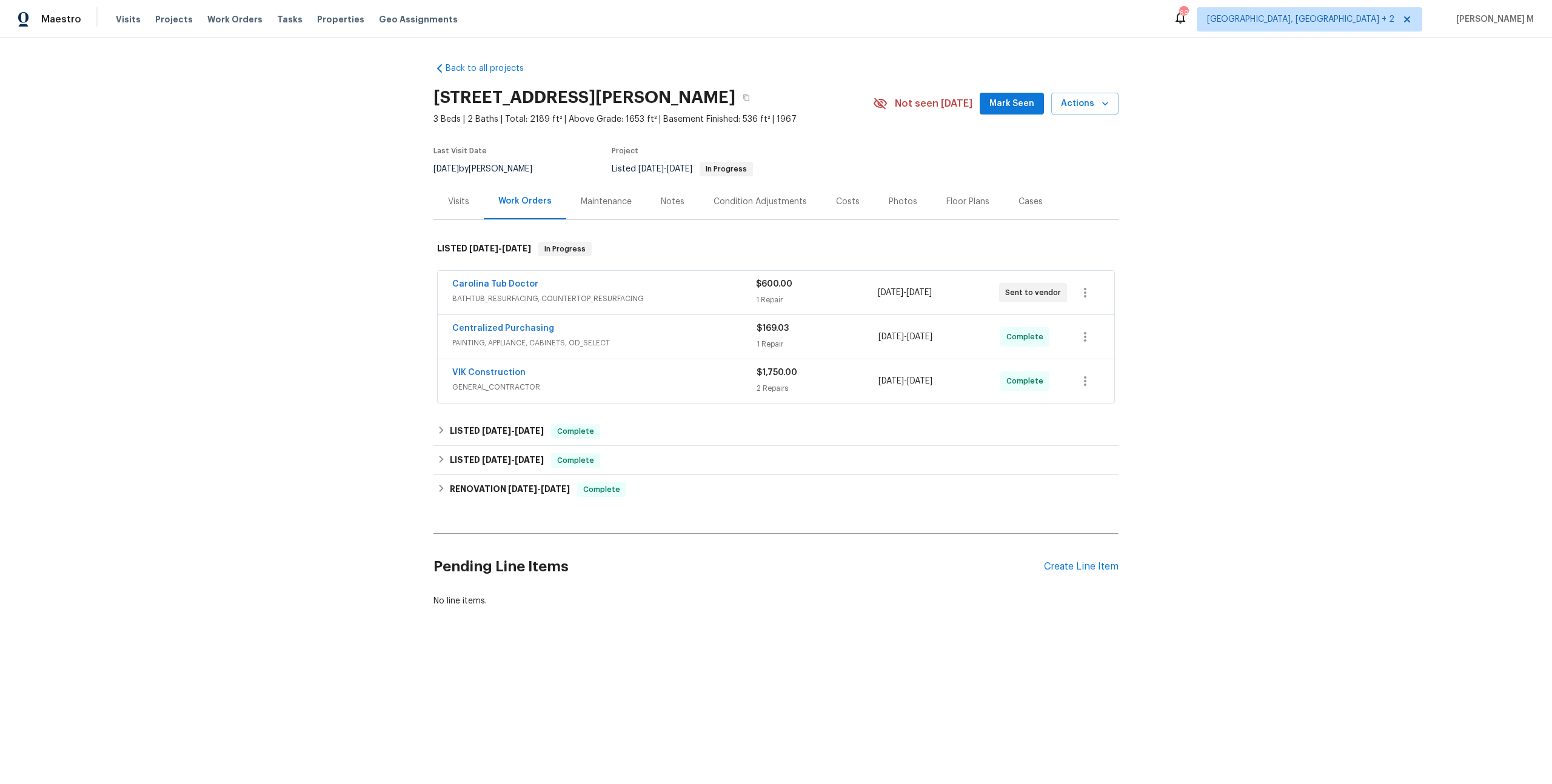
click at [506, 293] on span "BATHTUB_RESURFACING, COUNTERTOP_RESURFACING" at bounding box center [604, 299] width 304 height 12
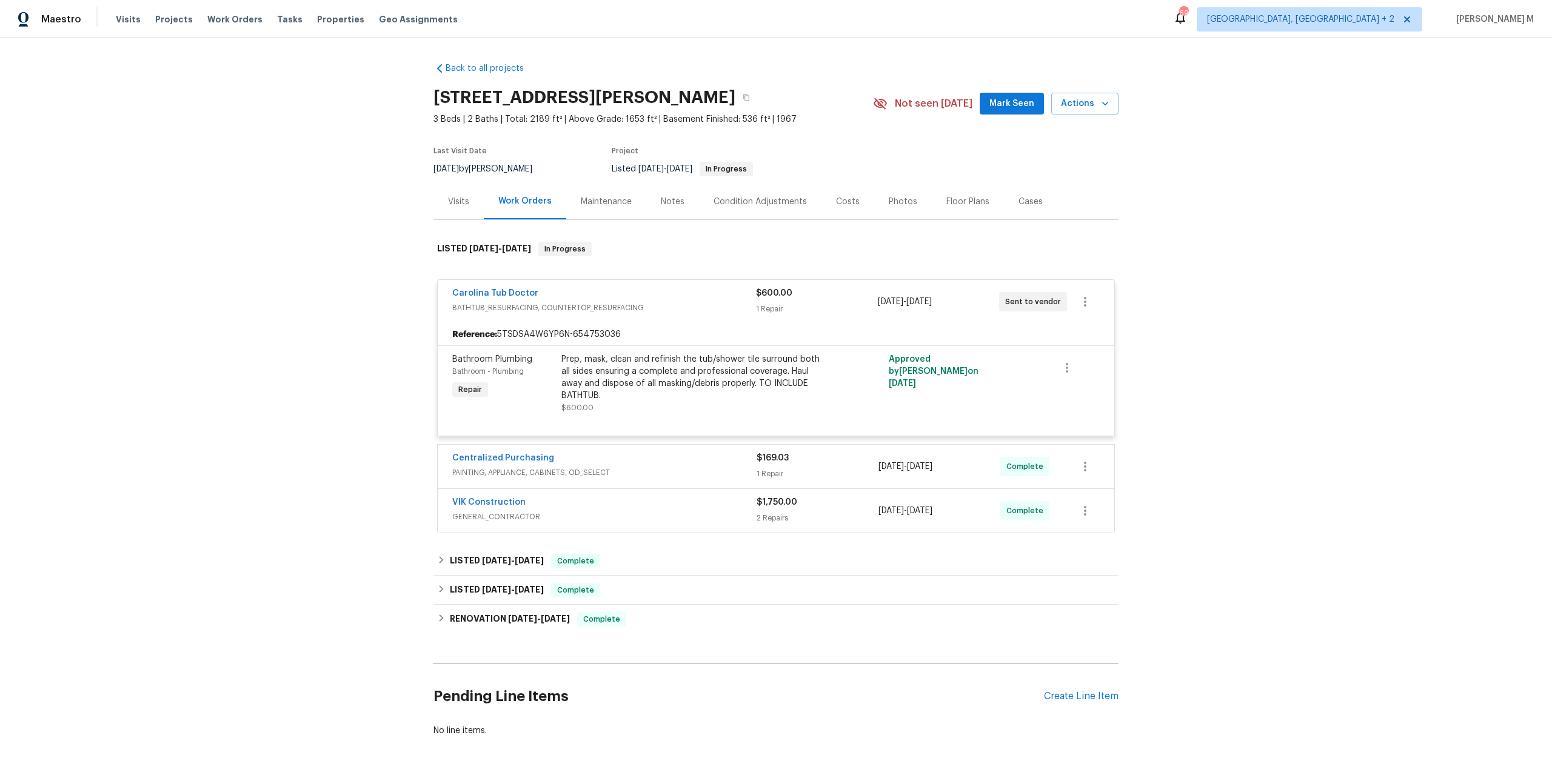
click at [394, 342] on div "Back to all projects [STREET_ADDRESS][PERSON_NAME] 3 Beds | 2 Baths | Total: 21…" at bounding box center [776, 412] width 1552 height 746
click at [488, 467] on span "PAINTING, APPLIANCE, CABINETS, OD_SELECT" at bounding box center [604, 473] width 304 height 12
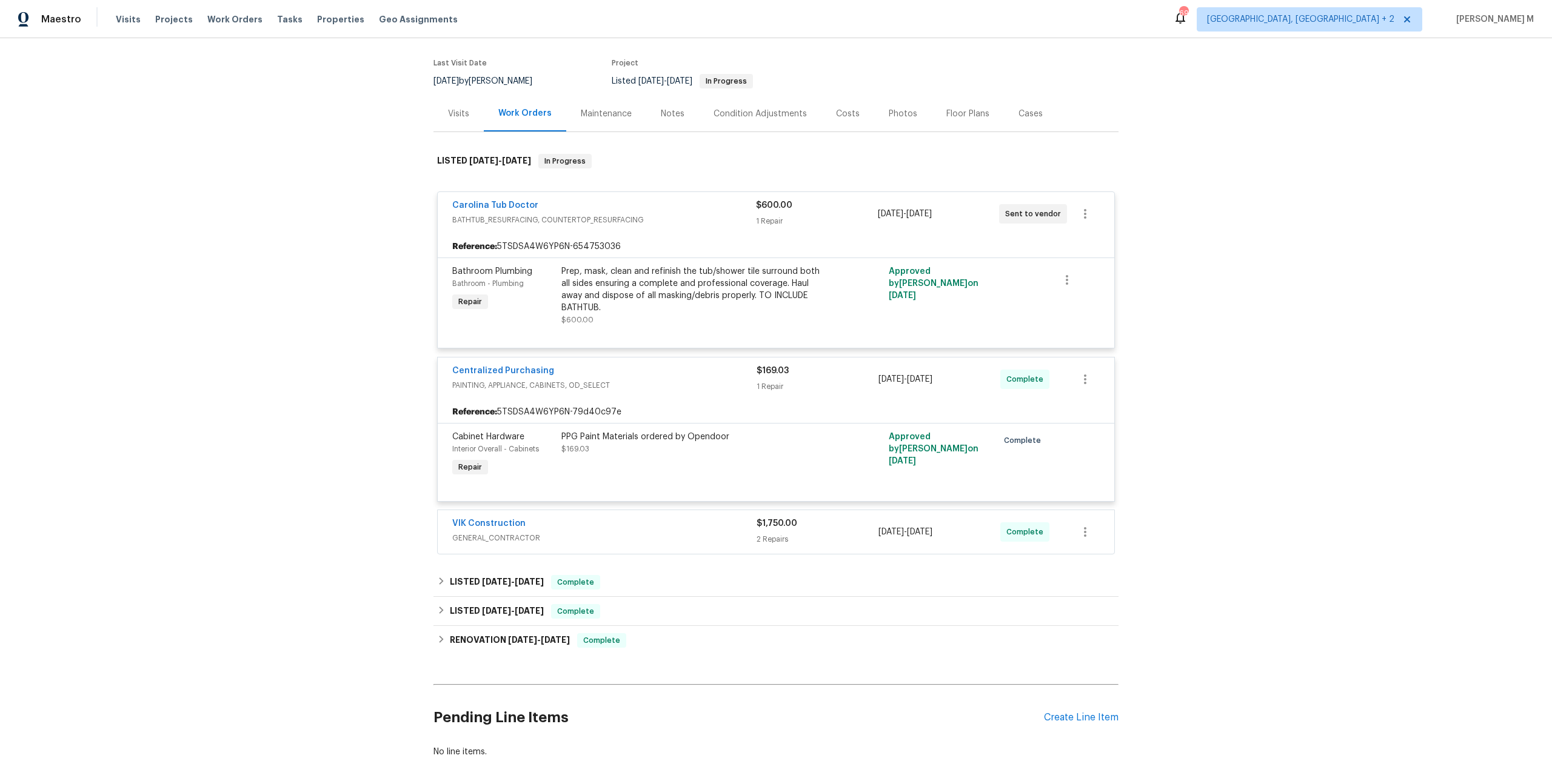
scroll to position [109, 0]
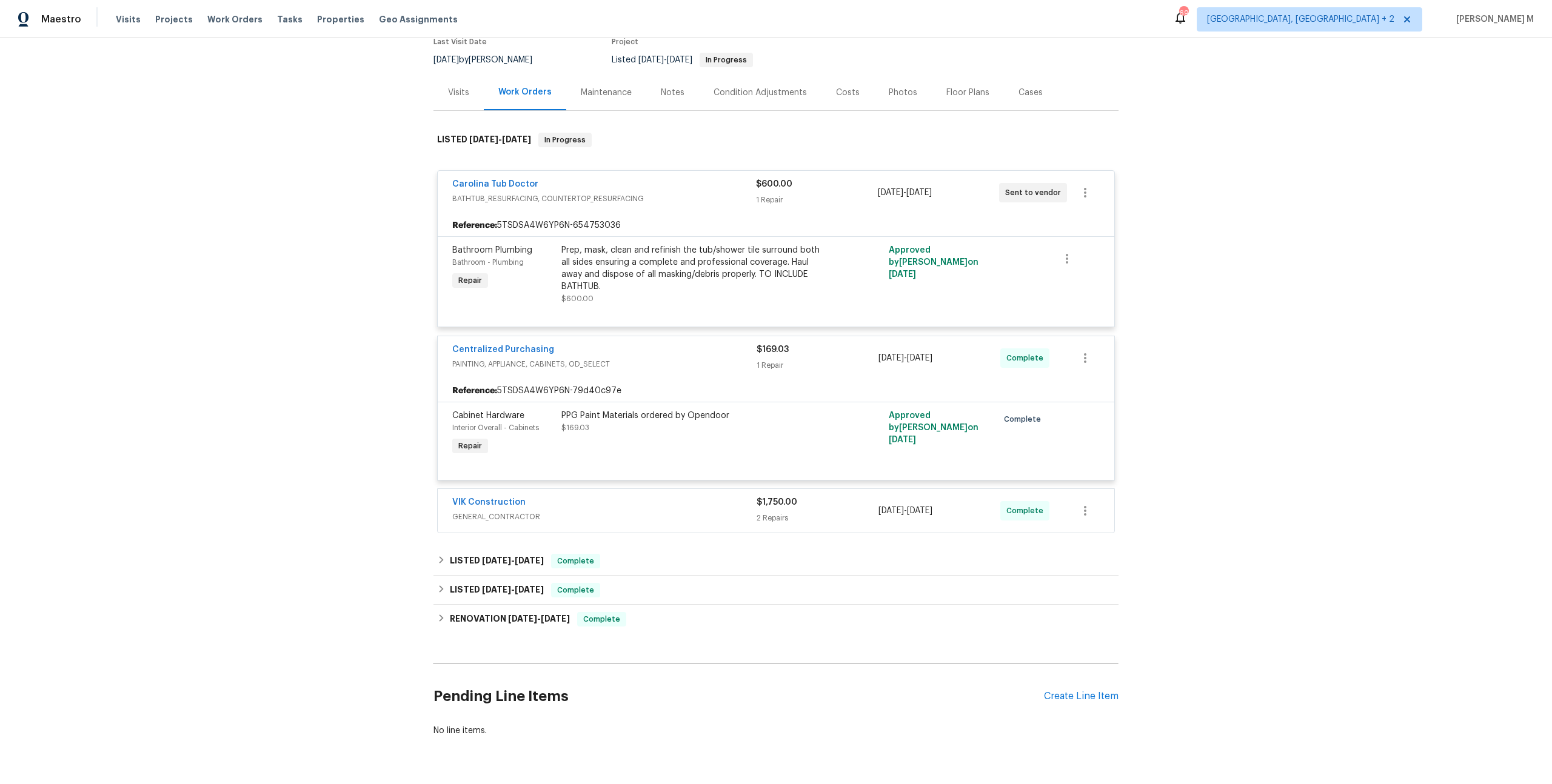
click at [477, 511] on span "GENERAL_CONTRACTOR" at bounding box center [604, 517] width 304 height 12
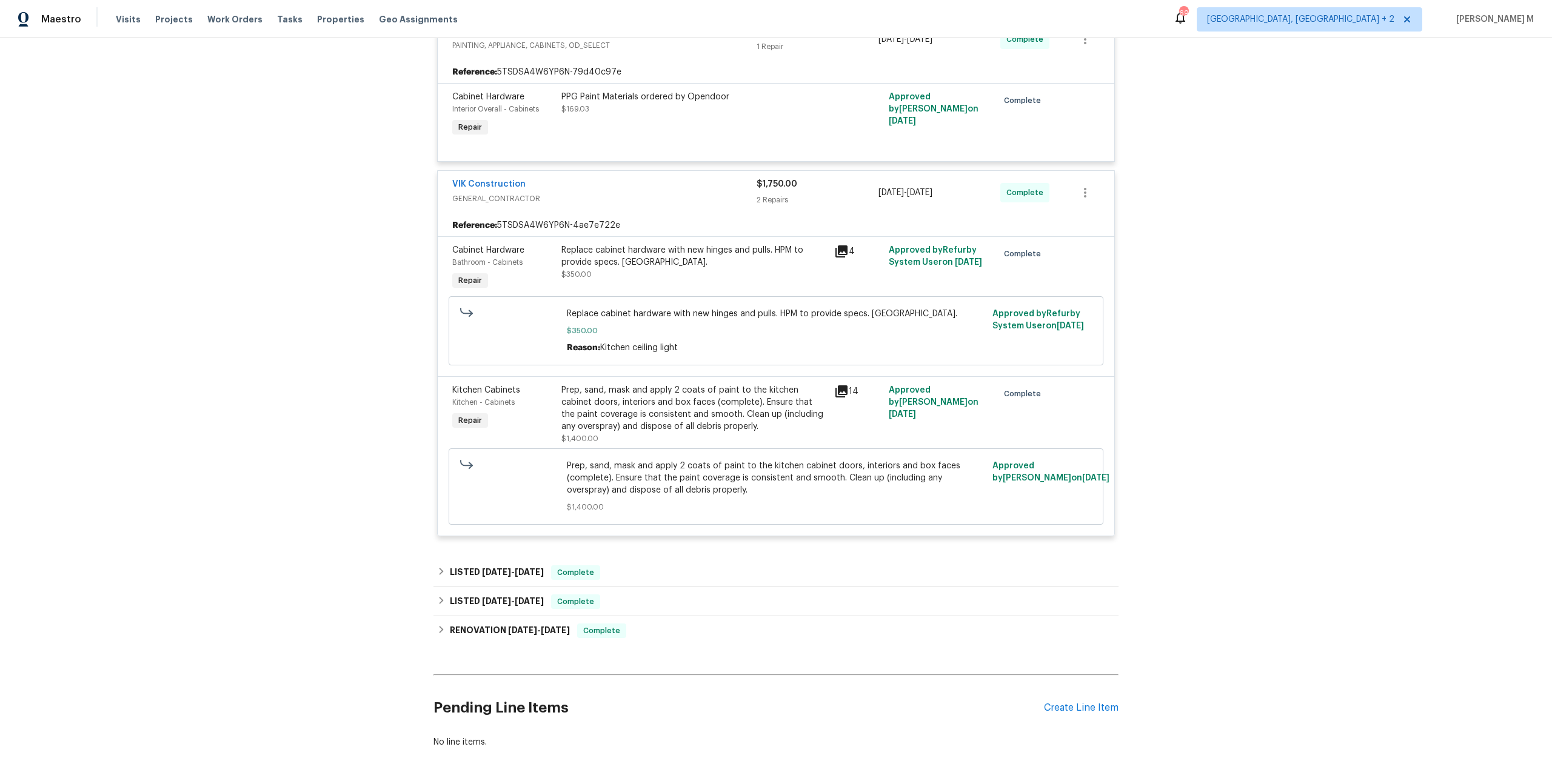
scroll to position [435, 0]
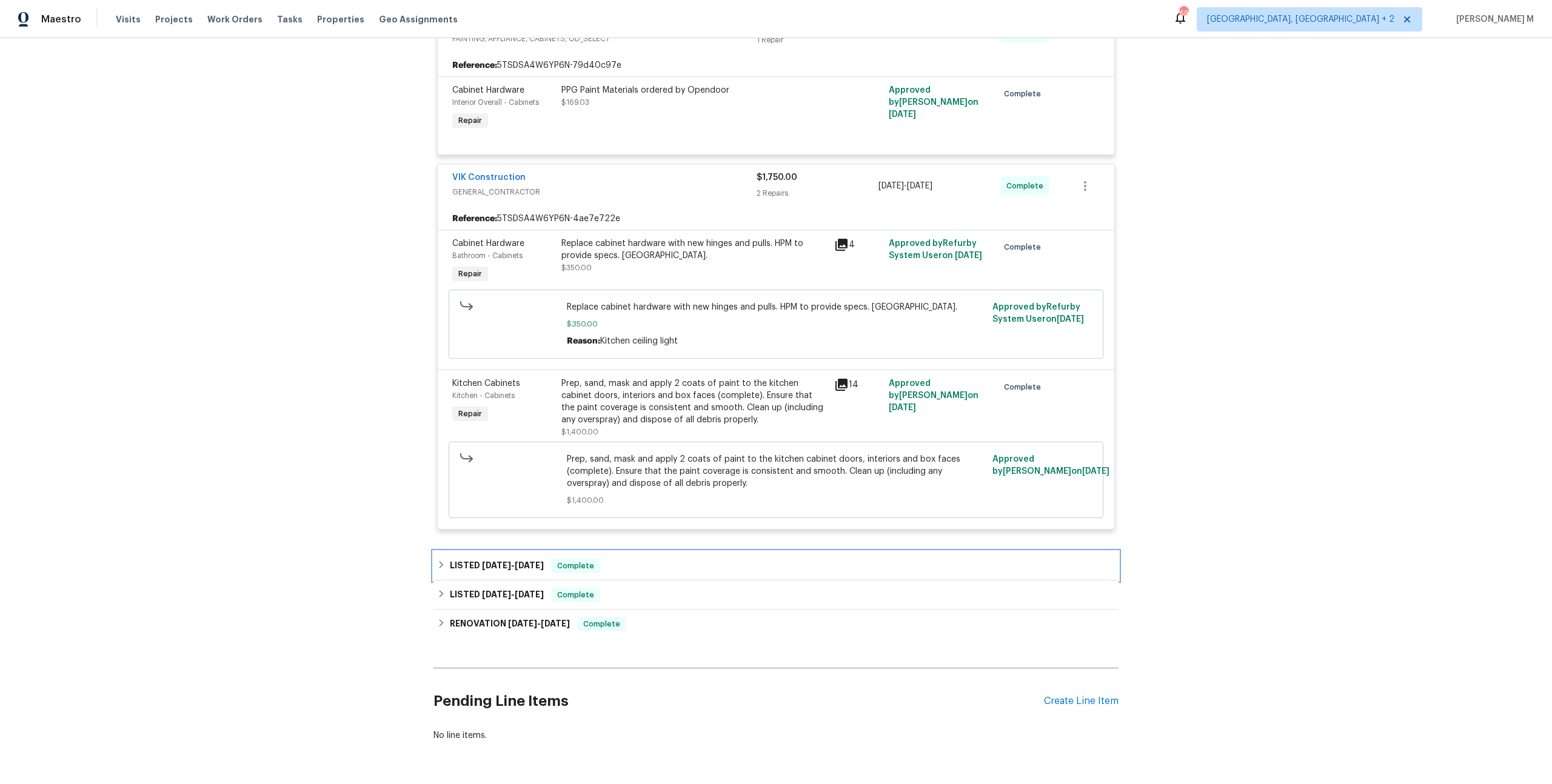
click at [466, 552] on div "LISTED [DATE] - [DATE] Complete" at bounding box center [776, 566] width 685 height 29
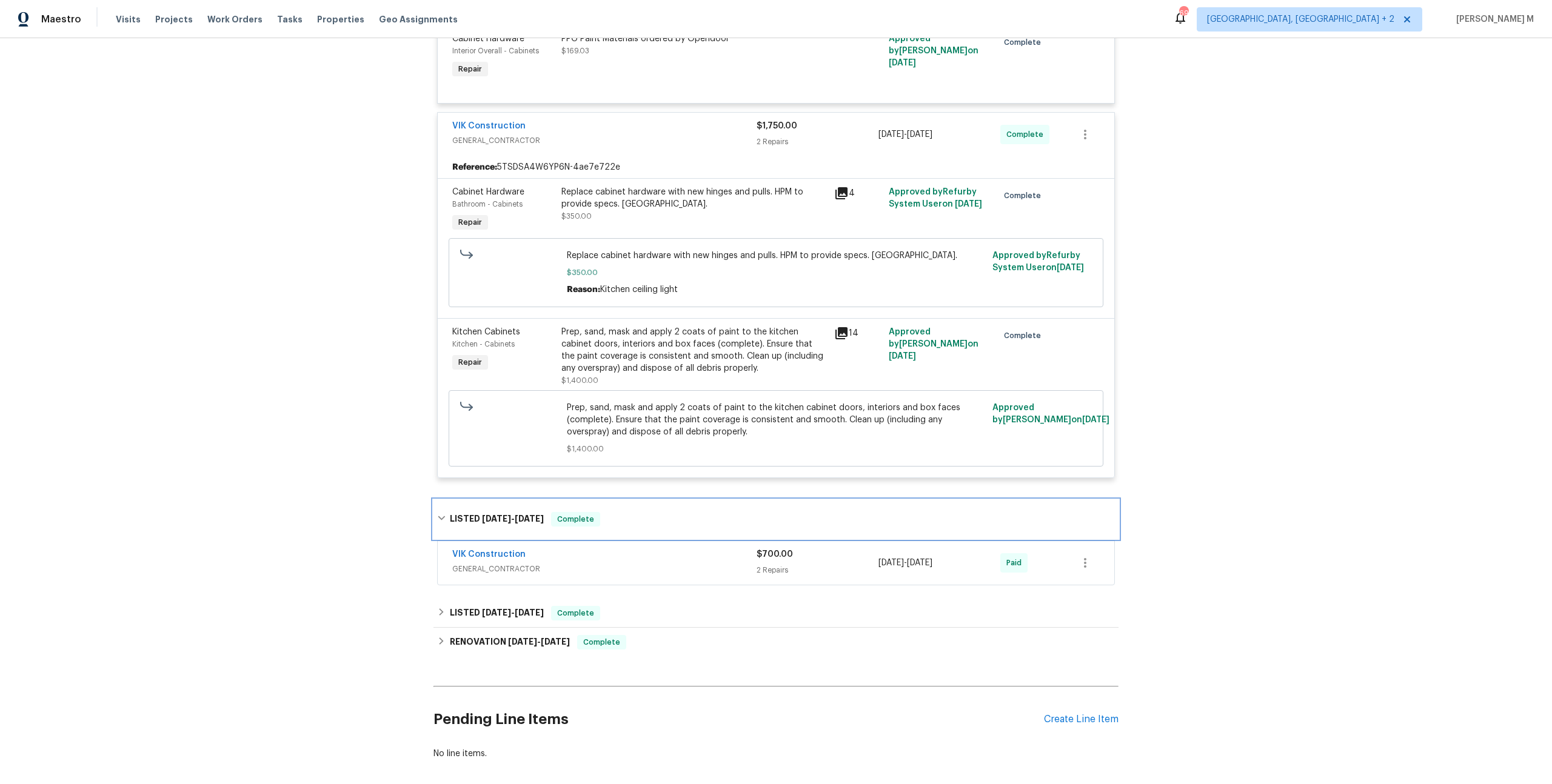
scroll to position [487, 0]
click at [466, 548] on div "VIK Construction GENERAL_CONTRACTOR" at bounding box center [604, 563] width 304 height 29
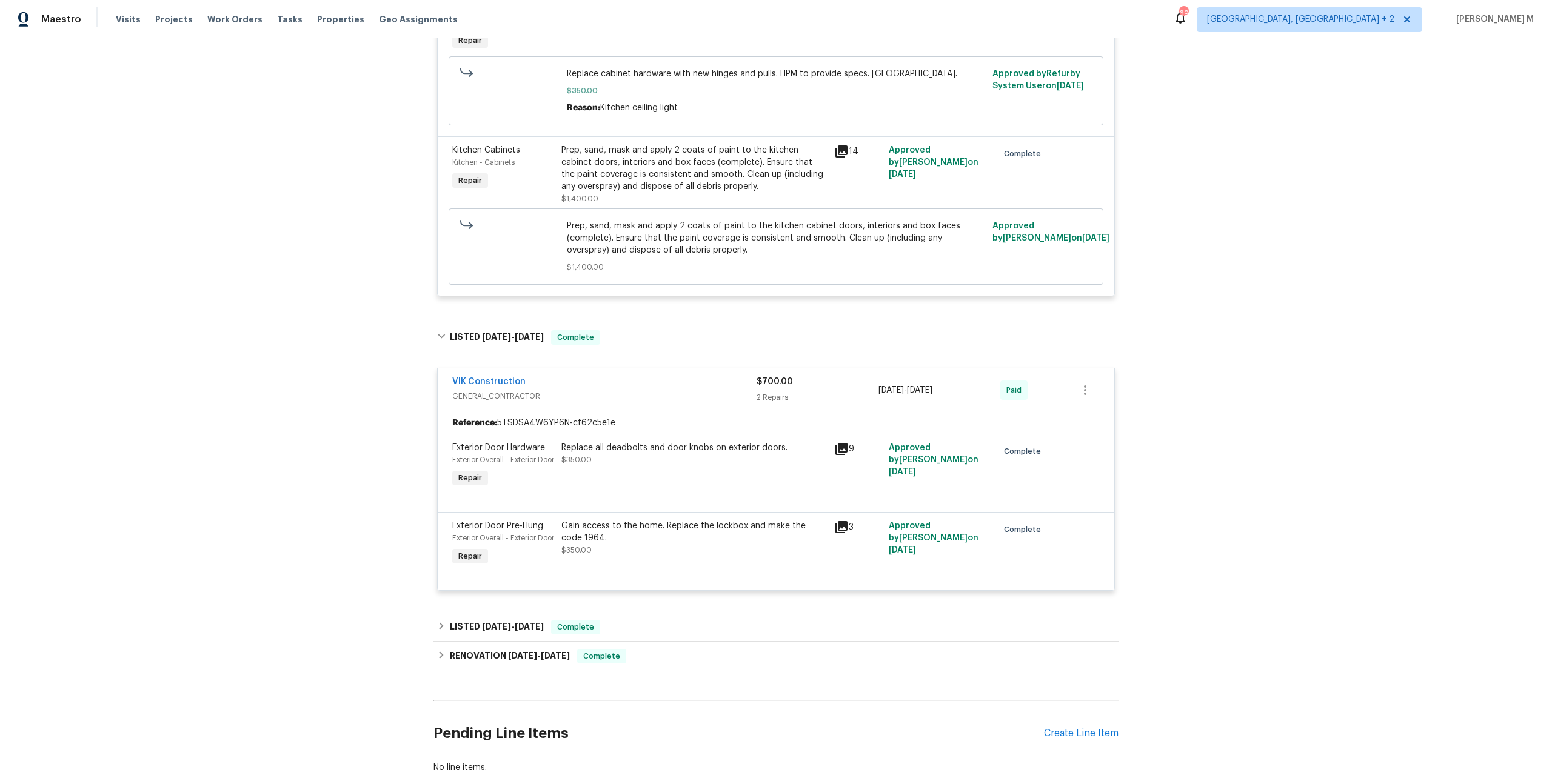
scroll to position [670, 0]
click at [483, 622] on span "[DATE]" at bounding box center [496, 626] width 29 height 9
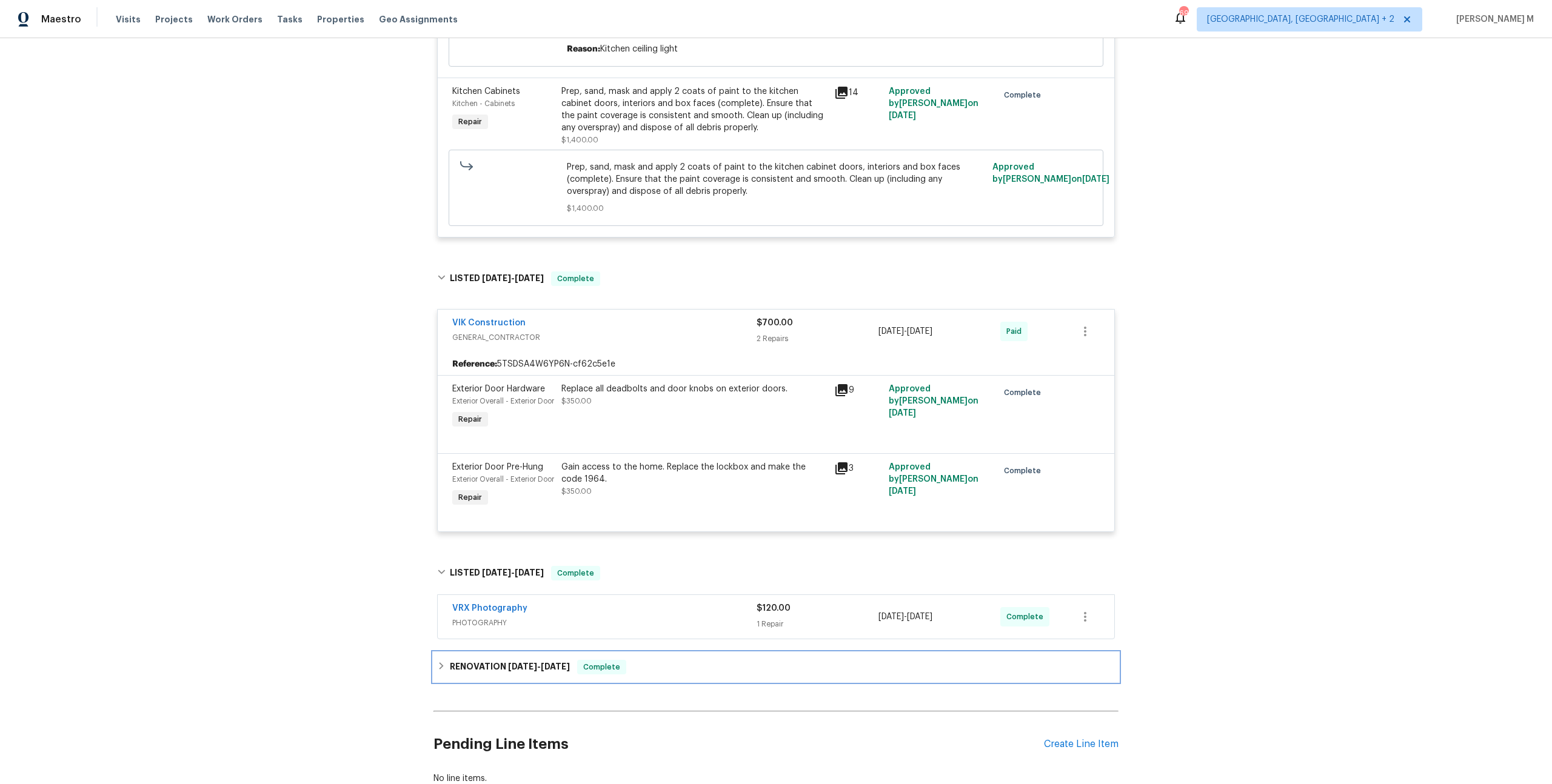
click at [477, 652] on div "RENOVATION [DATE] - [DATE] Complete" at bounding box center [776, 667] width 685 height 29
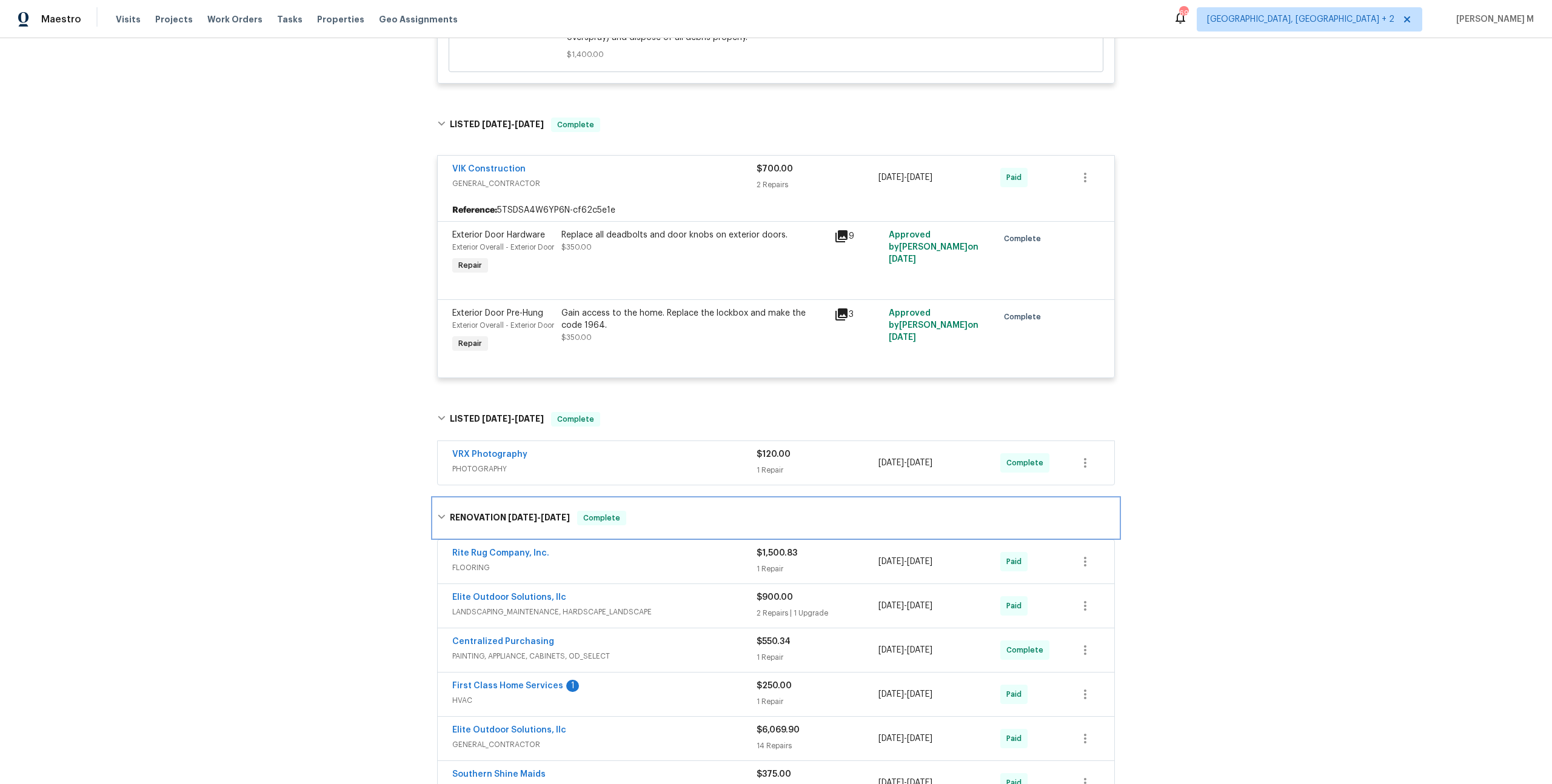
scroll to position [886, 0]
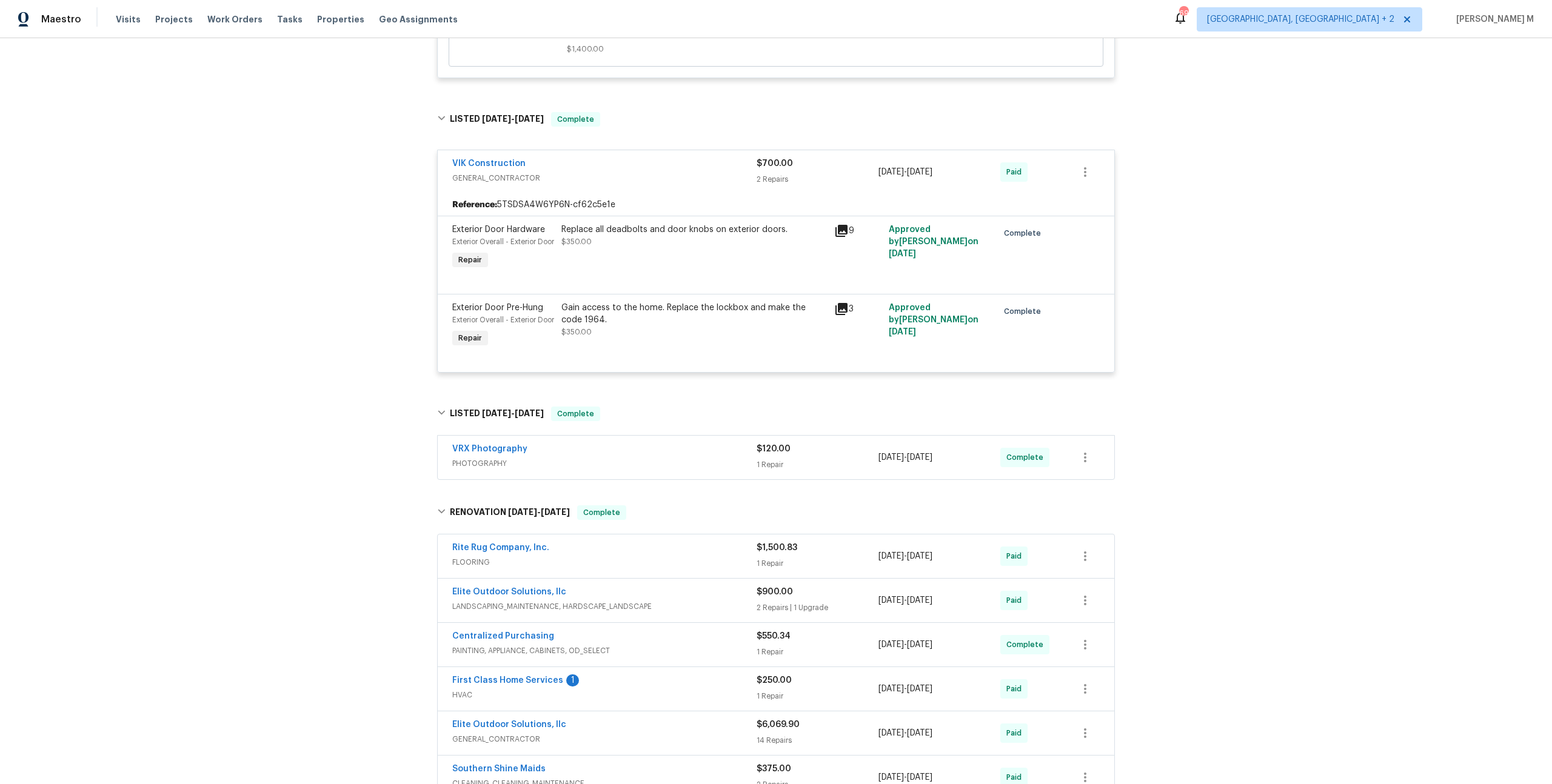
click at [471, 557] on span "FLOORING" at bounding box center [604, 563] width 304 height 12
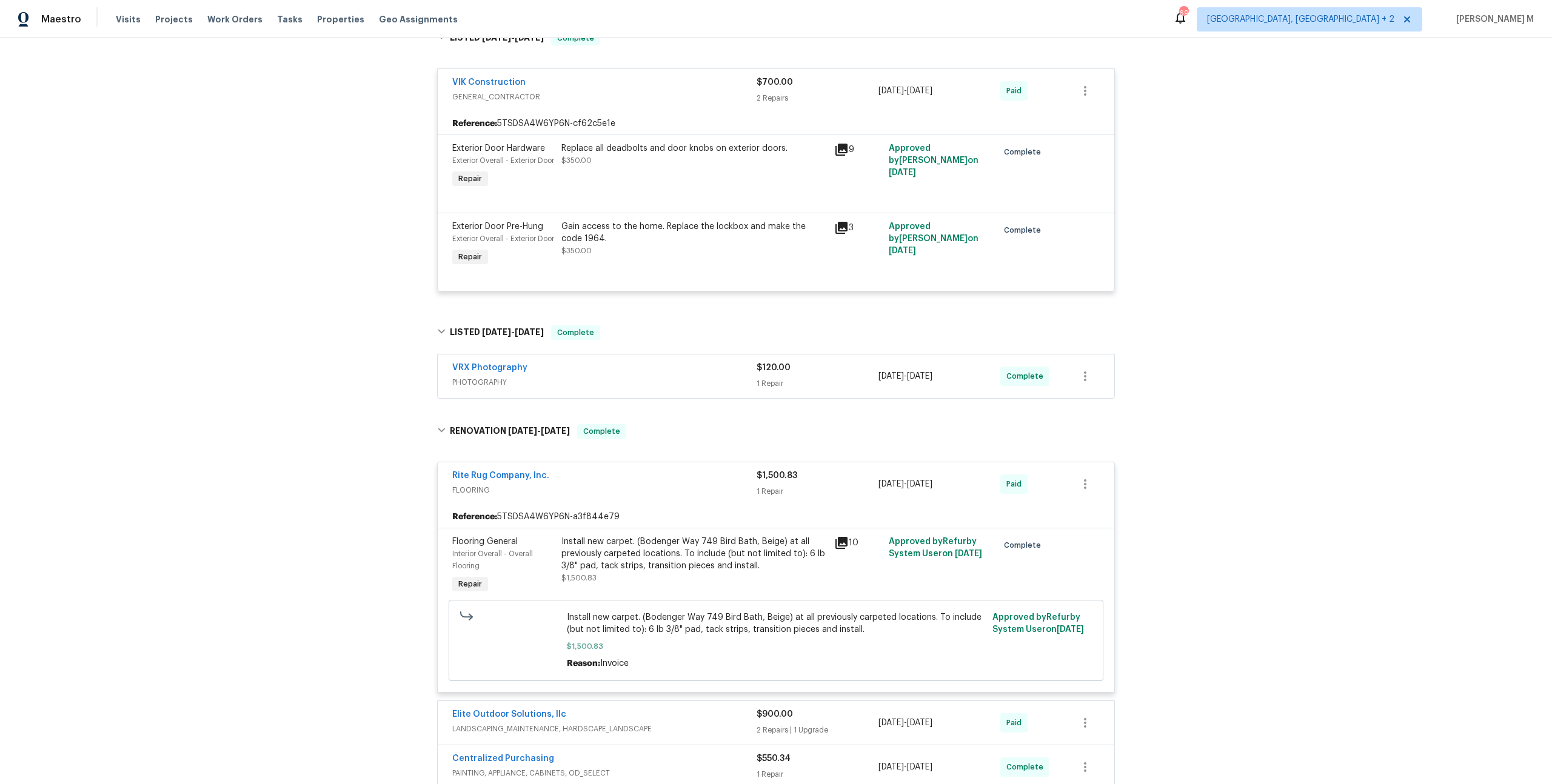
scroll to position [985, 0]
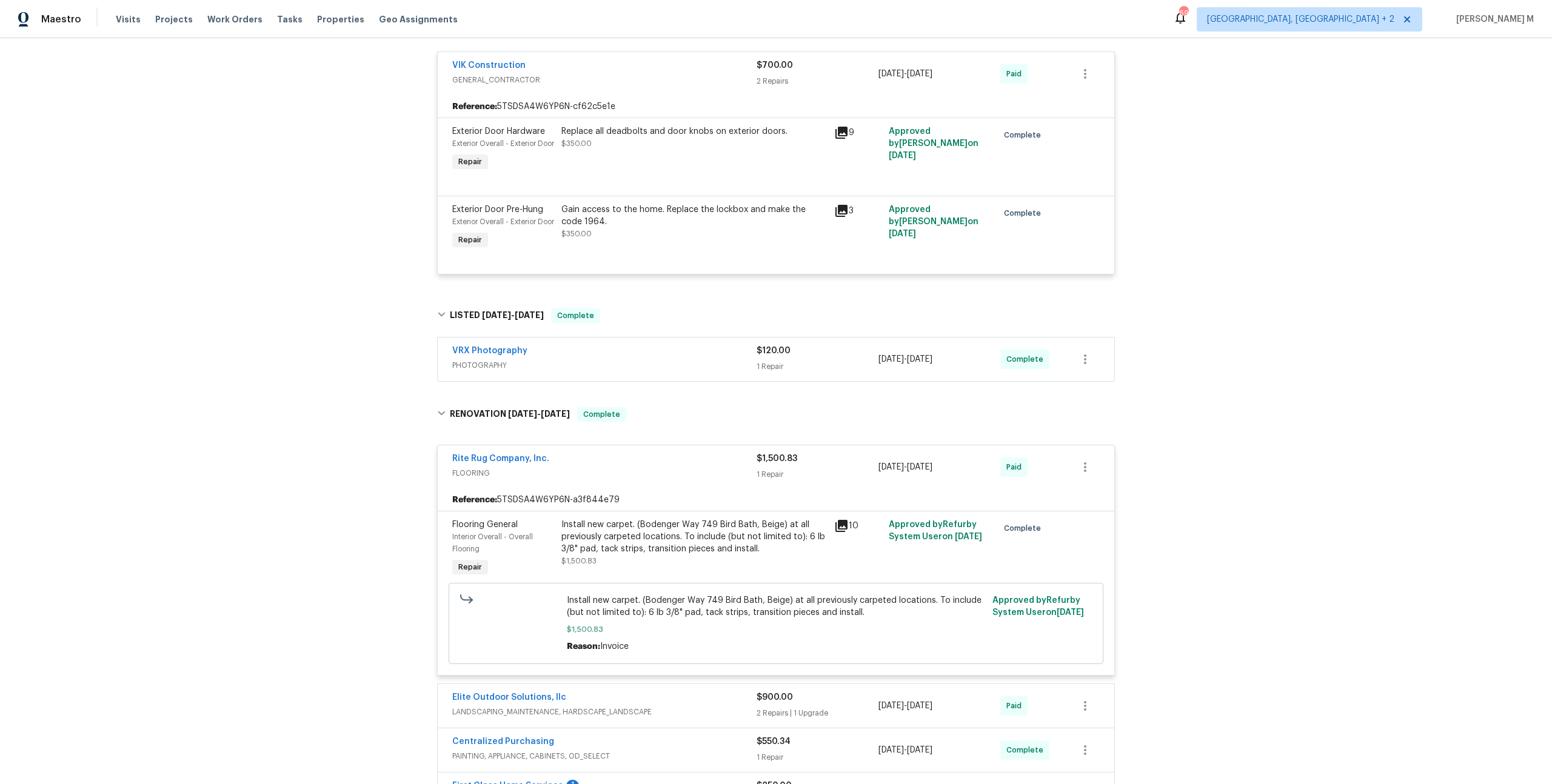
click at [675, 523] on div "Install new carpet. (Bodenger Way 749 Bird Bath, Beige) at all previously carpe…" at bounding box center [694, 548] width 272 height 67
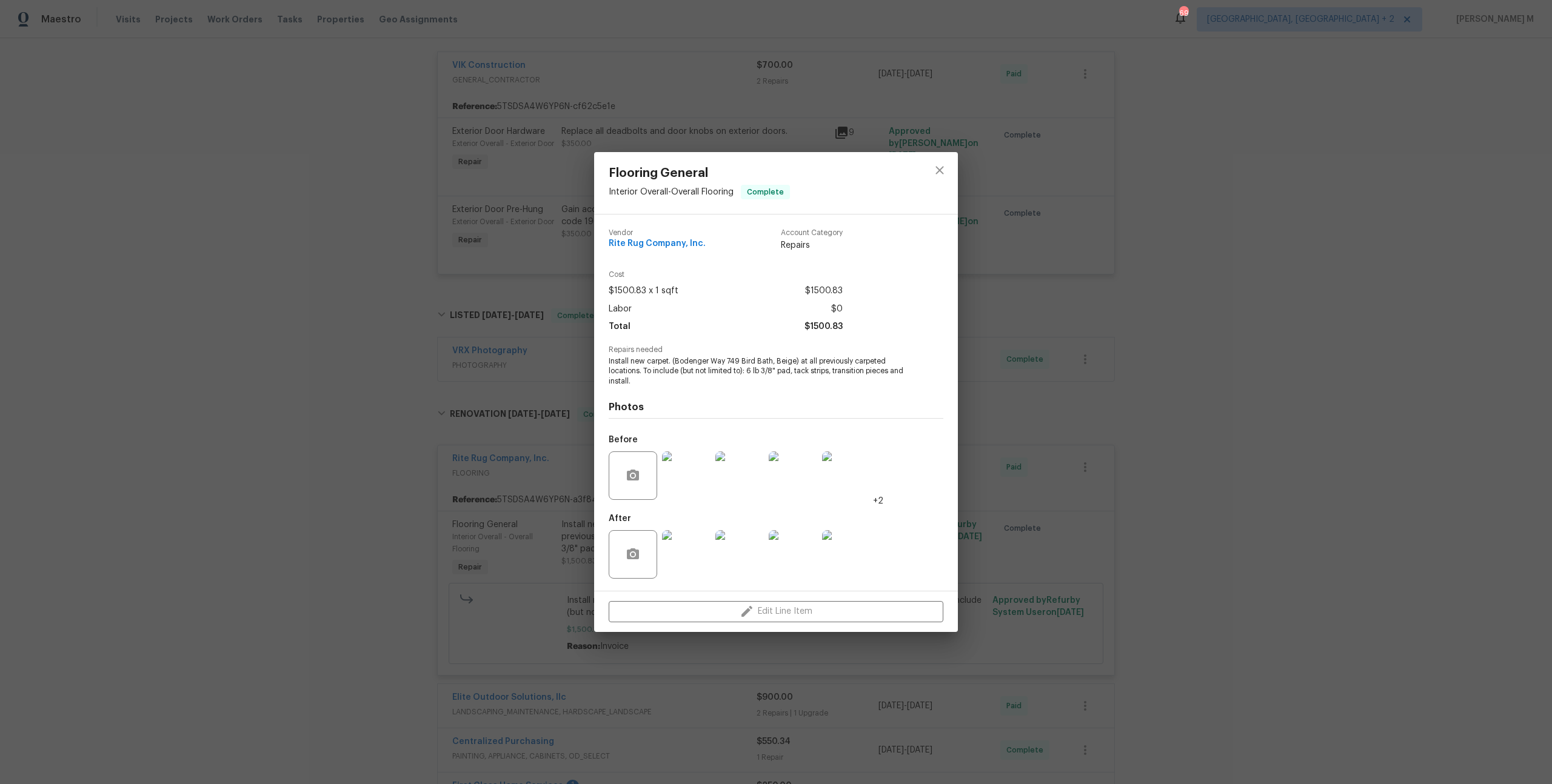
click at [745, 479] on img at bounding box center [740, 476] width 49 height 49
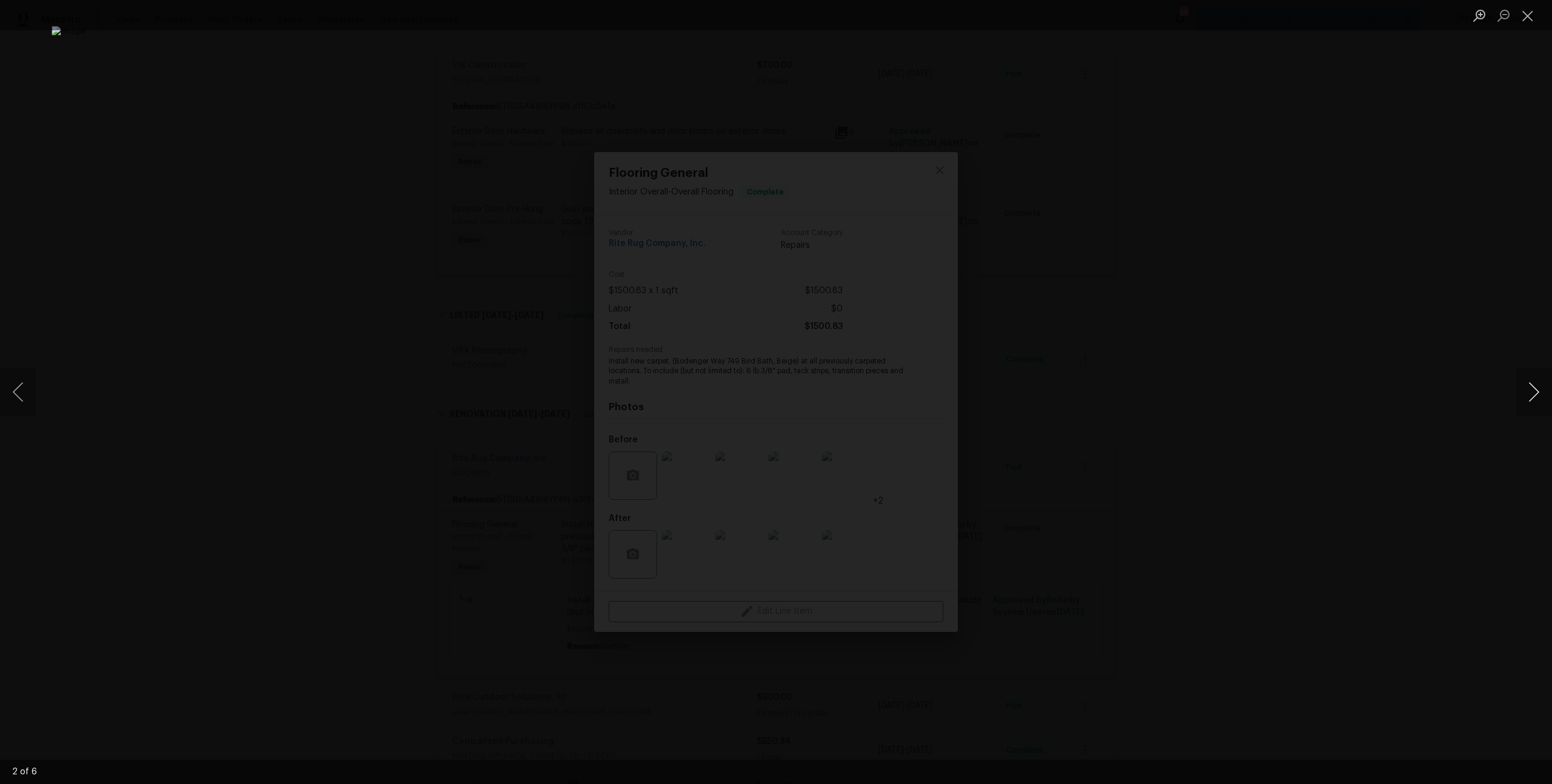
click at [1530, 388] on button "Next image" at bounding box center [1533, 392] width 37 height 49
click at [1525, 389] on button "Next image" at bounding box center [1533, 392] width 37 height 49
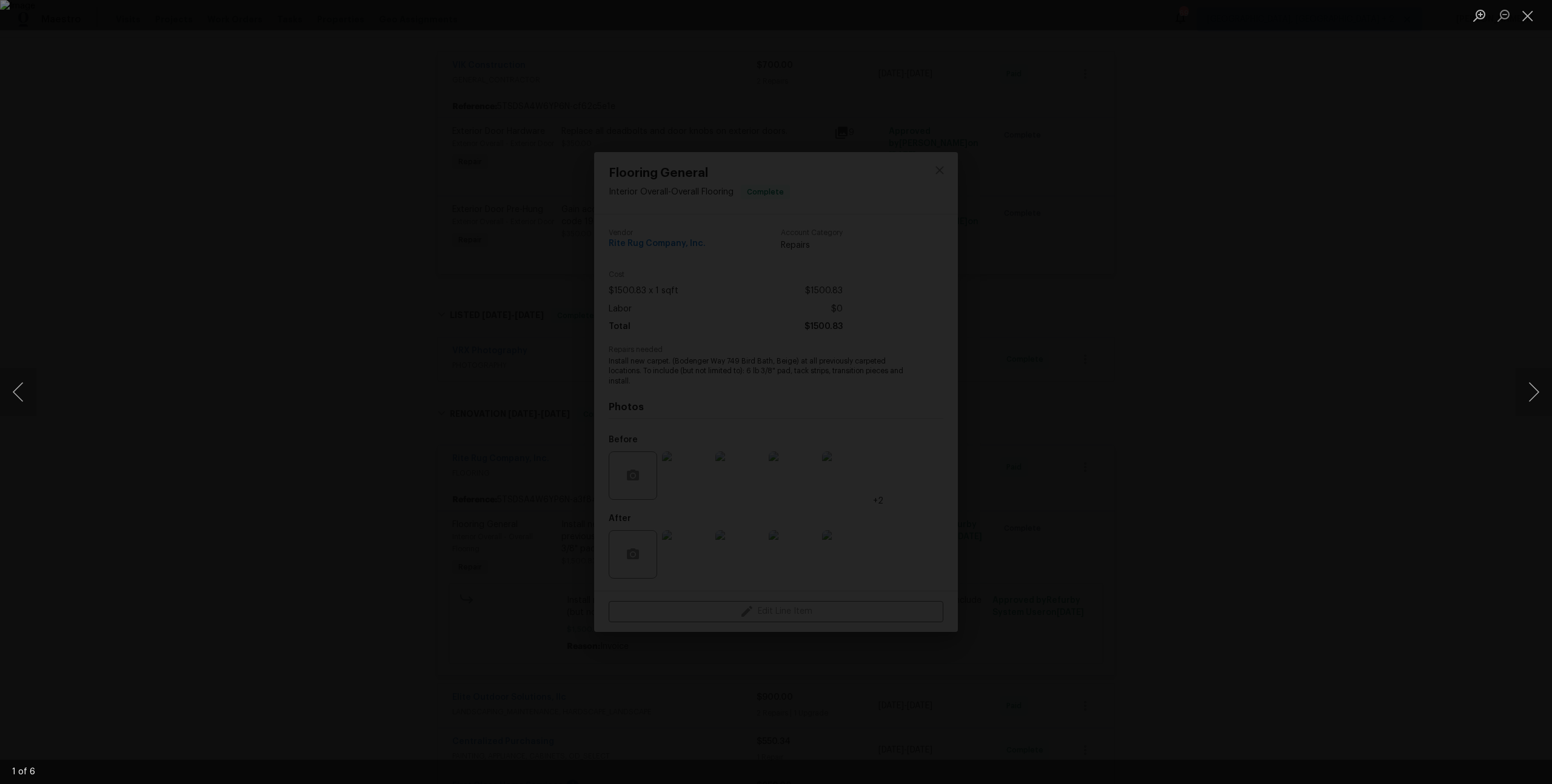
click at [1197, 396] on div "Lightbox" at bounding box center [776, 392] width 1552 height 784
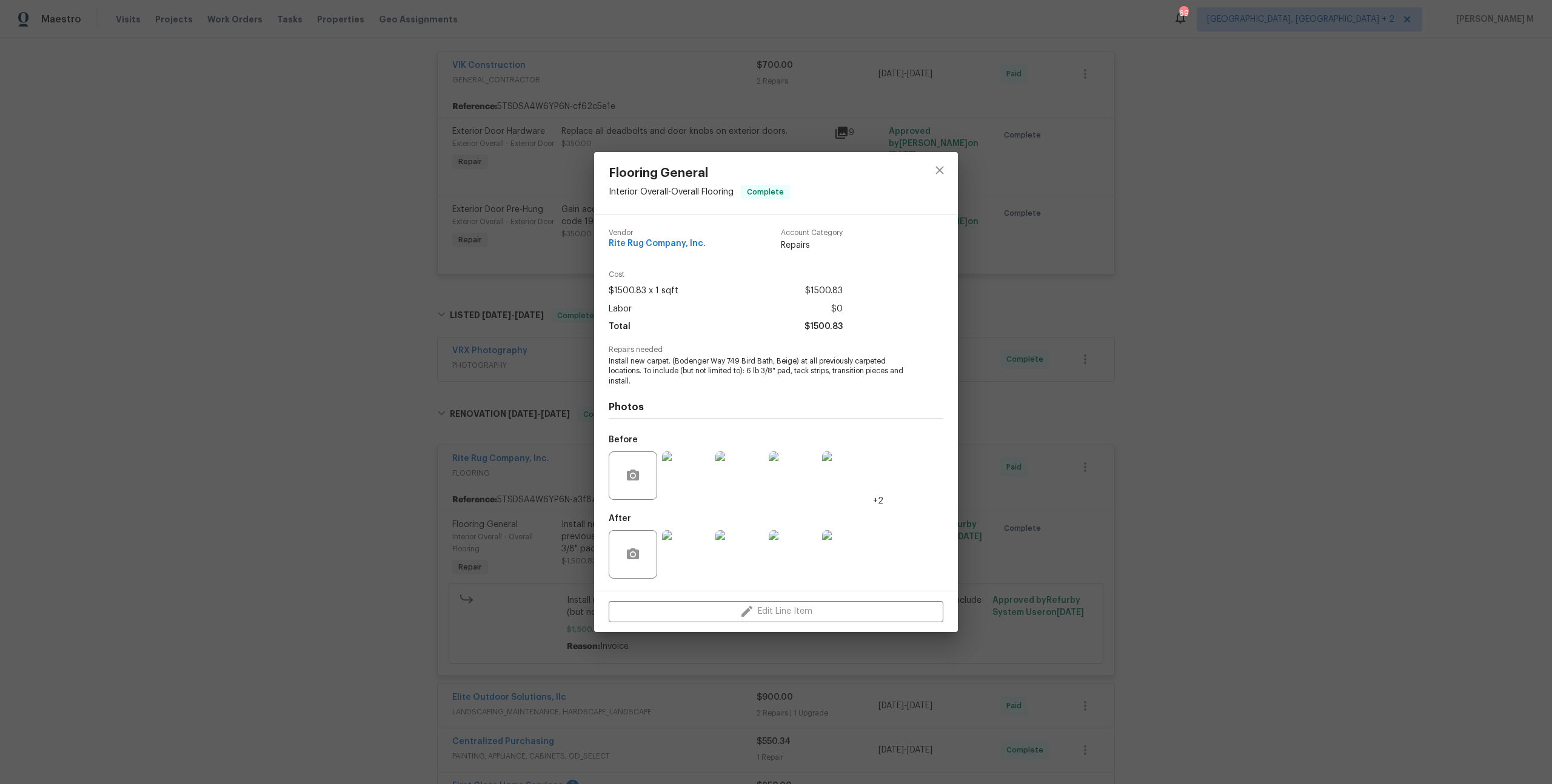
click at [703, 536] on img at bounding box center [686, 554] width 49 height 49
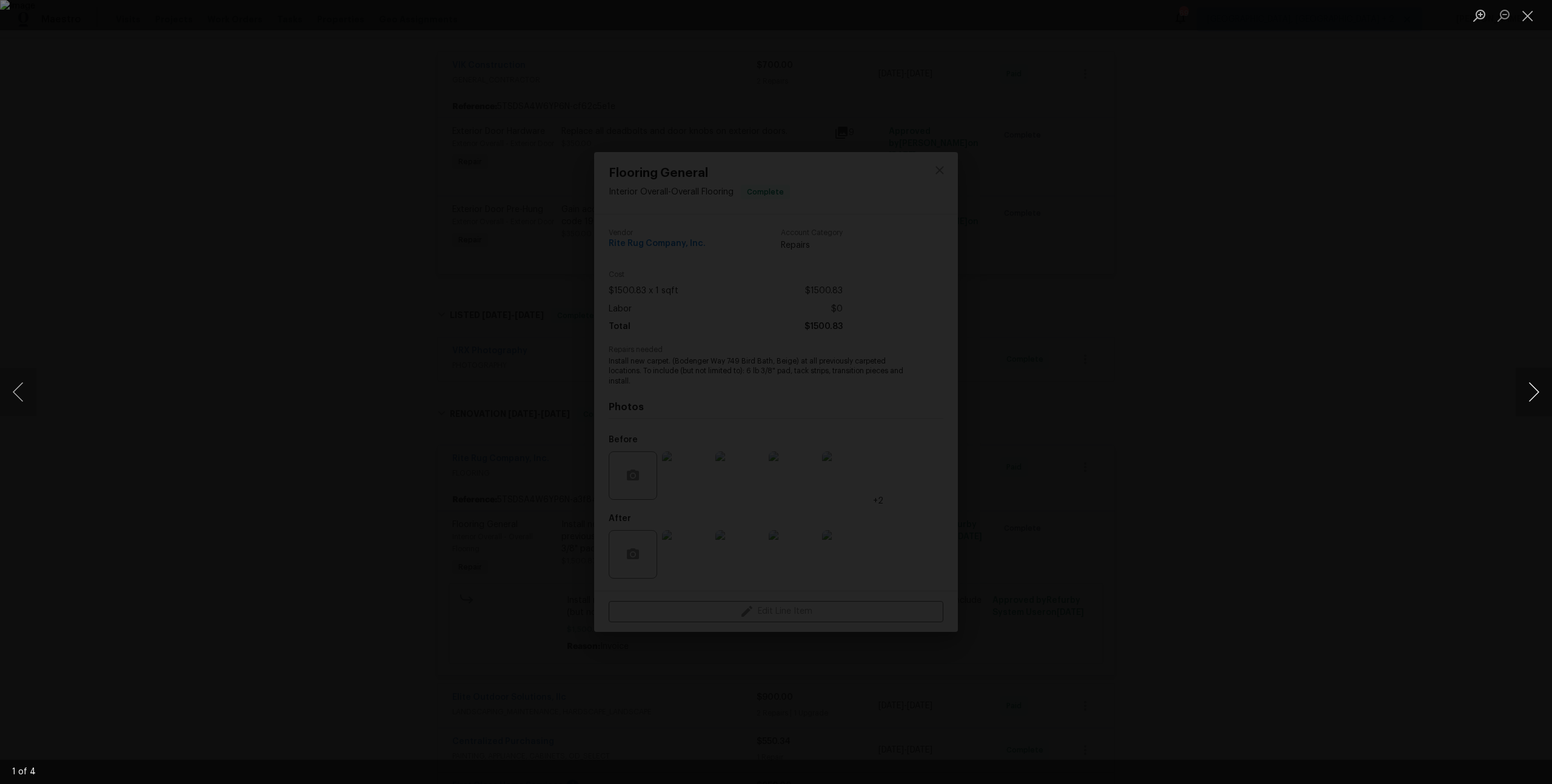
click at [1534, 389] on button "Next image" at bounding box center [1533, 392] width 37 height 49
click at [1533, 389] on button "Next image" at bounding box center [1533, 392] width 37 height 49
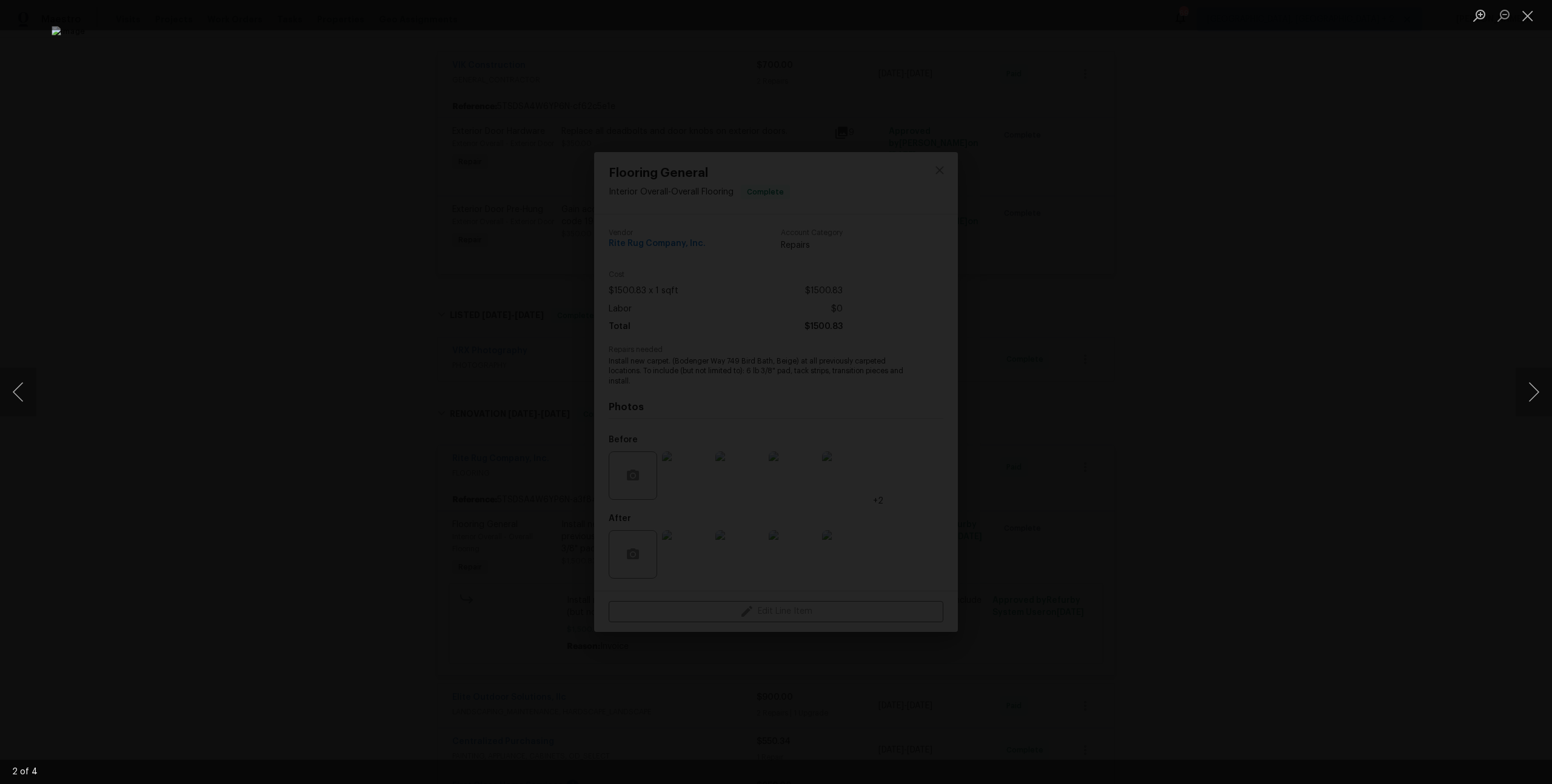
click at [1327, 262] on div "Lightbox" at bounding box center [776, 392] width 1552 height 784
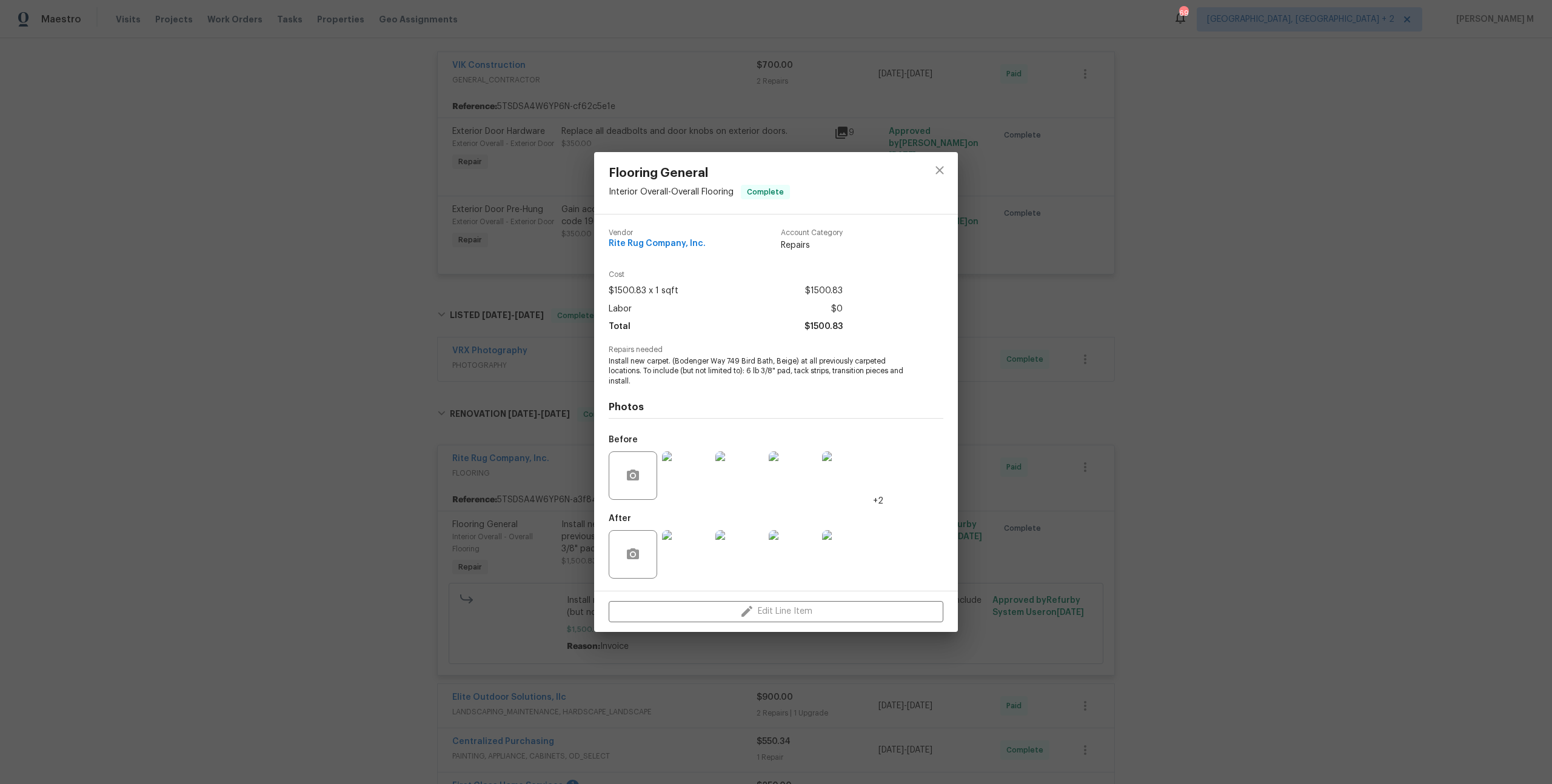
click at [1121, 246] on div "Flooring General Interior Overall - Overall Flooring Complete Vendor Rite Rug C…" at bounding box center [776, 392] width 1552 height 784
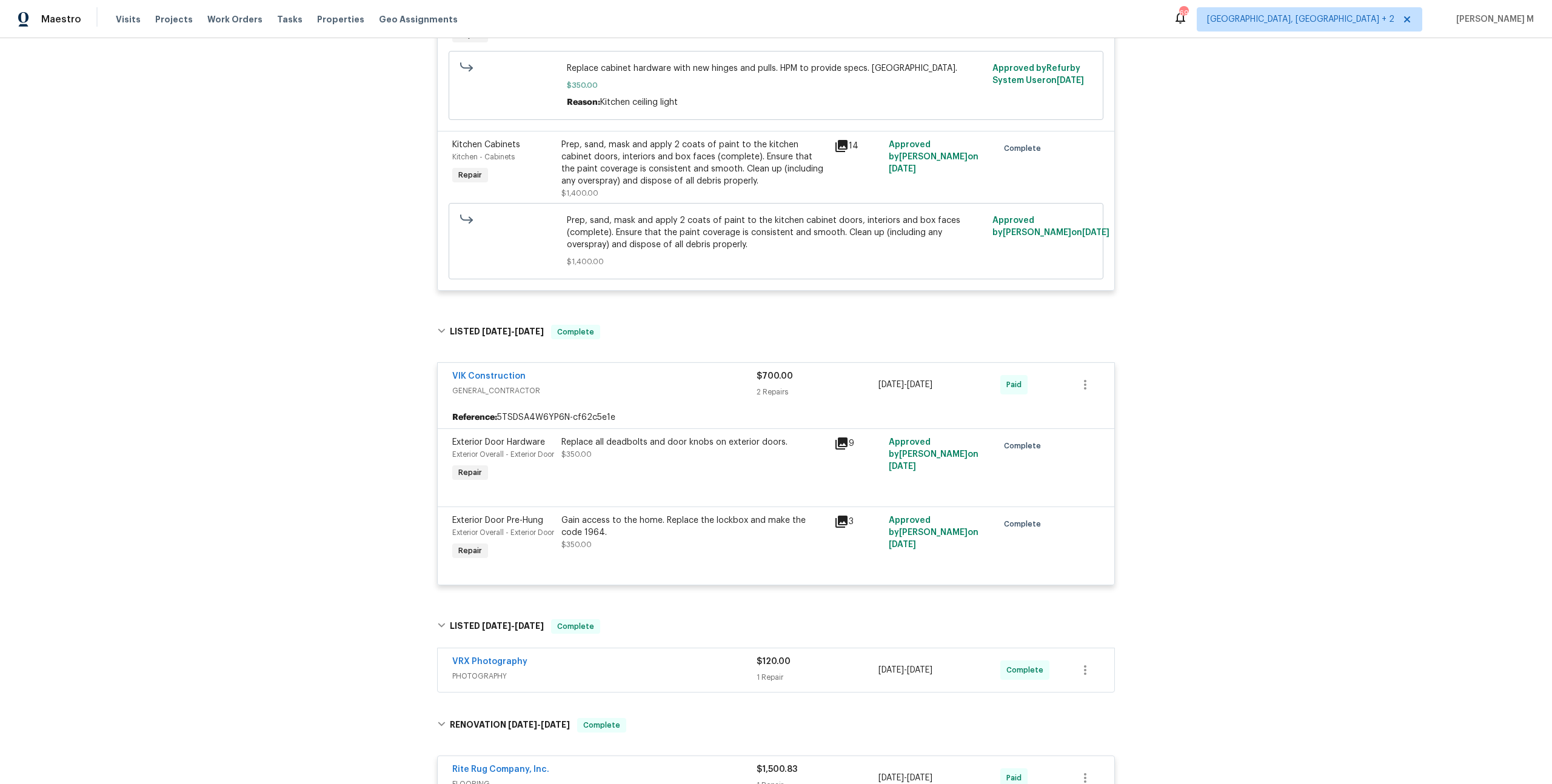
scroll to position [0, 0]
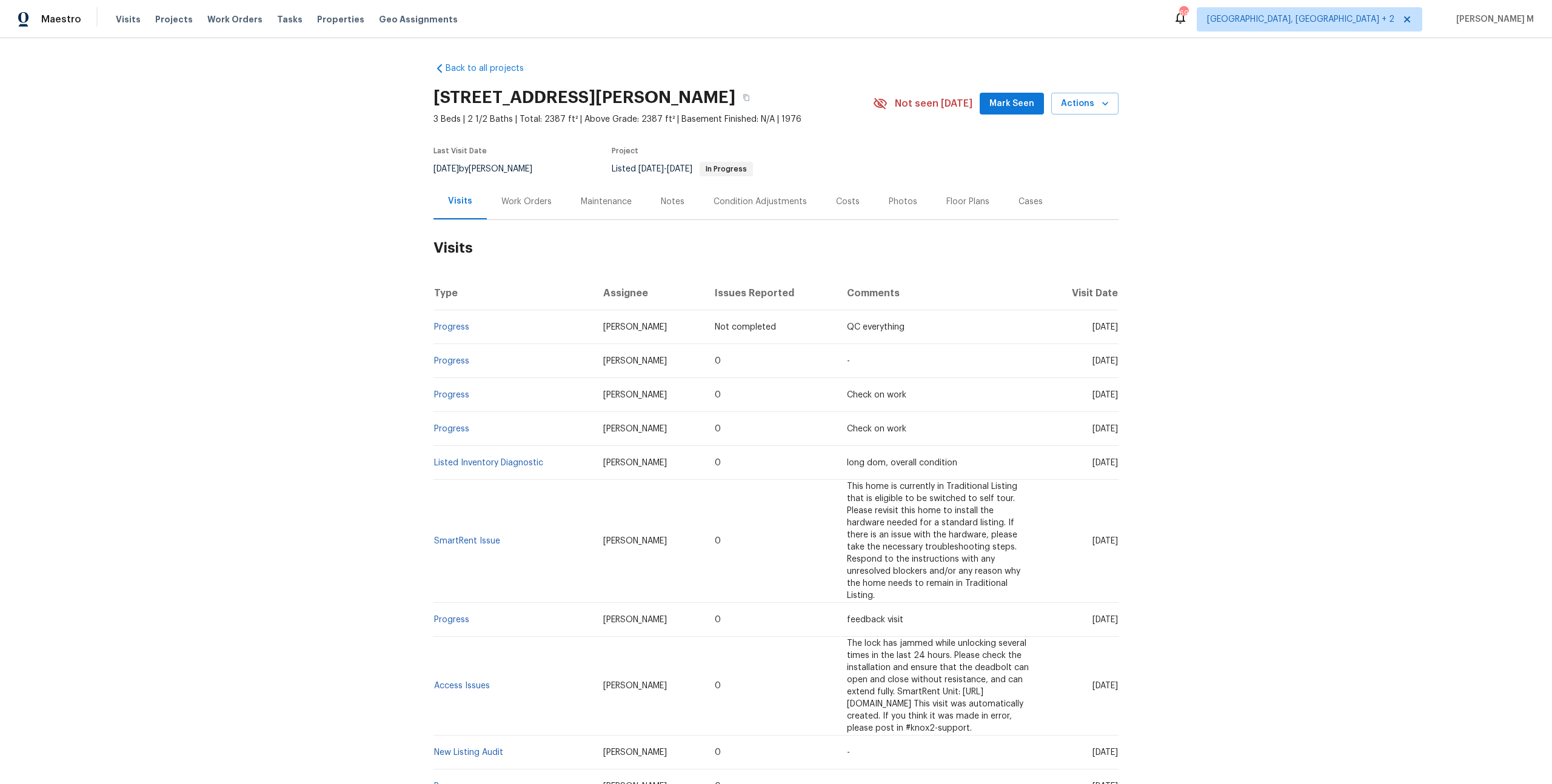
click at [518, 197] on div "Work Orders" at bounding box center [526, 202] width 50 height 12
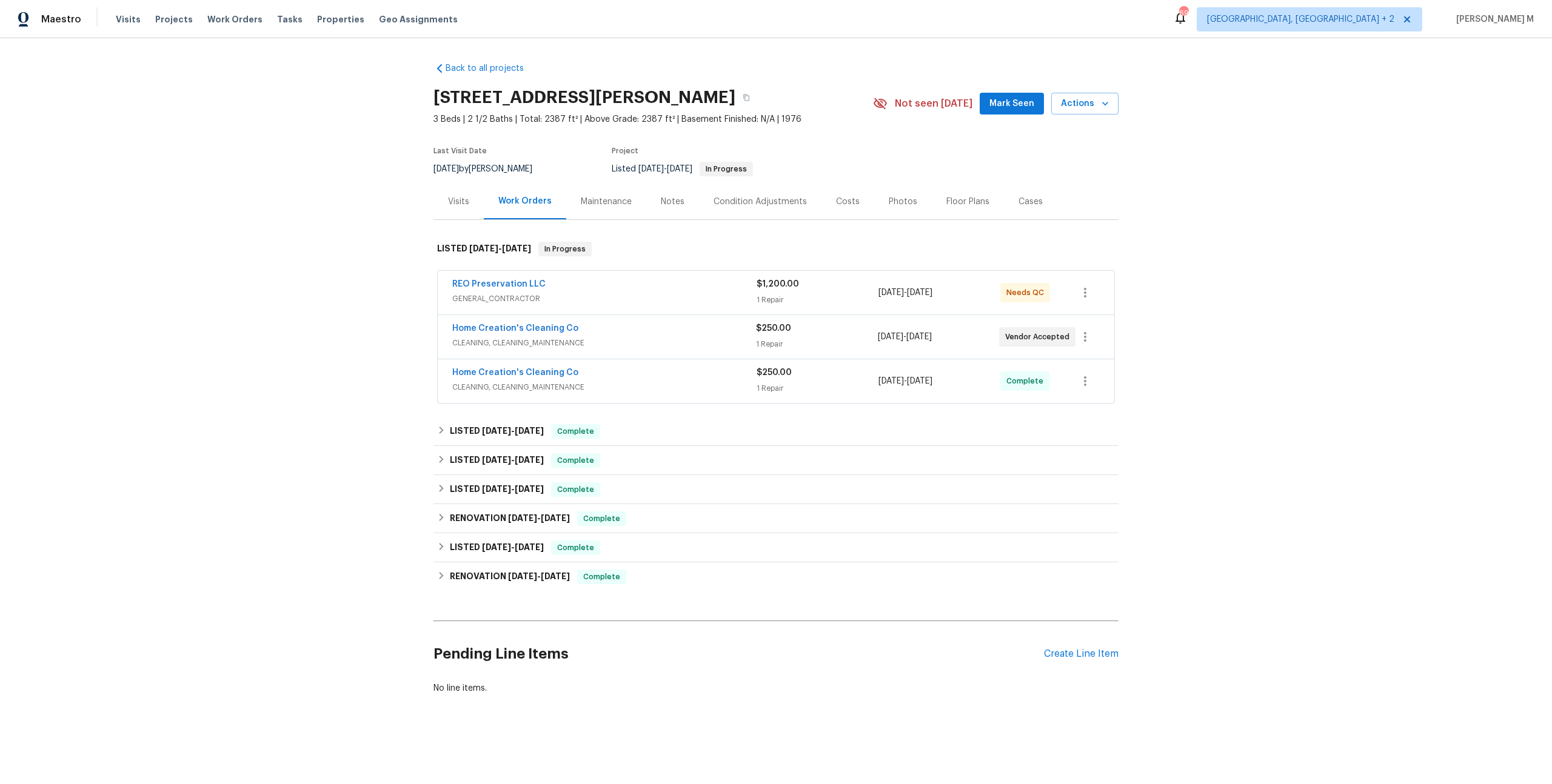
click at [508, 294] on span "GENERAL_CONTRACTOR" at bounding box center [604, 299] width 304 height 12
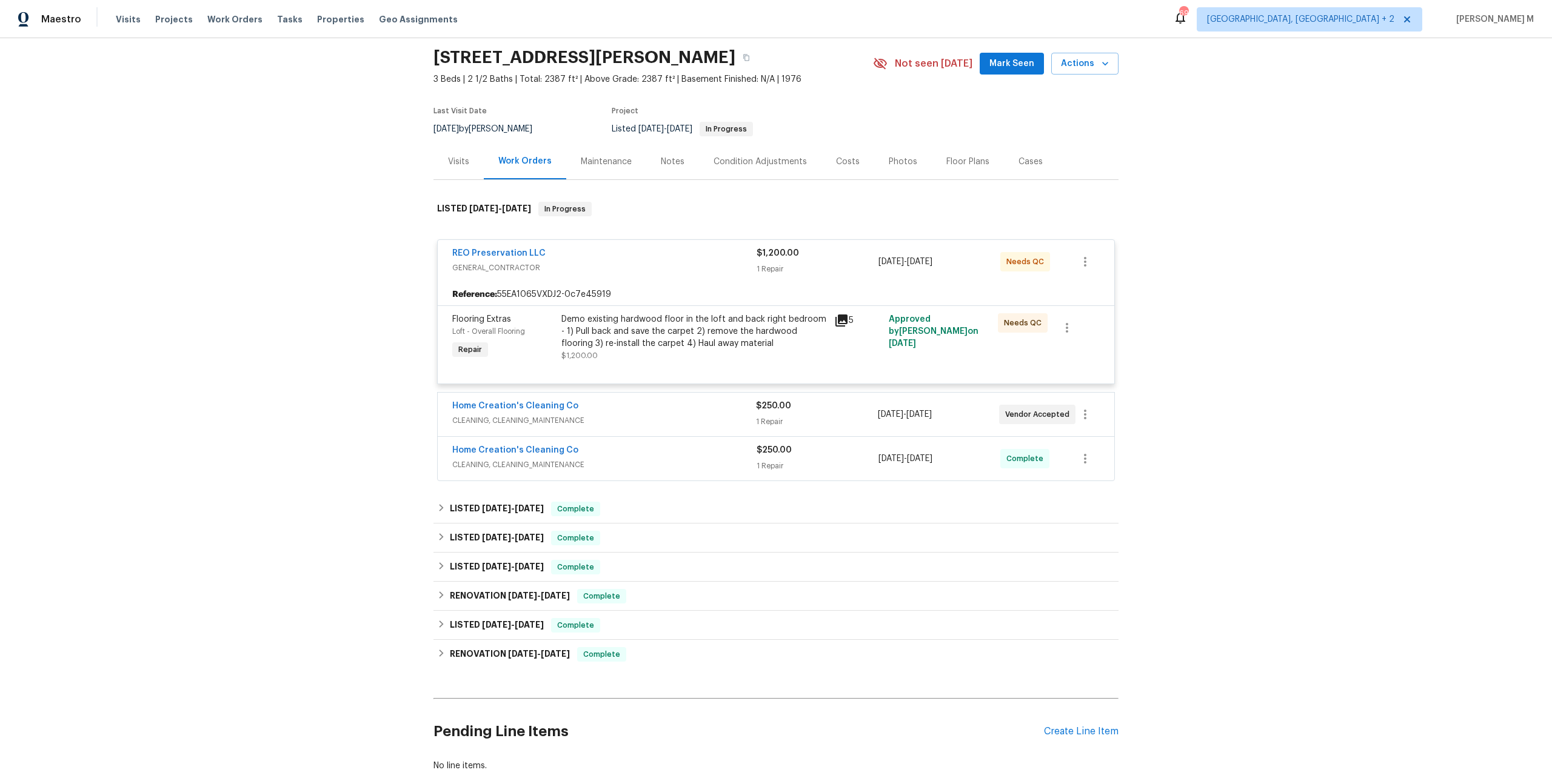
scroll to position [41, 0]
click at [505, 413] on span "CLEANING, CLEANING_MAINTENANCE" at bounding box center [604, 419] width 304 height 12
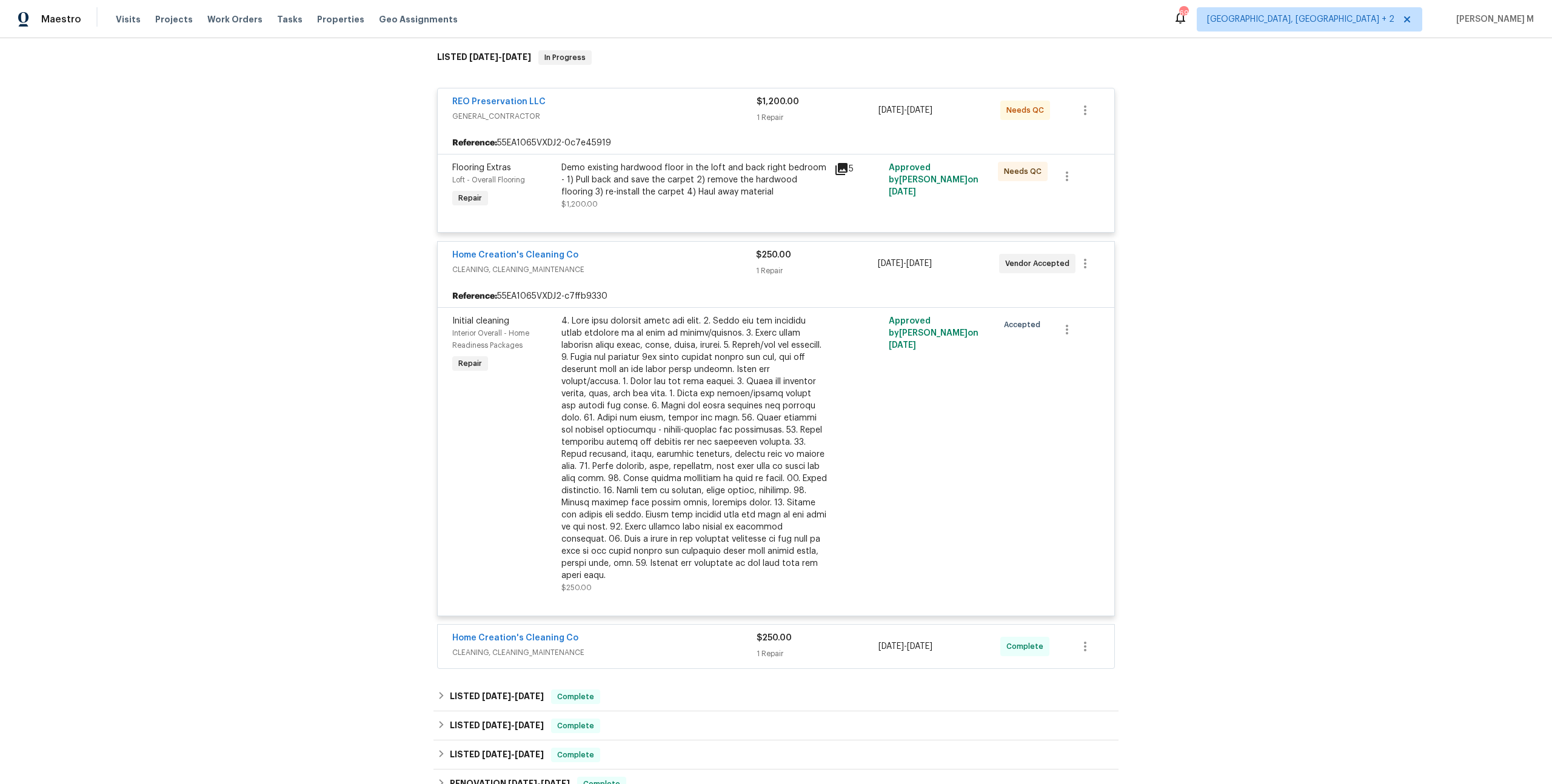
scroll to position [404, 0]
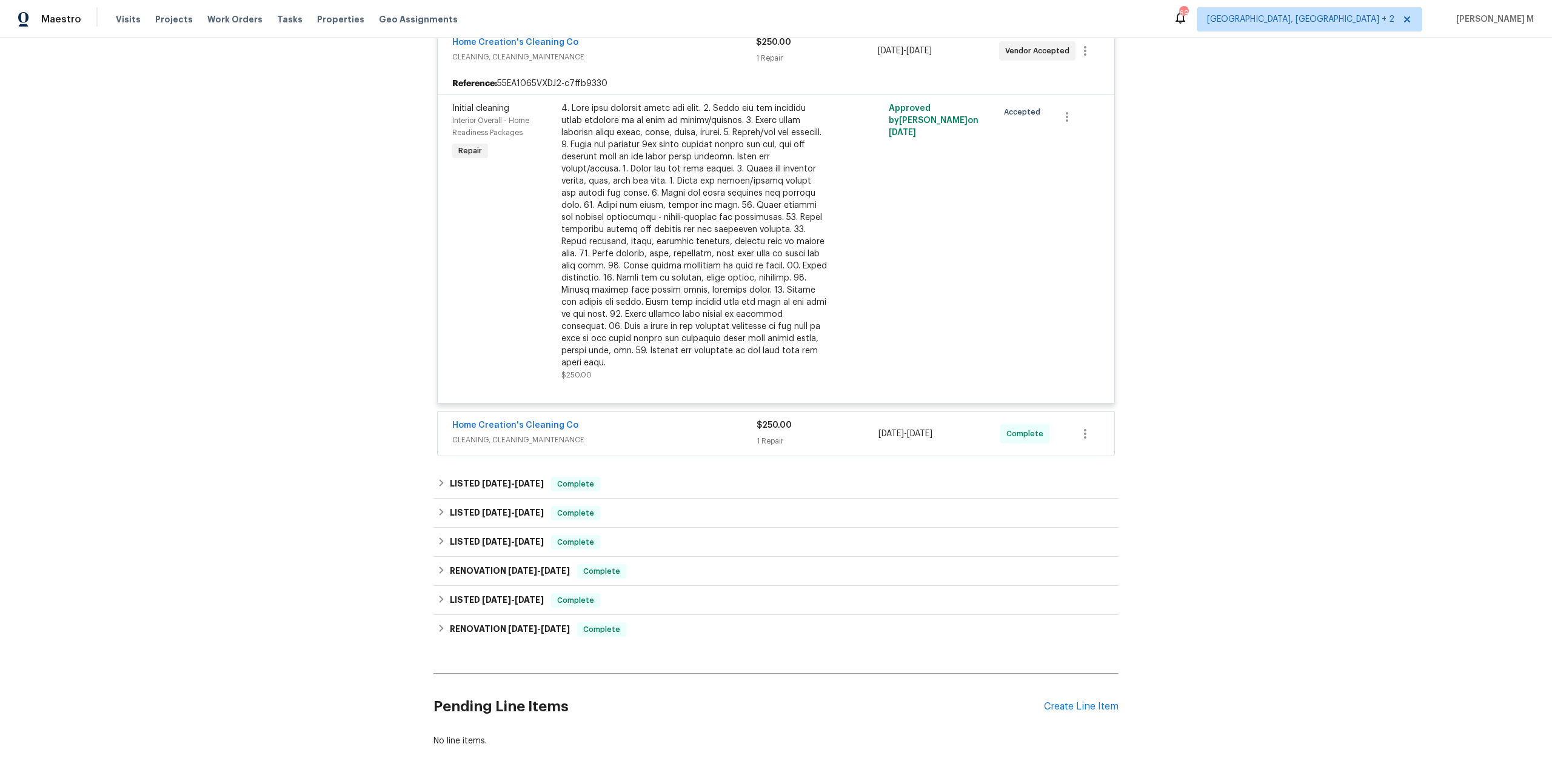
click at [483, 434] on span "CLEANING, CLEANING_MAINTENANCE" at bounding box center [604, 440] width 304 height 12
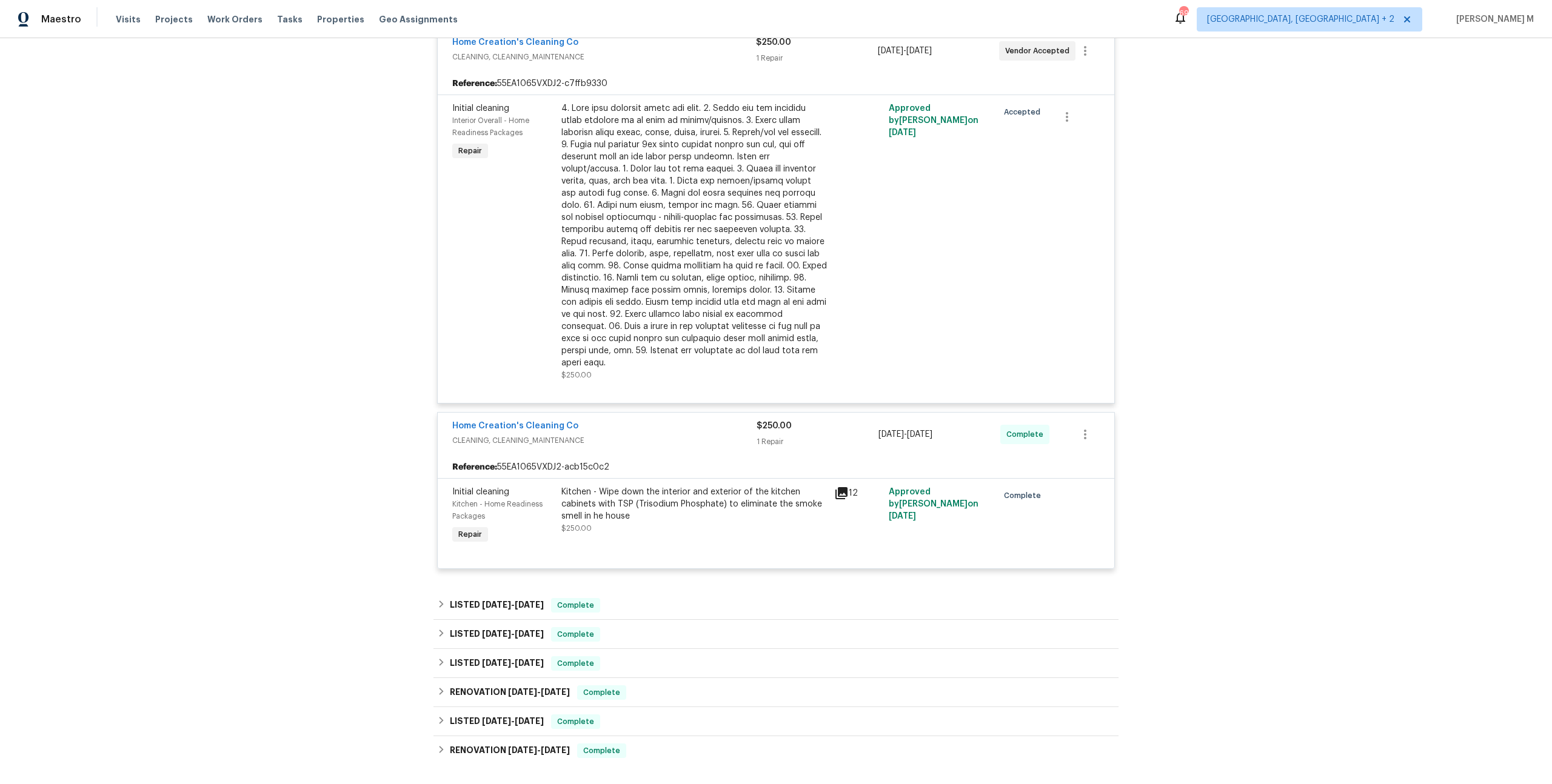
scroll to position [0, 0]
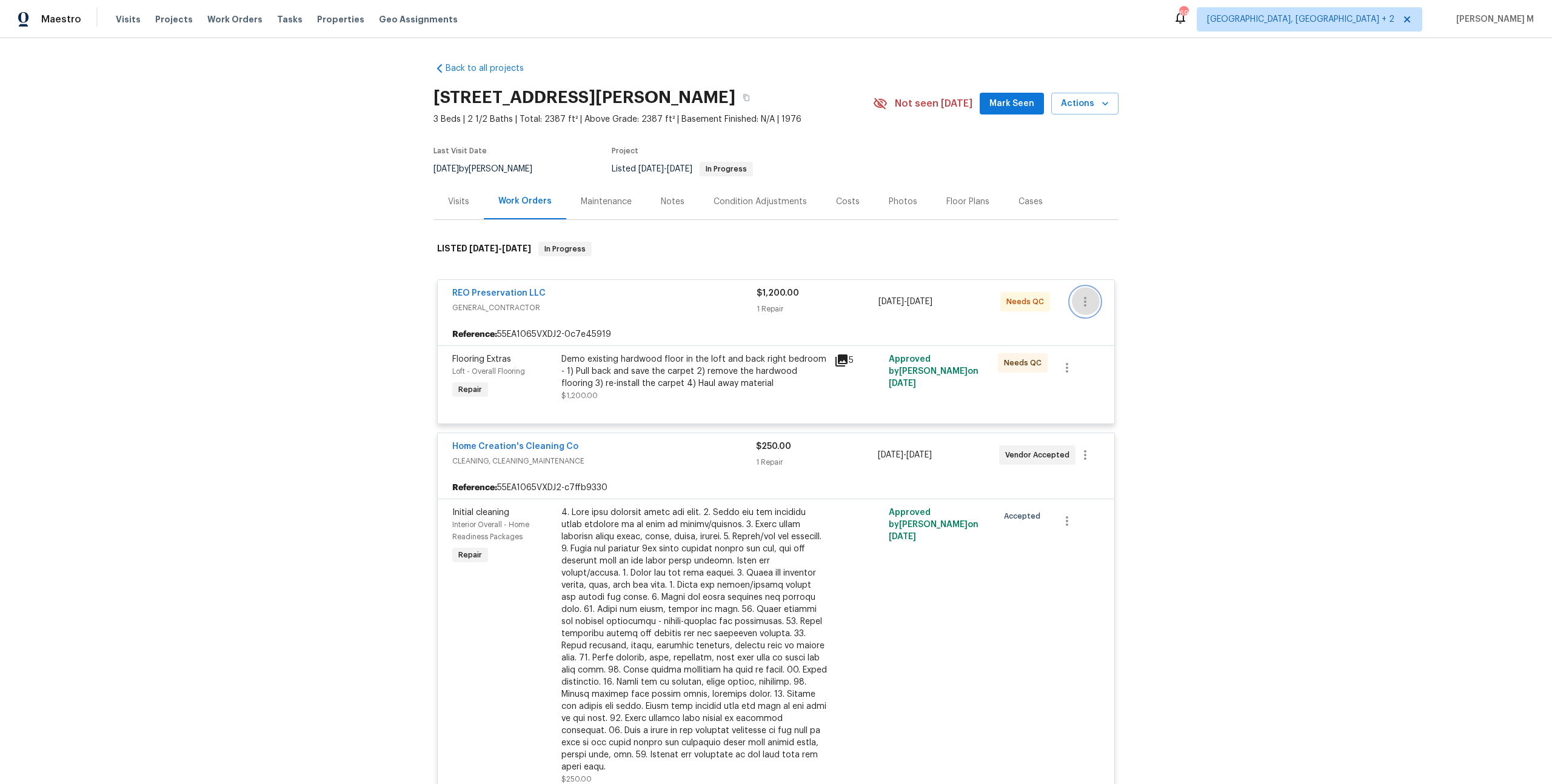
click at [1094, 299] on button "button" at bounding box center [1085, 301] width 29 height 29
click at [1094, 298] on li "Edit" at bounding box center [1138, 295] width 131 height 20
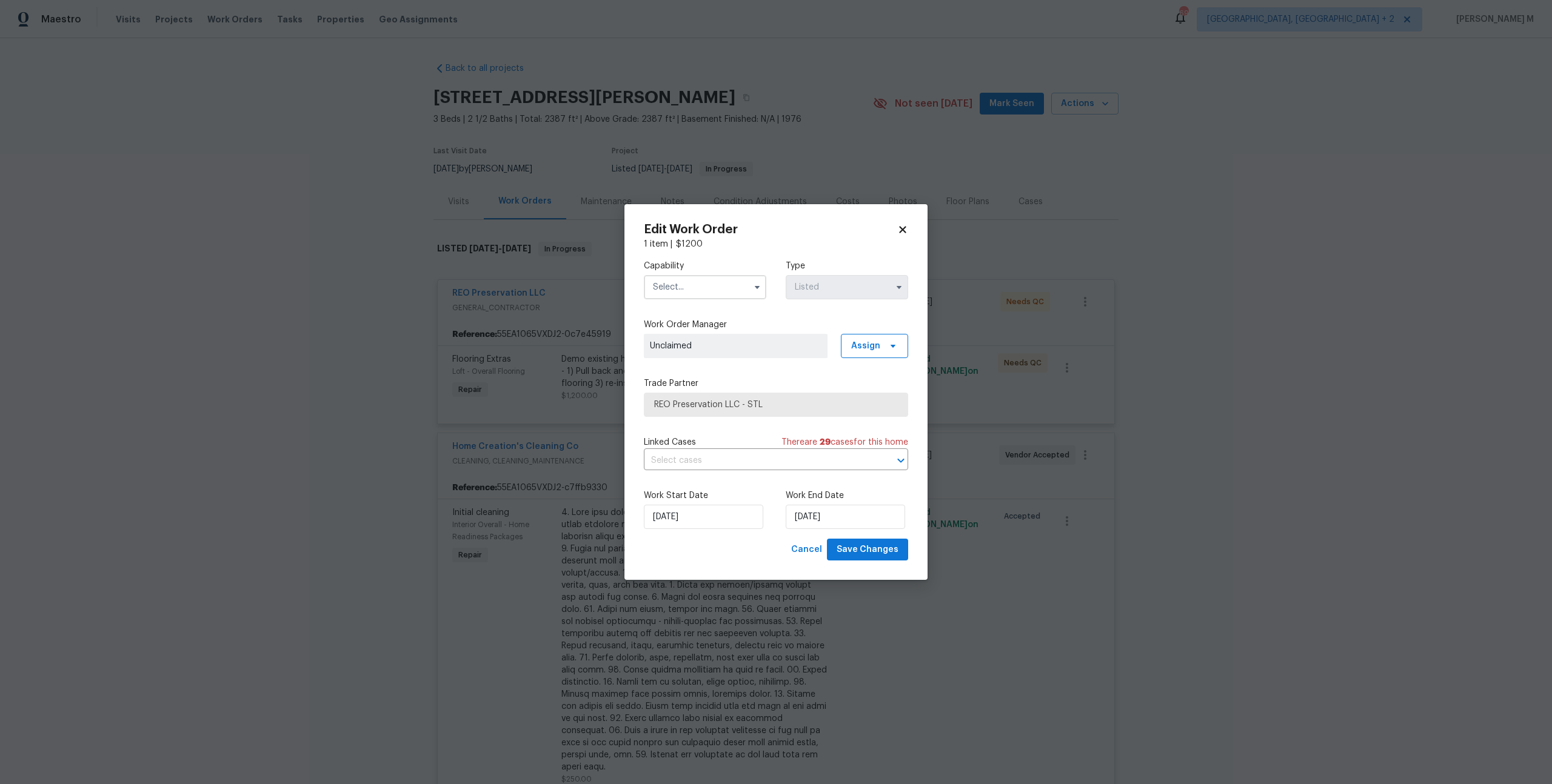
click at [712, 293] on input "text" at bounding box center [705, 287] width 122 height 24
click at [707, 430] on div "Mold Remediation" at bounding box center [705, 442] width 118 height 22
click at [868, 346] on span "Assign" at bounding box center [866, 346] width 29 height 12
click at [863, 383] on div "Unclaim" at bounding box center [869, 382] width 32 height 12
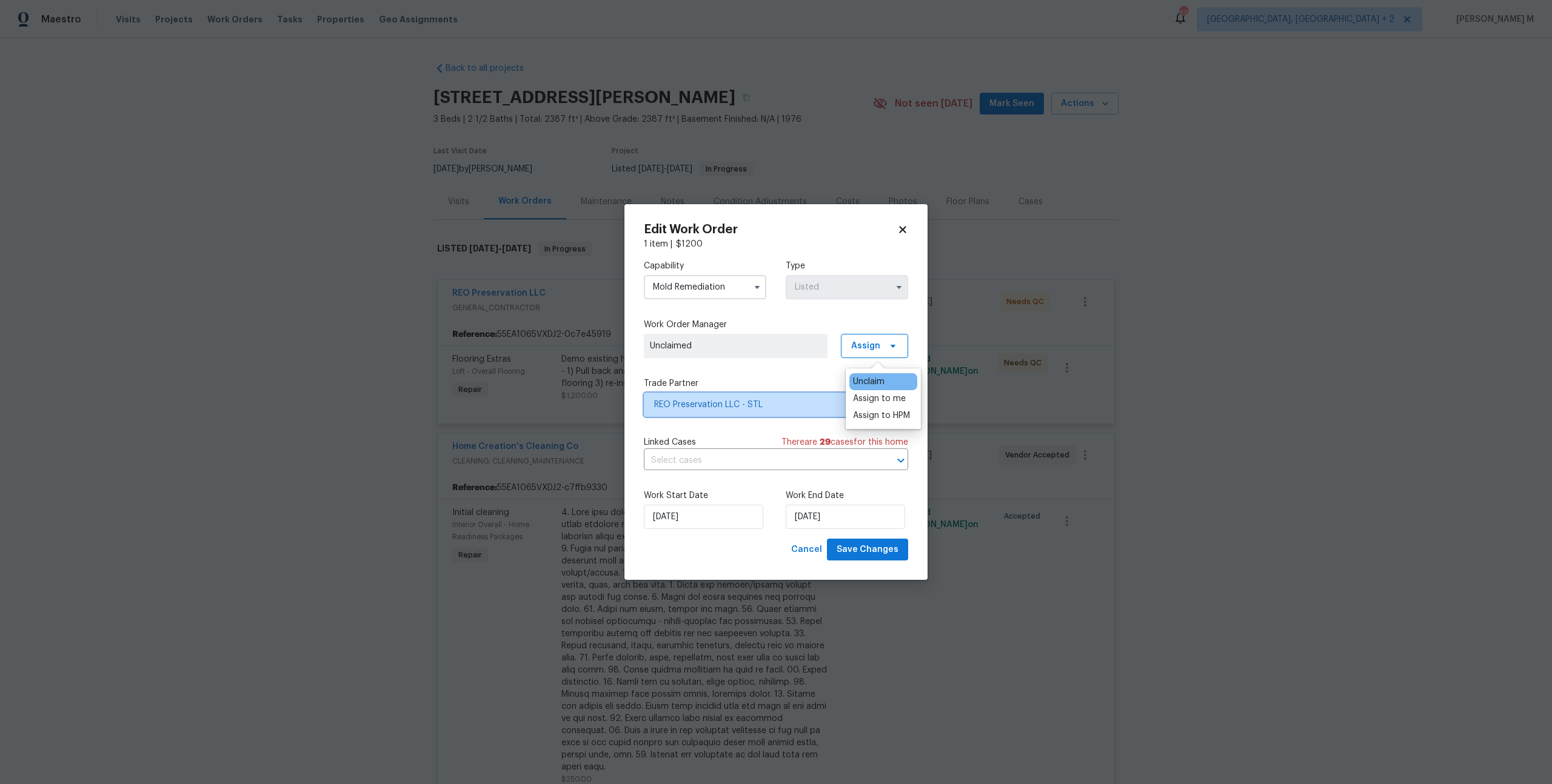
click at [740, 393] on span "REO Preservation LLC - STL" at bounding box center [776, 405] width 264 height 24
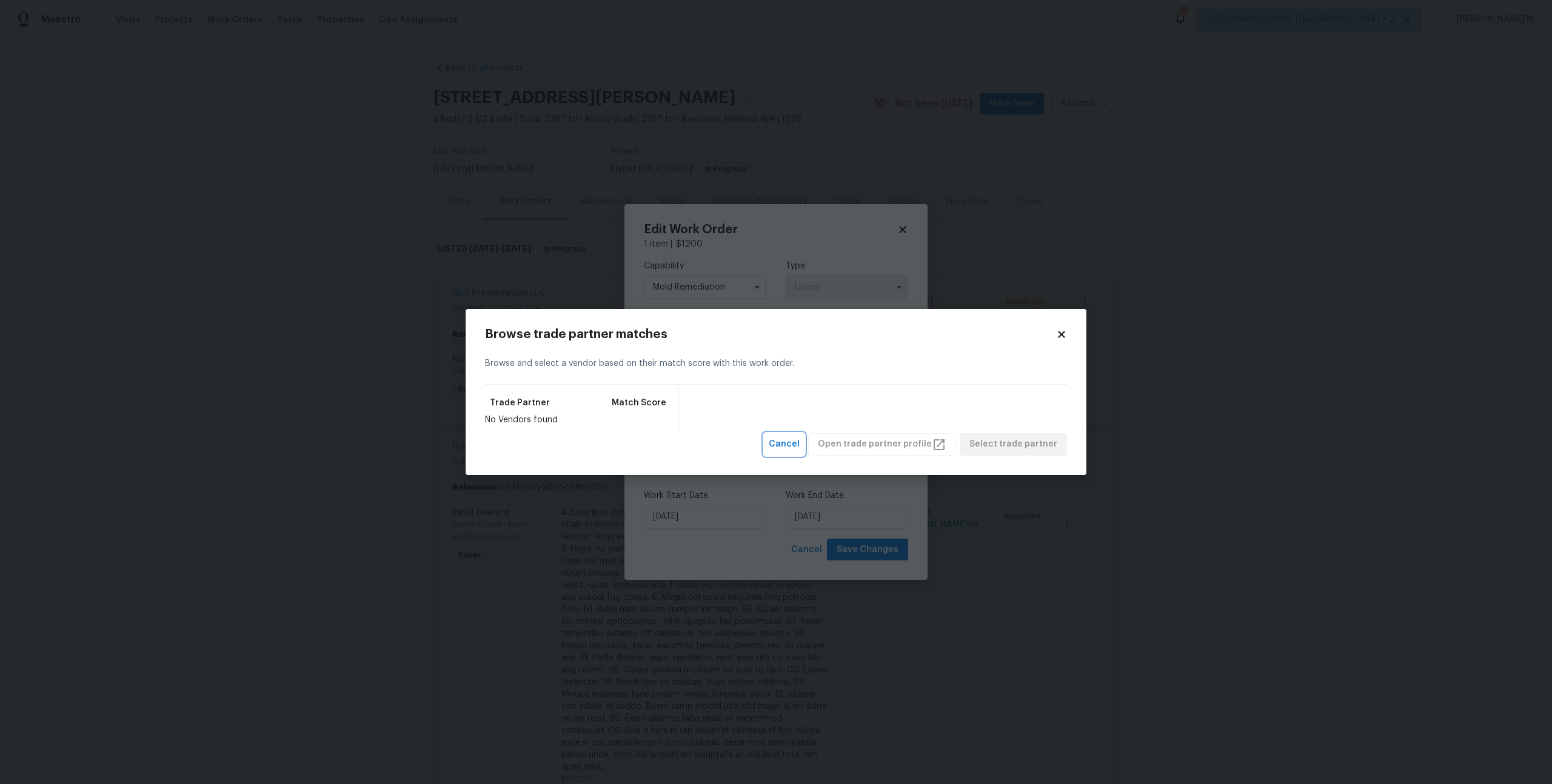
click at [805, 450] on button "Cancel" at bounding box center [784, 444] width 41 height 22
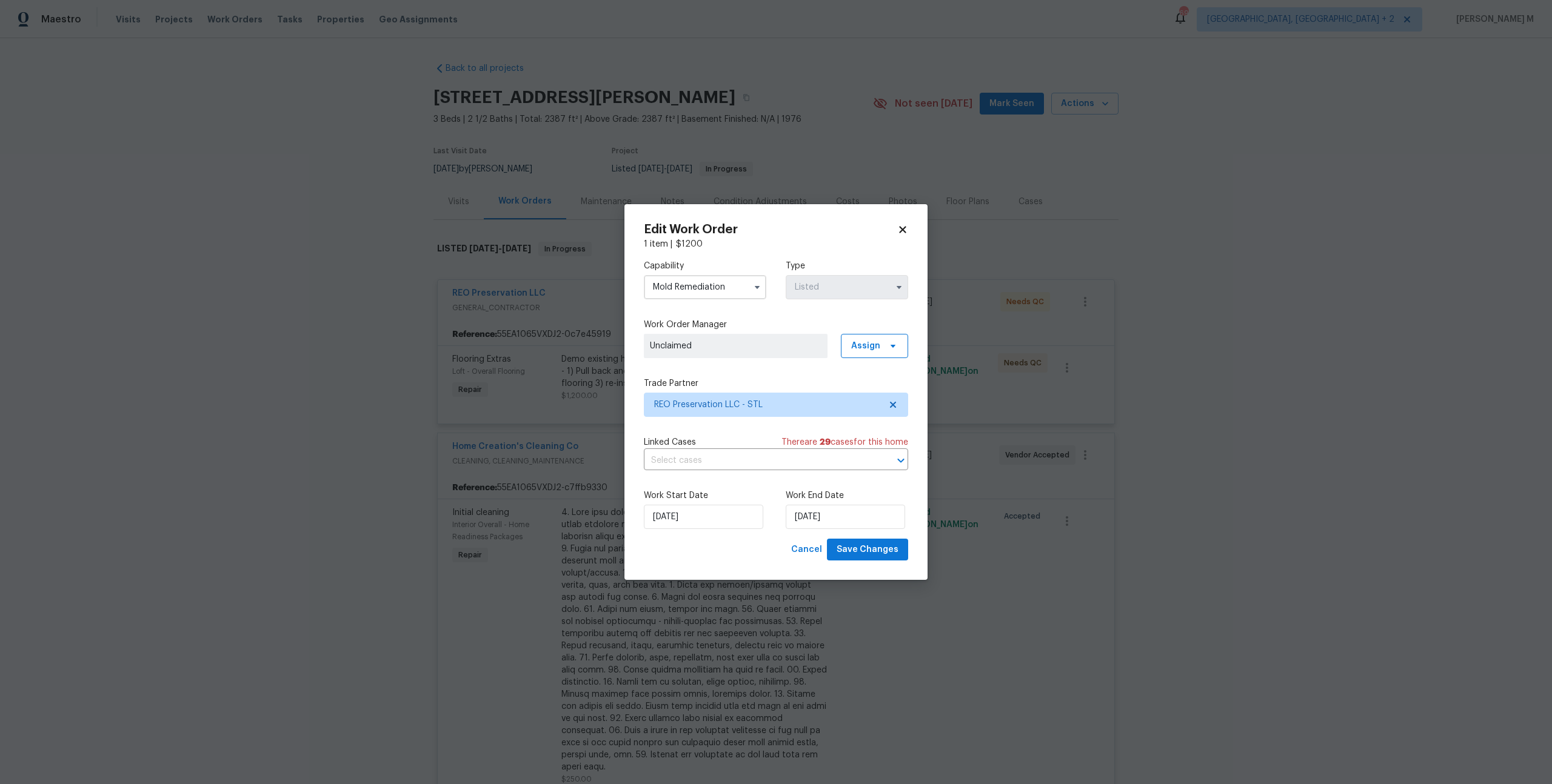
click at [705, 294] on input "Mold Remediation" at bounding box center [705, 287] width 122 height 24
click at [700, 382] on div "Odor Remediation" at bounding box center [705, 393] width 118 height 22
type input "Odor Remediation"
click at [700, 410] on span "REO Preservation LLC - STL" at bounding box center [767, 405] width 226 height 12
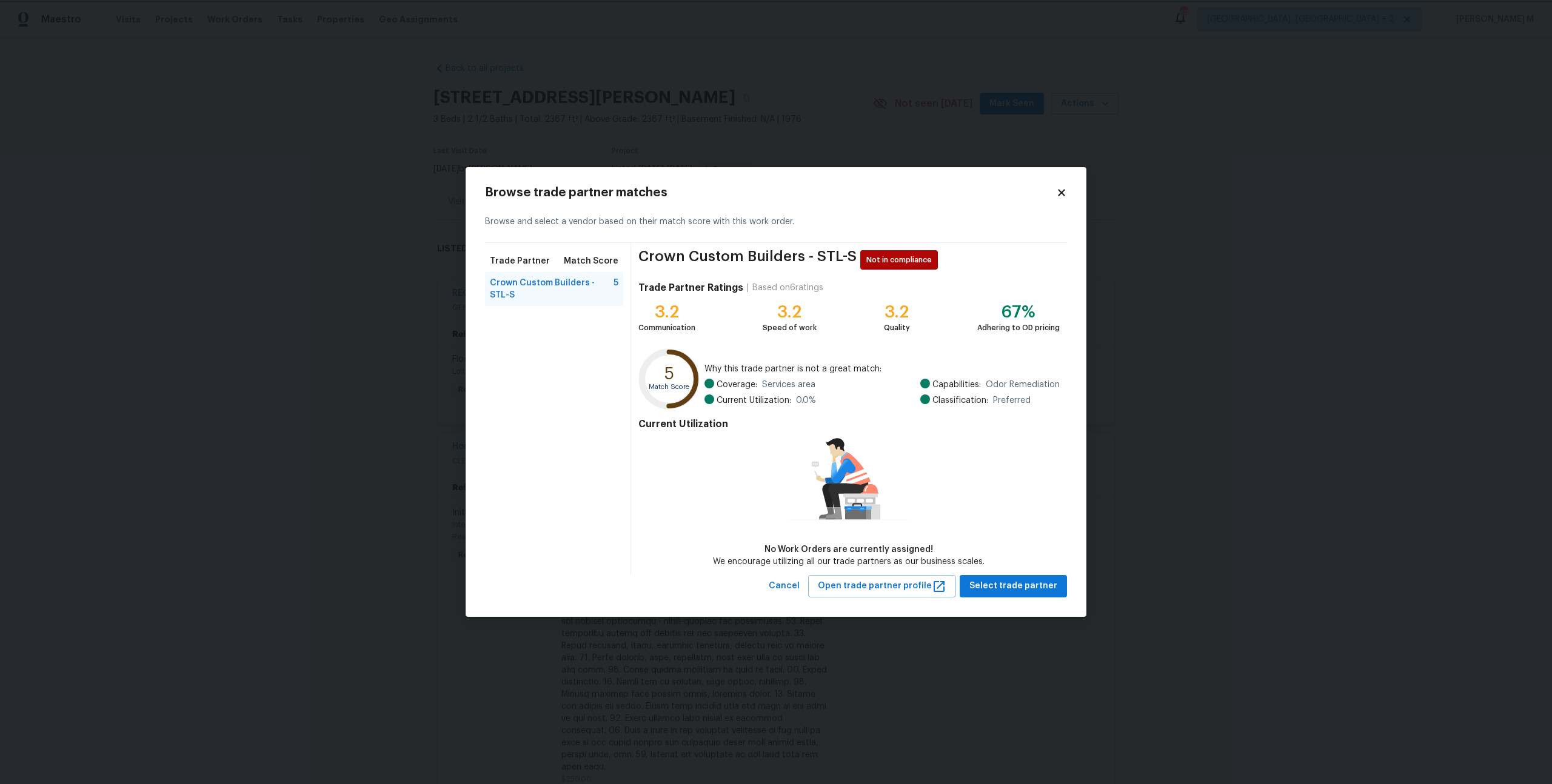
click at [1185, 367] on body "Maestro Visits Projects Work Orders Tasks Properties Geo Assignments 69 Albuque…" at bounding box center [776, 392] width 1552 height 784
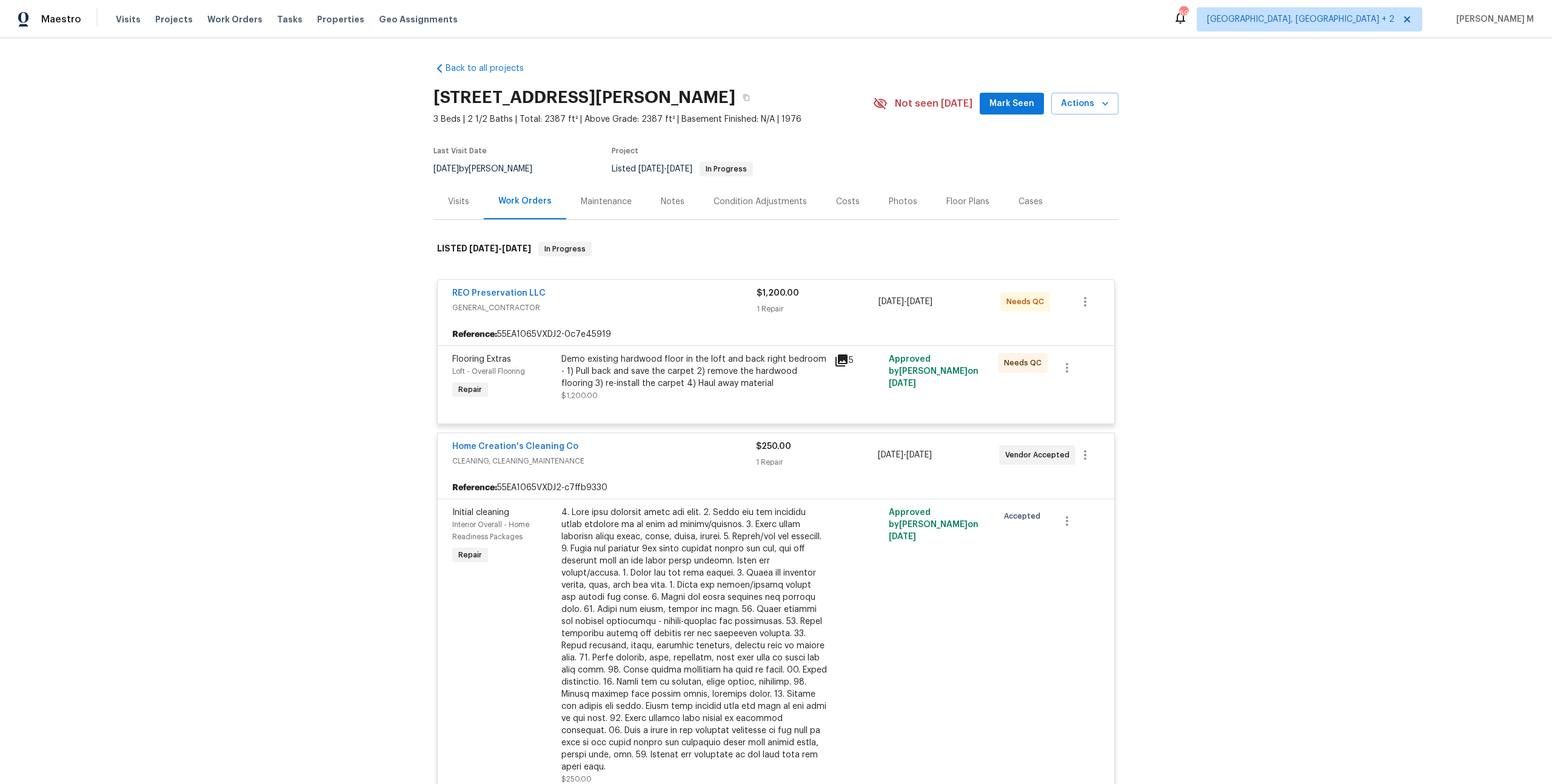
click at [419, 379] on body "Maestro Visits Projects Work Orders Tasks Properties Geo Assignments 69 Albuque…" at bounding box center [776, 392] width 1552 height 784
click at [448, 202] on div "Visits" at bounding box center [459, 202] width 21 height 12
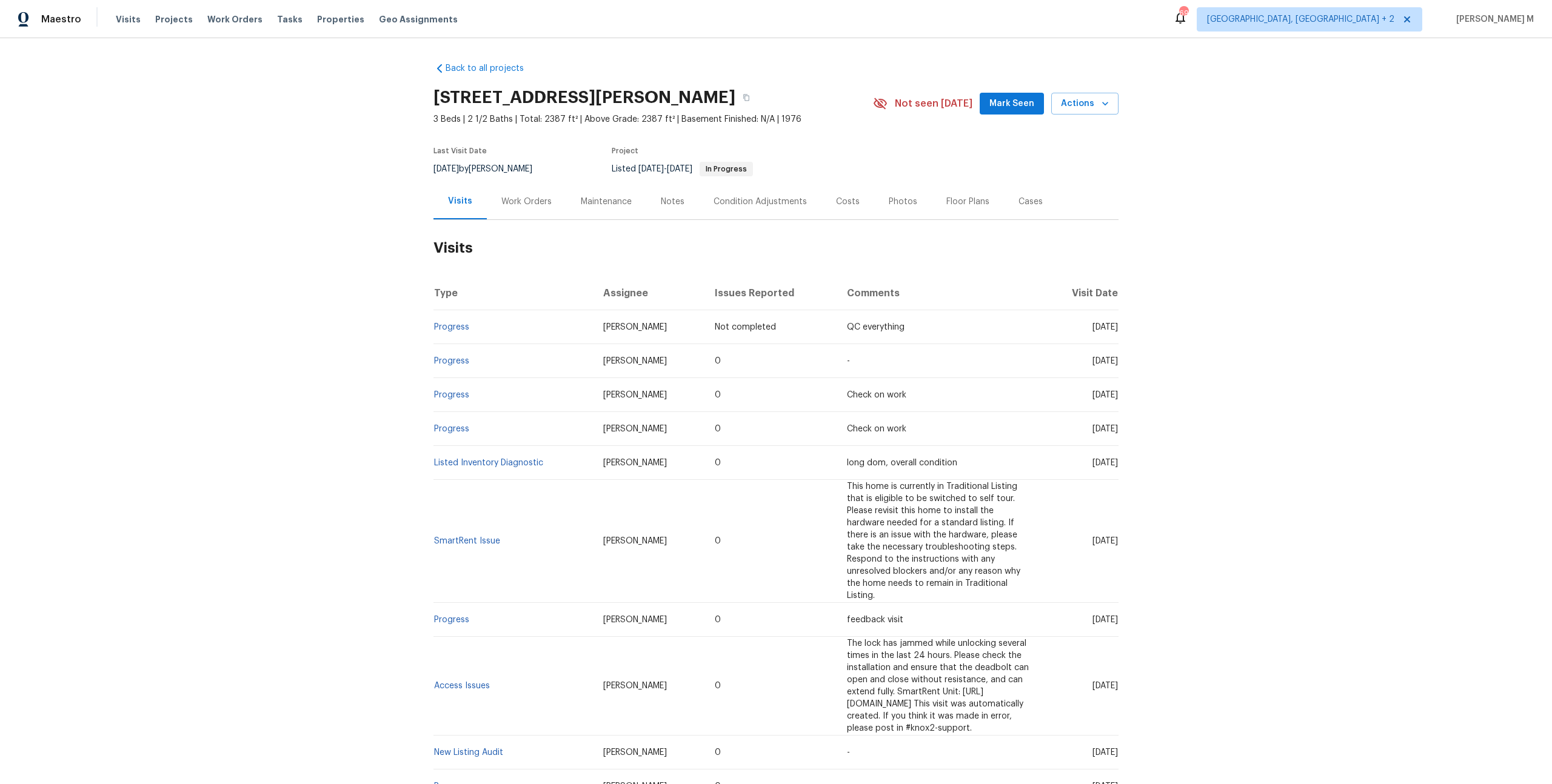
click at [504, 346] on td "Progress" at bounding box center [512, 361] width 160 height 34
click at [524, 196] on div "Work Orders" at bounding box center [526, 202] width 50 height 12
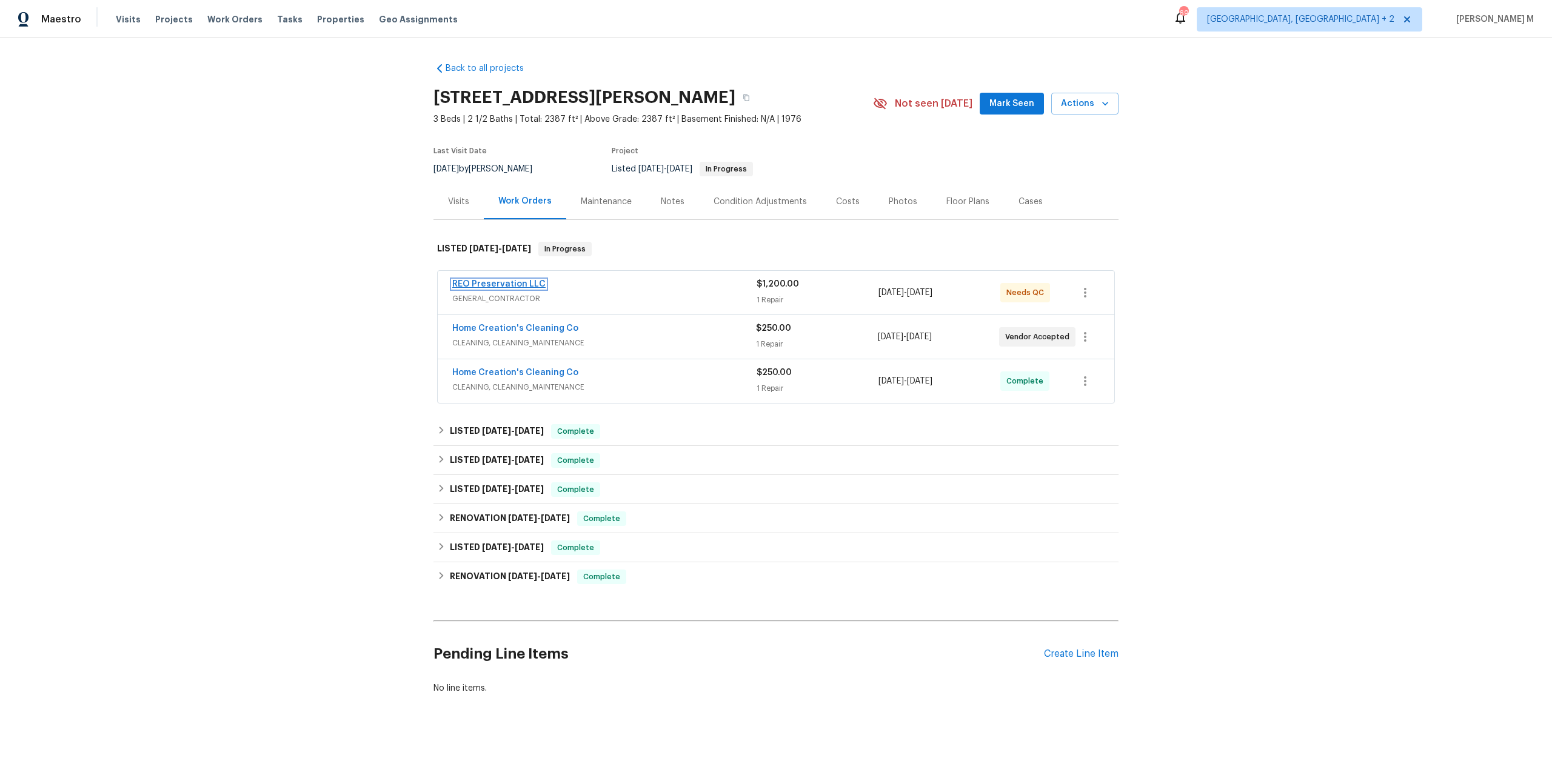
click at [512, 280] on link "REO Preservation LLC" at bounding box center [498, 284] width 93 height 9
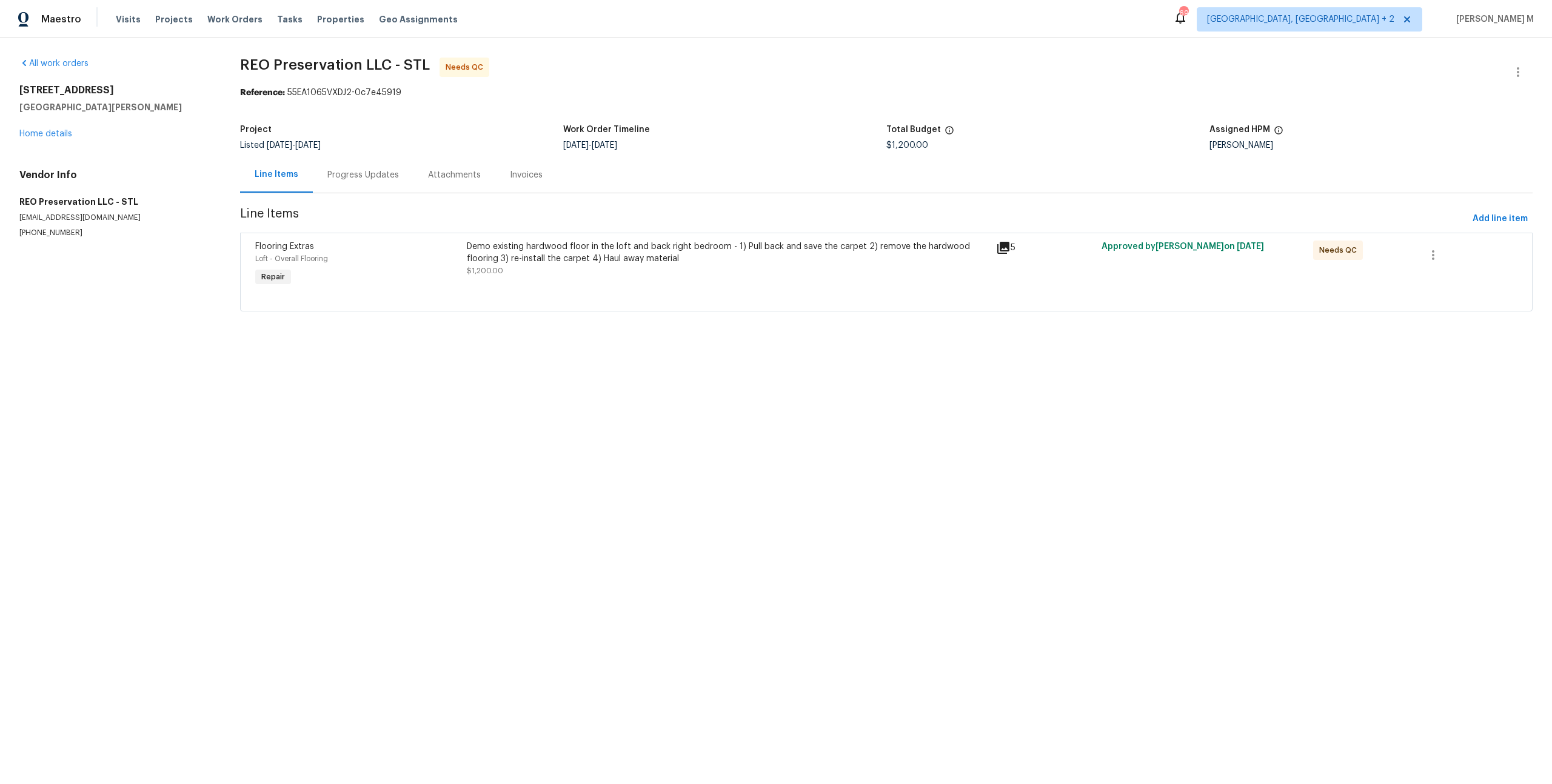
click at [354, 185] on div "Progress Updates" at bounding box center [363, 175] width 101 height 36
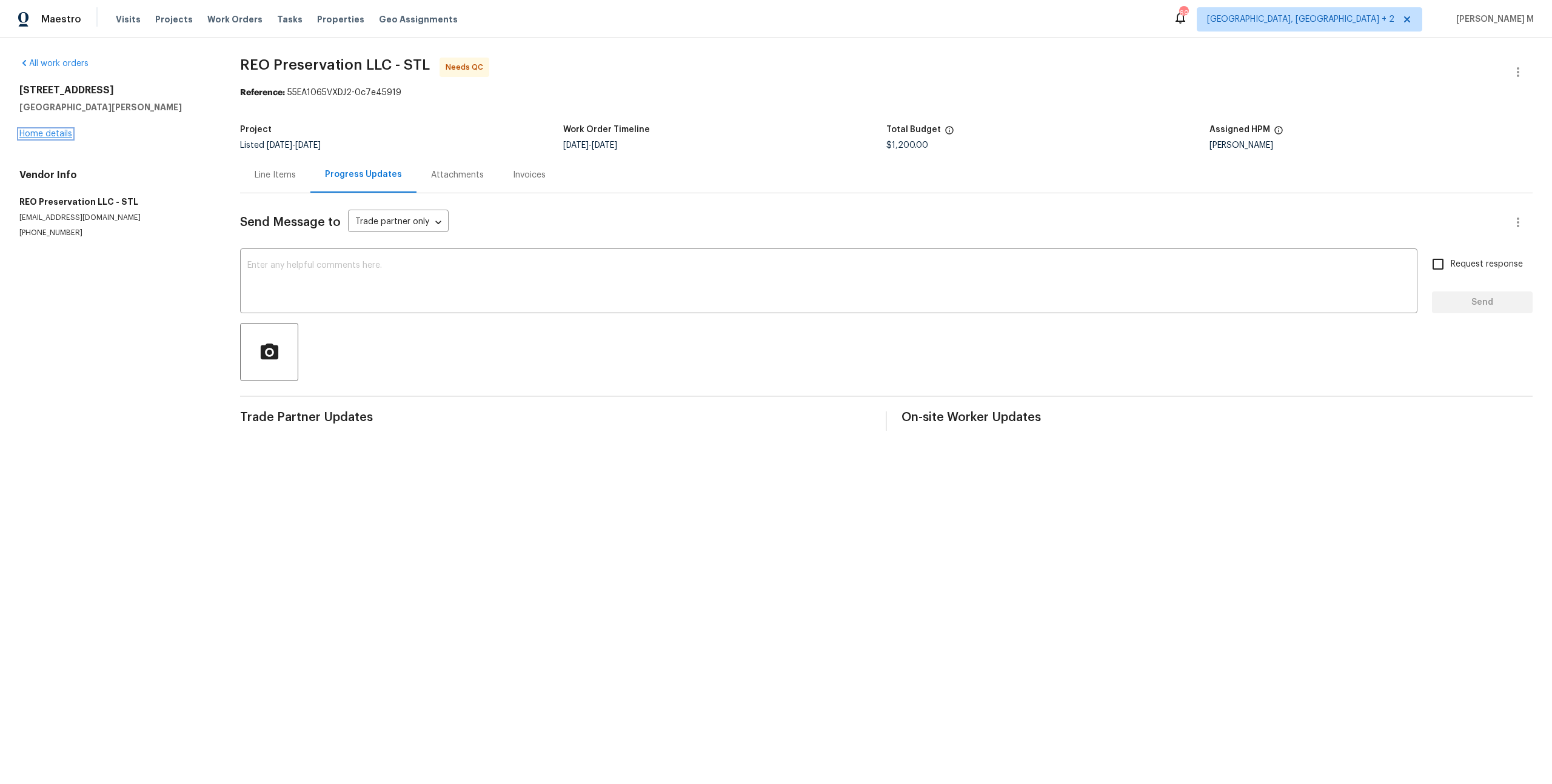
click at [43, 132] on link "Home details" at bounding box center [46, 134] width 53 height 9
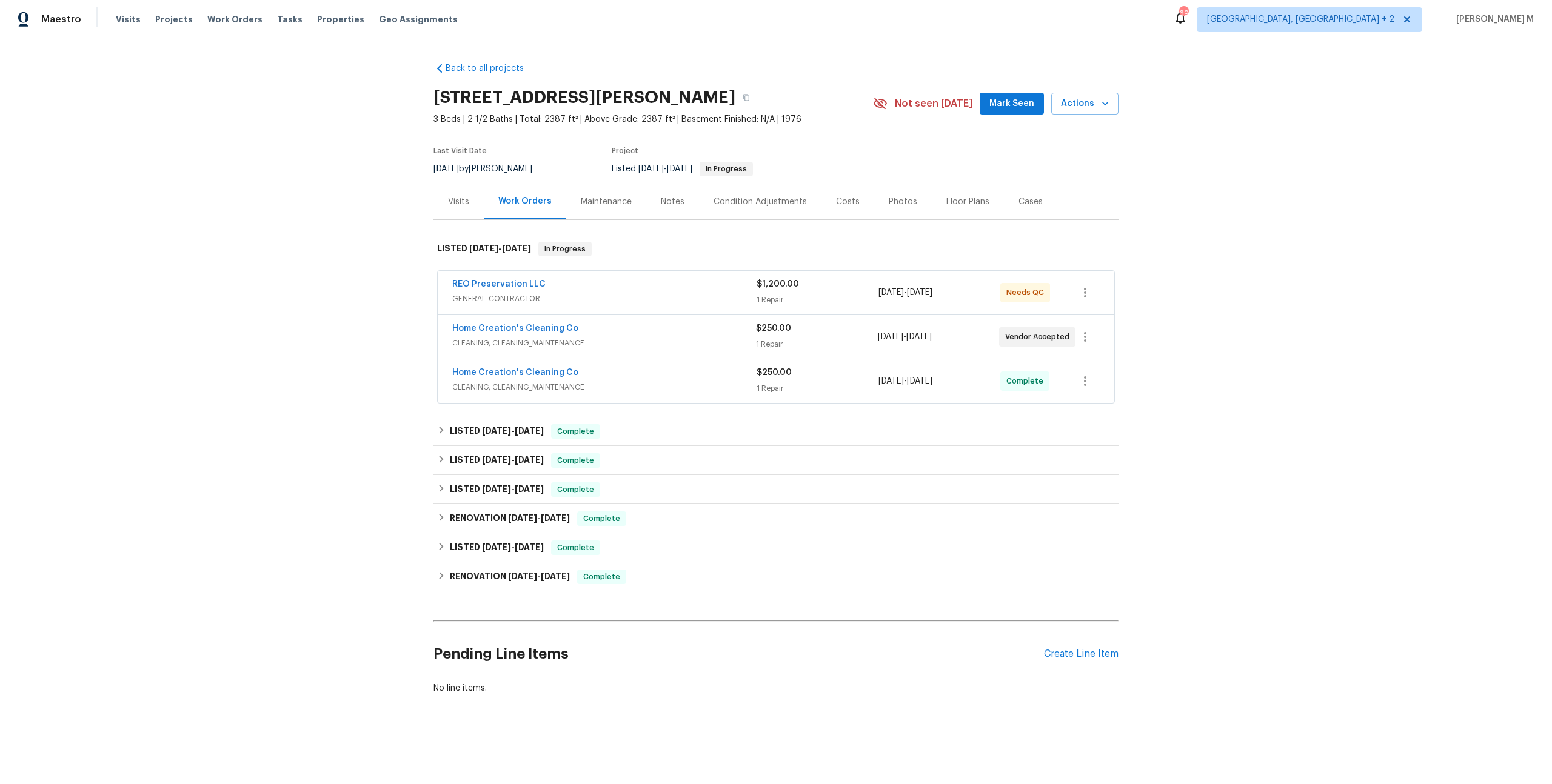
click at [492, 293] on span "GENERAL_CONTRACTOR" at bounding box center [604, 299] width 304 height 12
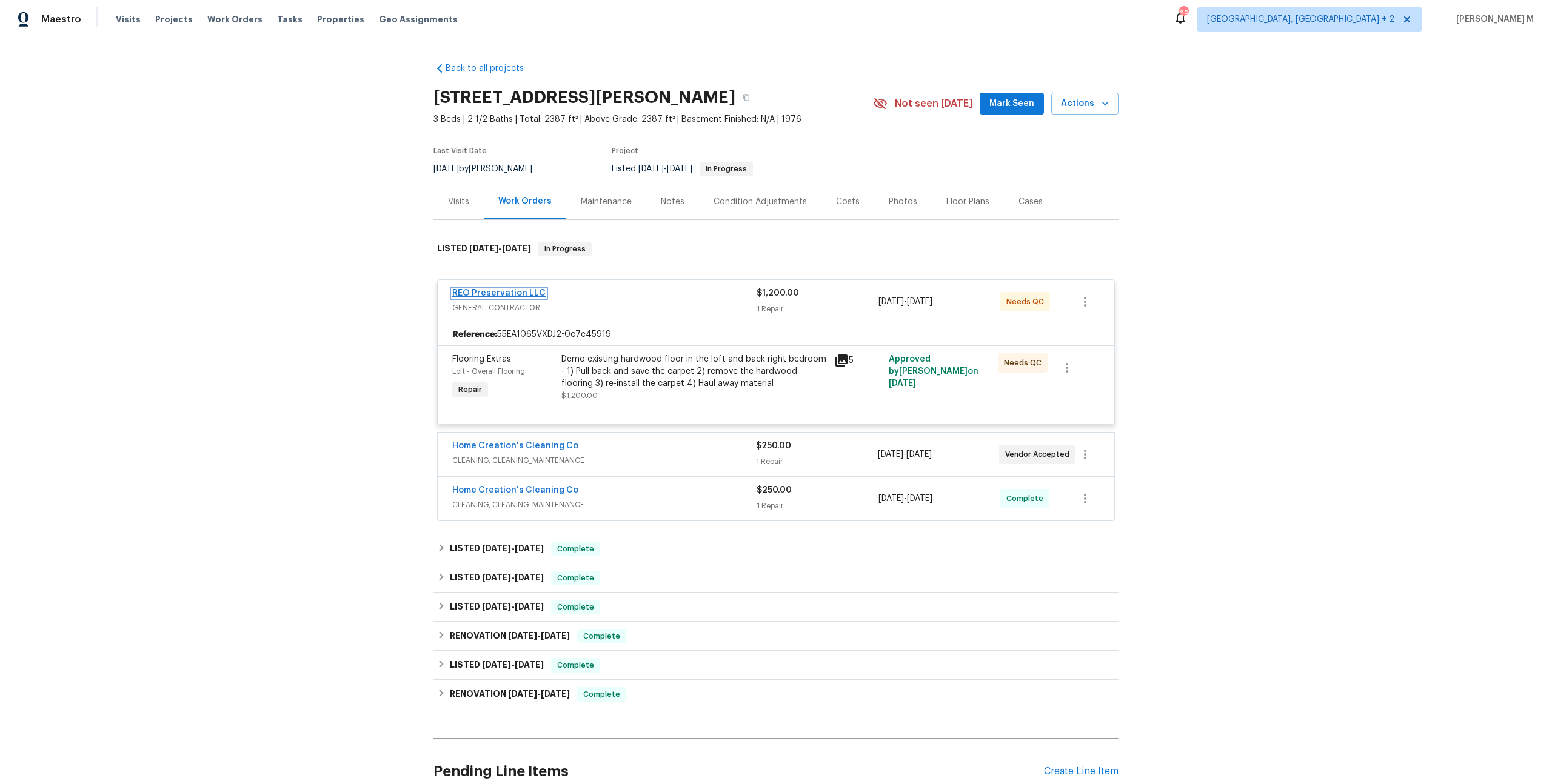
click at [494, 290] on link "REO Preservation LLC" at bounding box center [498, 294] width 93 height 9
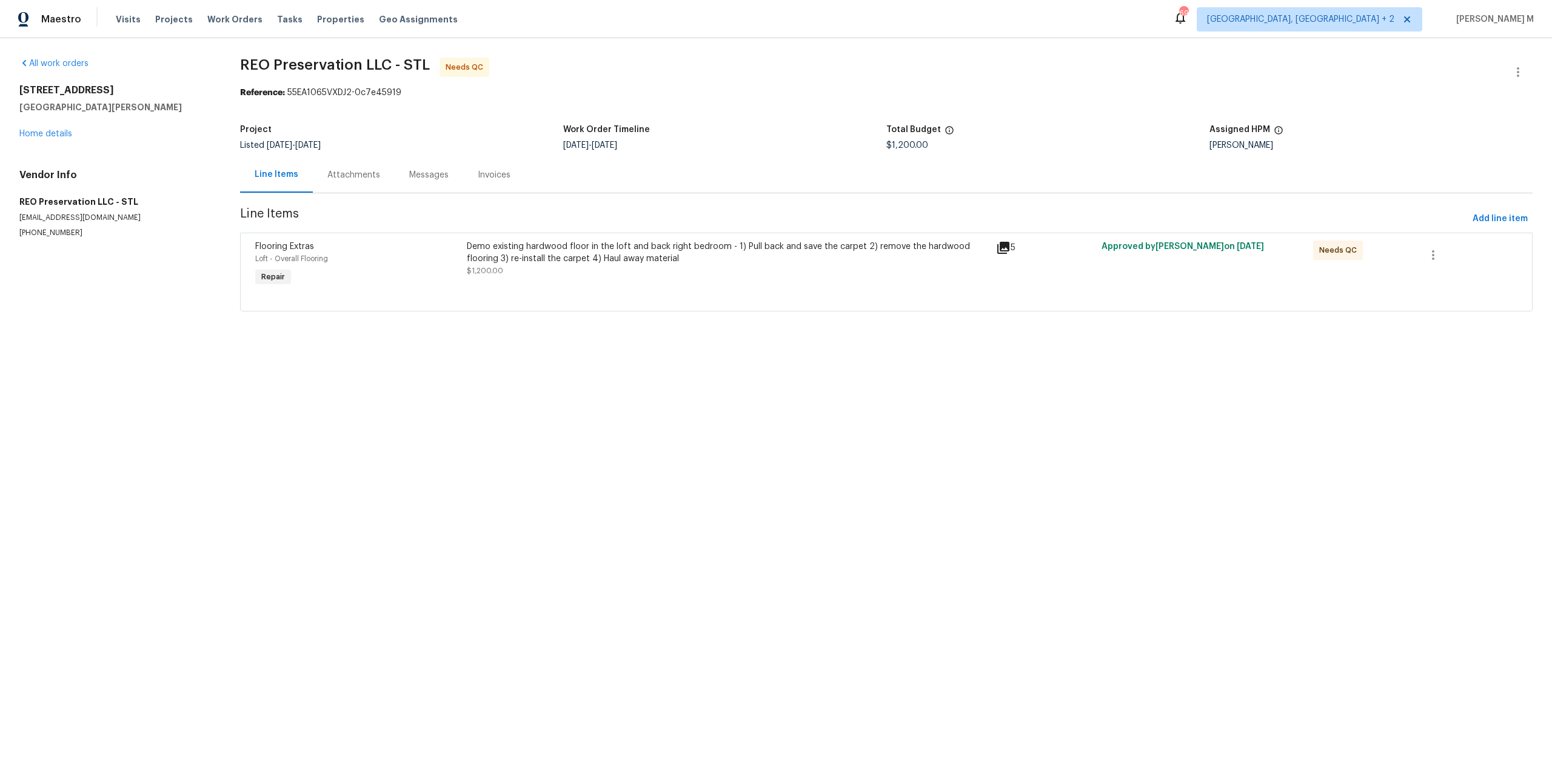
click at [360, 173] on div "Attachments" at bounding box center [354, 175] width 53 height 12
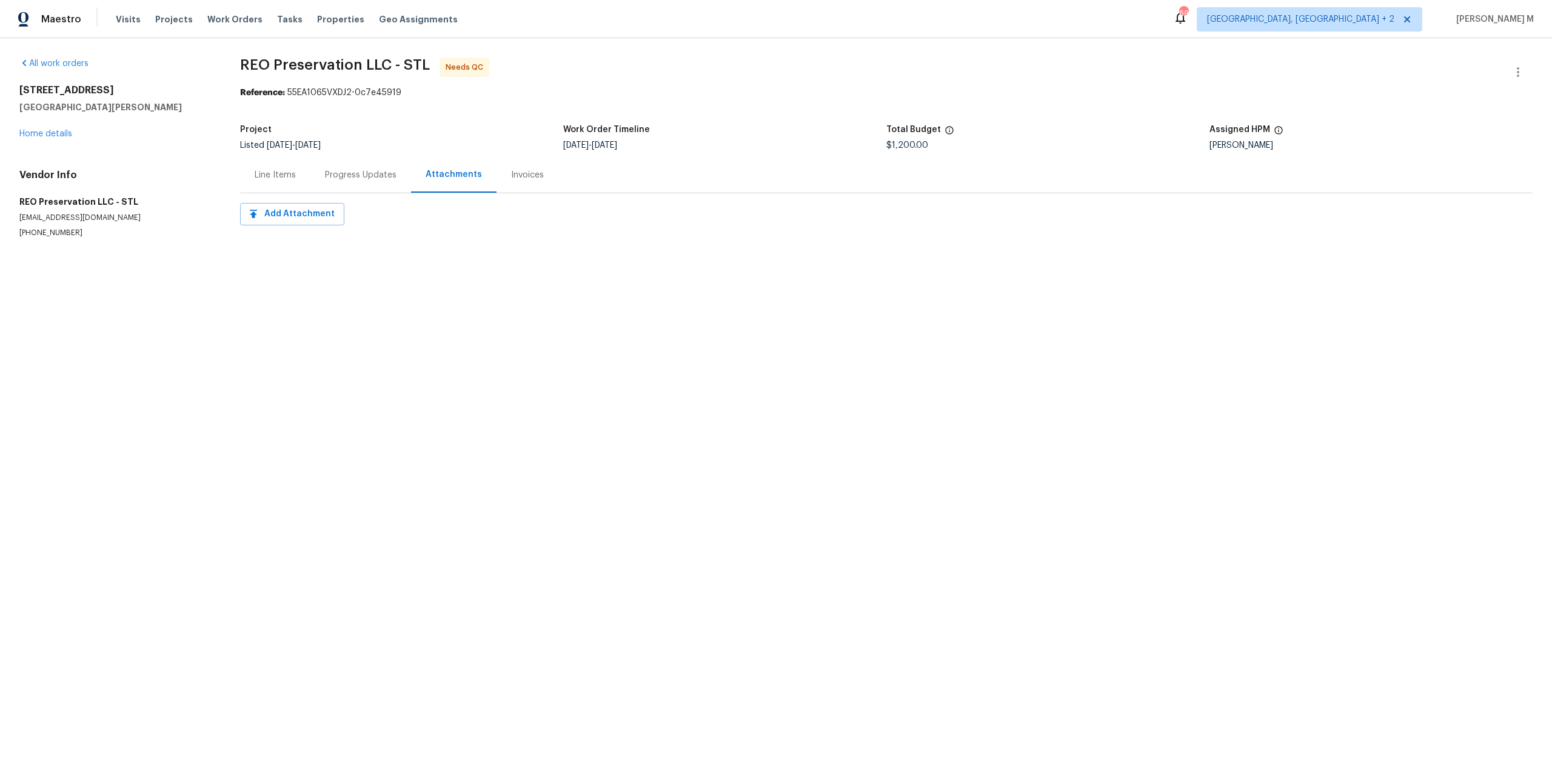
click at [345, 178] on div "Progress Updates" at bounding box center [360, 175] width 101 height 36
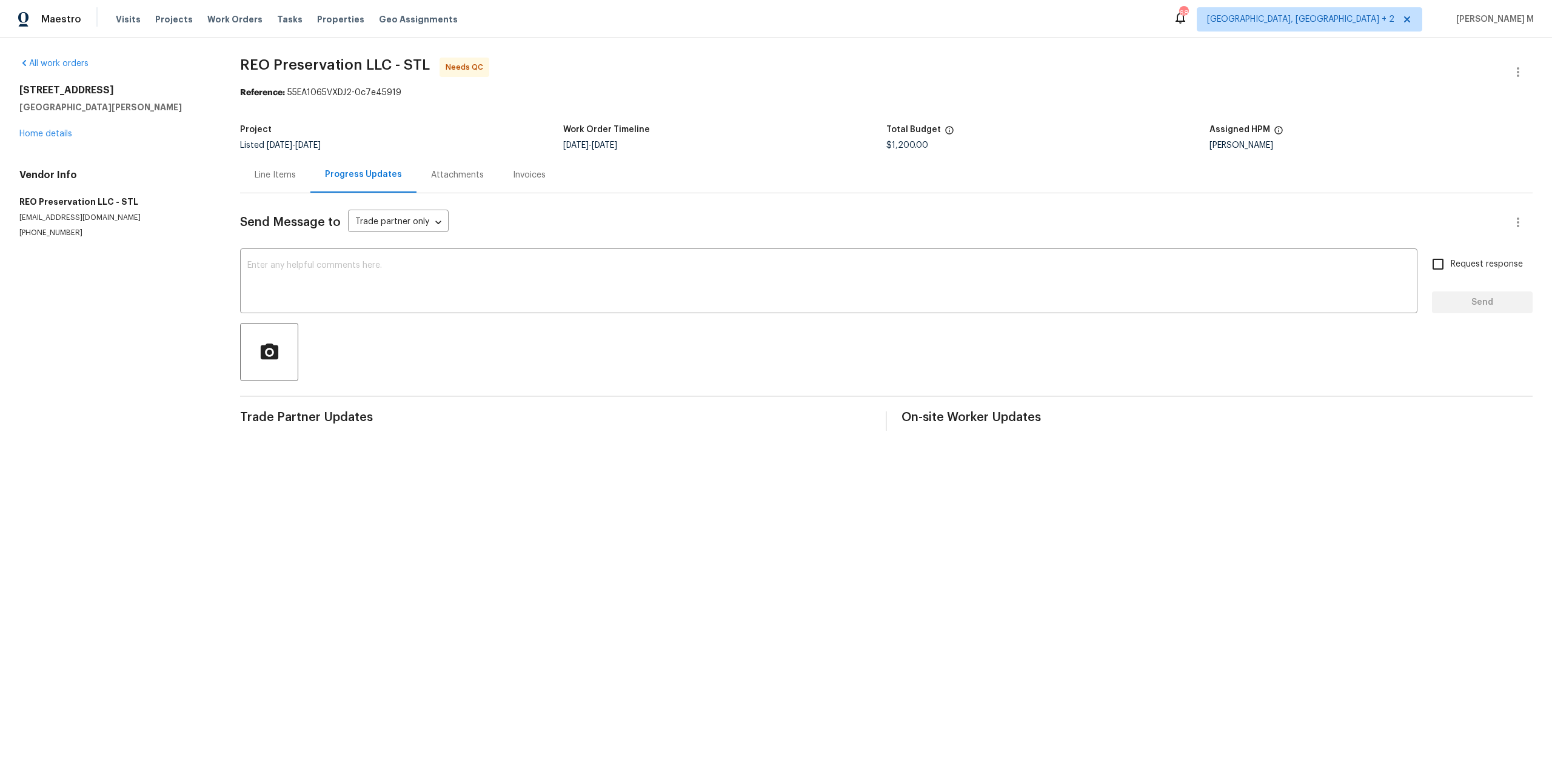
click at [177, 228] on p "(636) 312-1555" at bounding box center [115, 233] width 191 height 10
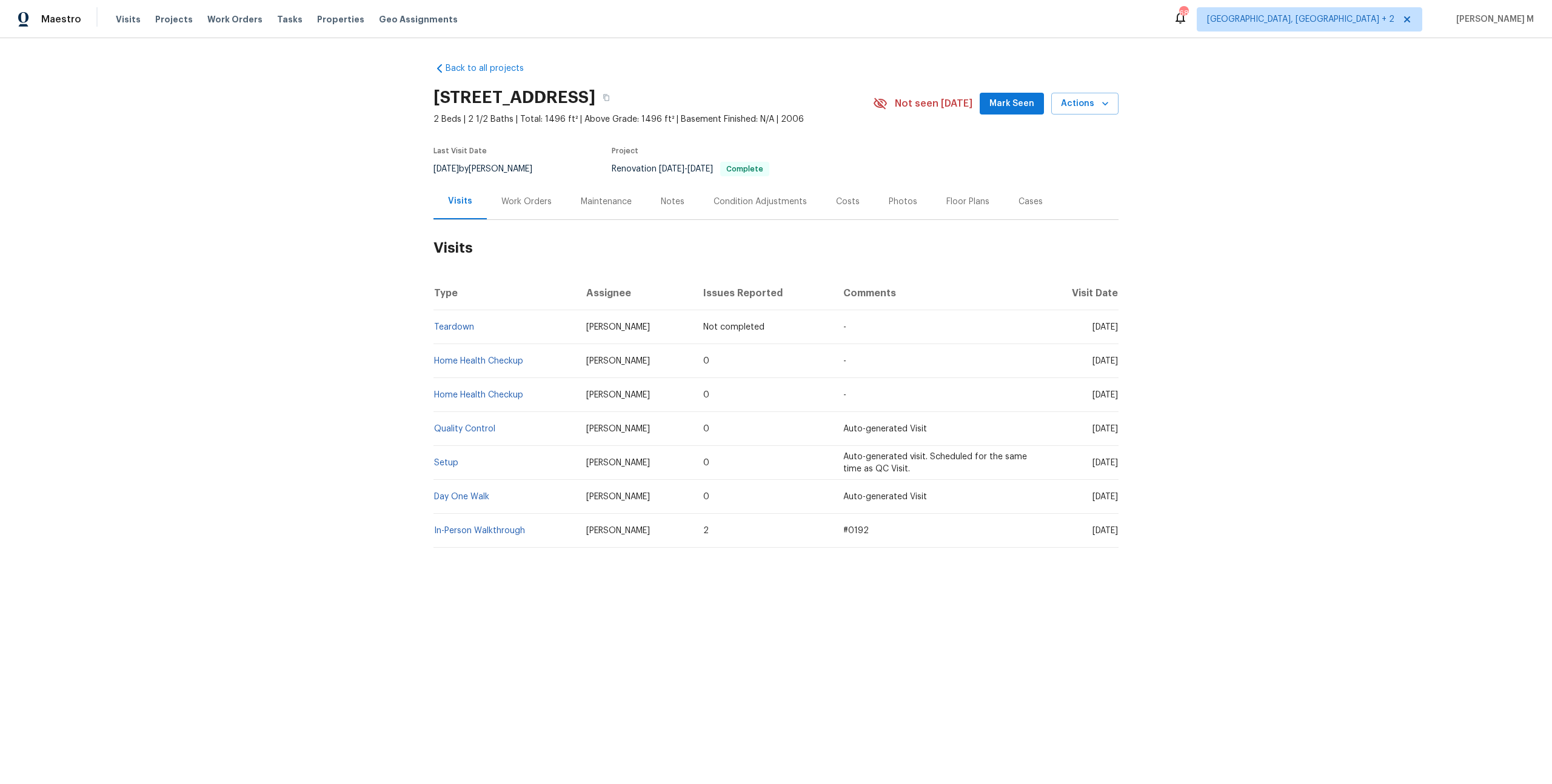
click at [527, 204] on div "Work Orders" at bounding box center [526, 202] width 79 height 36
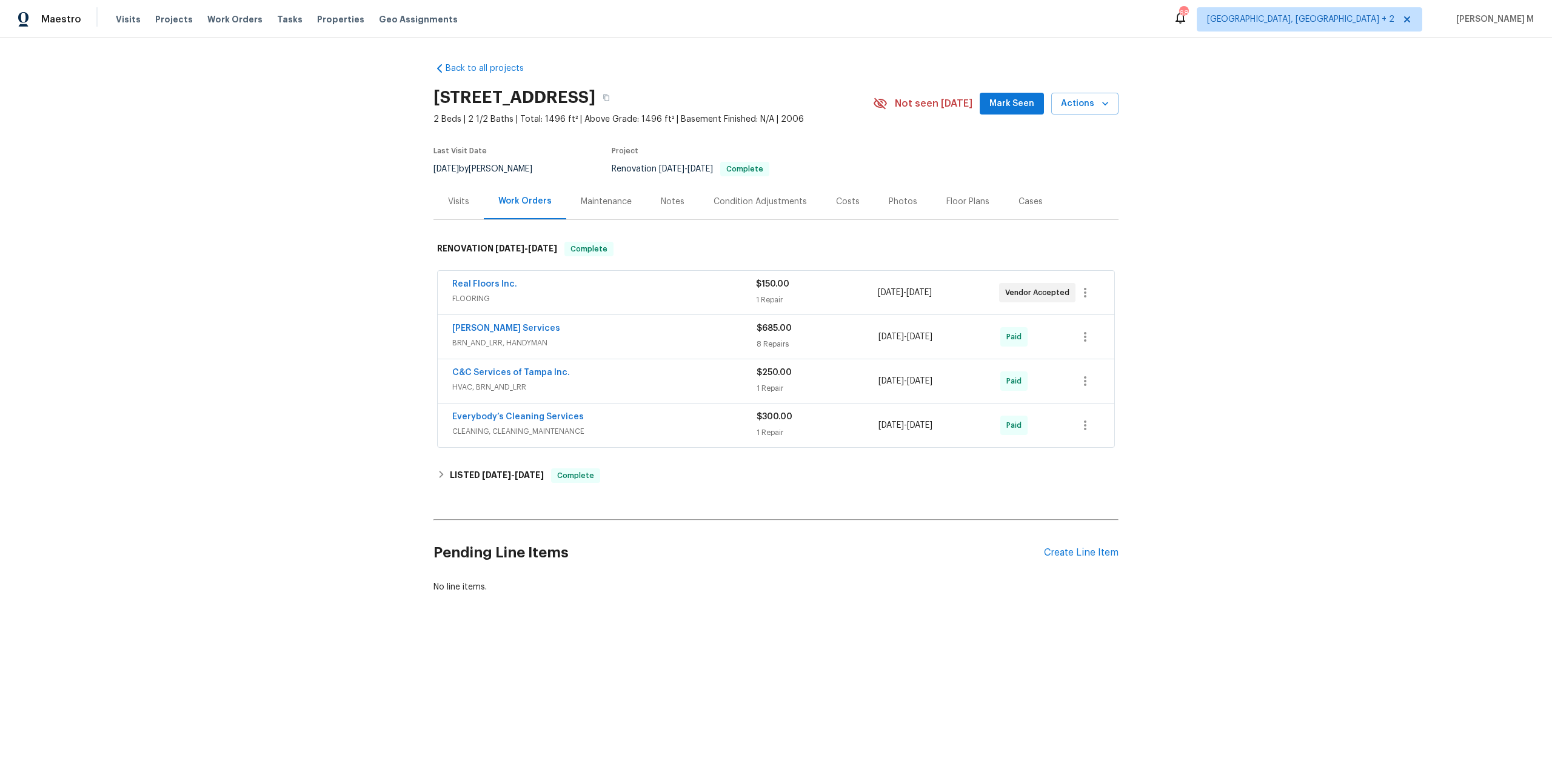
click at [466, 293] on span "FLOORING" at bounding box center [604, 299] width 304 height 12
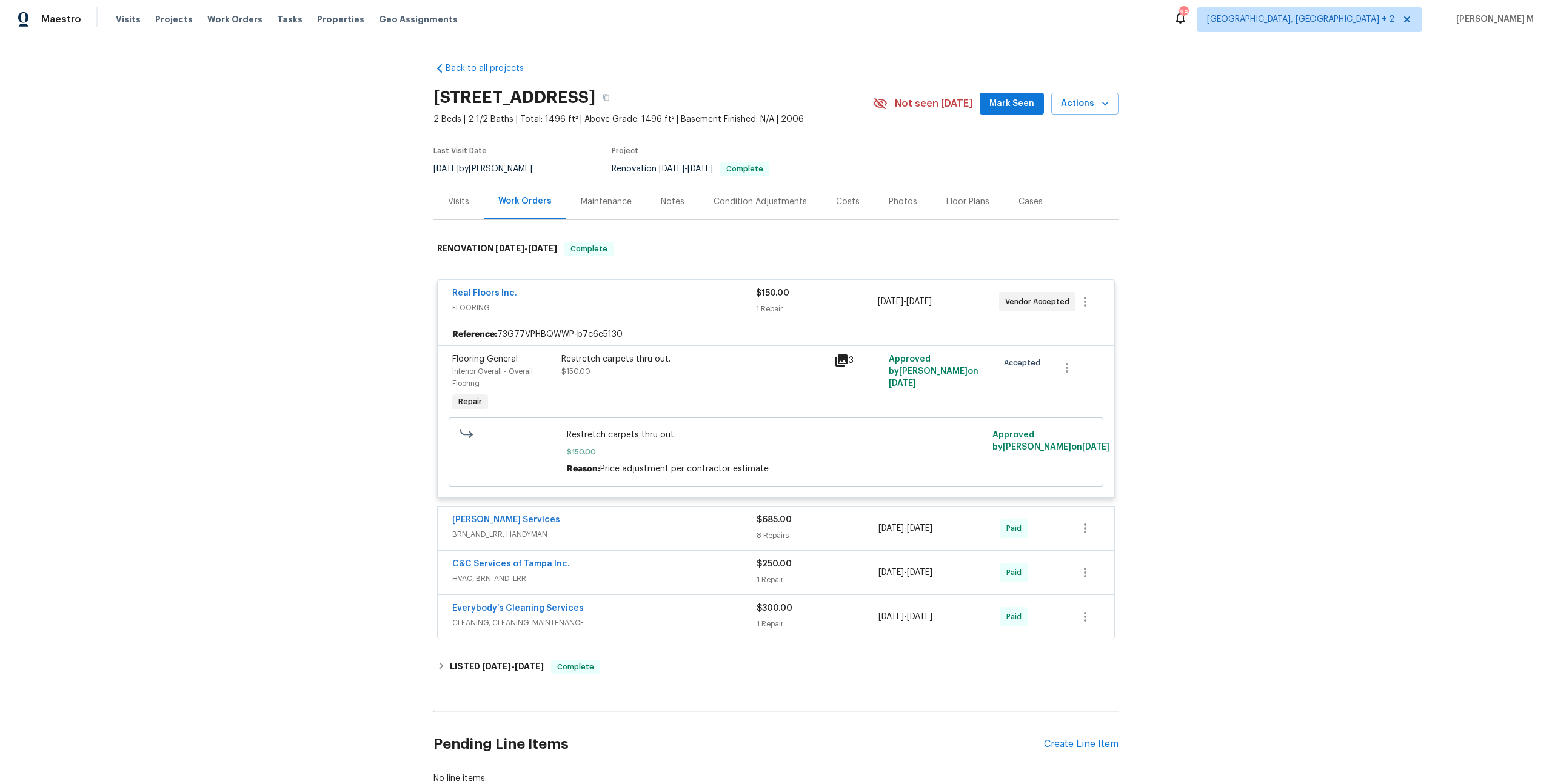
scroll to position [61, 0]
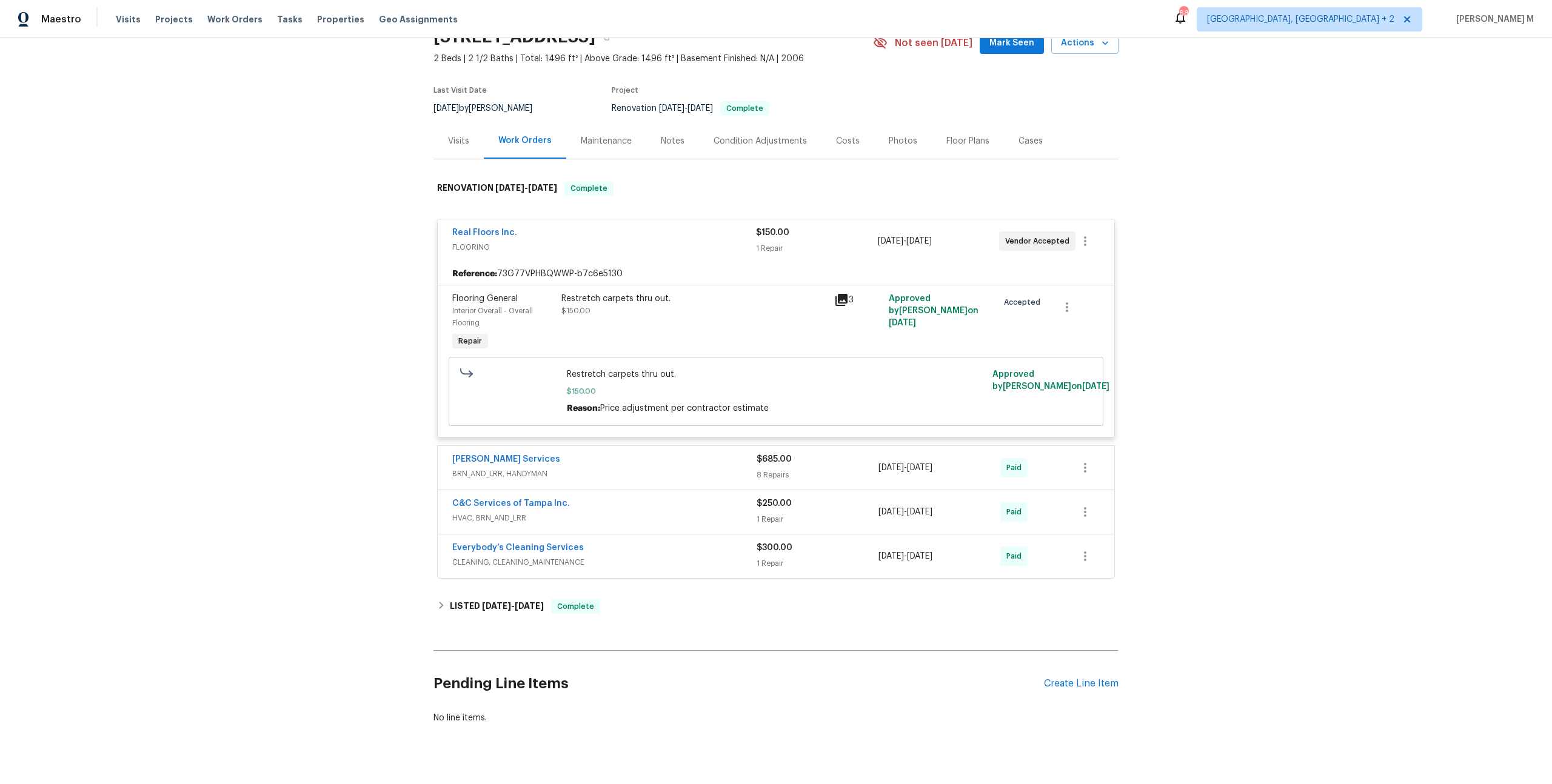
click at [460, 468] on span "BRN_AND_LRR, HANDYMAN" at bounding box center [604, 474] width 304 height 12
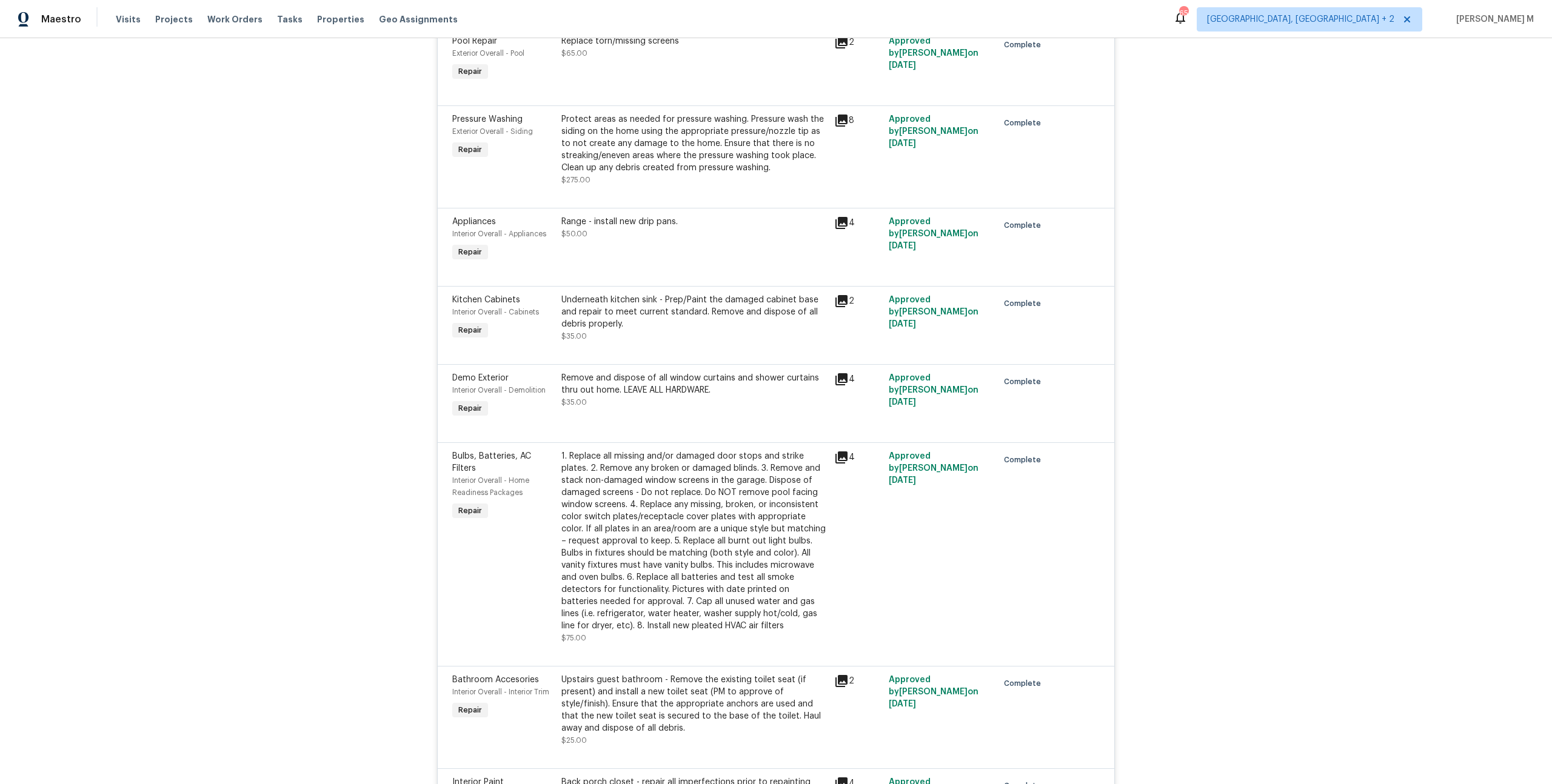
scroll to position [0, 0]
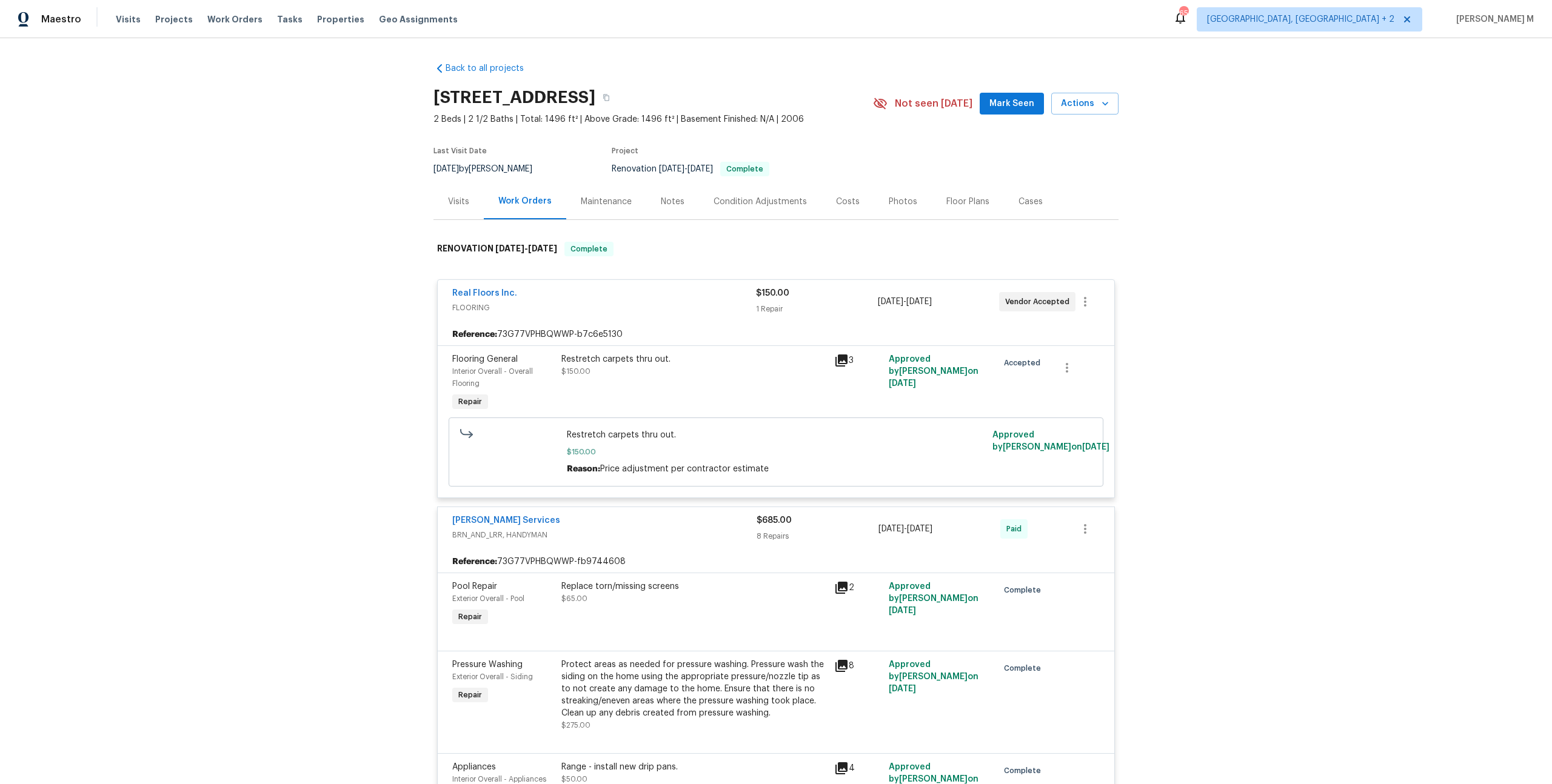
click at [348, 202] on div "Back to all projects [STREET_ADDRESS] 2 Beds | 2 1/2 Baths | Total: 1496 ft² | …" at bounding box center [776, 412] width 1552 height 746
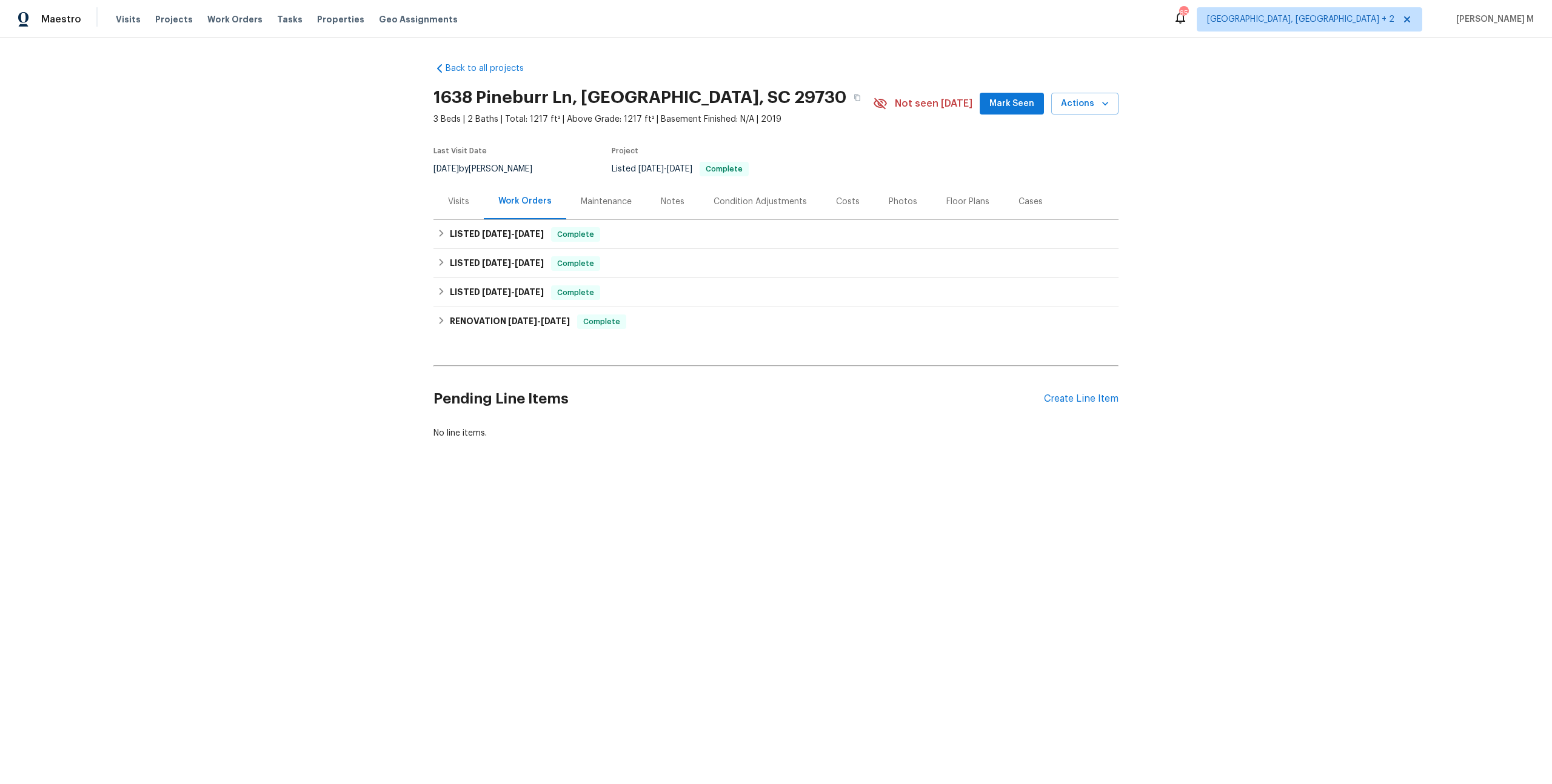
click at [470, 187] on div "Visits" at bounding box center [458, 202] width 50 height 36
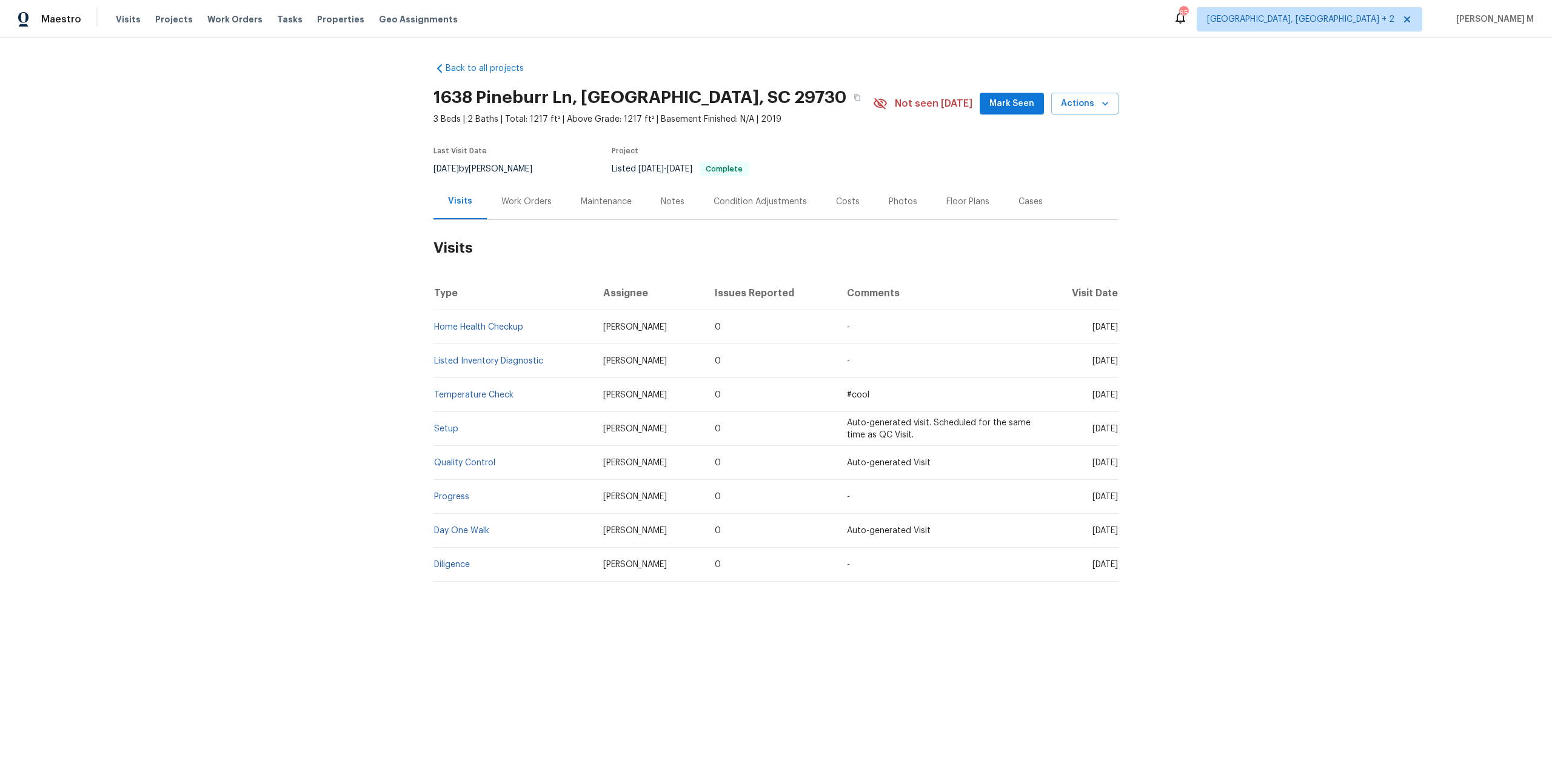
click at [611, 205] on div "Maintenance" at bounding box center [606, 202] width 80 height 36
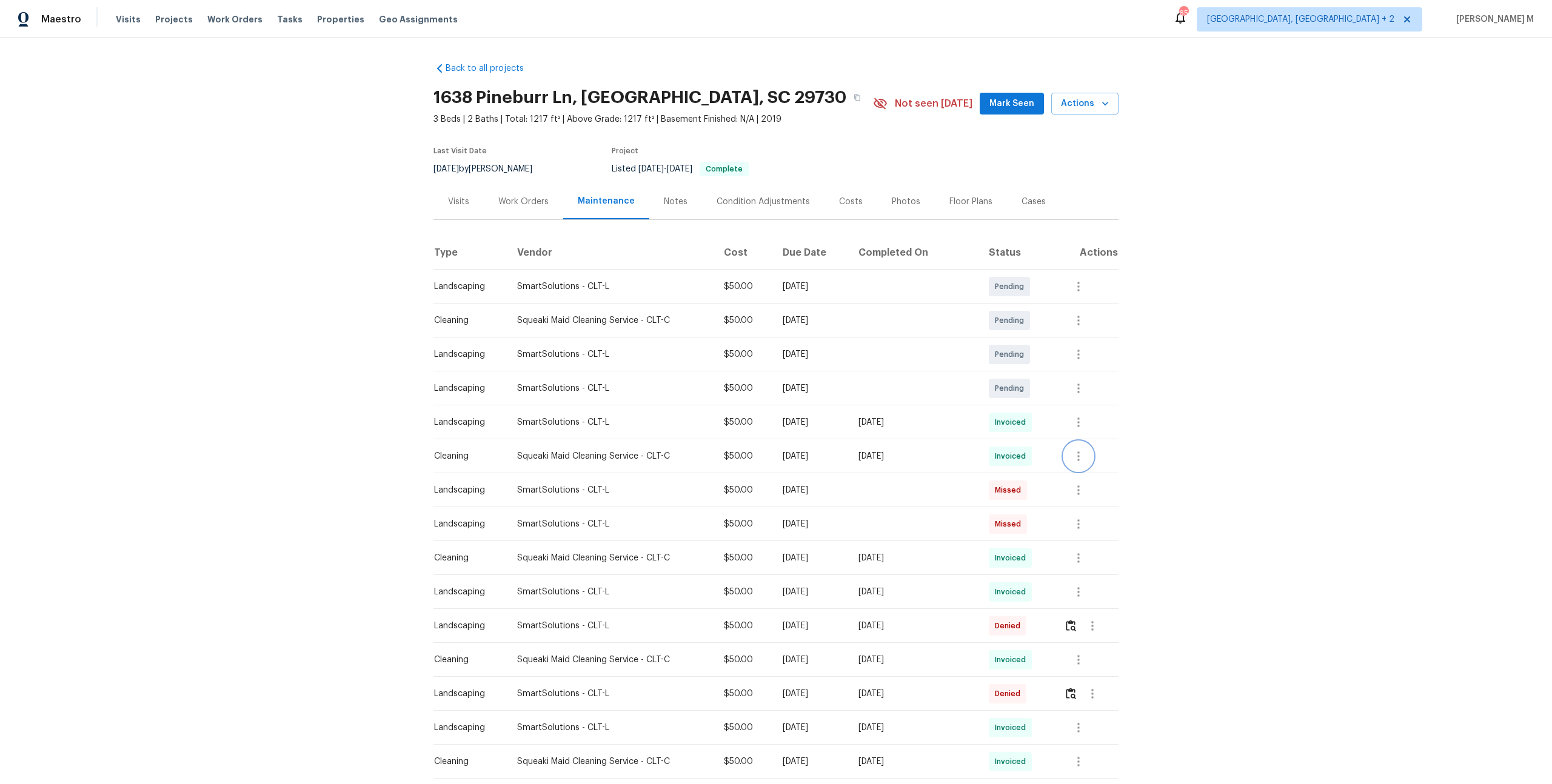
click at [1074, 442] on button "button" at bounding box center [1079, 456] width 29 height 29
click at [1083, 456] on li "Message vendor" at bounding box center [1108, 450] width 85 height 20
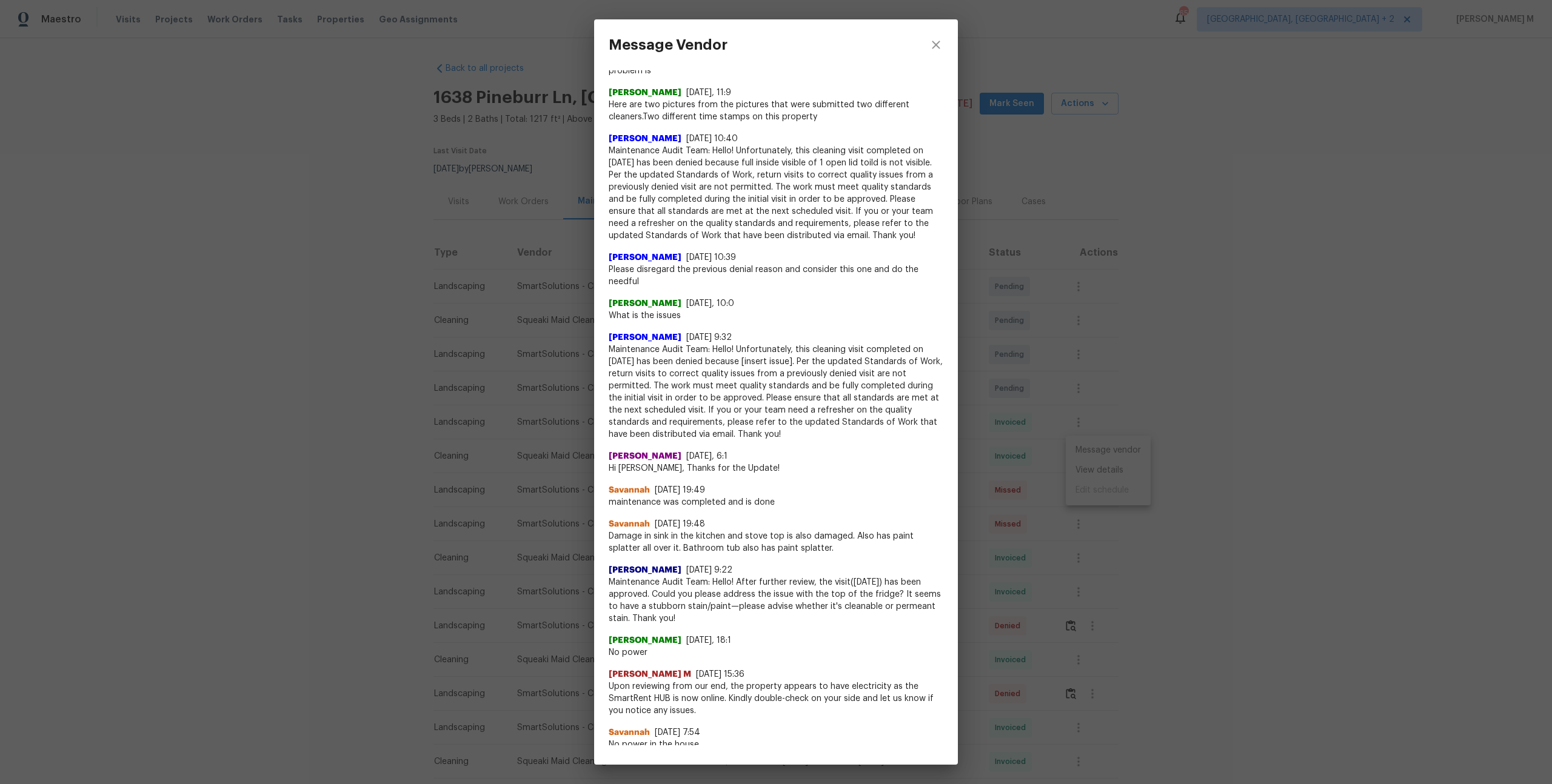
scroll to position [239, 0]
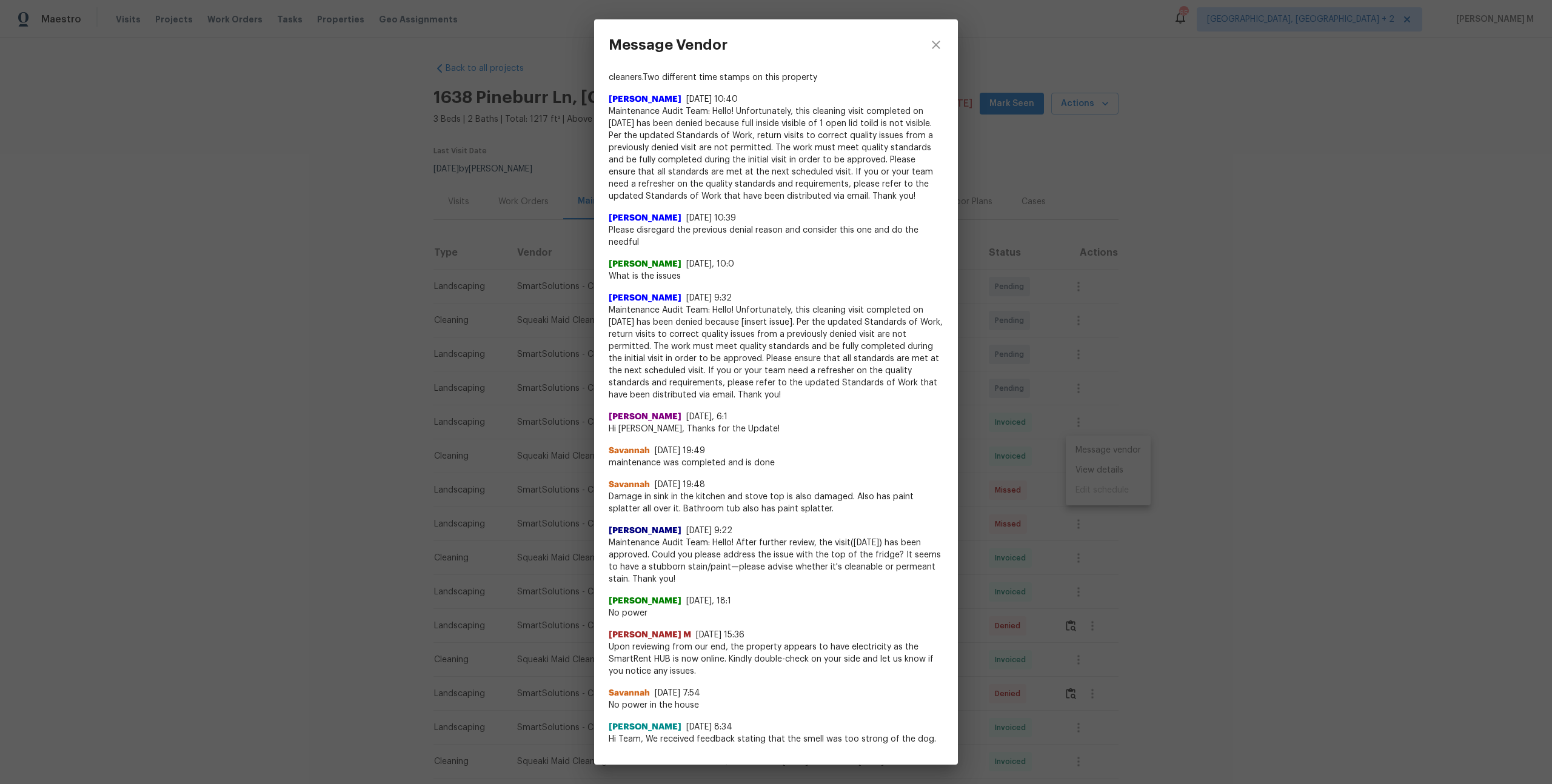
click at [820, 491] on span "Damage in sink in the kitchen and stove top is also damaged. Also has paint spl…" at bounding box center [776, 503] width 335 height 24
drag, startPoint x: 852, startPoint y: 474, endPoint x: 609, endPoint y: 471, distance: 243.0
click at [609, 491] on span "Damage in sink in the kitchen and stove top is also damaged. Also has paint spl…" at bounding box center [776, 503] width 335 height 24
copy span "Damage in sink in the kitchen and stove top is also damaged."
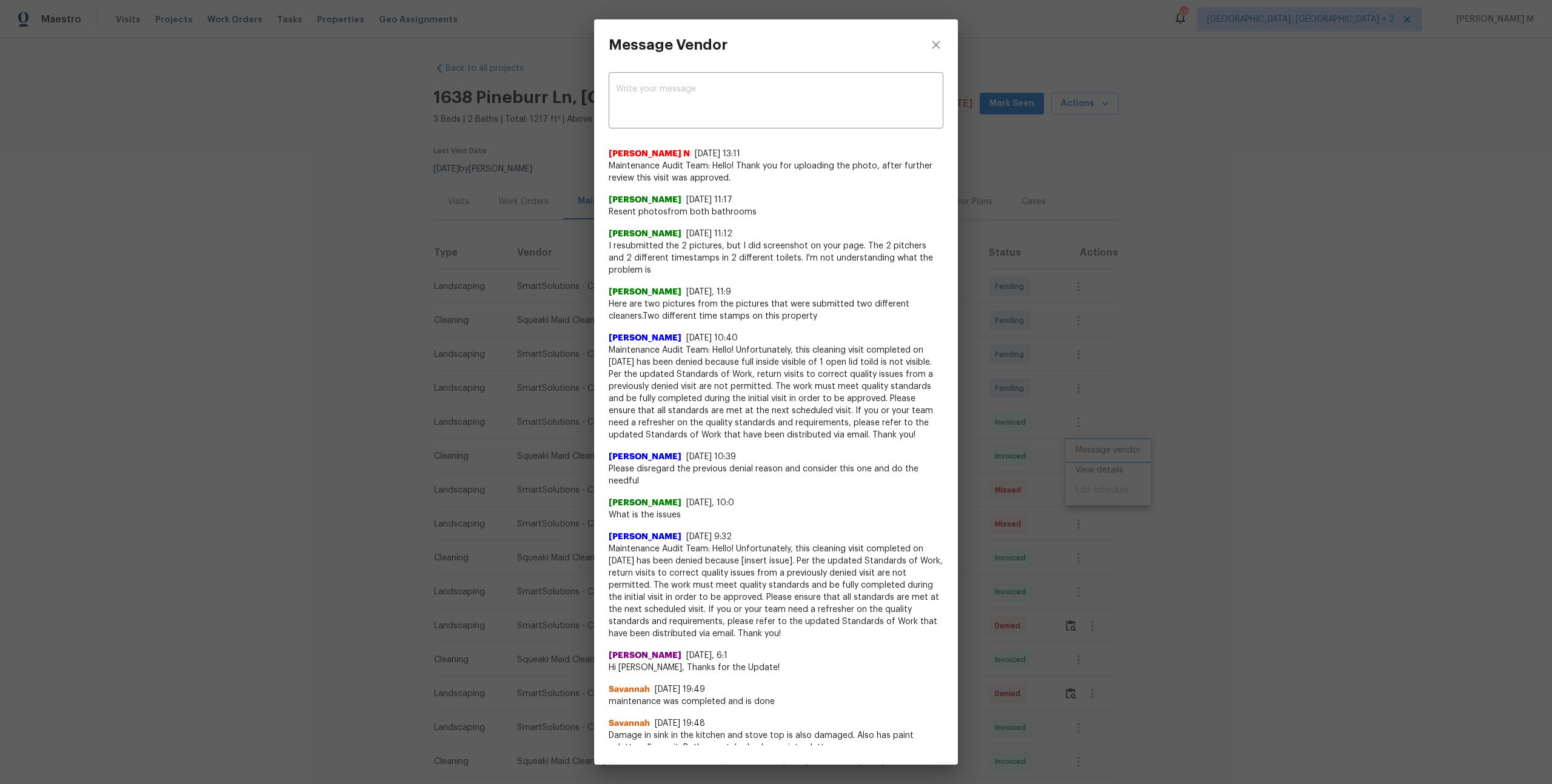
click at [1204, 456] on div "Message Vendor x ​ [PERSON_NAME] N [DATE] 13:11 Maintenance Audit Team: Hello! …" at bounding box center [776, 392] width 1552 height 784
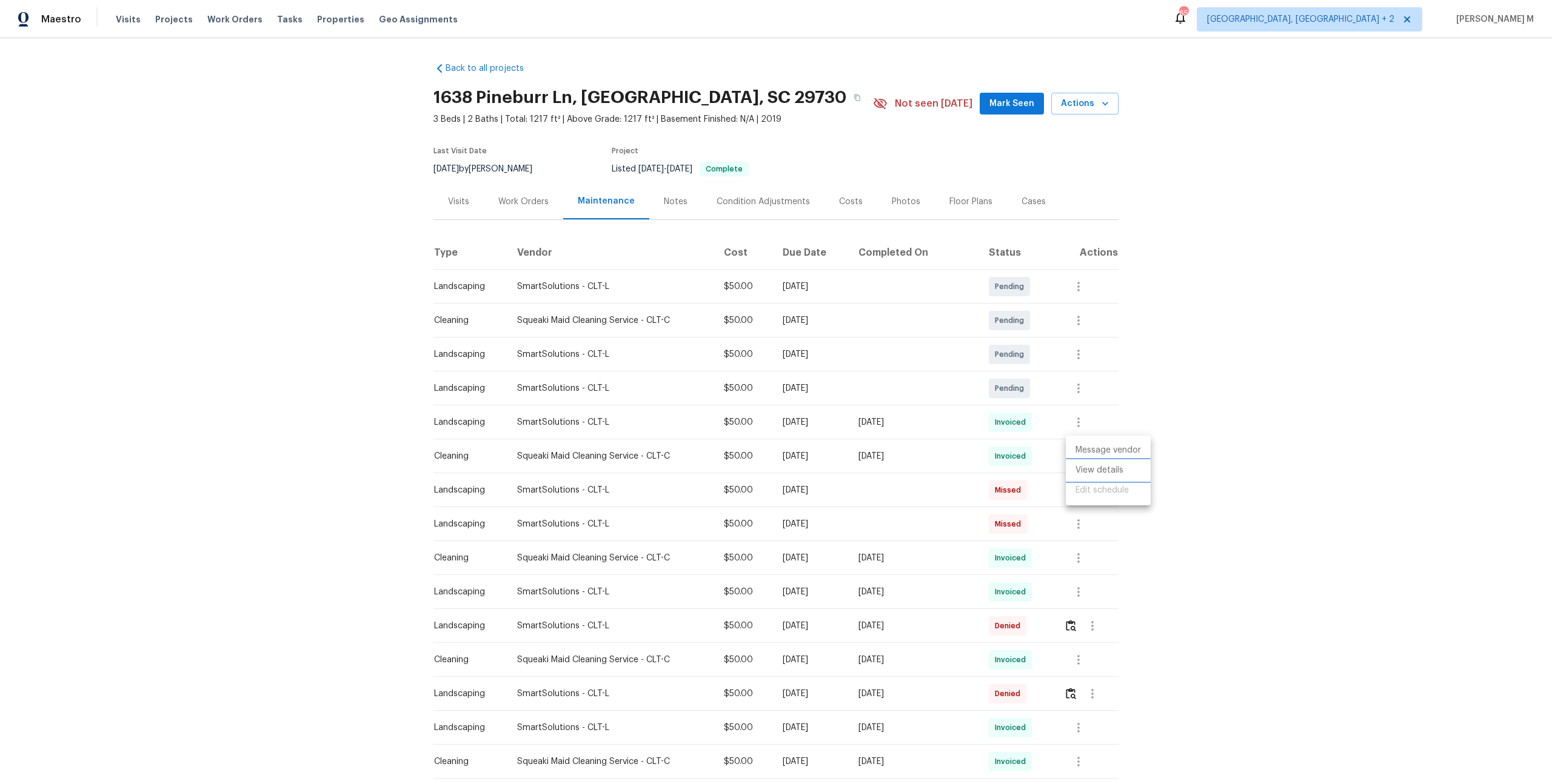
click at [1104, 460] on li "View details" at bounding box center [1108, 470] width 85 height 20
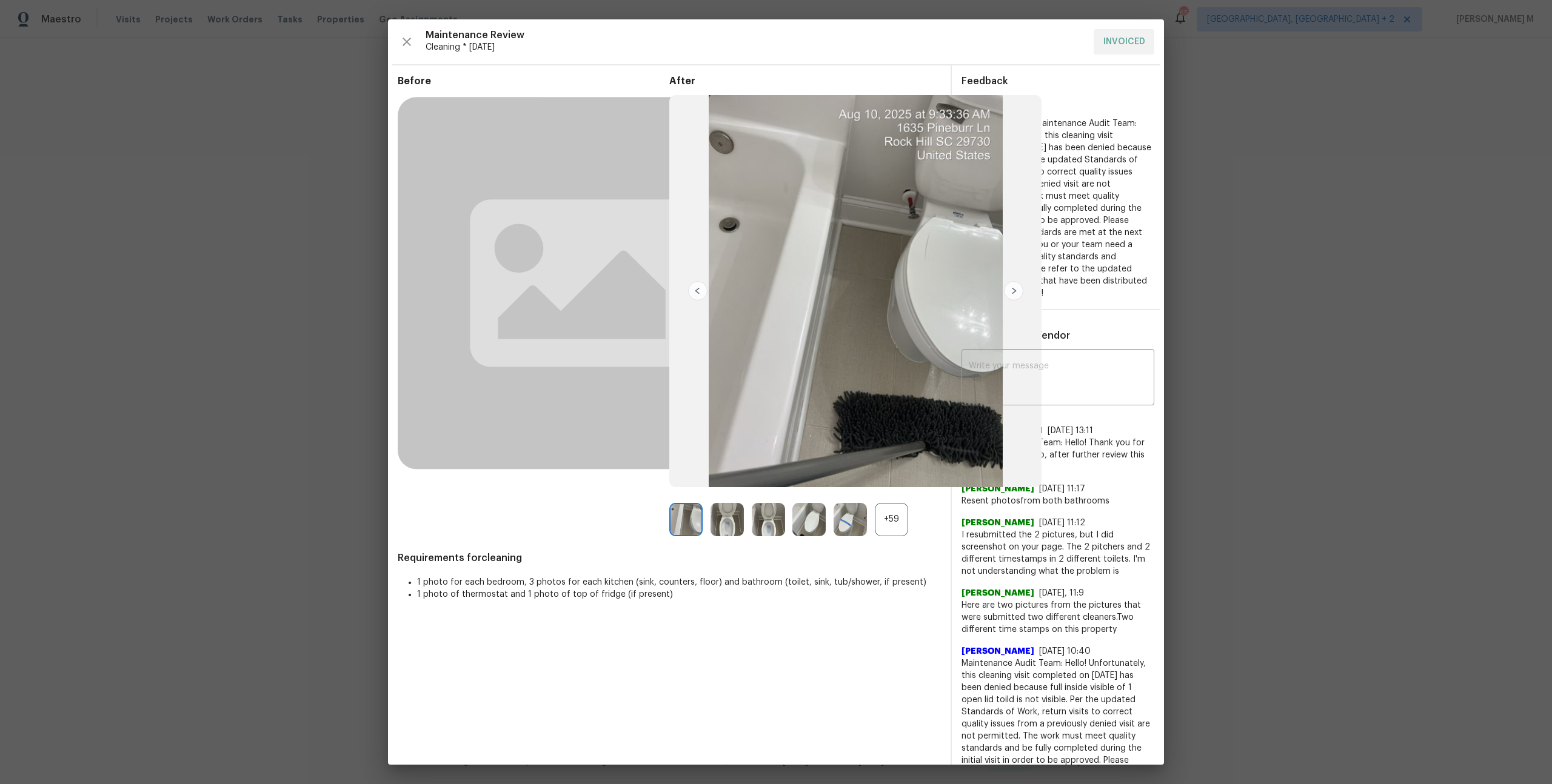
click at [890, 518] on div "+59" at bounding box center [891, 519] width 33 height 33
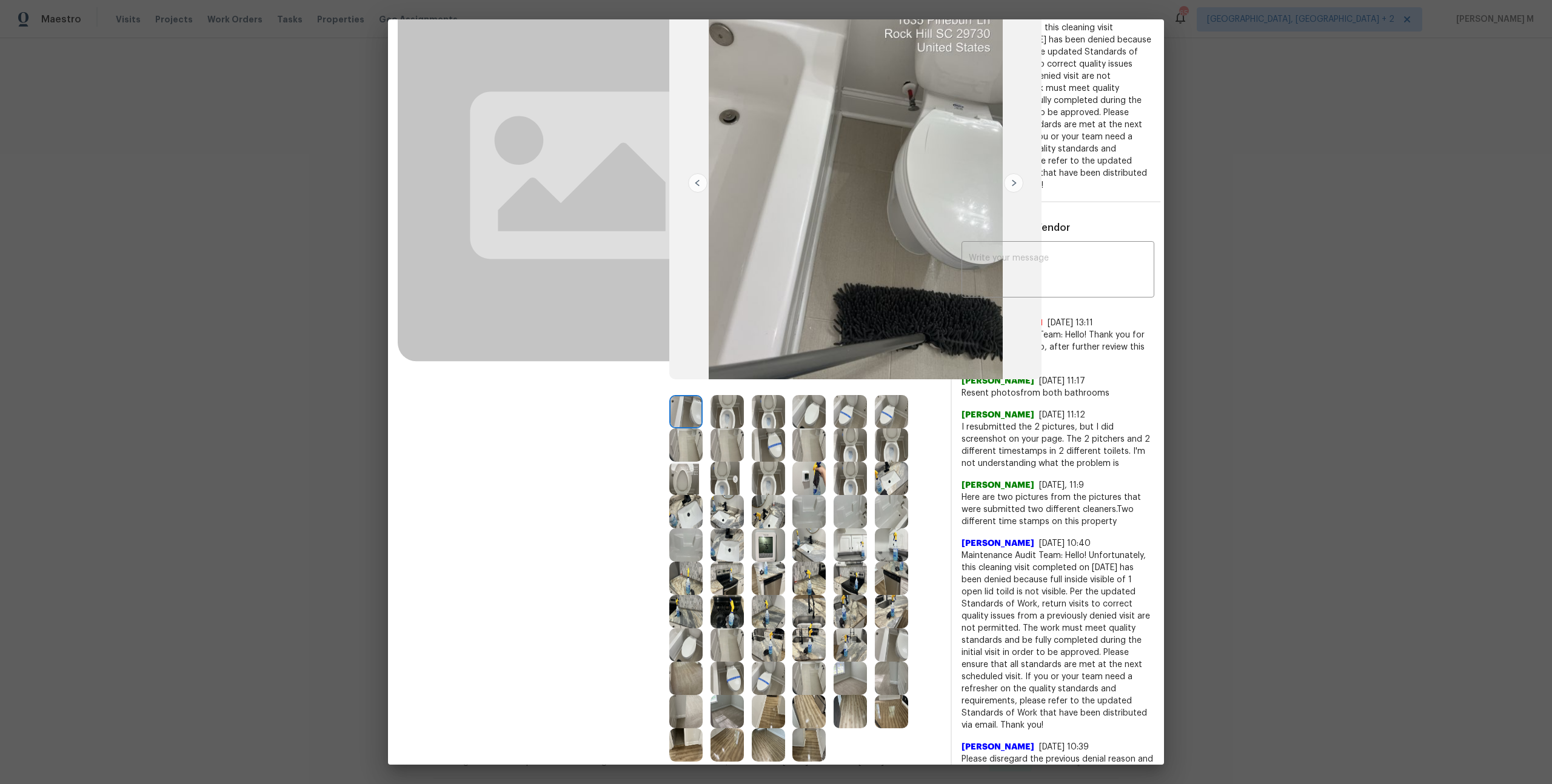
scroll to position [139, 0]
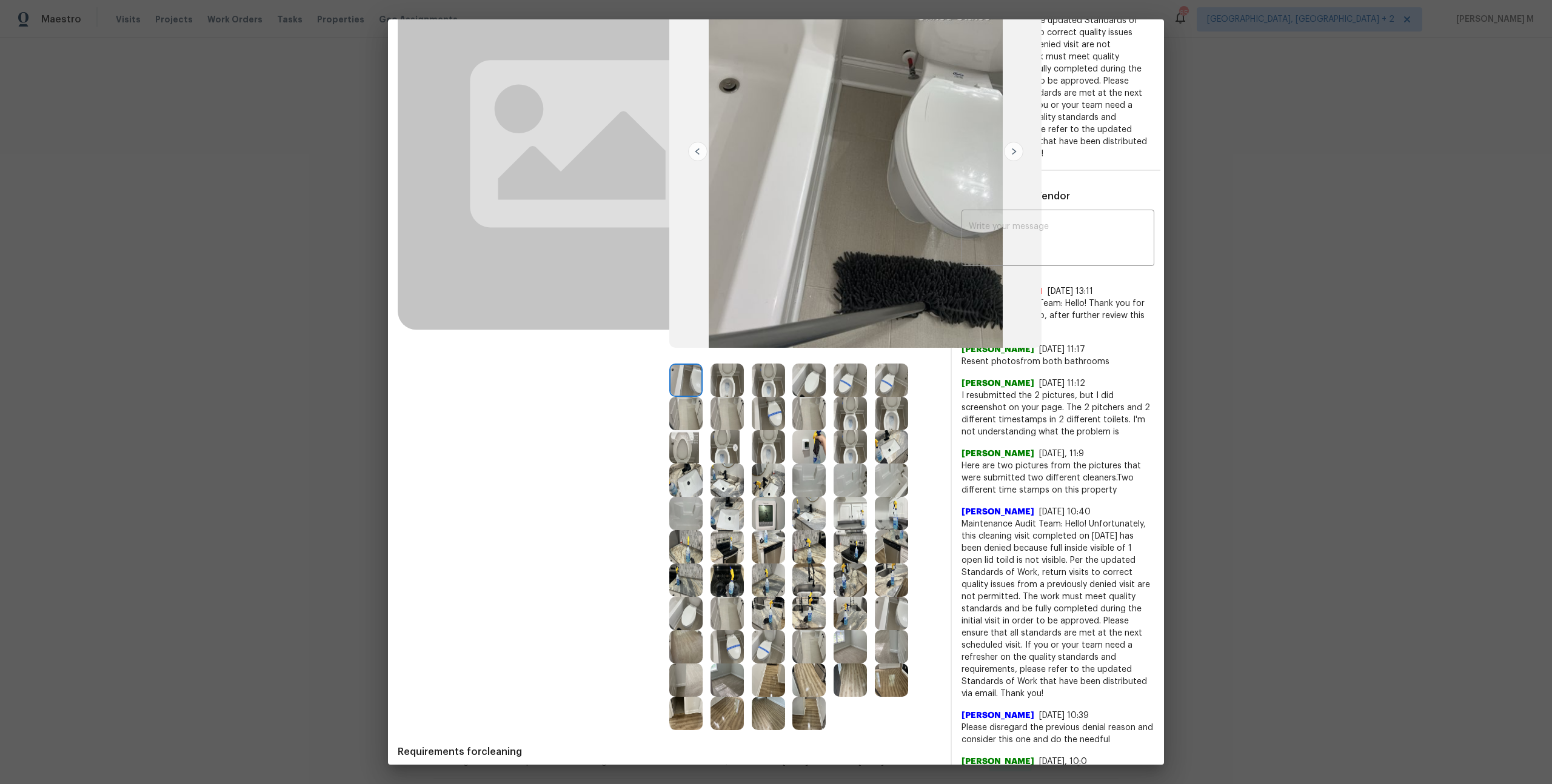
click at [730, 538] on img at bounding box center [727, 547] width 33 height 33
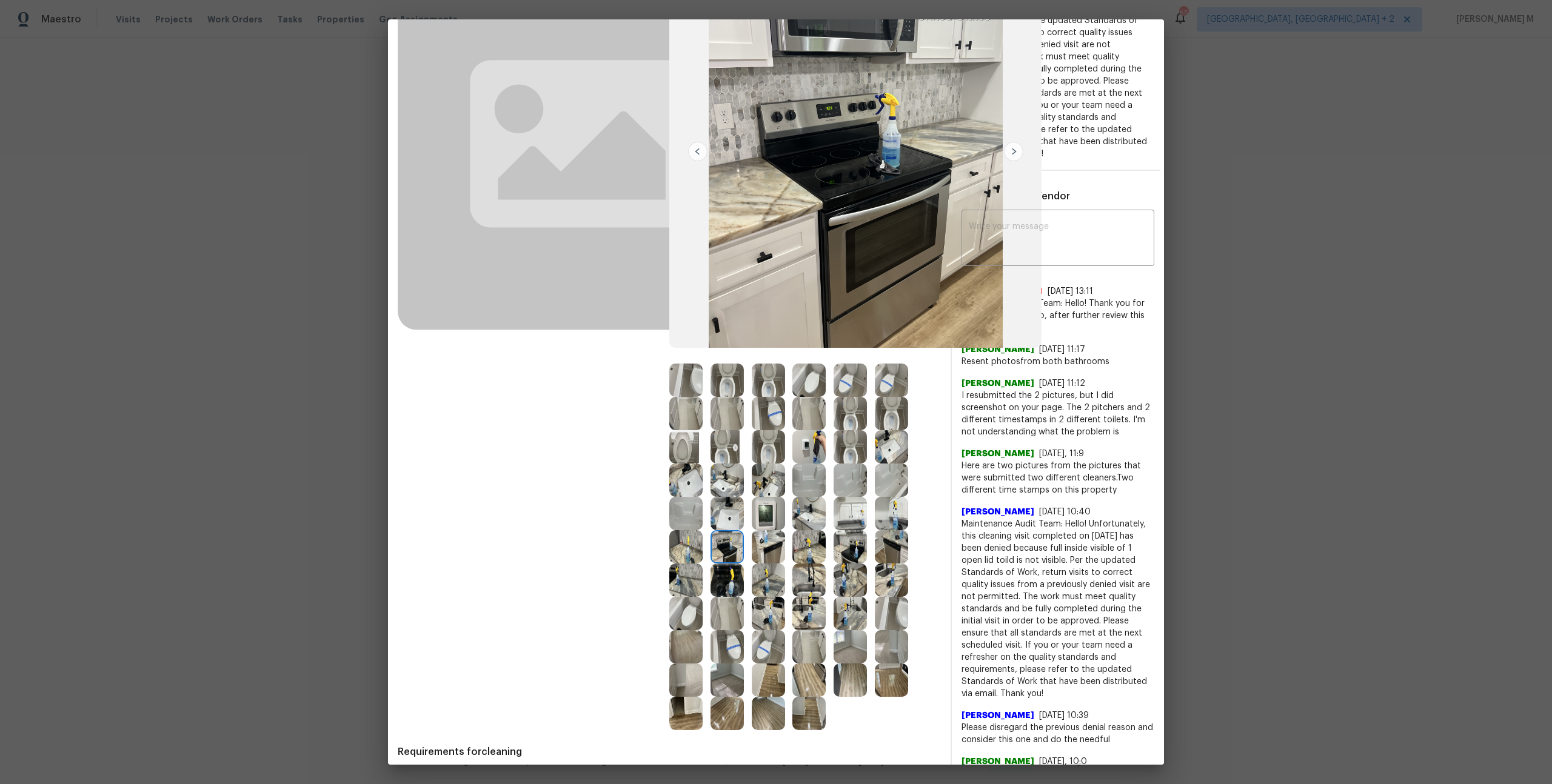
click at [724, 582] on img at bounding box center [727, 580] width 33 height 33
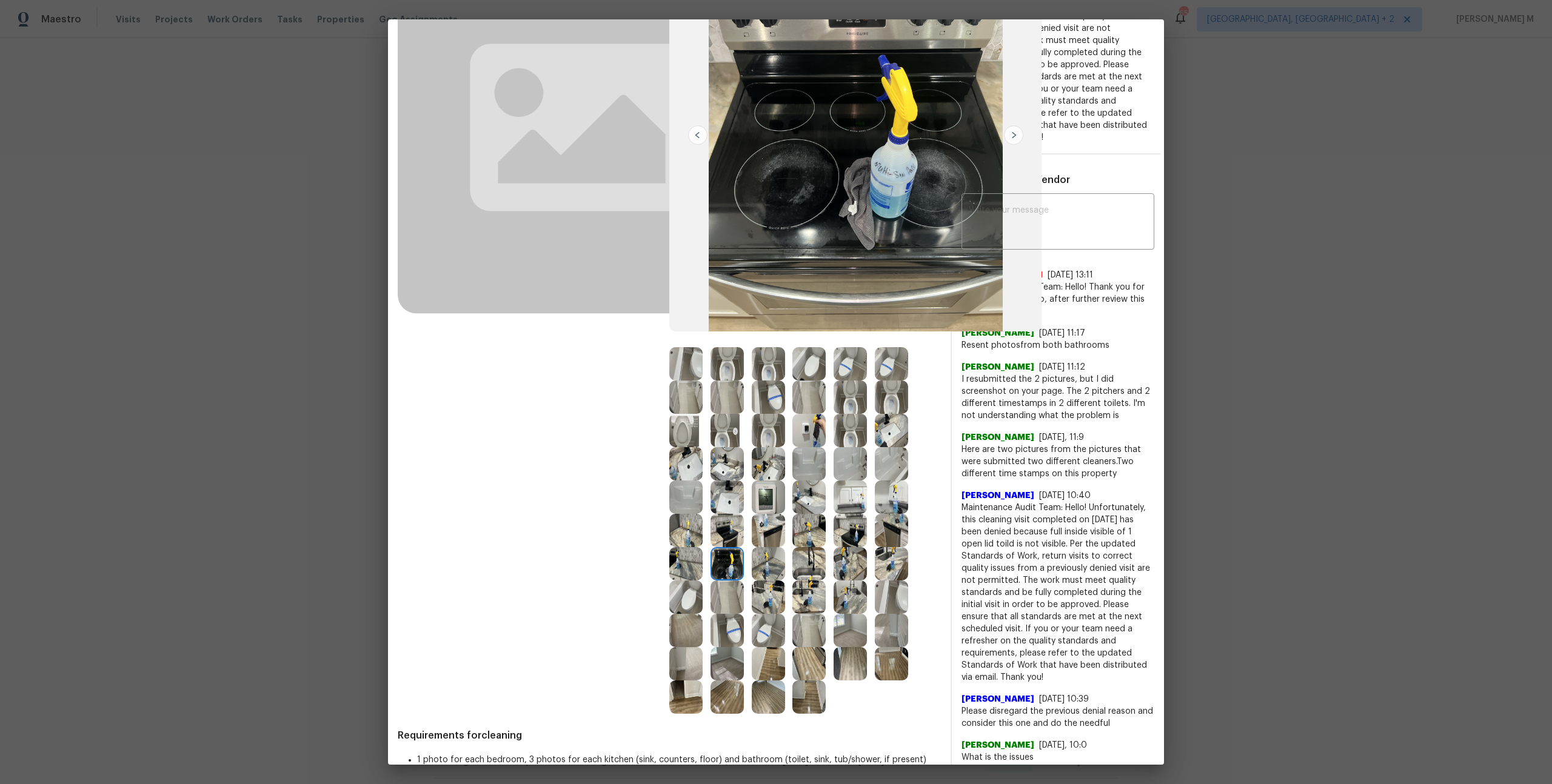
scroll to position [157, 0]
click at [878, 502] on img at bounding box center [891, 495] width 33 height 33
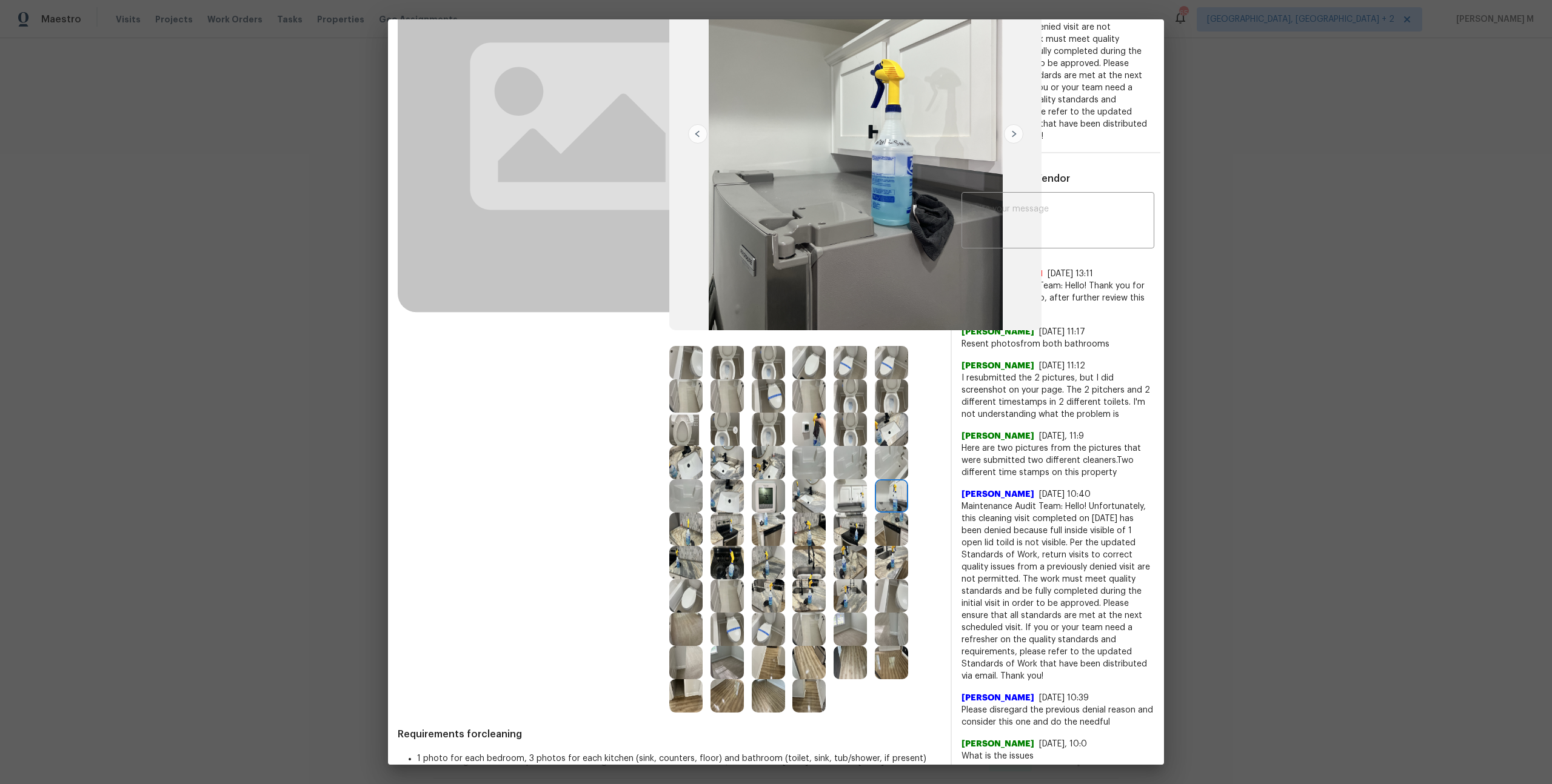
click at [808, 559] on img at bounding box center [809, 562] width 33 height 33
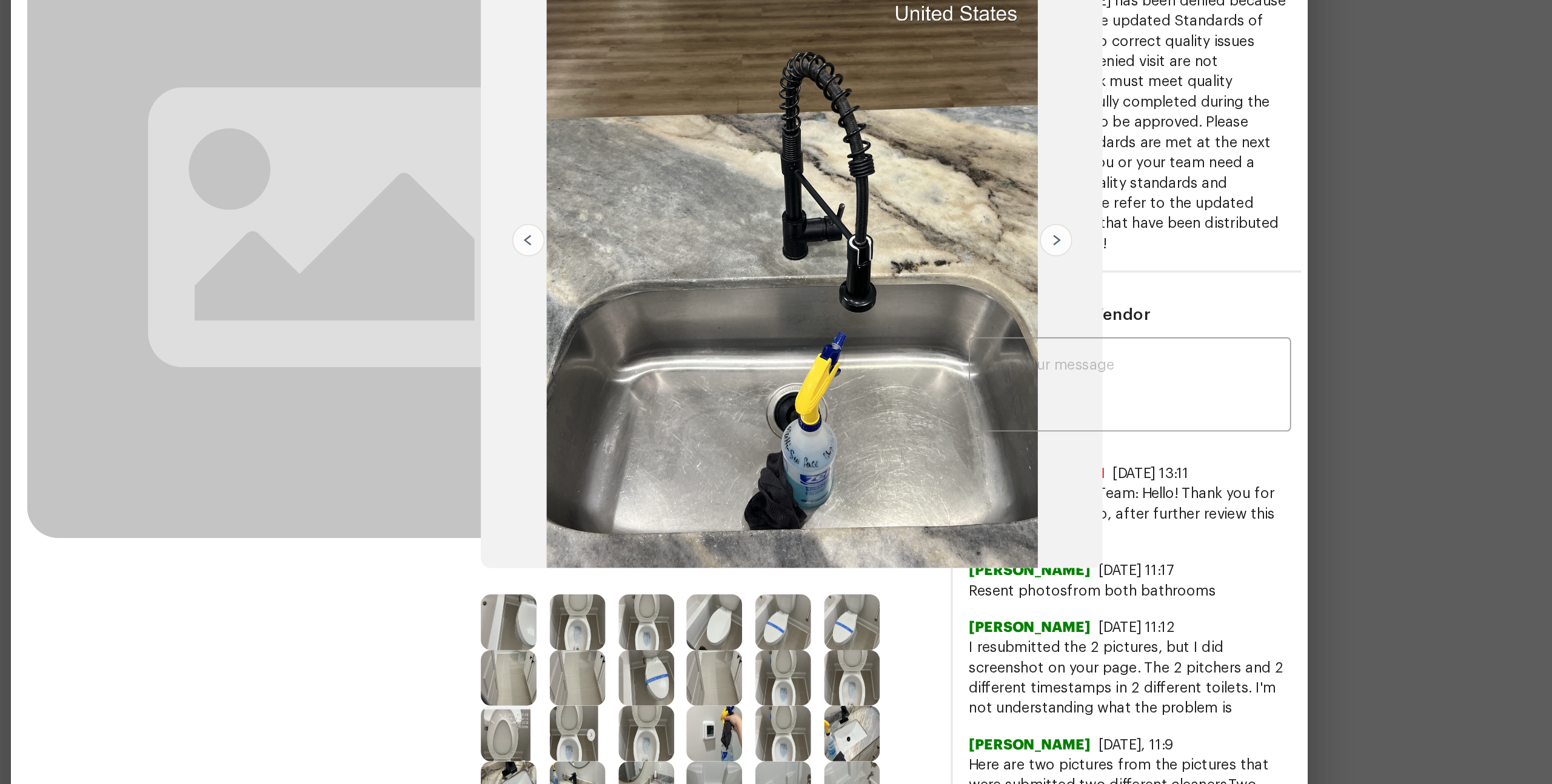
scroll to position [32, 0]
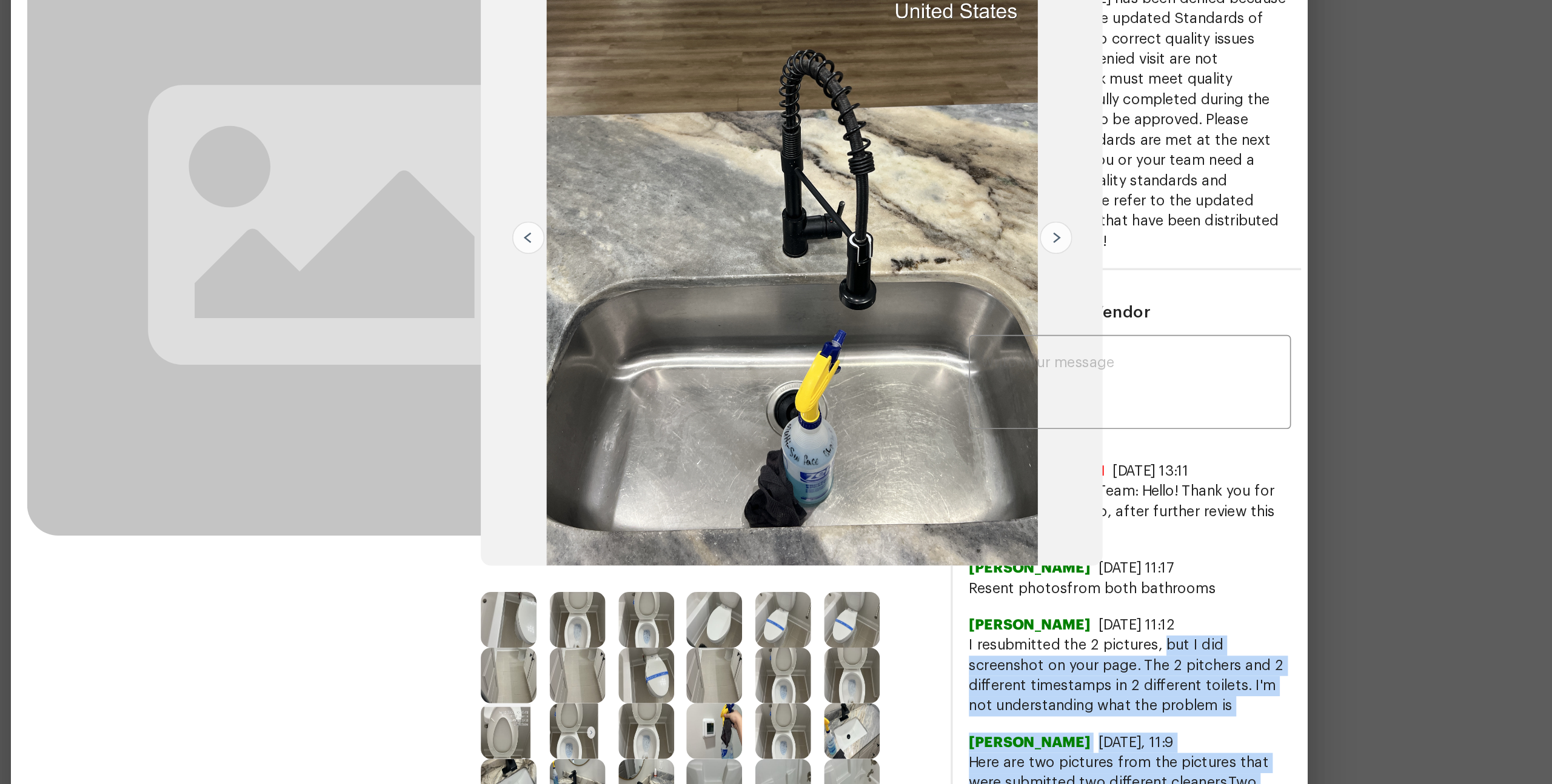
drag, startPoint x: 1074, startPoint y: 465, endPoint x: 1063, endPoint y: 589, distance: 124.5
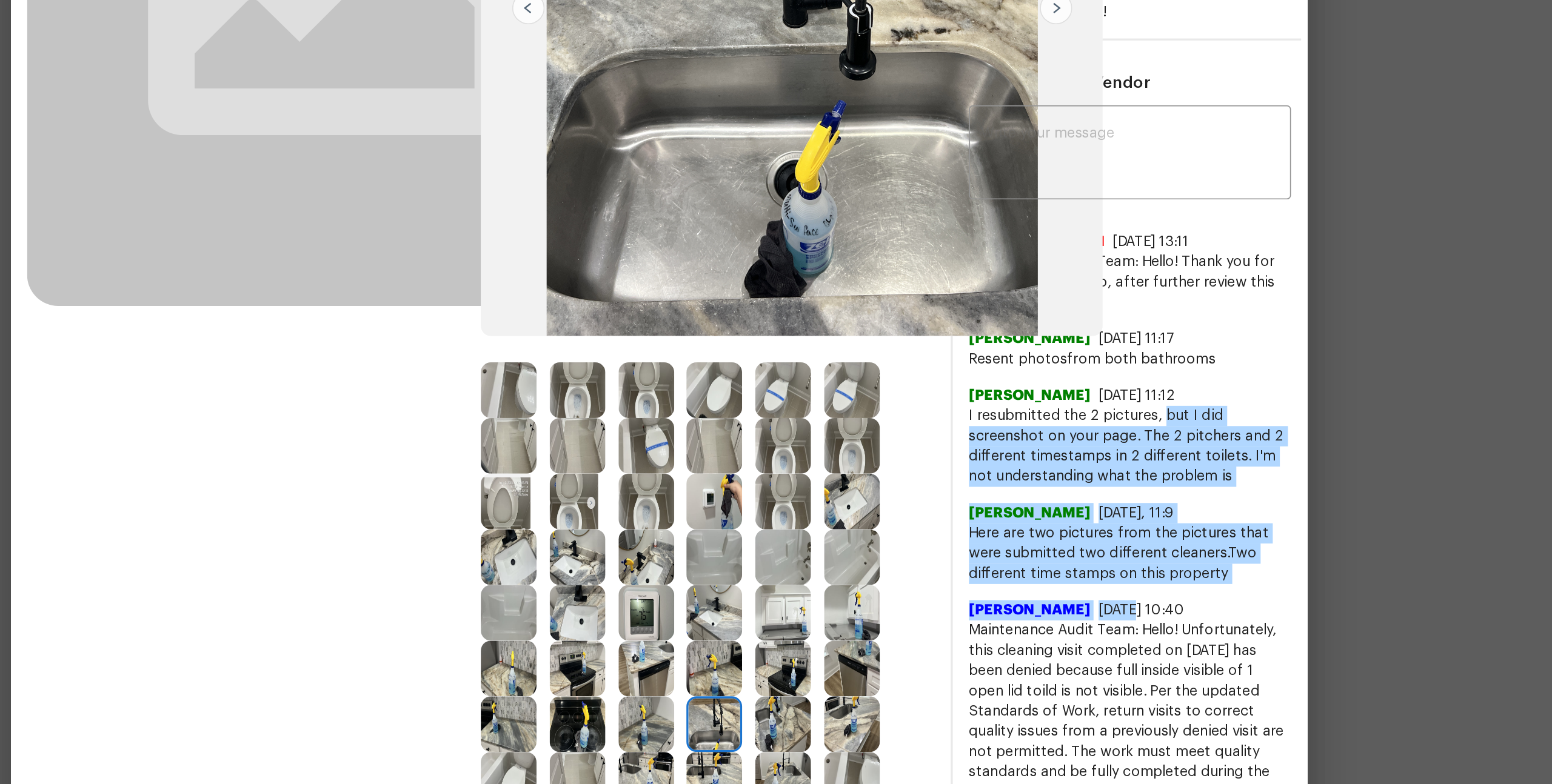
scroll to position [178, 0]
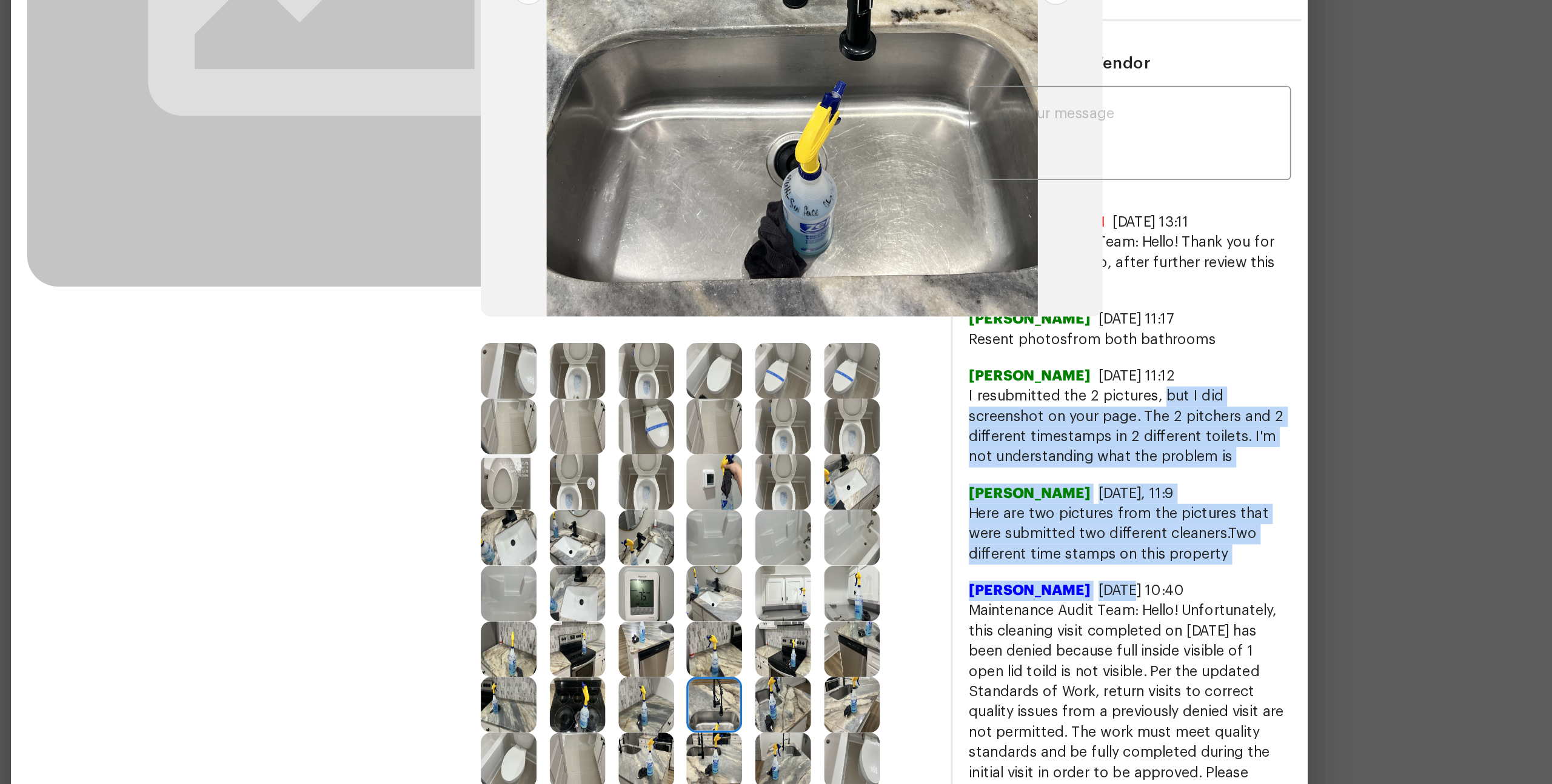
click at [727, 542] on img at bounding box center [727, 541] width 33 height 33
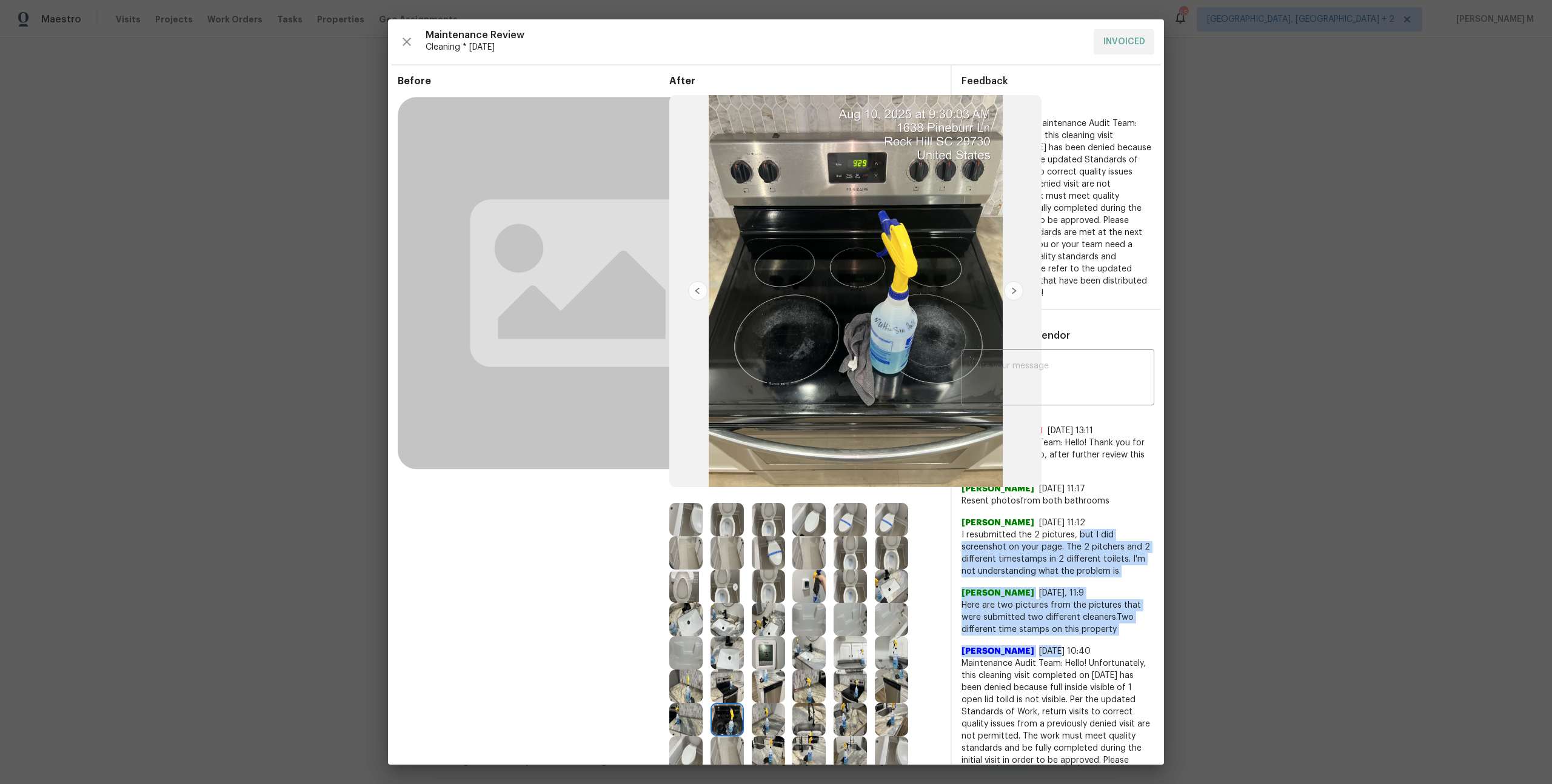
scroll to position [18, 0]
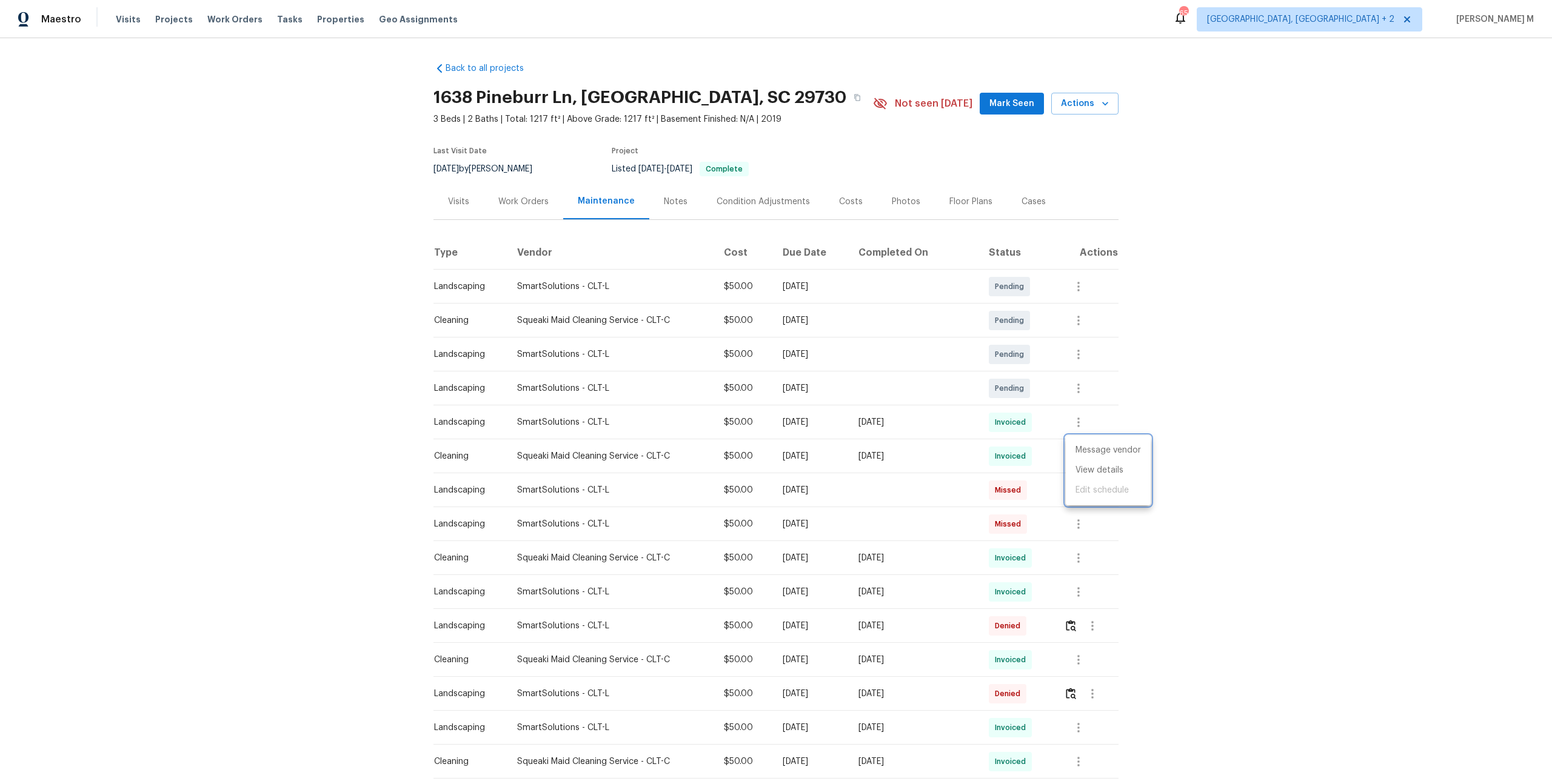
click at [560, 186] on div at bounding box center [776, 392] width 1552 height 784
click at [537, 197] on div "Work Orders" at bounding box center [523, 202] width 50 height 12
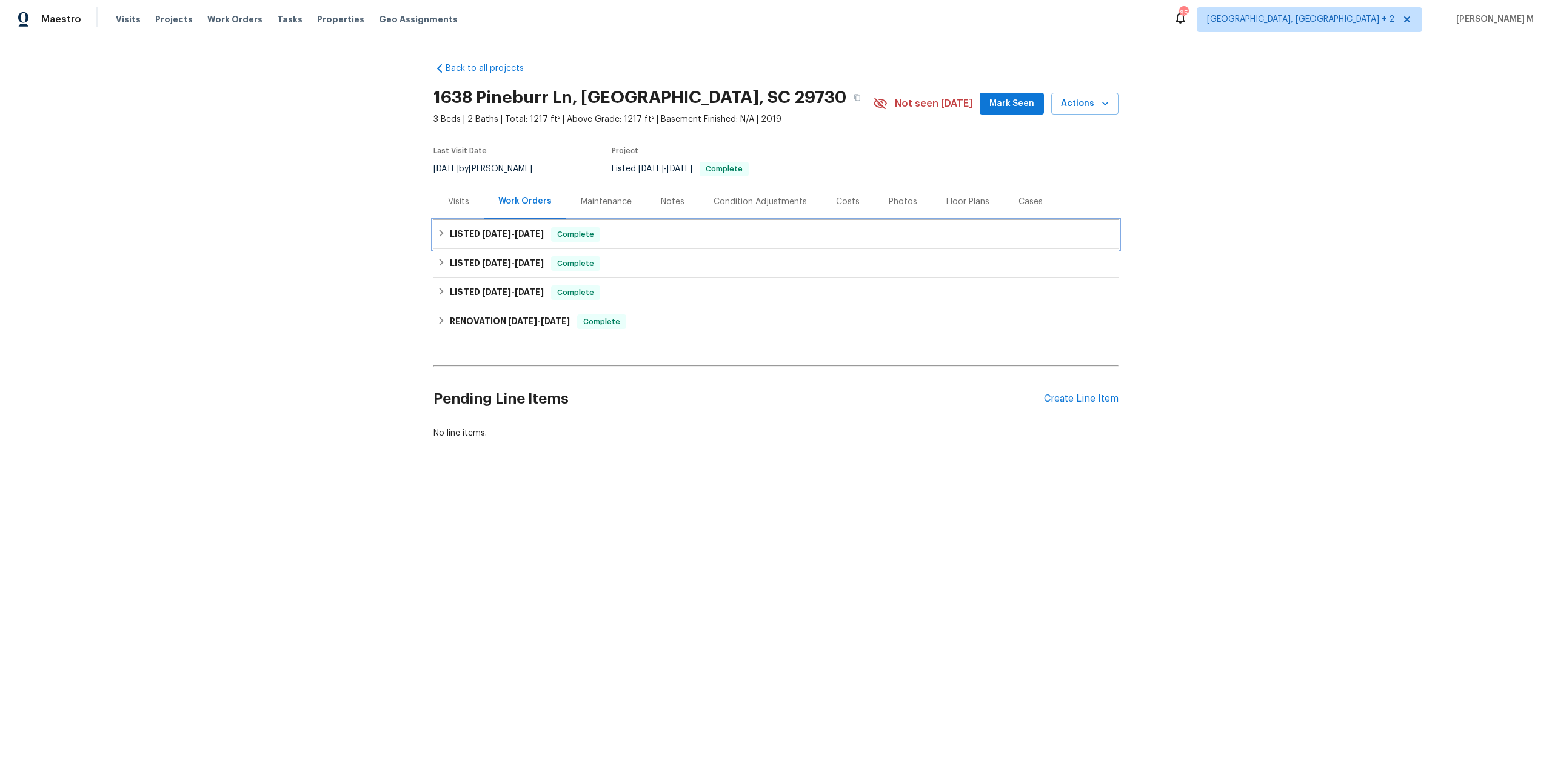
click at [519, 237] on div "LISTED 7/21/25 - 7/24/25 Complete" at bounding box center [776, 235] width 685 height 29
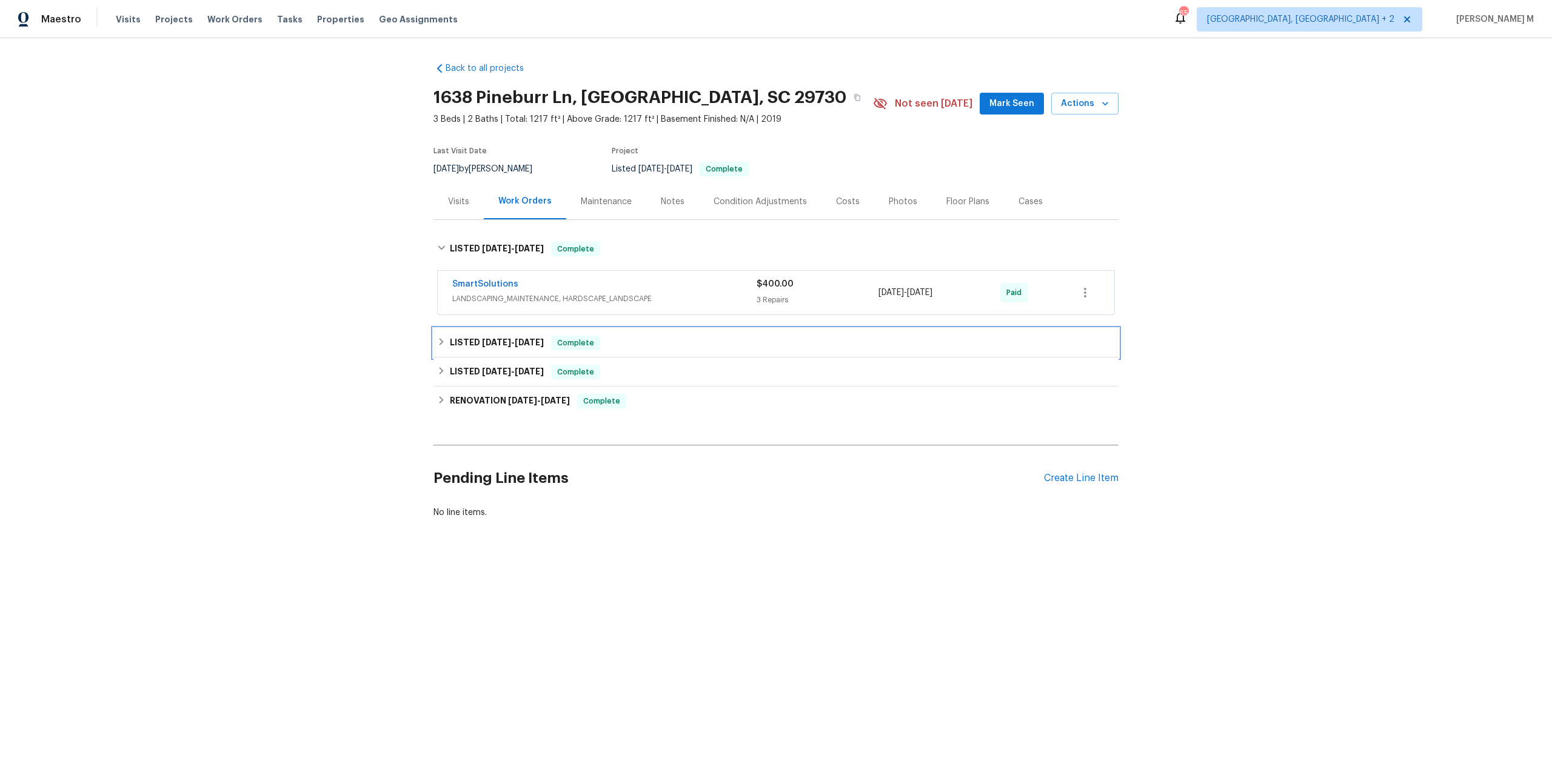
click at [486, 338] on span "7/14/25" at bounding box center [496, 342] width 29 height 9
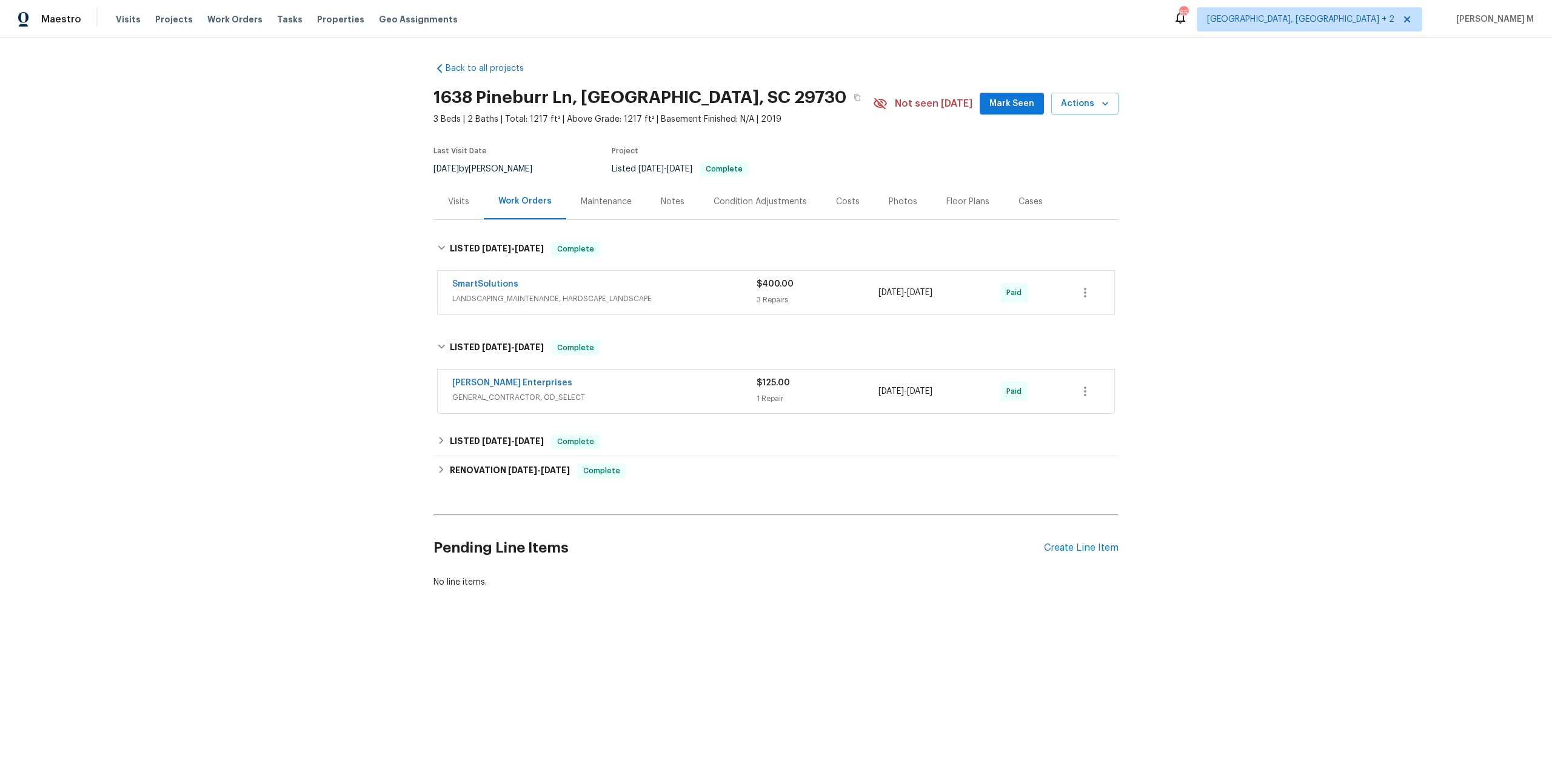
click at [489, 392] on span "GENERAL_CONTRACTOR, OD_SELECT" at bounding box center [604, 398] width 304 height 12
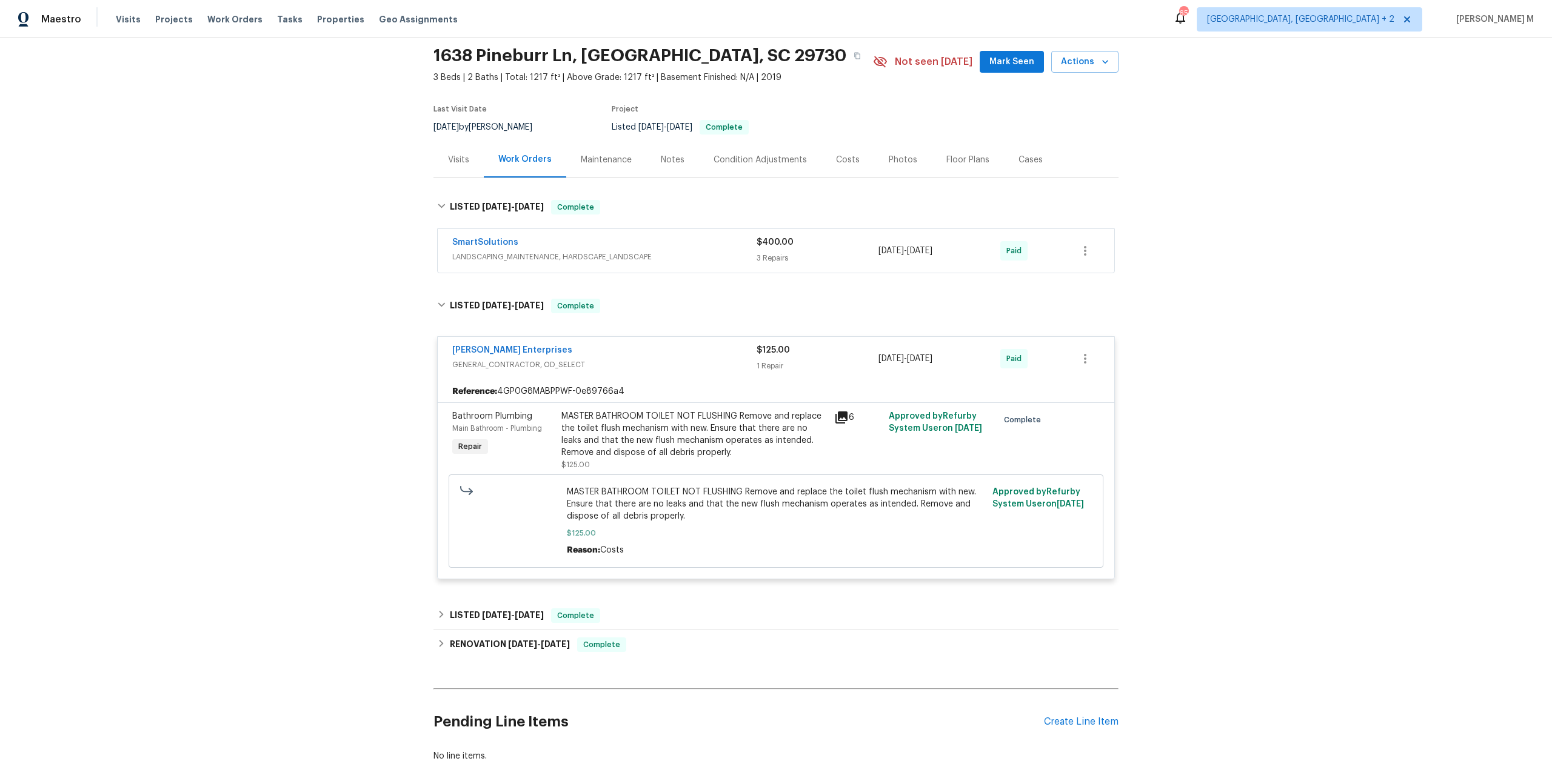
scroll to position [51, 0]
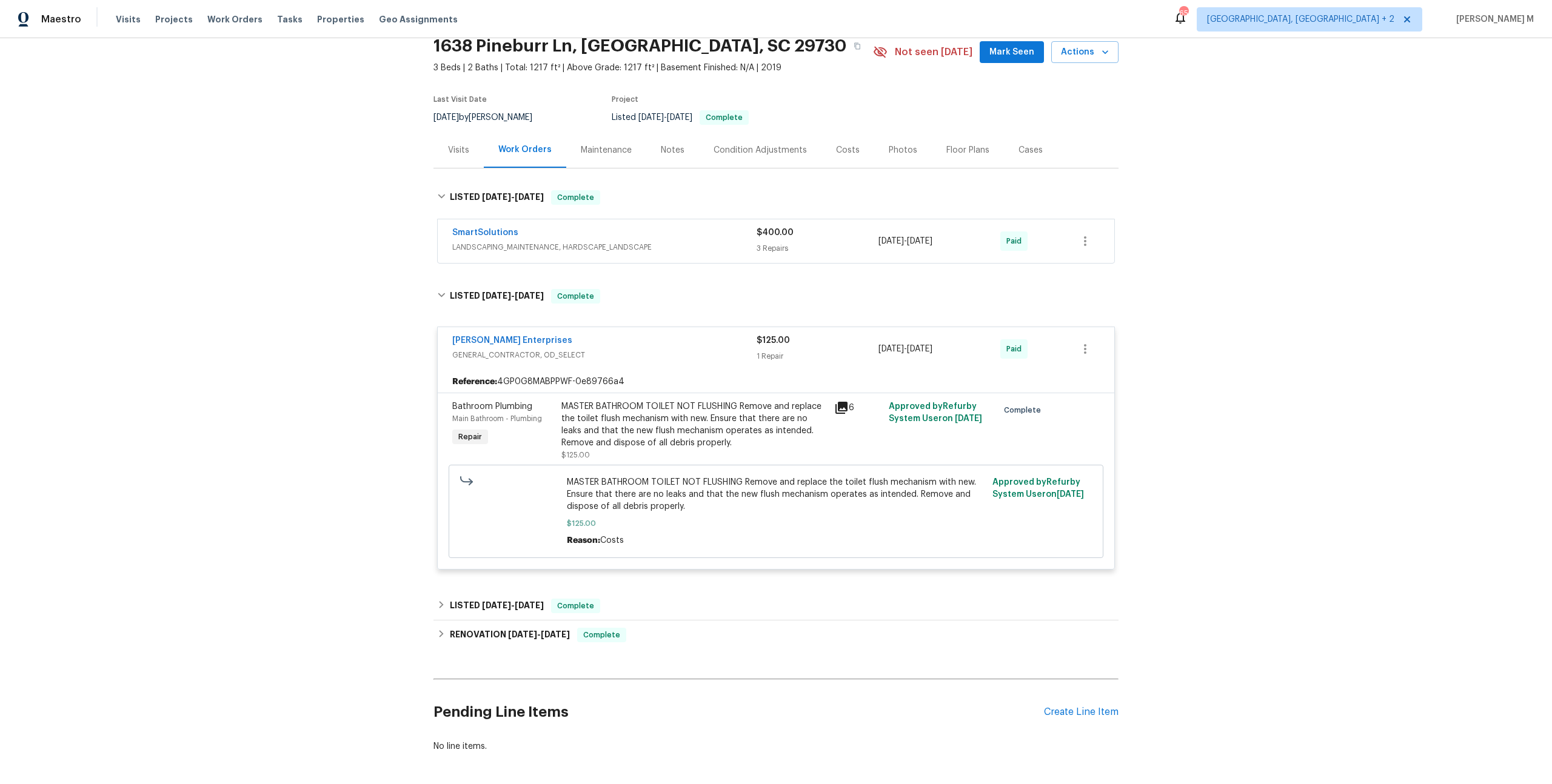
click at [588, 154] on div "Maintenance" at bounding box center [606, 150] width 80 height 36
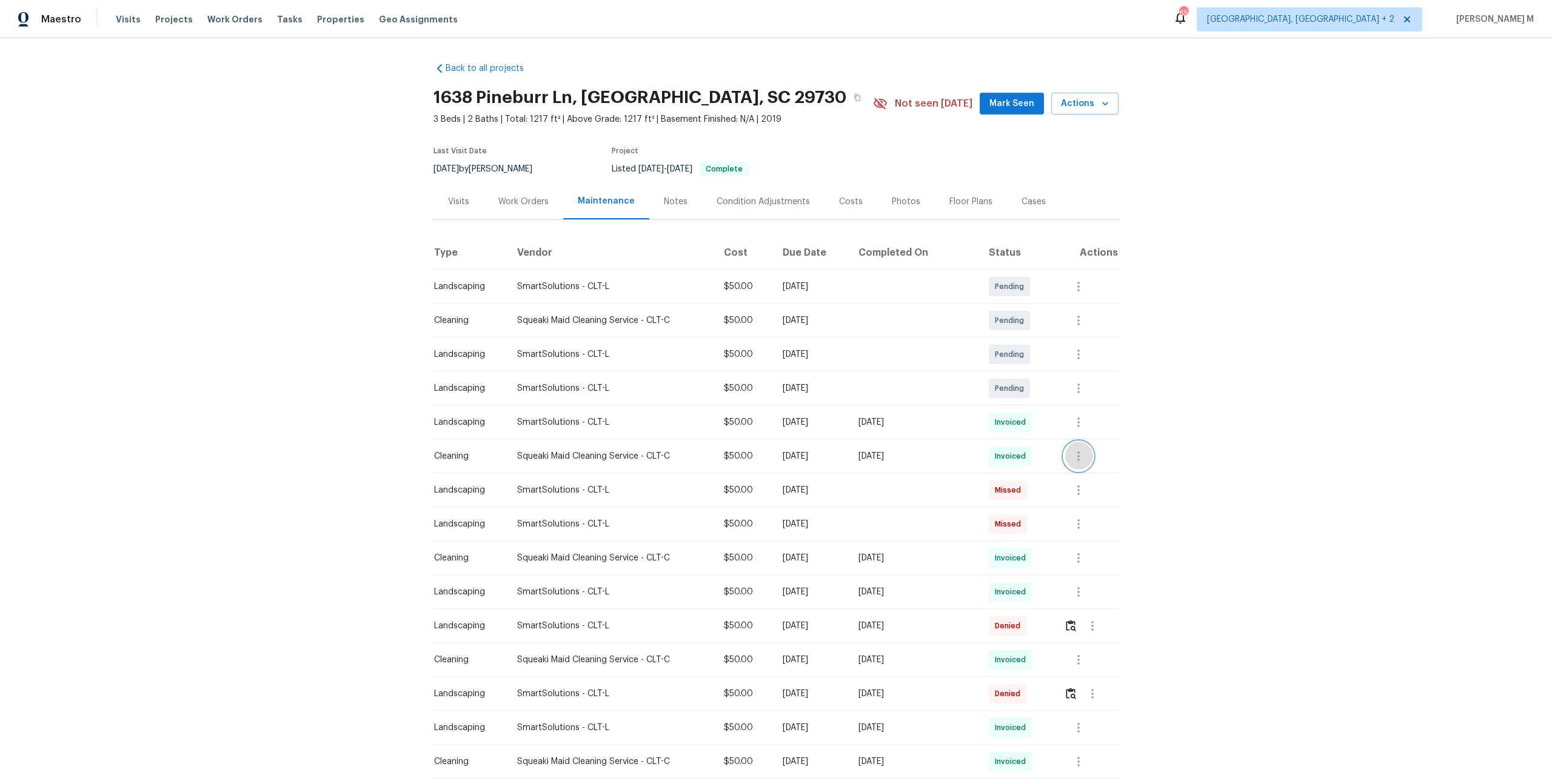
click at [1081, 449] on icon "button" at bounding box center [1078, 456] width 15 height 15
click at [1085, 465] on li "View details" at bounding box center [1108, 470] width 85 height 20
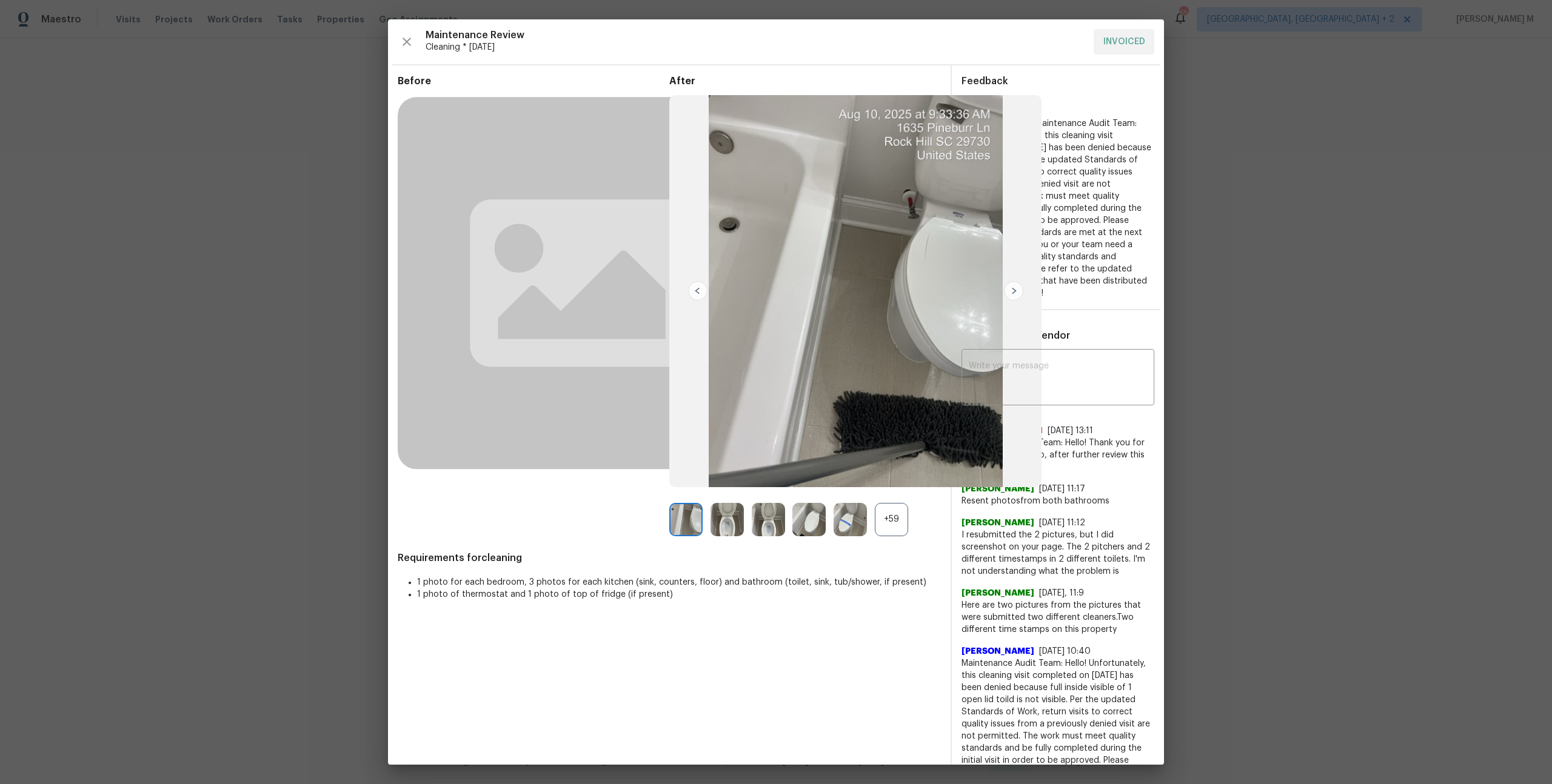
click at [901, 526] on div "+59" at bounding box center [891, 519] width 33 height 33
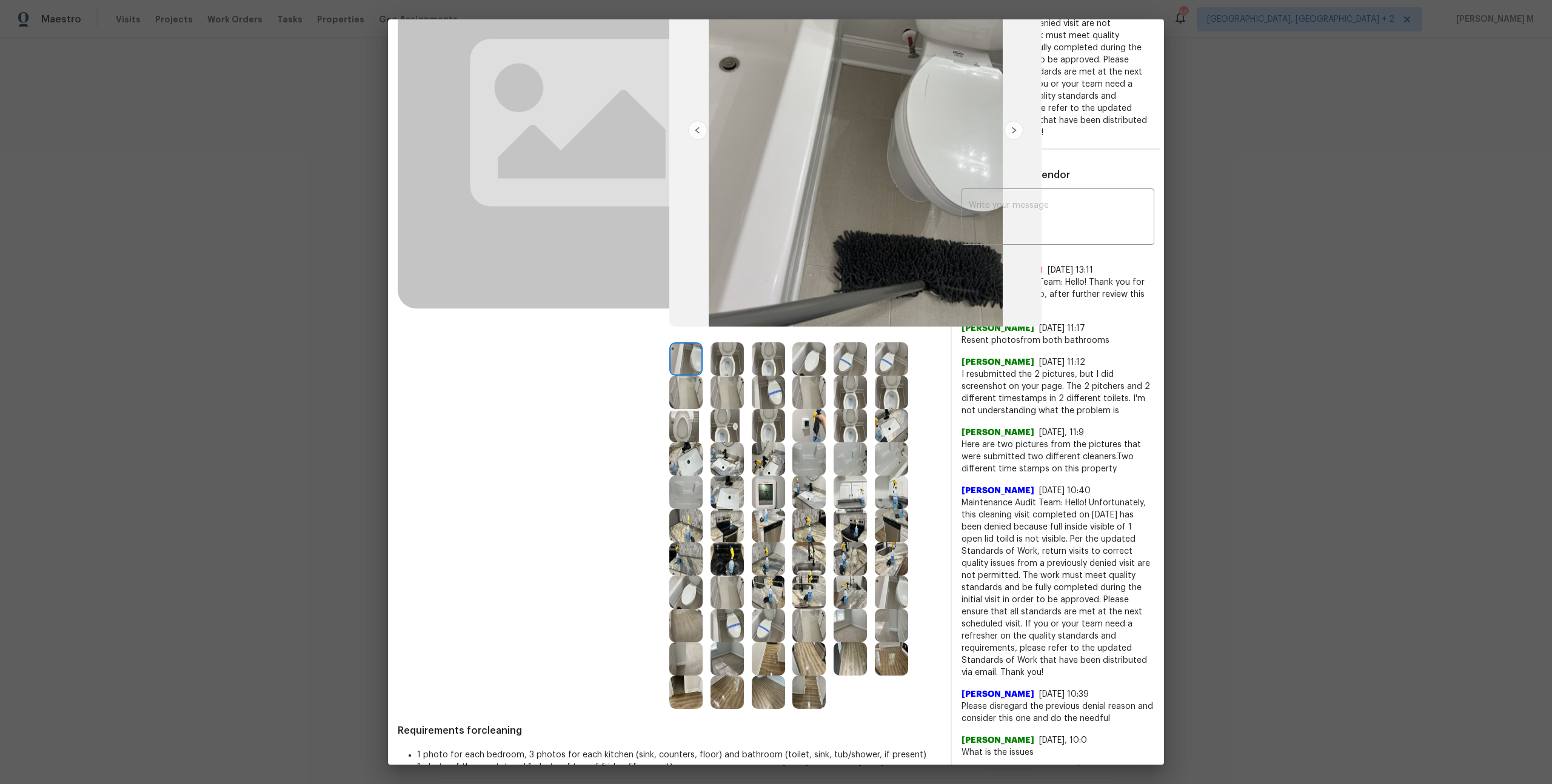
scroll to position [163, 0]
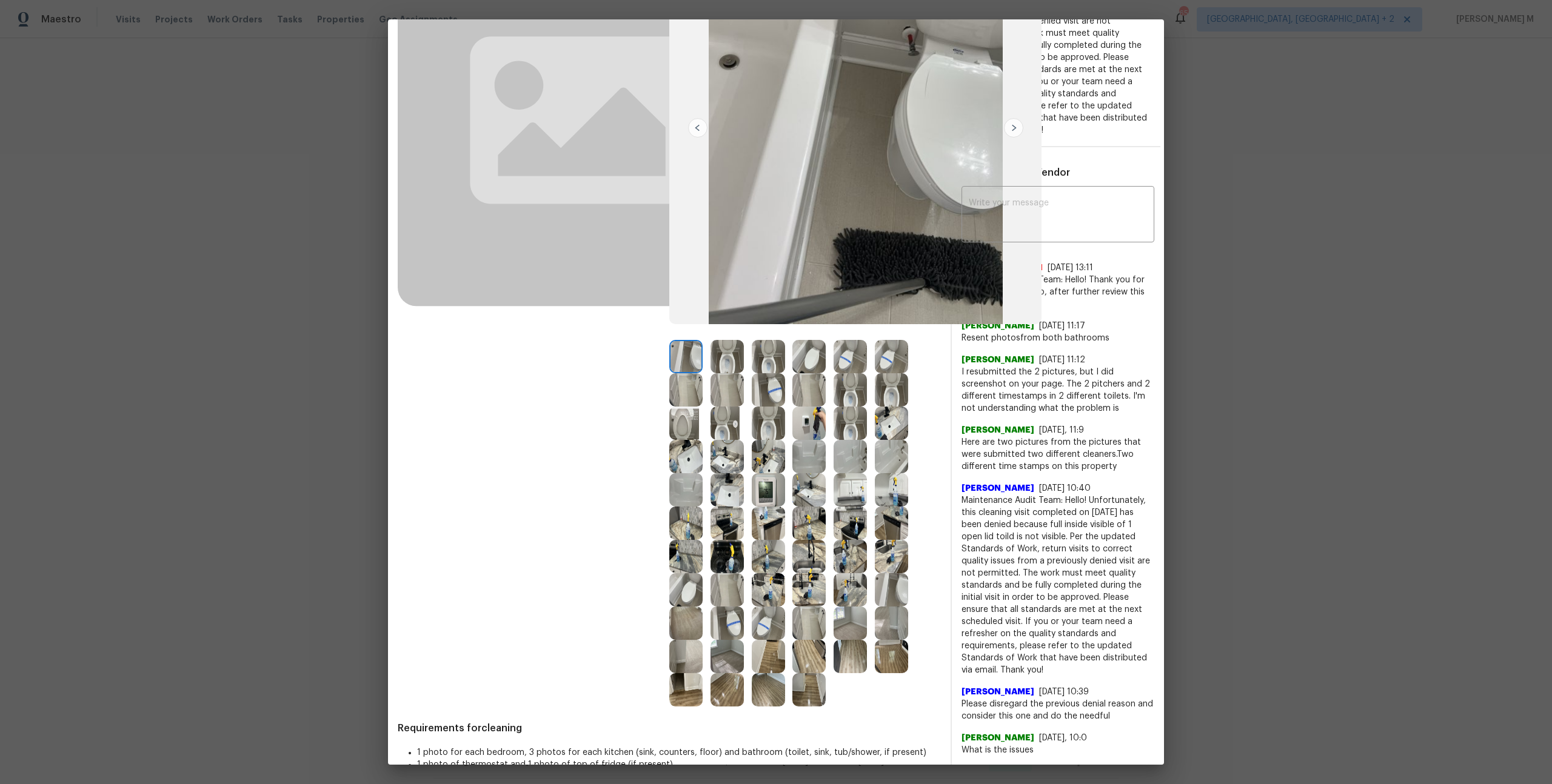
click at [800, 559] on img at bounding box center [809, 556] width 33 height 33
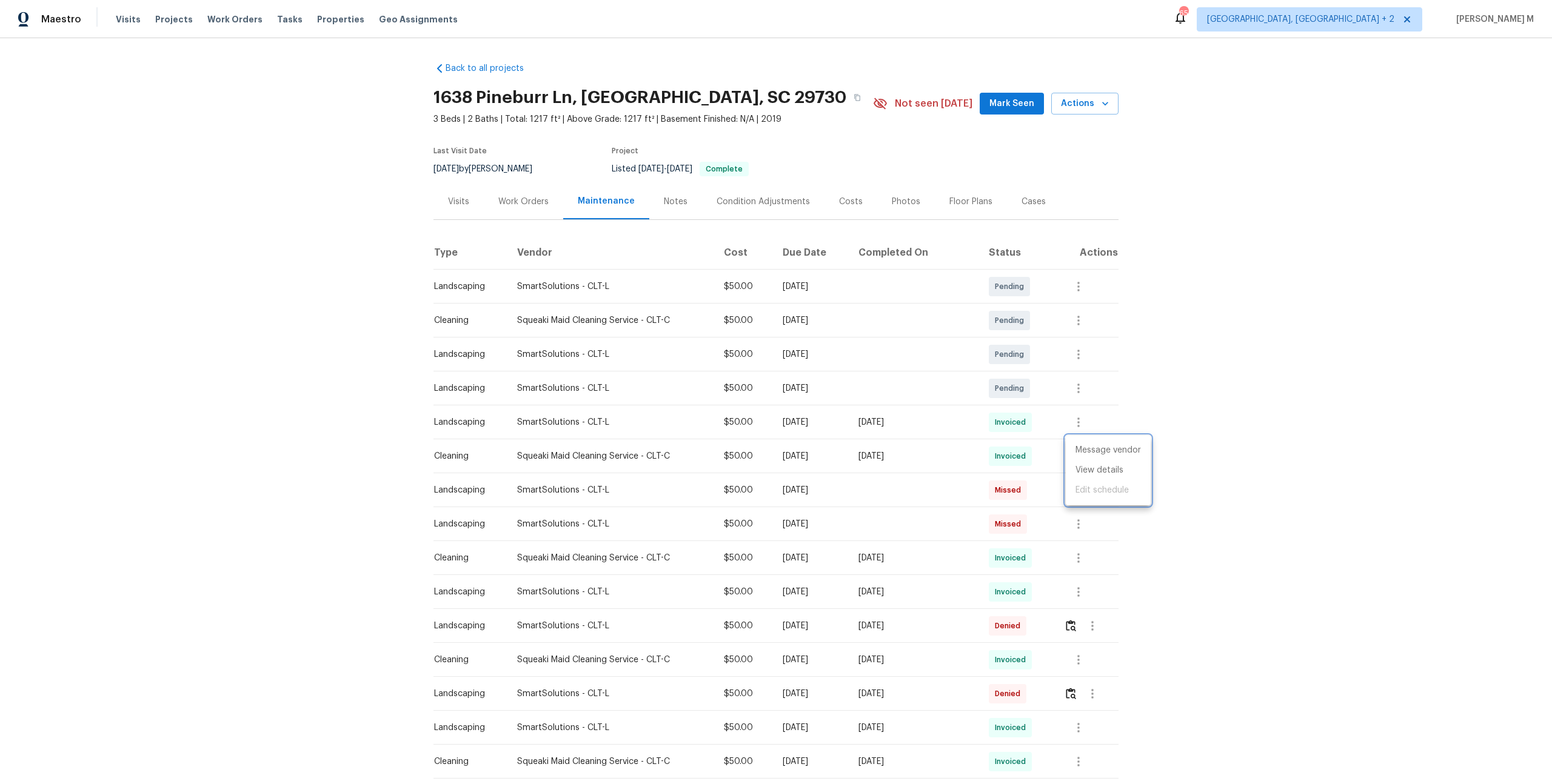
click at [268, 234] on div at bounding box center [776, 392] width 1552 height 784
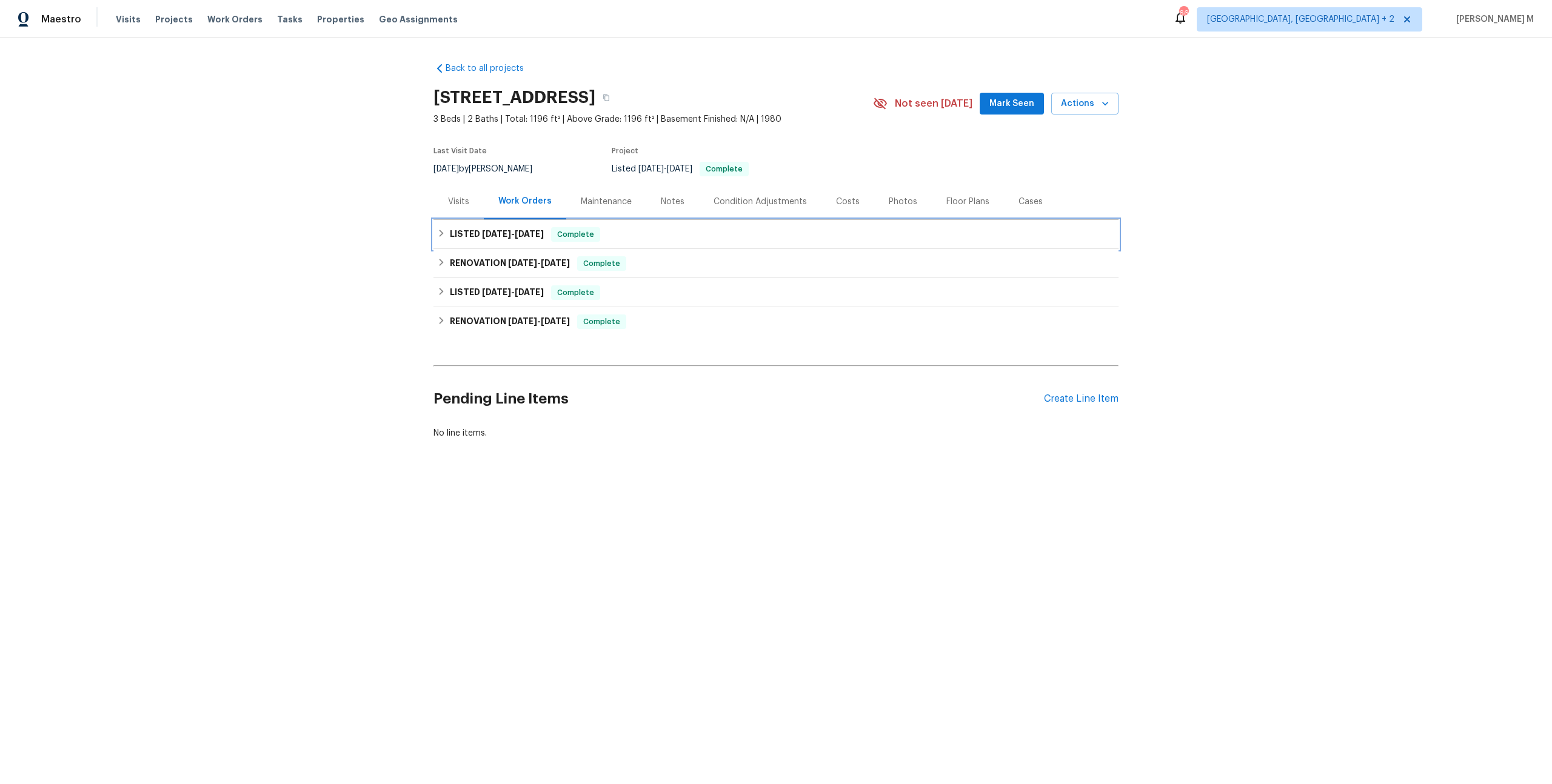
click at [524, 230] on span "[DATE]" at bounding box center [530, 234] width 29 height 9
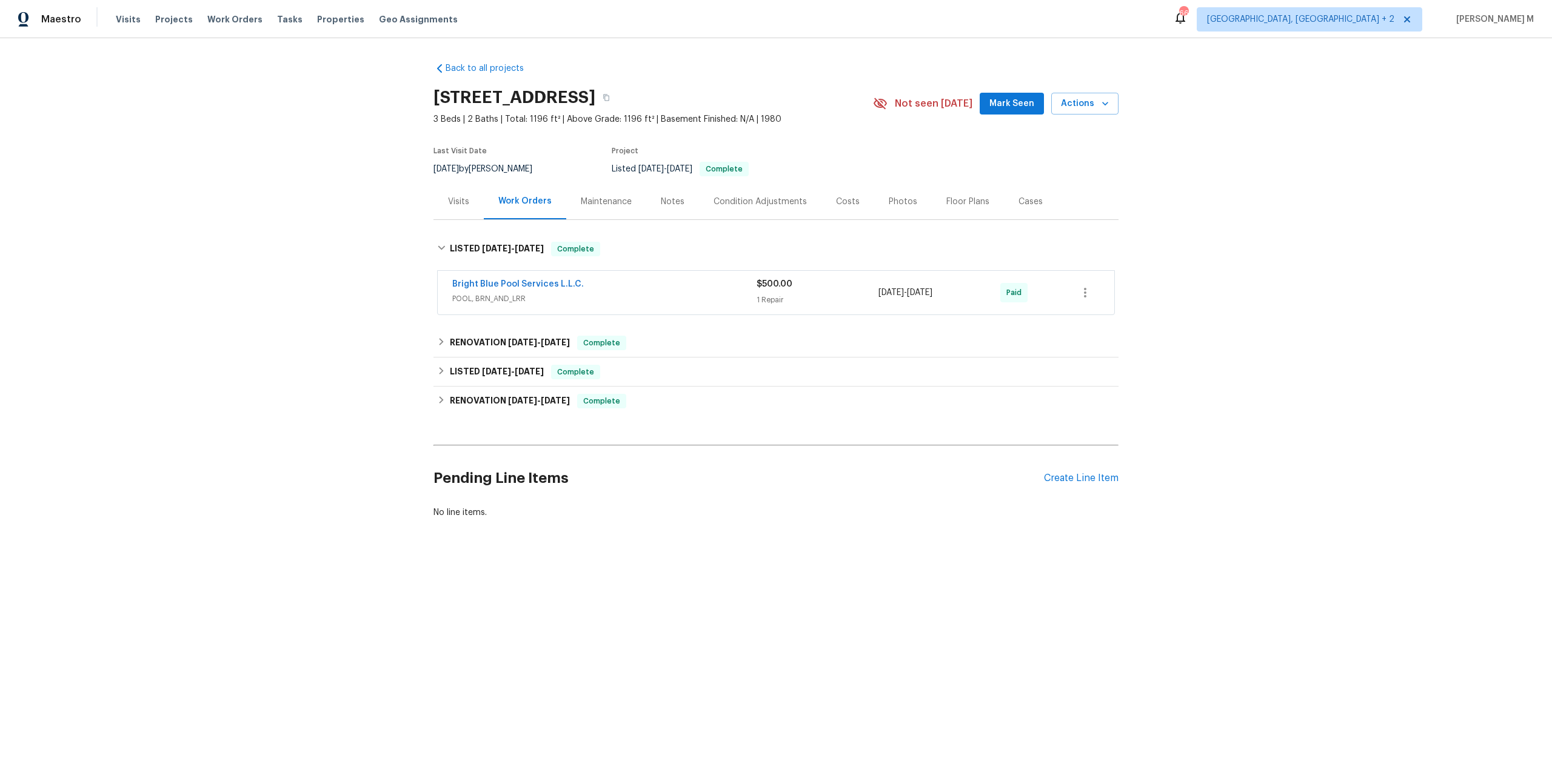
click at [490, 294] on span "POOL, BRN_AND_LRR" at bounding box center [604, 299] width 304 height 12
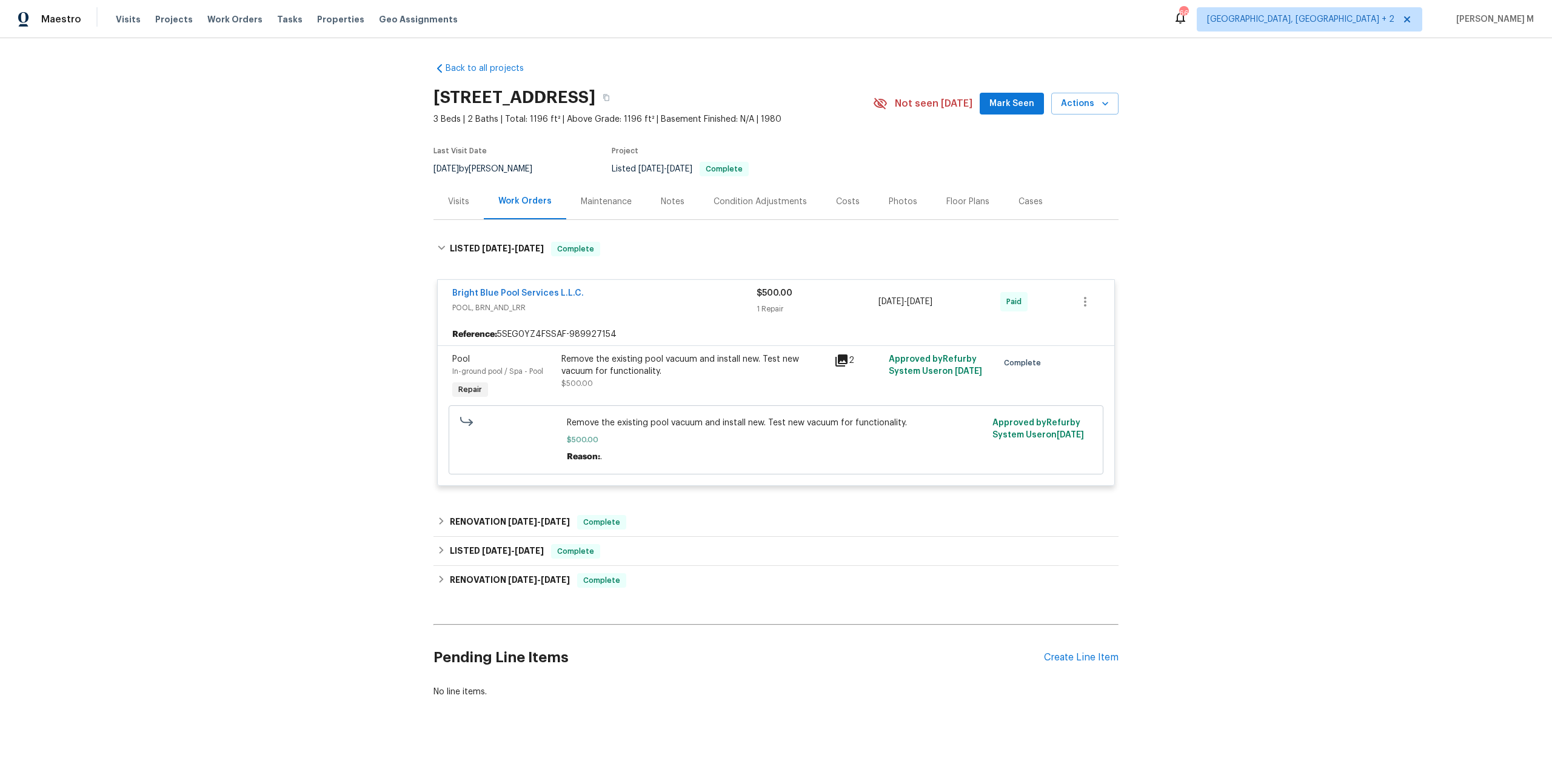
click at [456, 406] on div "Remove the existing pool vacuum and install new. Test new vacuum for functional…" at bounding box center [776, 440] width 655 height 69
click at [485, 515] on h6 "RENOVATION [DATE] - [DATE]" at bounding box center [510, 522] width 120 height 15
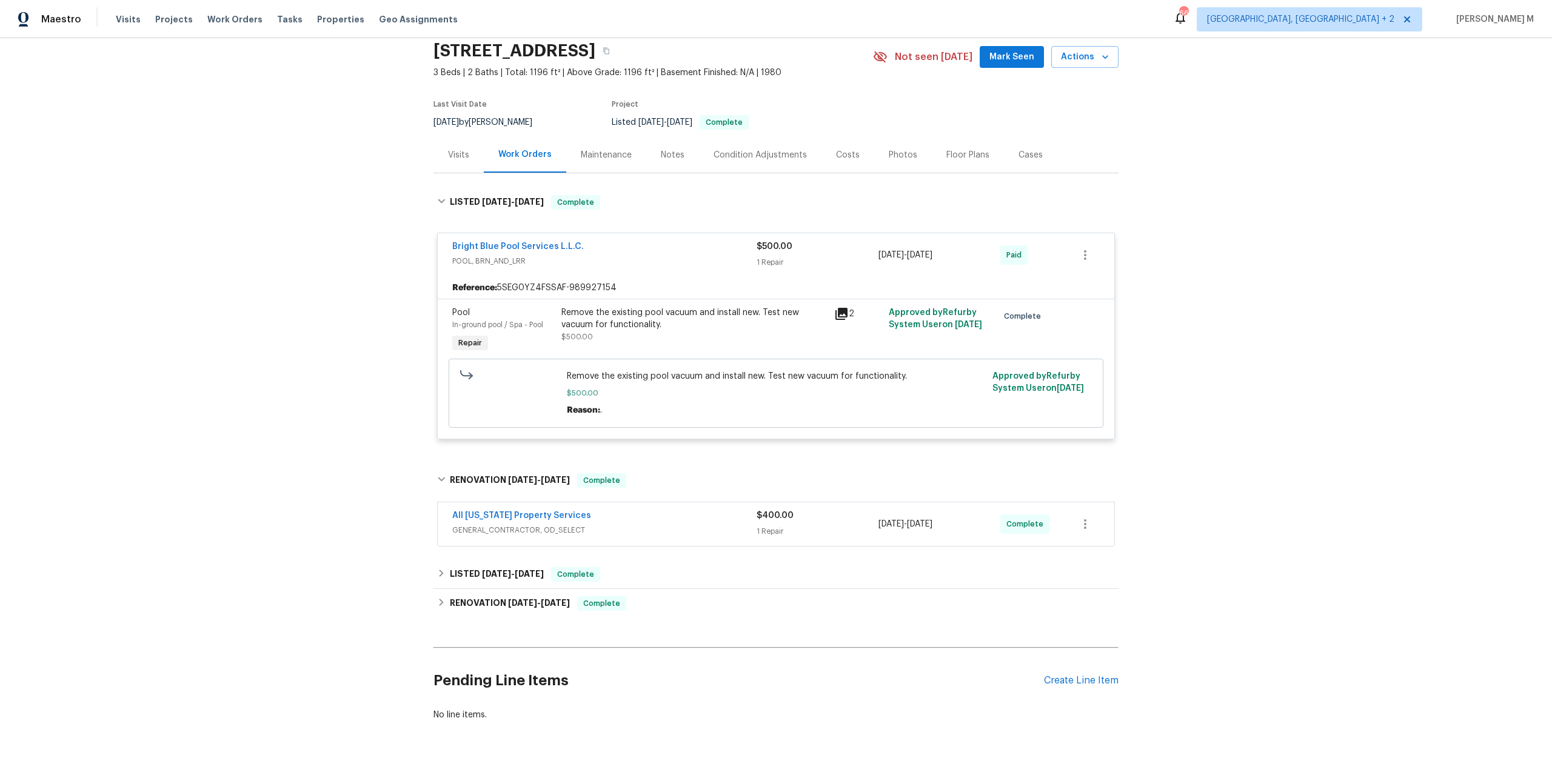
click at [479, 524] on span "GENERAL_CONTRACTOR, OD_SELECT" at bounding box center [604, 530] width 304 height 12
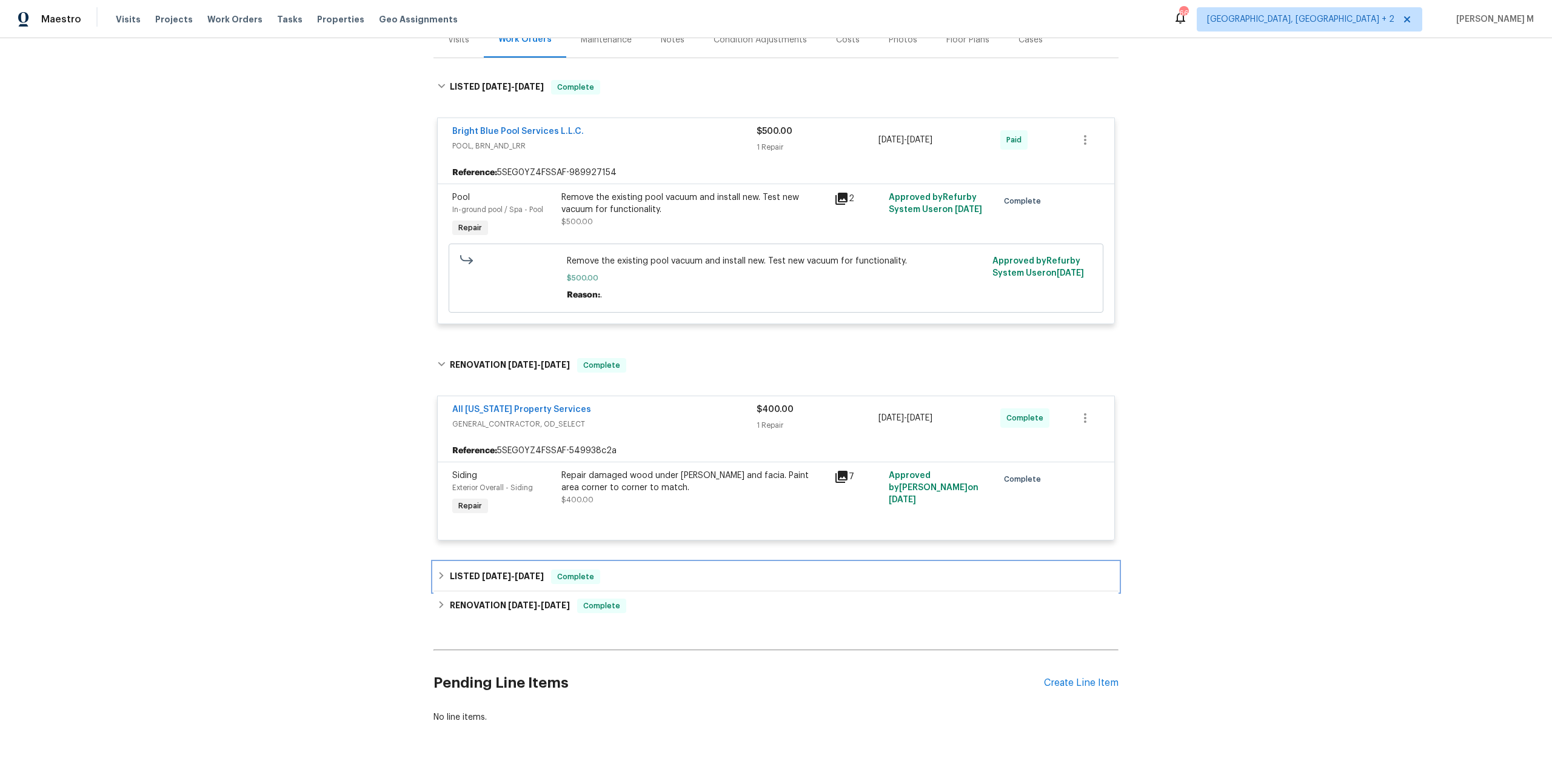
click at [466, 570] on h6 "LISTED [DATE] - [DATE]" at bounding box center [497, 576] width 94 height 15
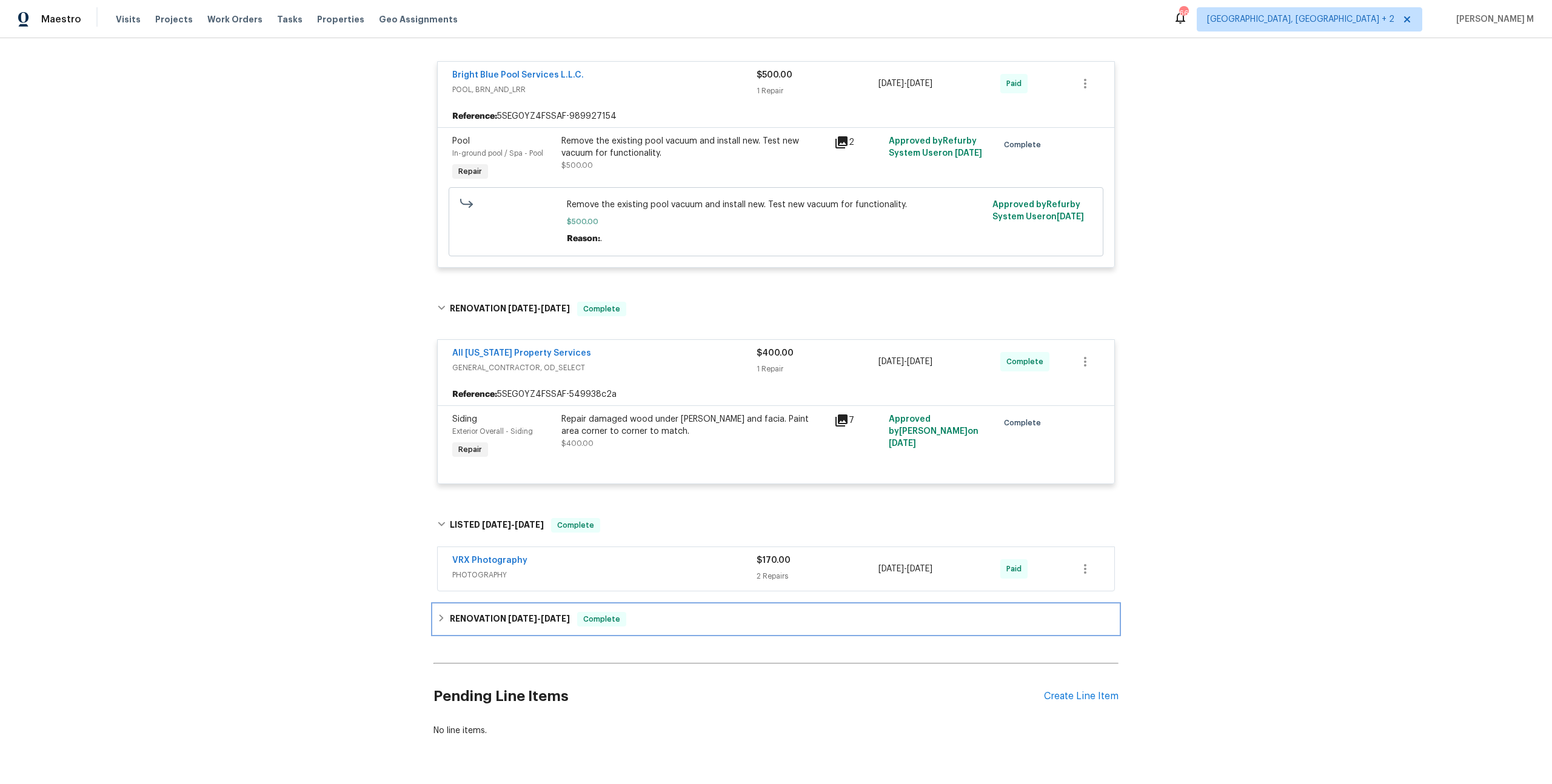
click at [475, 612] on h6 "RENOVATION [DATE] - [DATE]" at bounding box center [510, 619] width 120 height 15
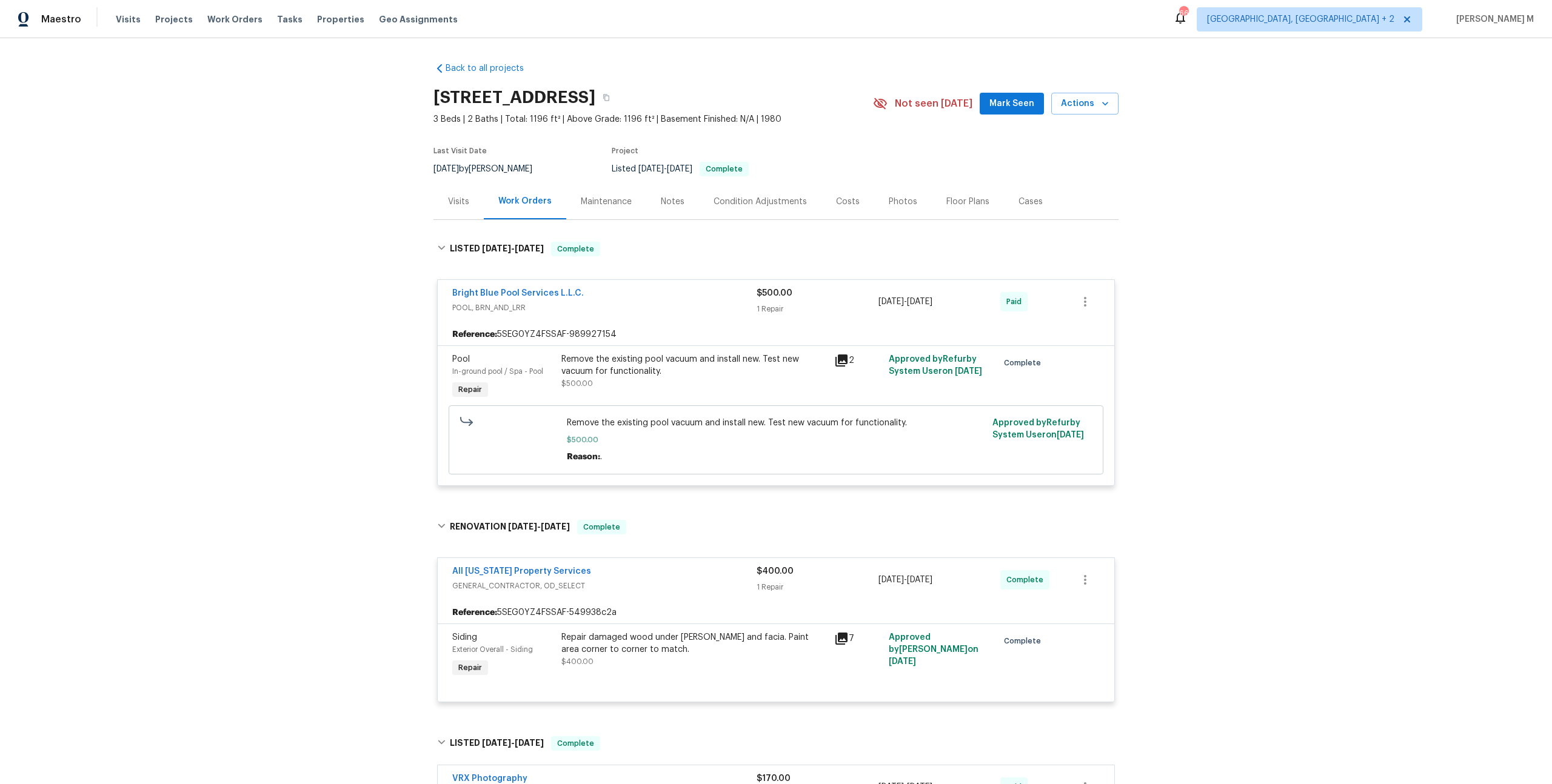
click at [455, 208] on div "Visits" at bounding box center [458, 202] width 50 height 36
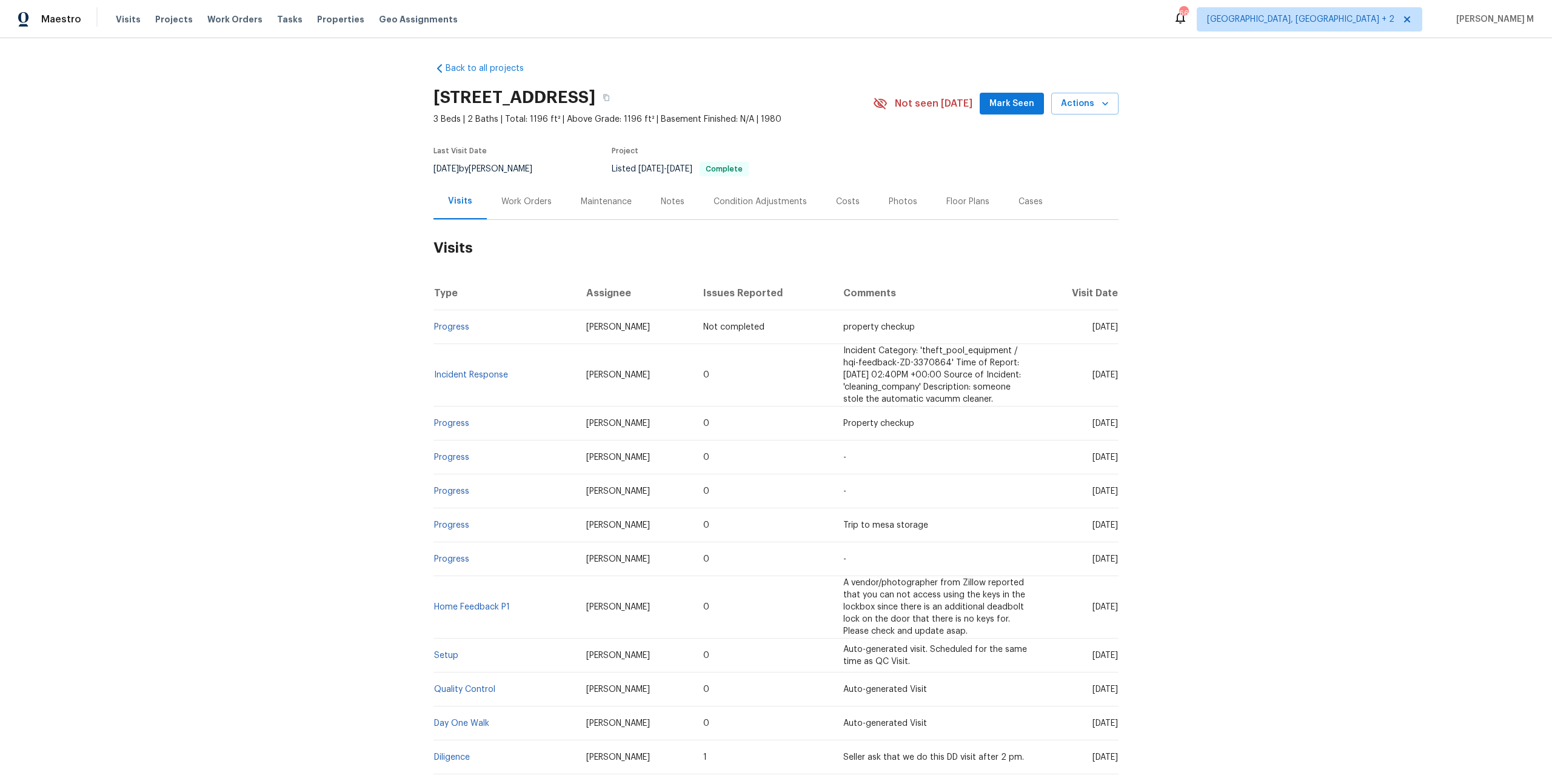
click at [592, 184] on div "Maintenance" at bounding box center [606, 202] width 80 height 36
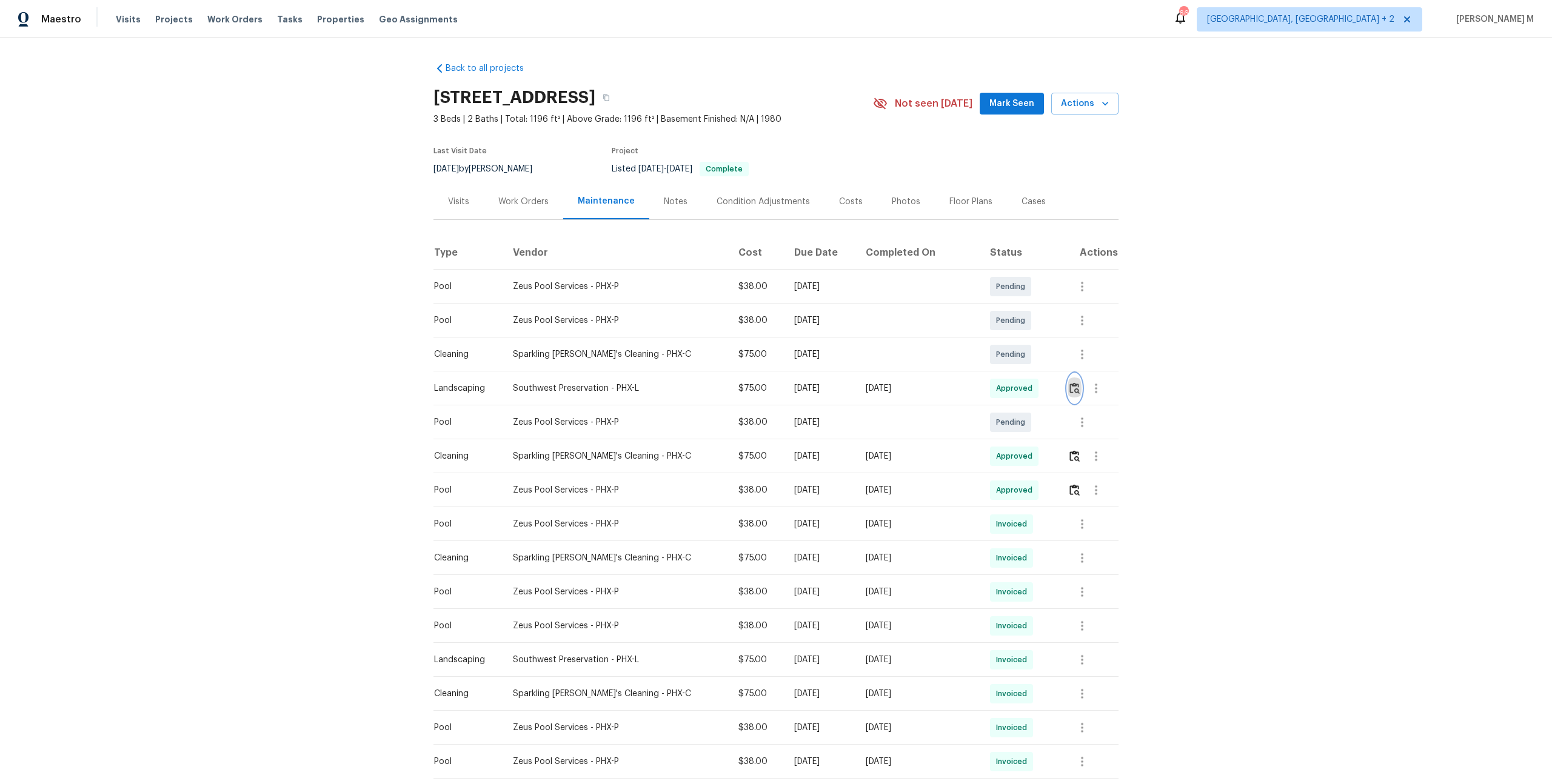
click at [1070, 383] on img "button" at bounding box center [1075, 388] width 10 height 11
click at [1077, 451] on img "button" at bounding box center [1075, 455] width 10 height 11
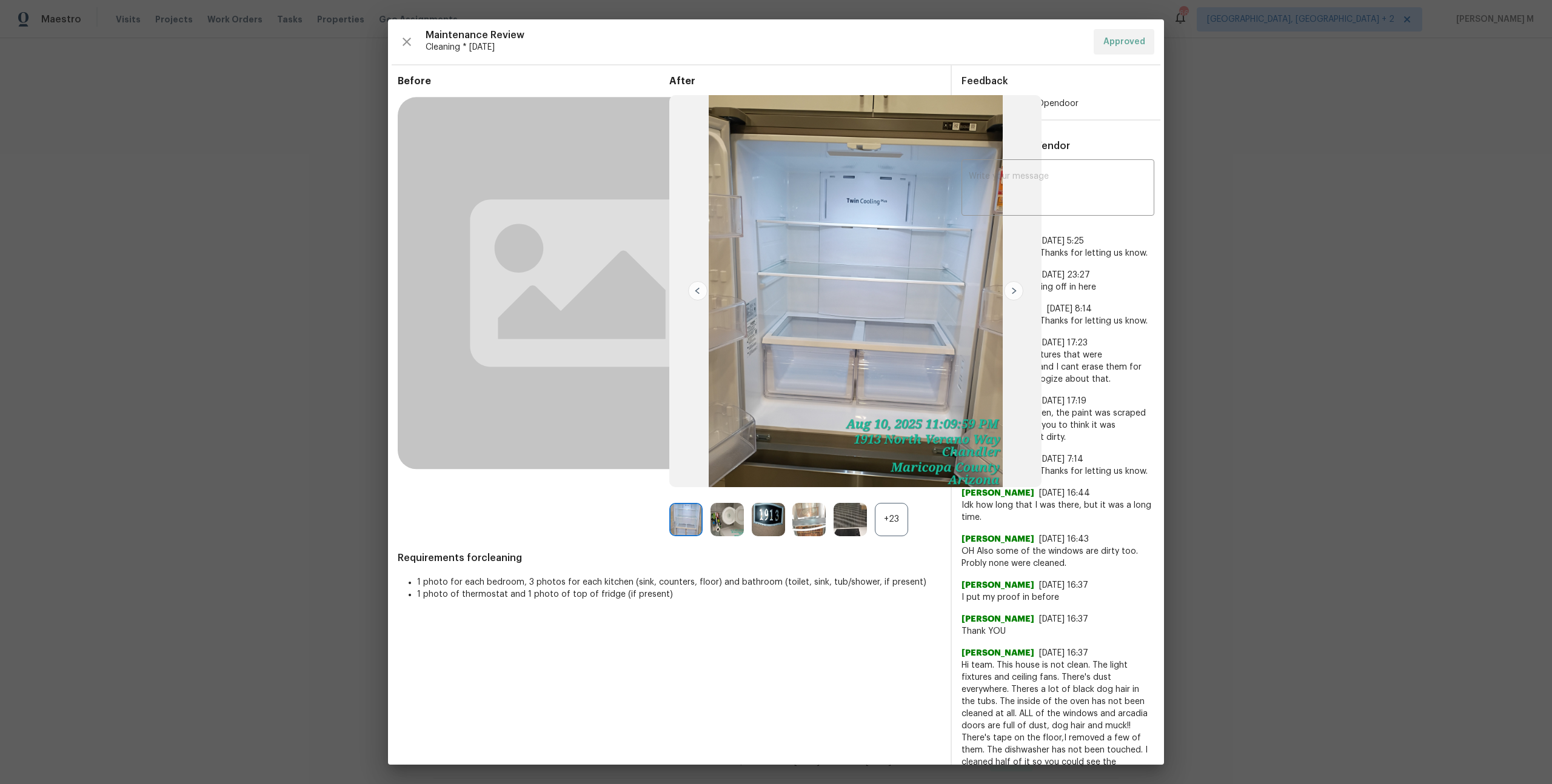
click at [904, 511] on div "+23" at bounding box center [891, 519] width 33 height 33
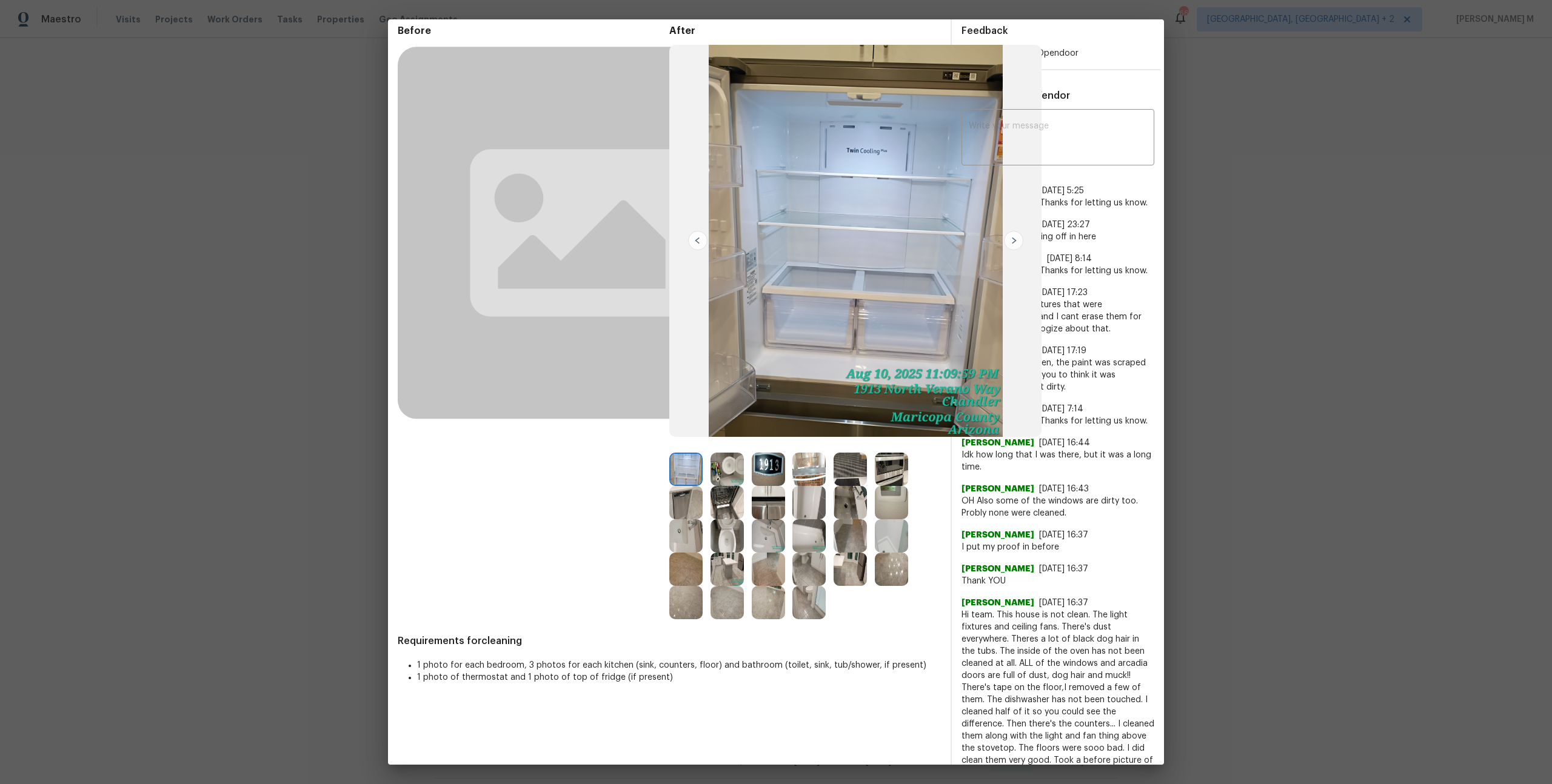
scroll to position [52, 0]
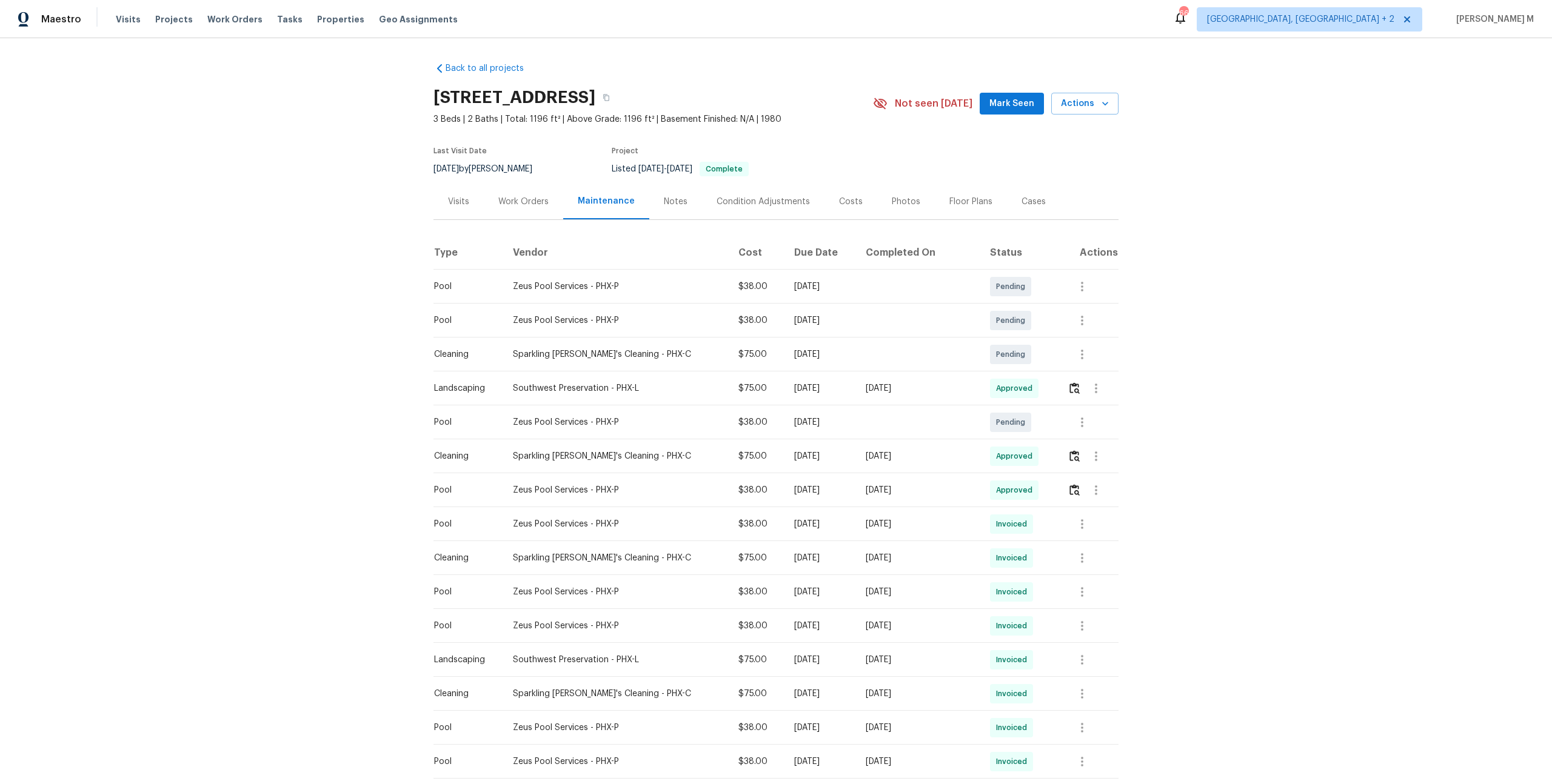
click at [524, 201] on div "Work Orders" at bounding box center [523, 202] width 50 height 12
